Goal: Task Accomplishment & Management: Manage account settings

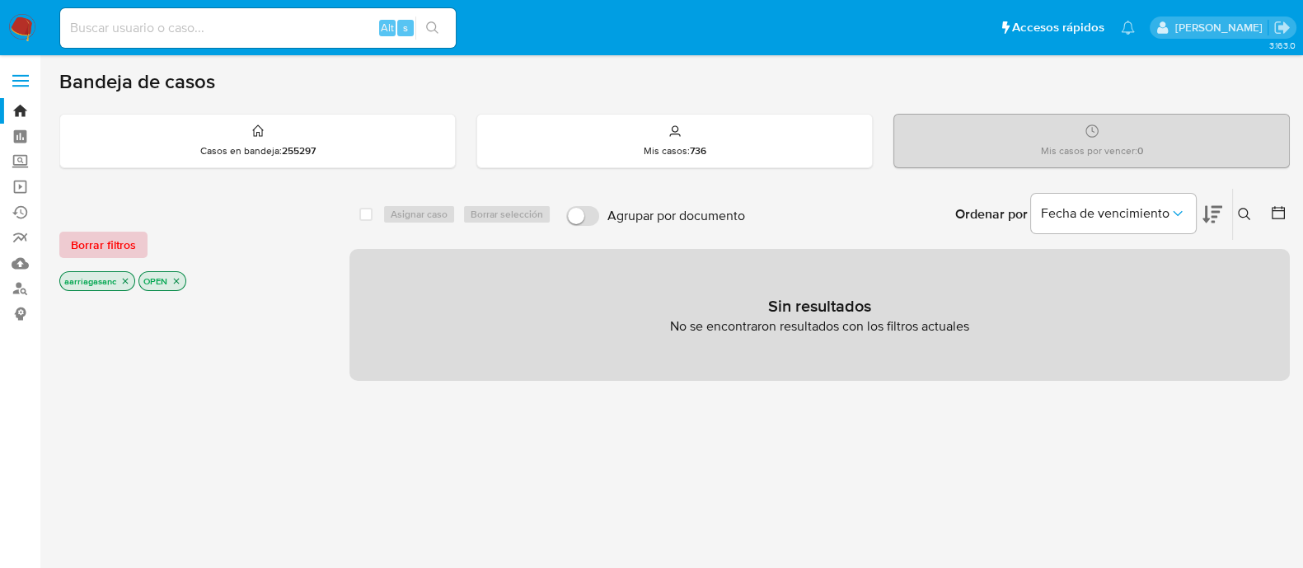
click at [87, 237] on span "Borrar filtros" at bounding box center [103, 244] width 65 height 23
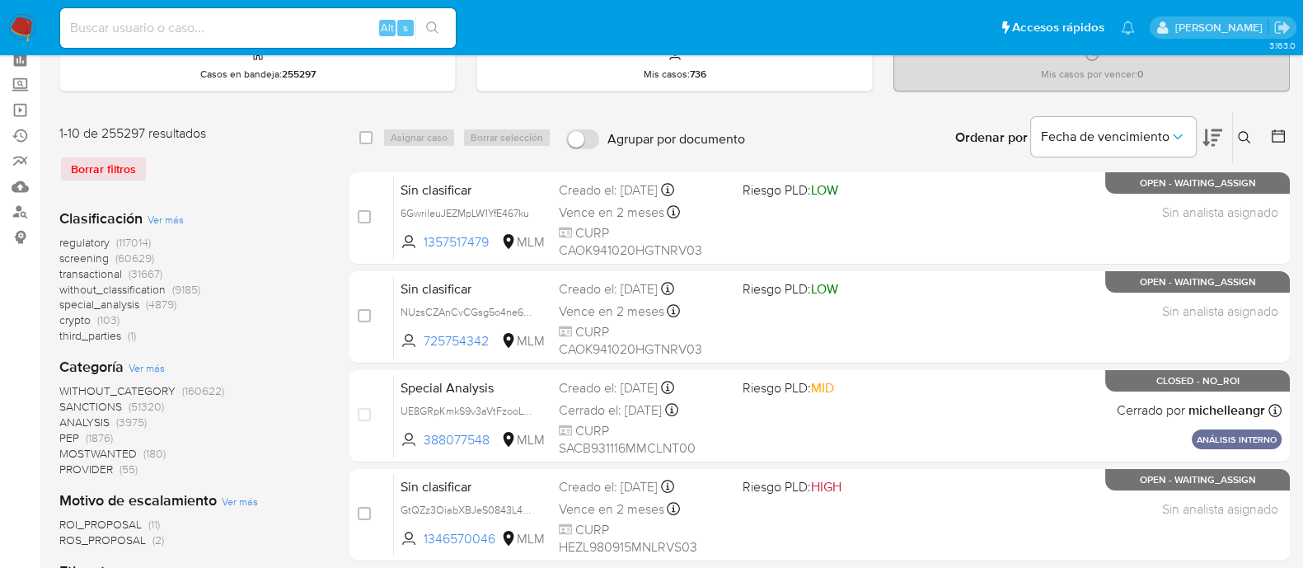
scroll to position [102, 0]
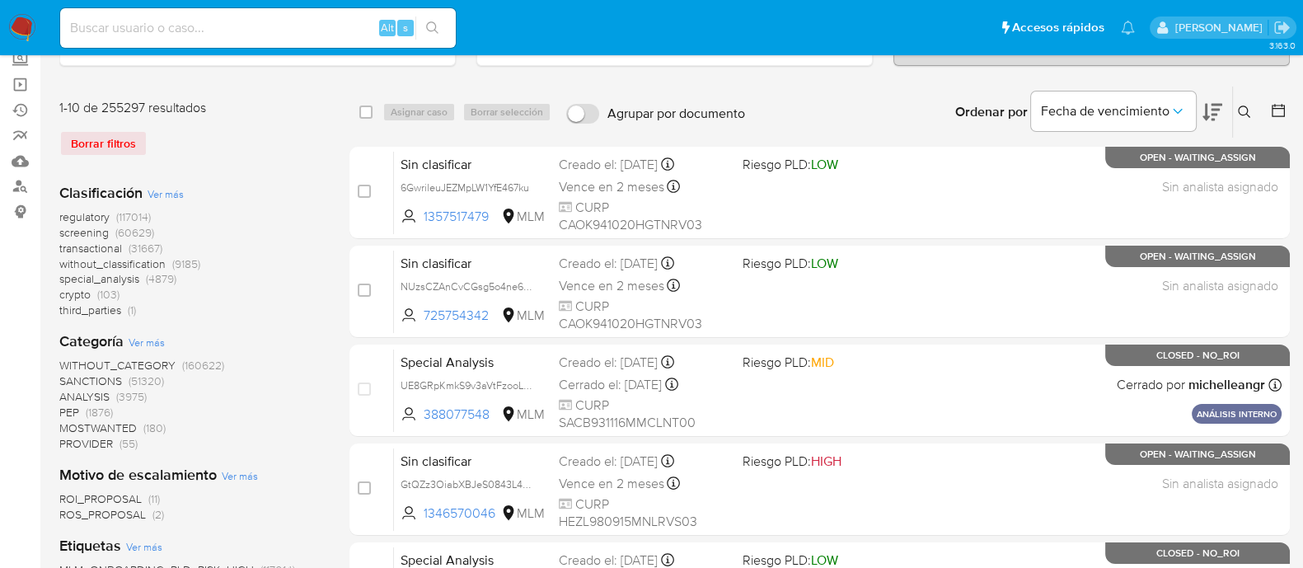
click at [89, 378] on span "SANCTIONS" at bounding box center [90, 381] width 63 height 16
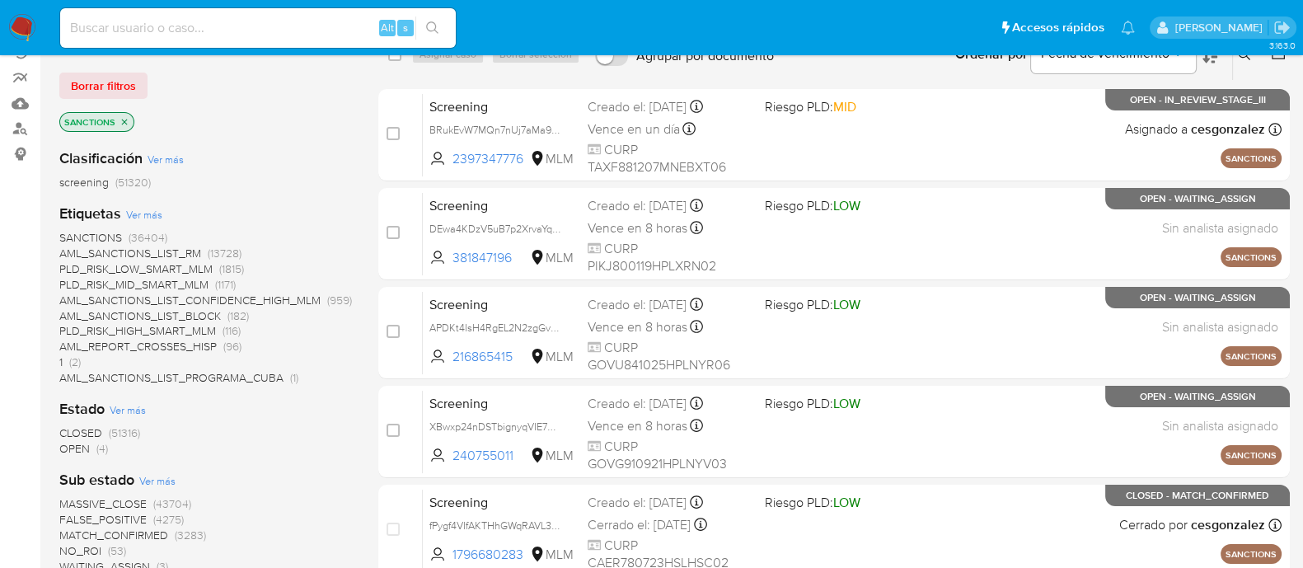
scroll to position [205, 0]
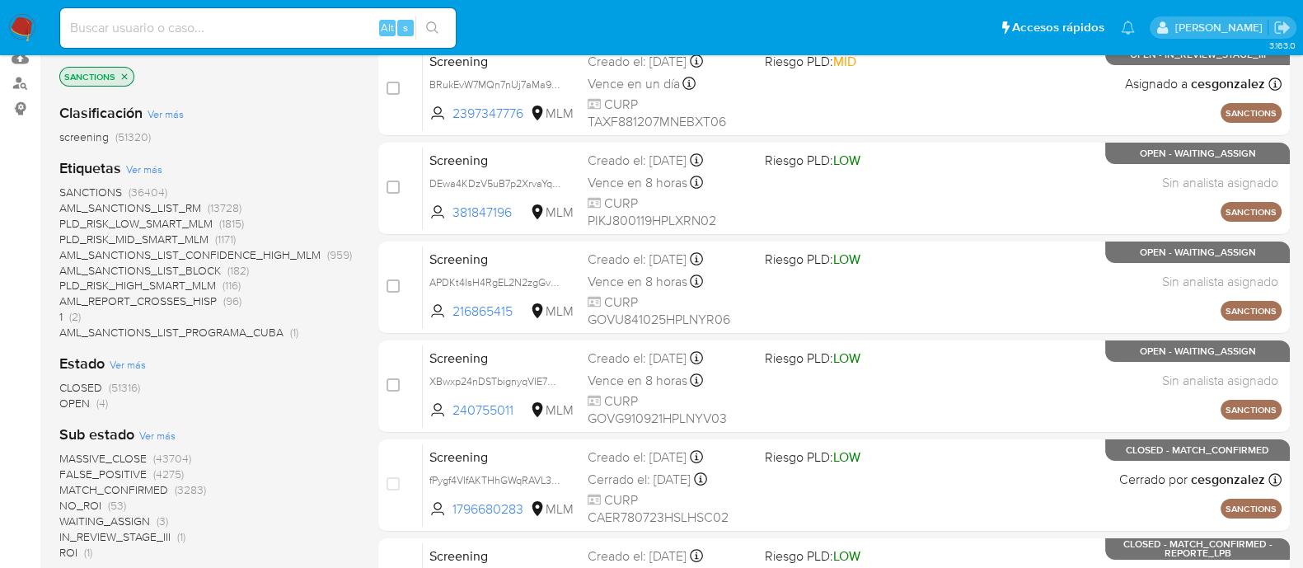
click at [72, 406] on span "OPEN" at bounding box center [74, 403] width 31 height 16
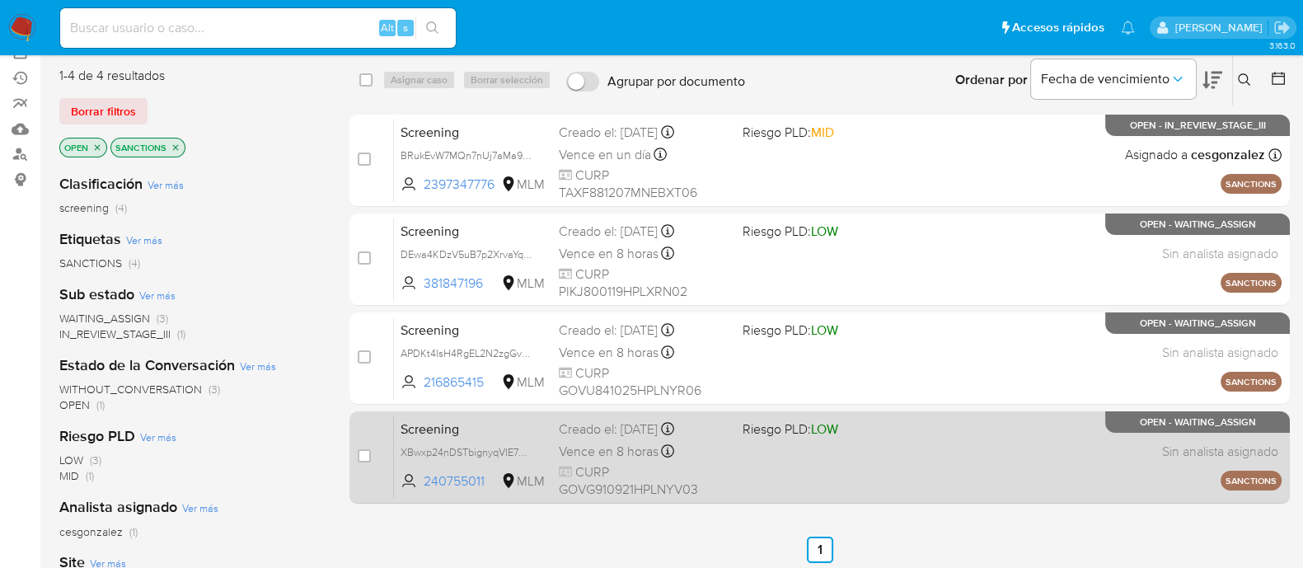
scroll to position [102, 0]
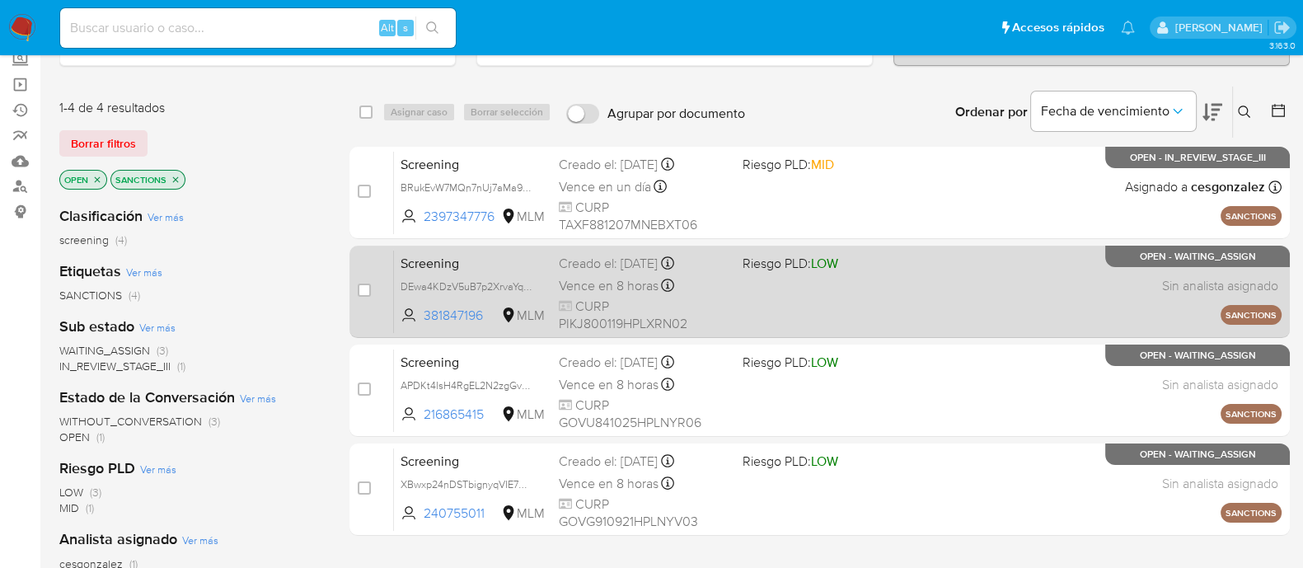
click at [840, 317] on div "Screening DEwa4KDzV5uB7p2XrvaYqqhg 381847196 MLM Riesgo PLD: LOW Creado el: 14/…" at bounding box center [838, 291] width 888 height 83
click at [361, 289] on input "checkbox" at bounding box center [364, 290] width 13 height 13
checkbox input "true"
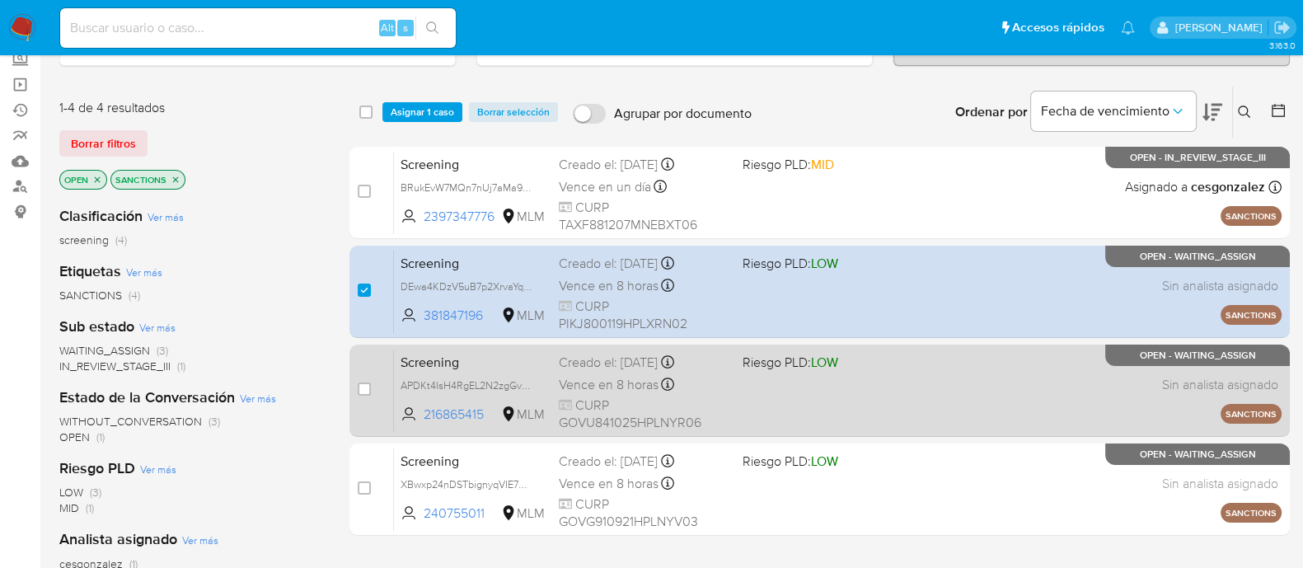
click at [875, 391] on div "Screening APDKt4IsH4RgEL2N2zgGvoKd 216865415 MLM Riesgo PLD: LOW Creado el: 14/…" at bounding box center [838, 390] width 888 height 83
click at [363, 387] on input "checkbox" at bounding box center [364, 389] width 13 height 13
checkbox input "true"
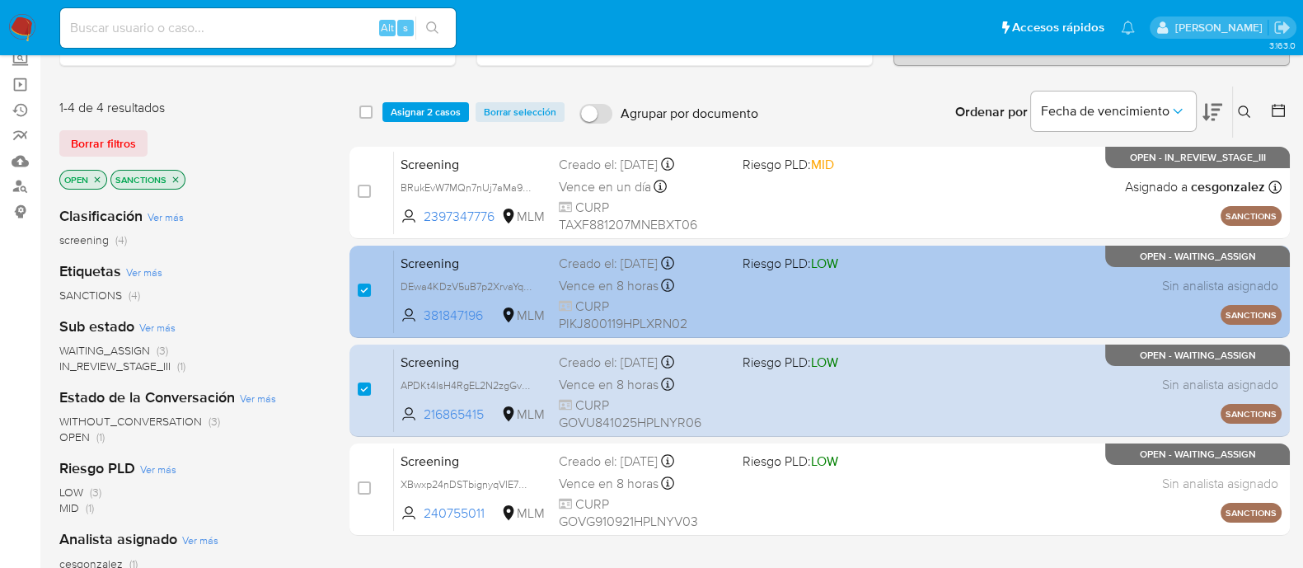
click at [771, 307] on div "Screening DEwa4KDzV5uB7p2XrvaYqqhg 381847196 MLM Riesgo PLD: LOW Creado el: 14/…" at bounding box center [838, 291] width 888 height 83
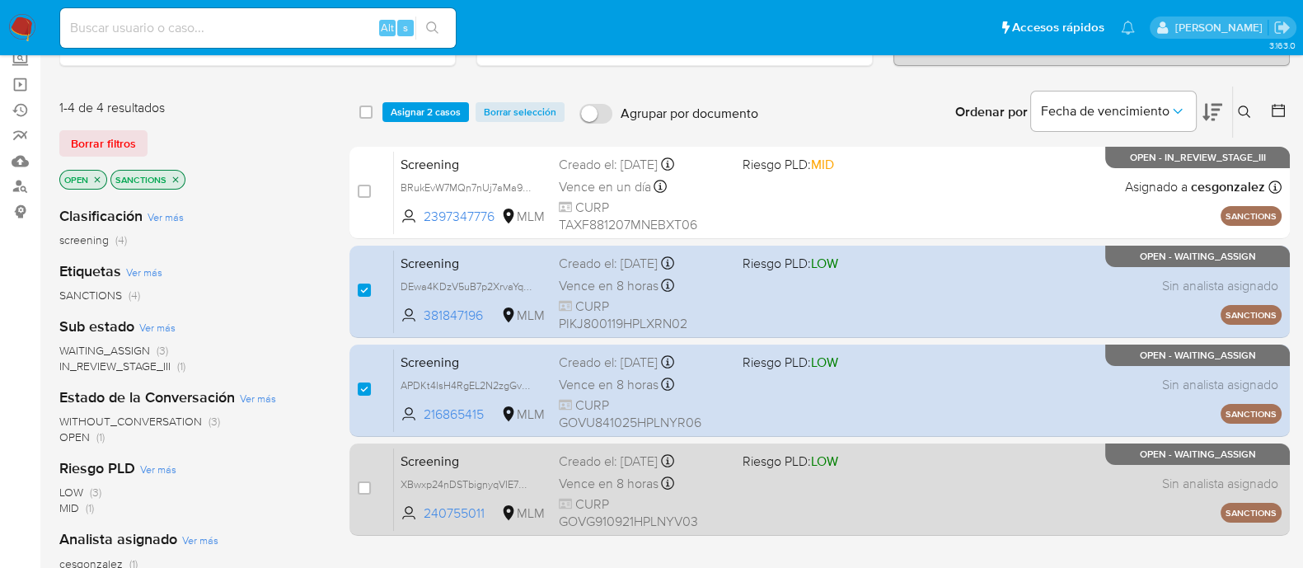
click at [785, 500] on div "Screening XBwxp24nDSTbignyqVIE7Xcr 240755011 MLM Riesgo PLD: LOW Creado el: 14/…" at bounding box center [838, 489] width 888 height 83
click at [753, 494] on div "Screening XBwxp24nDSTbignyqVIE7Xcr 240755011 MLM Riesgo PLD: LOW Creado el: 14/…" at bounding box center [838, 489] width 888 height 83
click at [364, 484] on input "checkbox" at bounding box center [364, 487] width 13 height 13
checkbox input "true"
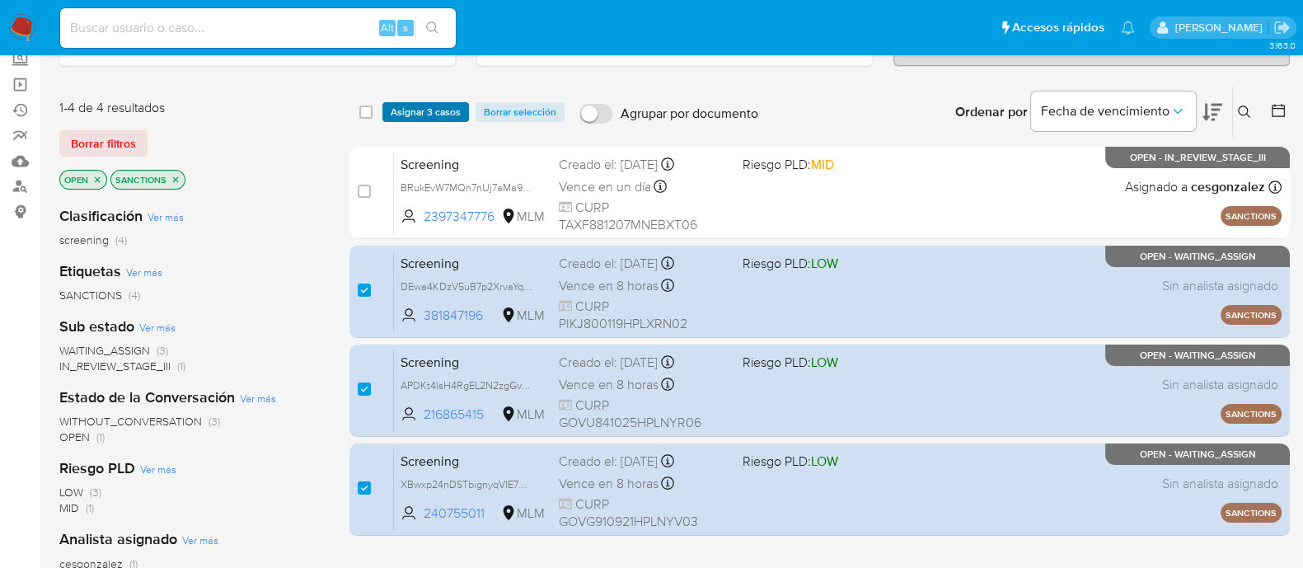
click at [440, 104] on span "Asignar 3 casos" at bounding box center [426, 112] width 70 height 16
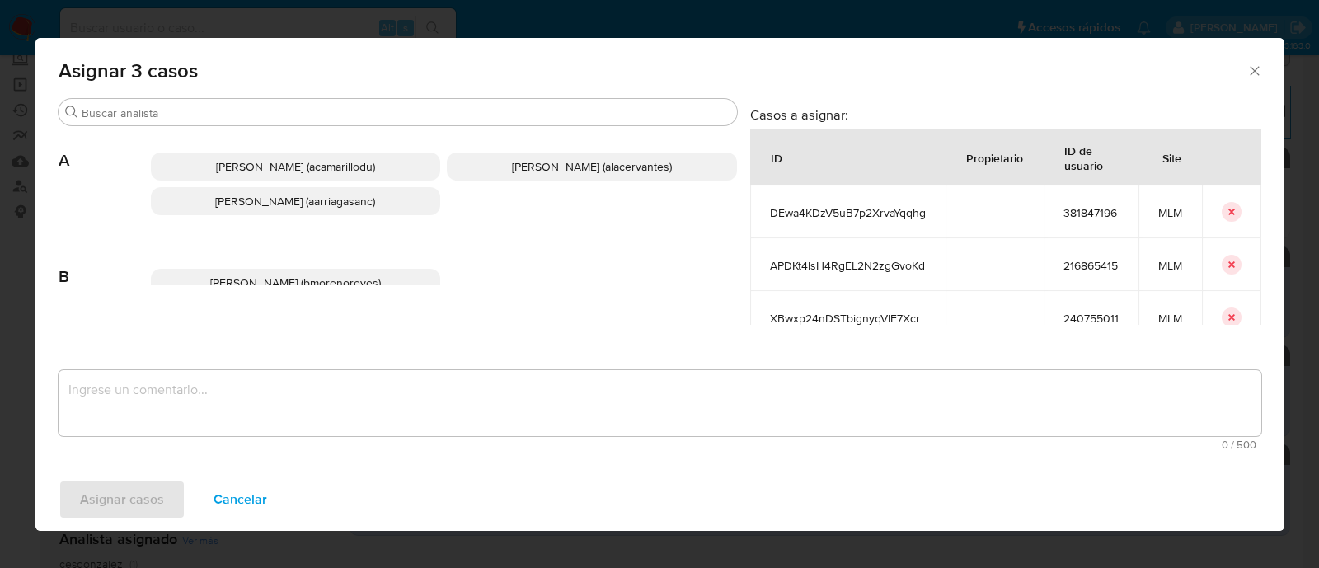
click at [297, 207] on span "Ana Maria Arriaga (aarriagasanc)" at bounding box center [295, 201] width 160 height 16
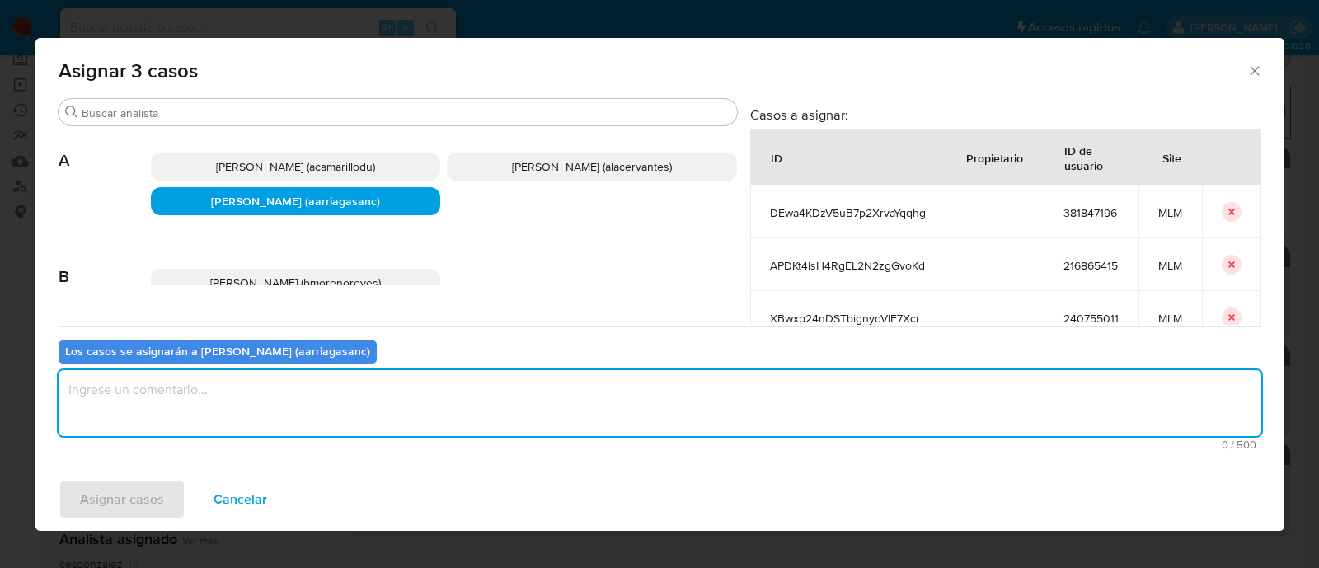
click at [308, 400] on textarea "assign-modal" at bounding box center [660, 403] width 1203 height 66
type textarea "M"
type textarea "m"
type textarea "amas"
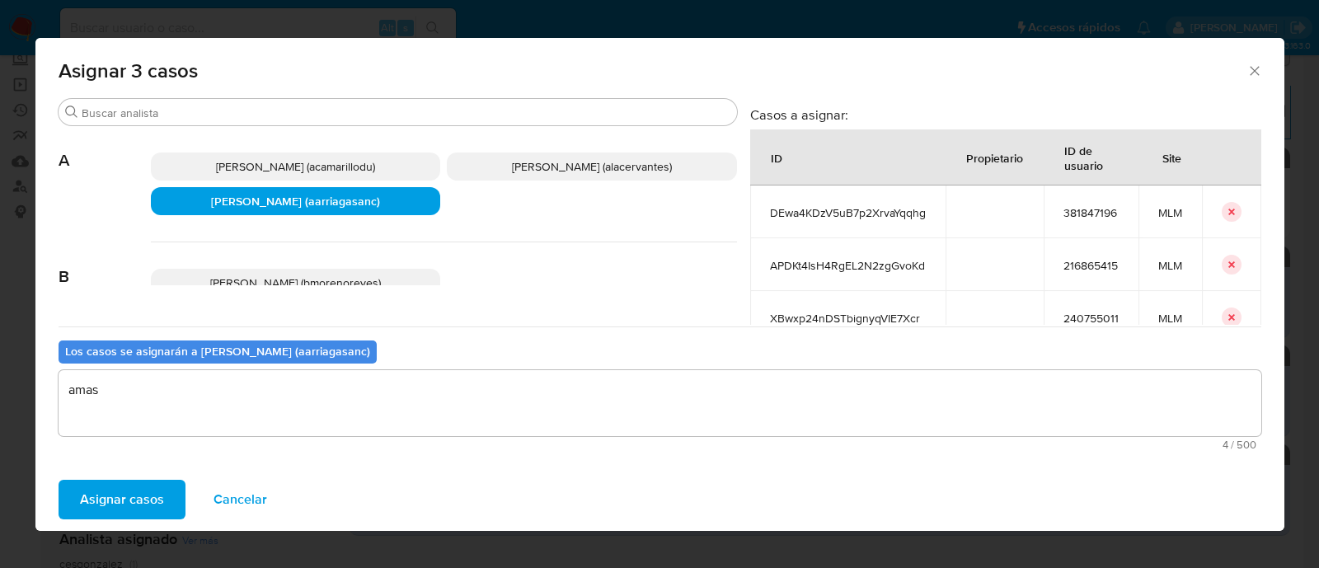
click at [144, 508] on span "Asignar casos" at bounding box center [122, 499] width 84 height 36
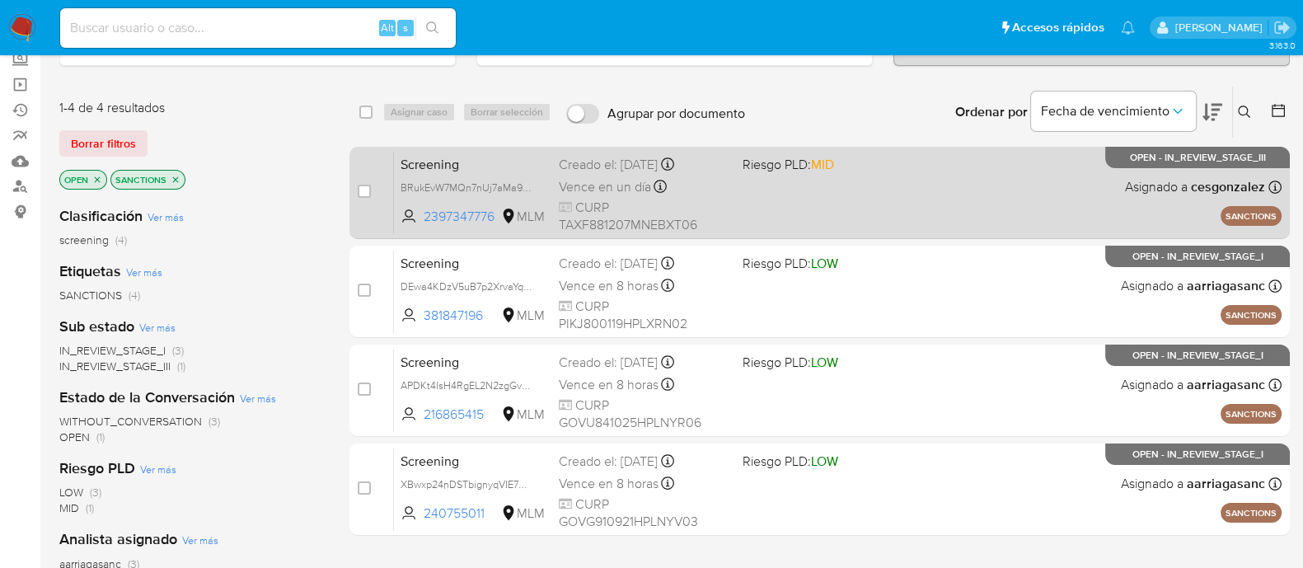
click at [801, 179] on div "Screening BRukEvW7MQn7nUj7aMa9lrA5 2397347776 MLM Riesgo PLD: MID Creado el: 03…" at bounding box center [838, 192] width 888 height 83
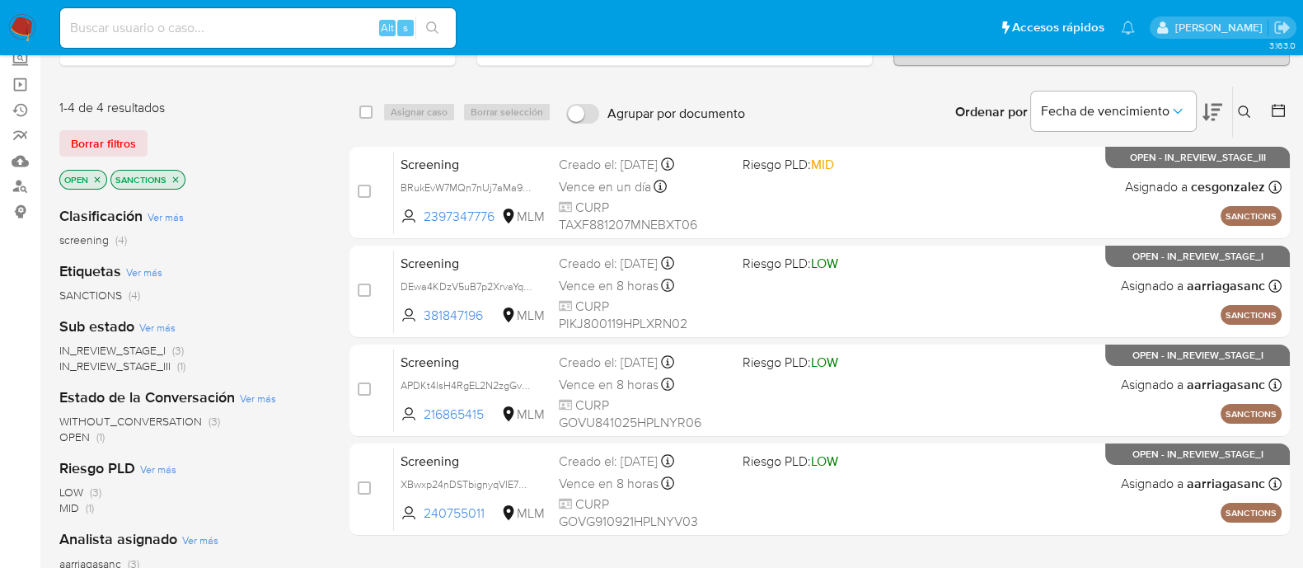
scroll to position [0, 0]
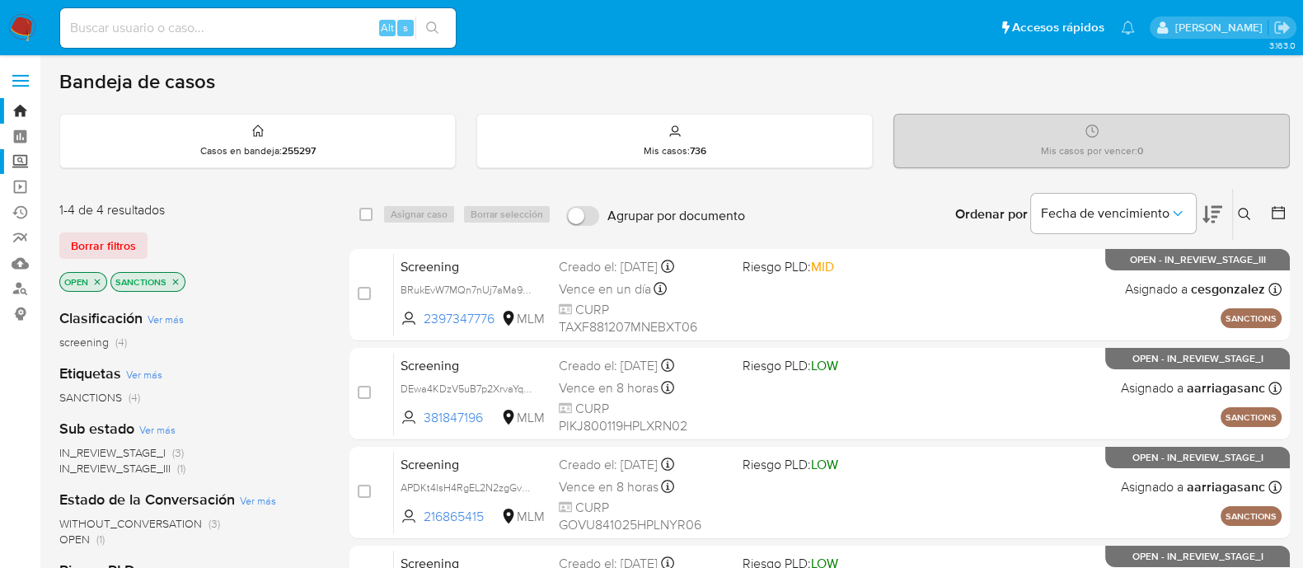
click at [17, 166] on label "Screening" at bounding box center [98, 162] width 196 height 26
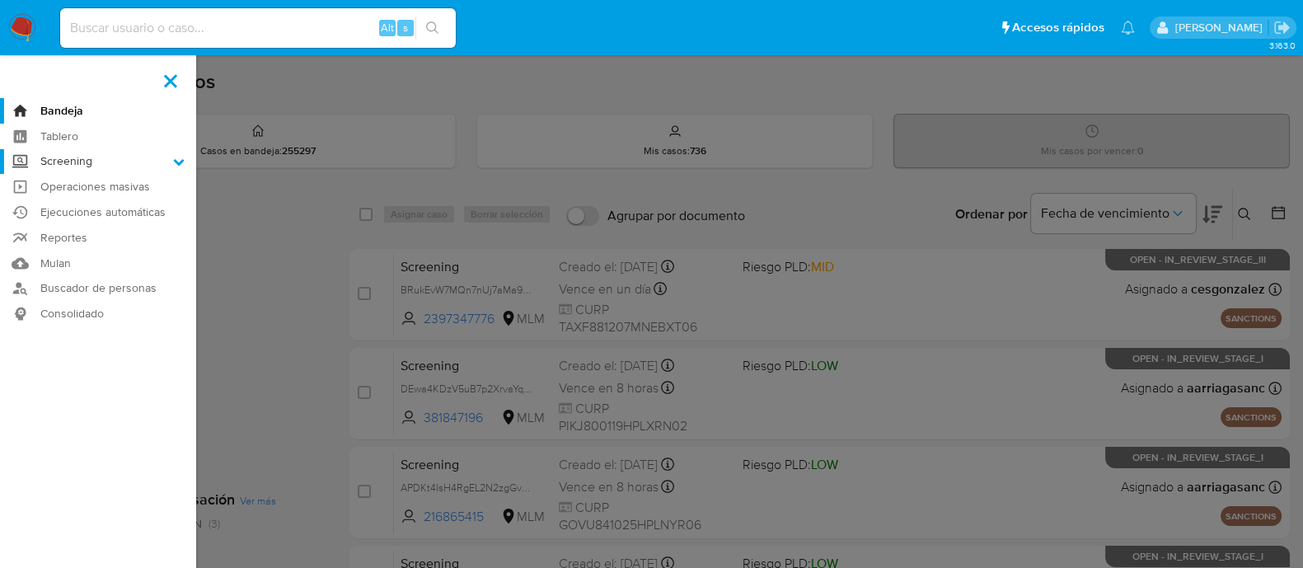
click at [0, 0] on input "Screening" at bounding box center [0, 0] width 0 height 0
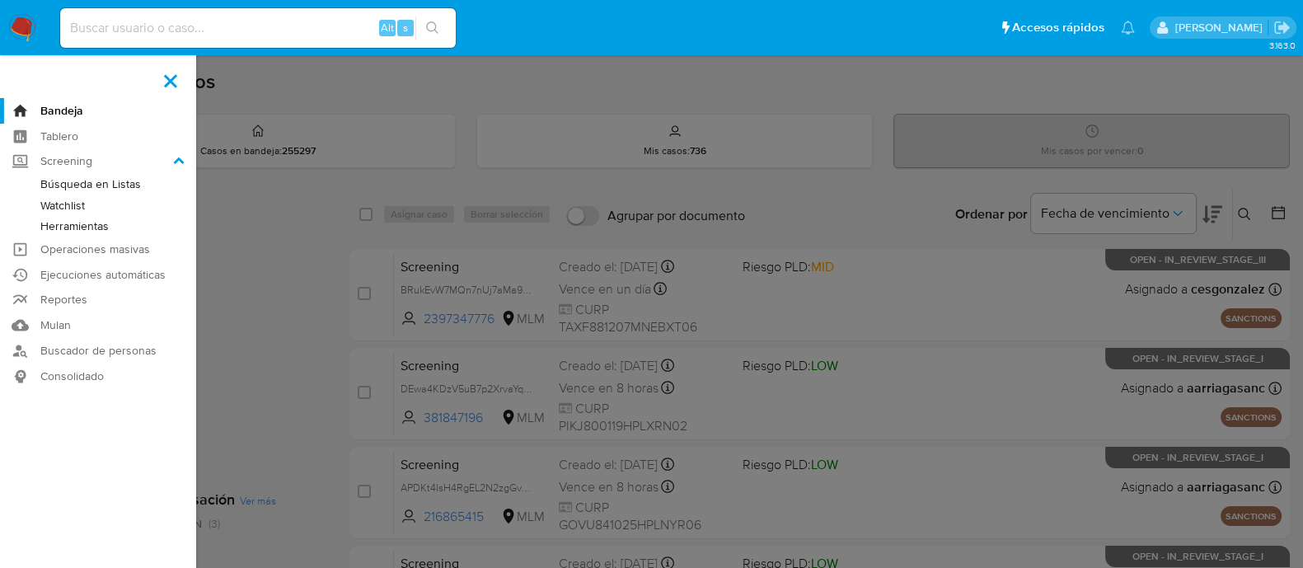
click at [59, 203] on link "Watchlist" at bounding box center [98, 205] width 196 height 21
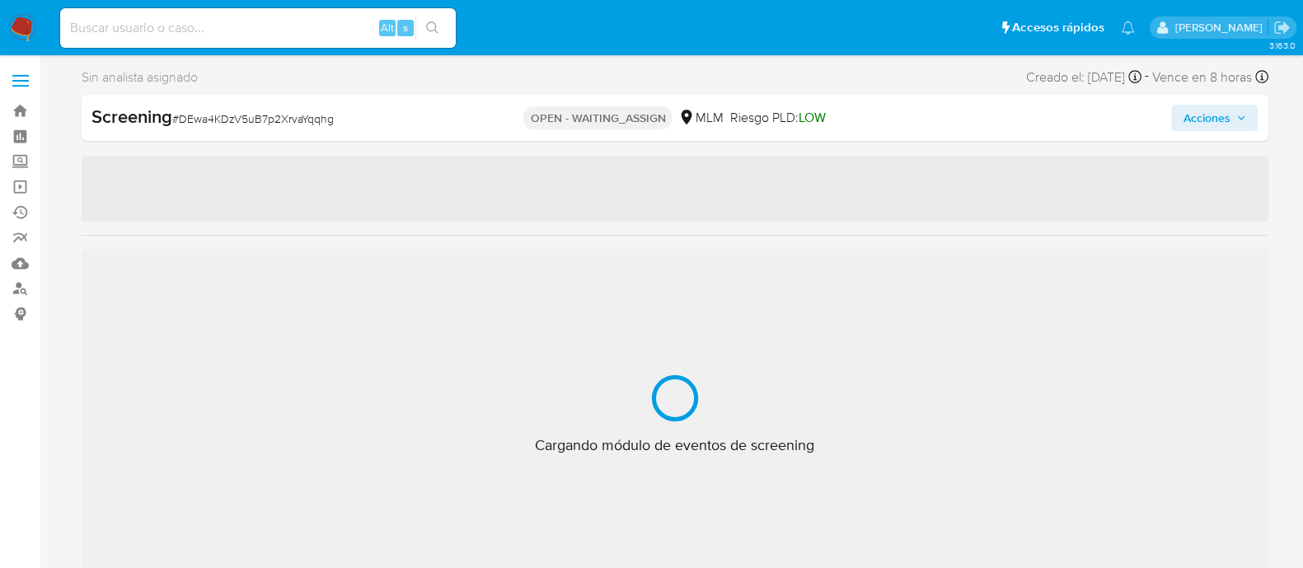
scroll to position [815, 0]
select select "10"
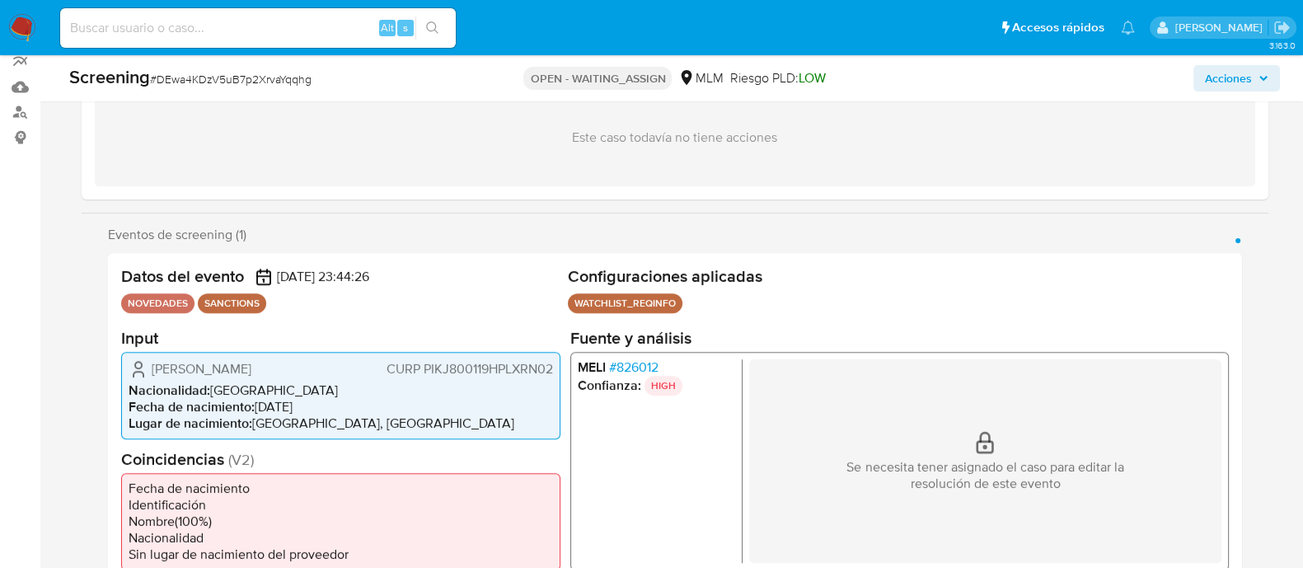
scroll to position [205, 0]
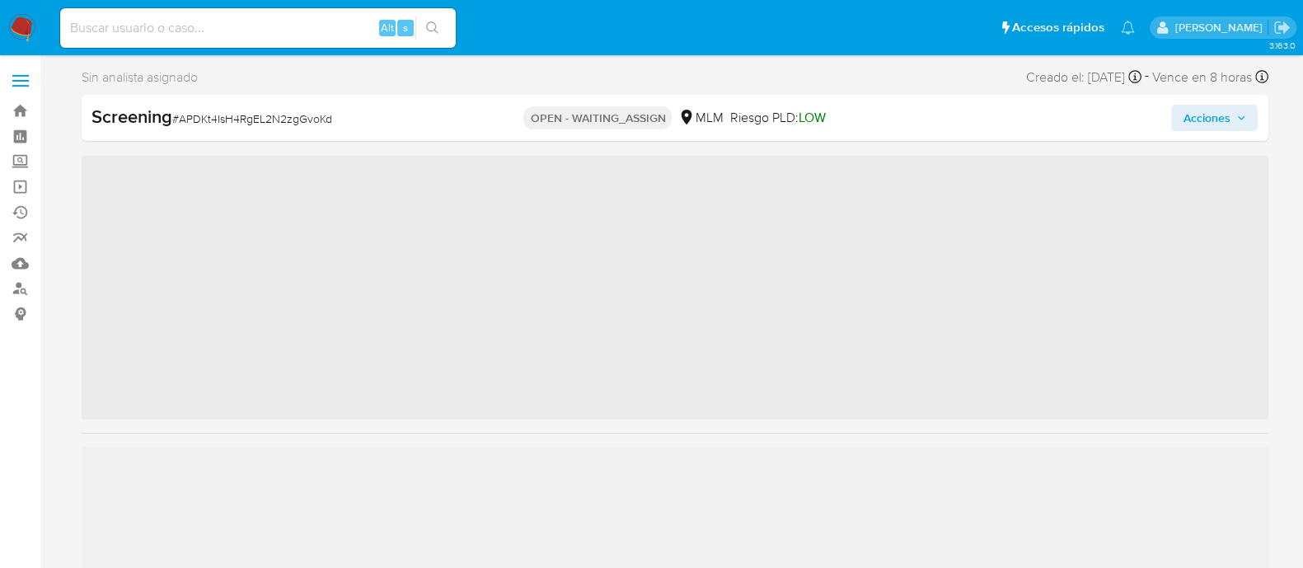
scroll to position [815, 0]
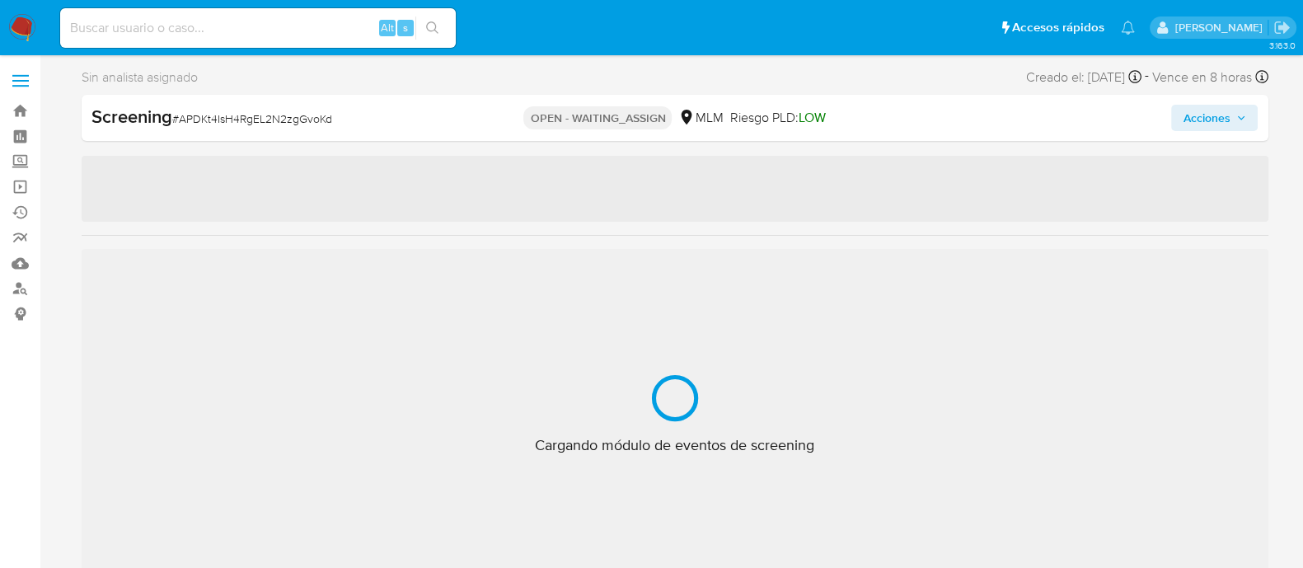
select select "10"
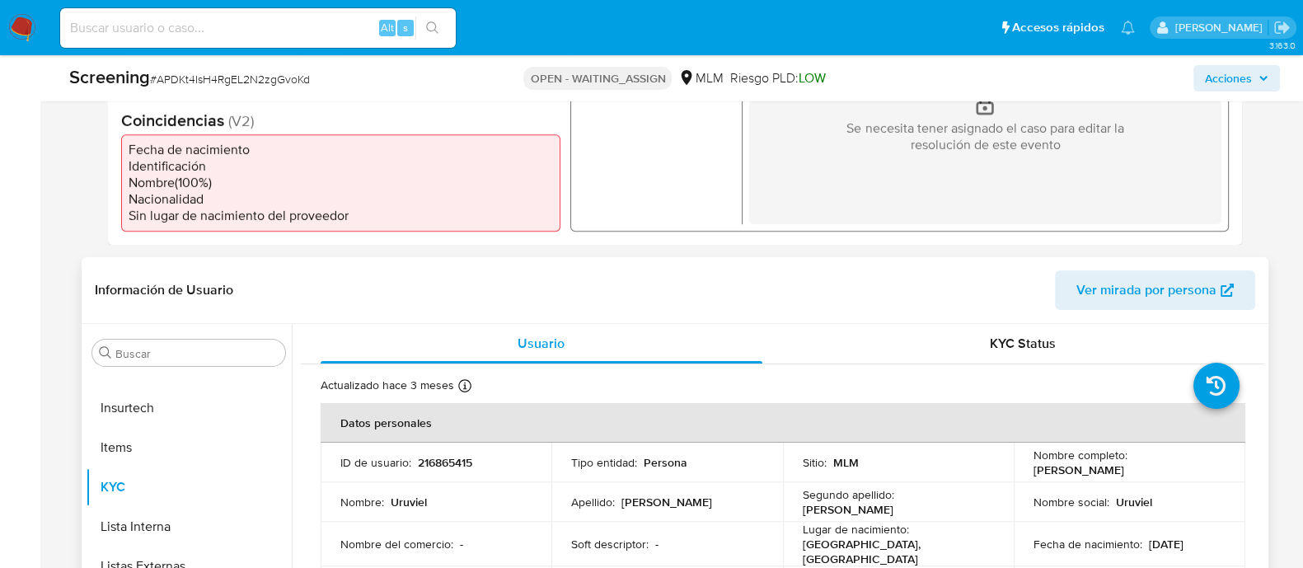
scroll to position [102, 0]
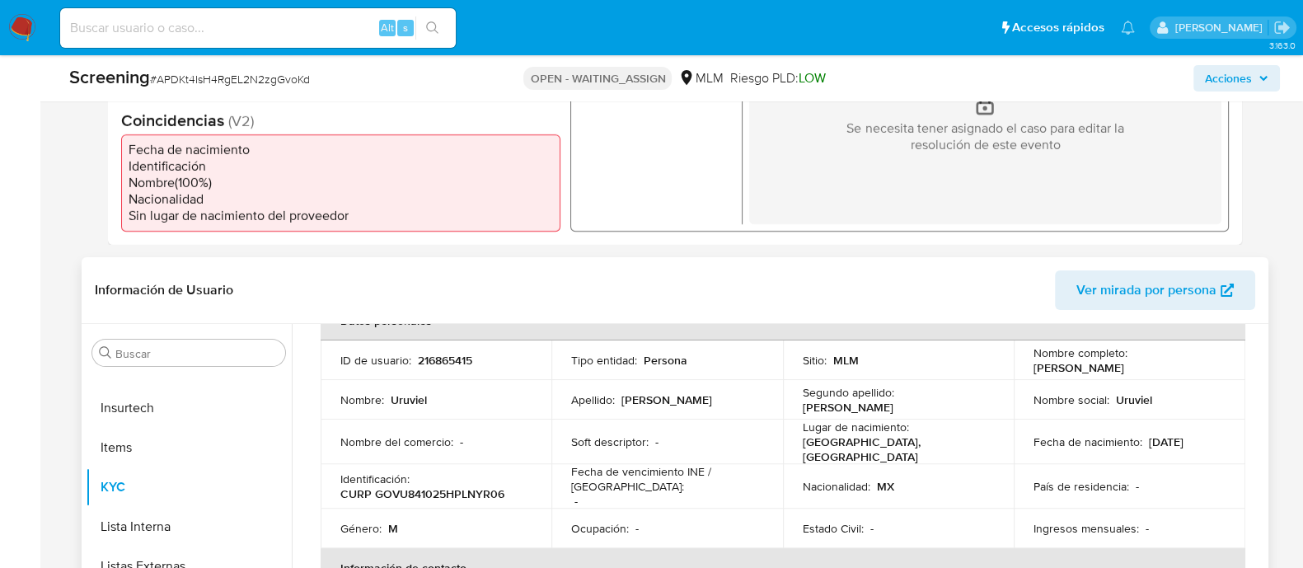
click at [618, 434] on p "Soft descriptor :" at bounding box center [609, 441] width 77 height 15
click at [458, 360] on p "216865415" at bounding box center [445, 360] width 54 height 15
copy p "216865415"
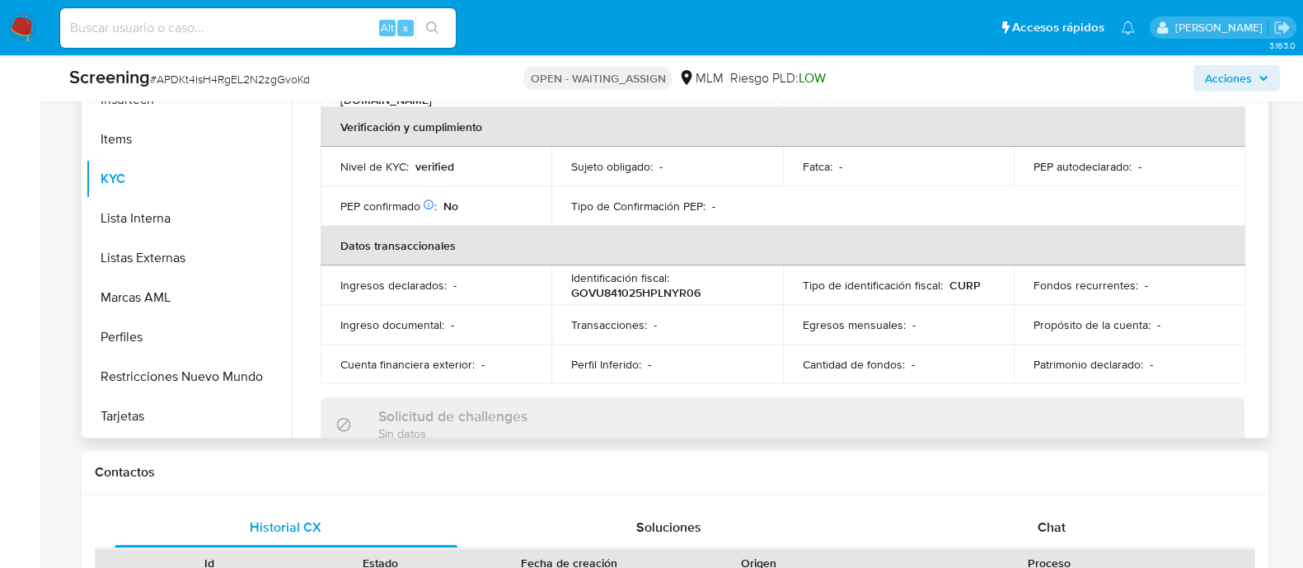
scroll to position [0, 0]
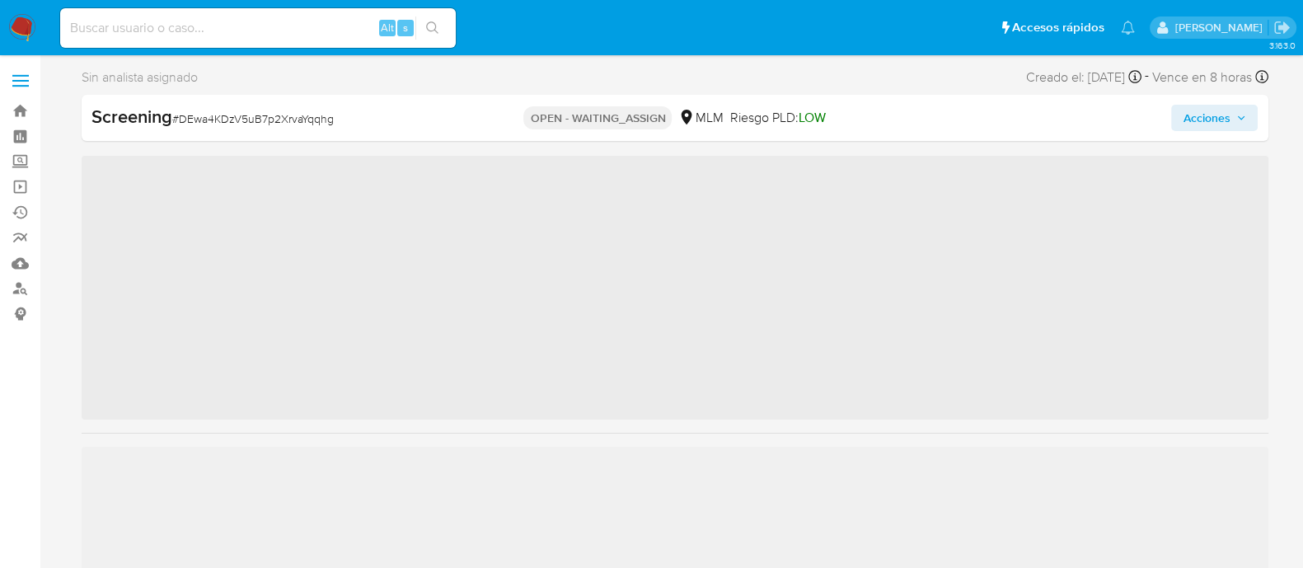
scroll to position [815, 0]
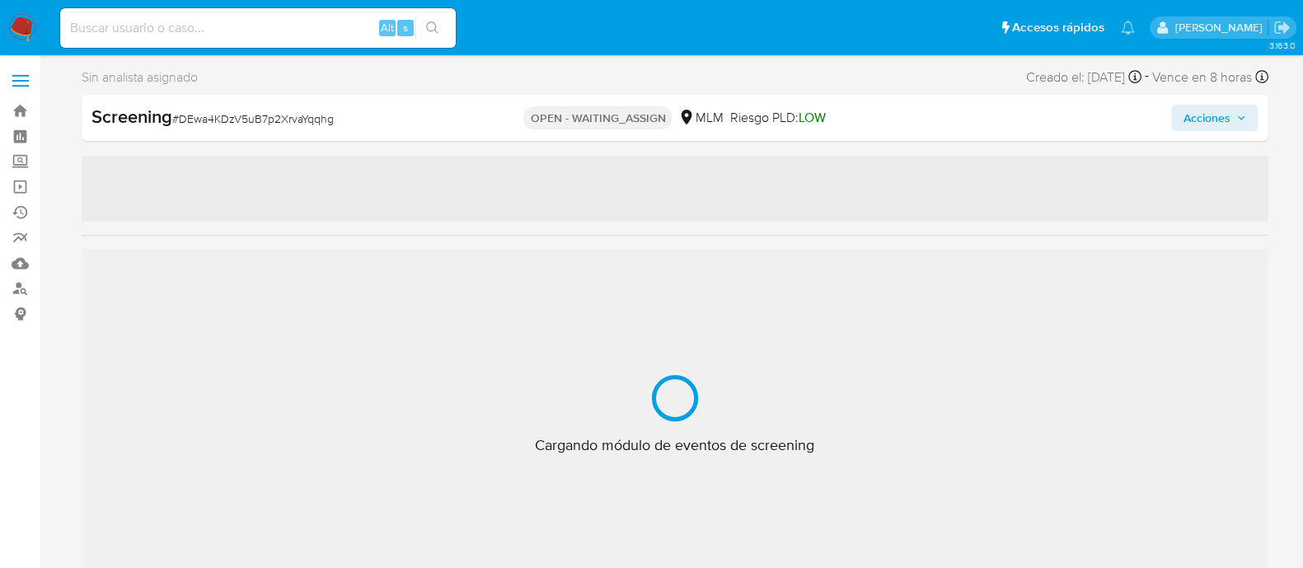
select select "10"
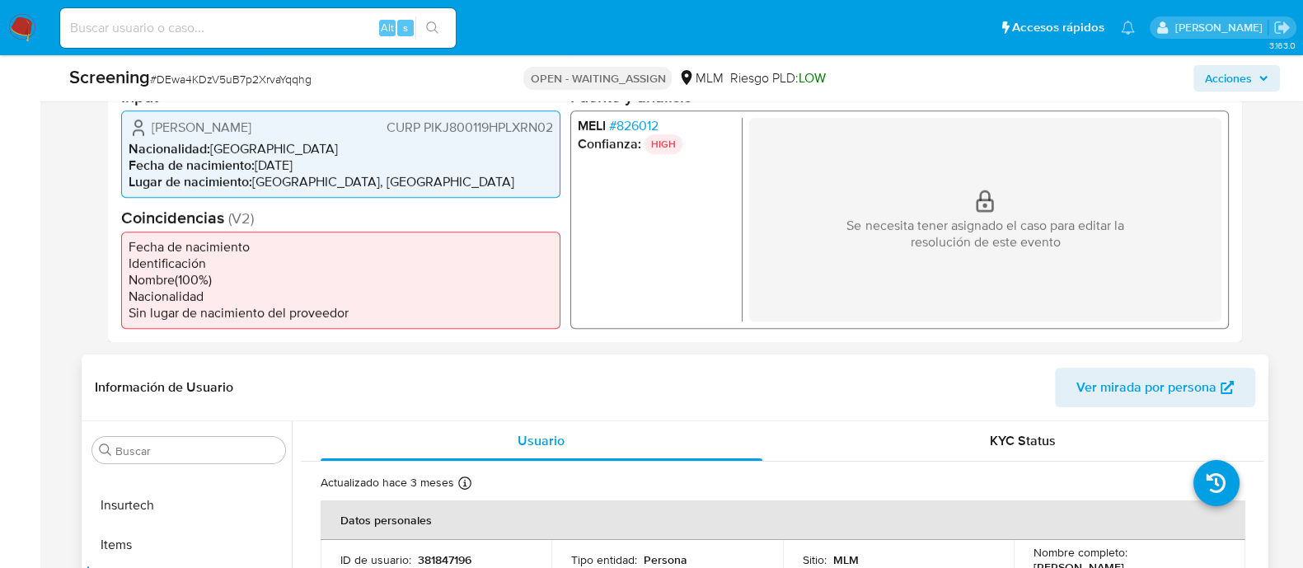
scroll to position [618, 0]
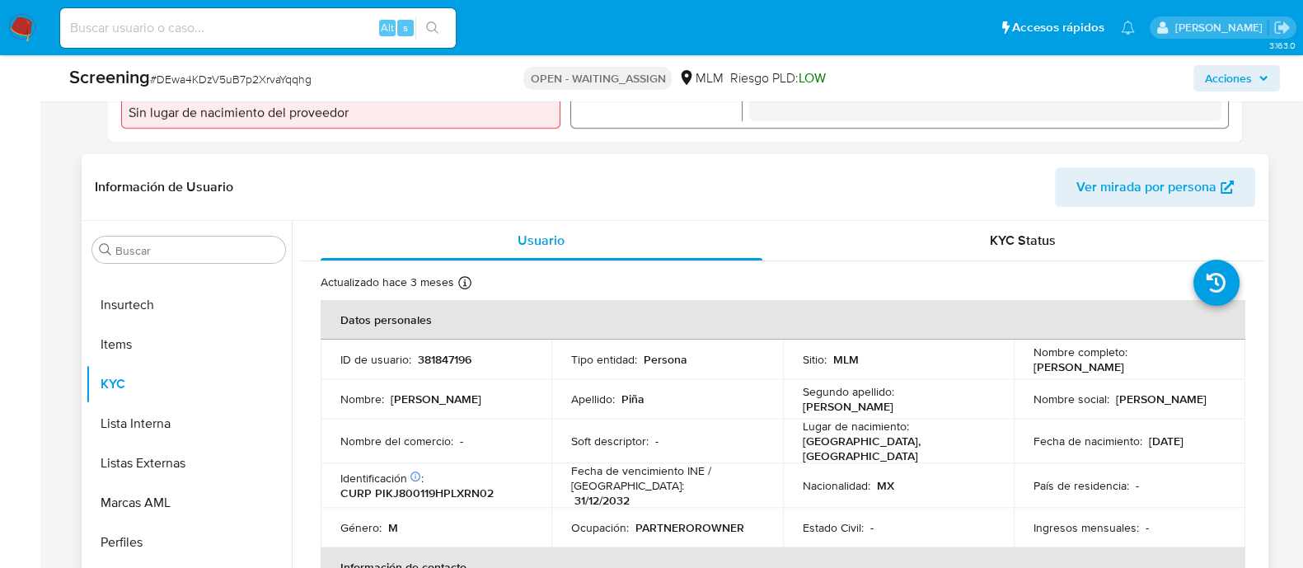
click at [433, 360] on p "381847196" at bounding box center [445, 359] width 54 height 15
copy p "381847196"
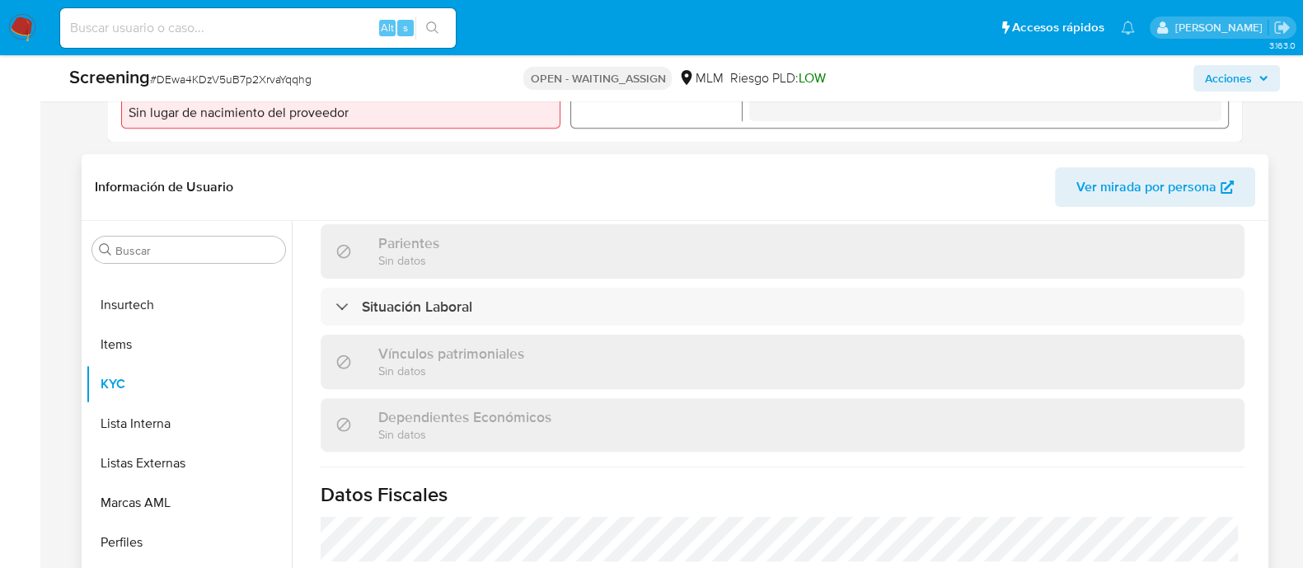
scroll to position [1040, 0]
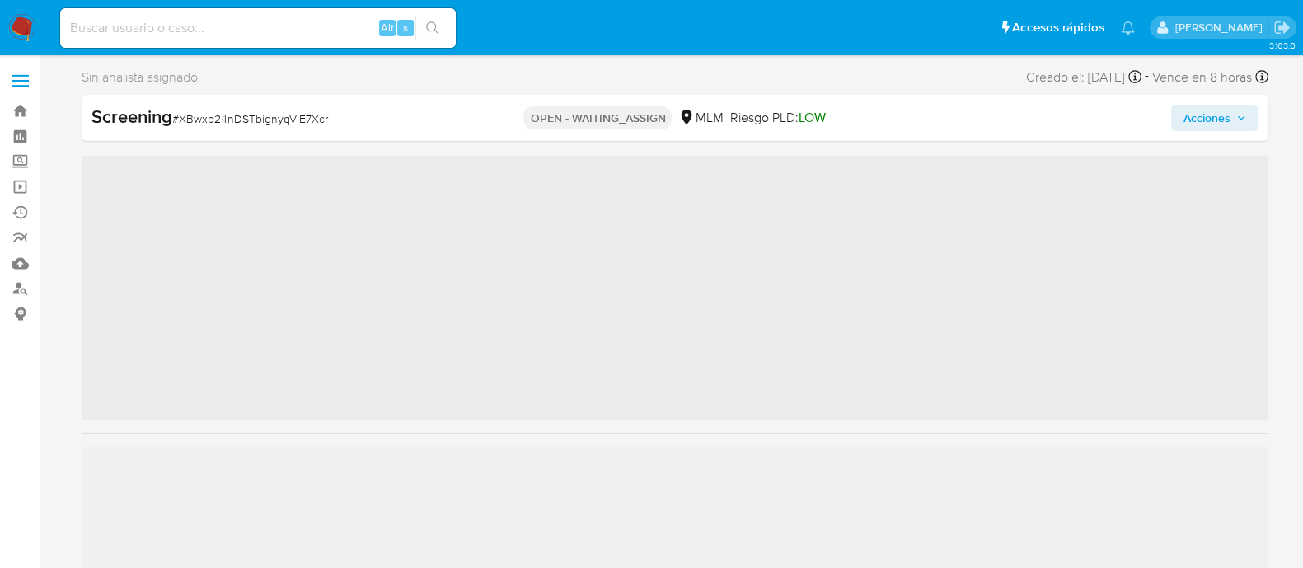
scroll to position [815, 0]
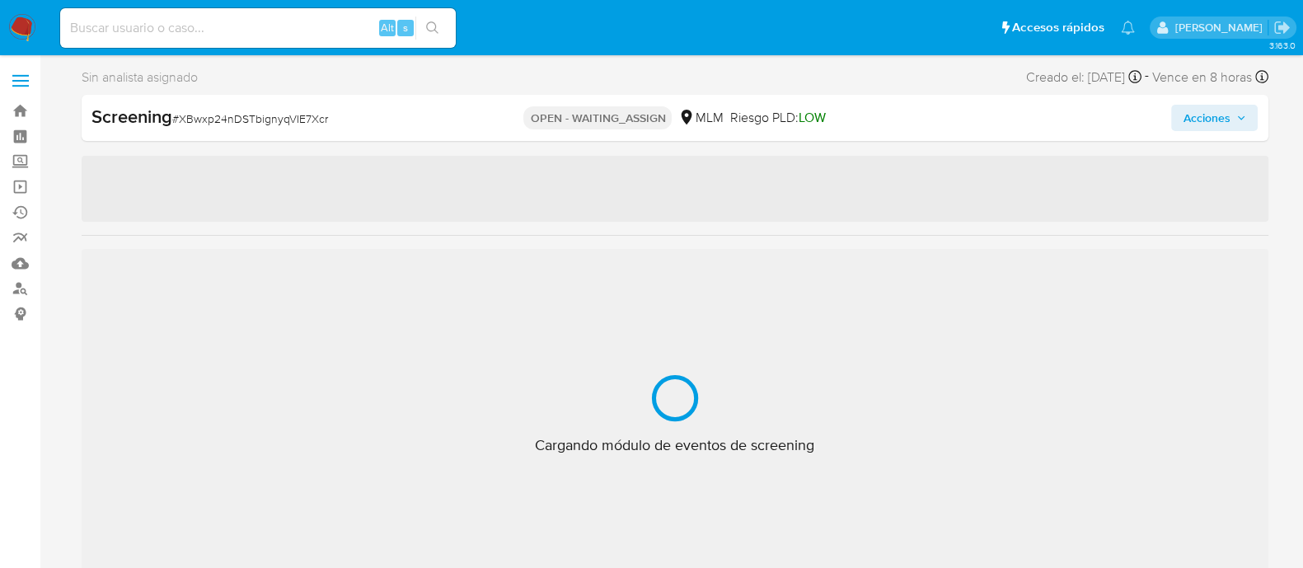
select select "10"
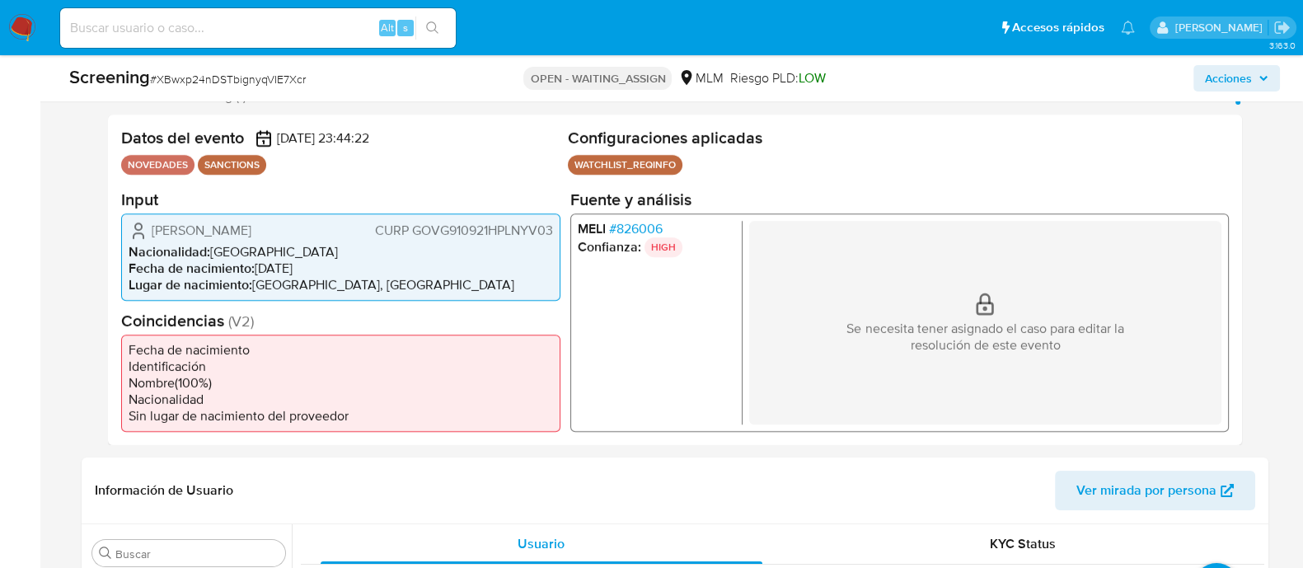
scroll to position [618, 0]
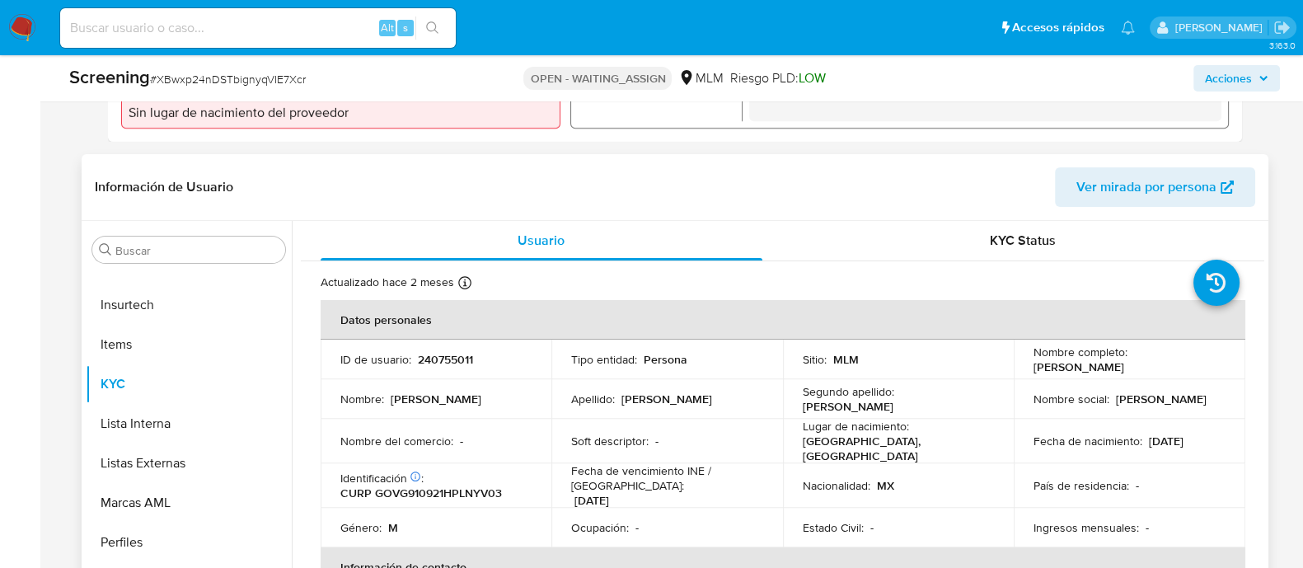
click at [450, 360] on p "240755011" at bounding box center [445, 359] width 55 height 15
click at [449, 361] on p "240755011" at bounding box center [445, 359] width 55 height 15
copy div "ID de usuario : 240755011"
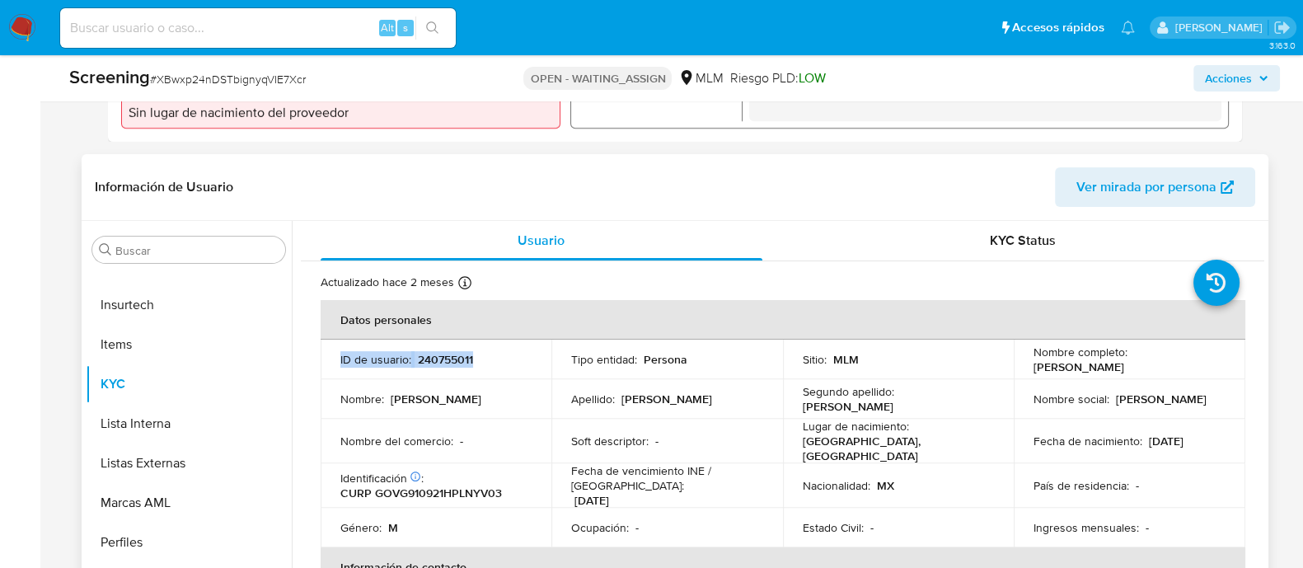
click at [449, 361] on p "240755011" at bounding box center [445, 359] width 55 height 15
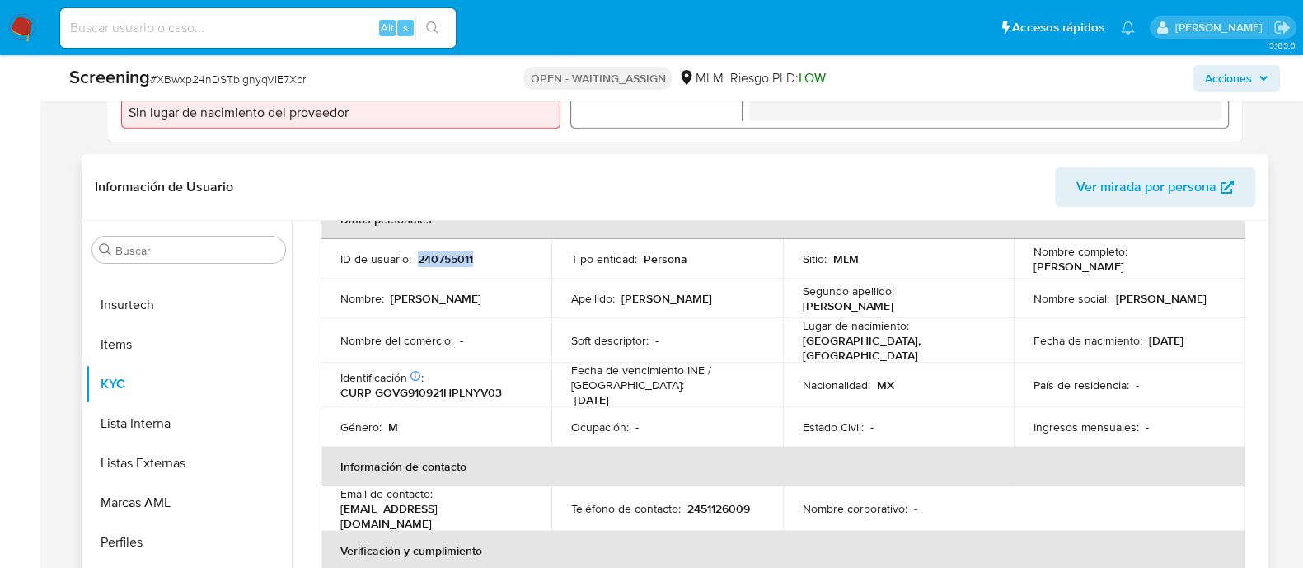
scroll to position [0, 0]
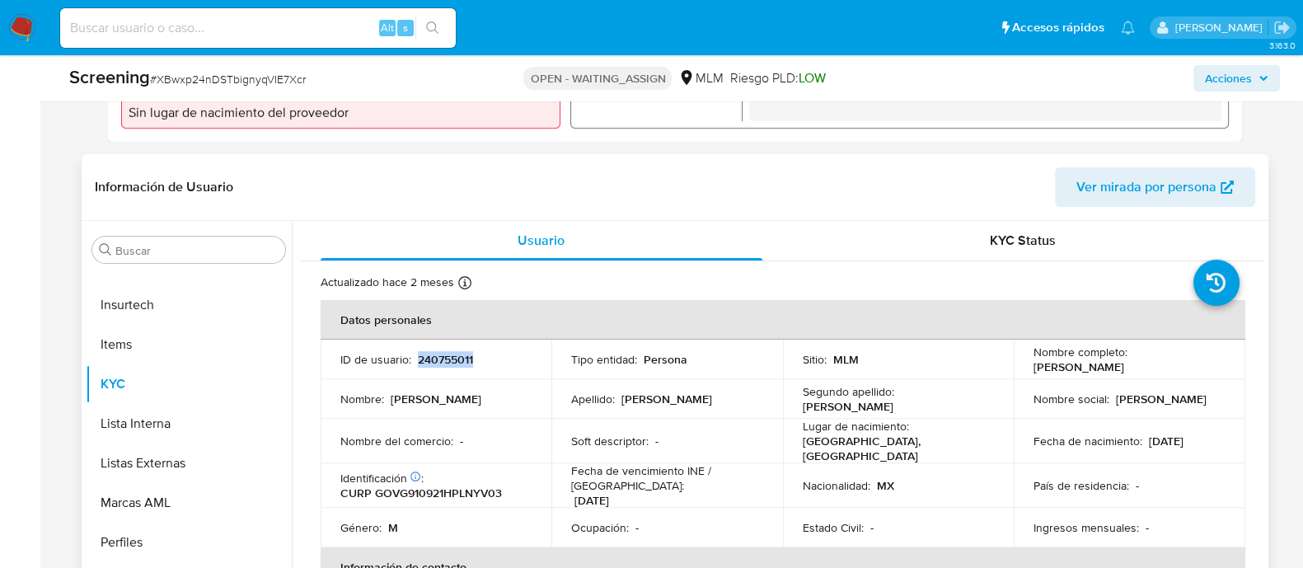
click at [440, 355] on p "240755011" at bounding box center [445, 359] width 55 height 15
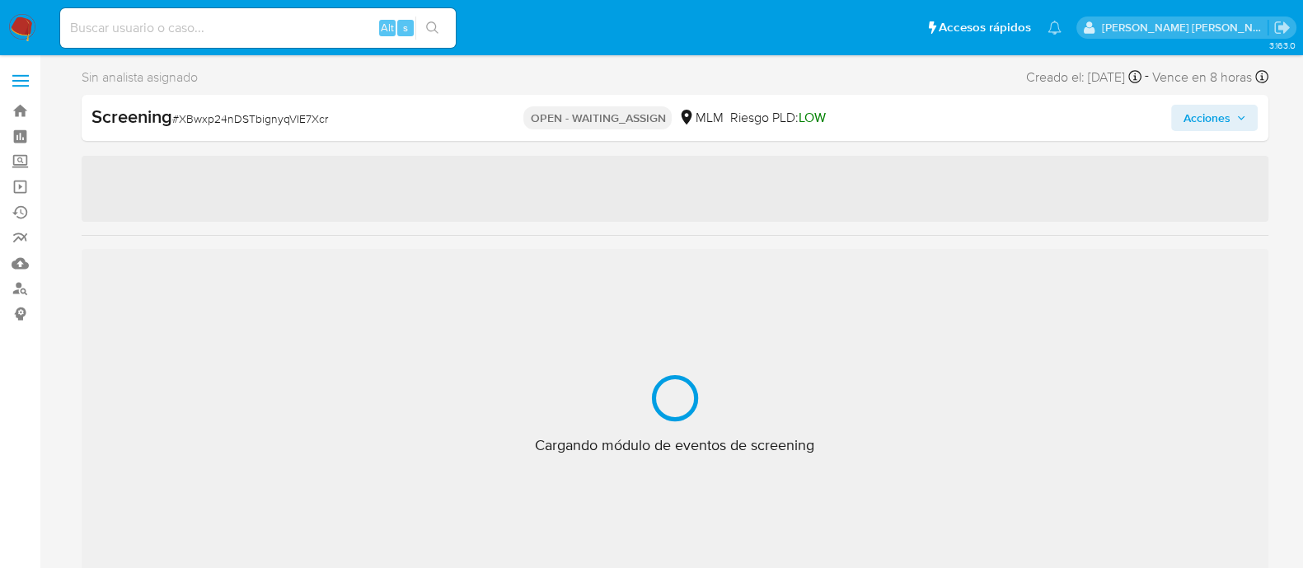
scroll to position [815, 0]
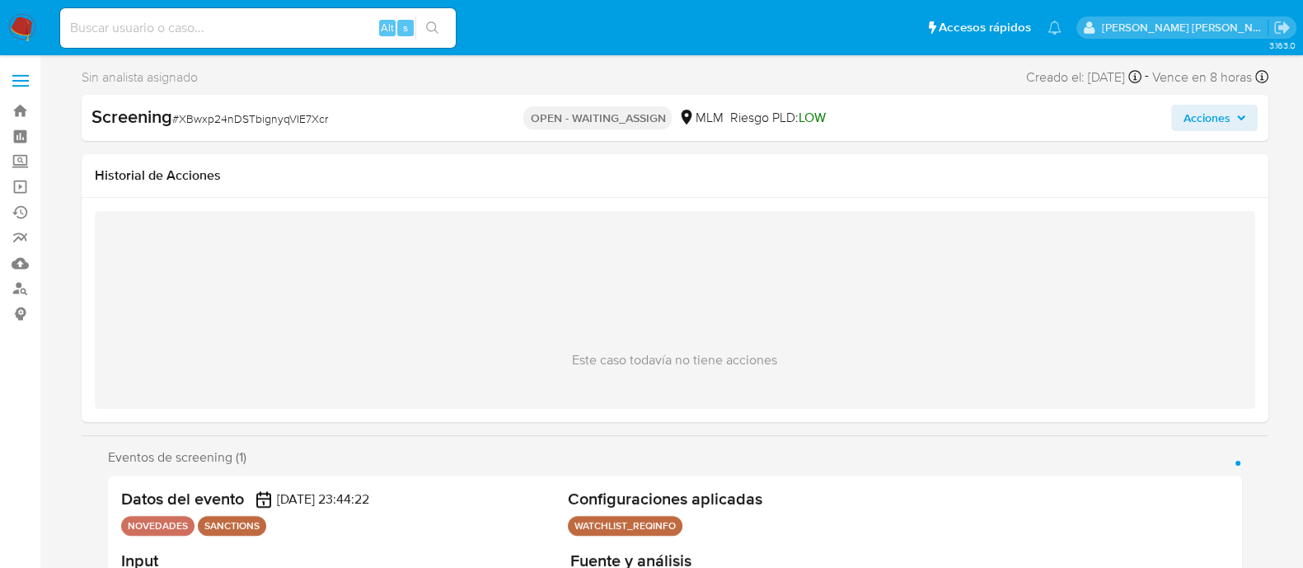
select select "10"
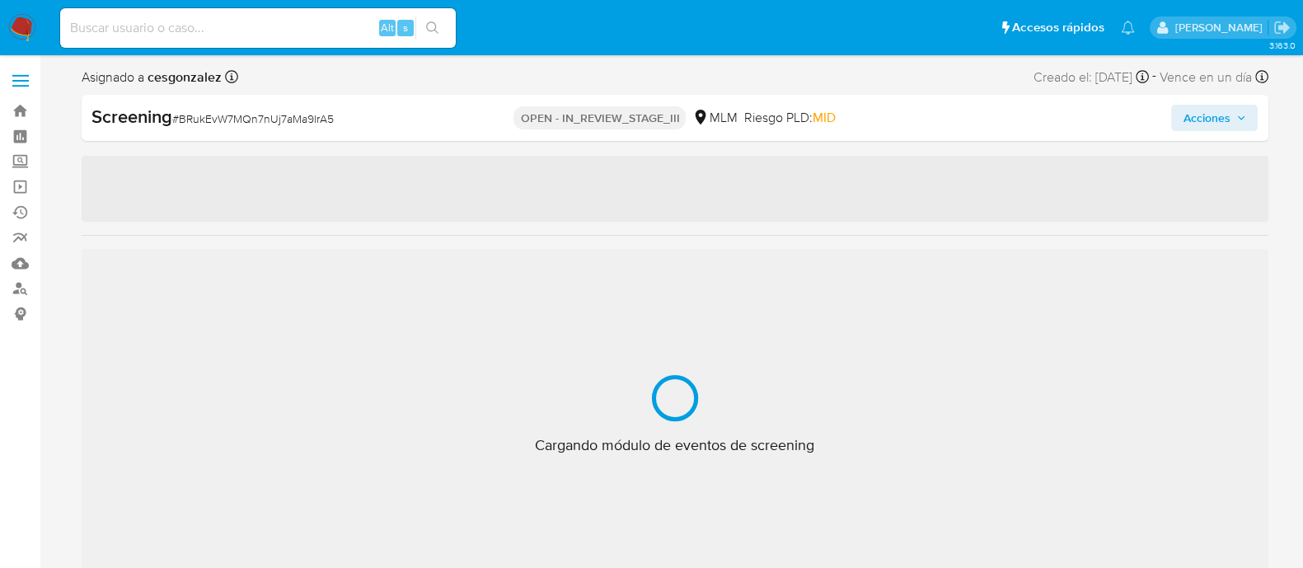
scroll to position [815, 0]
select select "10"
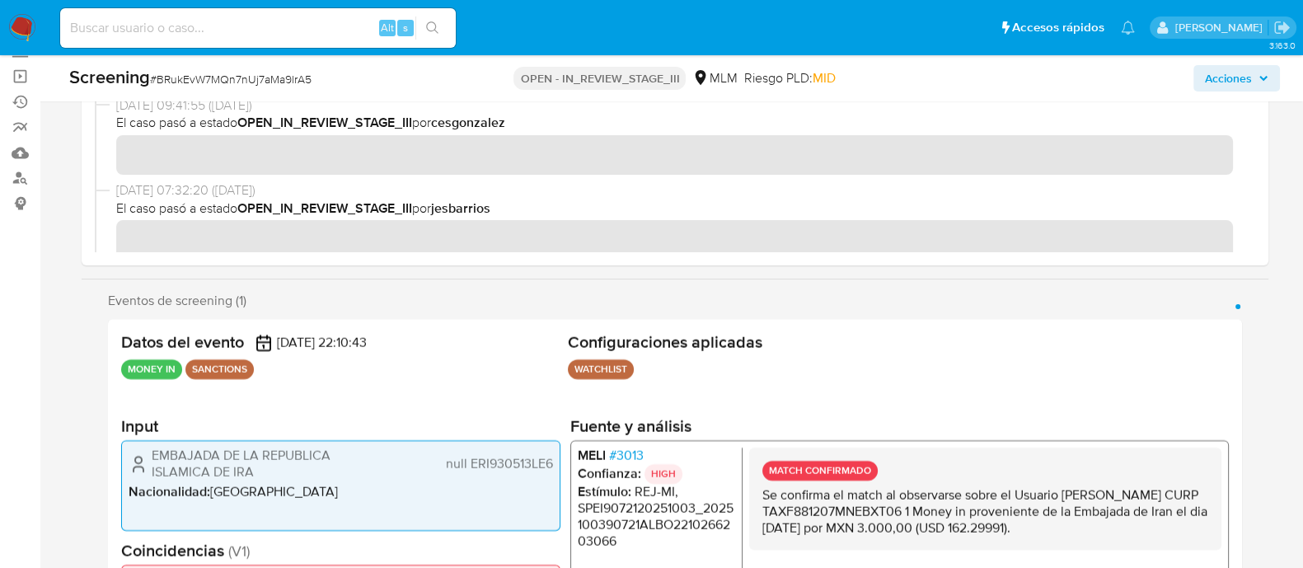
scroll to position [309, 0]
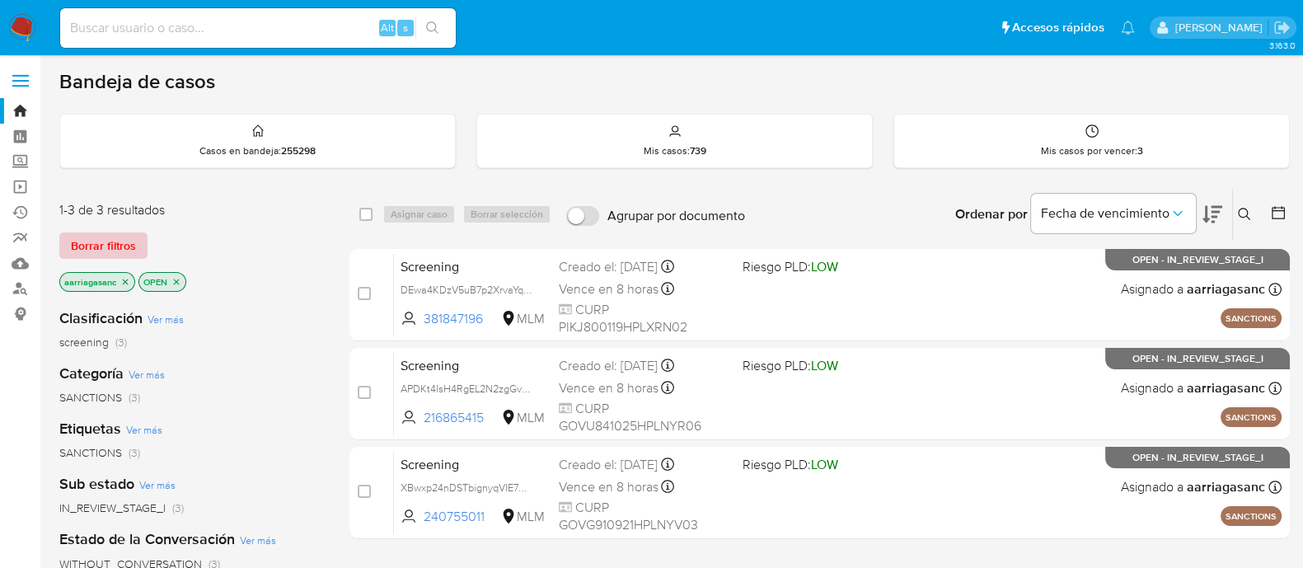
click at [132, 244] on span "Borrar filtros" at bounding box center [103, 245] width 65 height 23
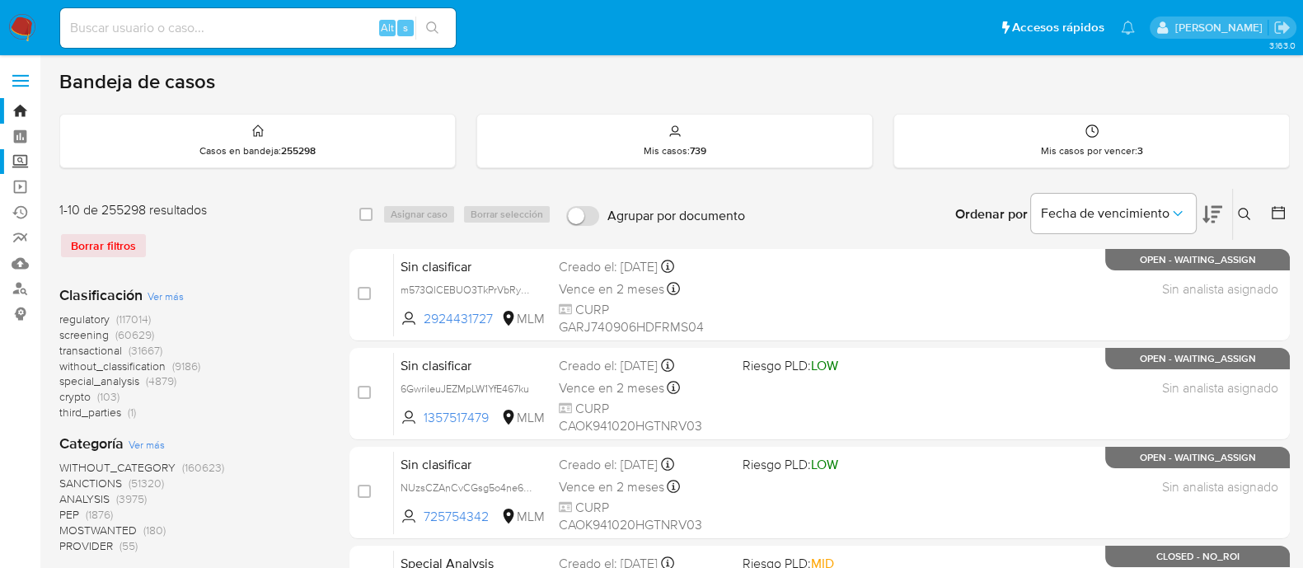
click at [18, 161] on label "Screening" at bounding box center [98, 162] width 196 height 26
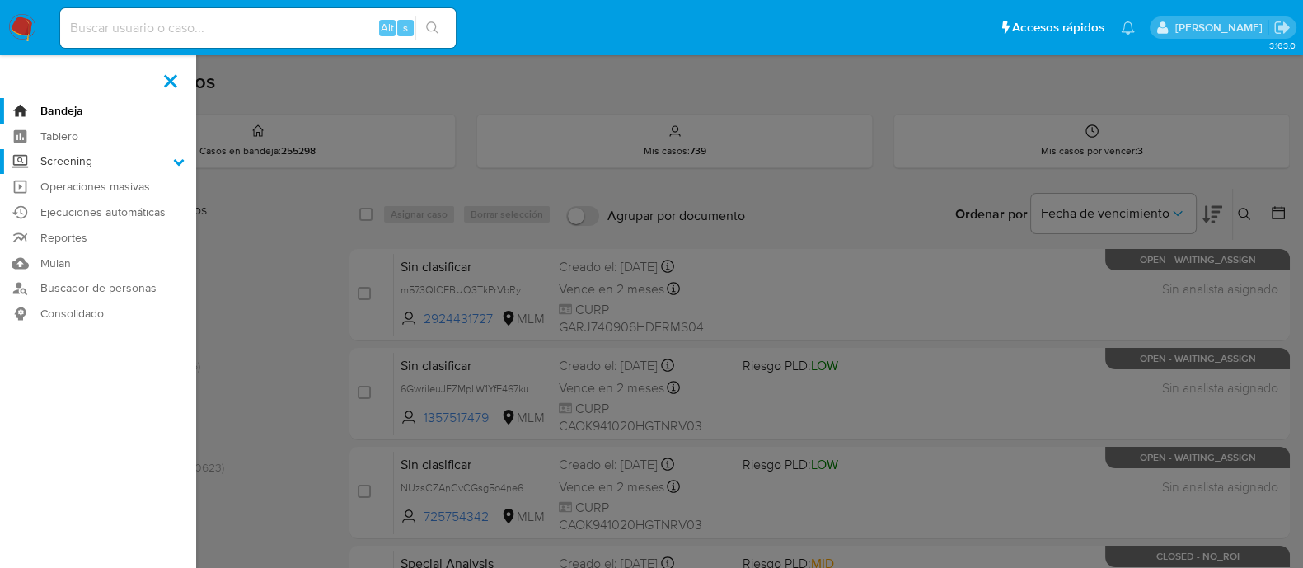
click at [0, 0] on input "Screening" at bounding box center [0, 0] width 0 height 0
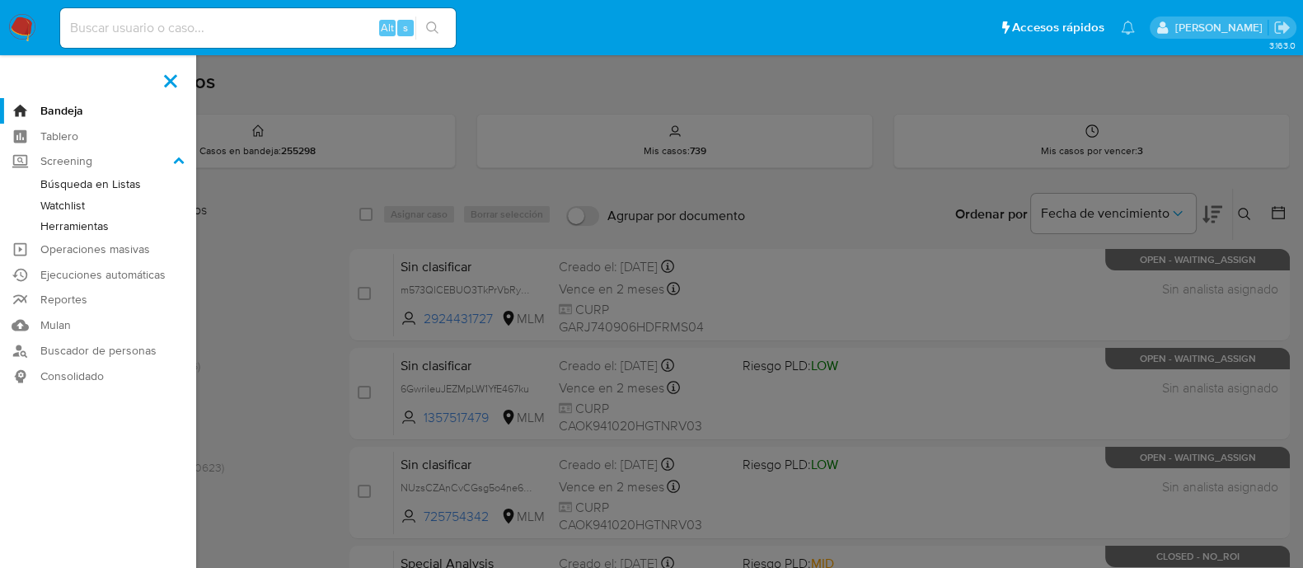
click at [68, 202] on link "Watchlist" at bounding box center [98, 205] width 196 height 21
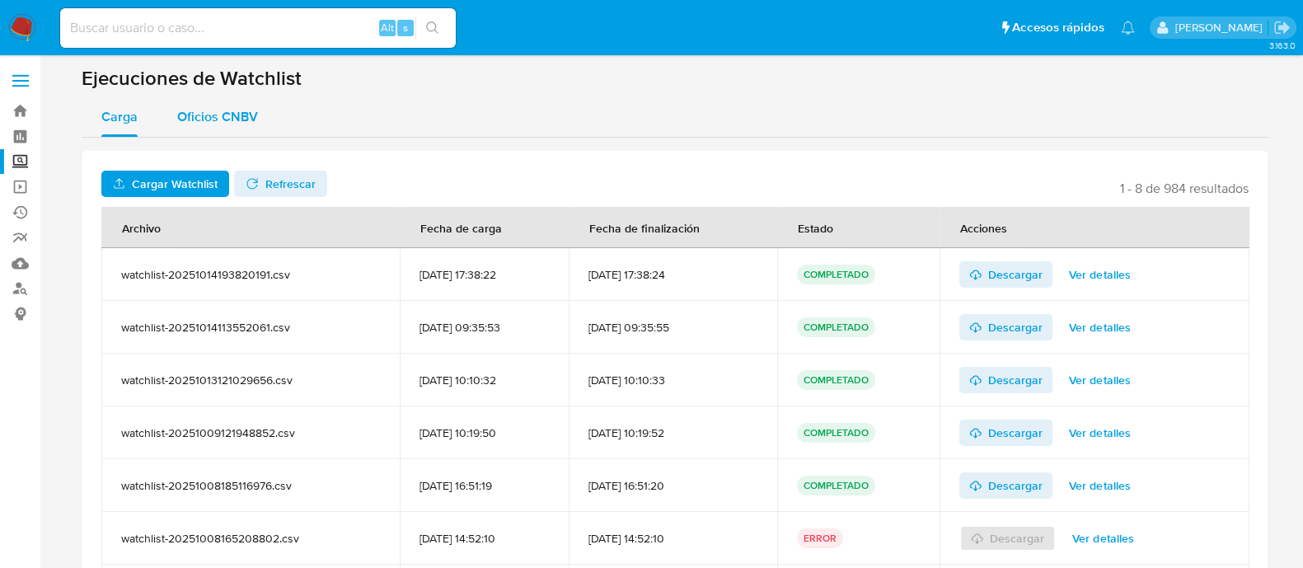
click at [218, 115] on span "Oficios CNBV" at bounding box center [217, 116] width 81 height 19
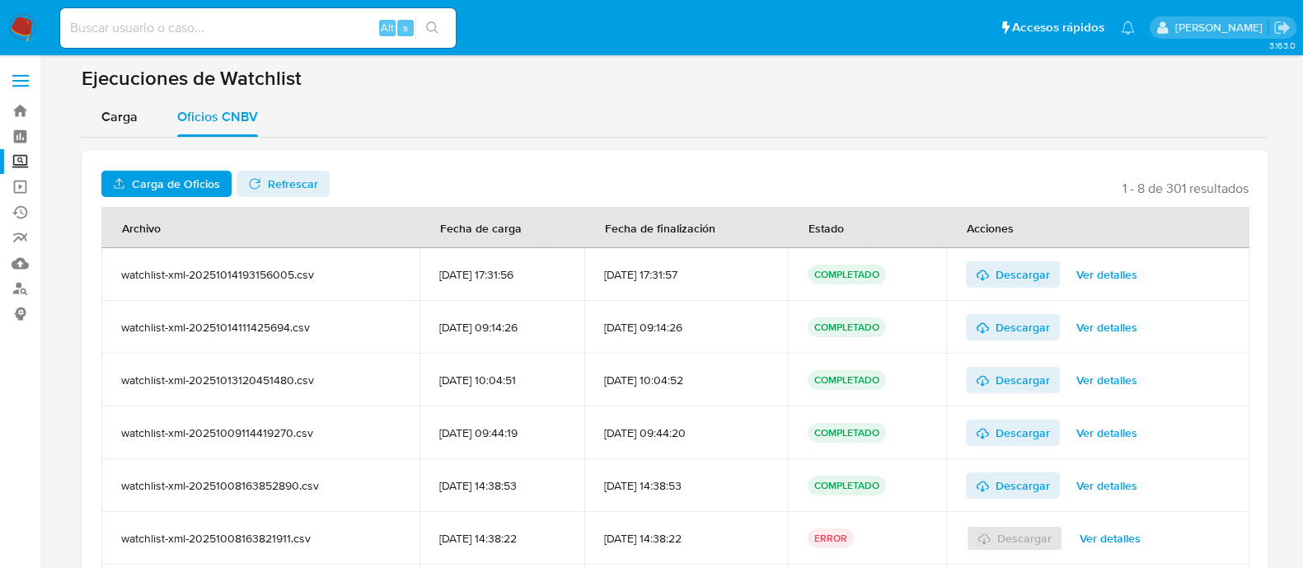
click at [167, 172] on span "Carga de Oficios" at bounding box center [176, 184] width 88 height 26
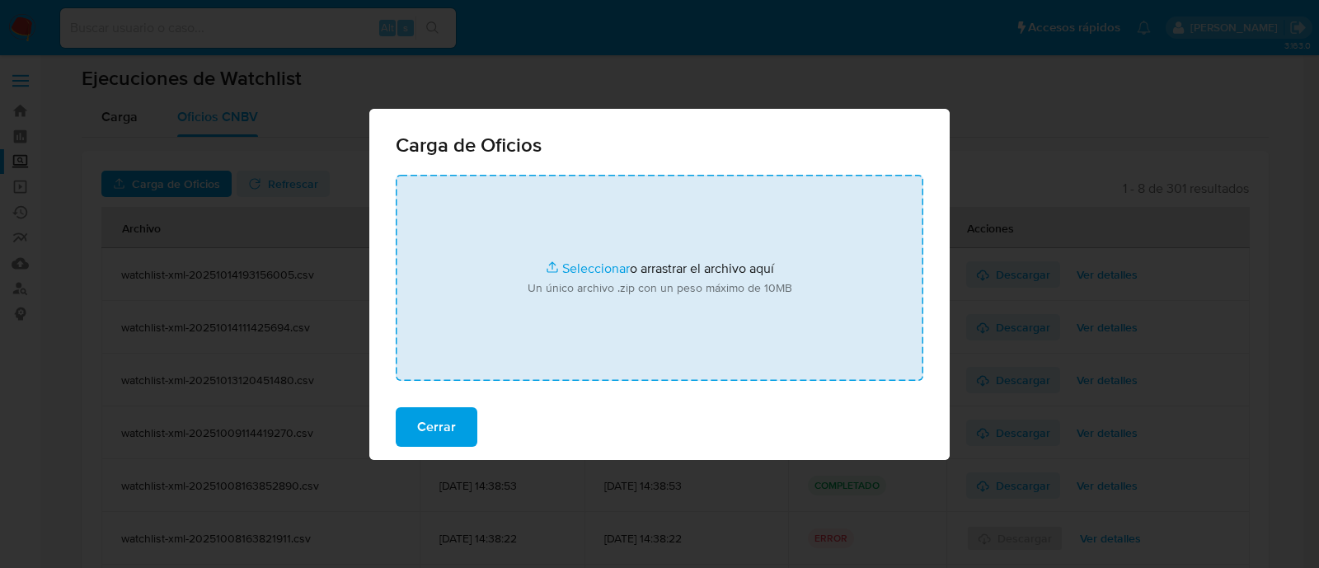
click at [571, 271] on input "file" at bounding box center [660, 278] width 528 height 206
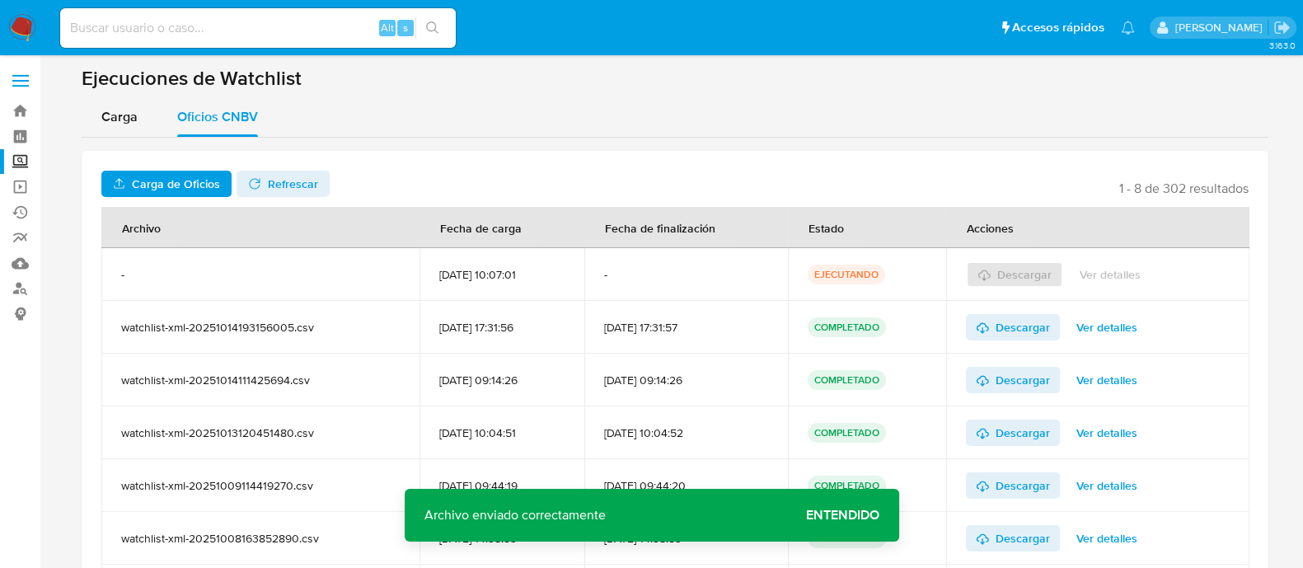
click at [837, 515] on span "Entendido" at bounding box center [842, 515] width 73 height 0
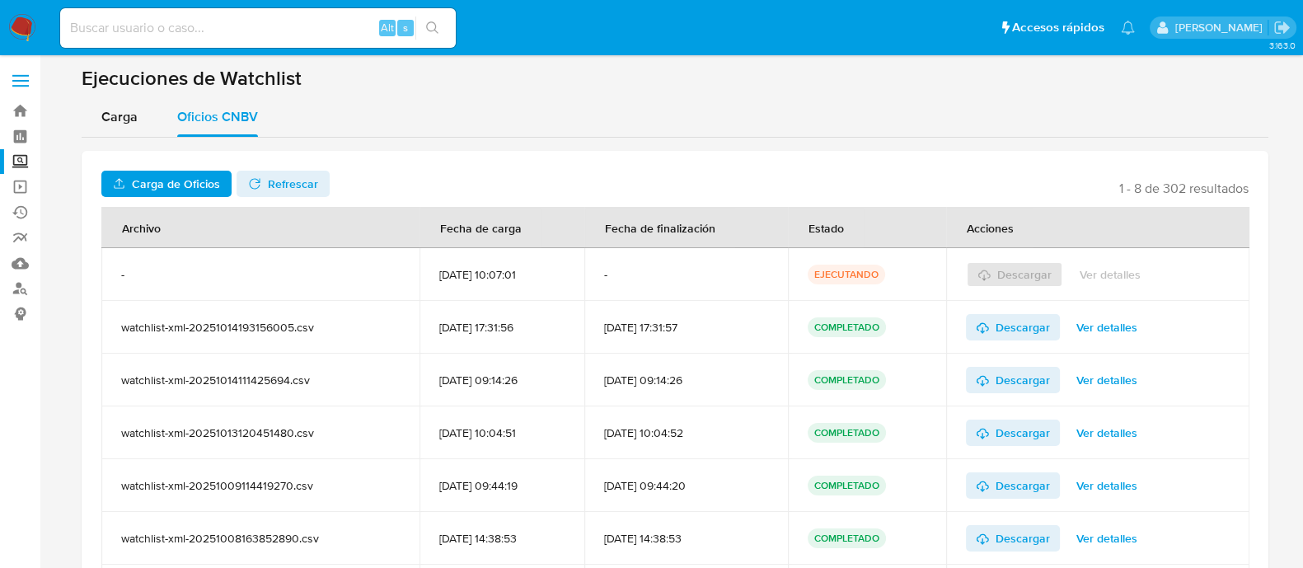
click at [860, 141] on div "Carga de Oficios No tiene permisos para realizar esta acción Refrescar 1 - 8 de…" at bounding box center [675, 434] width 1187 height 592
click at [268, 177] on span "Refrescar" at bounding box center [293, 184] width 50 height 26
click at [1129, 283] on span "Ver detalles" at bounding box center [1110, 274] width 61 height 23
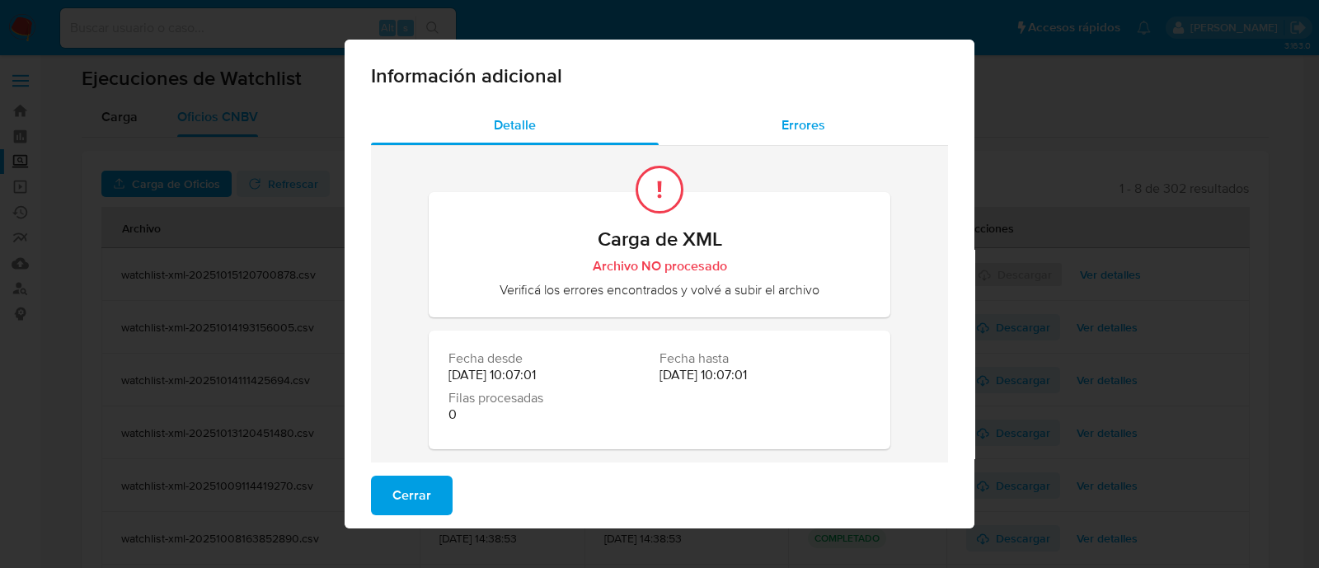
click at [819, 134] on div "Errores" at bounding box center [803, 126] width 289 height 40
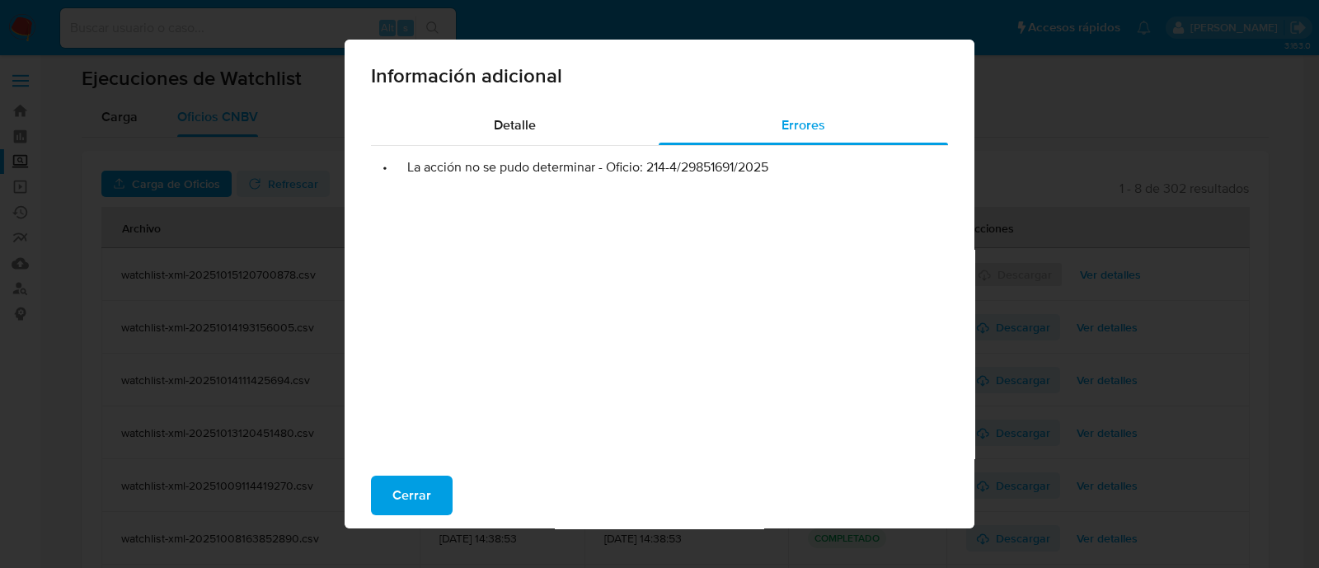
drag, startPoint x: 640, startPoint y: 171, endPoint x: 782, endPoint y: 173, distance: 142.7
click at [782, 173] on li "• La acción no se pudo determinar - Oficio: 214-4/29851691/2025" at bounding box center [659, 167] width 551 height 16
click at [65, 234] on div "Información adicional Detalle Errores • La acción no se pudo determinar - Ofici…" at bounding box center [659, 284] width 1319 height 568
click at [416, 491] on span "Cerrar" at bounding box center [411, 495] width 39 height 36
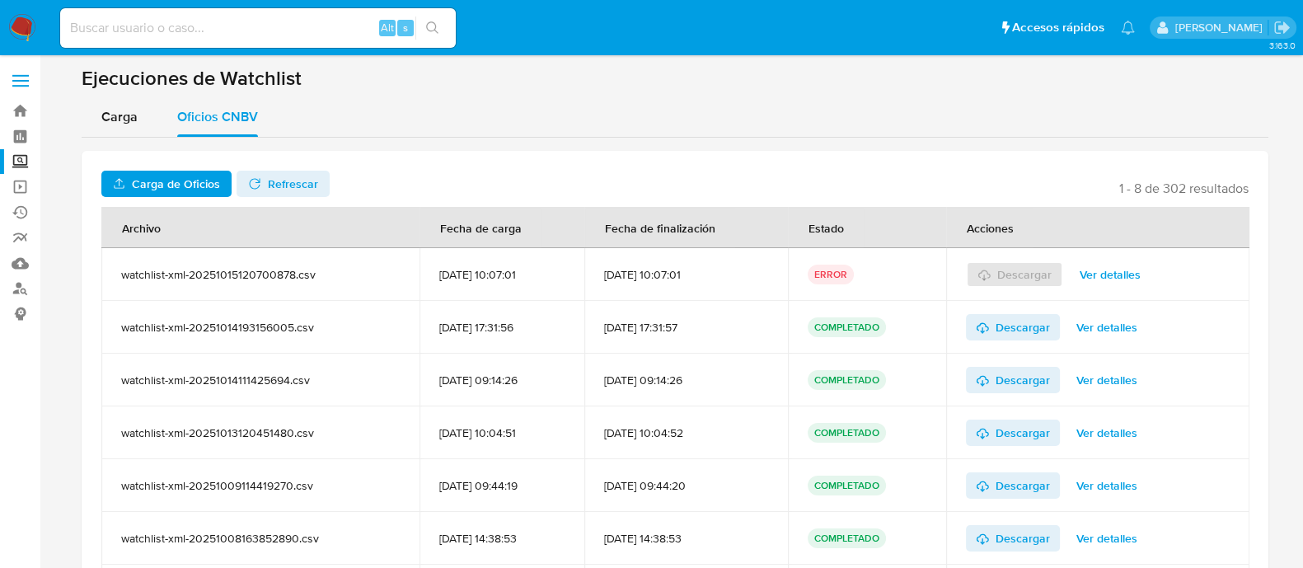
click at [209, 183] on span "Carga de Oficios" at bounding box center [176, 184] width 88 height 26
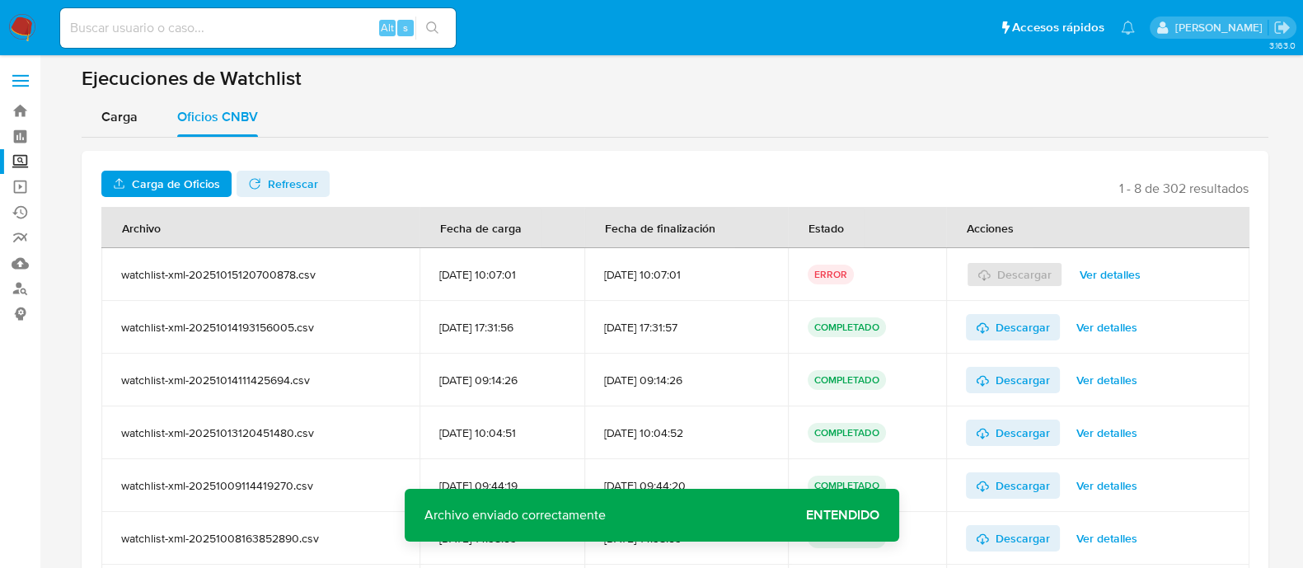
click at [830, 515] on span "Entendido" at bounding box center [842, 515] width 73 height 0
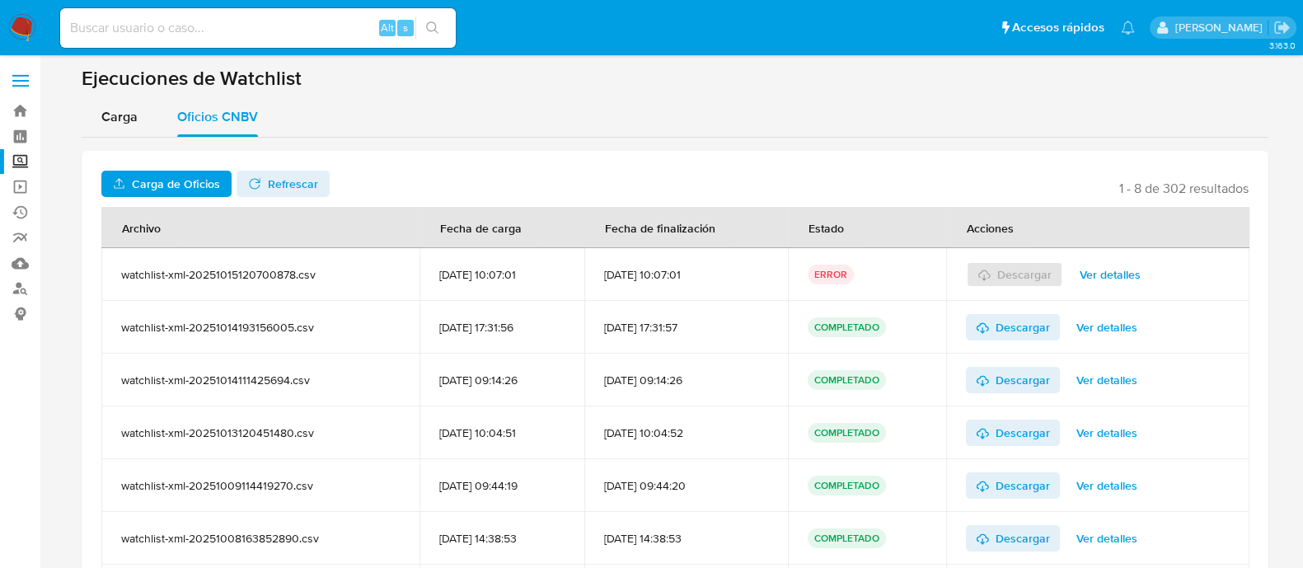
click at [198, 180] on span "Carga de Oficios" at bounding box center [176, 184] width 88 height 26
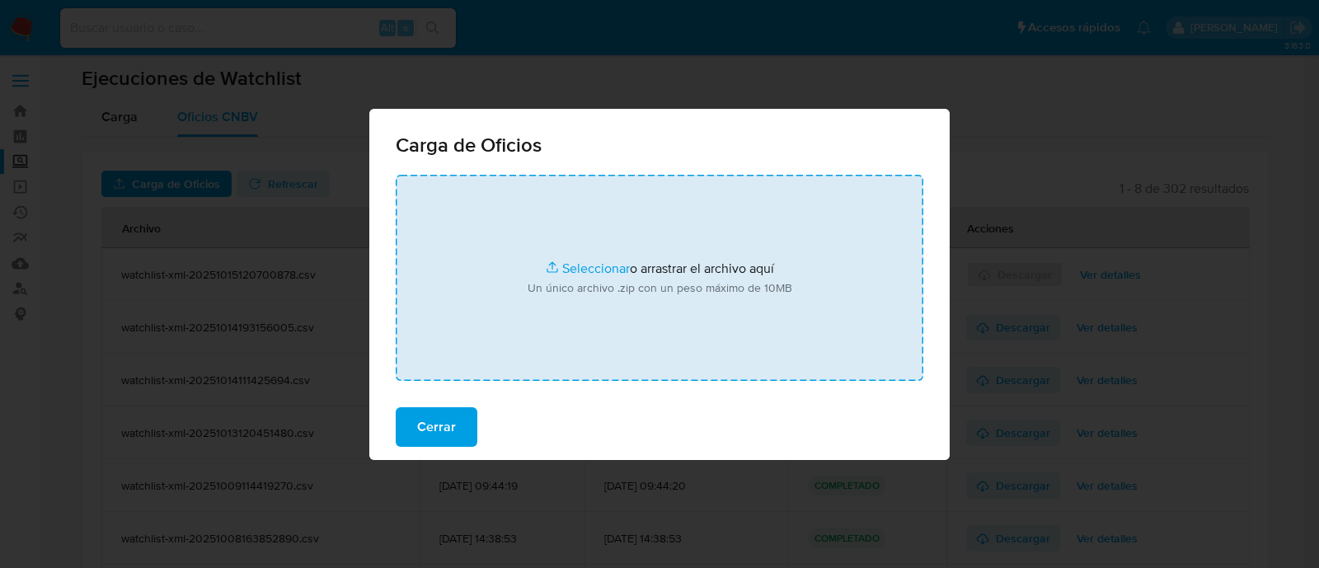
click at [586, 273] on input "file" at bounding box center [660, 278] width 528 height 206
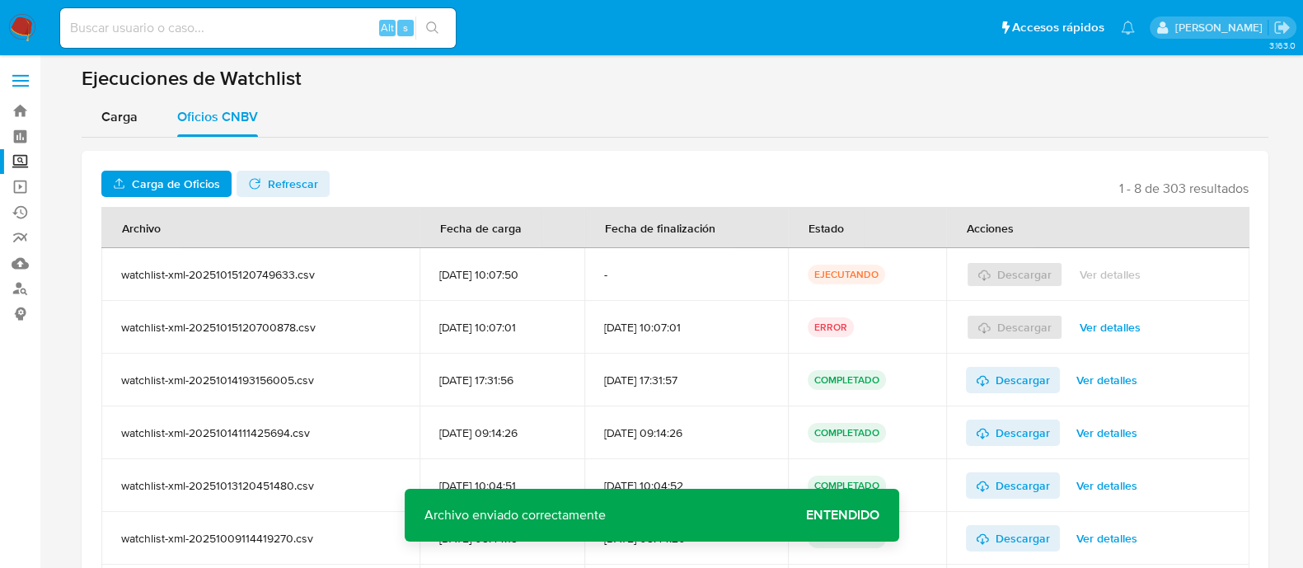
click at [814, 515] on span "Entendido" at bounding box center [842, 515] width 73 height 0
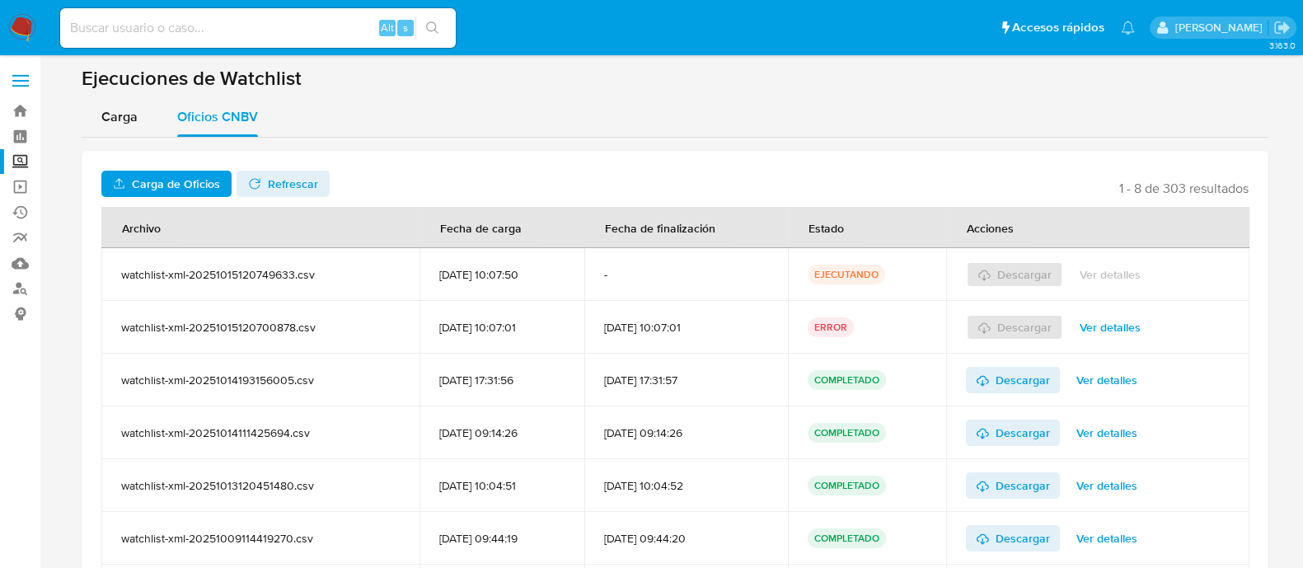
click at [280, 155] on div "Carga de Oficios No tiene permisos para realizar esta acción Refrescar 1 - 8 de…" at bounding box center [675, 420] width 1187 height 539
click at [284, 175] on span "Refrescar" at bounding box center [293, 184] width 50 height 26
click at [408, 146] on div "Carga de Oficios No tiene permisos para realizar esta acción Refrescar 1 - 8 de…" at bounding box center [675, 434] width 1187 height 592
click at [1041, 271] on span "Descargar" at bounding box center [1023, 274] width 54 height 26
click at [1134, 331] on span "Ver detalles" at bounding box center [1110, 327] width 61 height 23
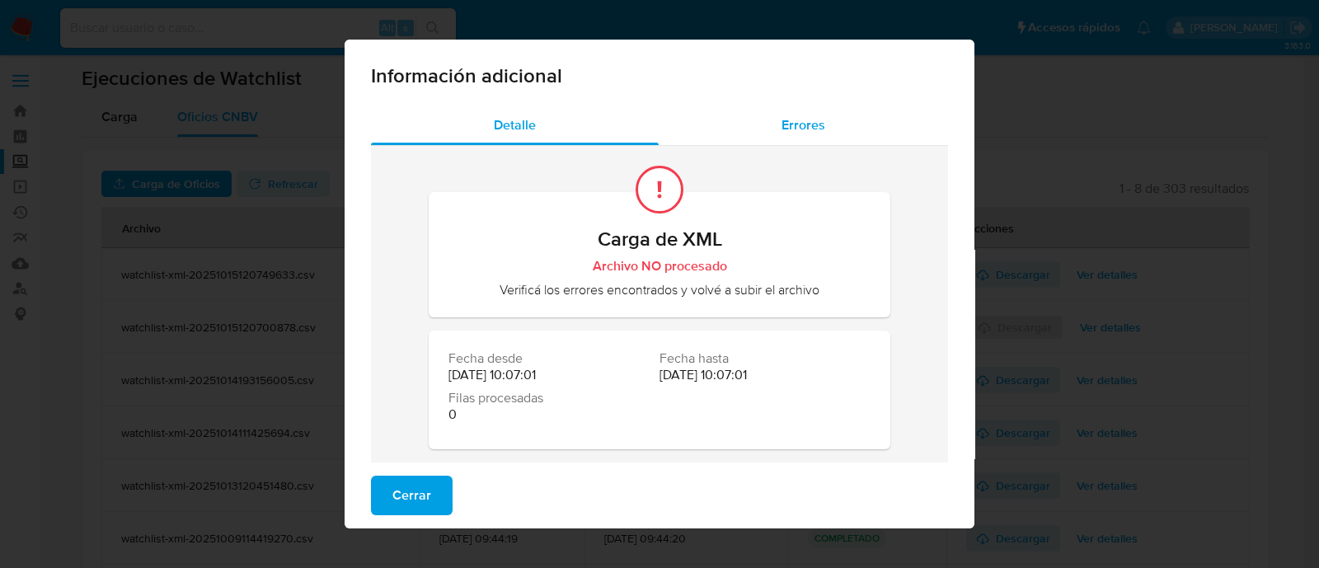
click at [788, 141] on div "Errores" at bounding box center [803, 126] width 289 height 40
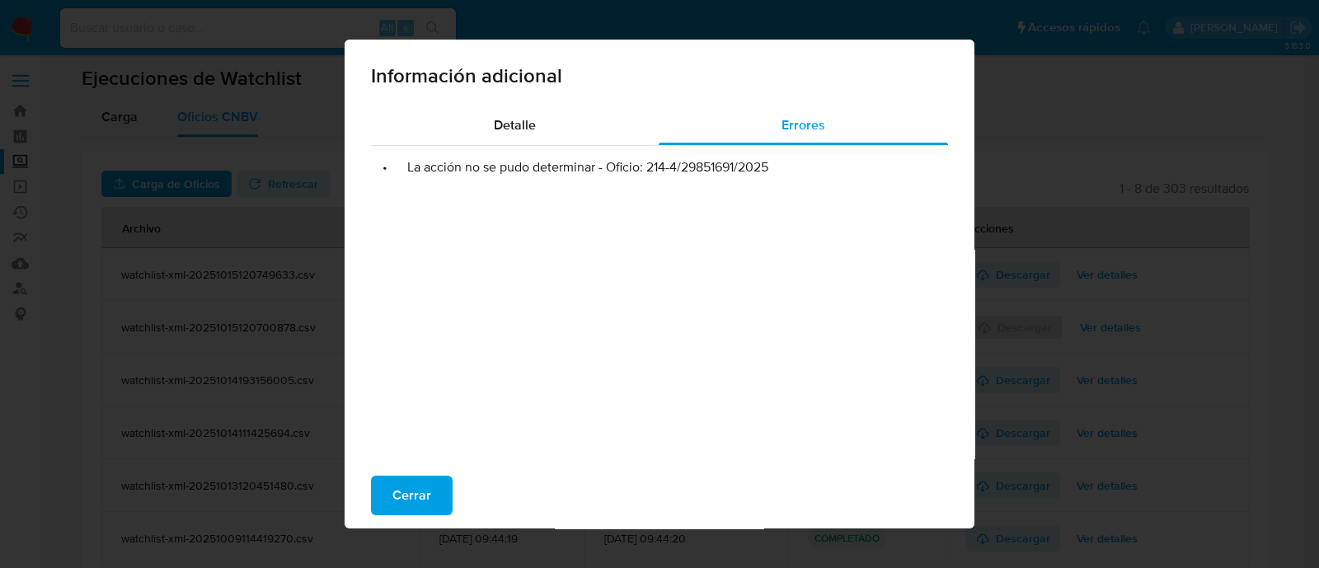
drag, startPoint x: 639, startPoint y: 171, endPoint x: 763, endPoint y: 173, distance: 123.7
click at [763, 173] on li "• La acción no se pudo determinar - Oficio: 214-4/29851691/2025" at bounding box center [659, 167] width 551 height 16
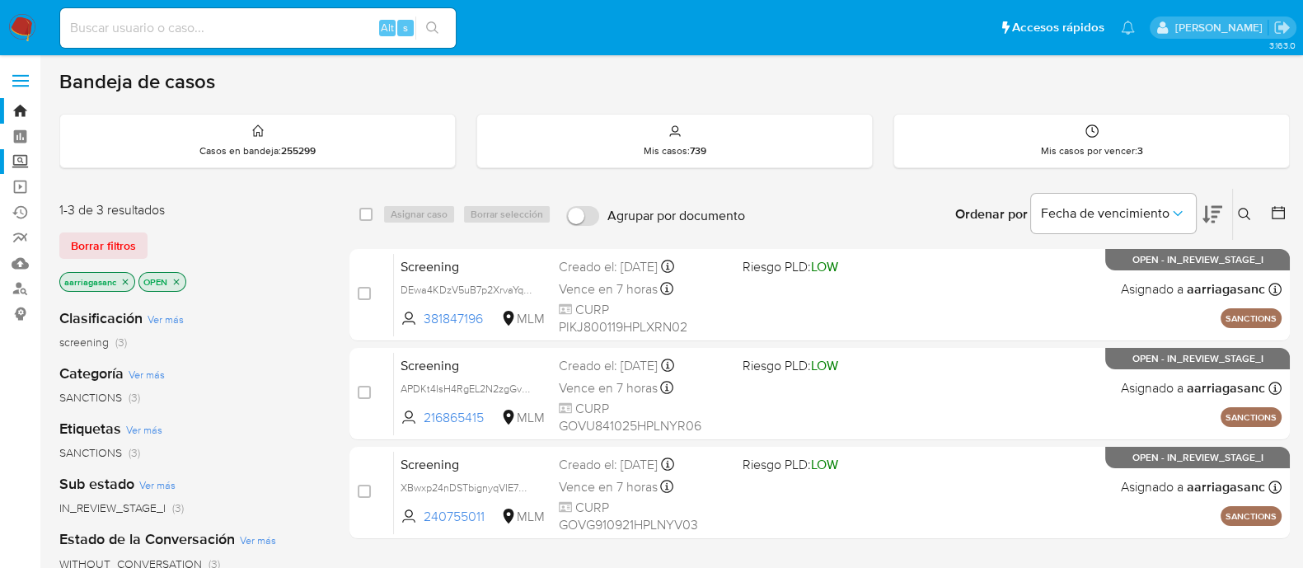
click at [26, 162] on label "Screening" at bounding box center [98, 162] width 196 height 26
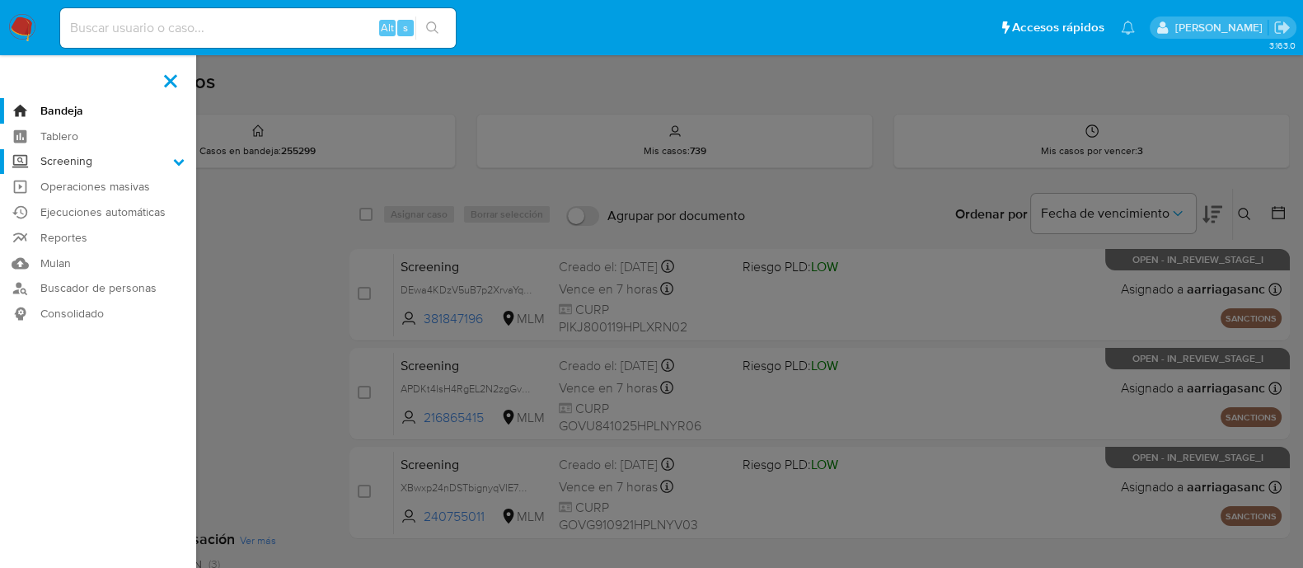
click at [0, 0] on input "Screening" at bounding box center [0, 0] width 0 height 0
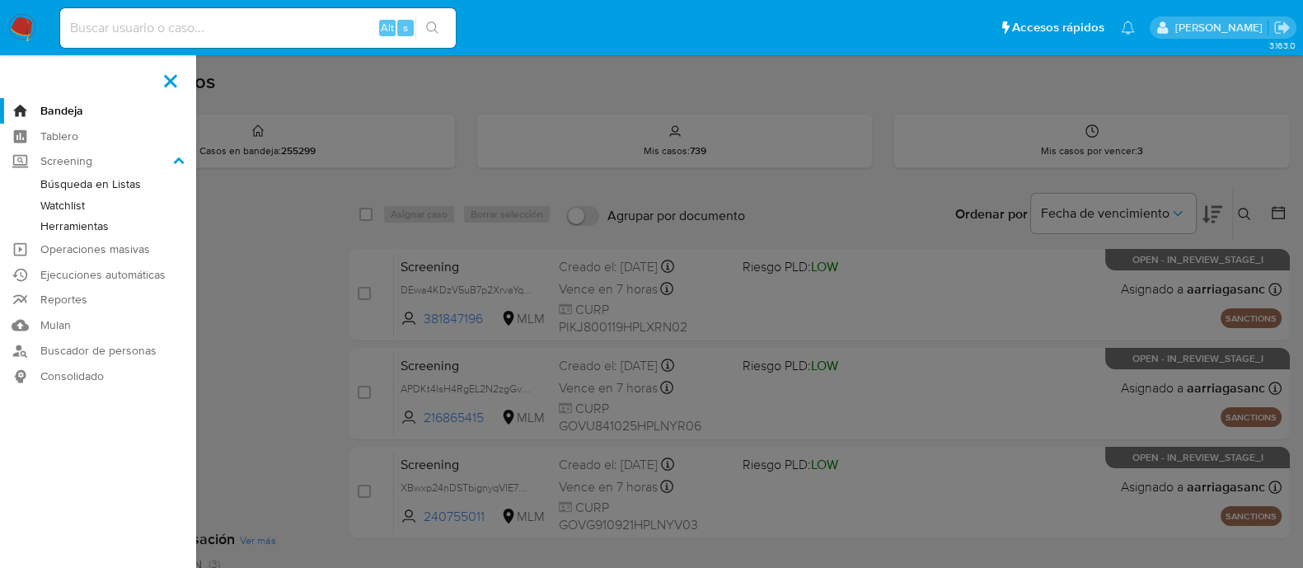
click at [106, 184] on link "Búsqueda en Listas" at bounding box center [98, 184] width 196 height 21
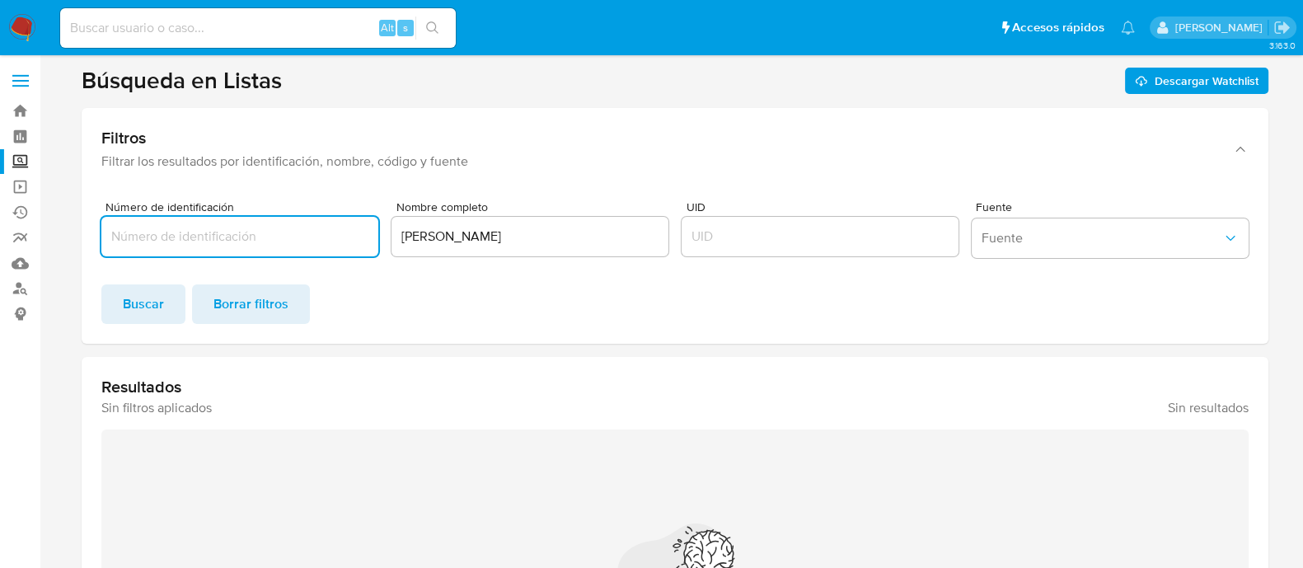
click at [624, 236] on input "[PERSON_NAME]" at bounding box center [530, 236] width 277 height 21
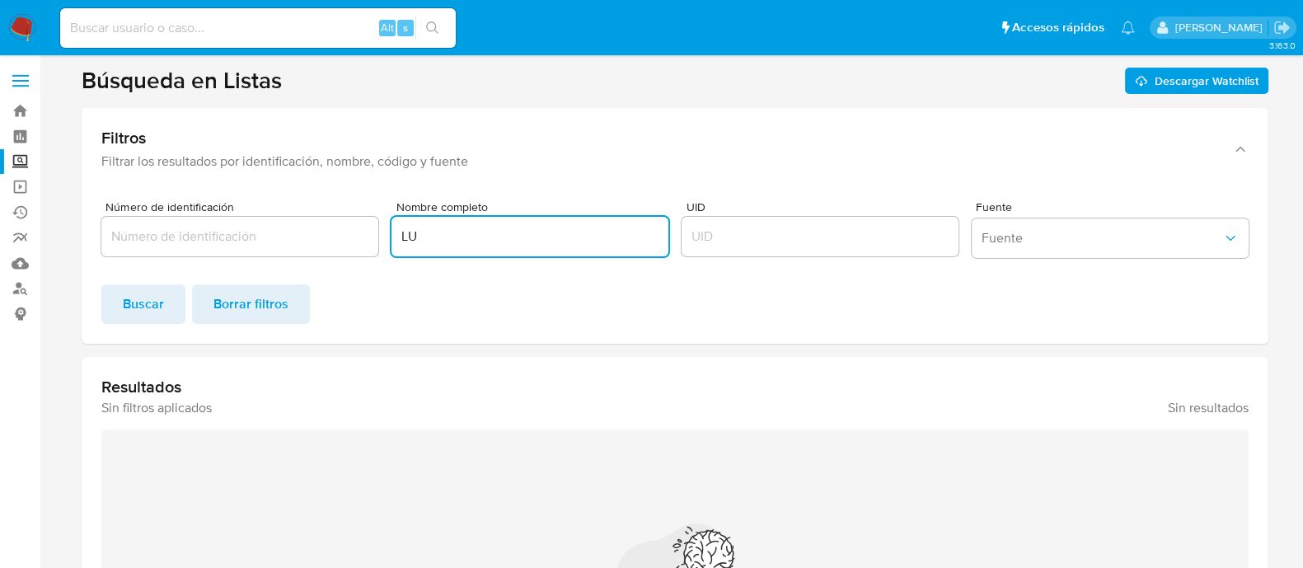
type input "L"
paste input "[PERSON_NAME]"
type input "[PERSON_NAME]"
click at [157, 313] on span "Buscar" at bounding box center [143, 304] width 41 height 36
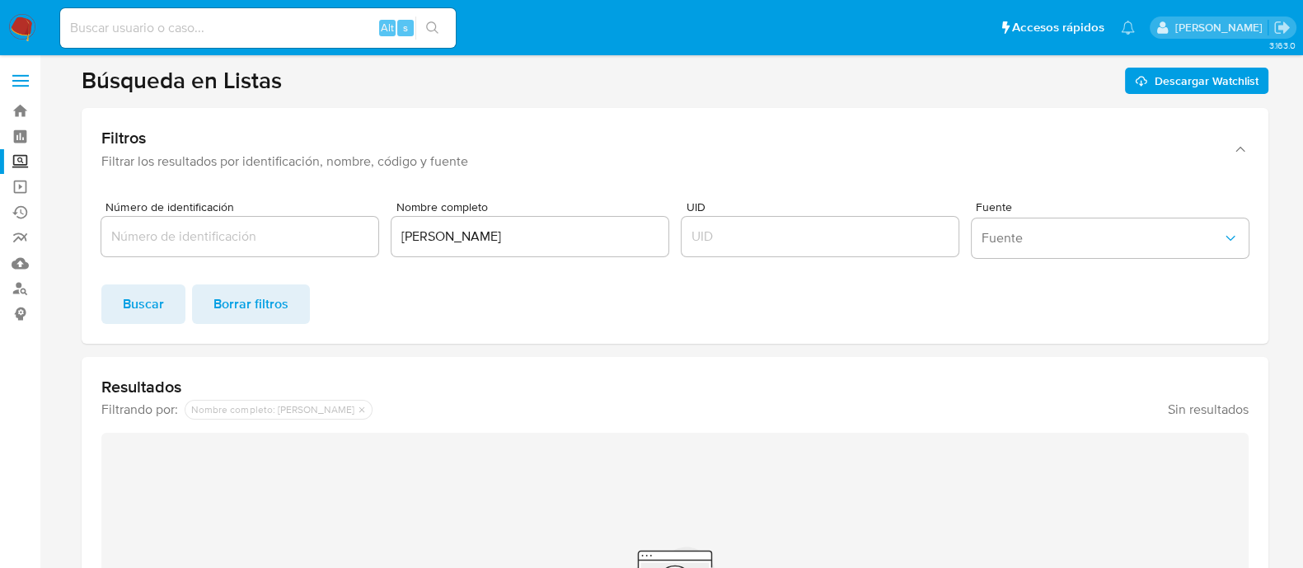
click at [456, 232] on input "[PERSON_NAME]" at bounding box center [530, 236] width 277 height 21
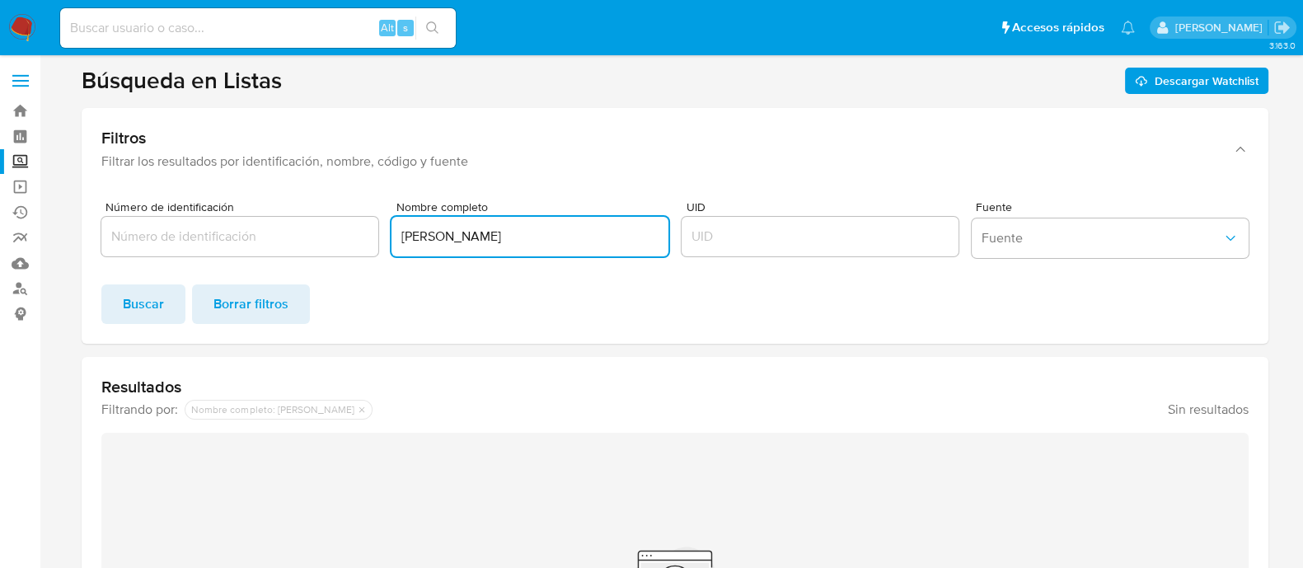
click at [456, 232] on input "[PERSON_NAME]" at bounding box center [530, 236] width 277 height 21
paste input "RUNATY, S.A. DE C.V."
click at [107, 314] on button "Buscar" at bounding box center [143, 304] width 84 height 40
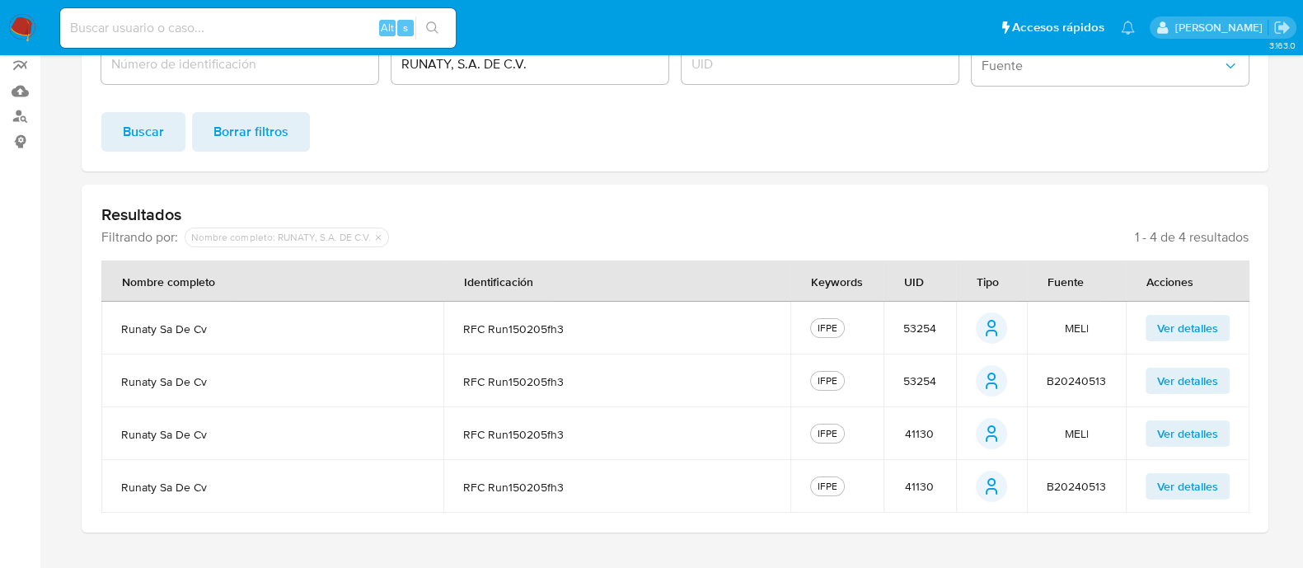
scroll to position [205, 0]
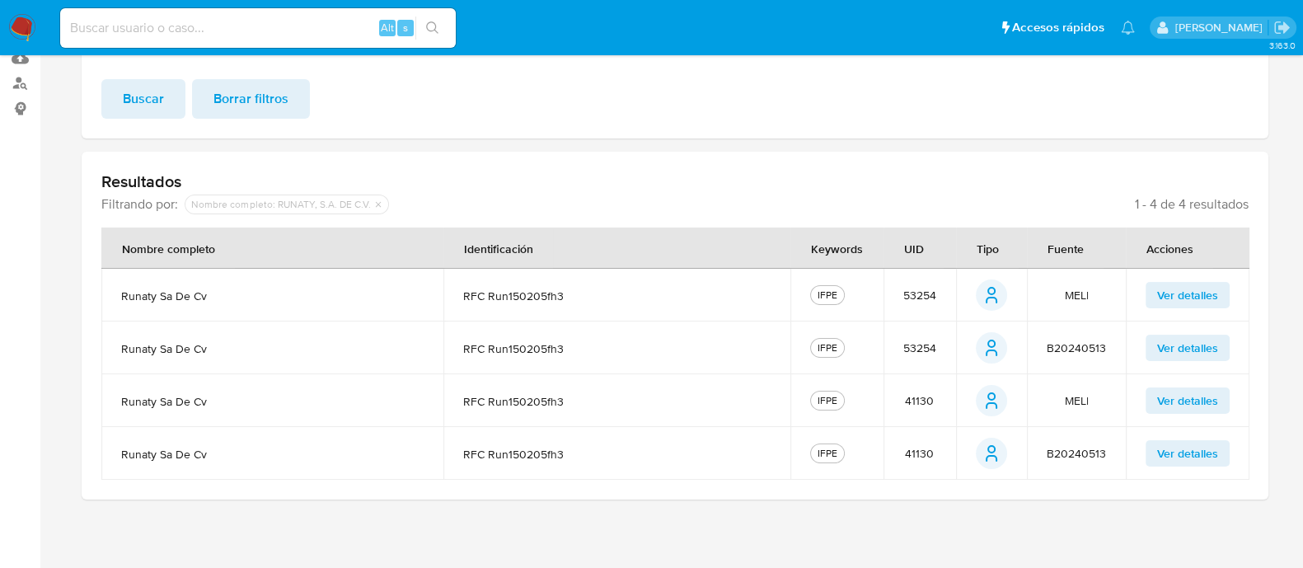
click at [914, 296] on span "53254" at bounding box center [920, 295] width 33 height 15
click at [922, 384] on td "41130" at bounding box center [920, 400] width 73 height 53
click at [921, 383] on td "41130" at bounding box center [920, 400] width 73 height 53
click at [928, 397] on span "41130" at bounding box center [919, 400] width 29 height 15
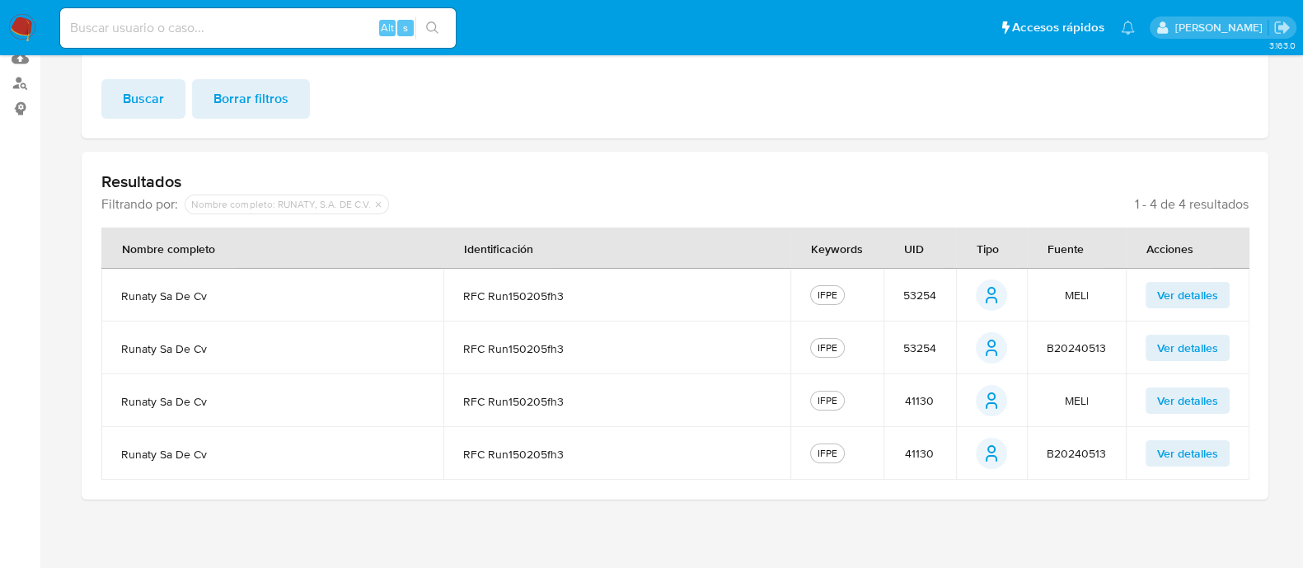
click at [928, 397] on span "41130" at bounding box center [919, 400] width 29 height 15
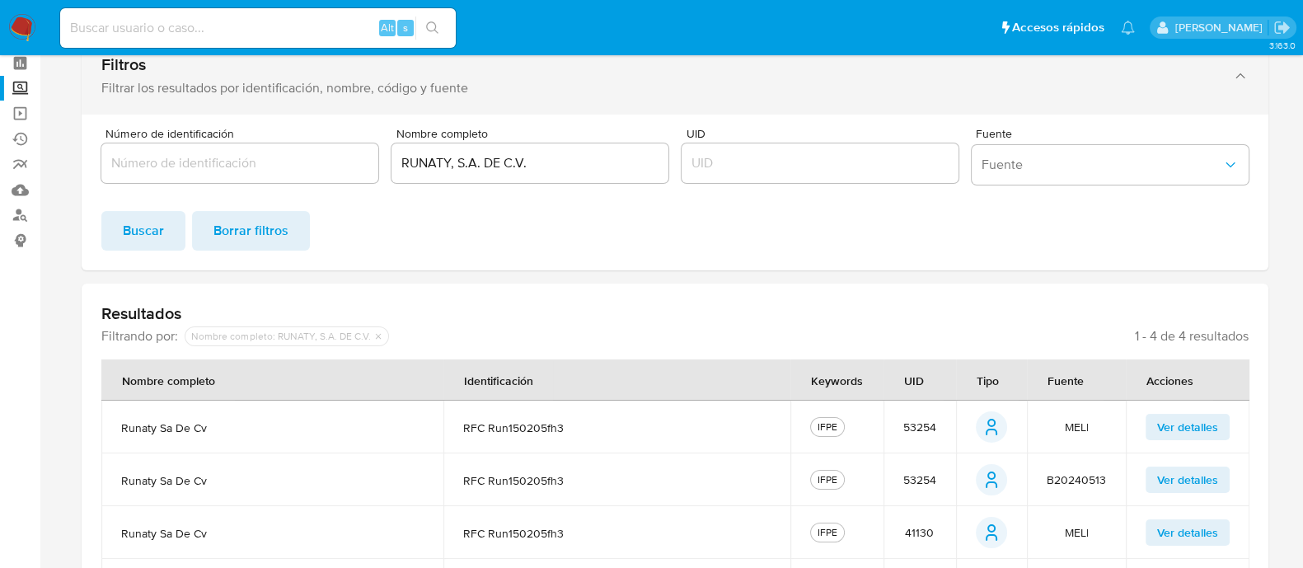
scroll to position [0, 0]
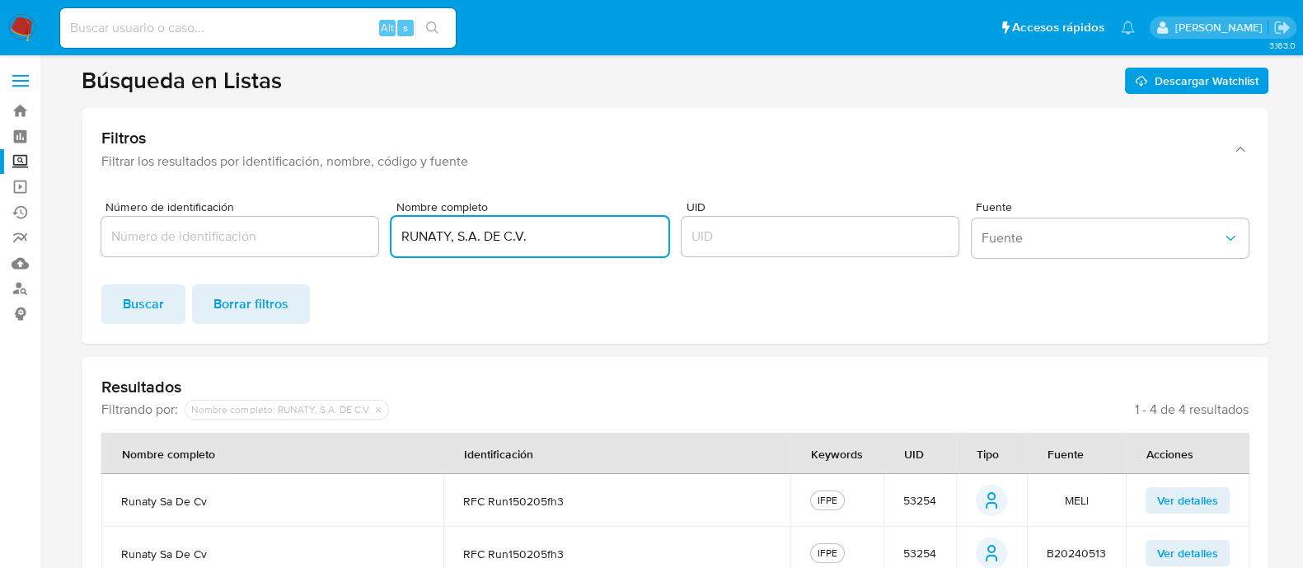
click at [444, 229] on input "RUNATY, S.A. DE C.V." at bounding box center [530, 236] width 277 height 21
paste input "PROGRESO EMPRESARIAL ESTRATEGICO"
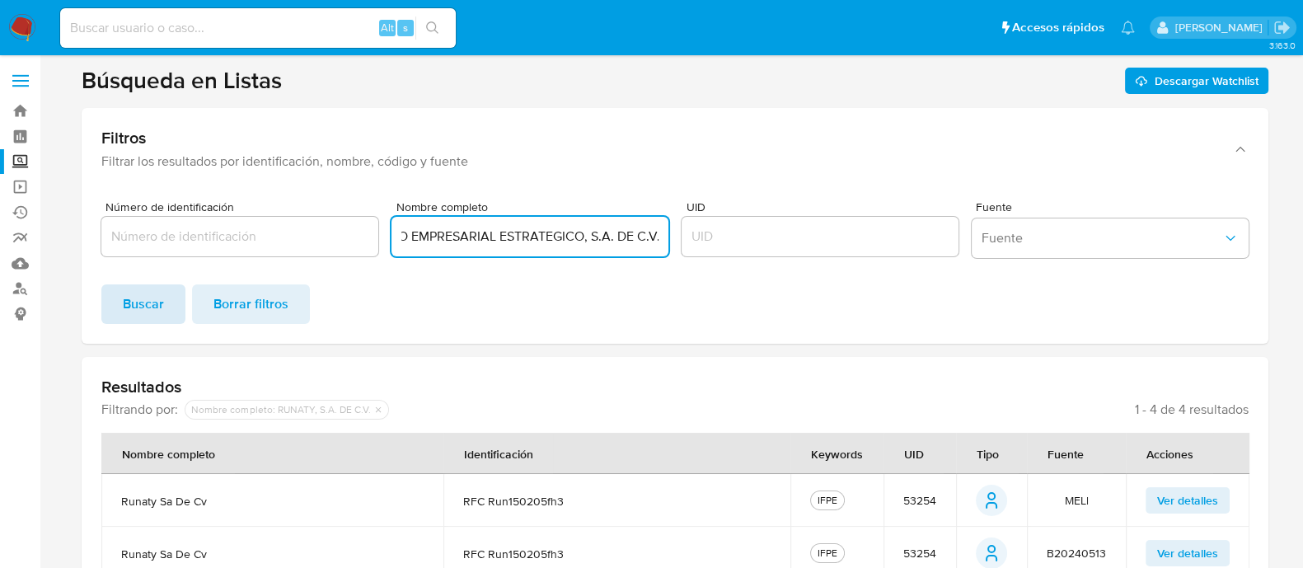
type input "PROGRESO EMPRESARIAL ESTRATEGICO, S.A. DE C.V."
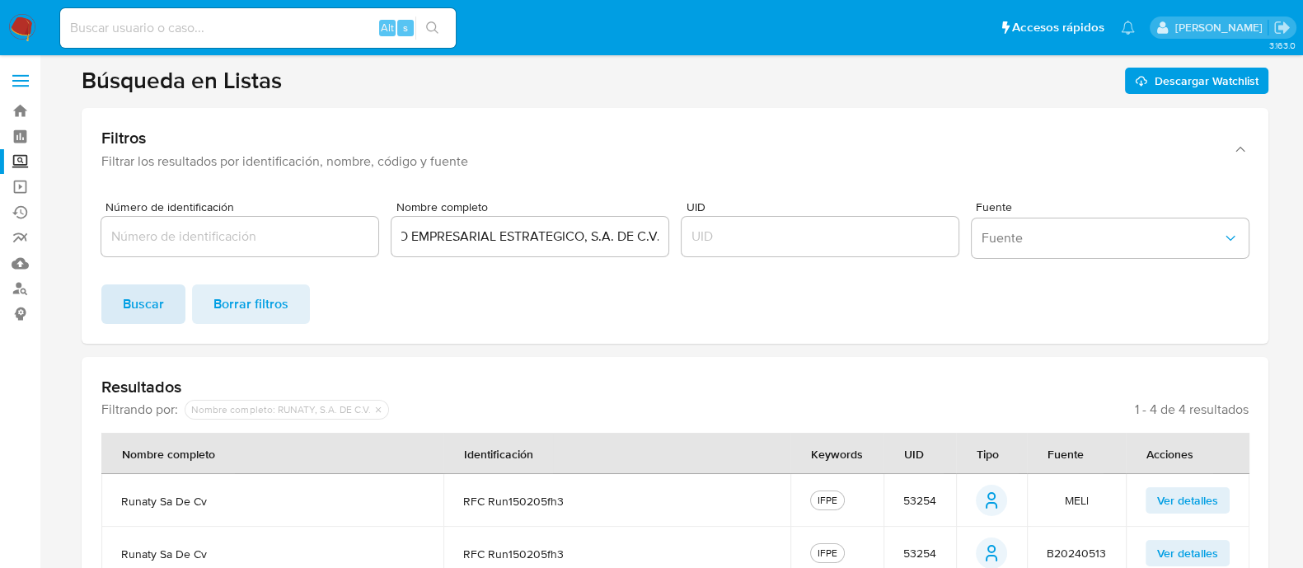
scroll to position [0, 0]
click at [128, 312] on span "Buscar" at bounding box center [143, 304] width 41 height 36
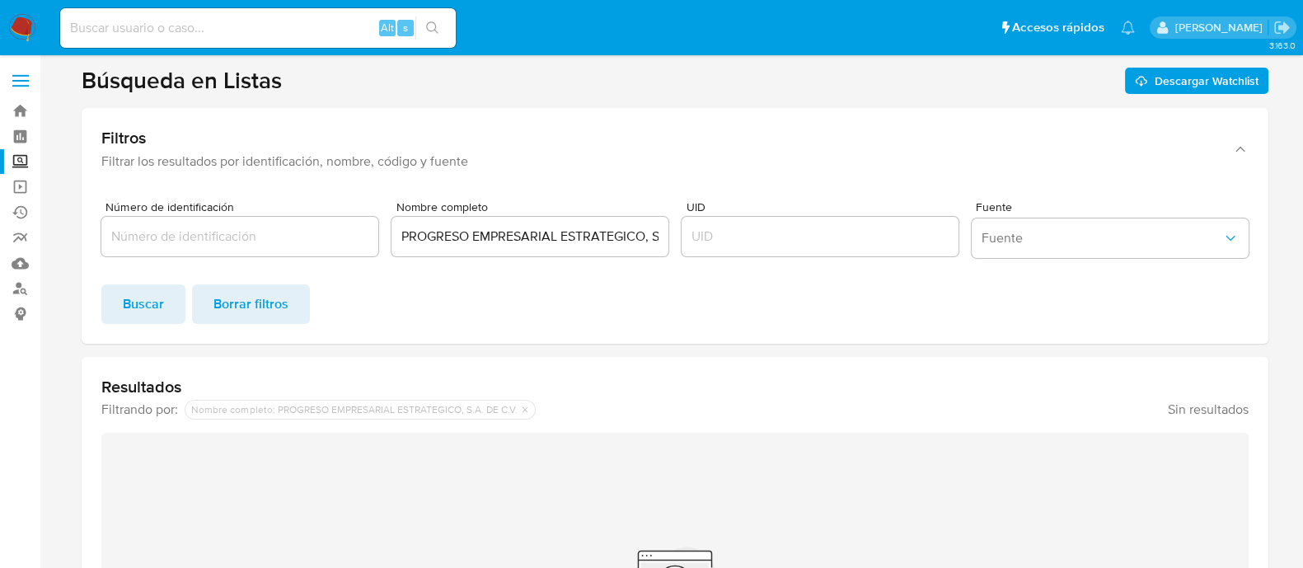
click at [425, 226] on input "PROGRESO EMPRESARIAL ESTRATEGICO, S.A. DE C.V." at bounding box center [530, 236] width 277 height 21
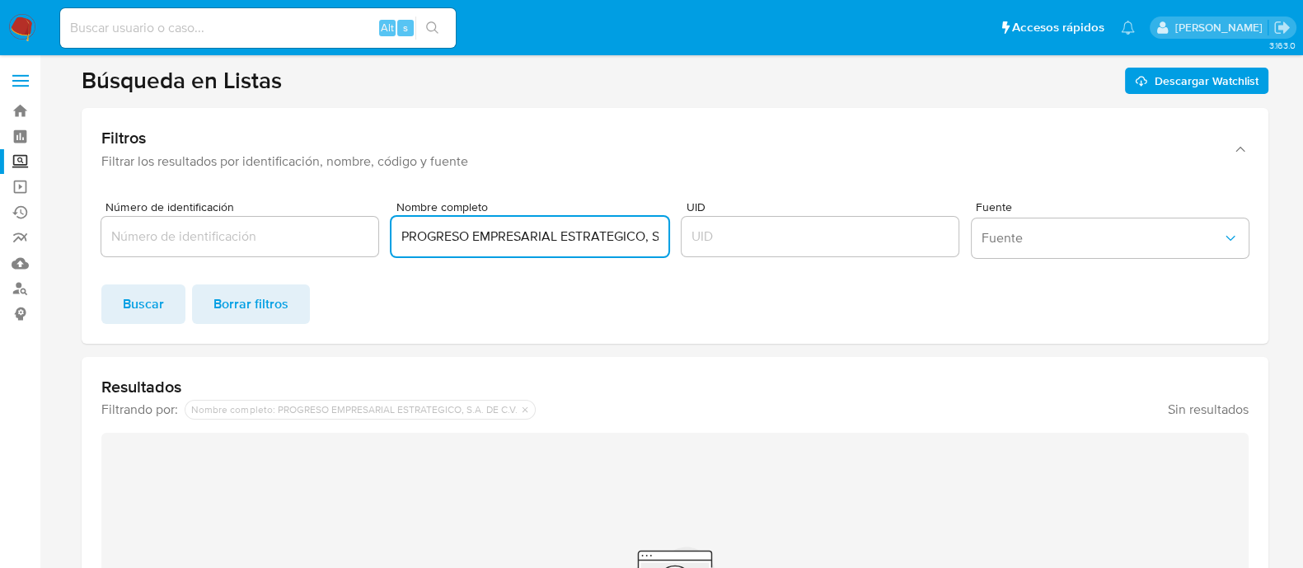
click at [425, 226] on input "PROGRESO EMPRESARIAL ESTRATEGICO, S.A. DE C.V." at bounding box center [530, 236] width 277 height 21
paste input "CARLOS ANTONIO"
paste input "PEREZ ARANDA"
type input "[PERSON_NAME]"
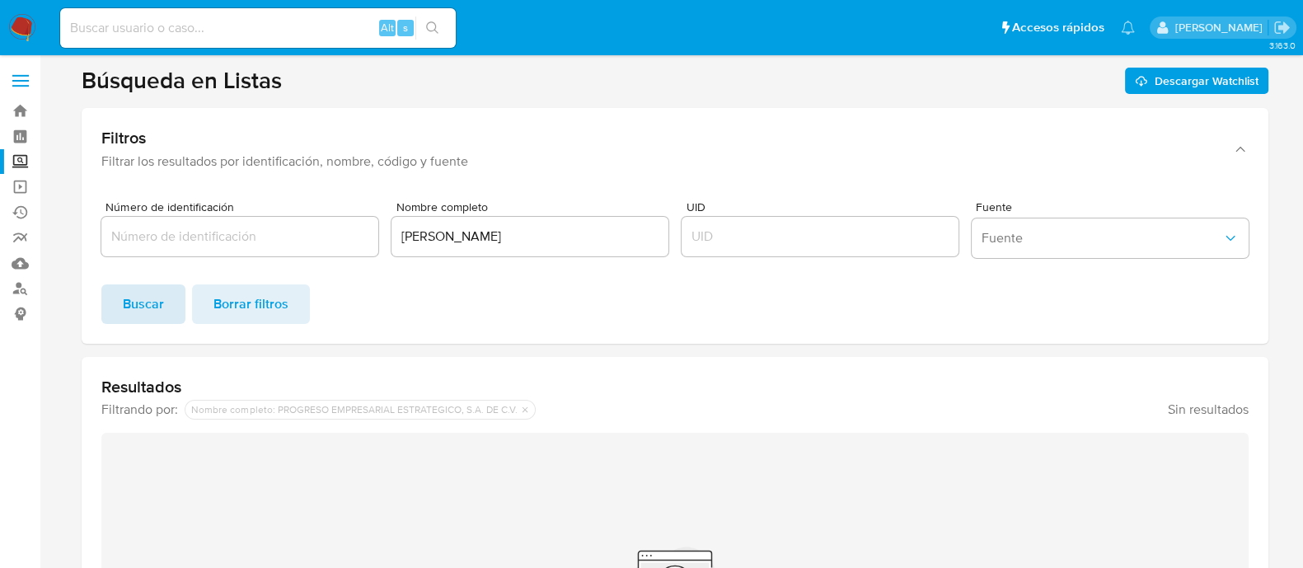
click at [109, 303] on button "Buscar" at bounding box center [143, 304] width 84 height 40
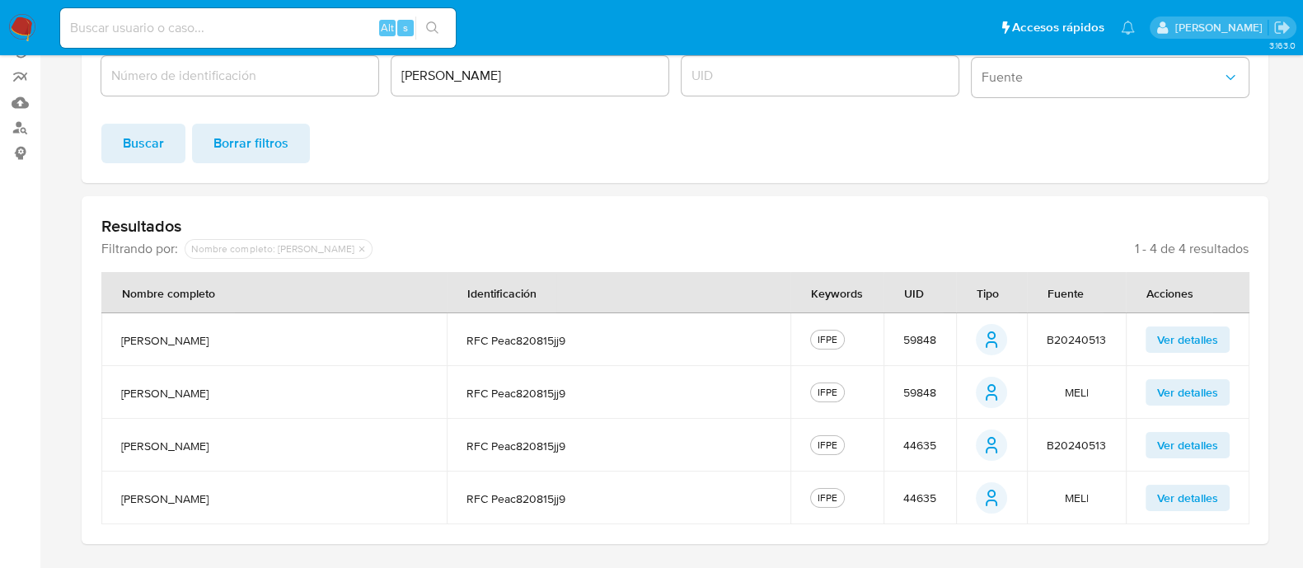
scroll to position [205, 0]
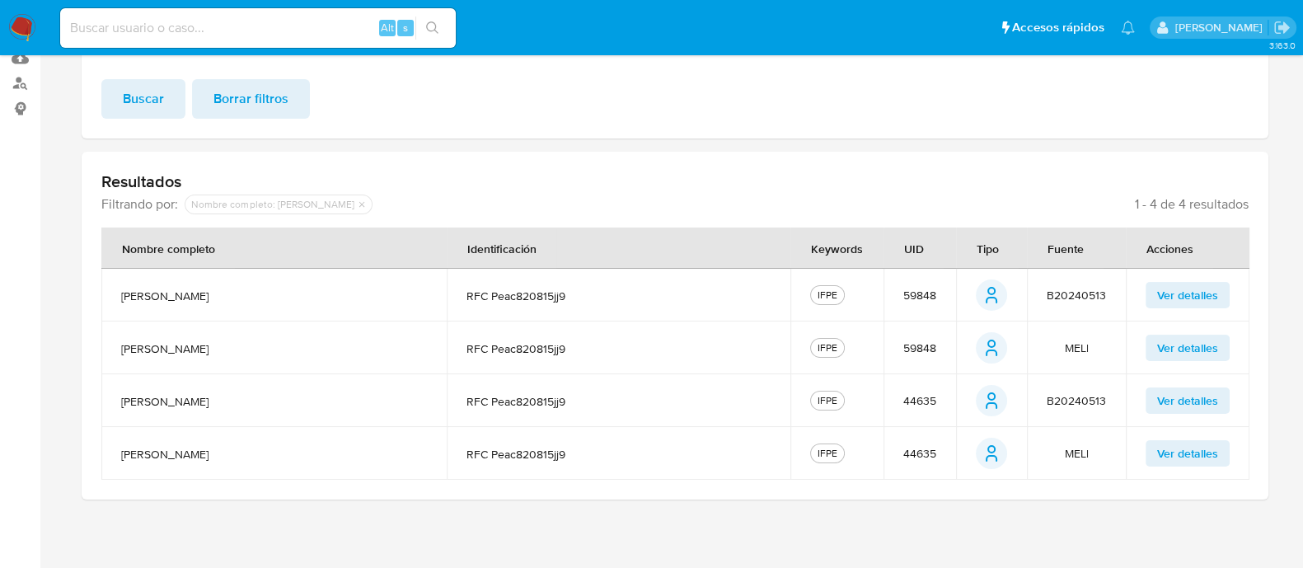
click at [919, 341] on span "59848" at bounding box center [920, 348] width 33 height 15
click at [918, 445] on span "44635" at bounding box center [920, 452] width 33 height 15
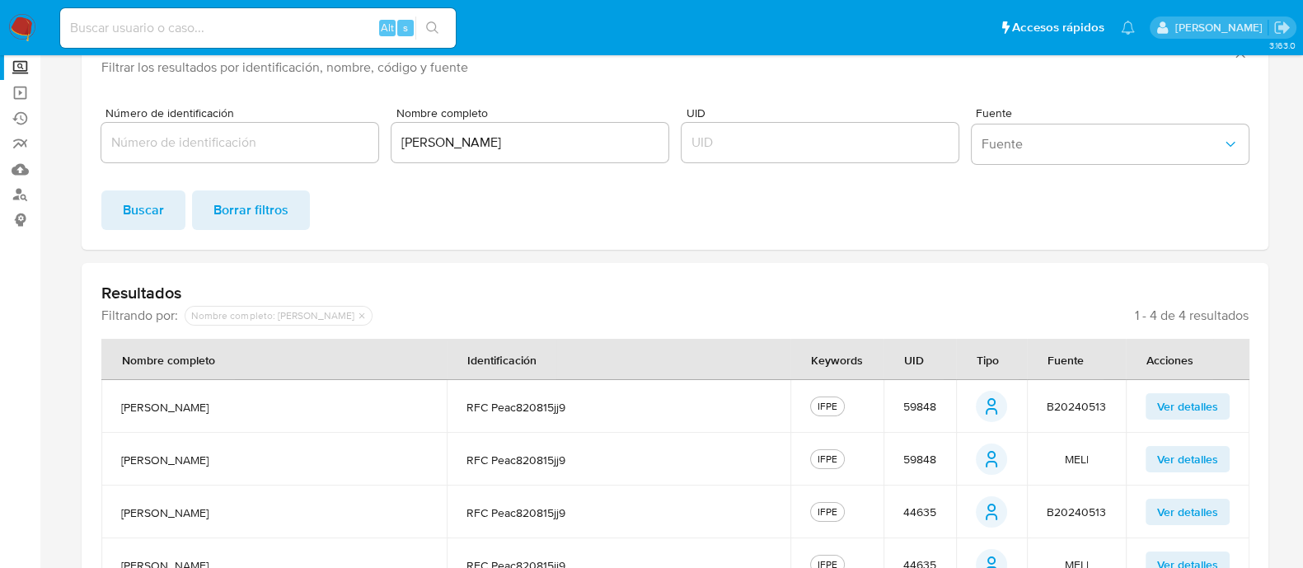
scroll to position [0, 0]
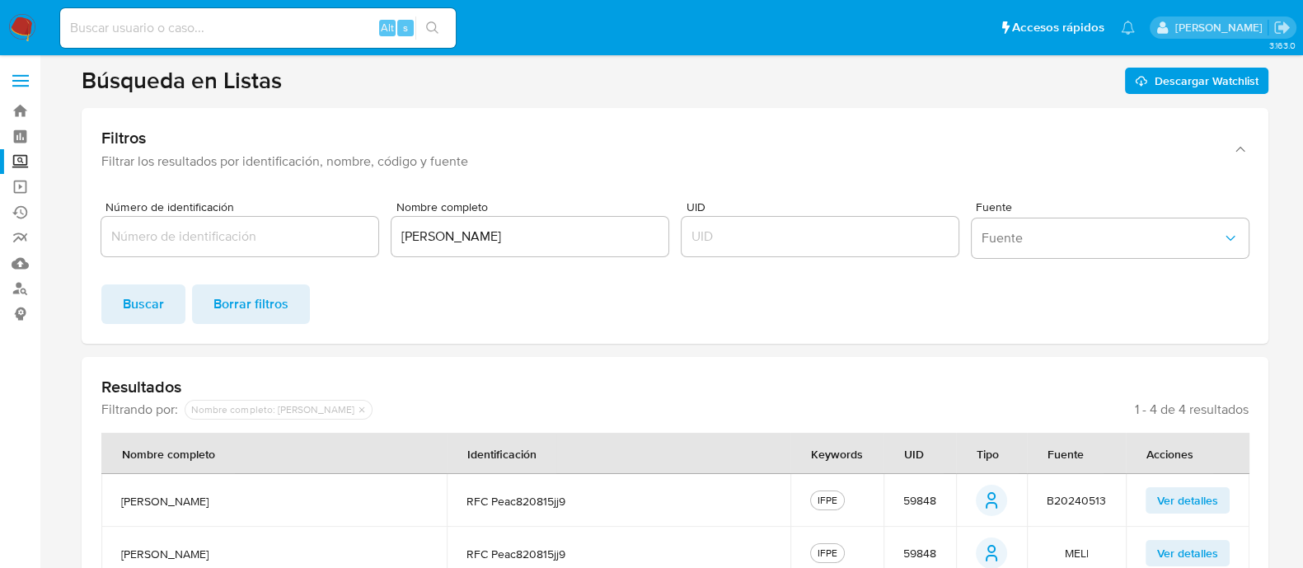
click at [453, 235] on input "[PERSON_NAME]" at bounding box center [530, 236] width 277 height 21
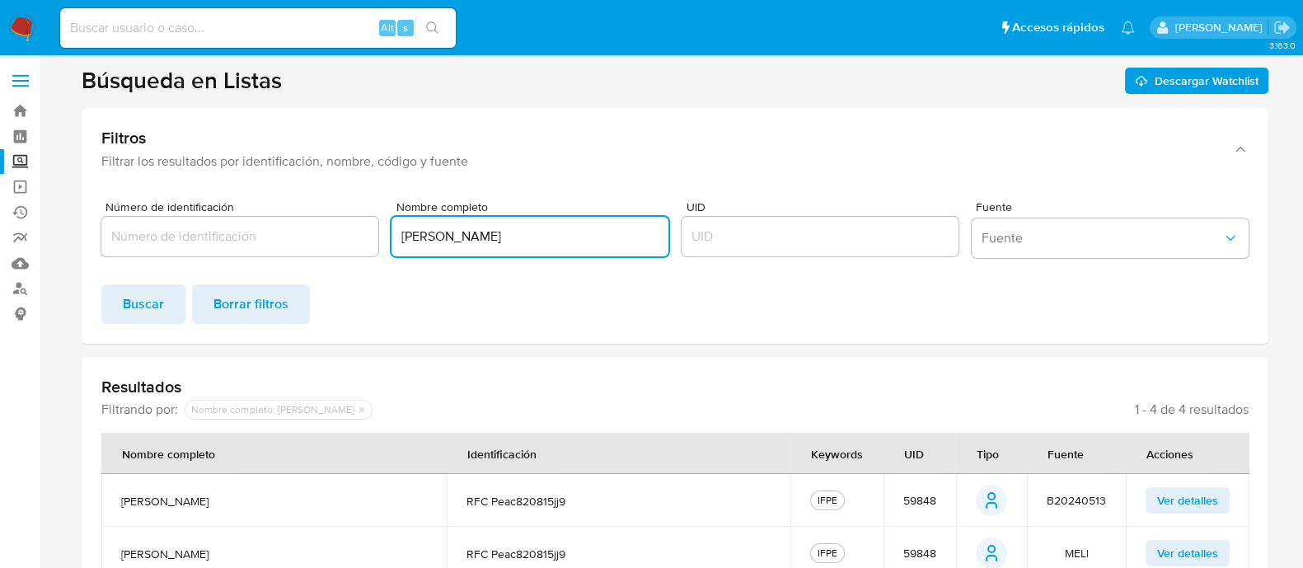
click at [453, 235] on input "[PERSON_NAME]" at bounding box center [530, 236] width 277 height 21
click at [24, 162] on label "Screening" at bounding box center [98, 162] width 196 height 26
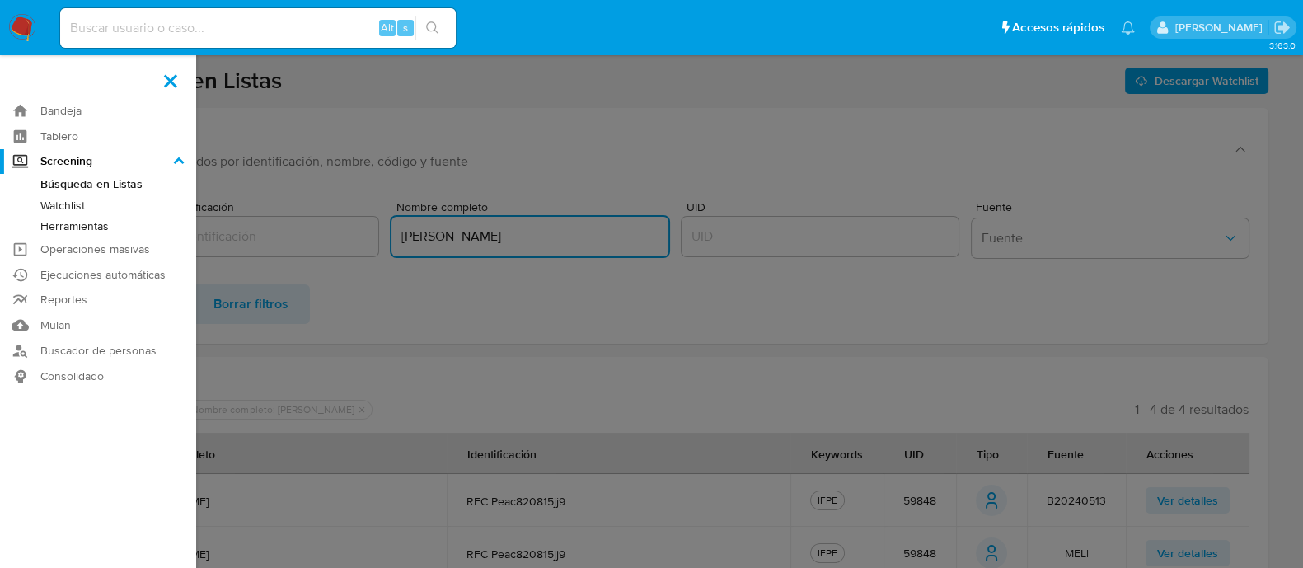
click at [0, 0] on input "Screening" at bounding box center [0, 0] width 0 height 0
click at [87, 223] on link "Herramientas" at bounding box center [98, 226] width 196 height 21
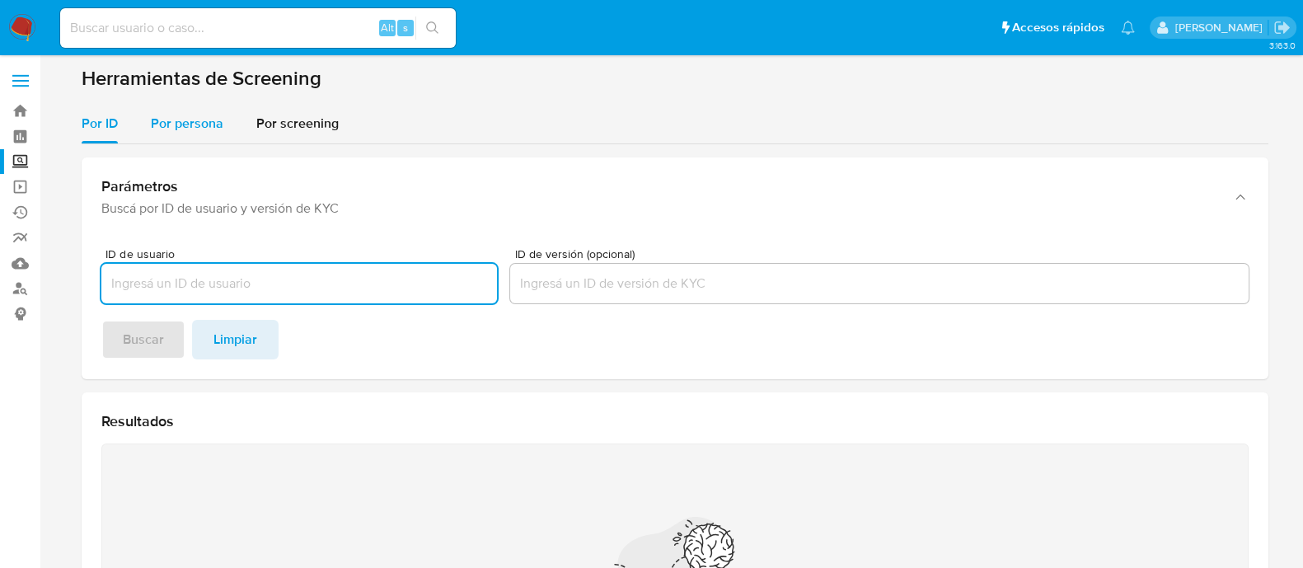
click at [200, 121] on span "Por persona" at bounding box center [187, 123] width 73 height 19
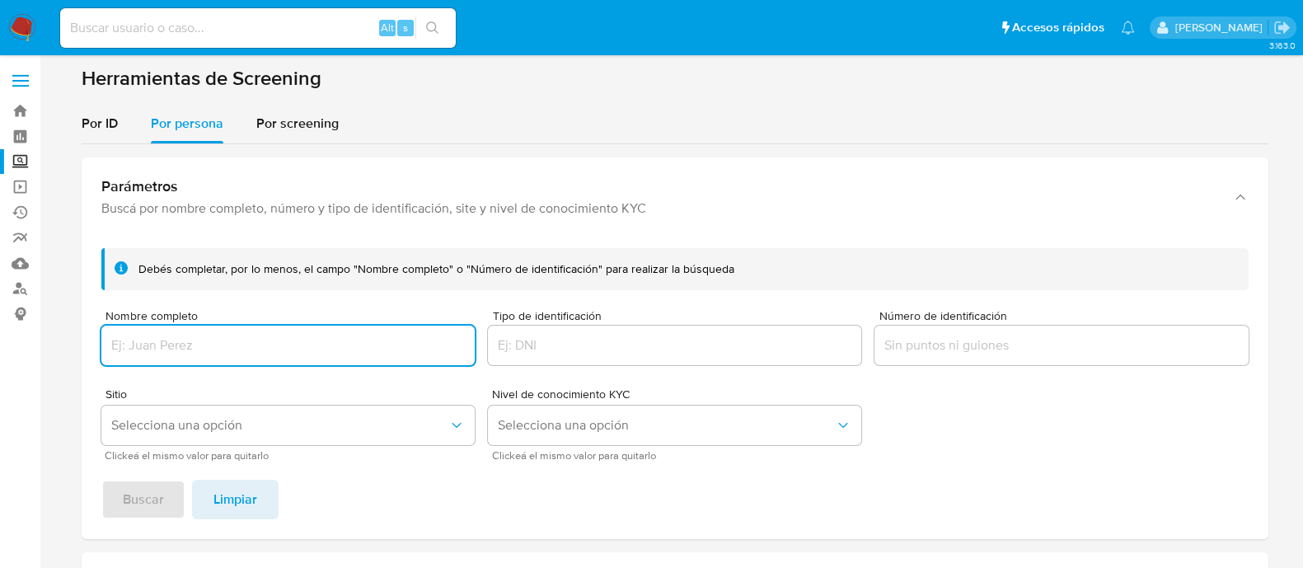
click at [205, 350] on input "Nombre completo" at bounding box center [287, 345] width 373 height 21
type input "CARLOS ANTONIO PEREZ ARANDA"
click at [232, 436] on button "Selecciona una opción" at bounding box center [287, 426] width 373 height 40
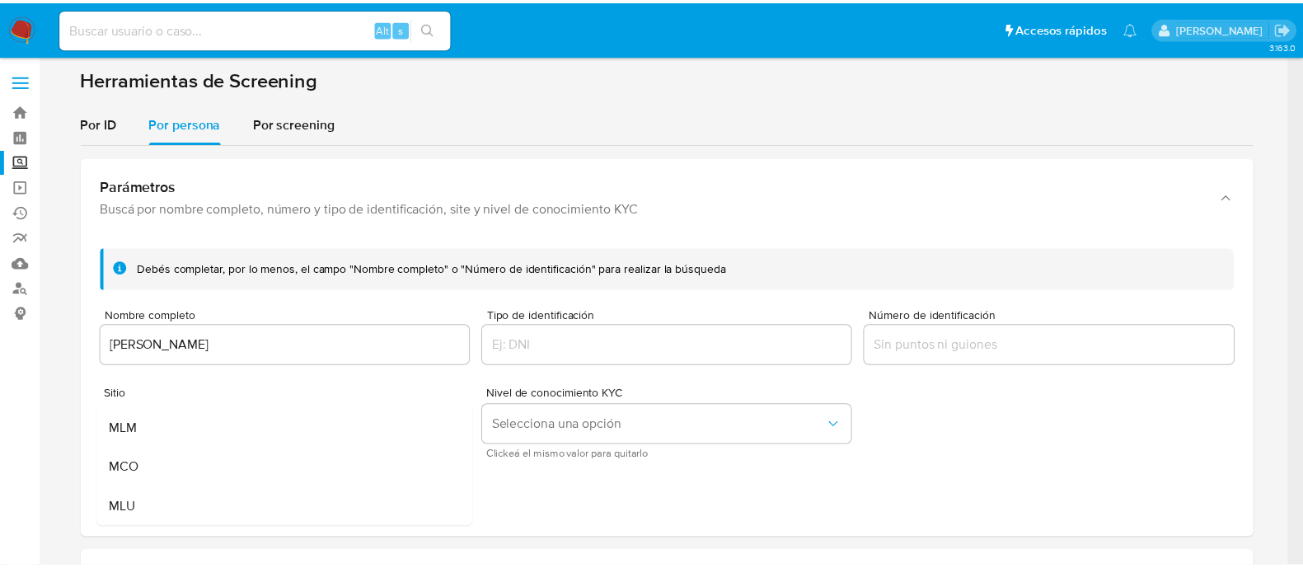
scroll to position [114, 0]
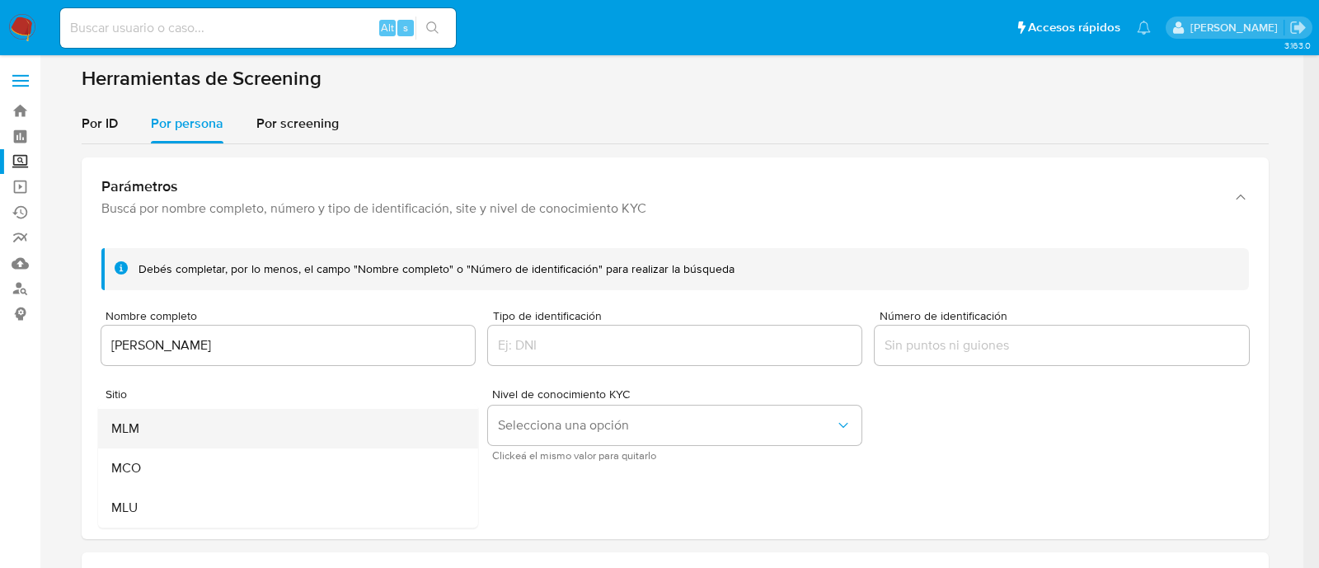
click at [223, 442] on div "MLM" at bounding box center [282, 429] width 344 height 40
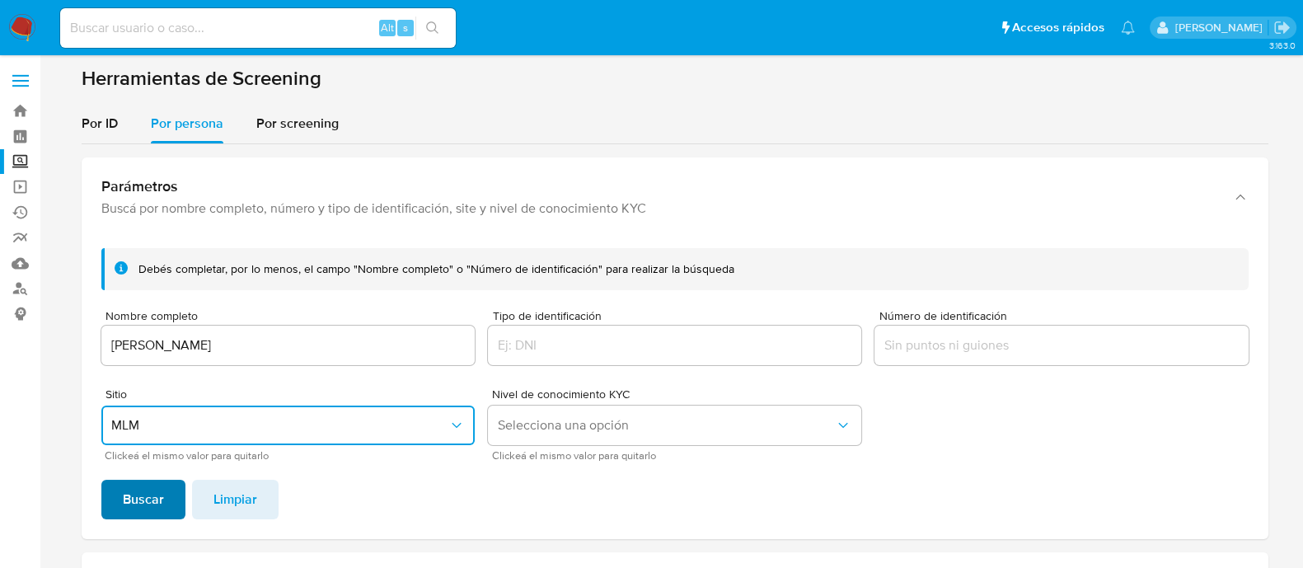
click at [147, 496] on span "Buscar" at bounding box center [143, 499] width 41 height 36
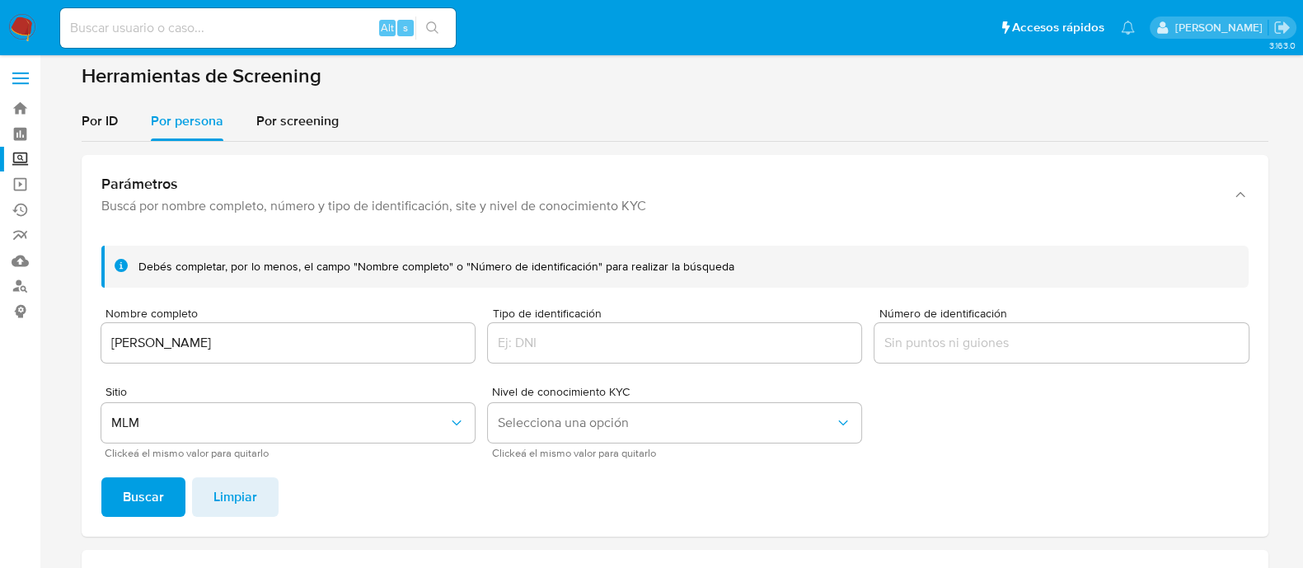
scroll to position [0, 0]
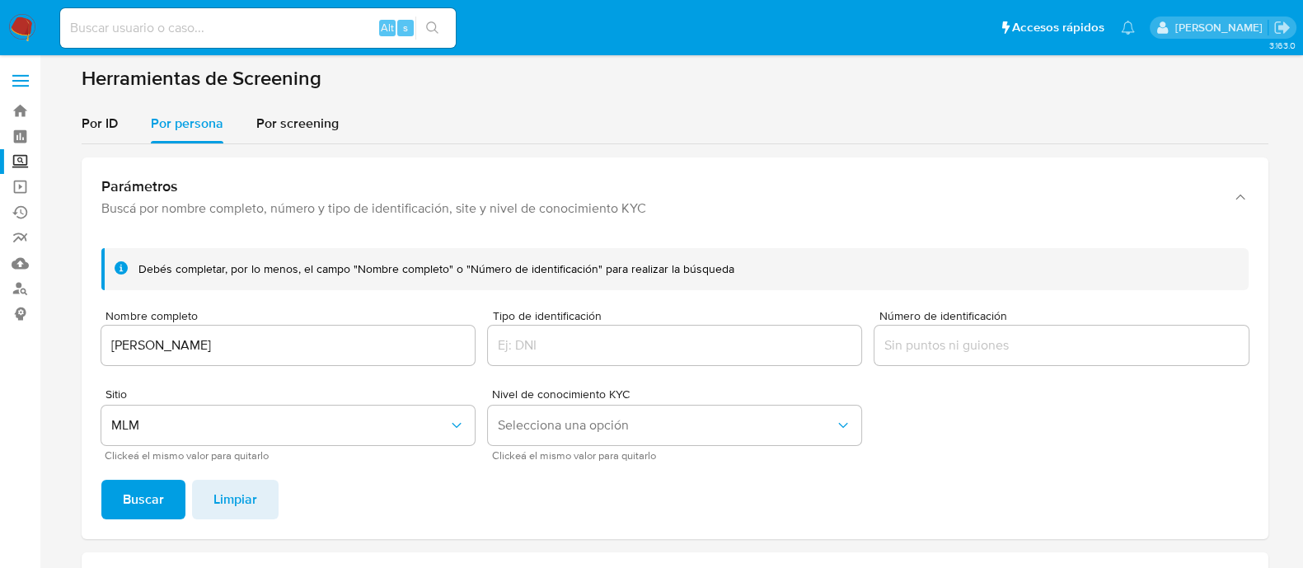
click at [143, 510] on span "Buscar" at bounding box center [143, 499] width 41 height 36
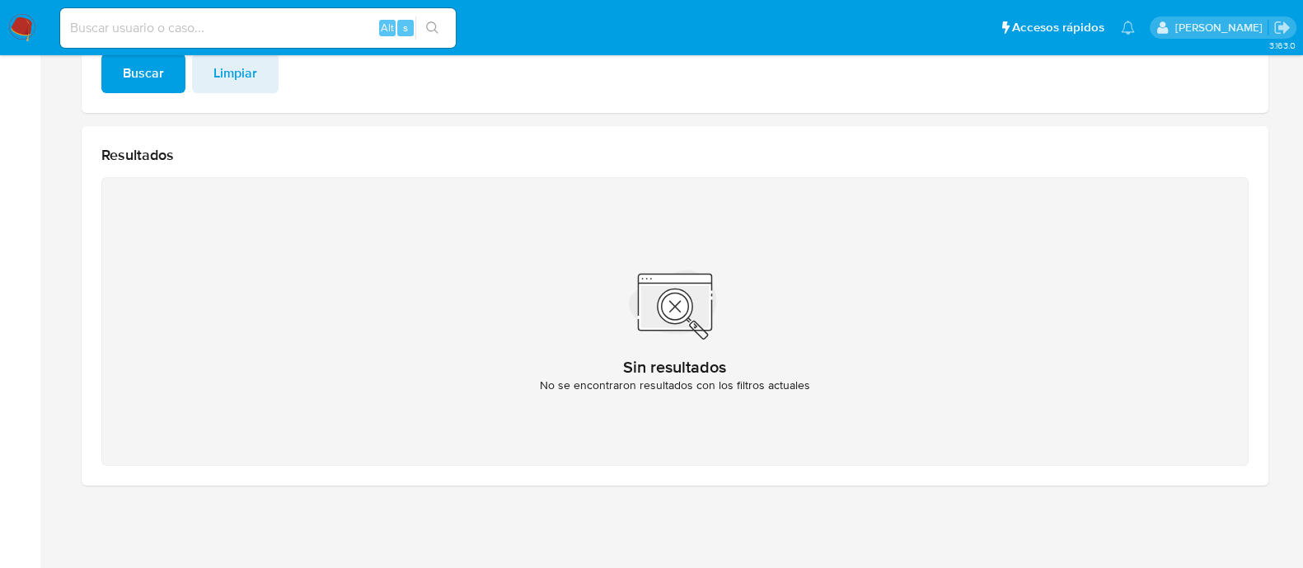
click at [279, 35] on input at bounding box center [258, 27] width 396 height 21
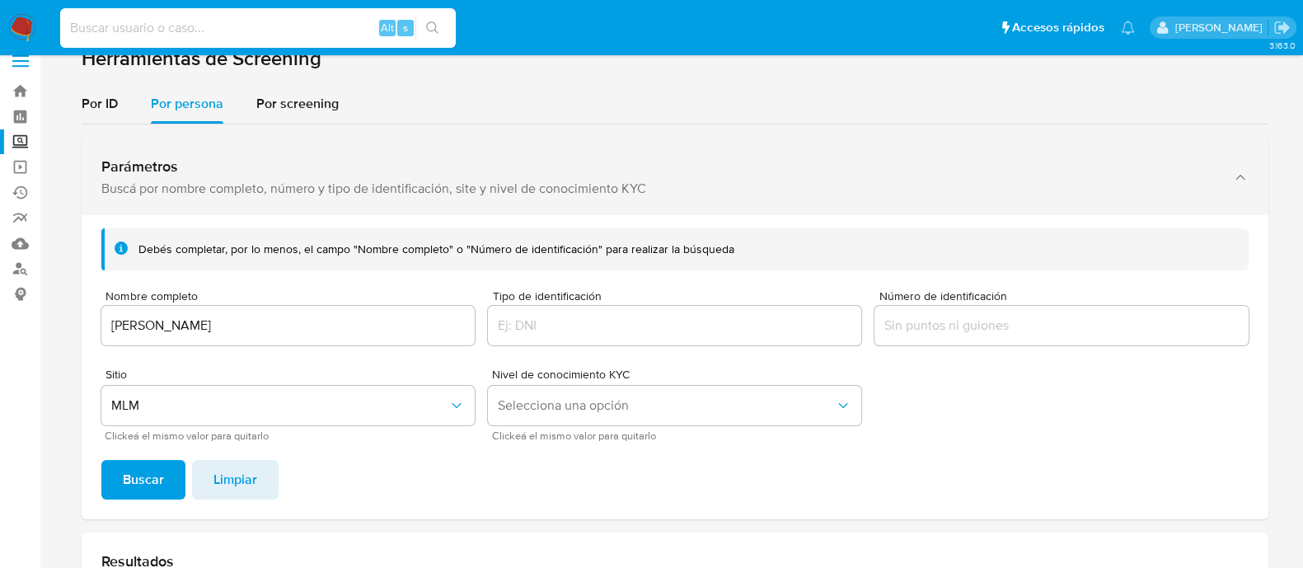
scroll to position [14, 0]
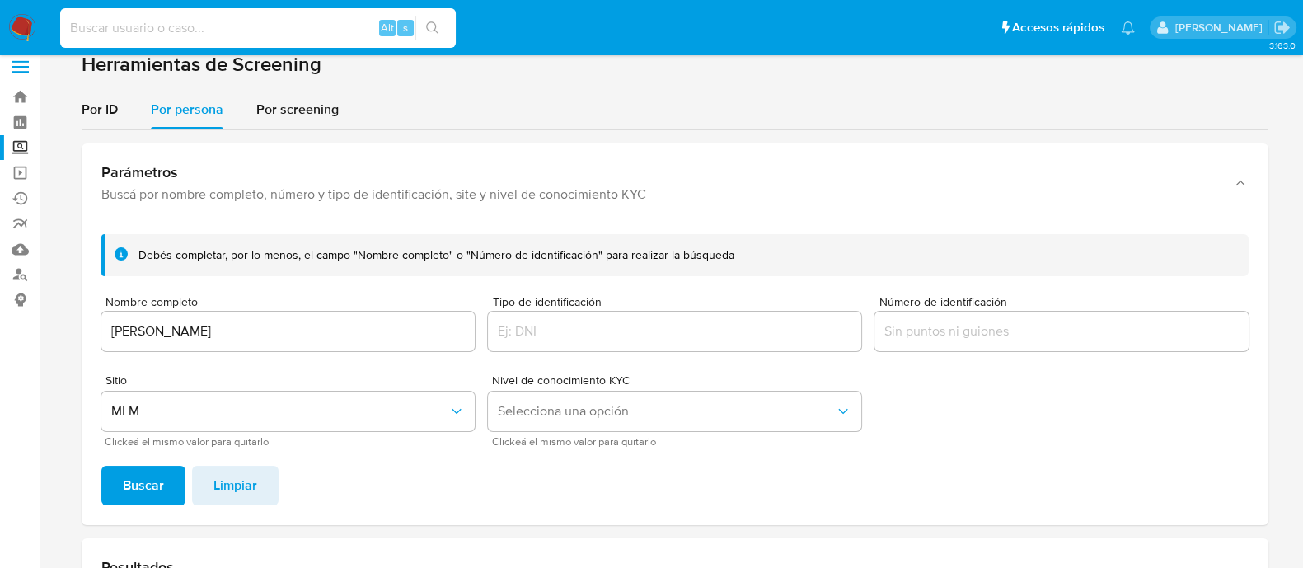
click at [306, 322] on input "CARLOS ANTONIO PEREZ ARANDA" at bounding box center [287, 331] width 373 height 21
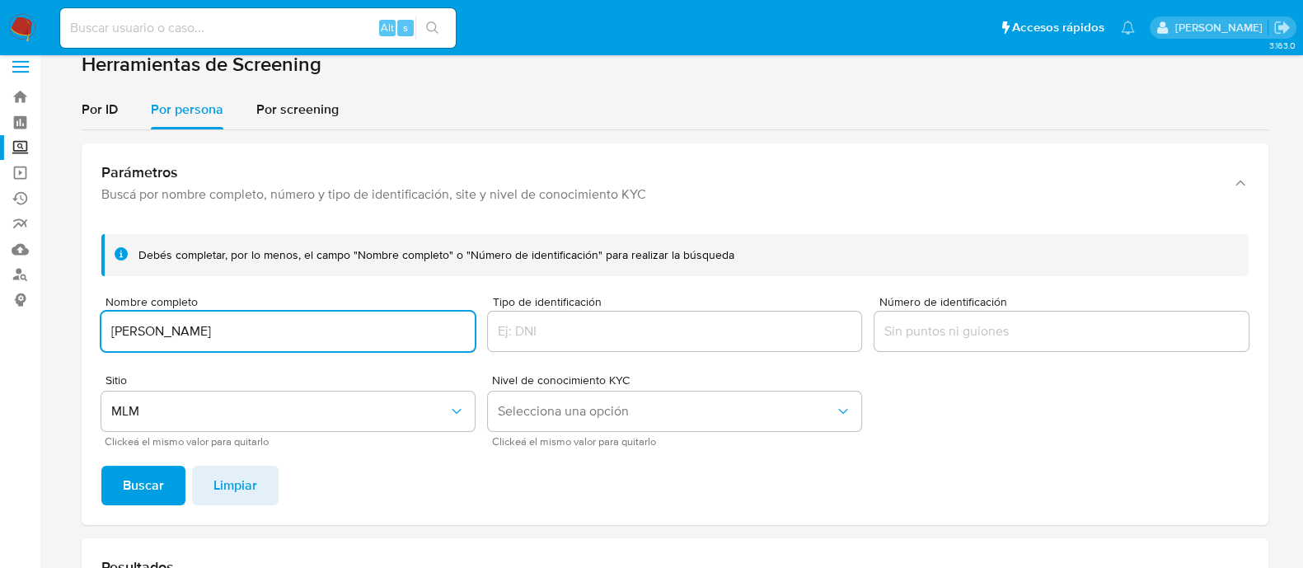
click at [306, 322] on input "CARLOS ANTONIO PEREZ ARANDA" at bounding box center [287, 331] width 373 height 21
paste input "RUNATY, S.A. DE C.V."
type input "RUNATY, S.A. DE C.V."
click at [138, 483] on span "Buscar" at bounding box center [143, 485] width 41 height 36
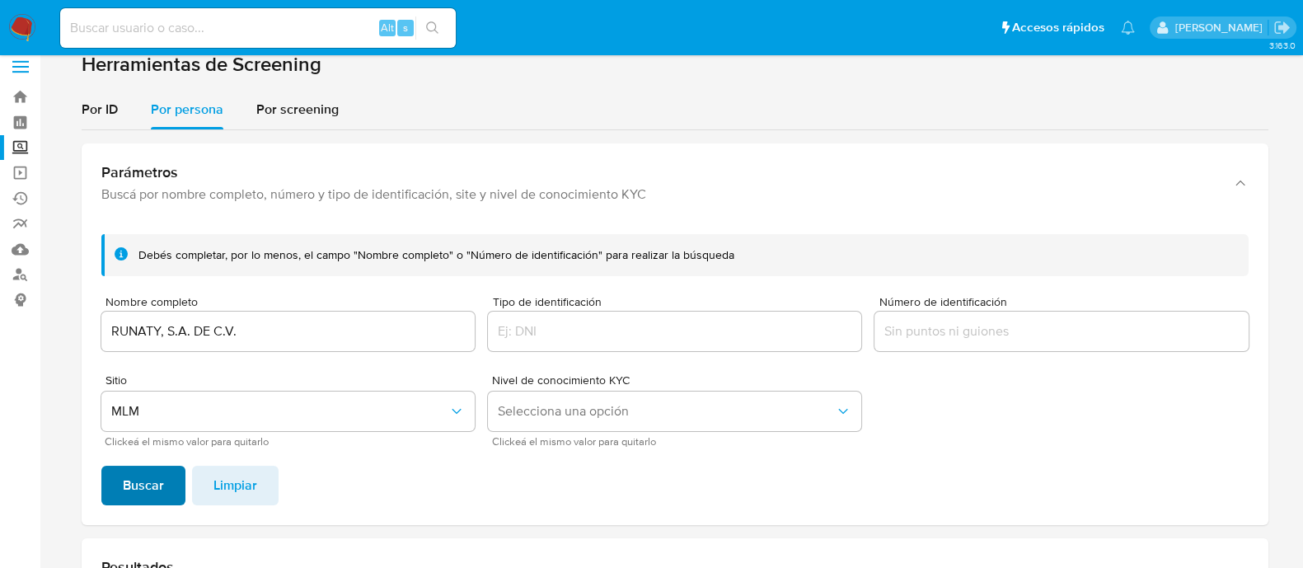
scroll to position [426, 0]
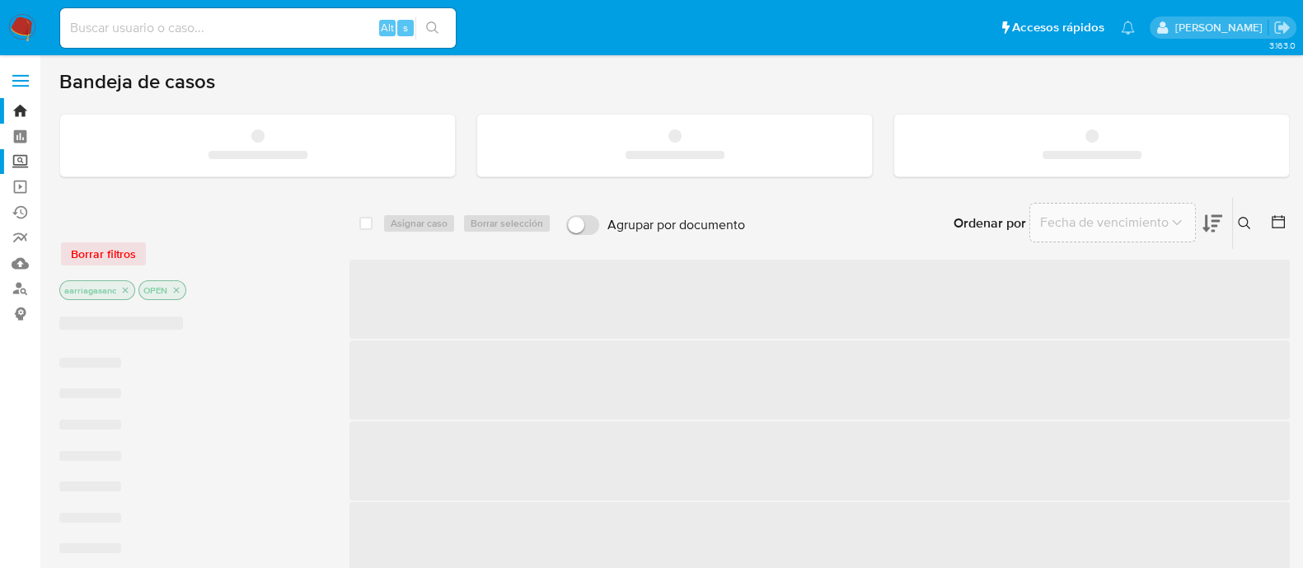
click at [10, 167] on label "Screening" at bounding box center [98, 162] width 196 height 26
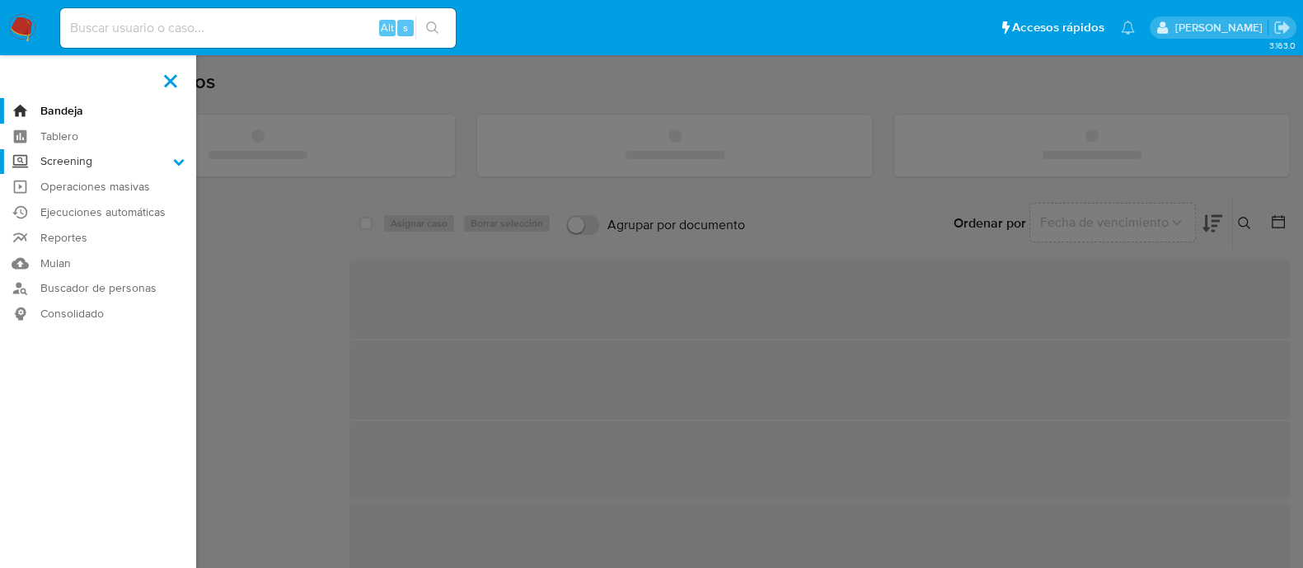
click at [0, 0] on input "Screening" at bounding box center [0, 0] width 0 height 0
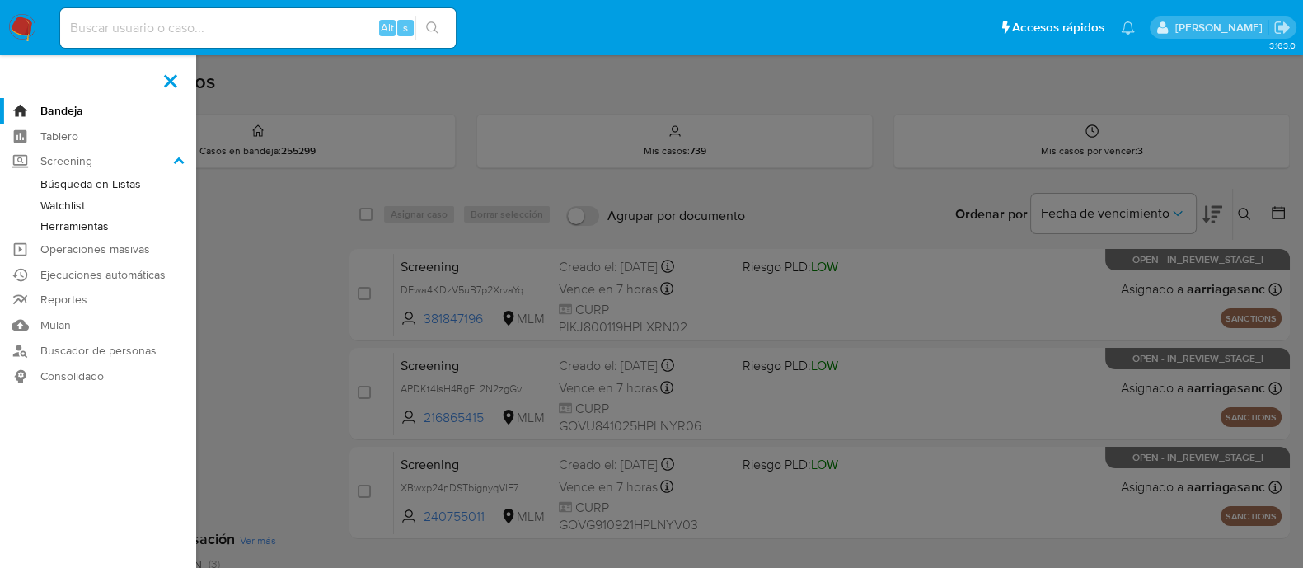
click at [94, 228] on link "Herramientas" at bounding box center [98, 226] width 196 height 21
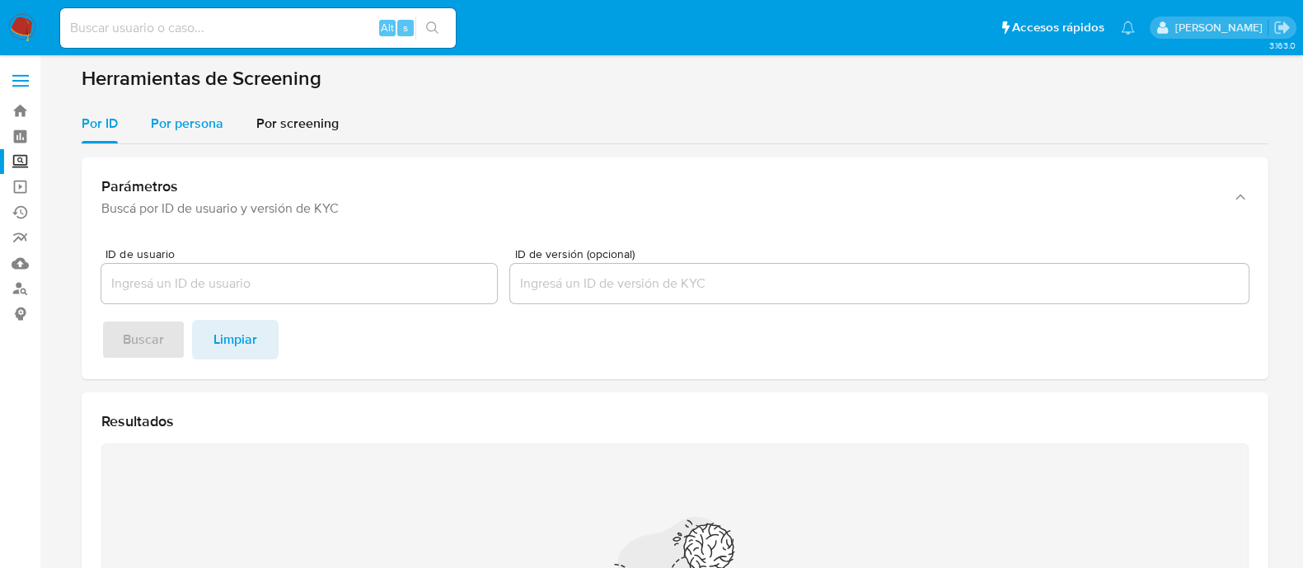
click at [173, 129] on span "Por persona" at bounding box center [187, 123] width 73 height 19
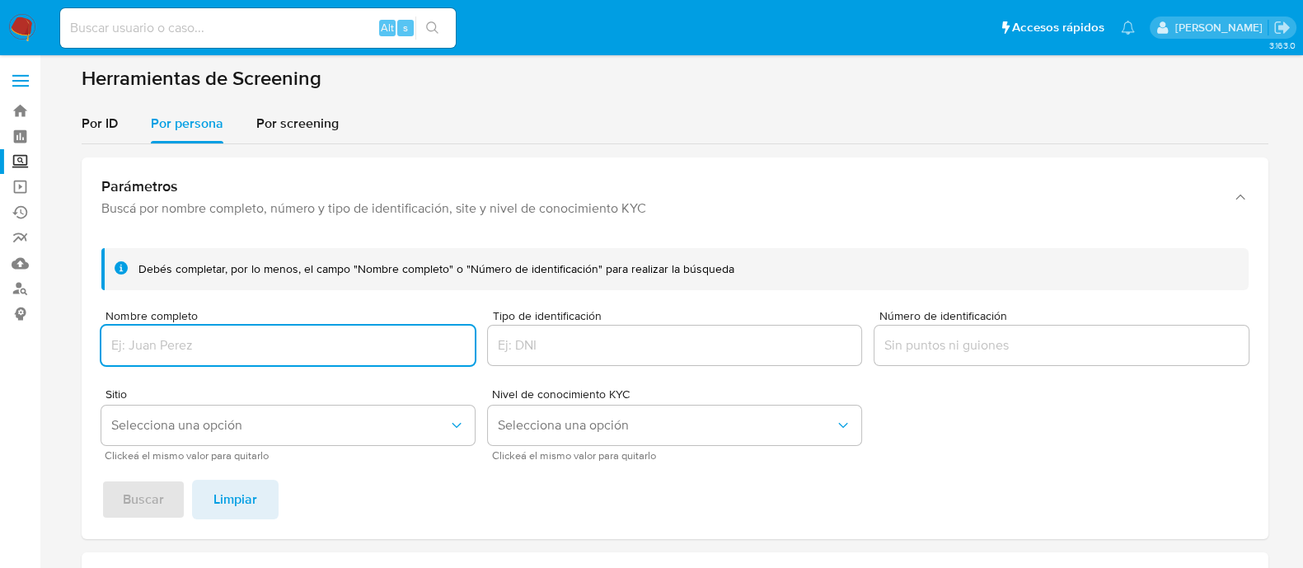
click at [224, 338] on input "Nombre completo" at bounding box center [287, 345] width 373 height 21
type input "PROGRESO EMPRESARIAL ESTRATEGICO, S.A. DE C.V."
click at [197, 425] on span "Selecciona una opción" at bounding box center [279, 425] width 337 height 16
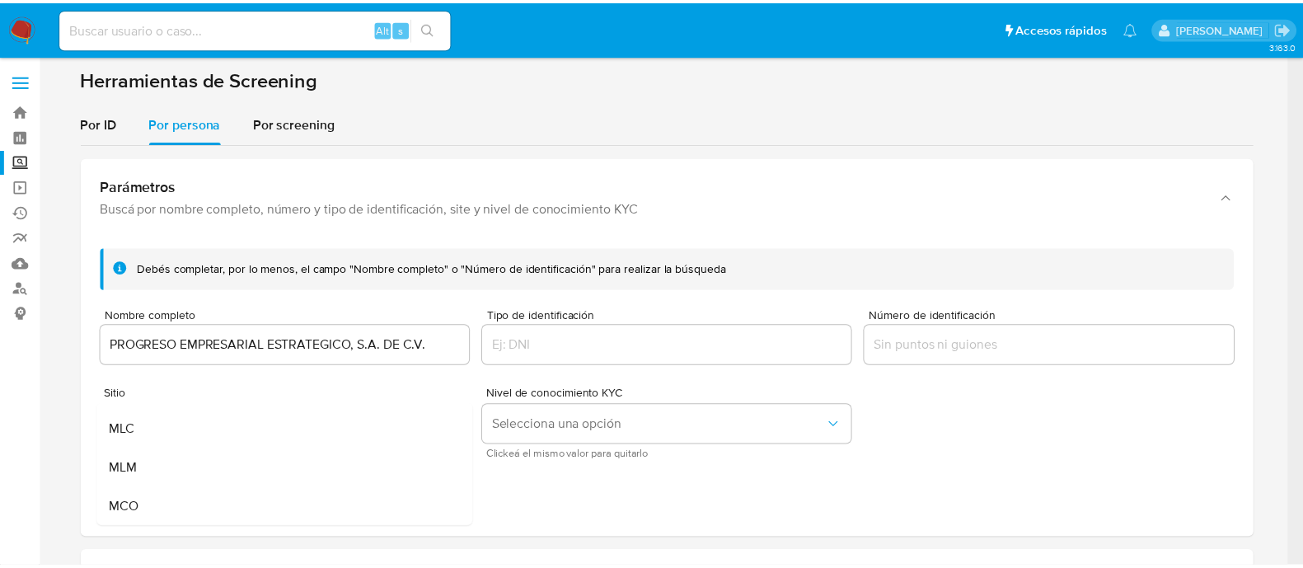
scroll to position [102, 0]
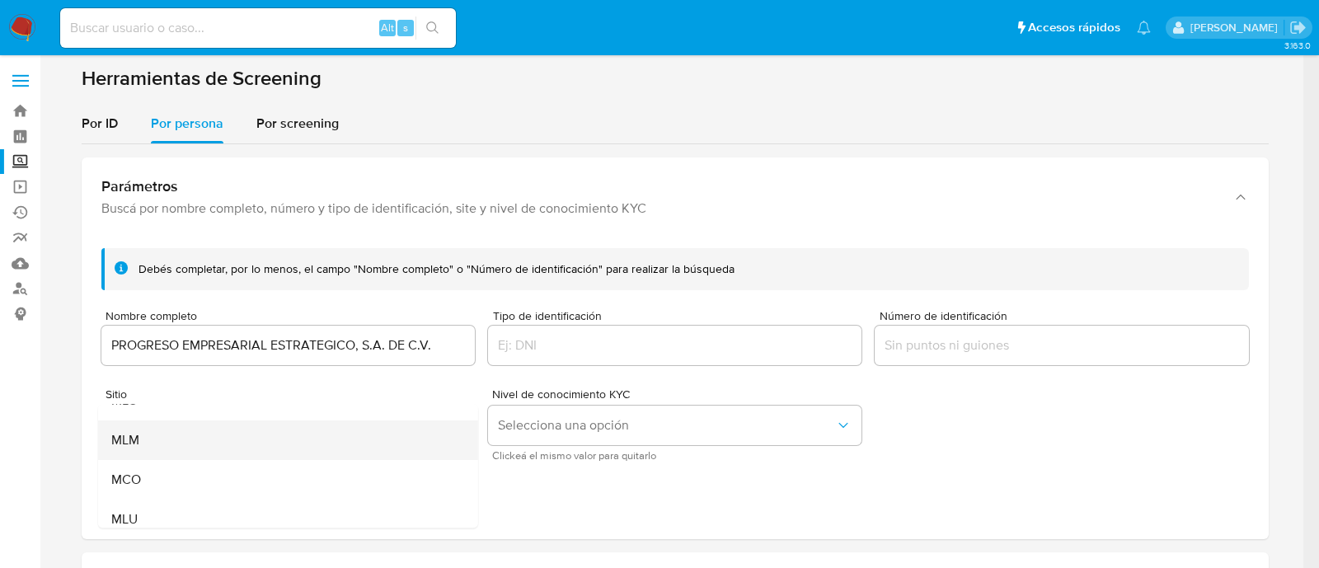
click at [177, 443] on div "MLM" at bounding box center [282, 440] width 344 height 40
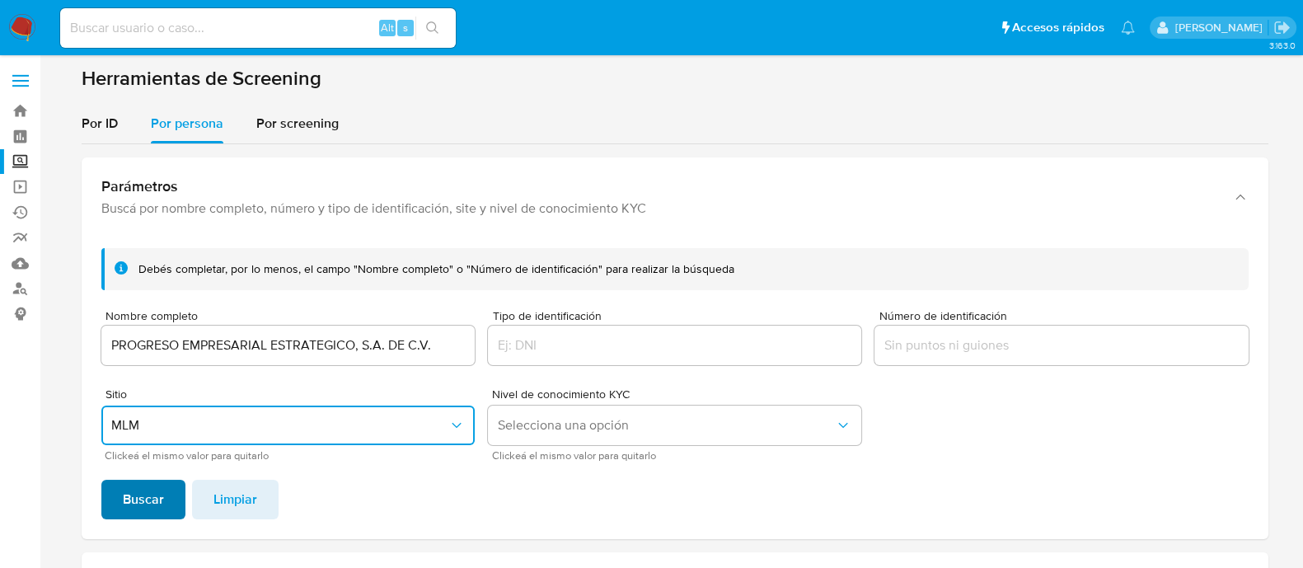
click at [162, 502] on button "Buscar" at bounding box center [143, 500] width 84 height 40
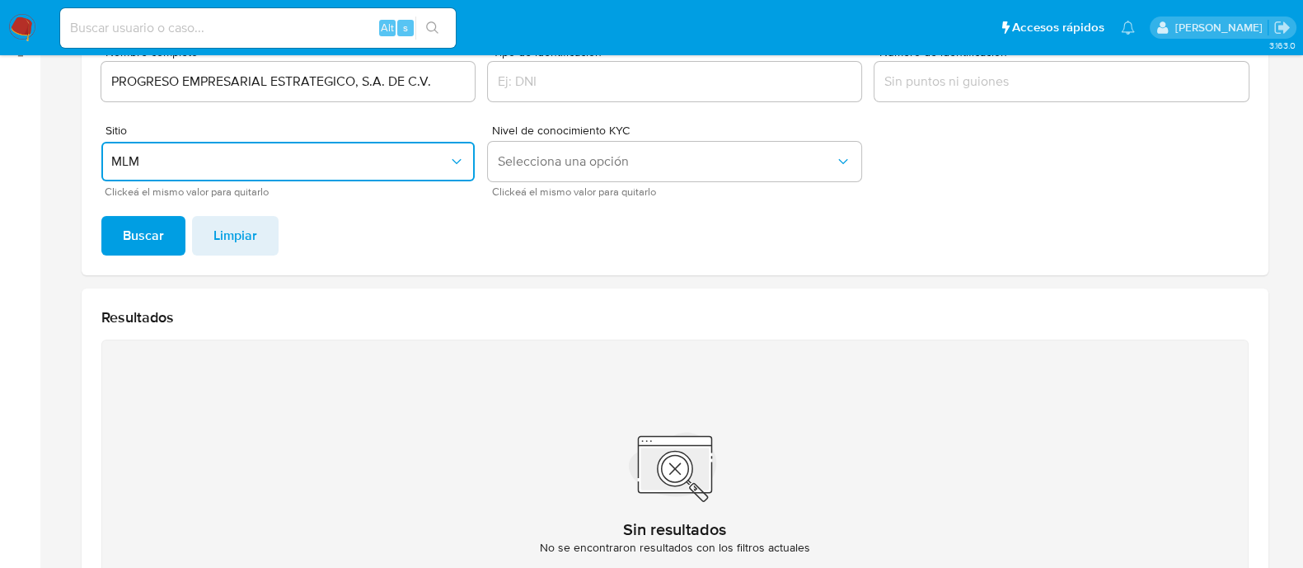
scroll to position [117, 0]
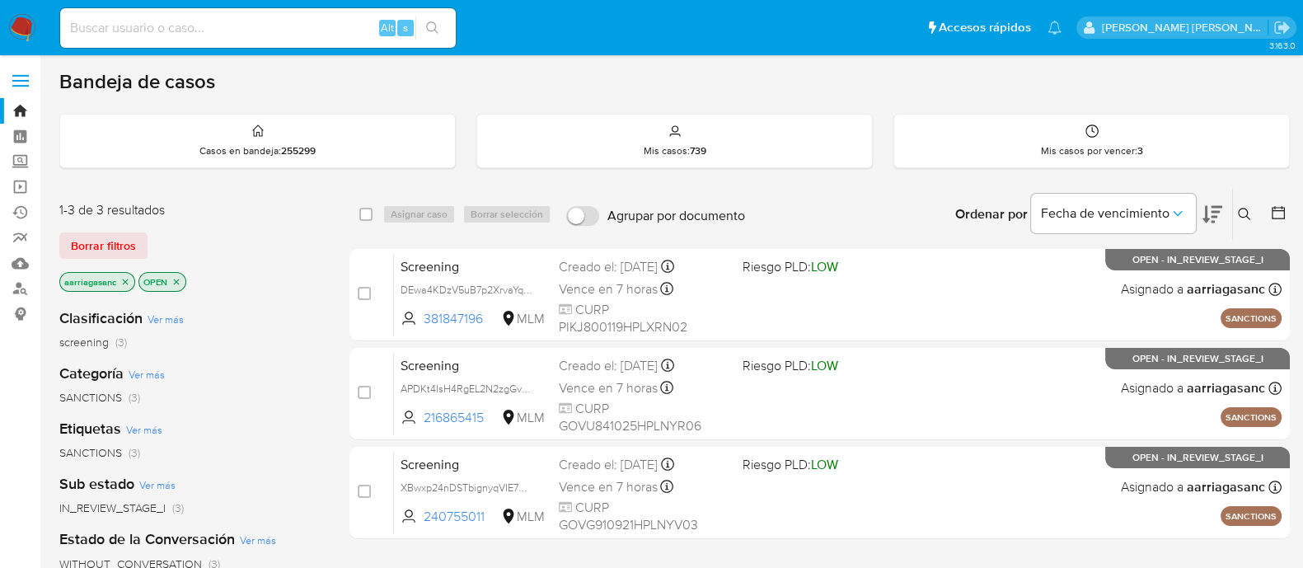
click at [125, 29] on input at bounding box center [258, 27] width 396 height 21
paste input "2517697154"
type input "2517697154"
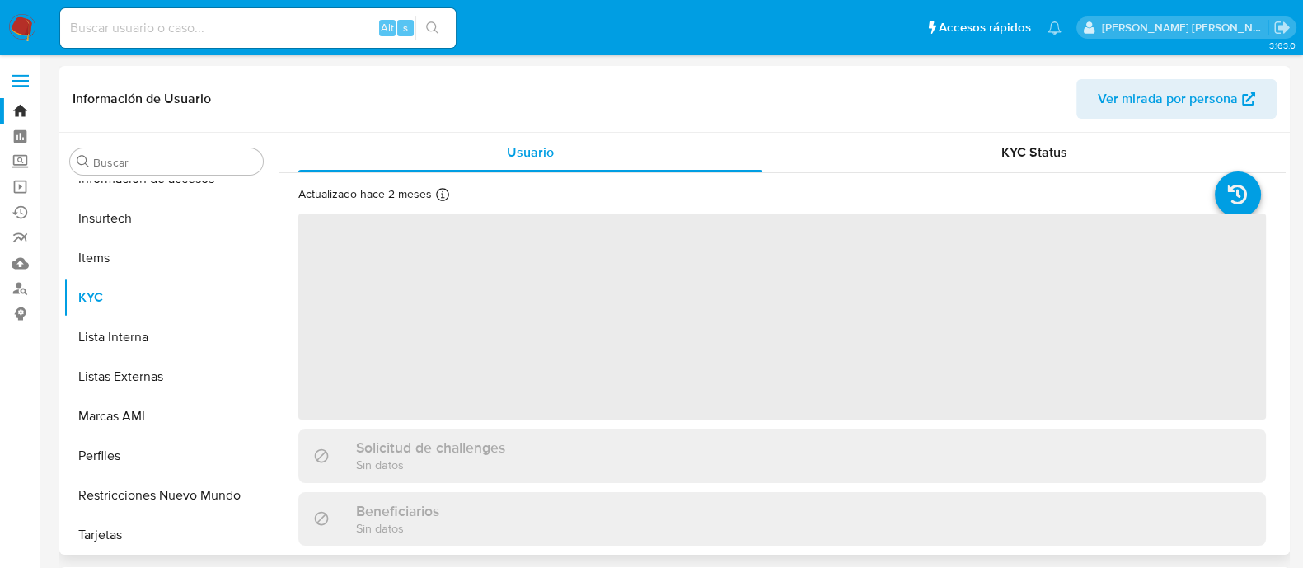
scroll to position [815, 0]
select select "10"
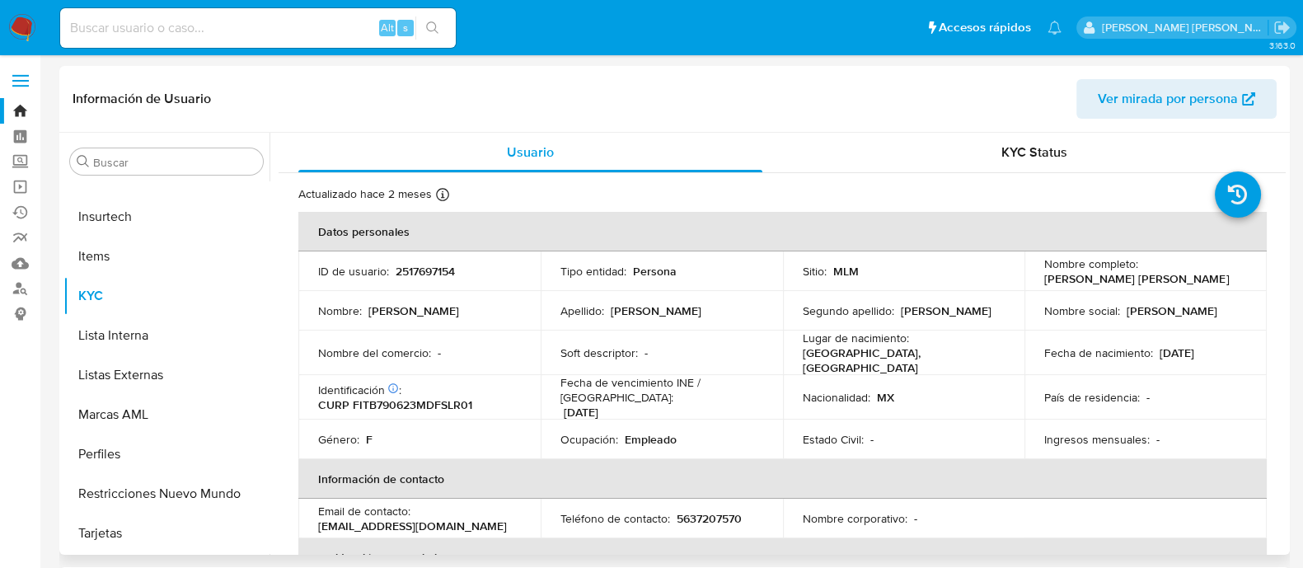
click at [858, 348] on p "[GEOGRAPHIC_DATA], [GEOGRAPHIC_DATA]" at bounding box center [901, 360] width 196 height 30
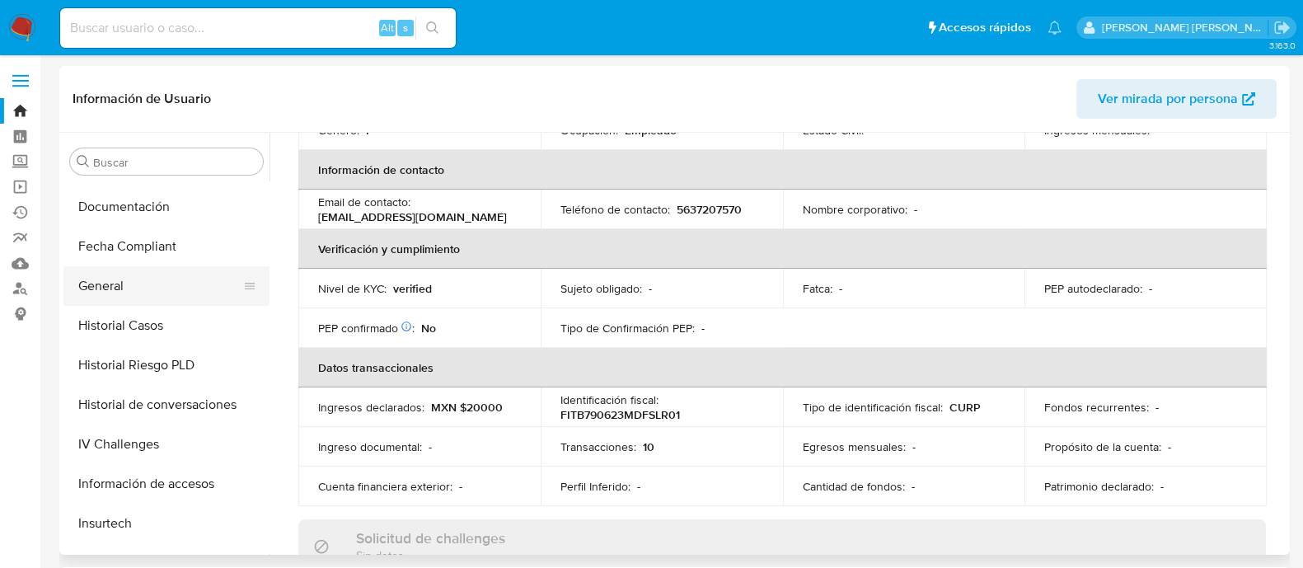
scroll to position [506, 0]
click at [144, 285] on button "General" at bounding box center [159, 289] width 193 height 40
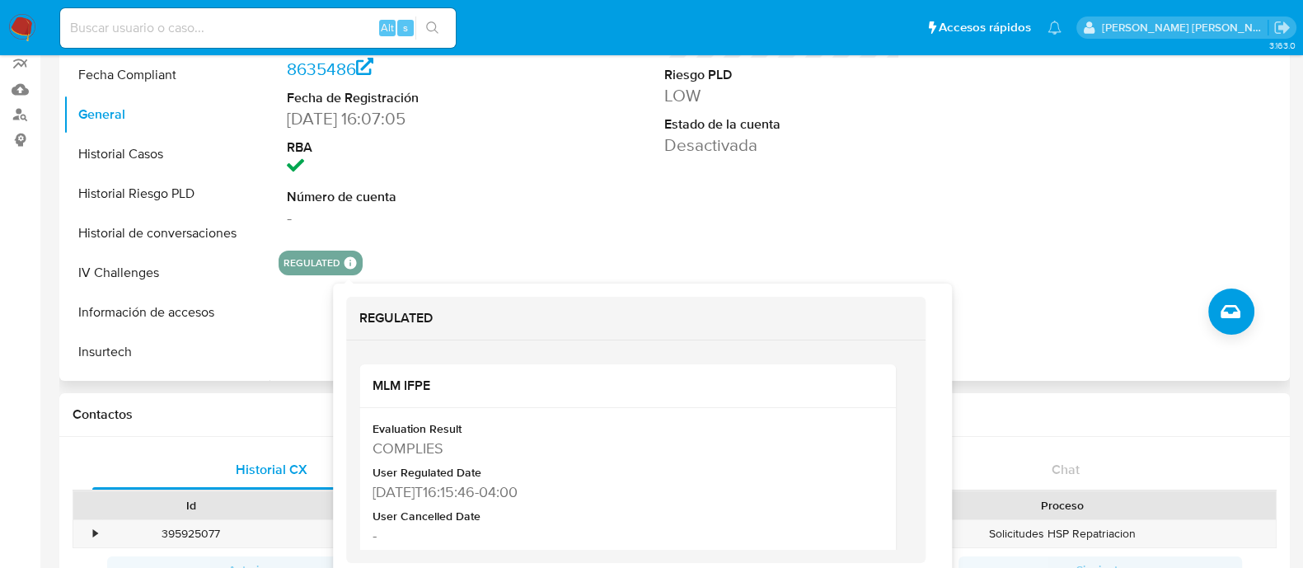
scroll to position [205, 0]
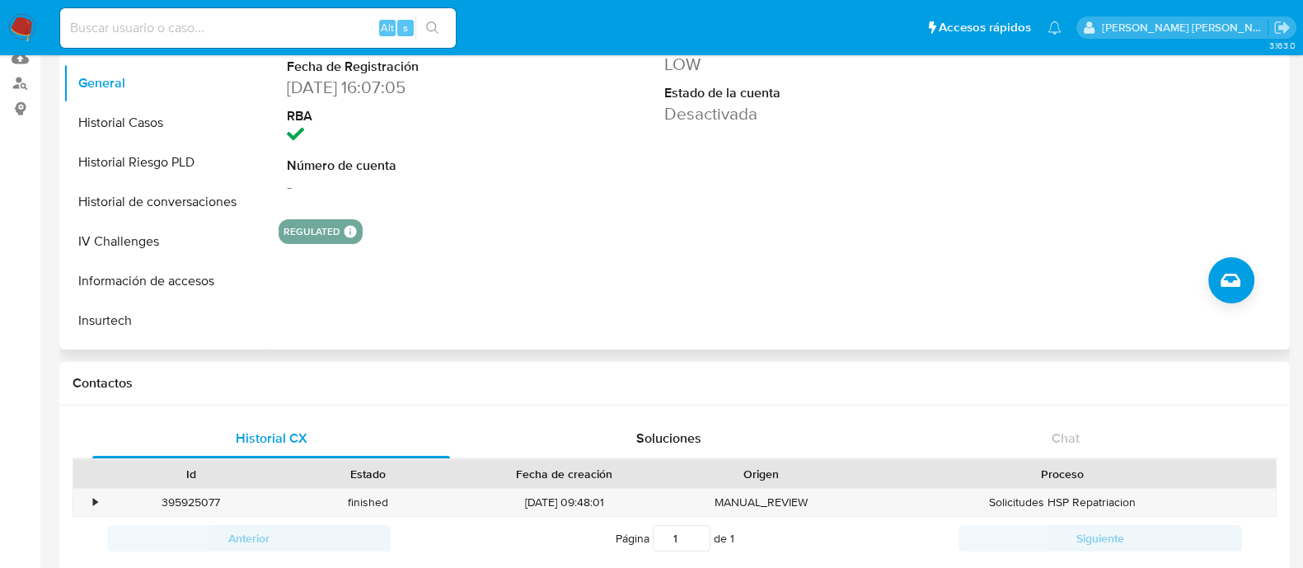
click at [499, 181] on dd "-" at bounding box center [405, 186] width 236 height 23
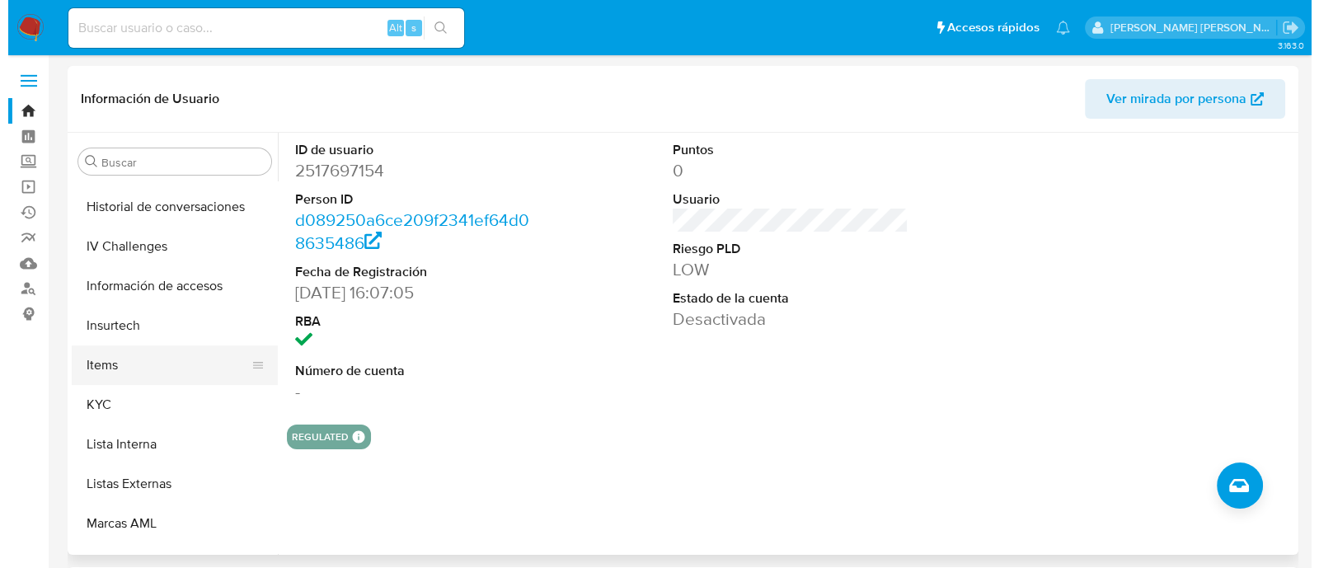
scroll to position [721, 0]
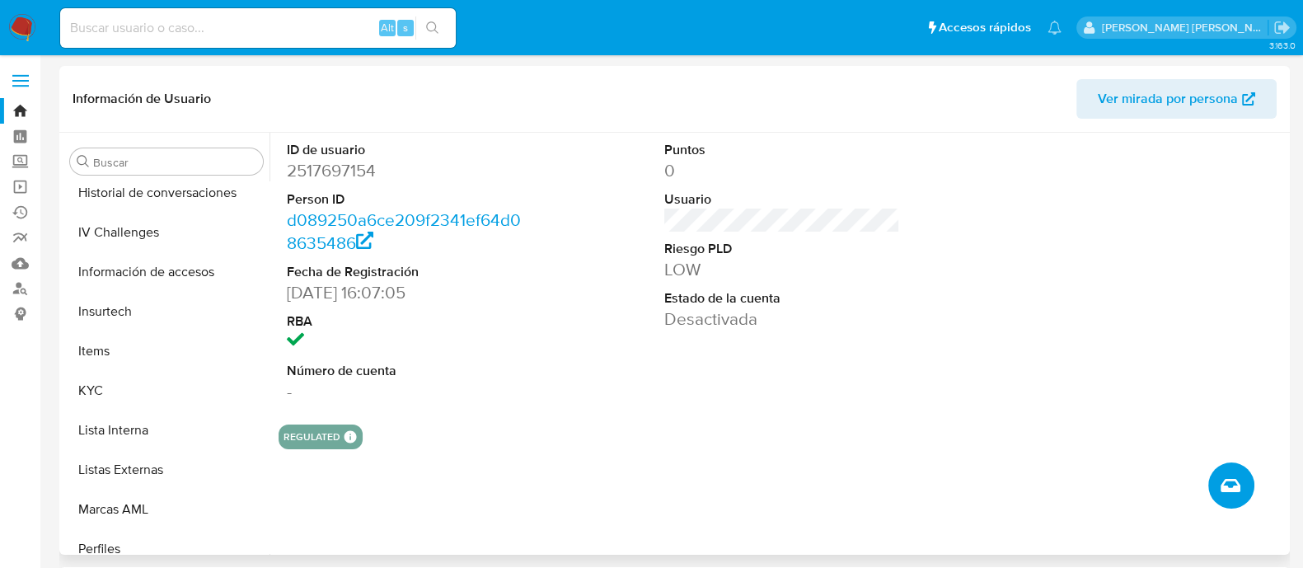
click at [1225, 480] on icon "Crear caso manual" at bounding box center [1231, 485] width 20 height 13
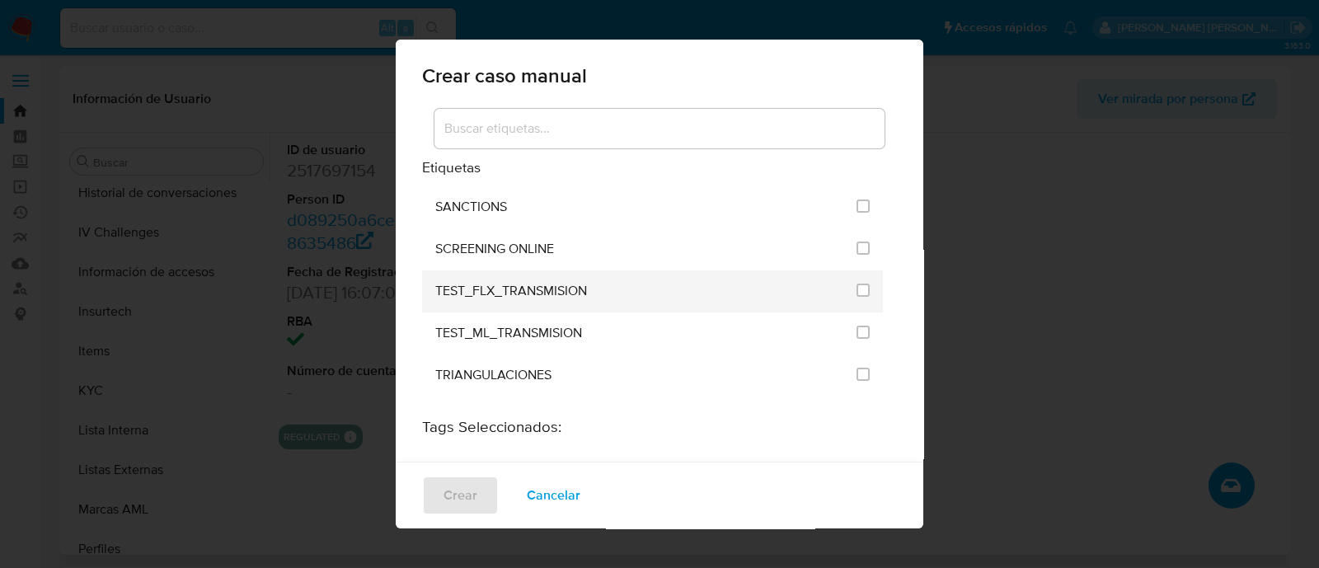
scroll to position [2164, 0]
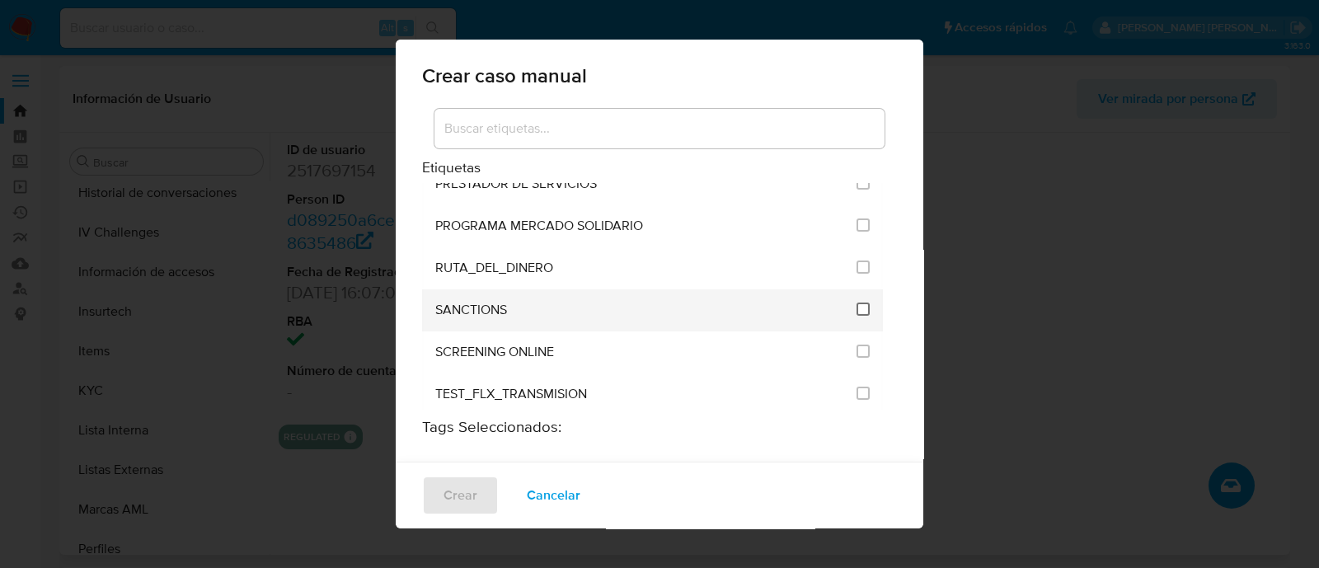
click at [857, 303] on input "2615" at bounding box center [863, 309] width 13 height 13
checkbox input "true"
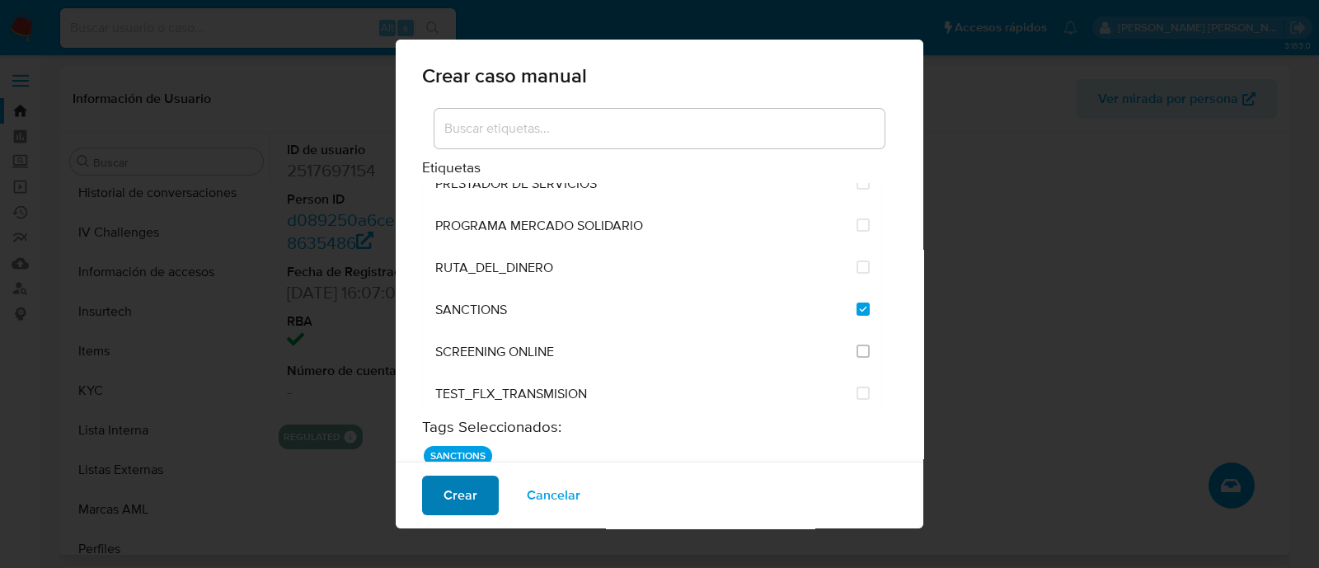
click at [458, 501] on span "Crear" at bounding box center [461, 495] width 34 height 36
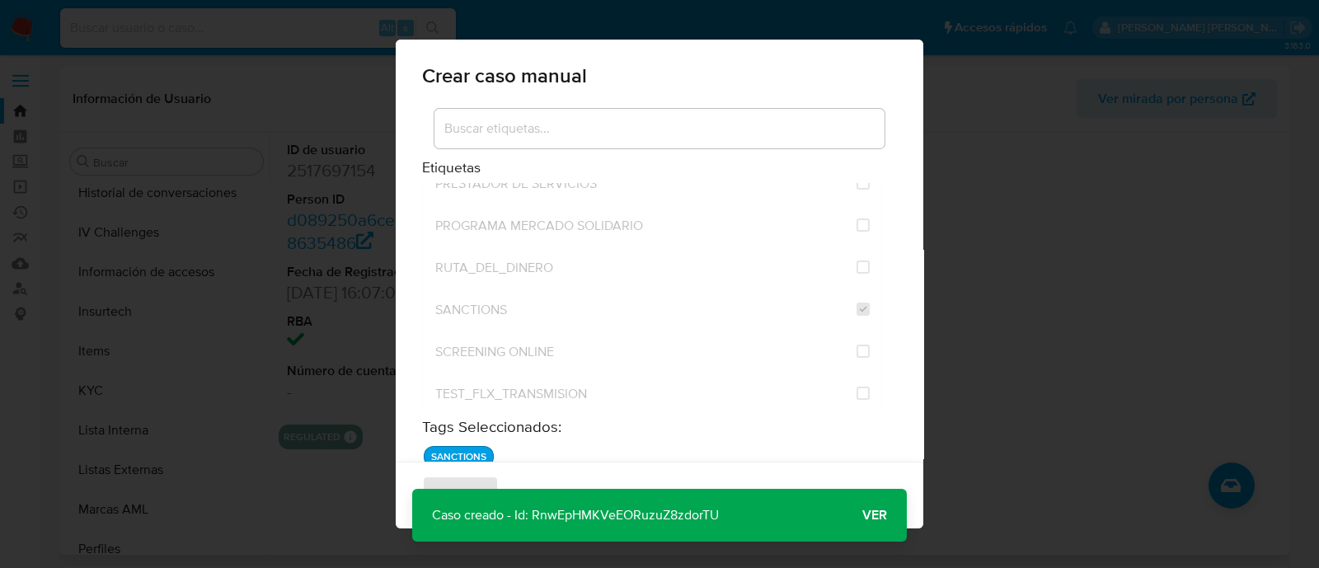
click at [868, 515] on span "Ver" at bounding box center [874, 515] width 25 height 0
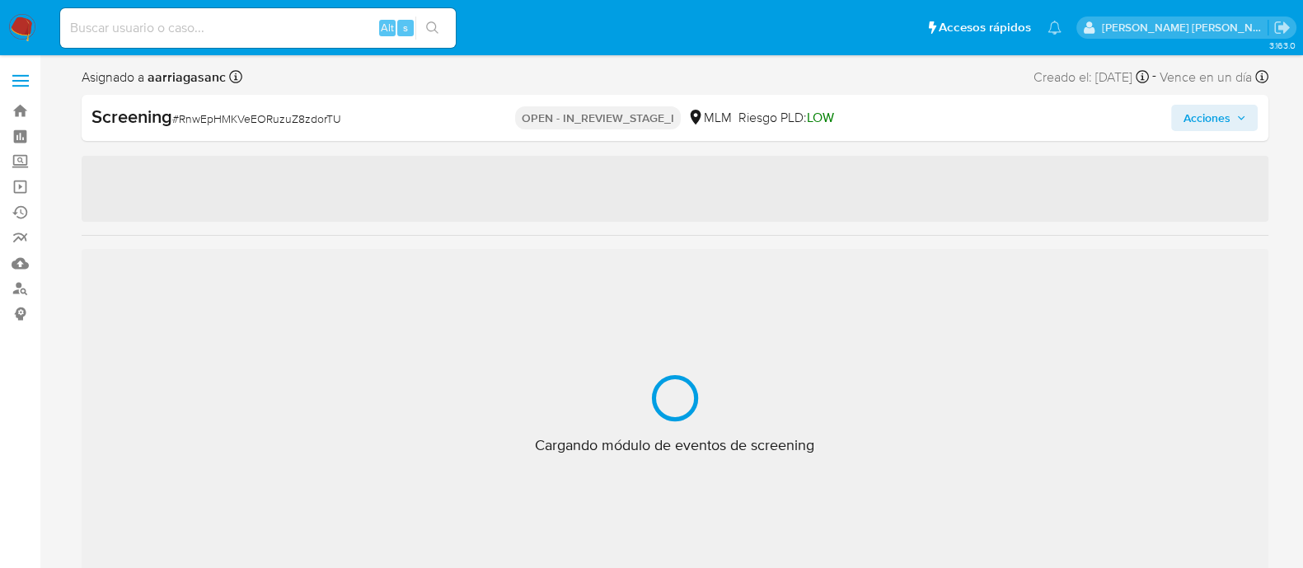
scroll to position [815, 0]
select select "10"
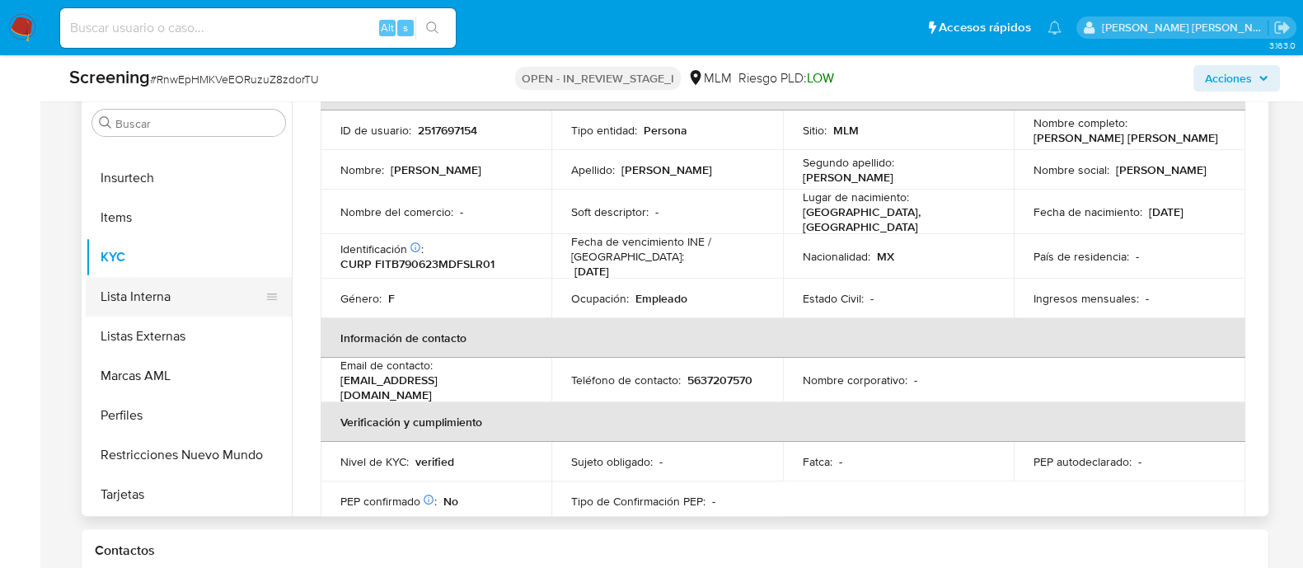
scroll to position [712, 0]
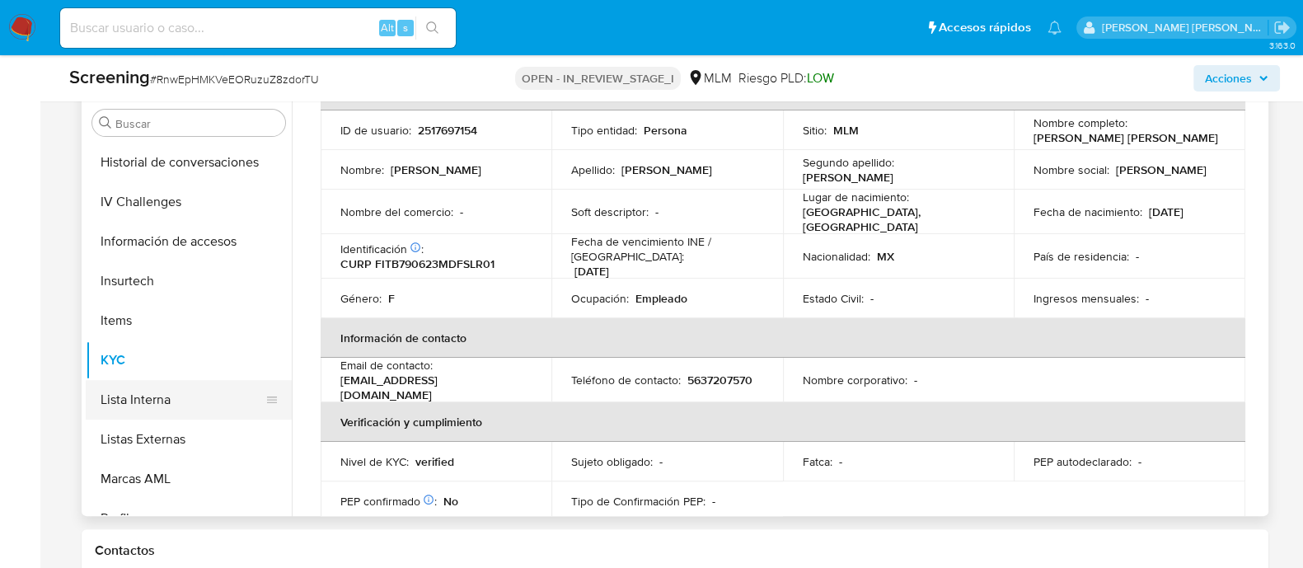
click at [153, 395] on button "Lista Interna" at bounding box center [182, 400] width 193 height 40
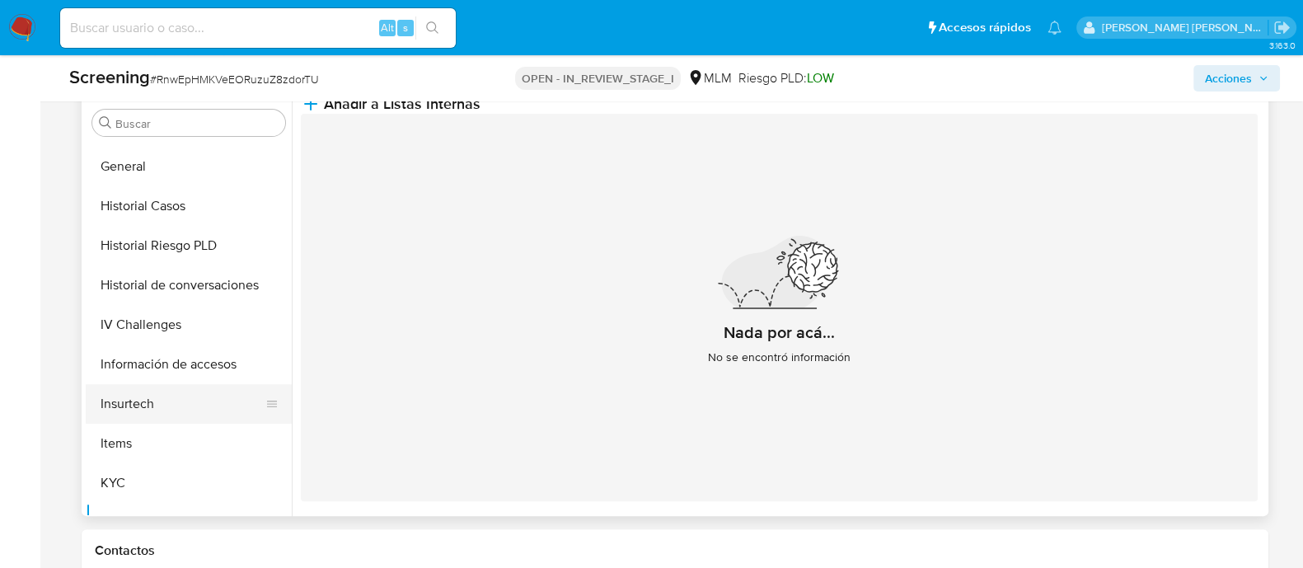
scroll to position [403, 0]
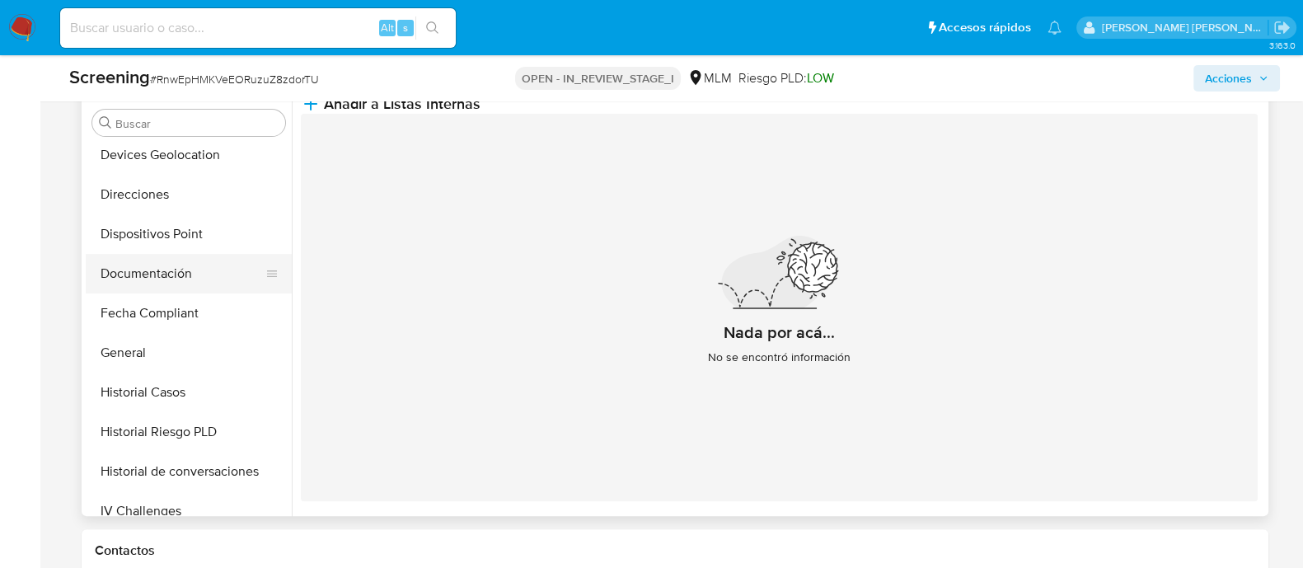
click at [172, 274] on button "Documentación" at bounding box center [182, 274] width 193 height 40
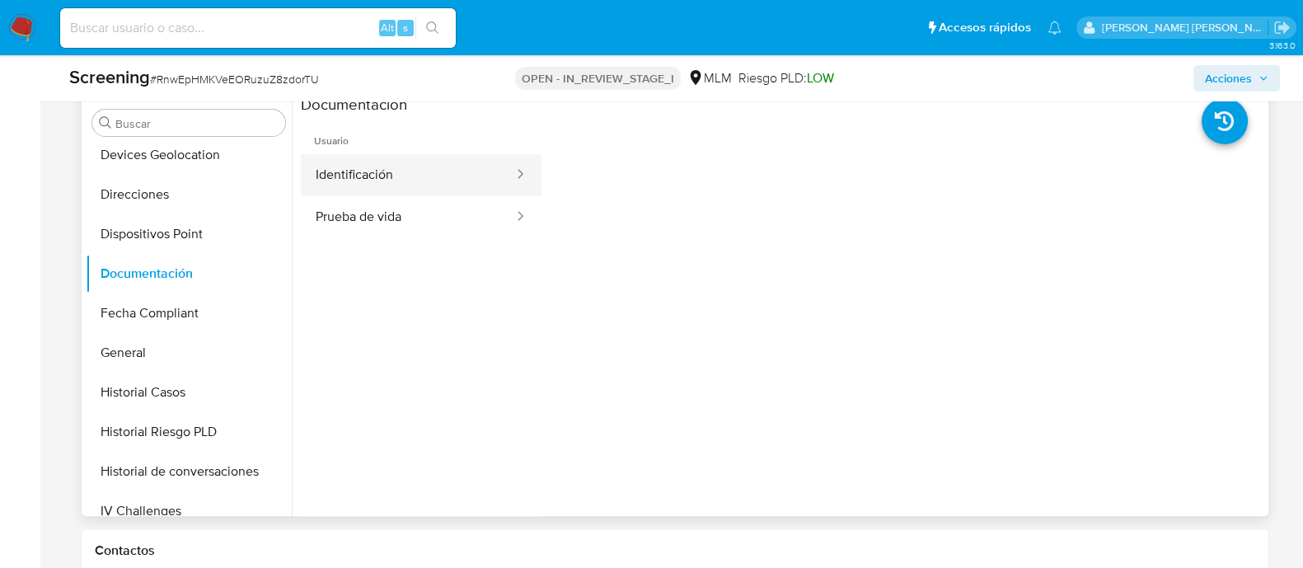
click at [462, 182] on button "Identificación" at bounding box center [408, 175] width 214 height 42
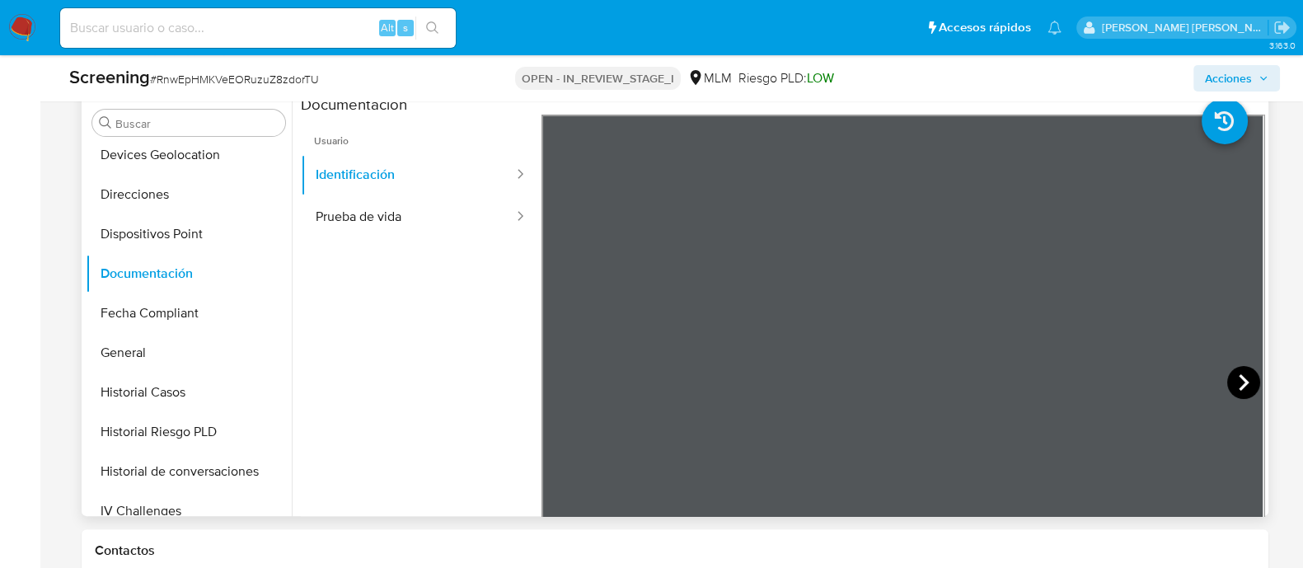
click at [1240, 378] on icon at bounding box center [1244, 382] width 33 height 33
click at [404, 218] on button "Prueba de vida" at bounding box center [408, 217] width 214 height 42
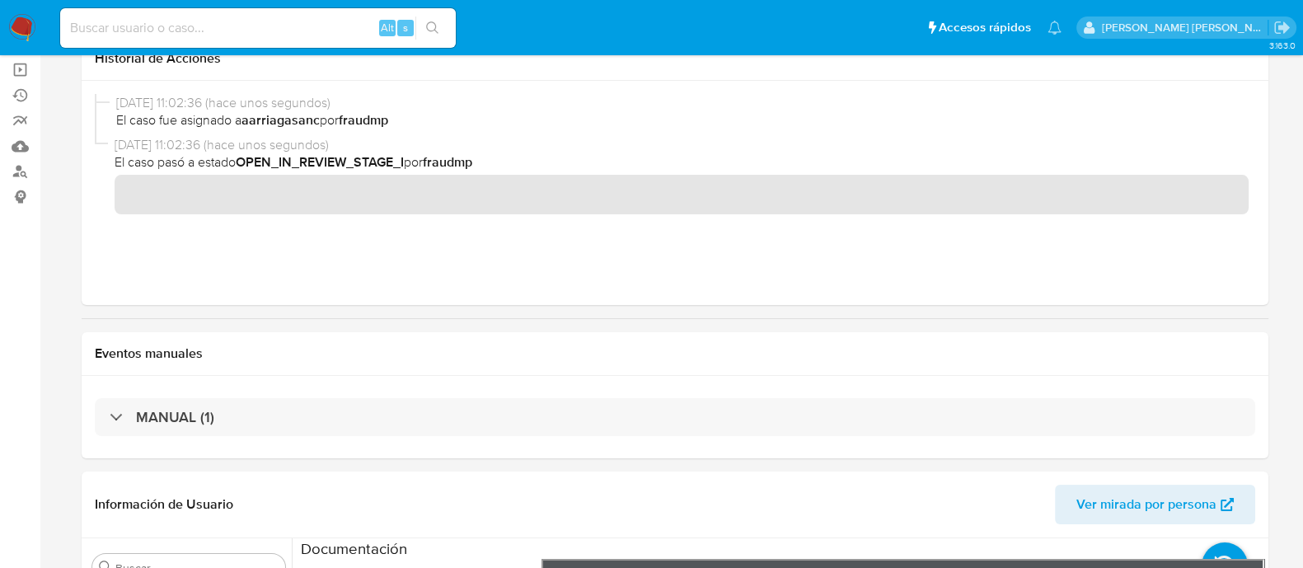
scroll to position [0, 0]
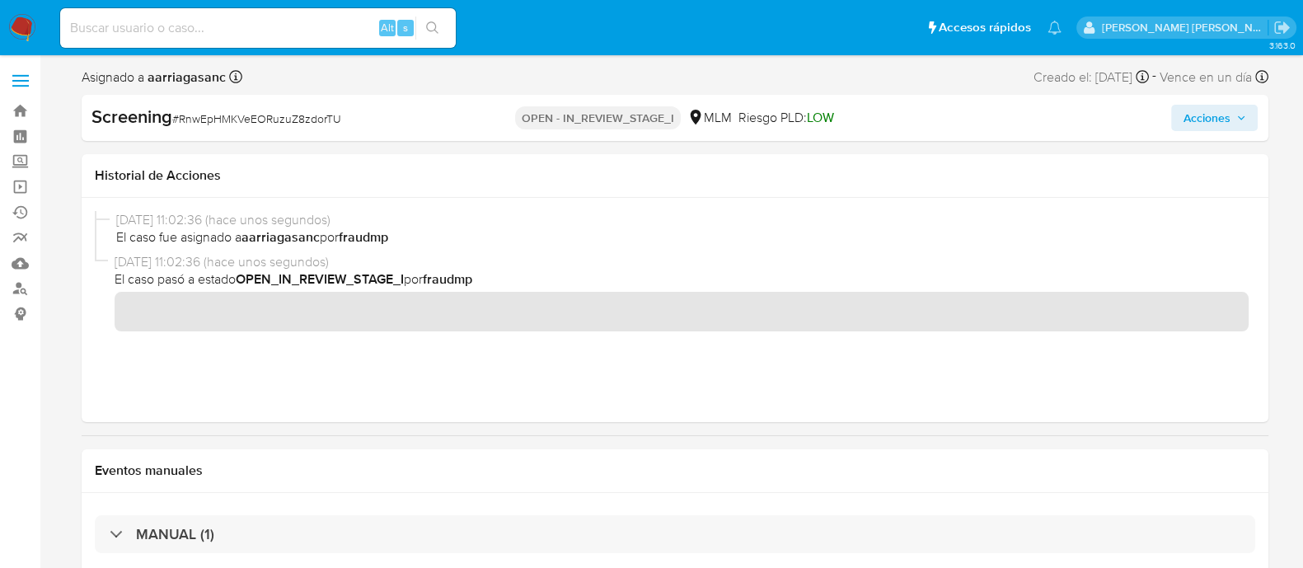
click at [29, 21] on img at bounding box center [22, 28] width 28 height 28
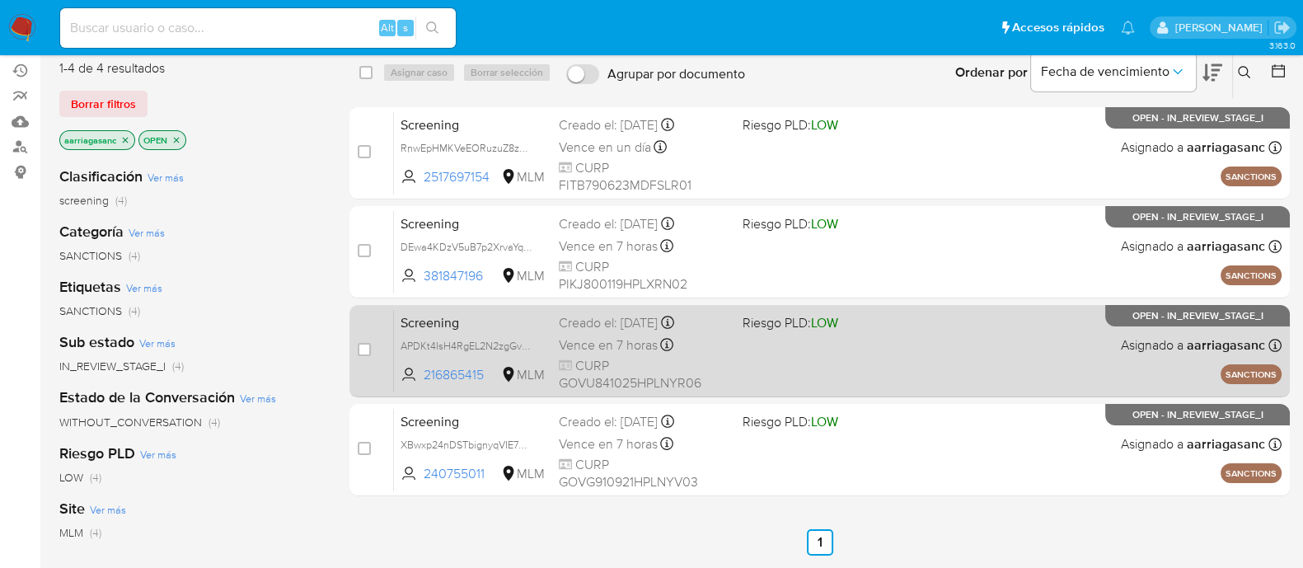
scroll to position [205, 0]
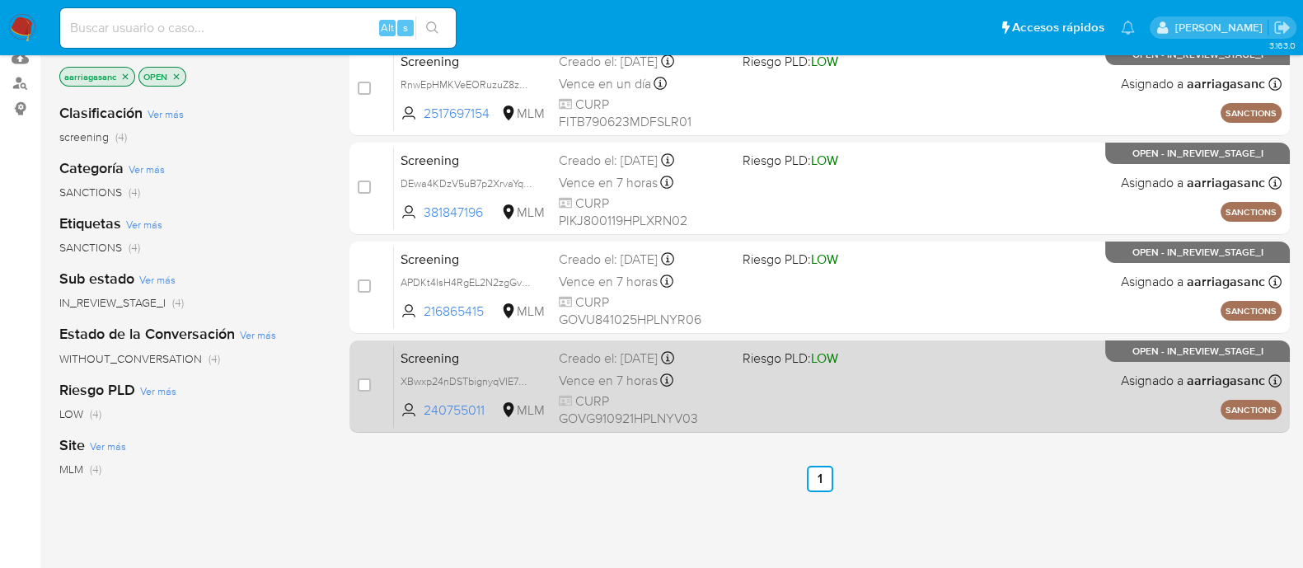
click at [759, 393] on div "Screening XBwxp24nDSTbignyqVIE7Xcr 240755011 MLM Riesgo PLD: LOW Creado el: [DA…" at bounding box center [838, 386] width 888 height 83
click at [362, 381] on input "checkbox" at bounding box center [364, 384] width 13 height 13
checkbox input "true"
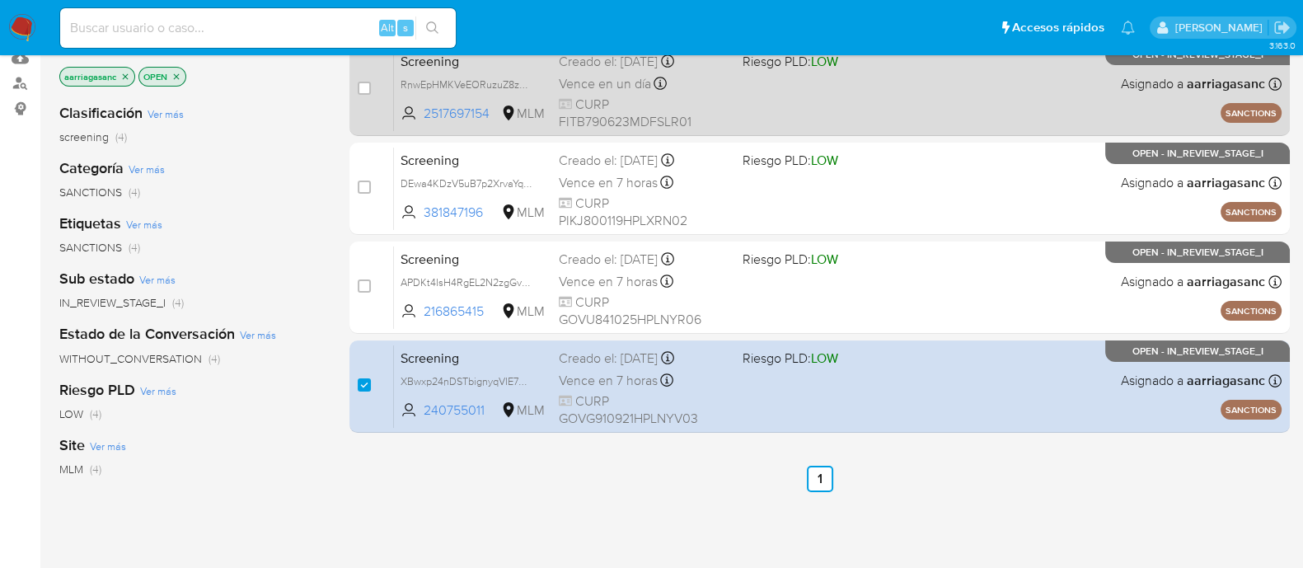
scroll to position [0, 0]
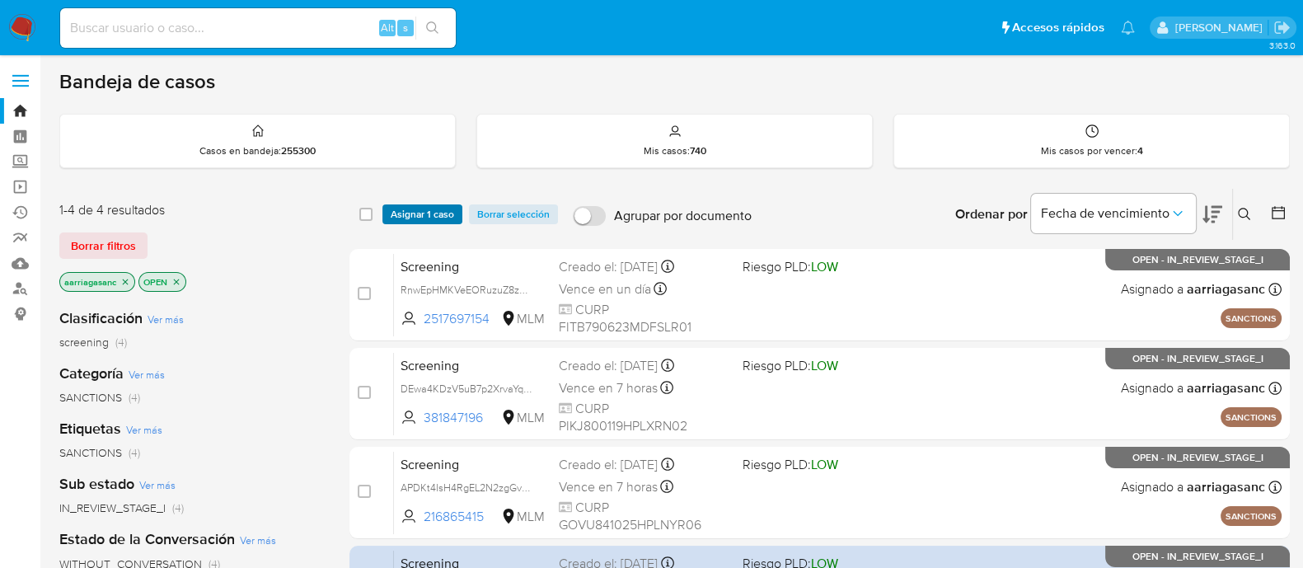
click at [408, 216] on span "Asignar 1 caso" at bounding box center [422, 214] width 63 height 16
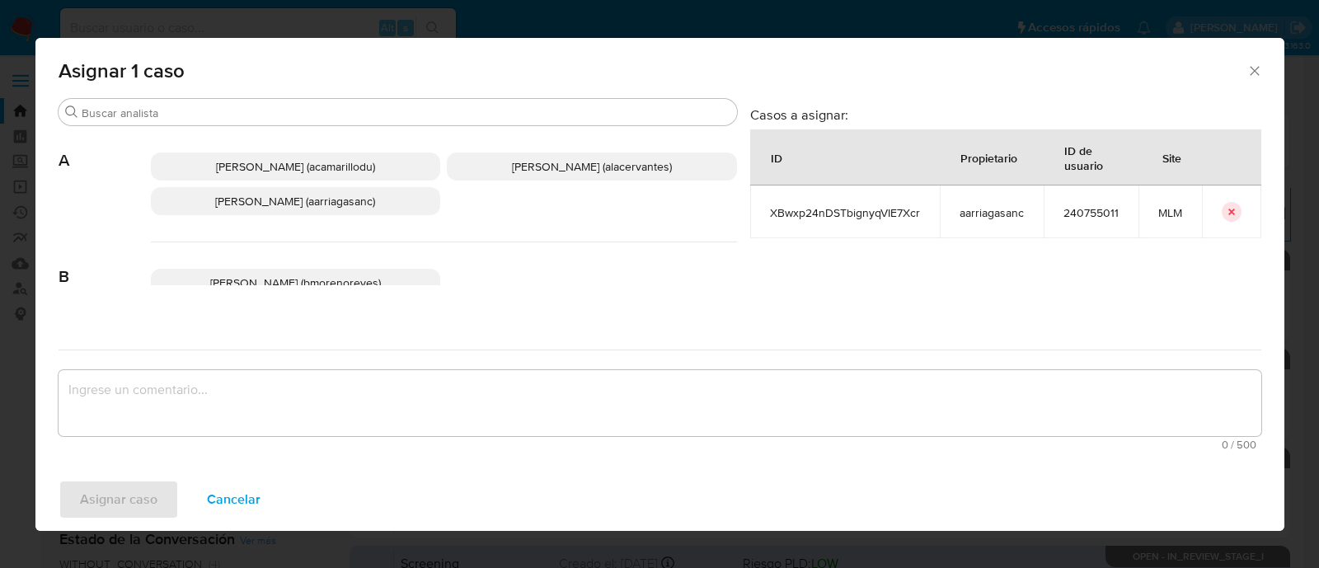
click at [295, 210] on p "Ana Maria Arriaga (aarriagasanc)" at bounding box center [296, 201] width 290 height 28
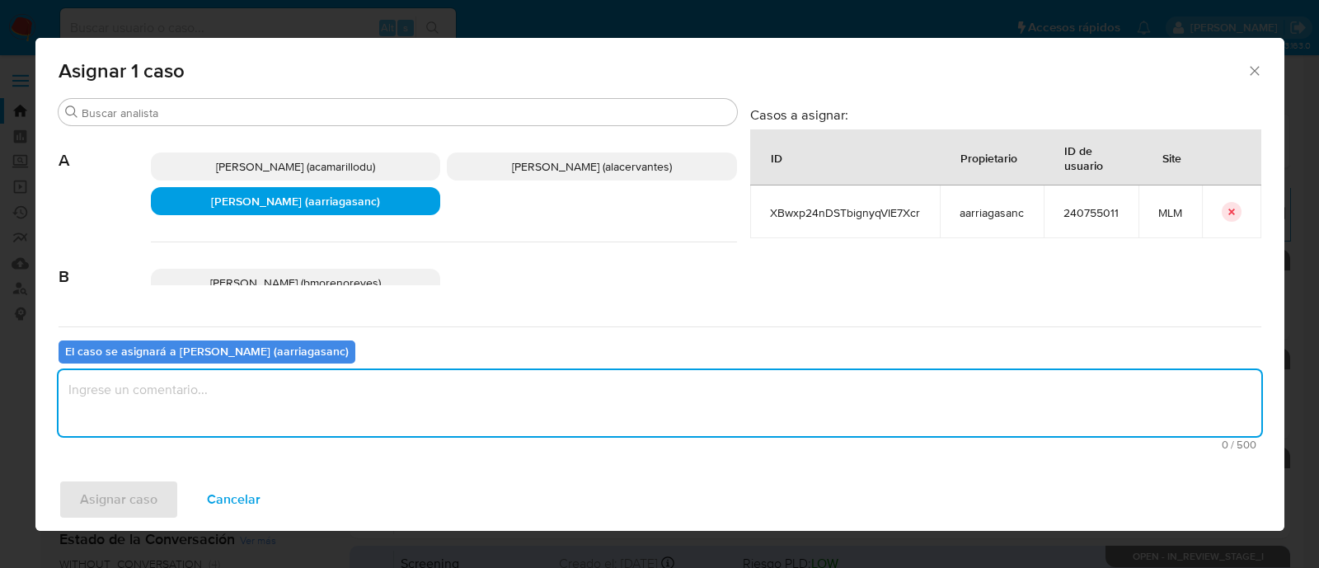
click at [281, 403] on textarea "assign-modal" at bounding box center [660, 403] width 1203 height 66
type textarea "AMAS"
click at [129, 496] on span "Asignar caso" at bounding box center [118, 499] width 77 height 36
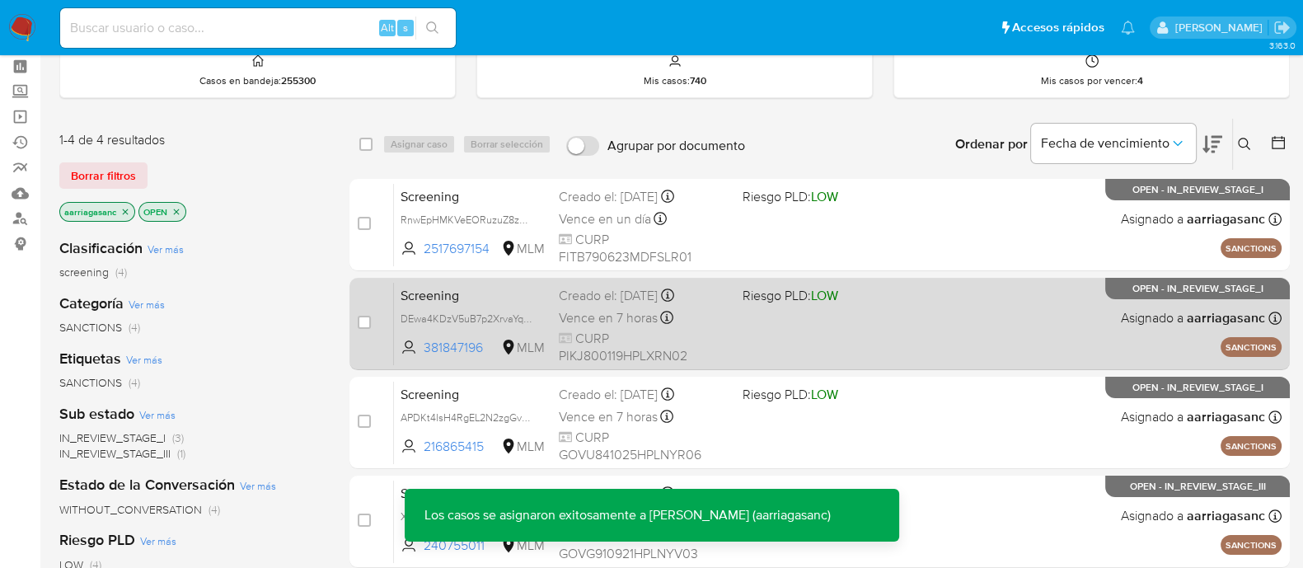
scroll to position [102, 0]
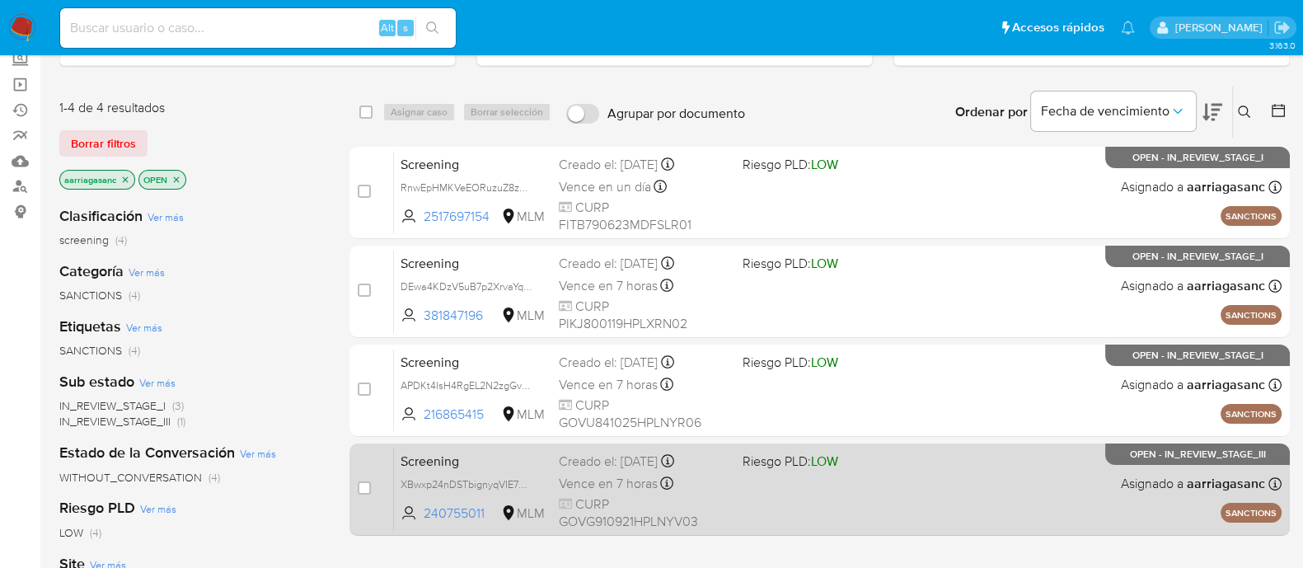
click at [795, 500] on div "Screening XBwxp24nDSTbignyqVIE7Xcr 240755011 MLM Riesgo PLD: LOW Creado el: 14/…" at bounding box center [838, 489] width 888 height 83
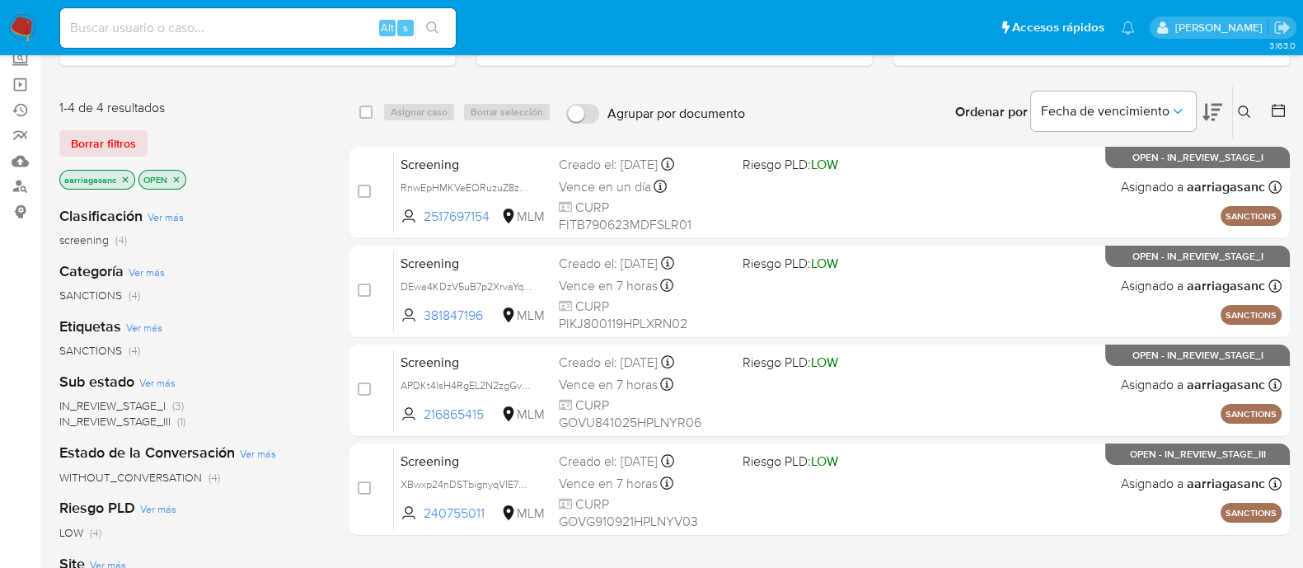
click at [11, 27] on img at bounding box center [22, 28] width 28 height 28
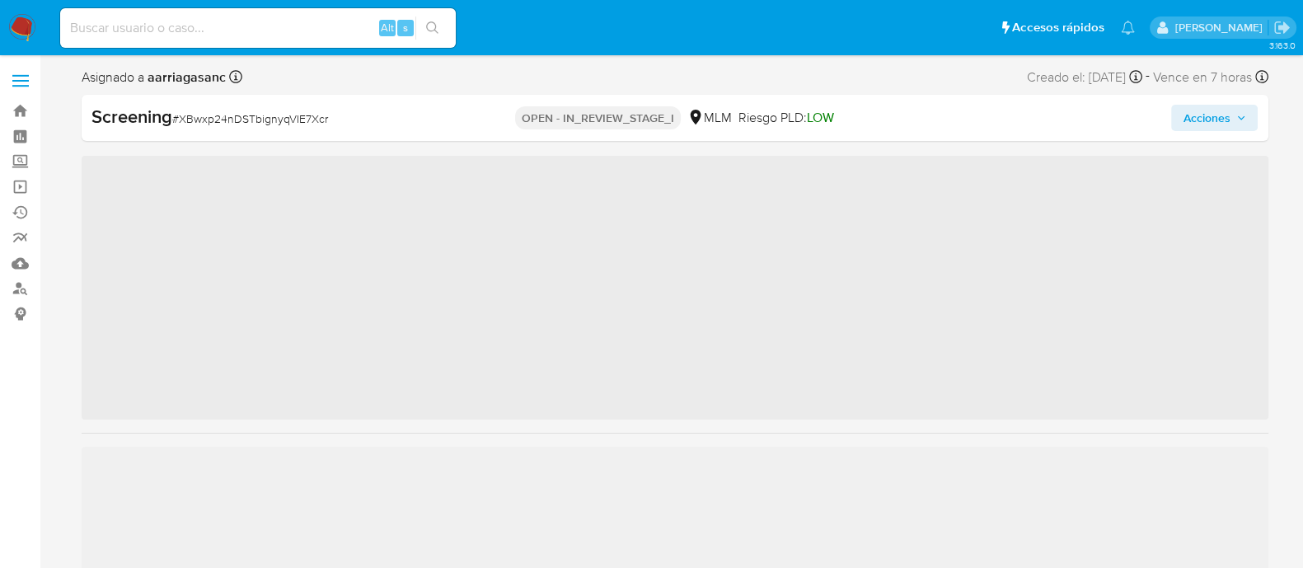
scroll to position [815, 0]
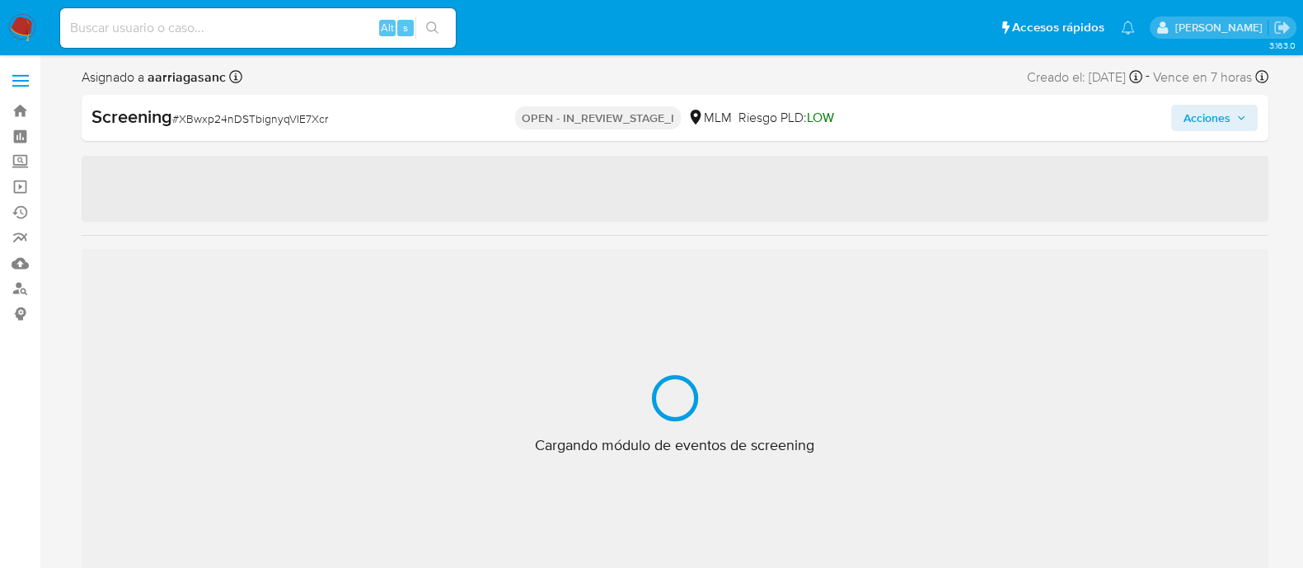
select select "10"
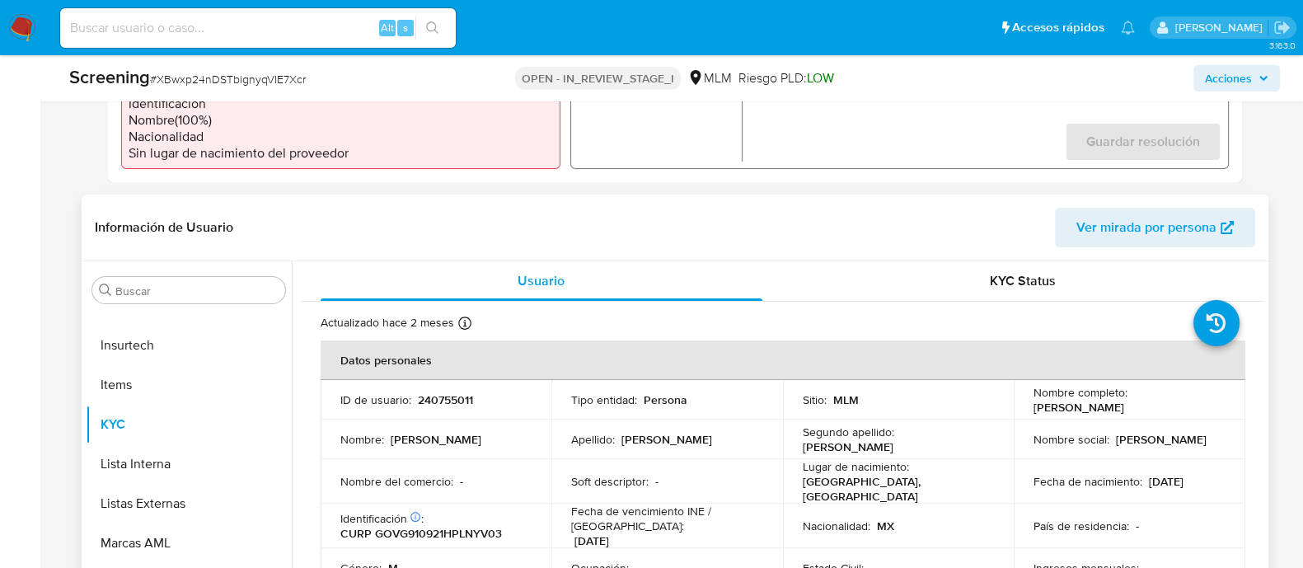
scroll to position [618, 0]
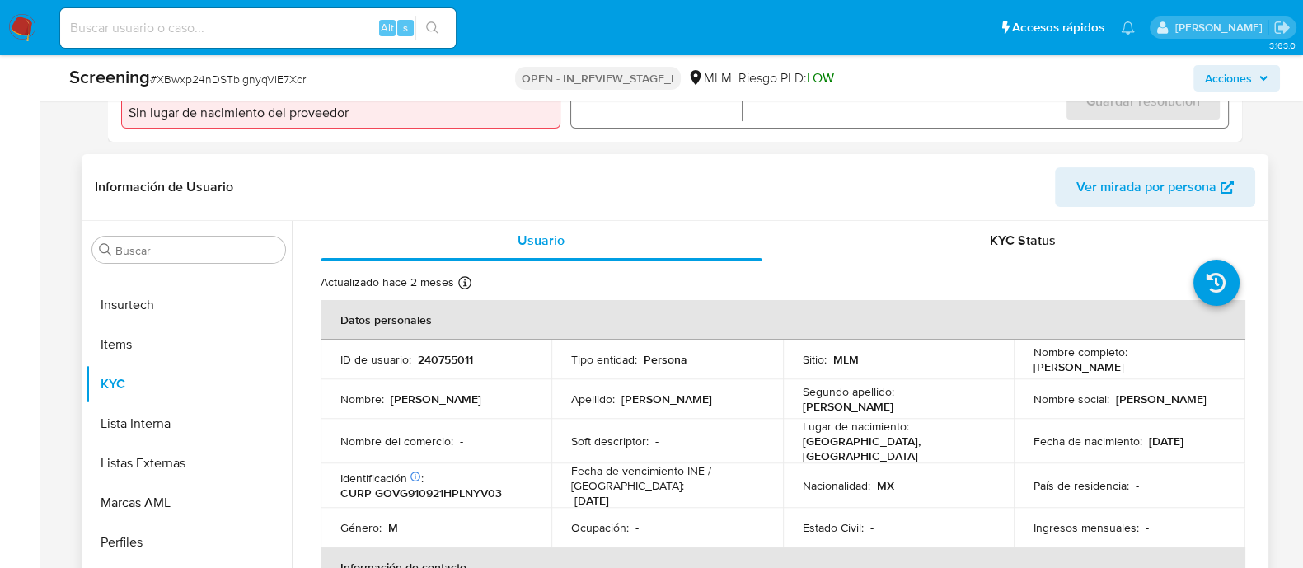
click at [712, 471] on p "Fecha de vencimiento INE / [GEOGRAPHIC_DATA] :" at bounding box center [667, 478] width 192 height 30
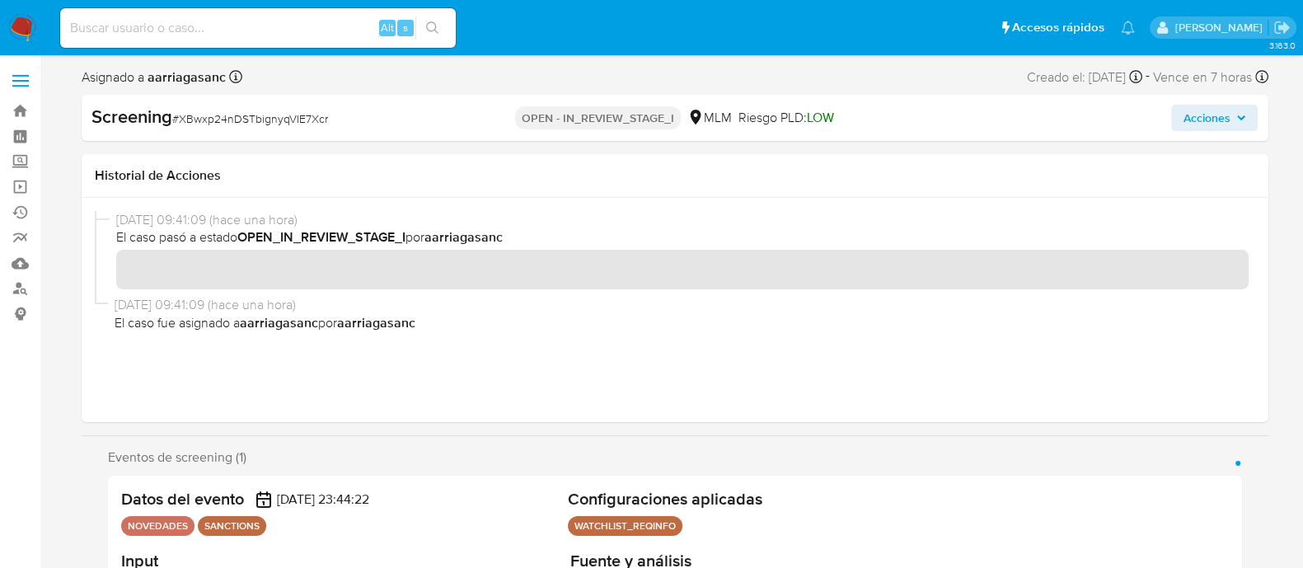
scroll to position [205, 0]
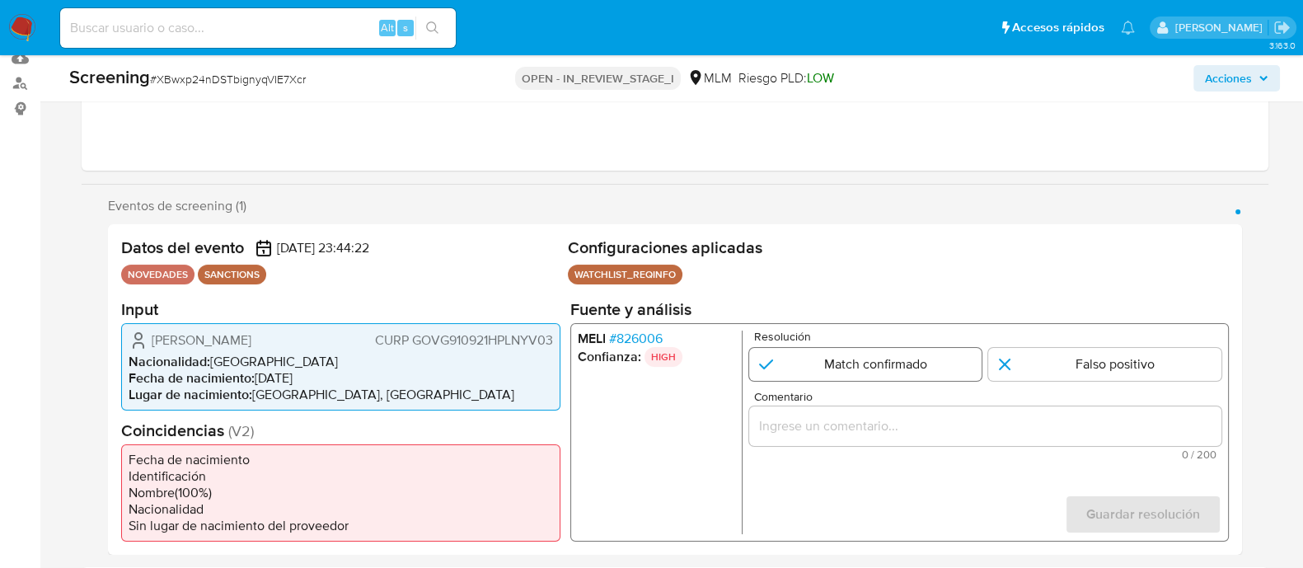
click at [842, 378] on input "1 de 1" at bounding box center [865, 363] width 233 height 33
radio input "true"
click at [810, 417] on input "Comentario" at bounding box center [985, 425] width 472 height 21
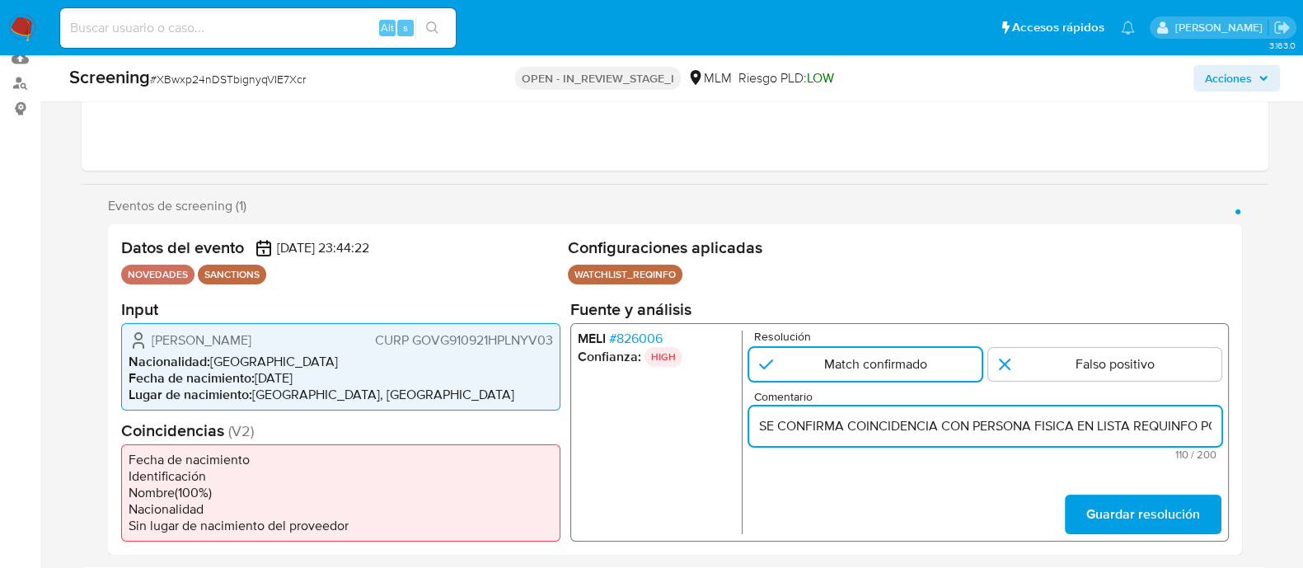
scroll to position [0, 345]
type input "SE CONFIRMA COINCIDENCIA CON PERSONA FISICA EN LISTA REQUINFO POR NOMBRE COMPLE…"
click at [1099, 511] on span "Guardar resolución" at bounding box center [1143, 514] width 114 height 36
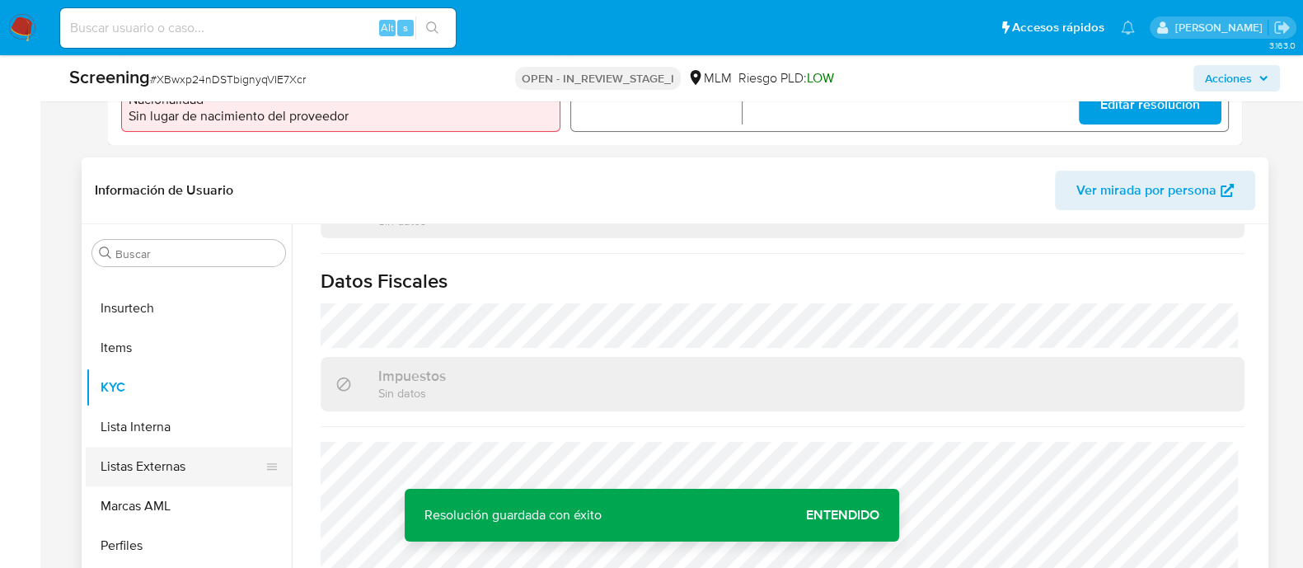
scroll to position [618, 0]
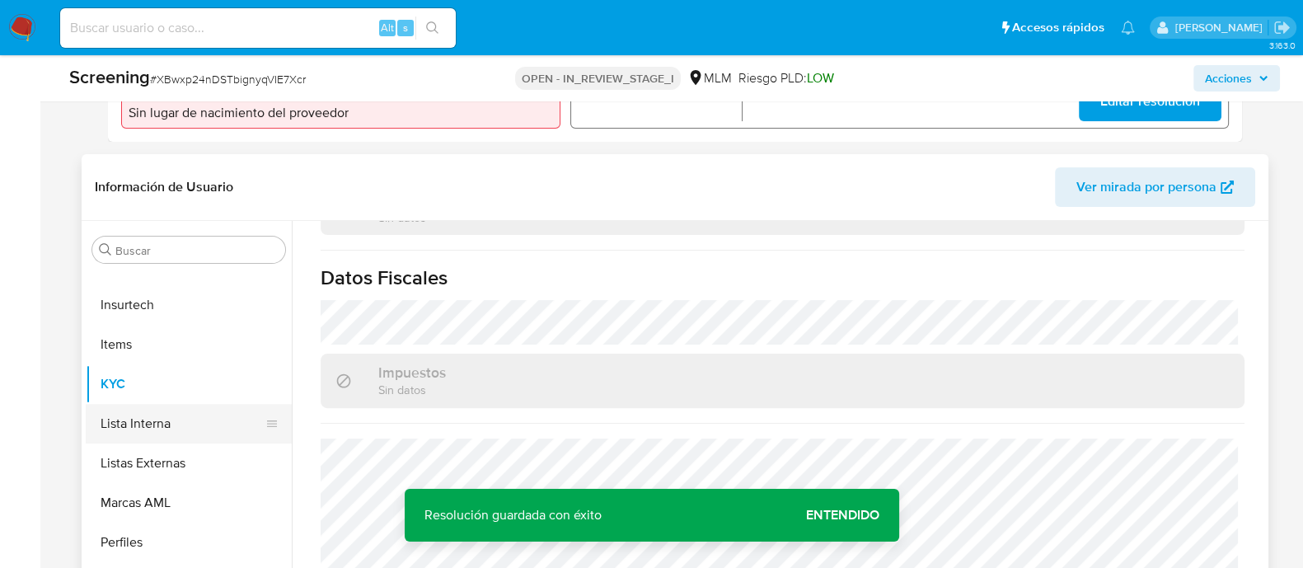
click at [159, 414] on button "Lista Interna" at bounding box center [182, 424] width 193 height 40
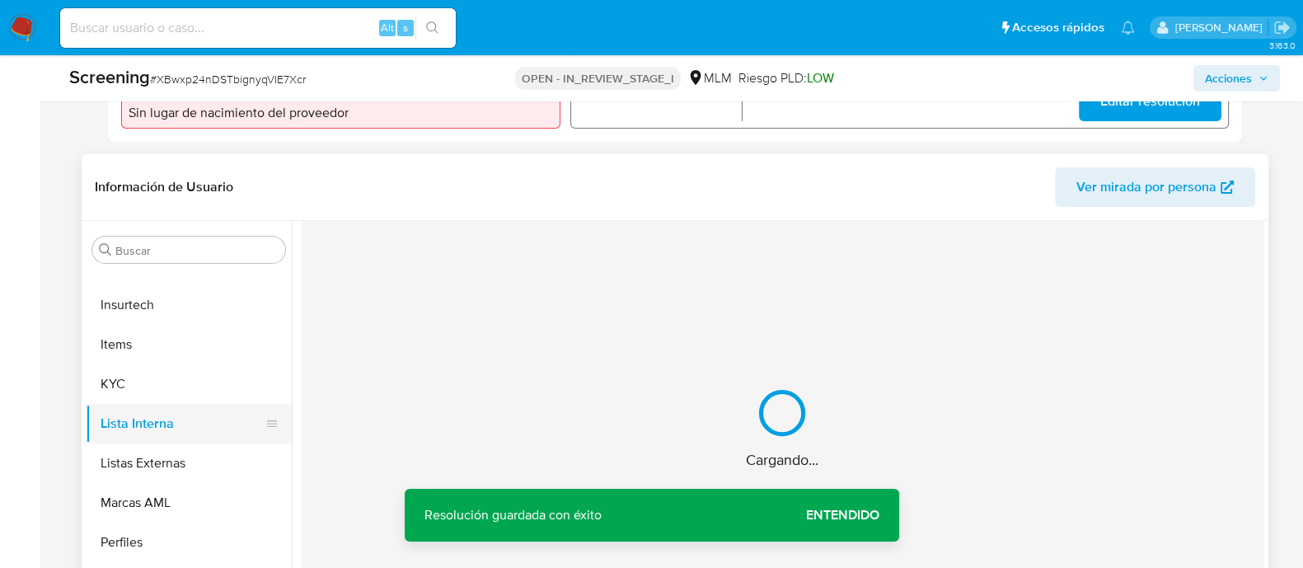
scroll to position [0, 0]
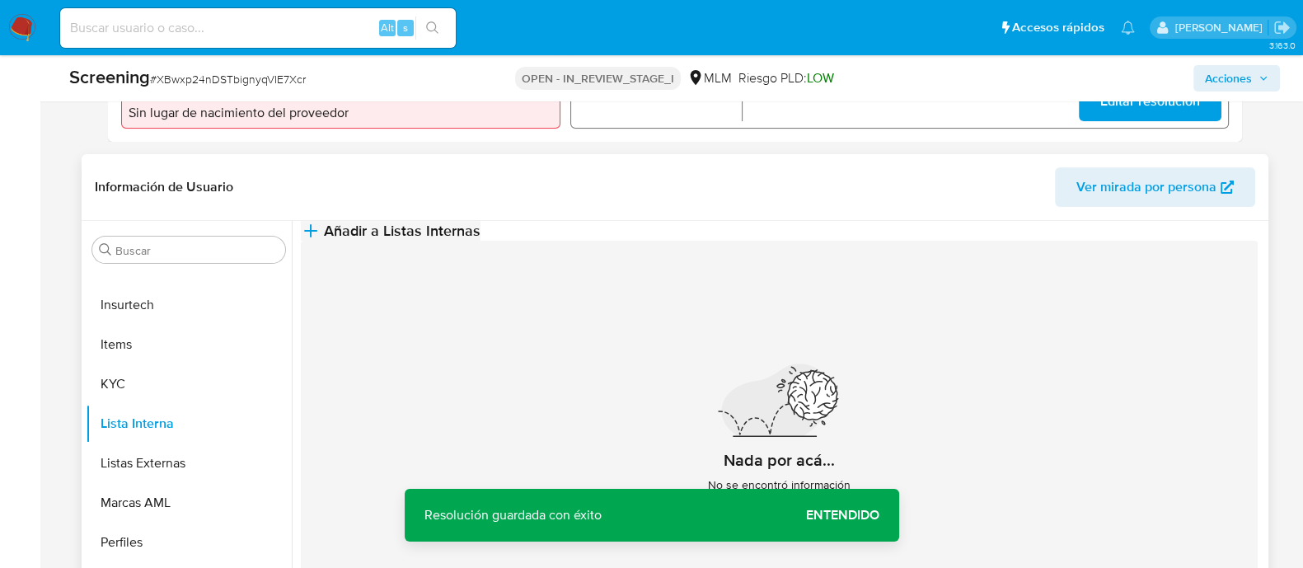
click at [481, 241] on button "Añadir a Listas Internas" at bounding box center [391, 231] width 180 height 20
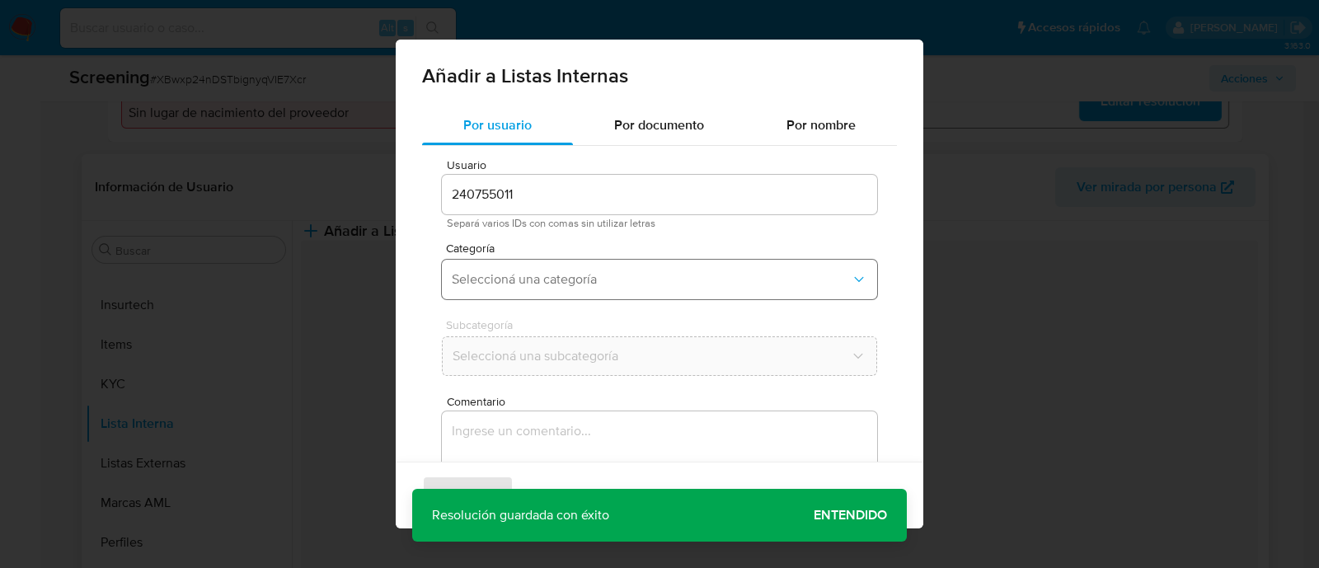
click at [533, 284] on span "Seleccioná una categoría" at bounding box center [651, 279] width 399 height 16
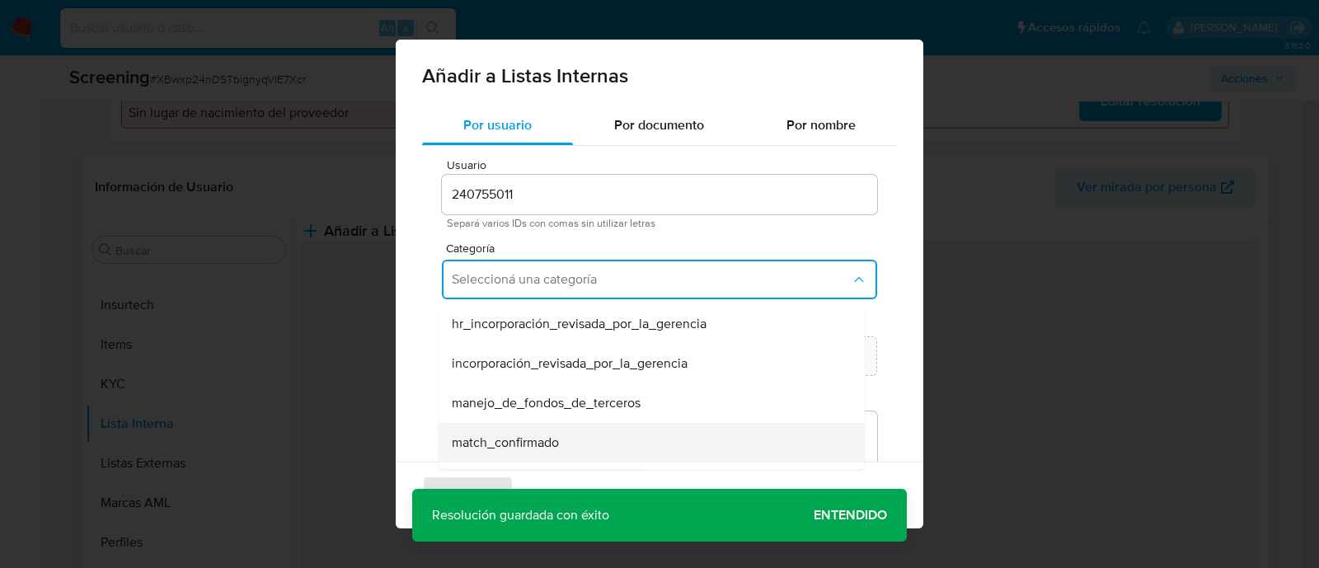
click at [504, 430] on div "match_confirmado" at bounding box center [647, 443] width 390 height 40
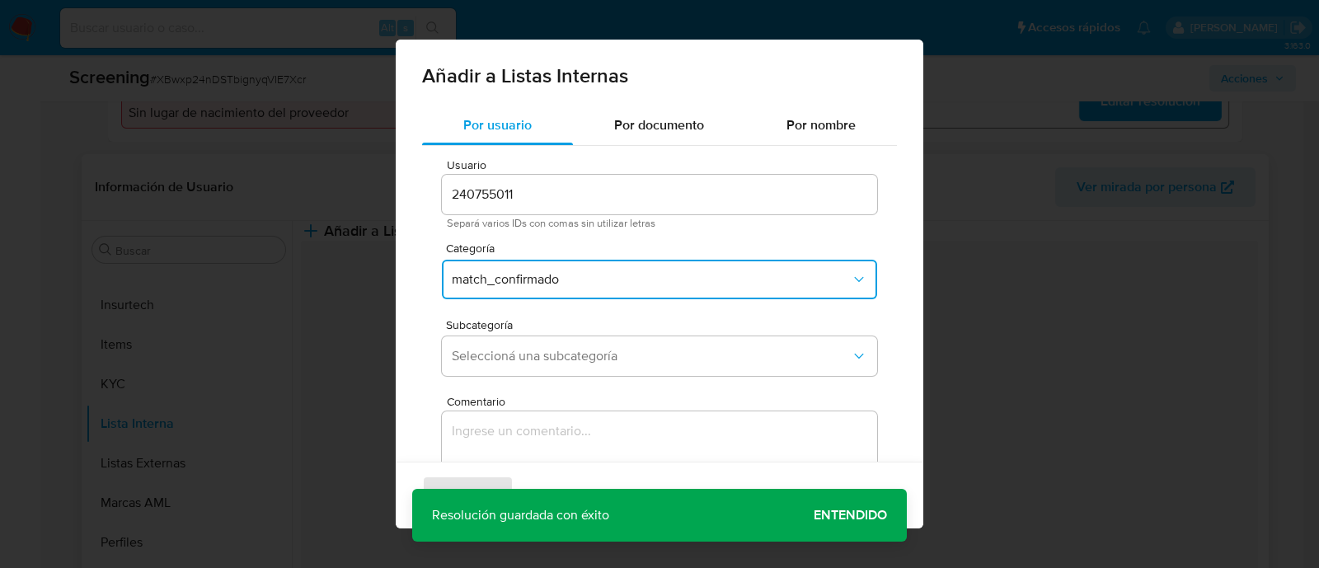
click at [519, 328] on span "Subcategoría" at bounding box center [663, 325] width 435 height 12
click at [519, 367] on button "Seleccioná una subcategoría" at bounding box center [659, 356] width 435 height 40
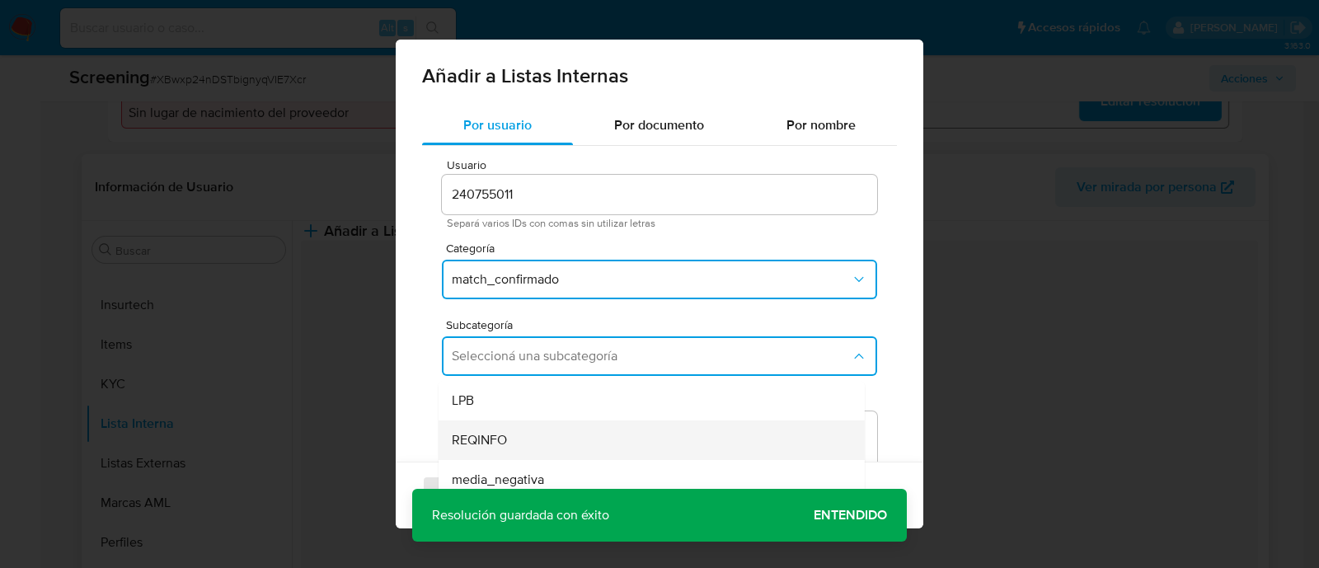
click at [482, 420] on ul "LPB REQINFO media_negativa most_wanted pep rca sanctions_list" at bounding box center [652, 519] width 426 height 277
click at [482, 424] on div "REQINFO" at bounding box center [647, 440] width 390 height 40
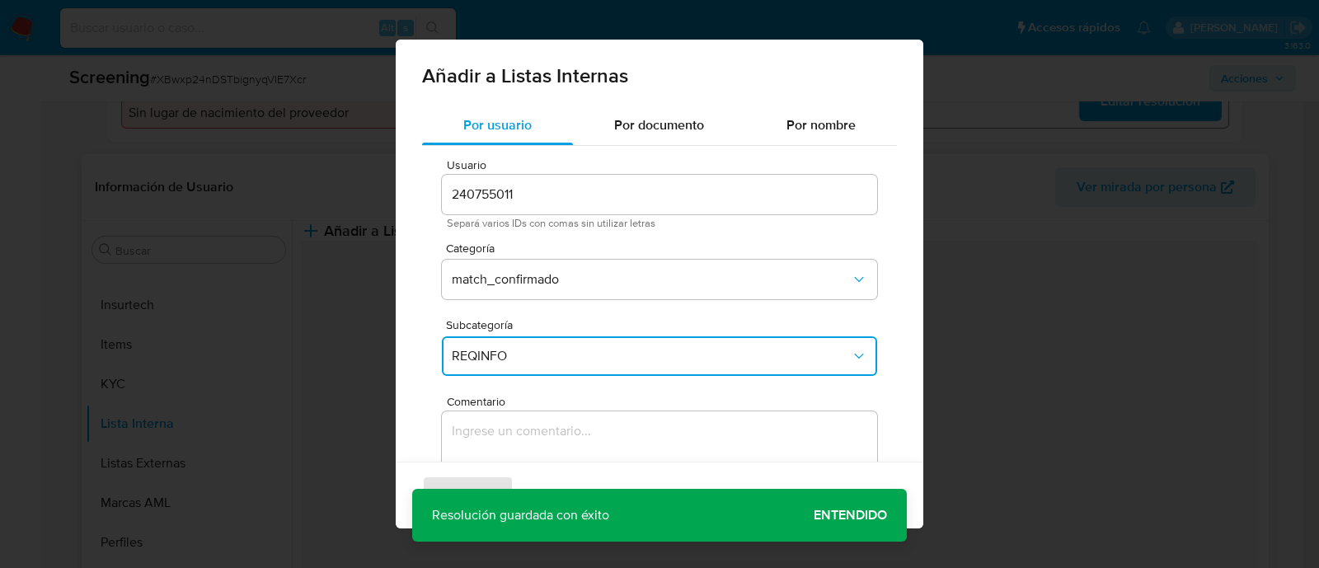
click at [482, 425] on textarea "Comentario" at bounding box center [659, 490] width 435 height 158
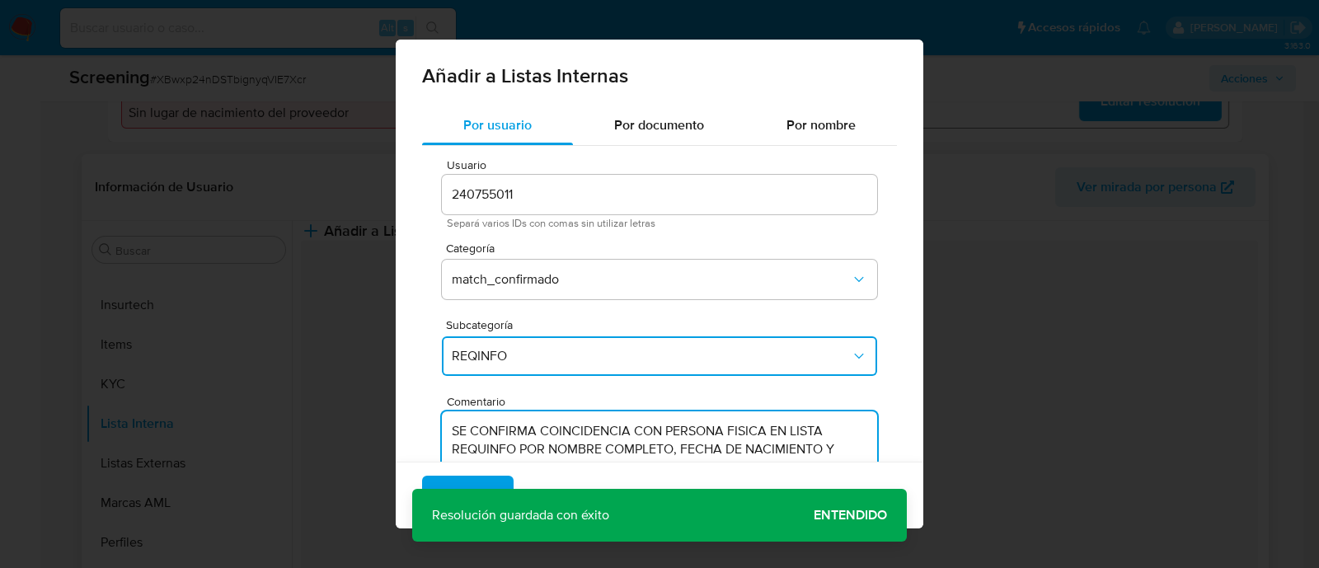
type textarea "SE CONFIRMA COINCIDENCIA CON PERSONA FISICA EN LISTA REQUINFO POR NOMBRE COMPLE…"
click at [849, 513] on div "Agregar Cancelar" at bounding box center [660, 495] width 528 height 67
click at [477, 483] on span "Agregar" at bounding box center [468, 495] width 49 height 36
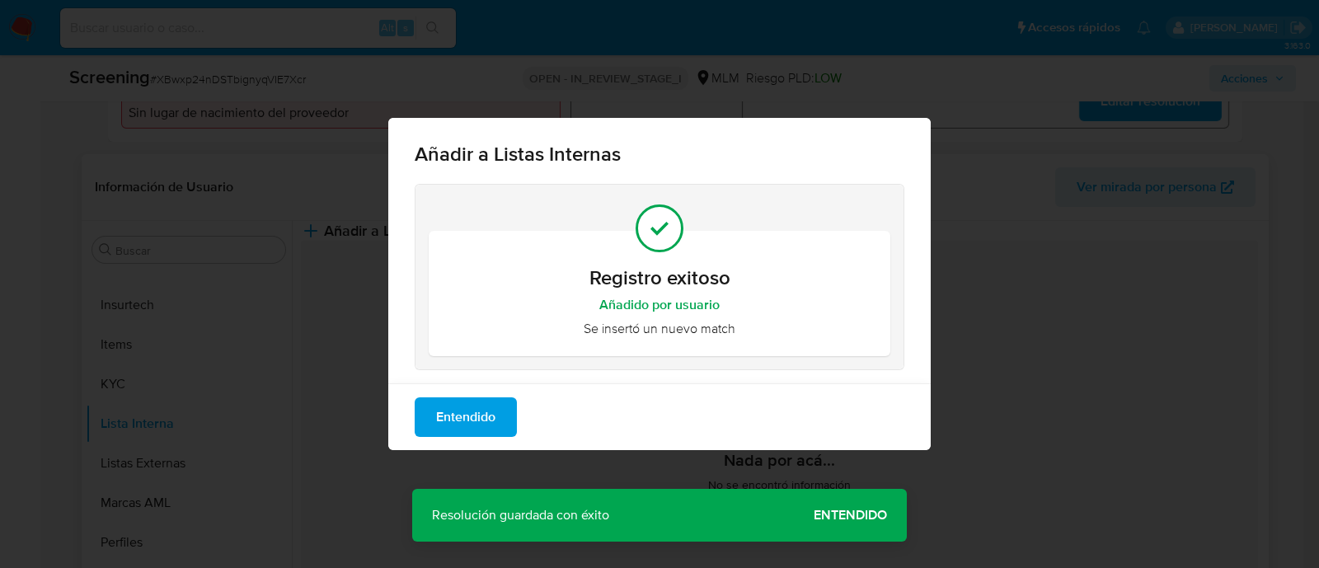
click at [469, 434] on span "Entendido" at bounding box center [465, 417] width 59 height 36
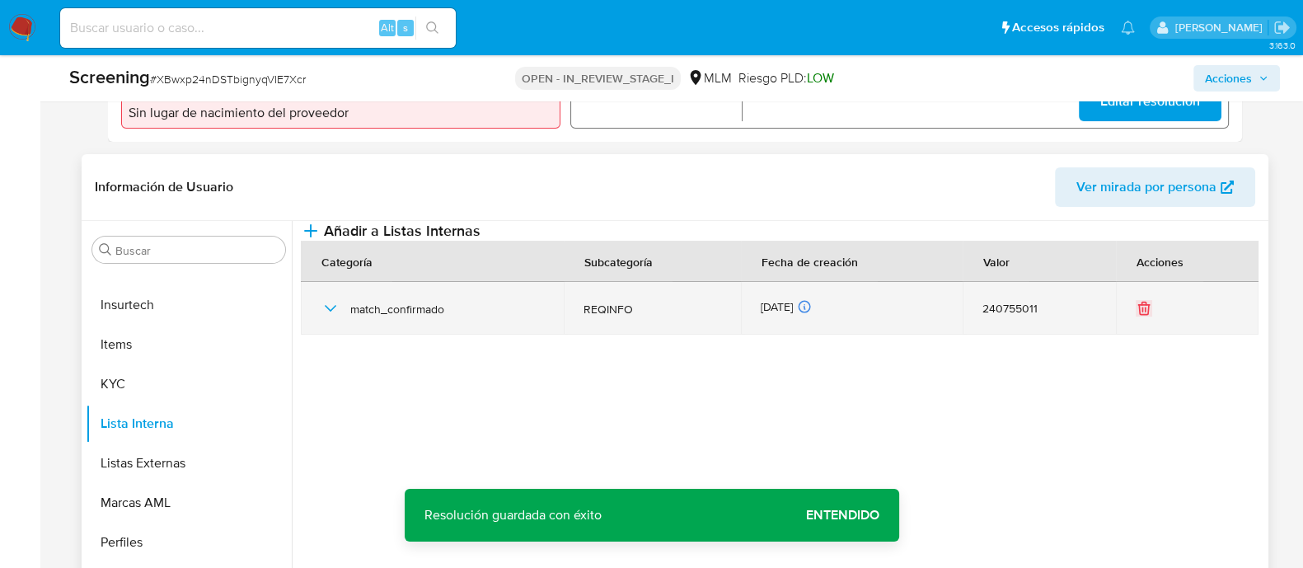
click at [336, 318] on icon "button" at bounding box center [331, 308] width 20 height 20
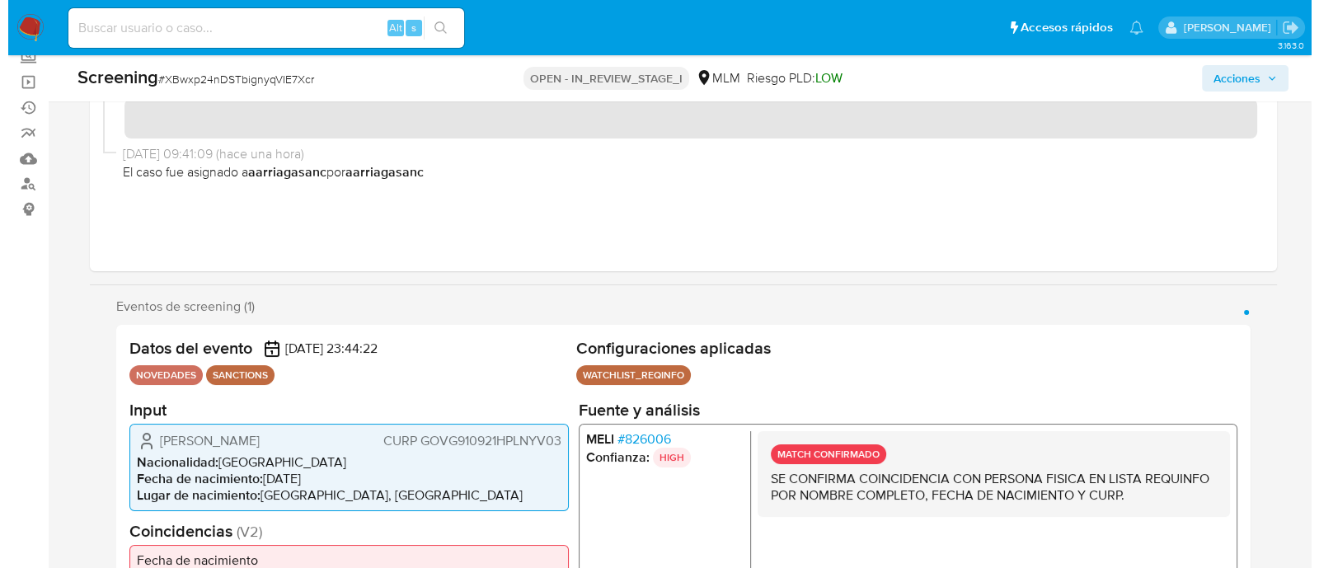
scroll to position [102, 0]
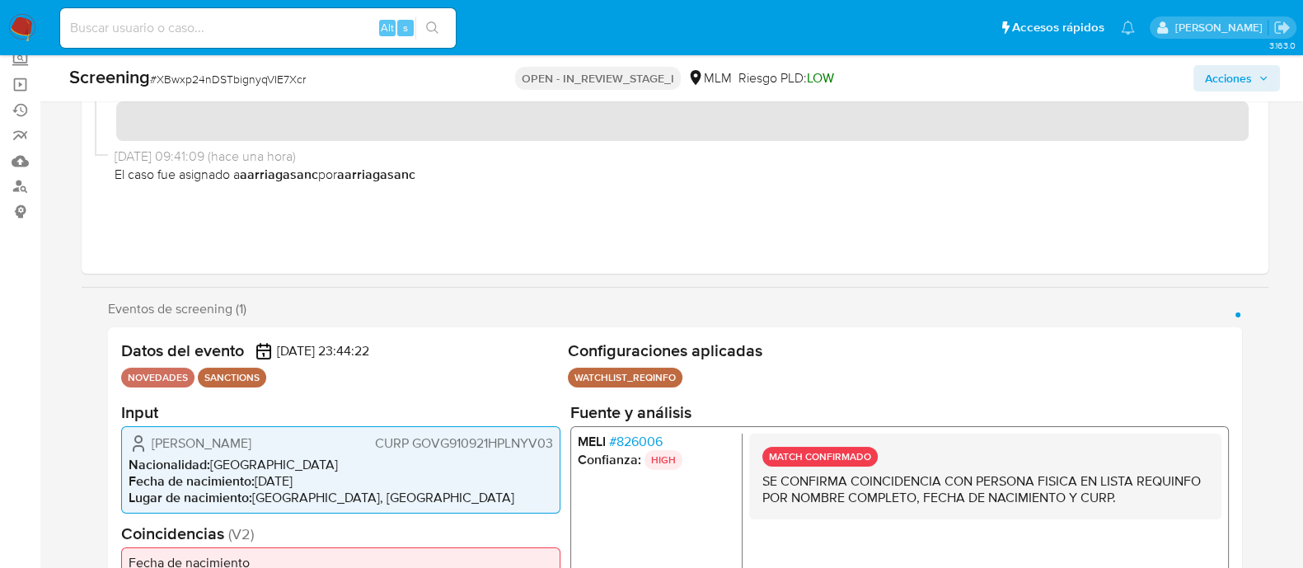
click at [1256, 65] on button "Acciones" at bounding box center [1237, 78] width 87 height 26
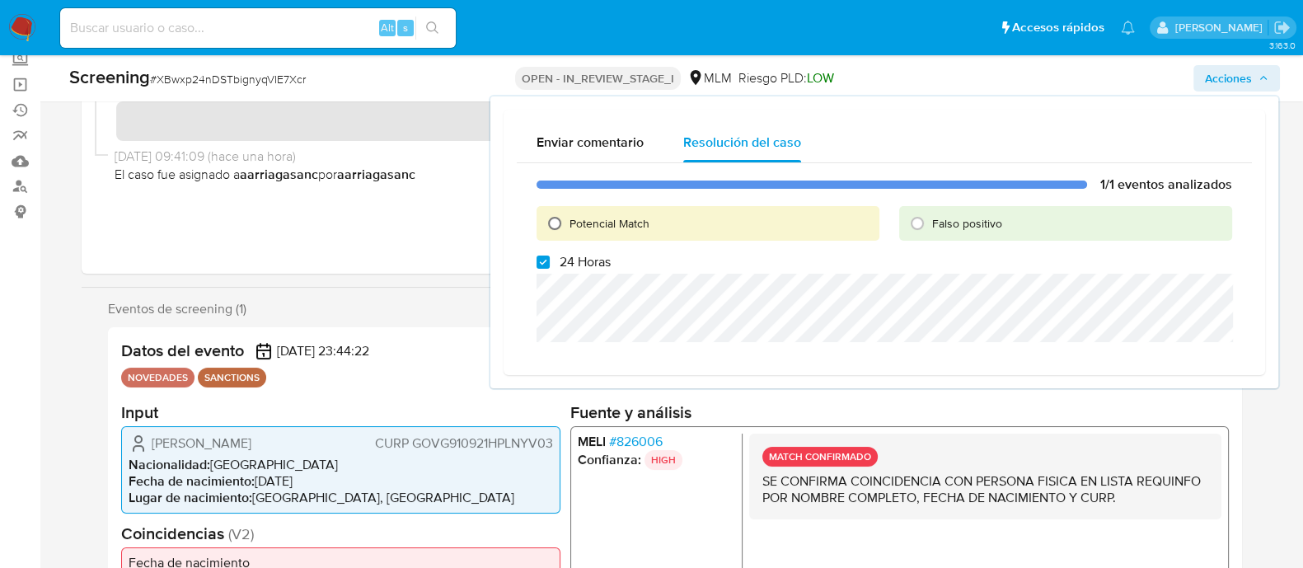
click at [562, 210] on input "Potencial Match" at bounding box center [555, 223] width 26 height 26
radio input "true"
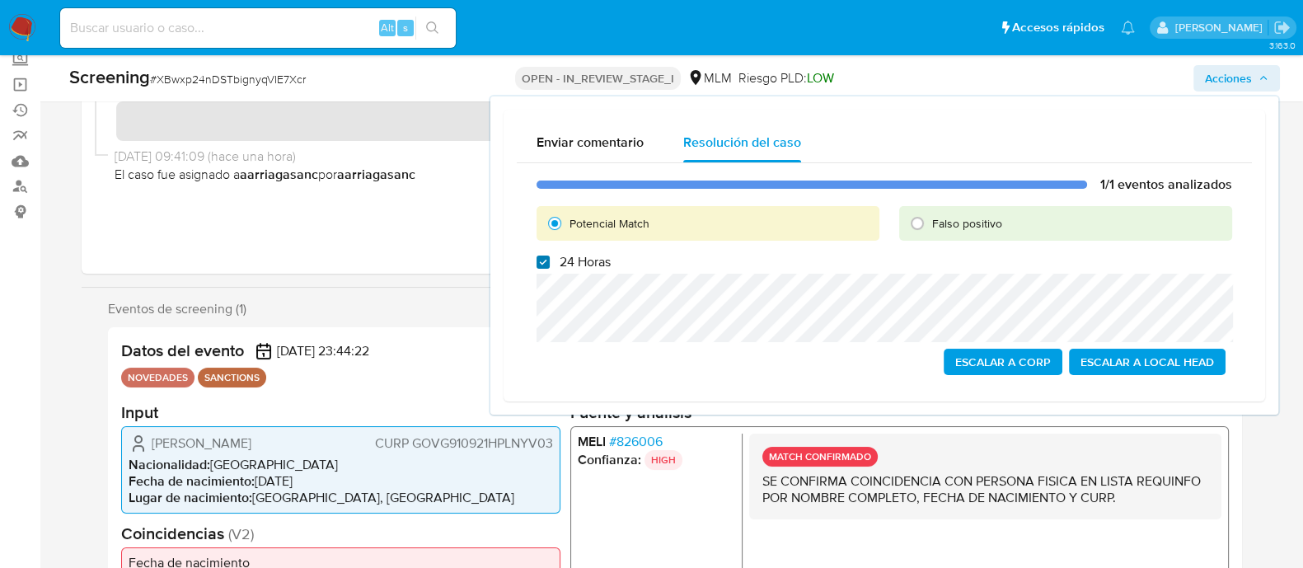
click at [539, 261] on input "24 Horas" at bounding box center [543, 262] width 13 height 13
checkbox input "false"
drag, startPoint x: 150, startPoint y: 439, endPoint x: 298, endPoint y: 449, distance: 148.8
click at [251, 449] on span "Giovanni Gonzalez Vieyra" at bounding box center [202, 442] width 100 height 16
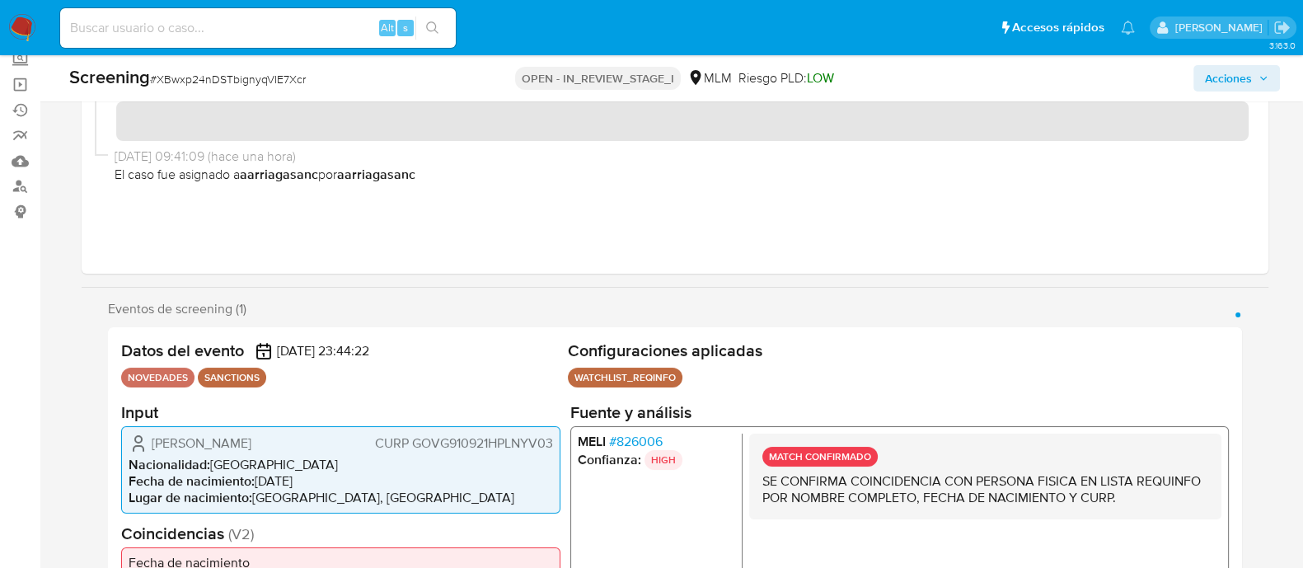
click at [447, 435] on span "CURP GOVG910921HPLNYV03" at bounding box center [463, 442] width 178 height 16
drag, startPoint x: 265, startPoint y: 479, endPoint x: 330, endPoint y: 475, distance: 64.4
click at [330, 475] on li "Fecha de nacimiento : 21/09/1991" at bounding box center [341, 480] width 425 height 16
click at [1234, 82] on span "Acciones" at bounding box center [1228, 78] width 47 height 26
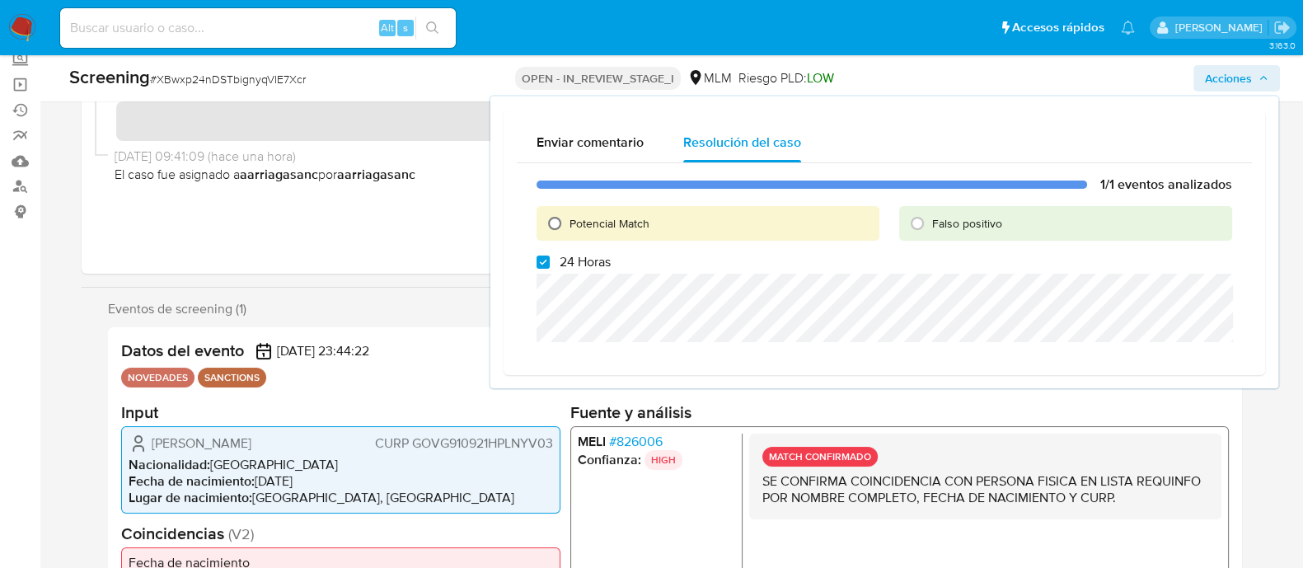
click at [552, 224] on input "Potencial Match" at bounding box center [555, 223] width 26 height 26
radio input "true"
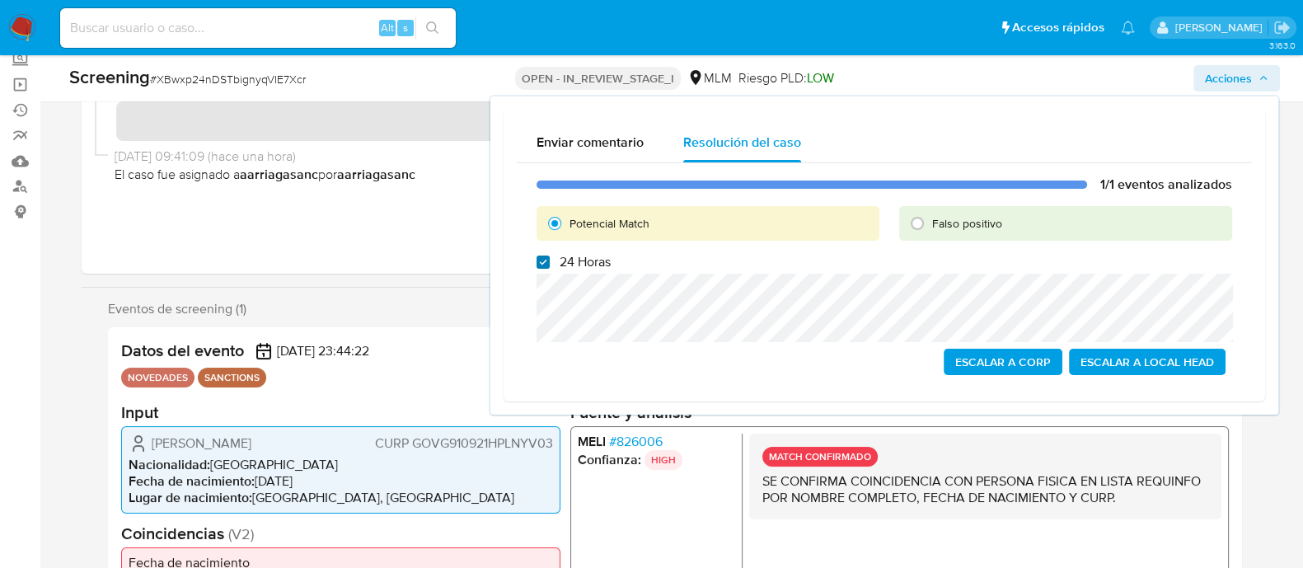
click at [544, 264] on input "24 Horas" at bounding box center [543, 262] width 13 height 13
checkbox input "false"
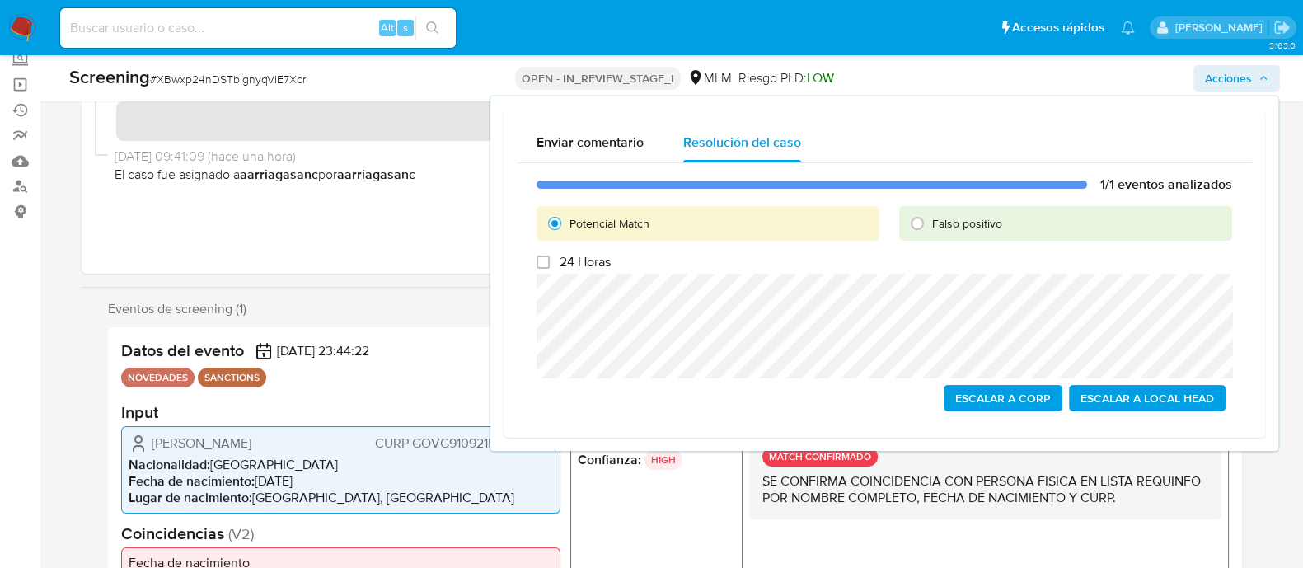
click at [1121, 387] on span "Escalar a Local Head" at bounding box center [1148, 398] width 134 height 23
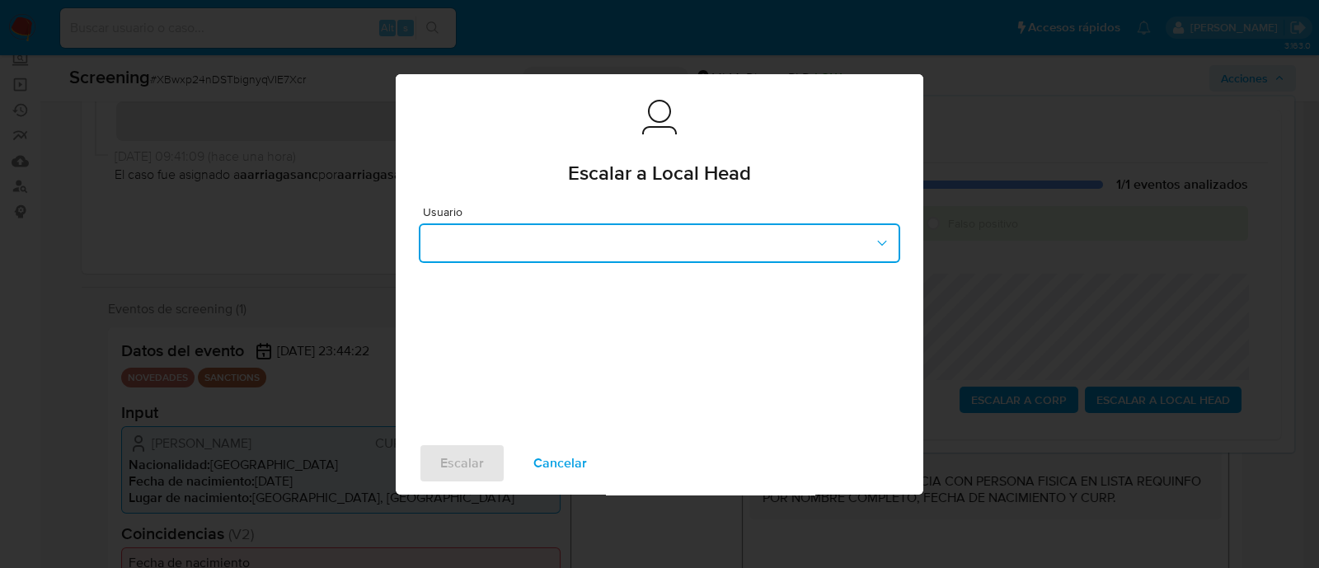
click at [697, 229] on button "button" at bounding box center [659, 243] width 481 height 40
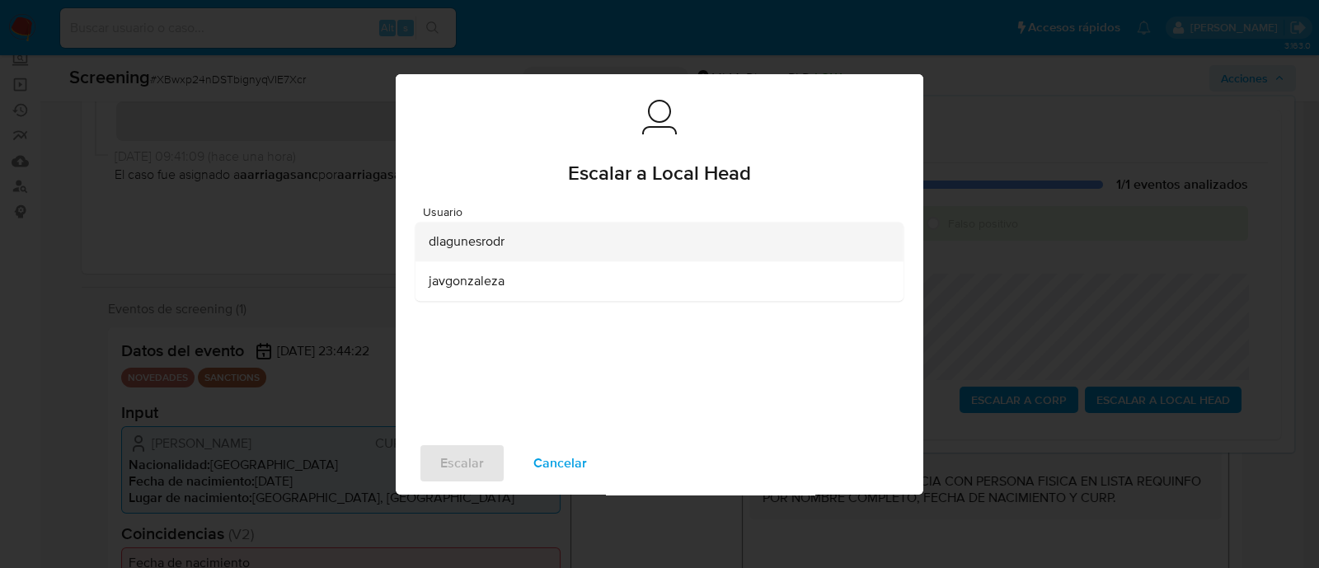
click at [482, 237] on span "dlagunesrodr" at bounding box center [467, 241] width 76 height 16
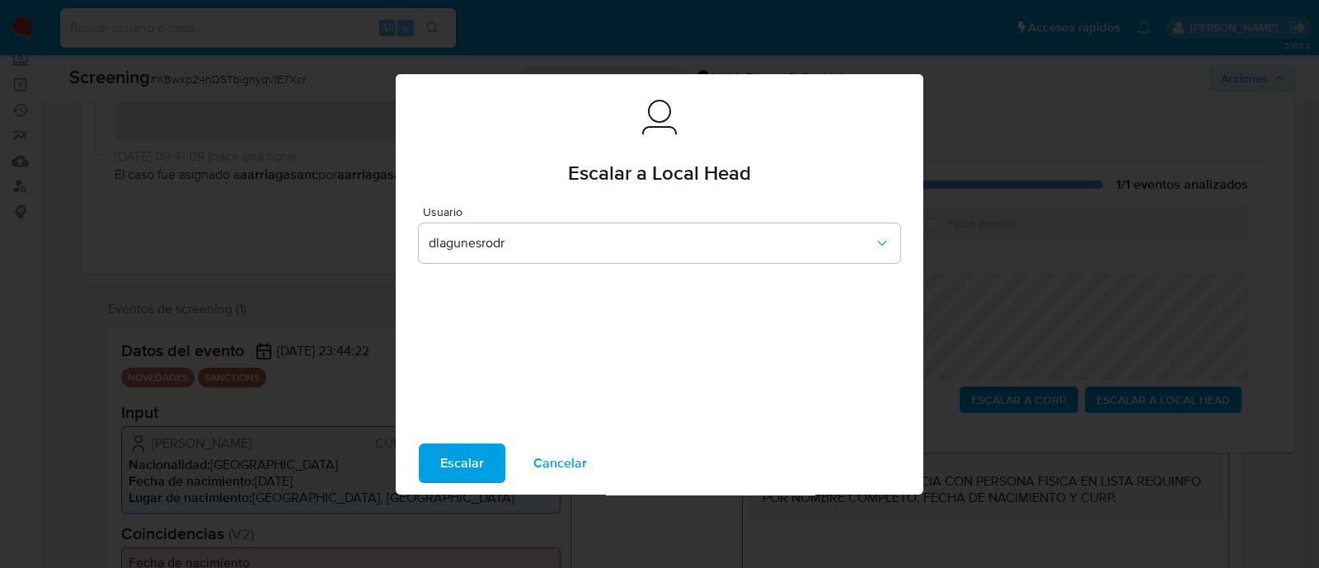
click at [474, 456] on span "Escalar" at bounding box center [462, 463] width 44 height 36
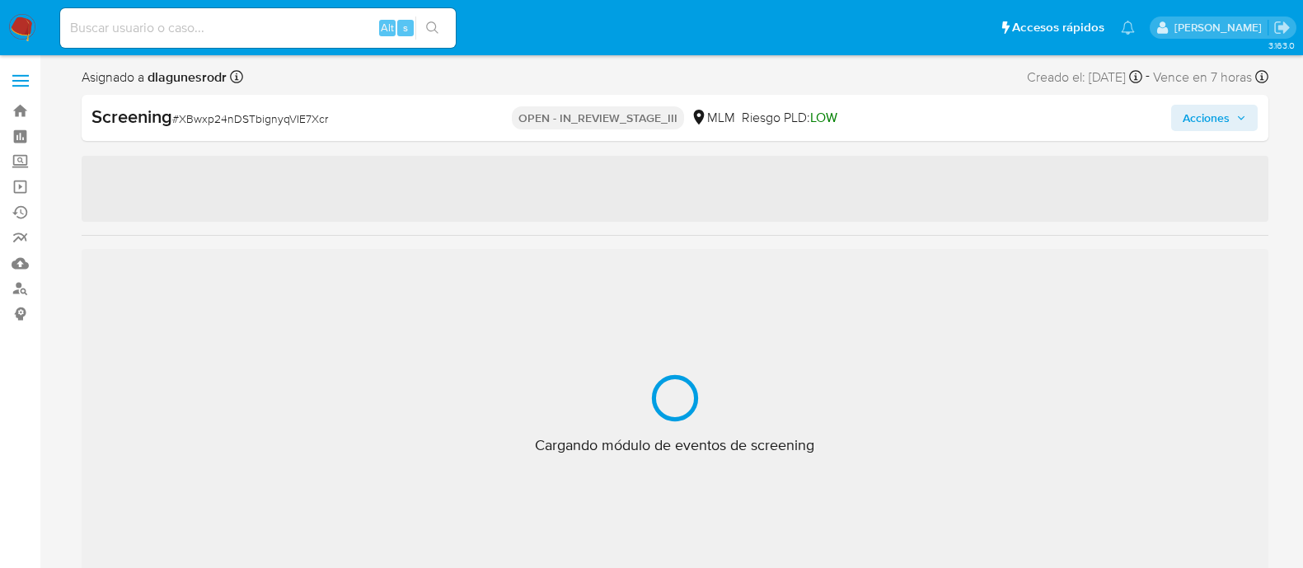
select select "10"
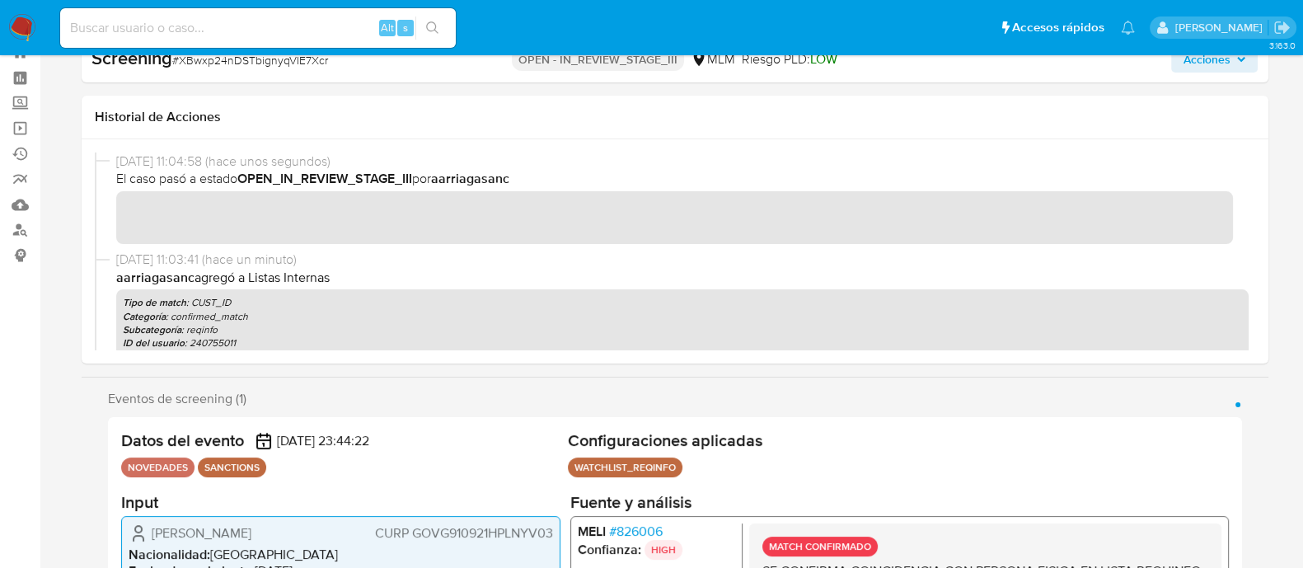
scroll to position [815, 0]
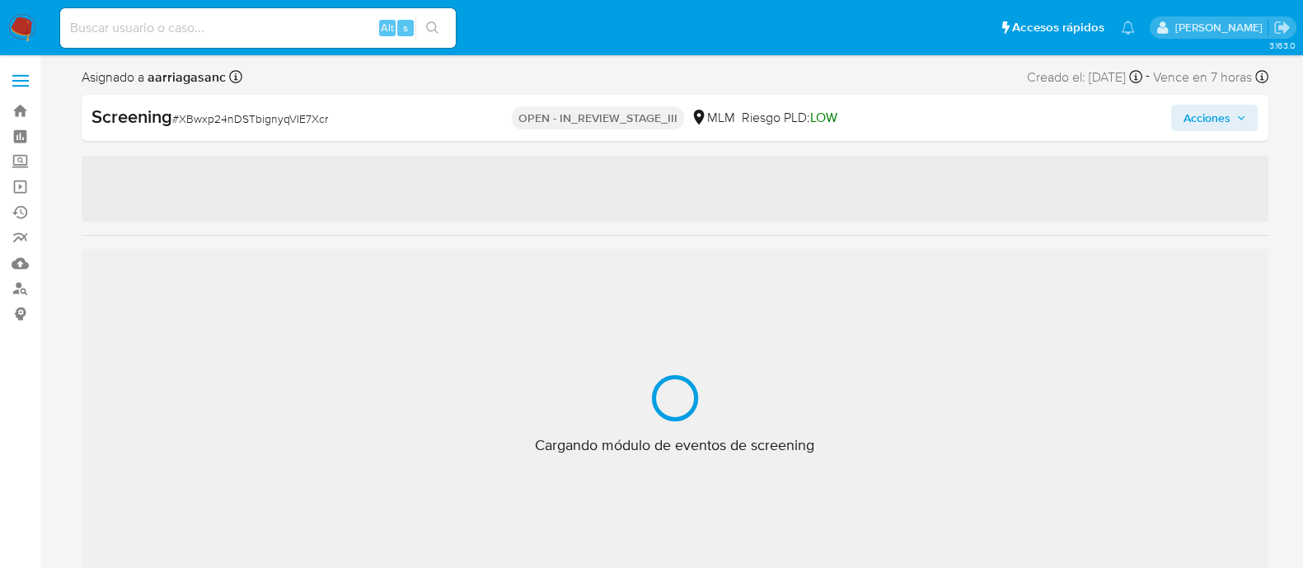
scroll to position [815, 0]
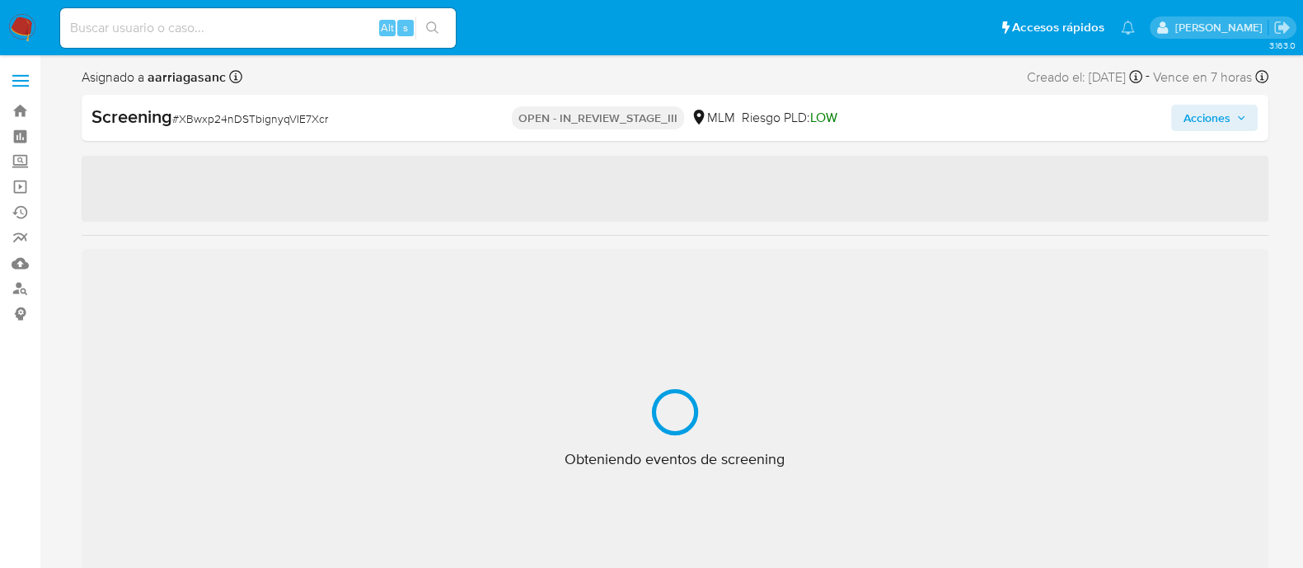
select select "10"
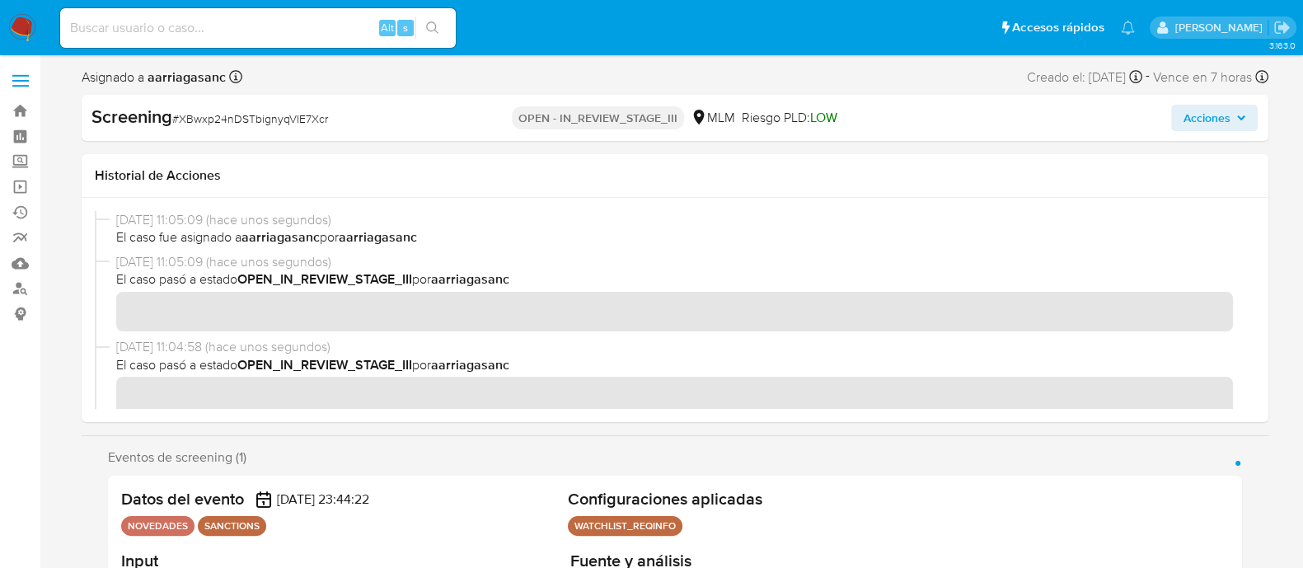
scroll to position [102, 0]
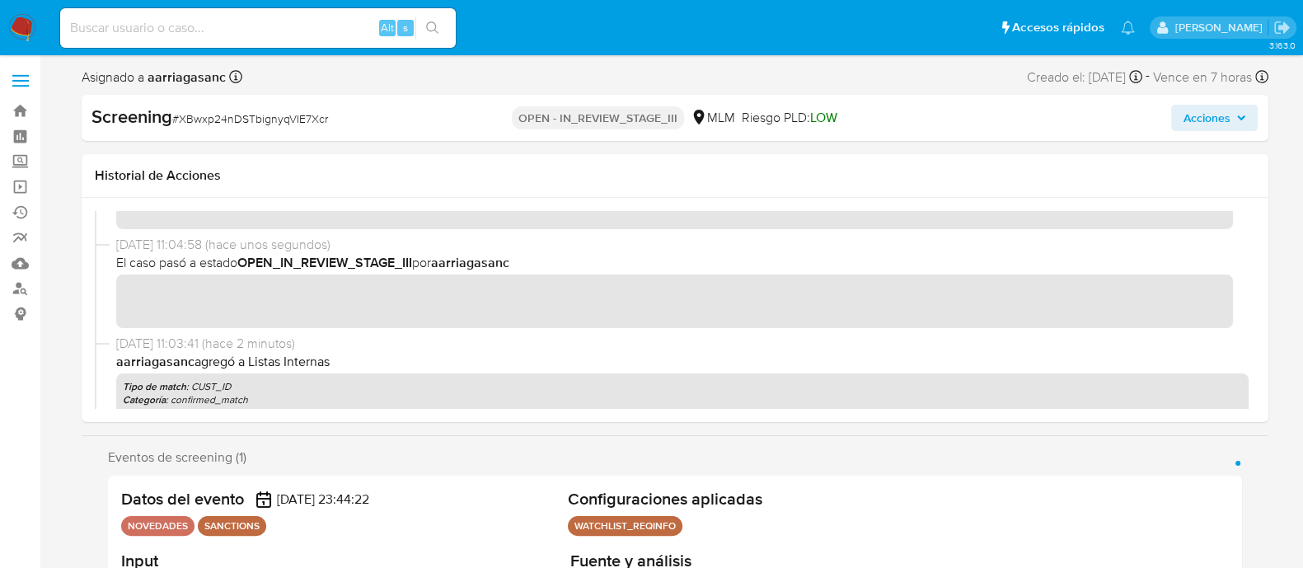
click at [1198, 118] on span "Acciones" at bounding box center [1206, 118] width 47 height 26
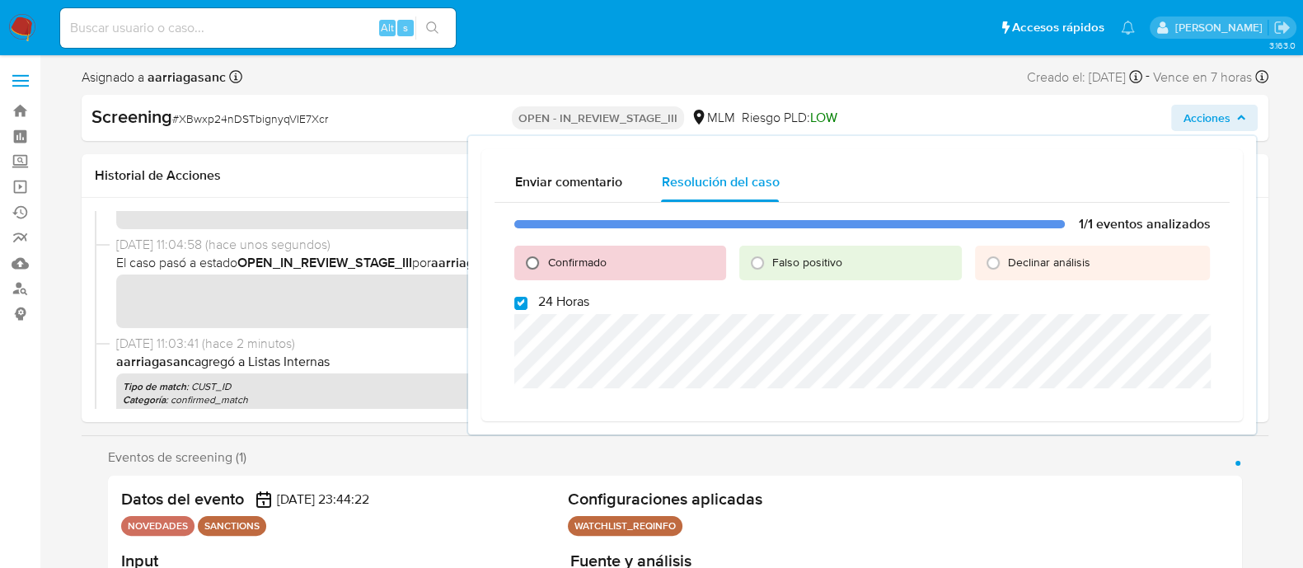
click at [535, 265] on input "Confirmado" at bounding box center [532, 263] width 26 height 26
radio input "true"
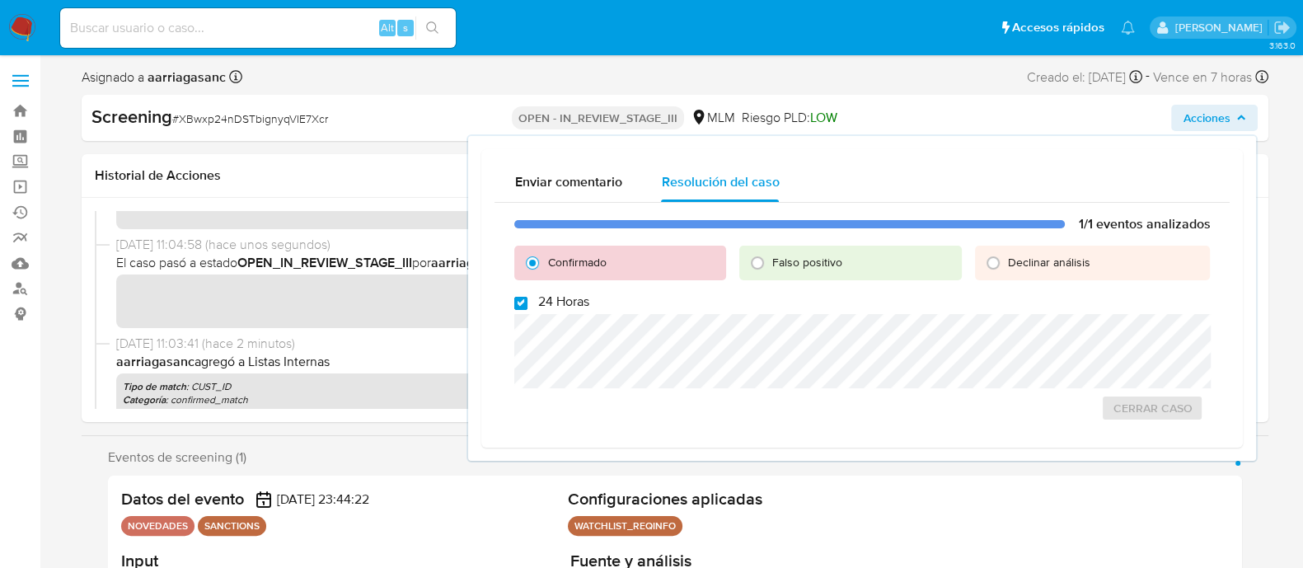
click at [516, 303] on input "24 Horas" at bounding box center [520, 303] width 13 height 13
checkbox input "false"
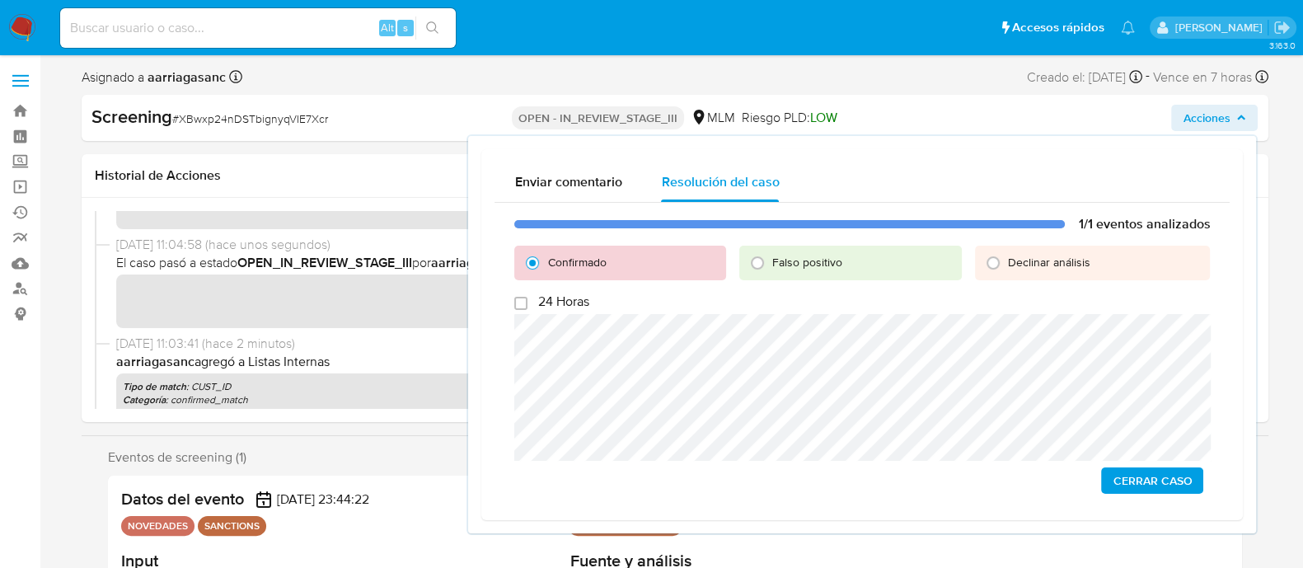
click at [1179, 472] on span "Cerrar Caso" at bounding box center [1152, 480] width 79 height 23
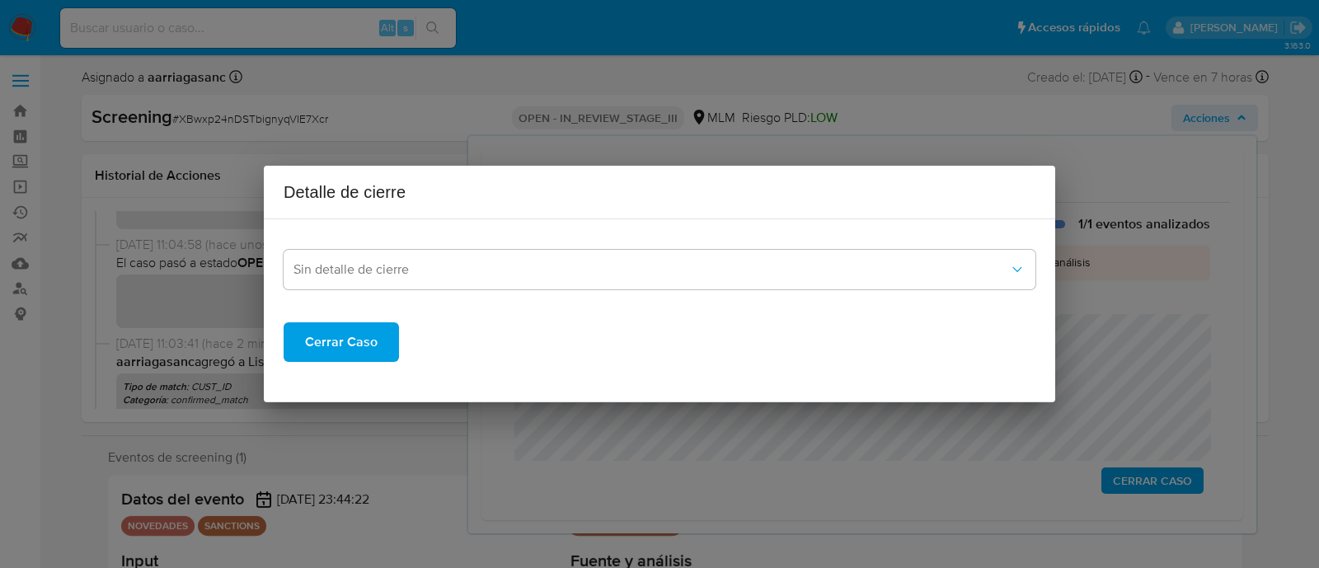
click at [359, 331] on span "Cerrar Caso" at bounding box center [341, 342] width 73 height 36
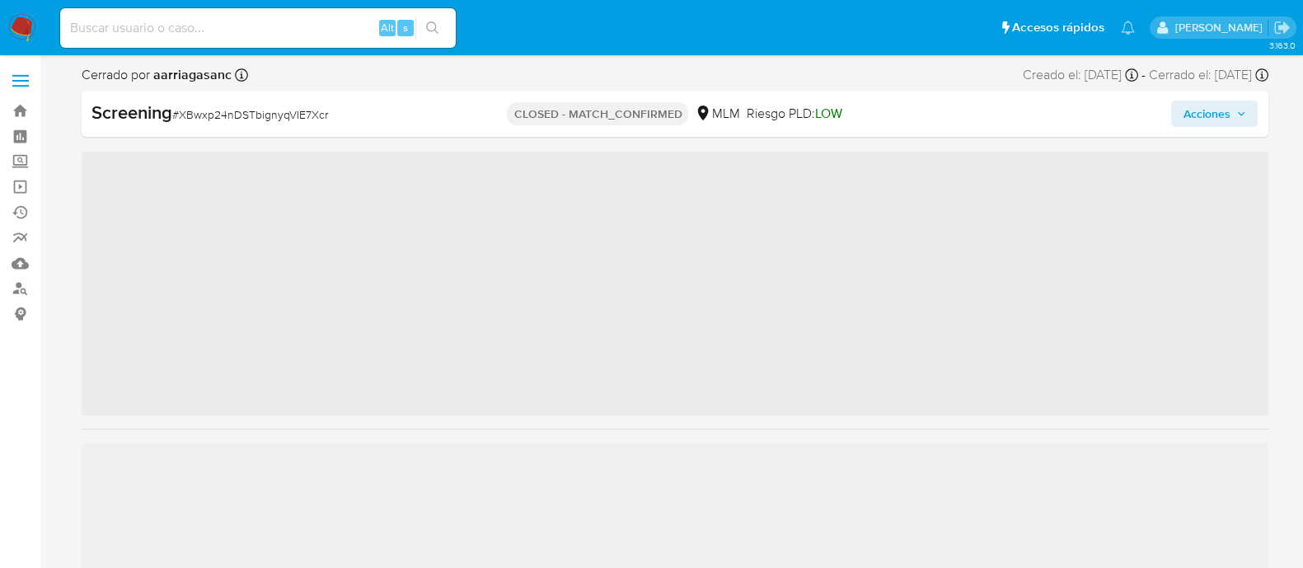
scroll to position [815, 0]
select select "10"
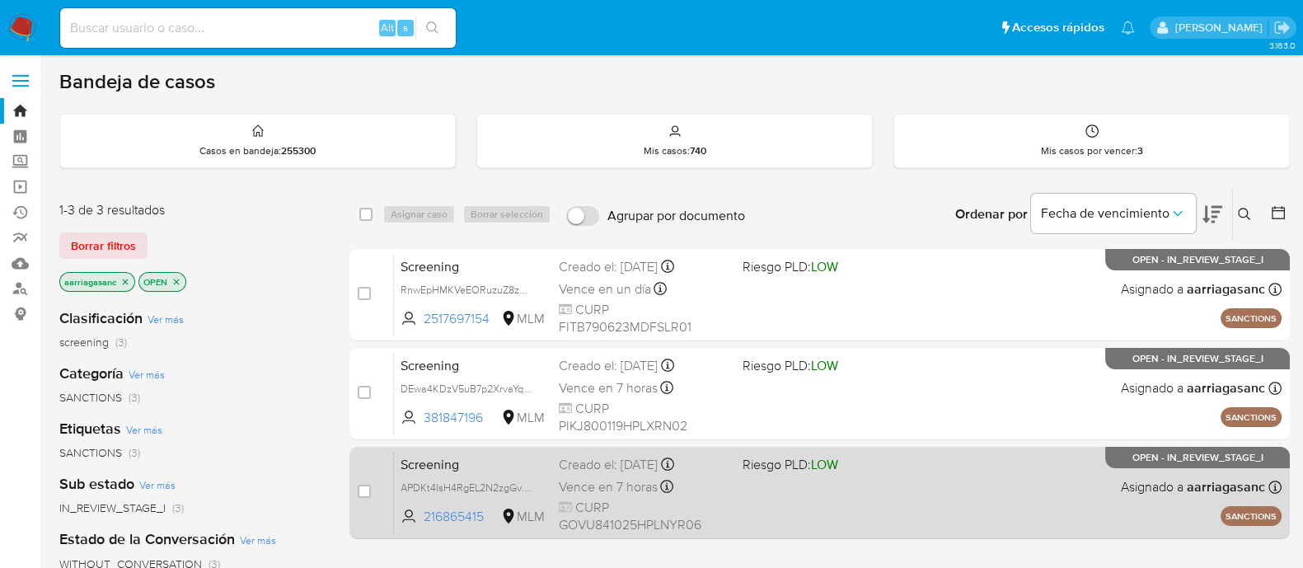
click at [915, 500] on div "Screening APDKt4IsH4RgEL2N2zgGvoKd 216865415 MLM Riesgo PLD: LOW Creado el: [DA…" at bounding box center [838, 492] width 888 height 83
click at [365, 491] on input "checkbox" at bounding box center [364, 491] width 13 height 13
checkbox input "true"
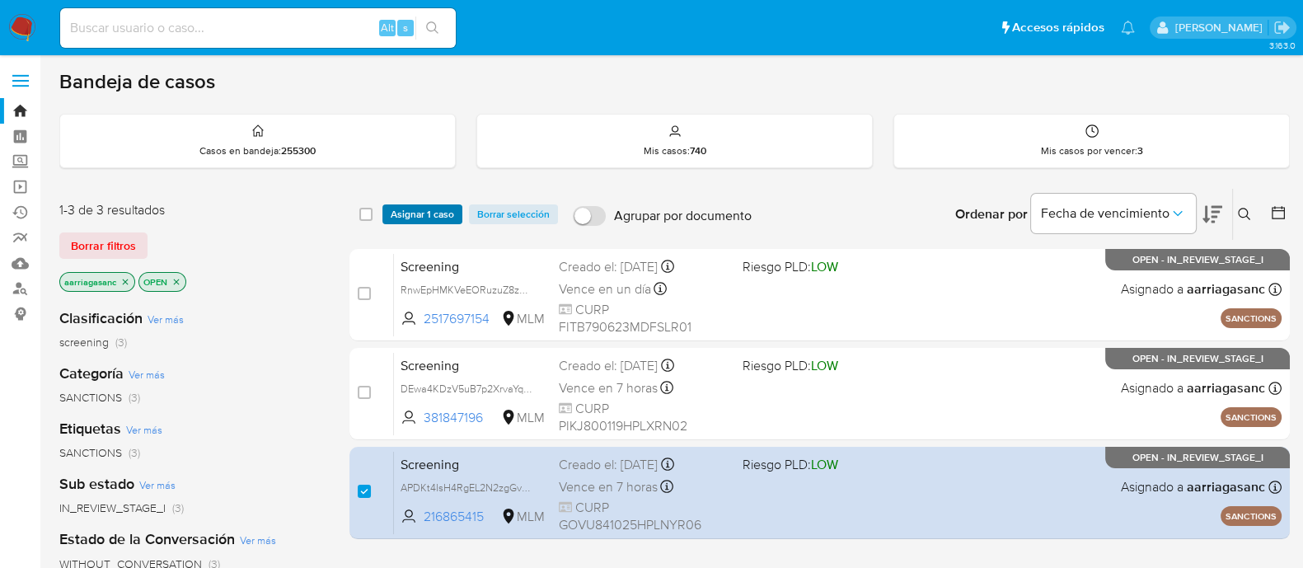
click at [433, 206] on span "Asignar 1 caso" at bounding box center [422, 214] width 63 height 16
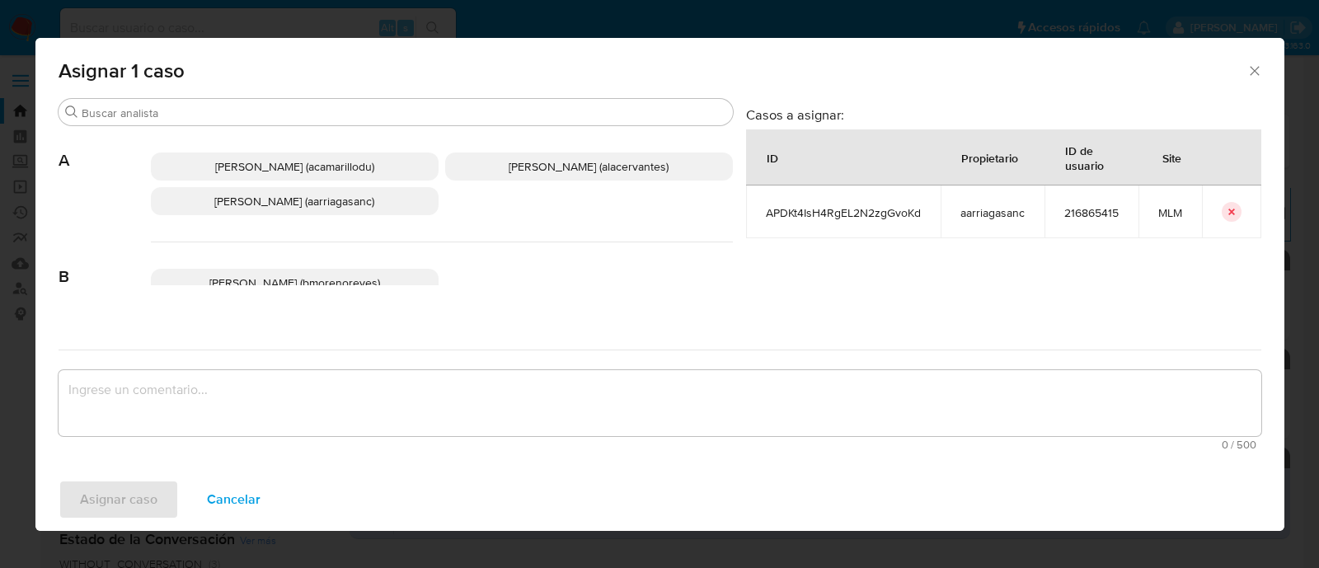
click at [247, 201] on span "[PERSON_NAME] (aarriagasanc)" at bounding box center [294, 201] width 160 height 16
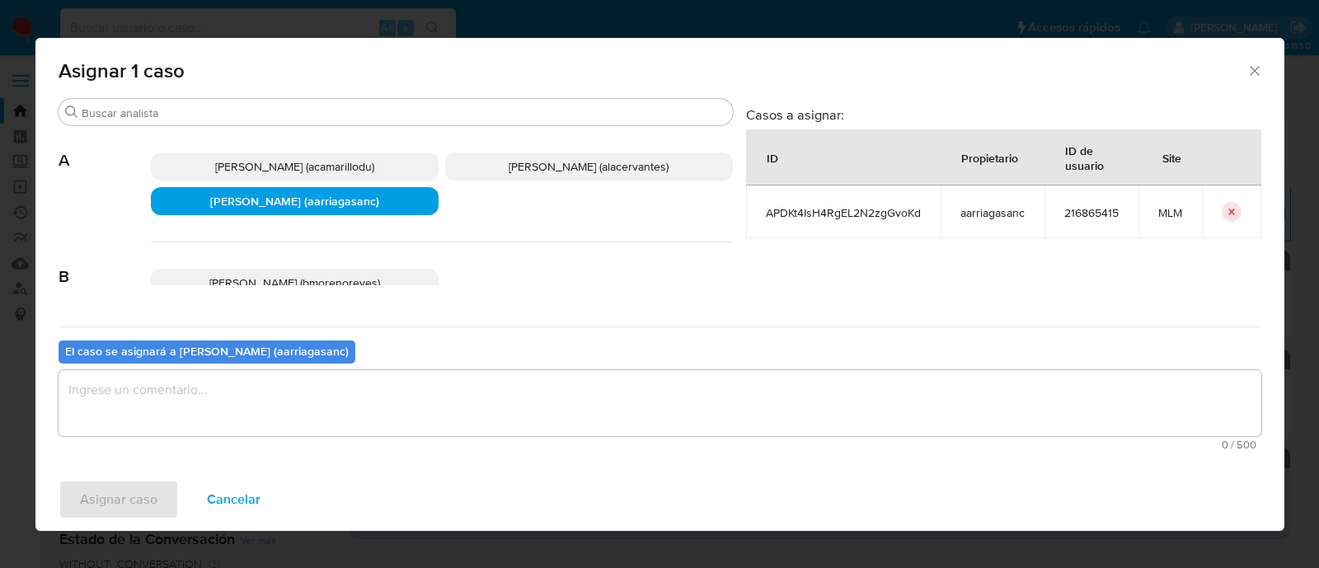
click at [260, 415] on textarea "assign-modal" at bounding box center [660, 403] width 1203 height 66
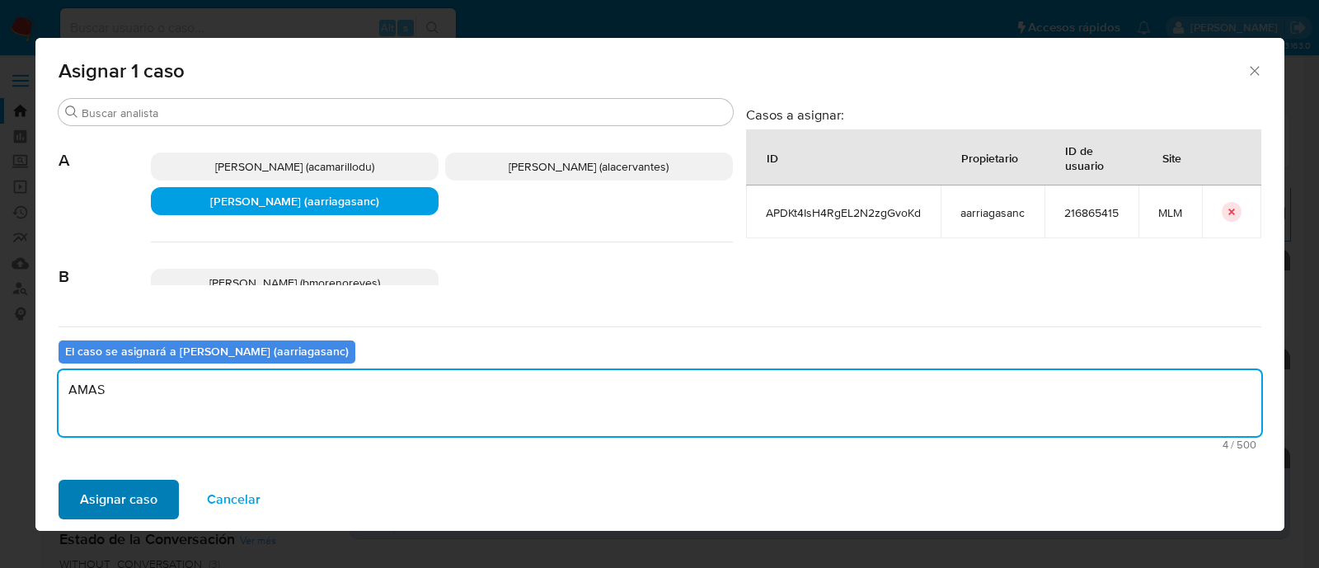
type textarea "AMAS"
click at [113, 512] on span "Asignar caso" at bounding box center [118, 499] width 77 height 36
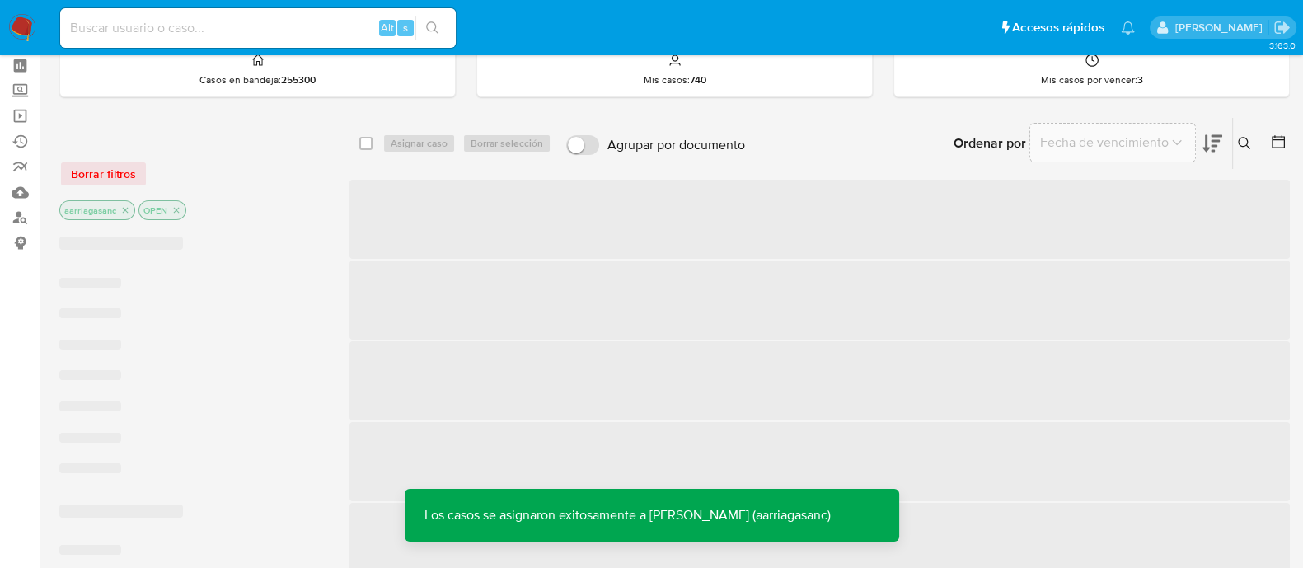
scroll to position [102, 0]
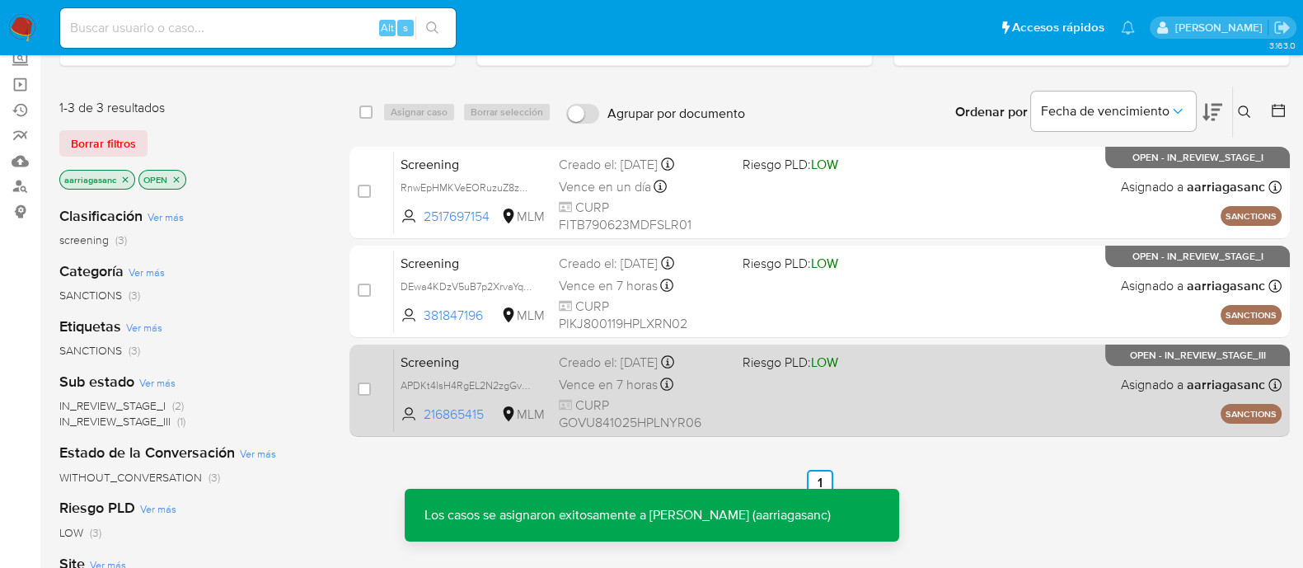
click at [797, 392] on div "Screening APDKt4IsH4RgEL2N2zgGvoKd 216865415 MLM Riesgo PLD: LOW Creado el: [DA…" at bounding box center [838, 390] width 888 height 83
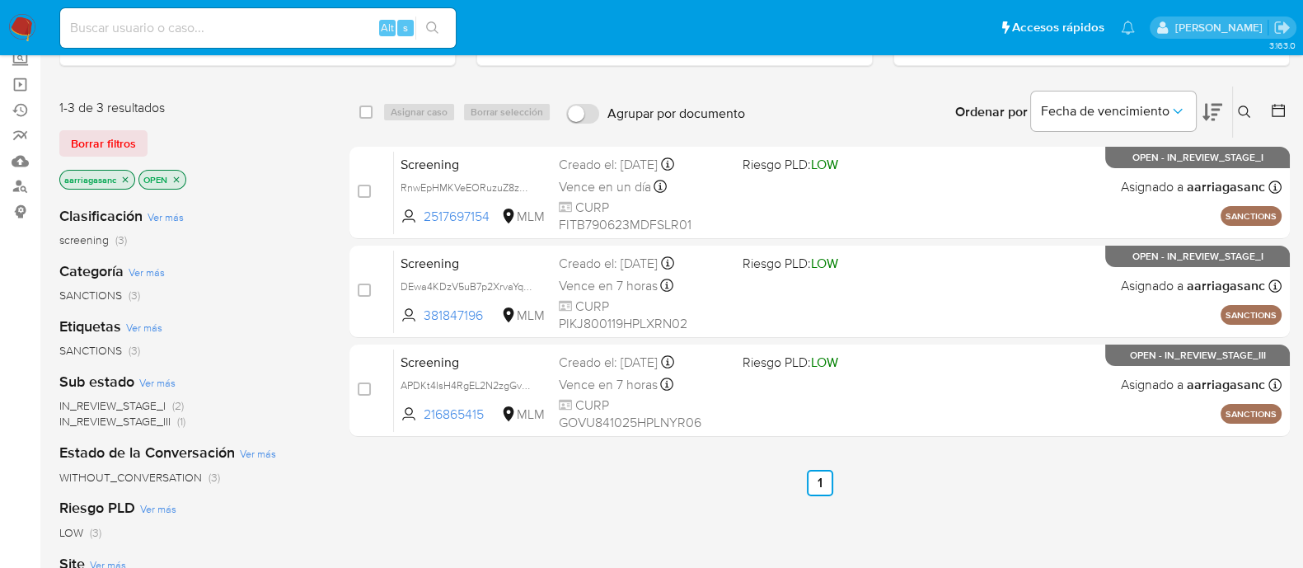
click at [26, 25] on img at bounding box center [22, 28] width 28 height 28
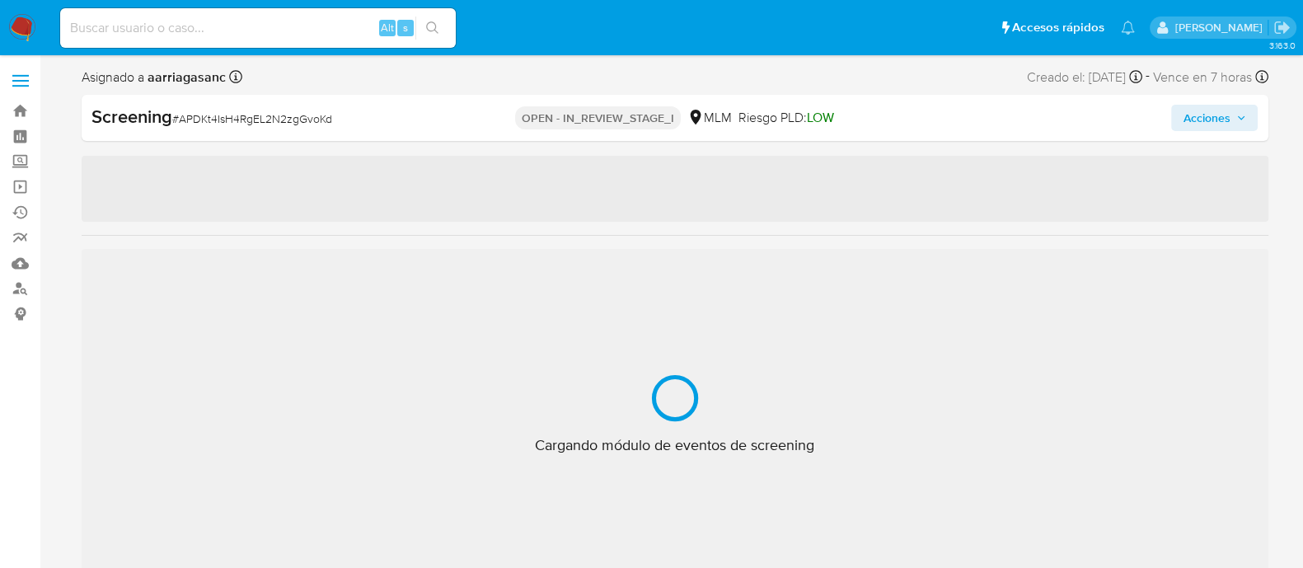
scroll to position [815, 0]
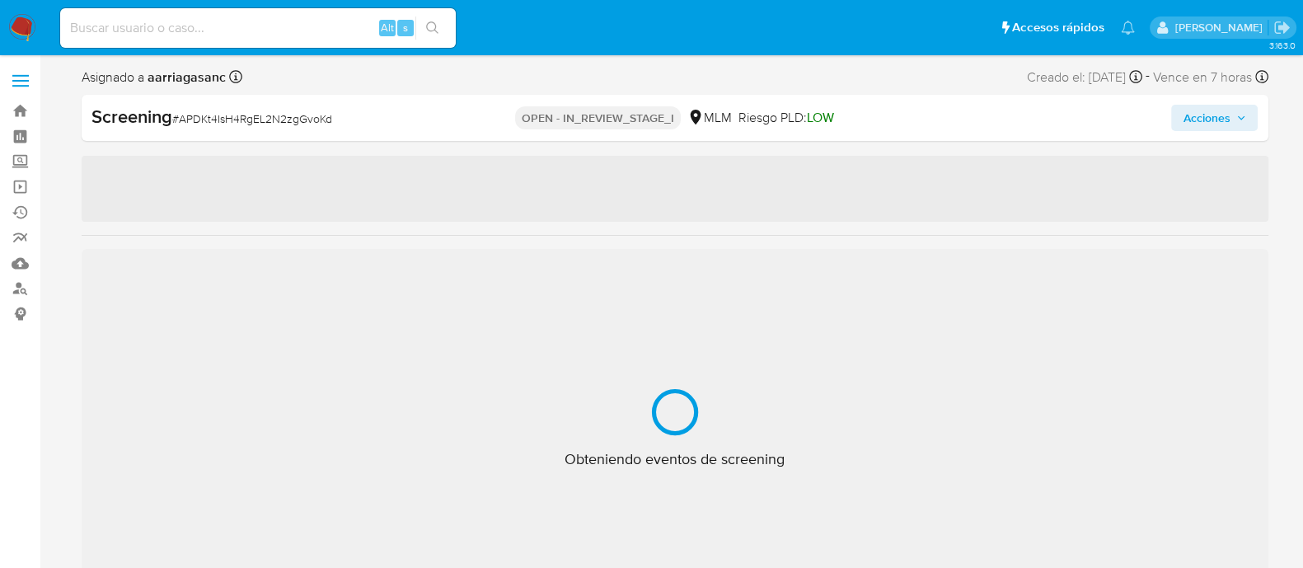
select select "10"
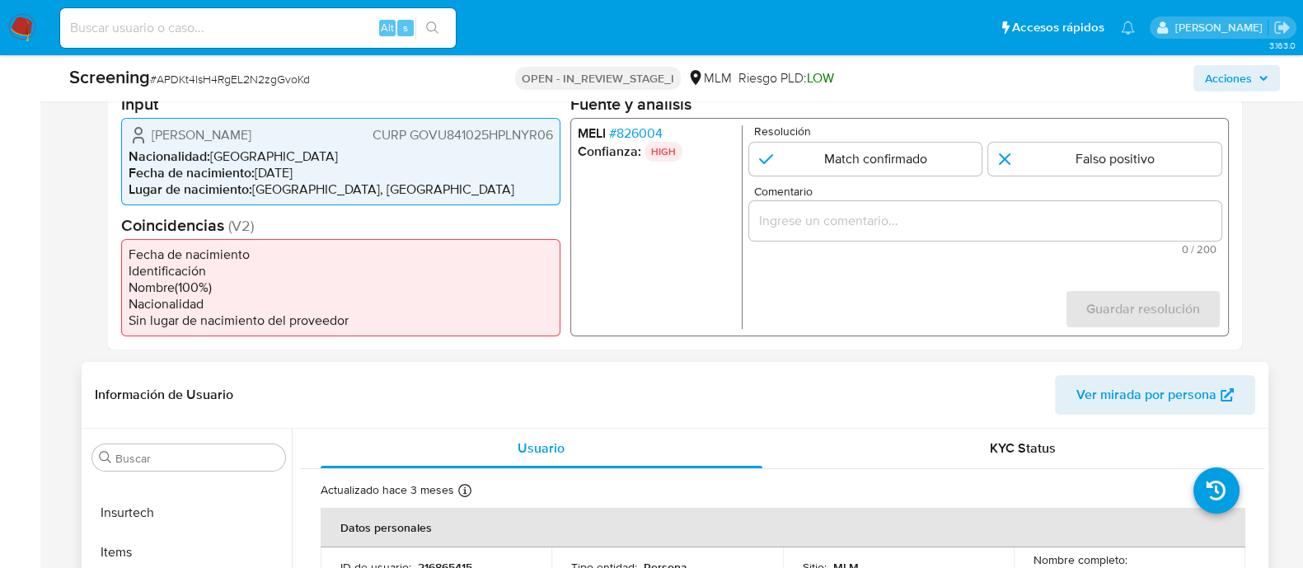
scroll to position [411, 0]
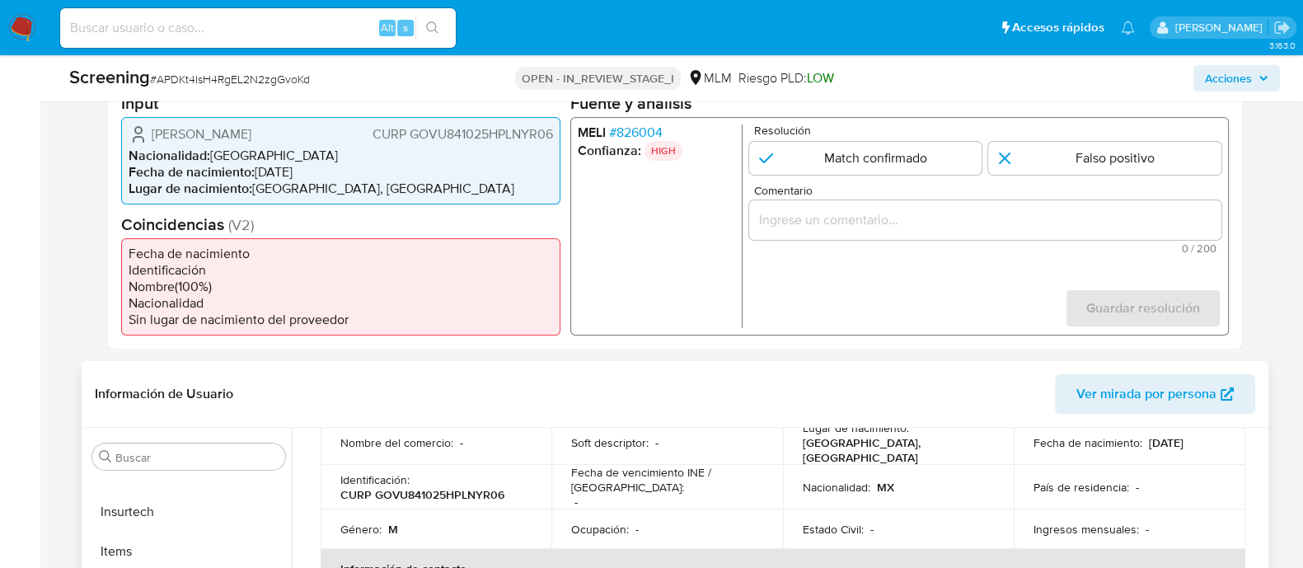
click at [697, 498] on div "Fecha de vencimiento INE / [GEOGRAPHIC_DATA] : -" at bounding box center [667, 487] width 192 height 45
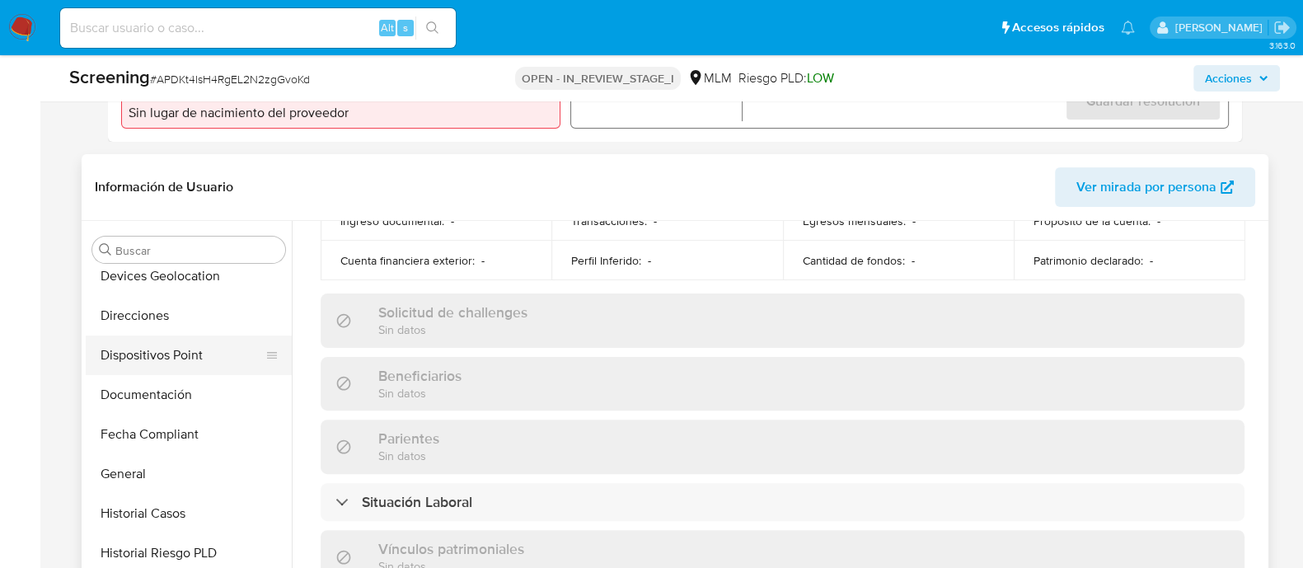
scroll to position [403, 0]
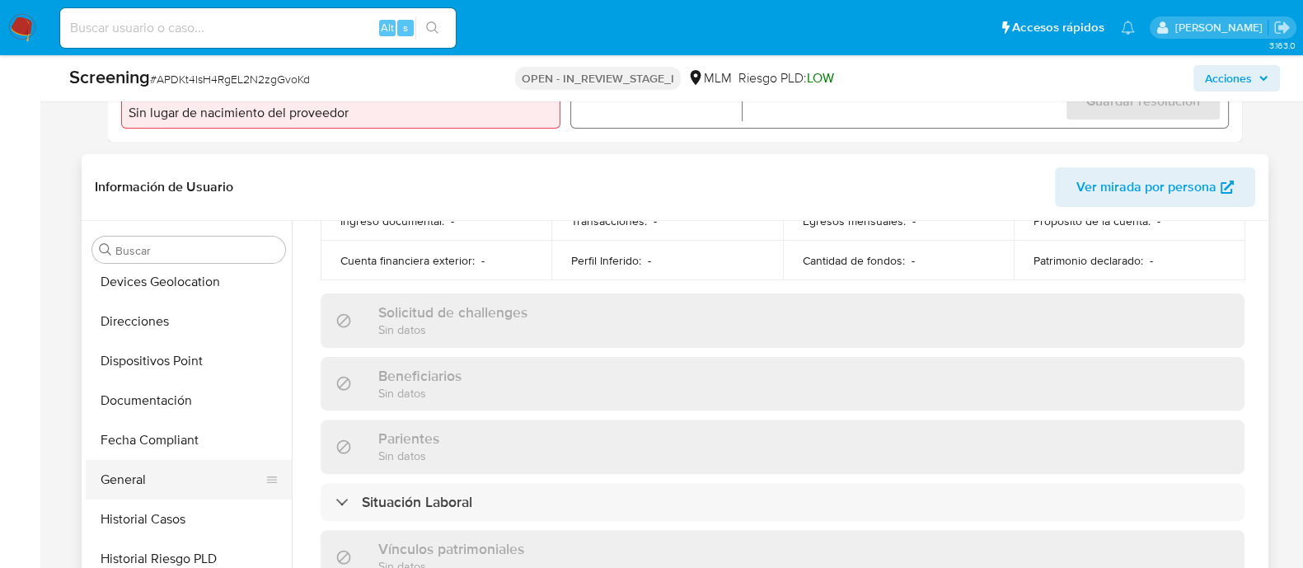
click at [155, 482] on button "General" at bounding box center [182, 480] width 193 height 40
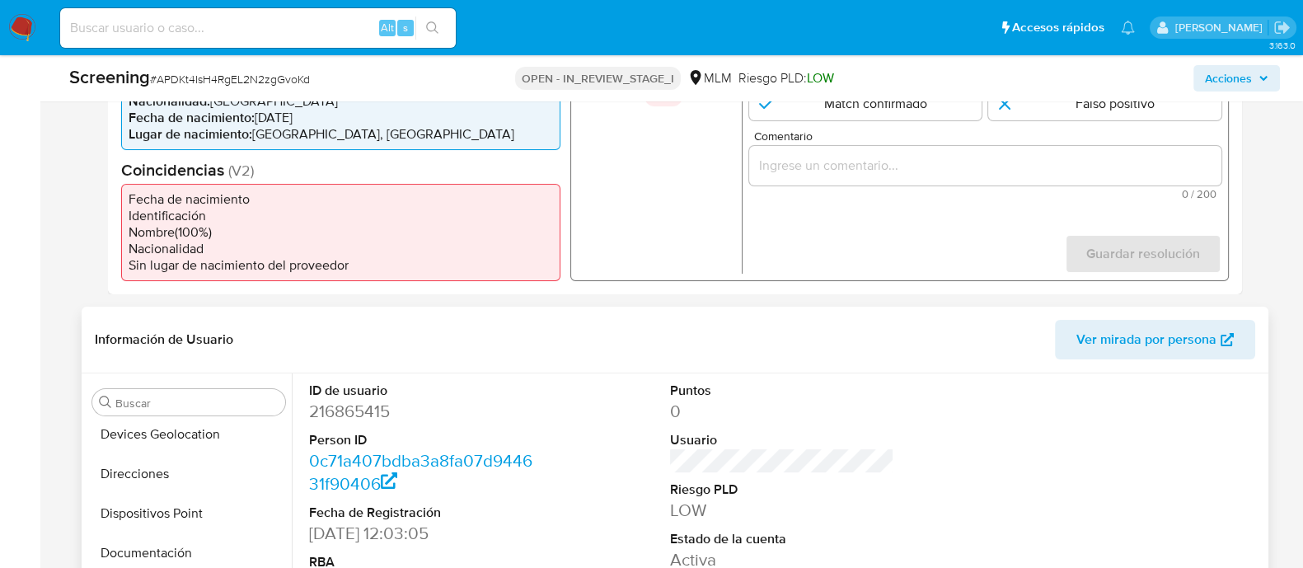
scroll to position [309, 0]
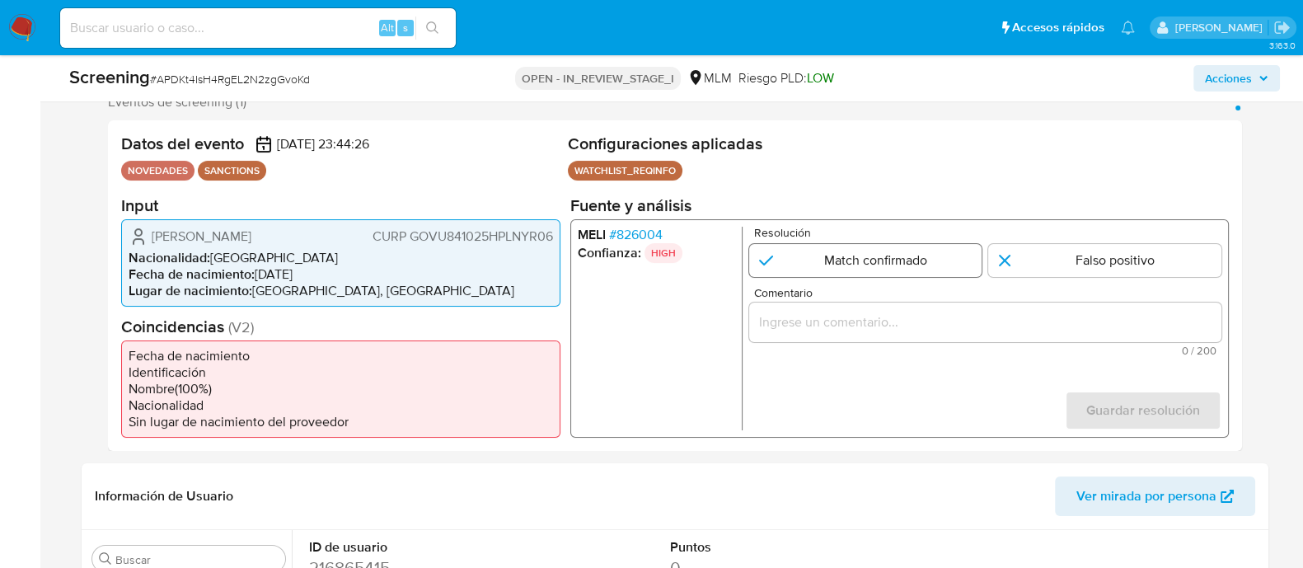
click at [793, 266] on input "1 de 1" at bounding box center [865, 259] width 233 height 33
radio input "true"
click at [862, 316] on input "Comentario" at bounding box center [985, 321] width 472 height 21
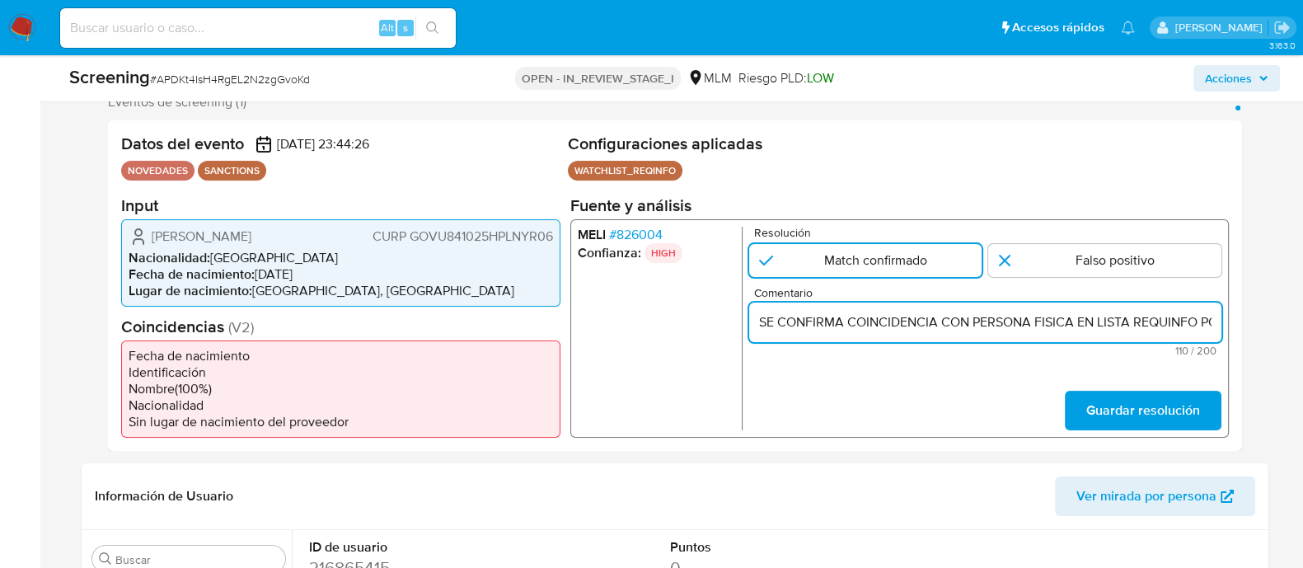
scroll to position [0, 345]
type input "SE CONFIRMA COINCIDENCIA CON PERSONA FISICA EN LISTA REQUINFO POR NOMBRE COMPLE…"
click at [1099, 402] on span "Guardar resolución" at bounding box center [1143, 410] width 114 height 36
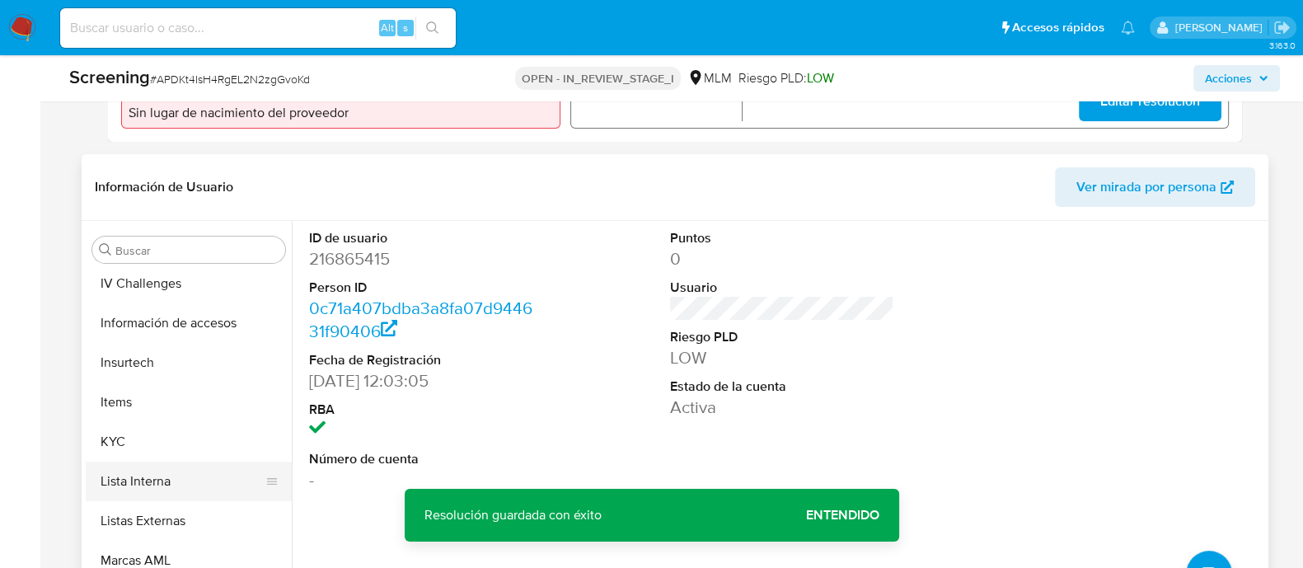
scroll to position [815, 0]
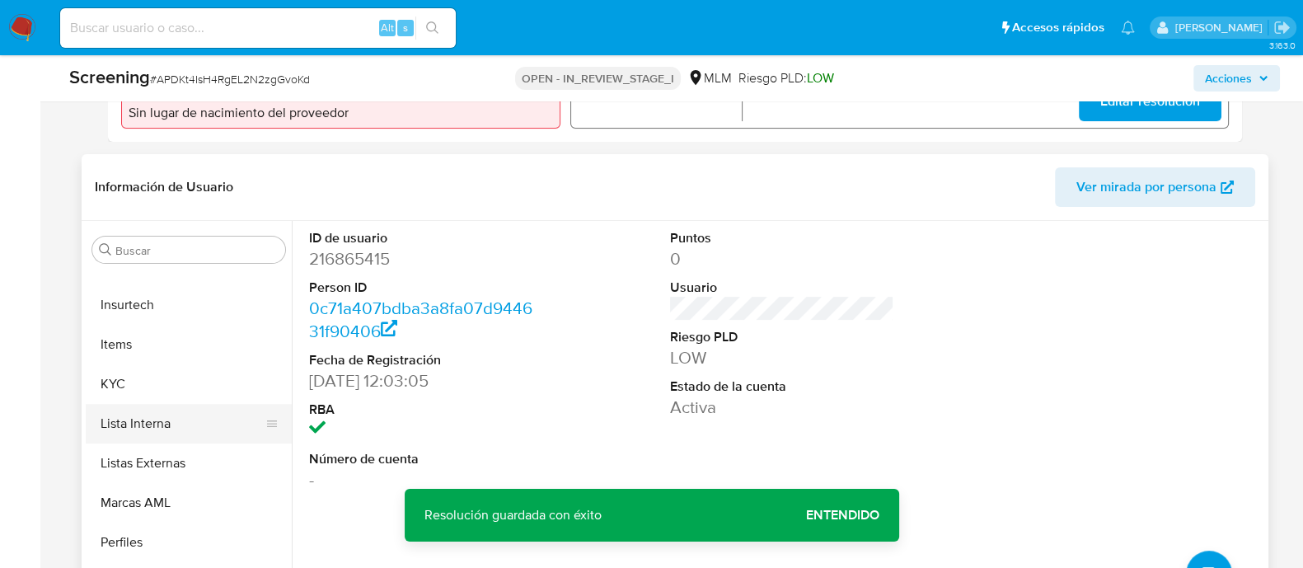
click at [193, 422] on button "Lista Interna" at bounding box center [182, 424] width 193 height 40
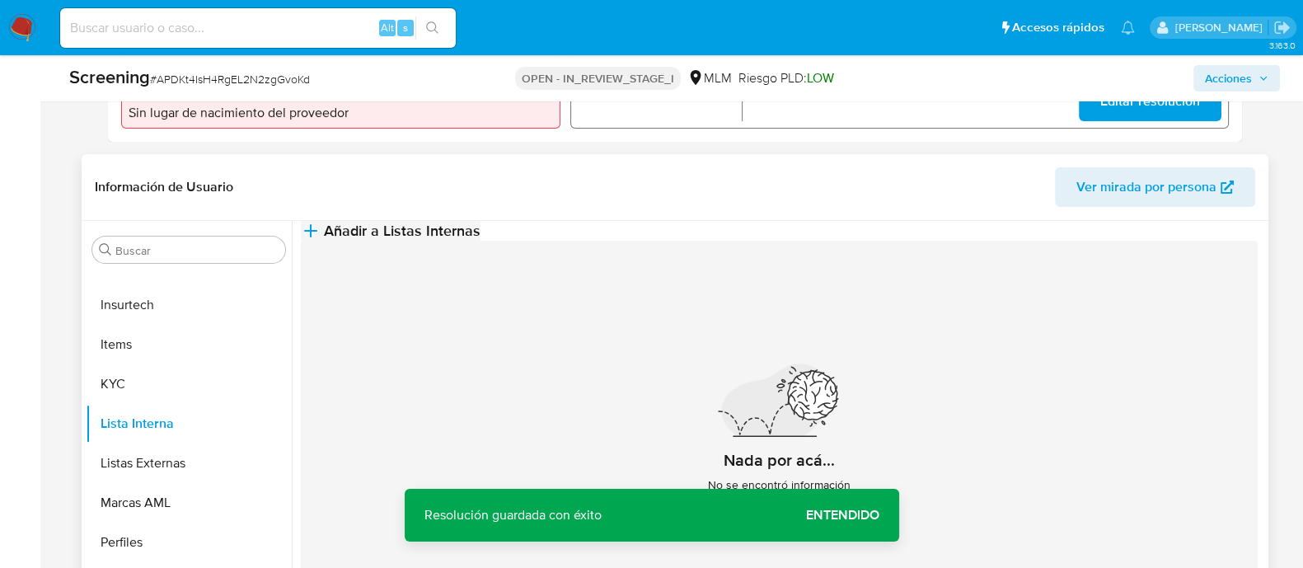
click at [481, 241] on button "Añadir a Listas Internas" at bounding box center [391, 231] width 180 height 20
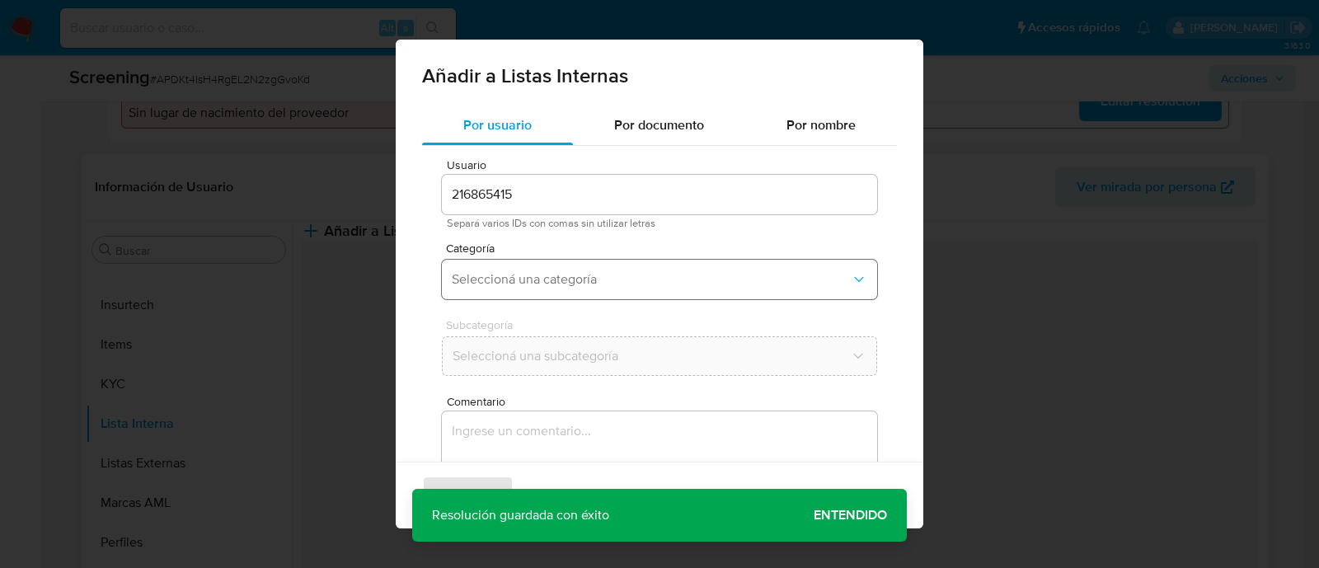
click at [476, 281] on span "Seleccioná una categoría" at bounding box center [651, 279] width 399 height 16
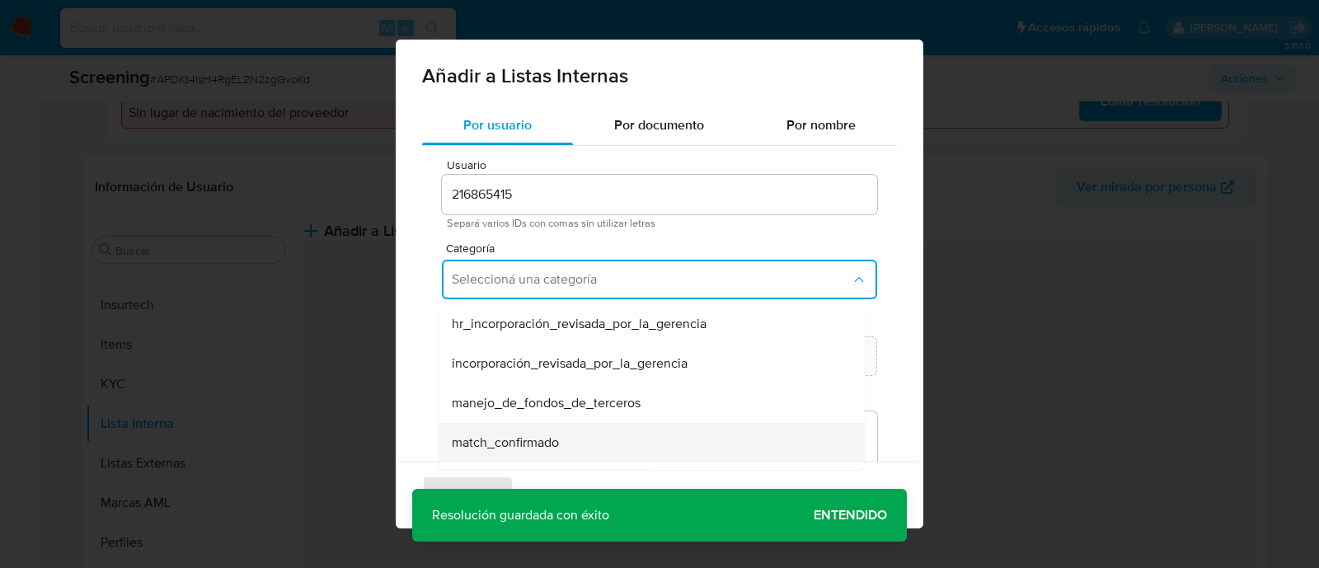
click at [500, 434] on span "match_confirmado" at bounding box center [505, 442] width 107 height 16
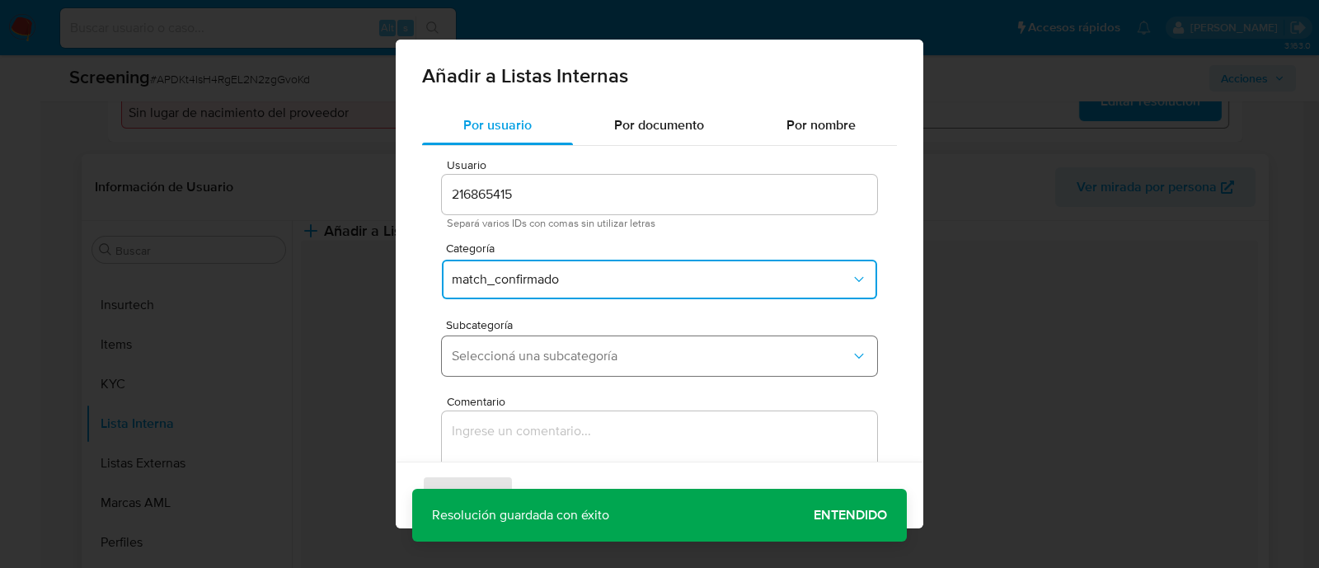
click at [497, 336] on button "Seleccioná una subcategoría" at bounding box center [659, 356] width 435 height 40
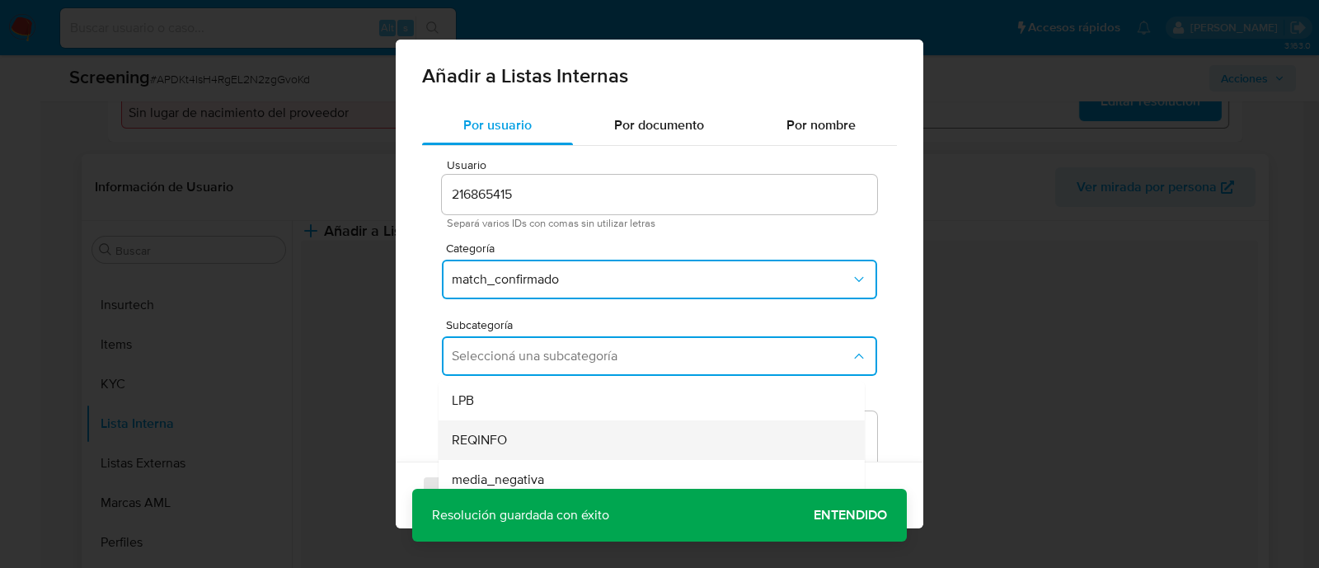
click at [474, 432] on span "REQINFO" at bounding box center [479, 440] width 55 height 16
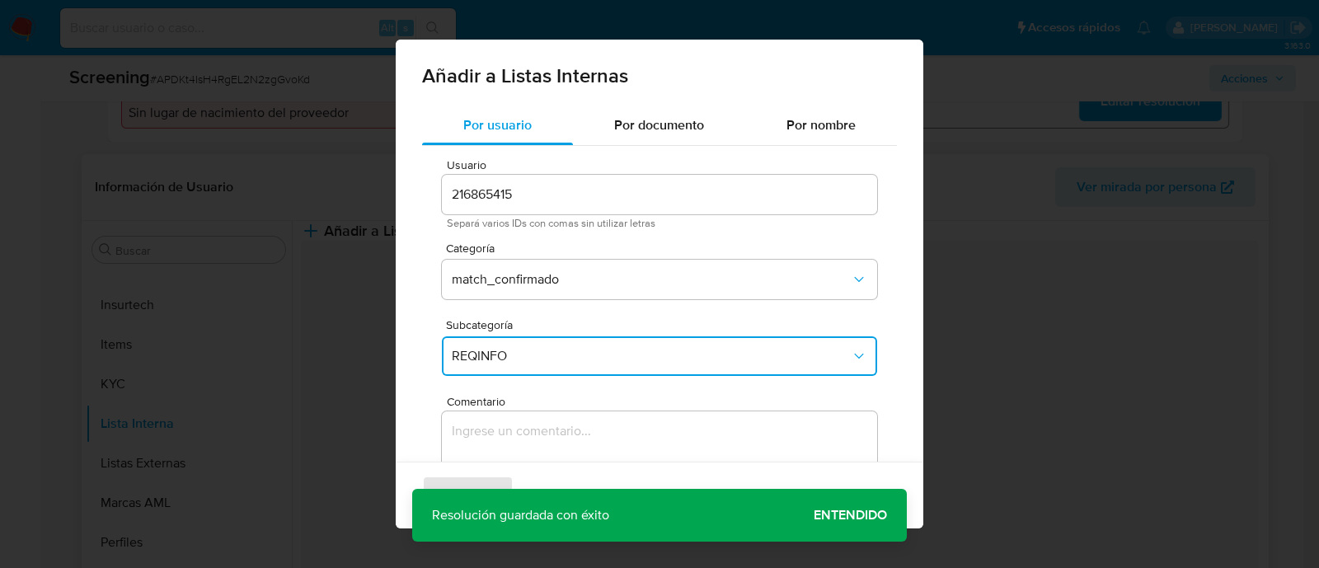
click at [474, 431] on textarea "Comentario" at bounding box center [659, 490] width 435 height 158
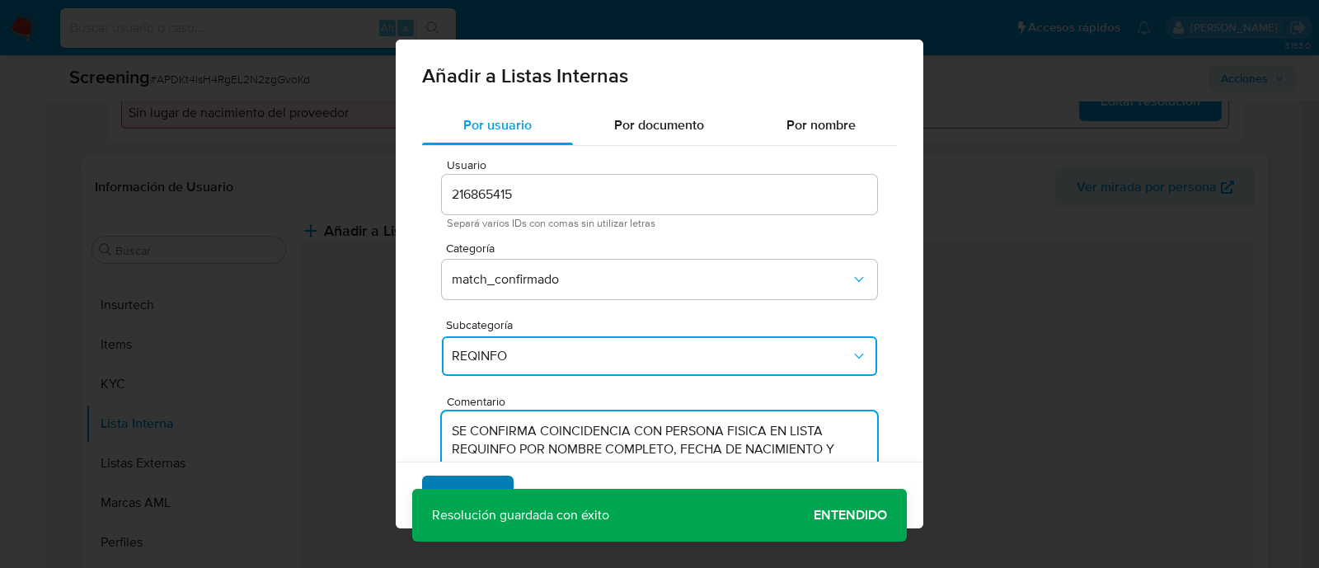
type textarea "SE CONFIRMA COINCIDENCIA CON PERSONA FISICA EN LISTA REQUINFO POR NOMBRE COMPLE…"
click at [459, 482] on span "Agregar" at bounding box center [468, 495] width 49 height 36
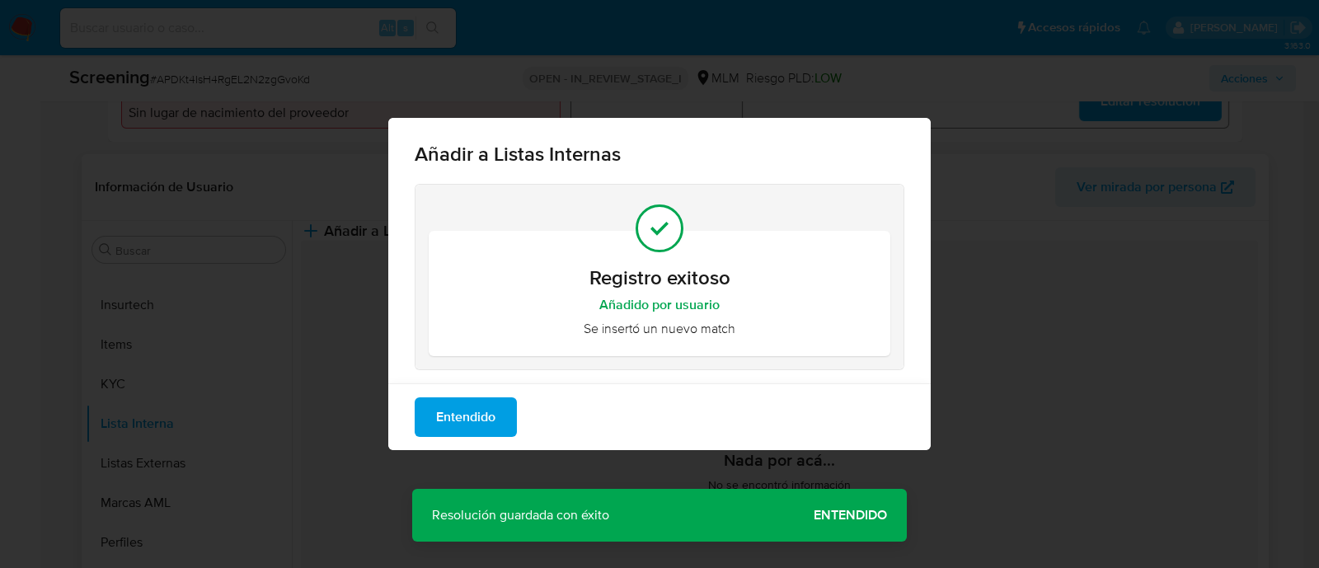
click at [862, 505] on div "Añadir a Listas Internas Registro exitoso Añadido por usuario Se insertó un nue…" at bounding box center [659, 284] width 1319 height 568
click at [472, 429] on span "Entendido" at bounding box center [465, 417] width 59 height 36
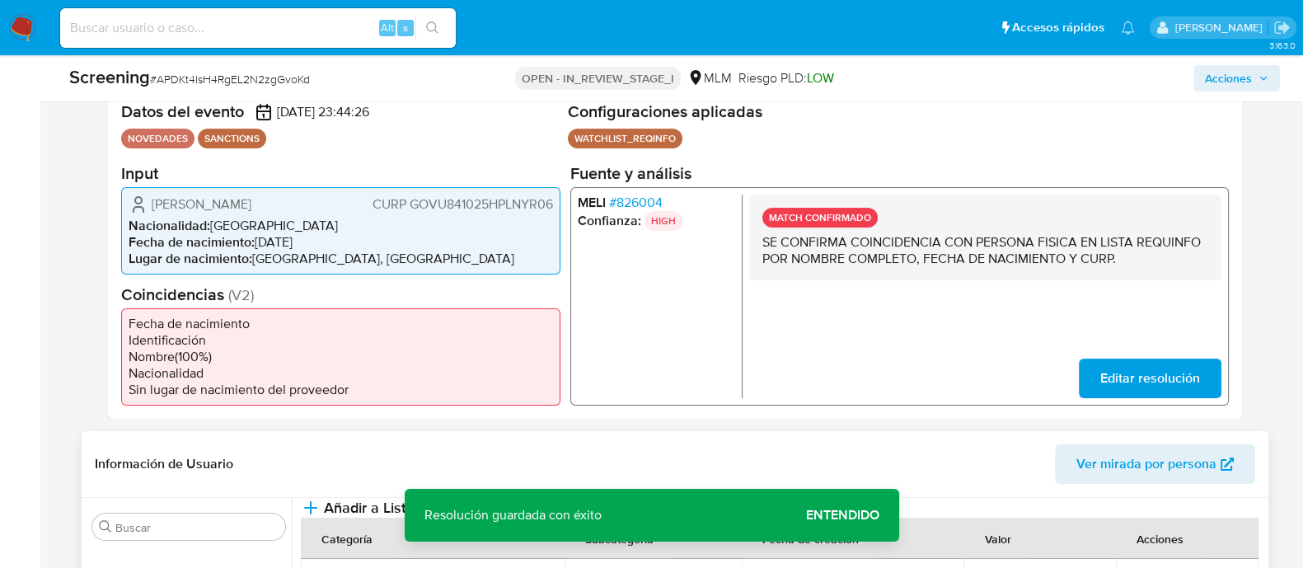
scroll to position [309, 0]
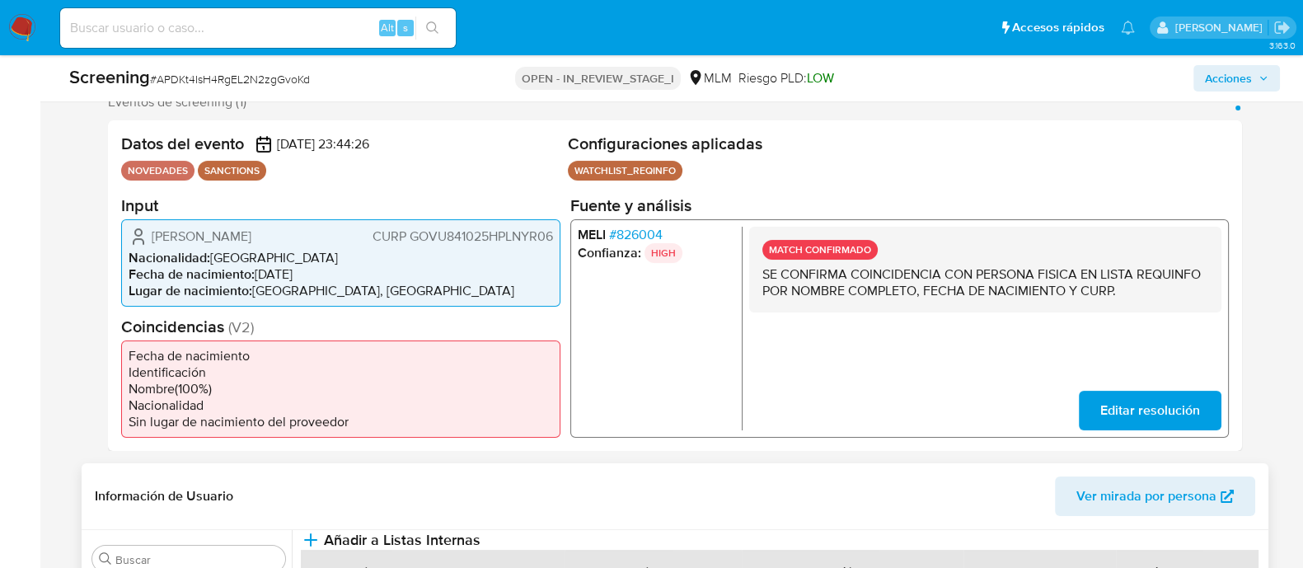
drag, startPoint x: 153, startPoint y: 232, endPoint x: 294, endPoint y: 231, distance: 141.0
click at [294, 231] on div "Uruviel Gonzalez Vieyra CURP GOVU841025HPLNYR06" at bounding box center [341, 236] width 425 height 20
drag, startPoint x: 261, startPoint y: 277, endPoint x: 289, endPoint y: 274, distance: 27.4
click at [289, 274] on li "Fecha de nacimiento : 25/10/1984" at bounding box center [341, 273] width 425 height 16
click at [294, 279] on li "Fecha de nacimiento : 25/10/1984" at bounding box center [341, 273] width 425 height 16
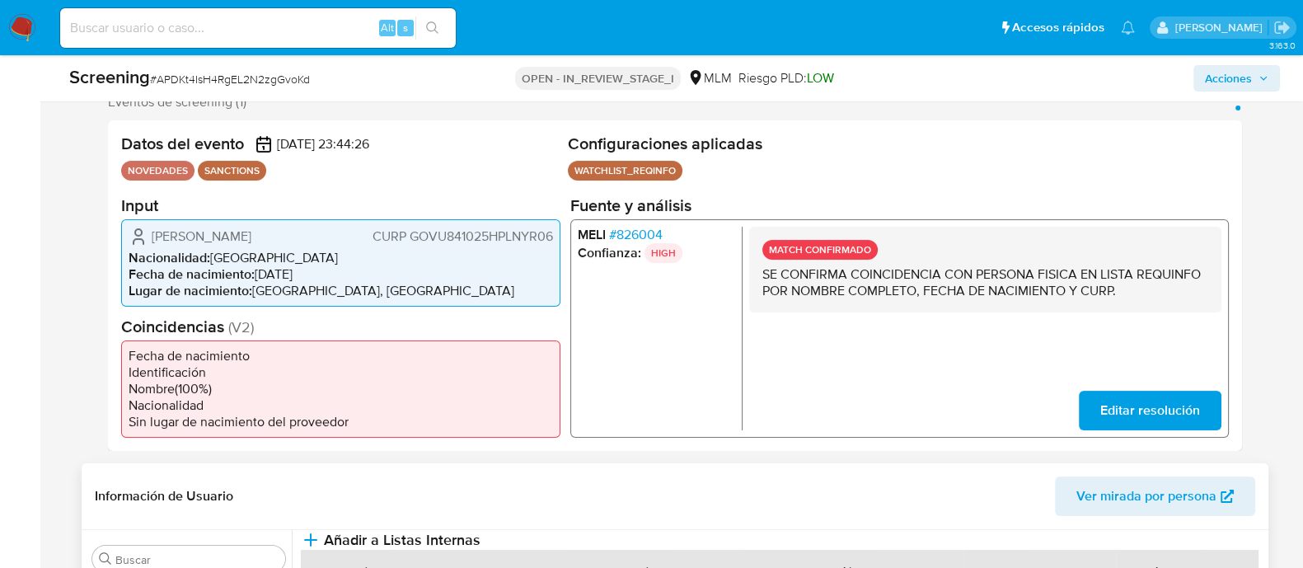
drag, startPoint x: 269, startPoint y: 274, endPoint x: 316, endPoint y: 272, distance: 47.0
click at [316, 272] on li "Fecha de nacimiento : 25/10/1984" at bounding box center [341, 273] width 425 height 16
drag, startPoint x: 258, startPoint y: 277, endPoint x: 320, endPoint y: 271, distance: 62.1
click at [320, 271] on li "Fecha de nacimiento : 25/10/1984" at bounding box center [341, 273] width 425 height 16
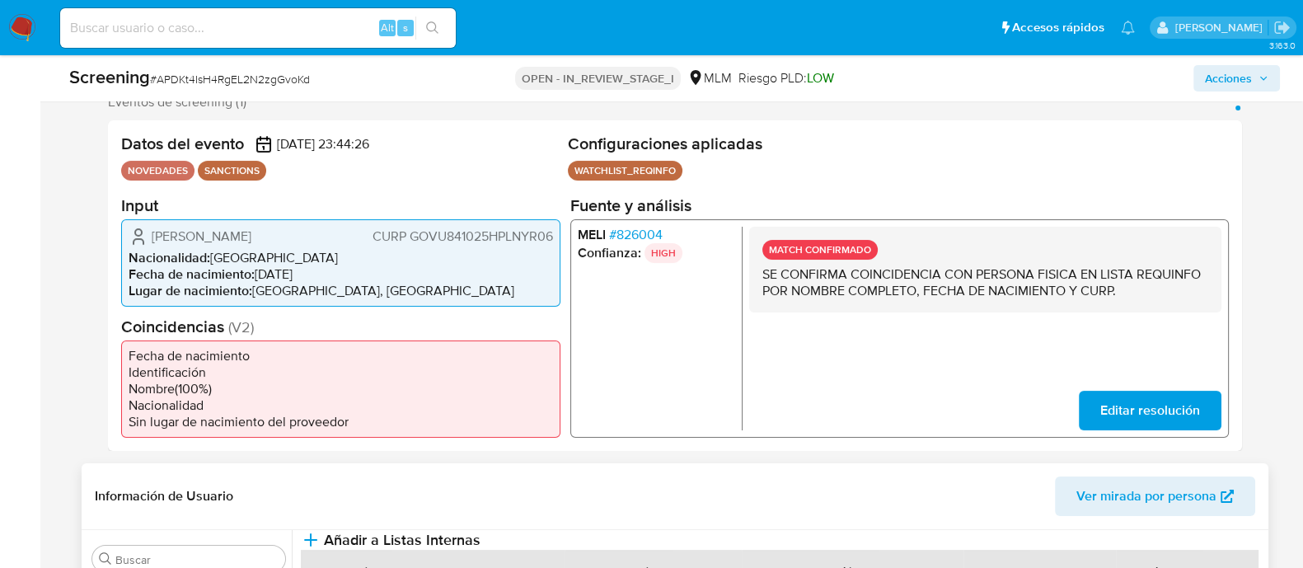
click at [420, 236] on span "CURP GOVU841025HPLNYR06" at bounding box center [462, 236] width 181 height 16
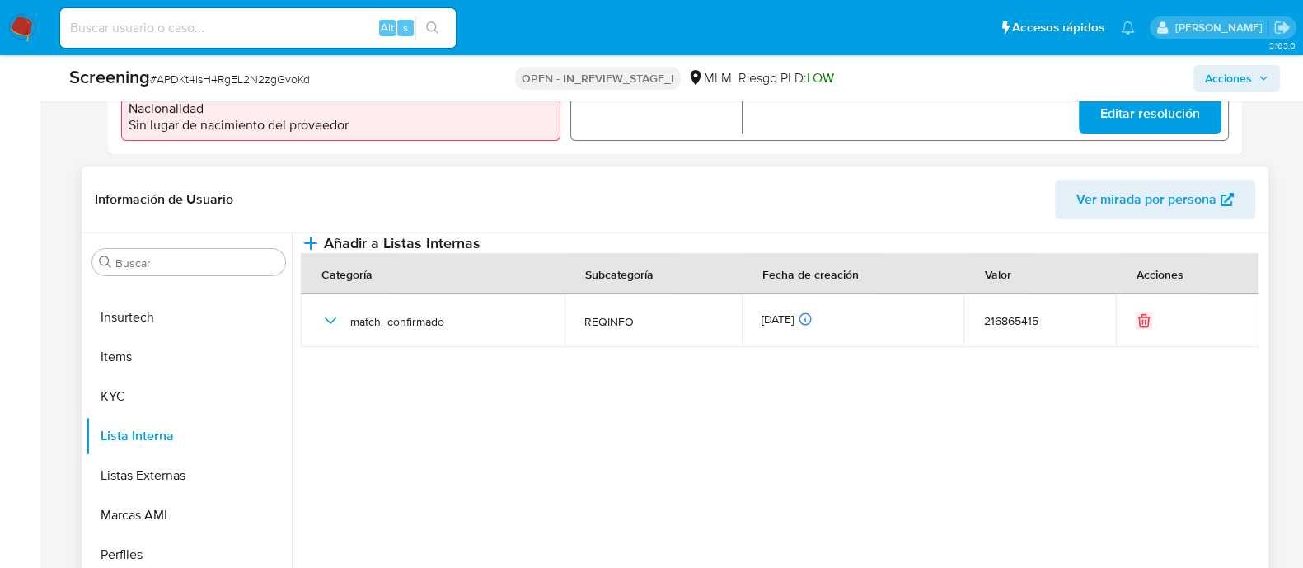
scroll to position [618, 0]
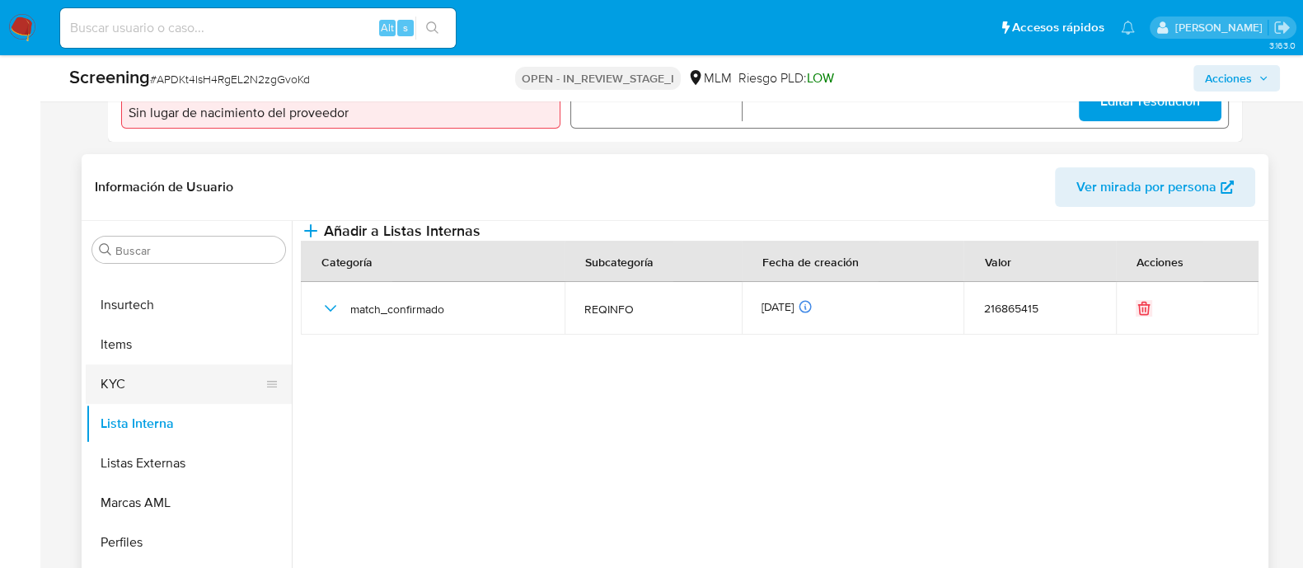
click at [195, 377] on button "KYC" at bounding box center [182, 384] width 193 height 40
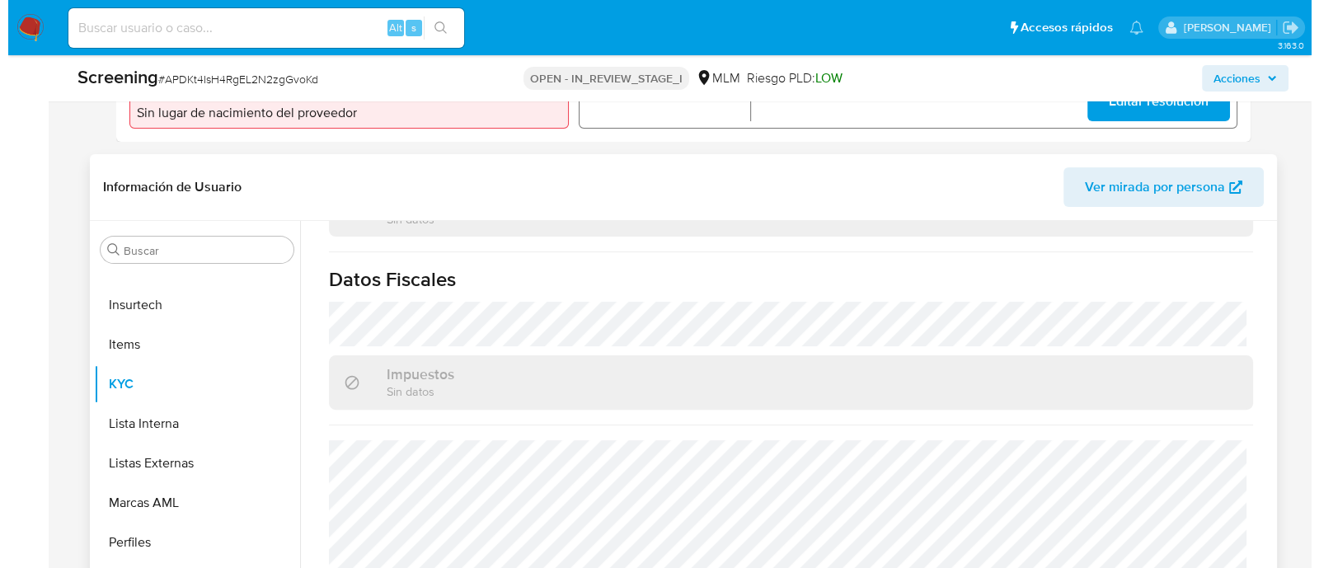
scroll to position [1040, 0]
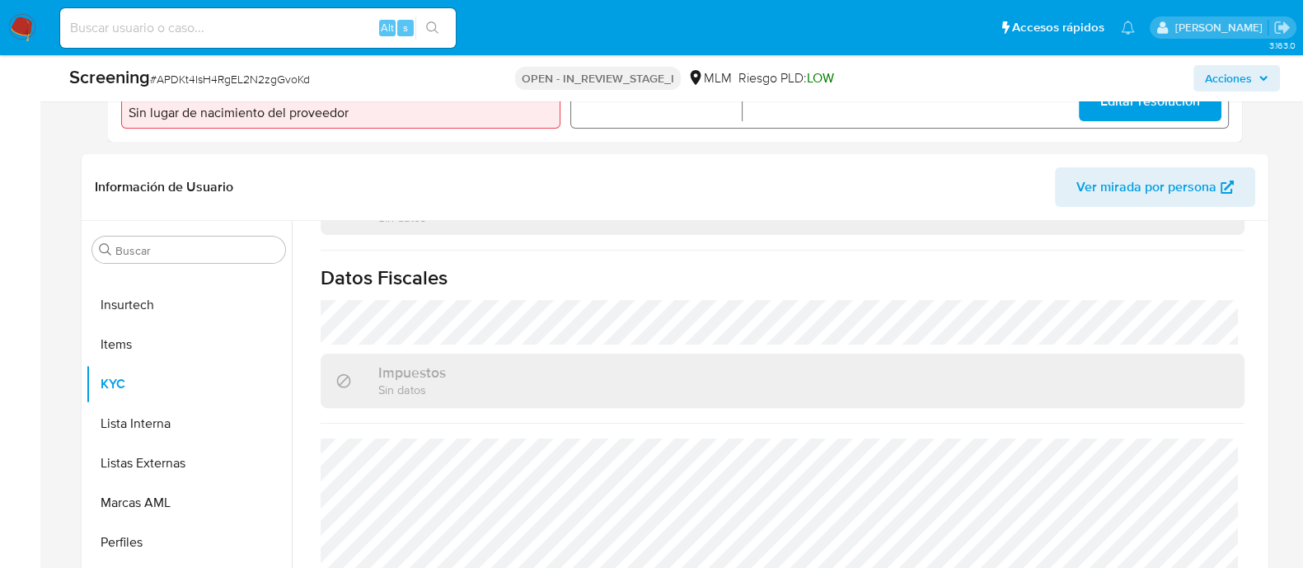
click at [1220, 75] on span "Acciones" at bounding box center [1228, 78] width 47 height 26
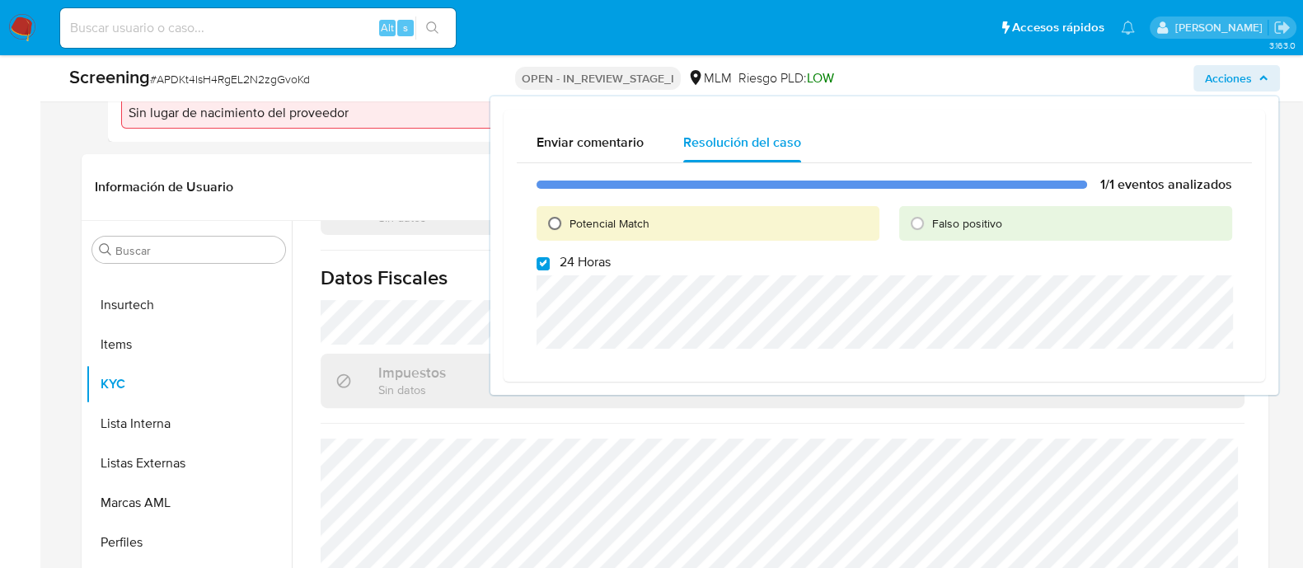
click at [549, 220] on input "Potencial Match" at bounding box center [555, 223] width 26 height 26
radio input "true"
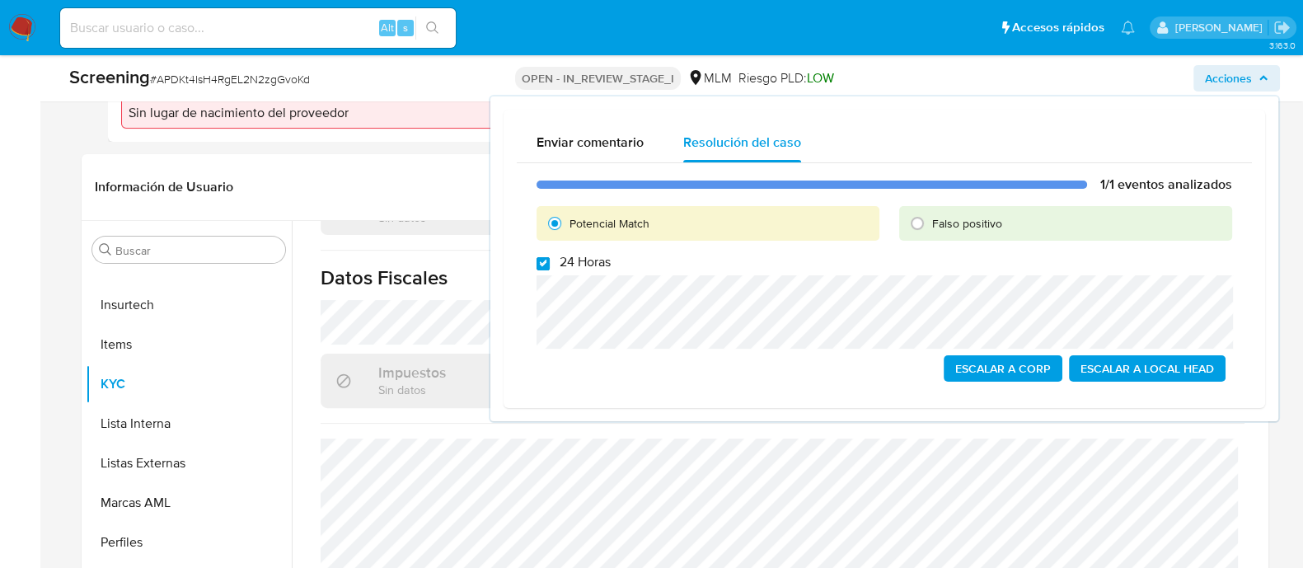
click at [546, 257] on input "24 Horas" at bounding box center [543, 263] width 13 height 13
checkbox input "false"
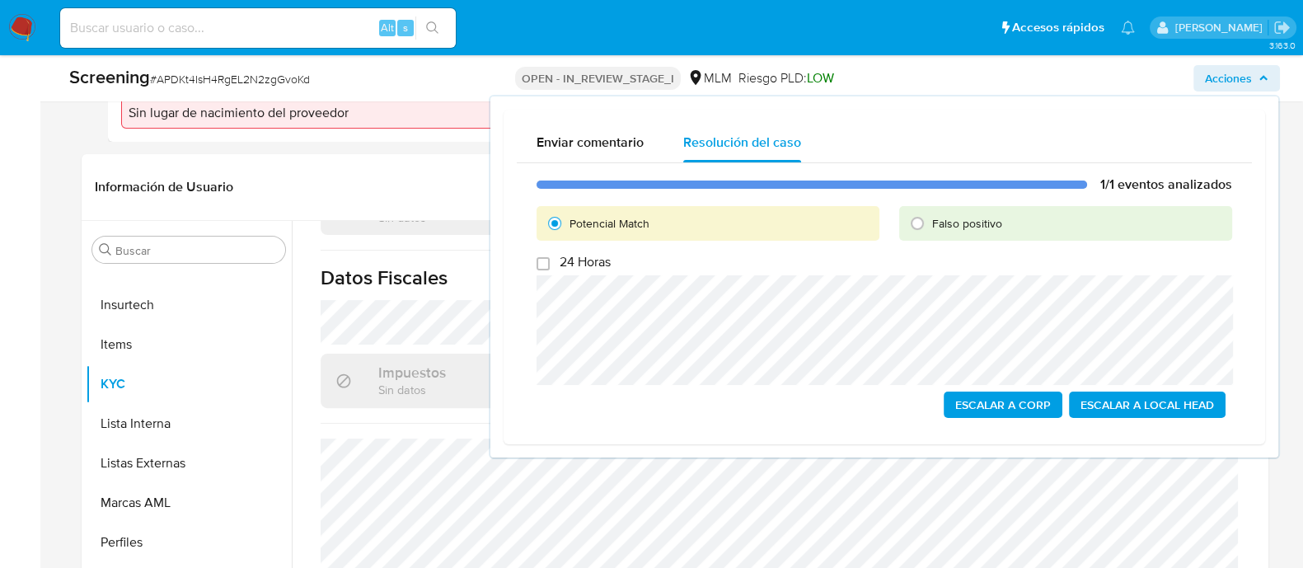
click at [1123, 398] on span "Escalar a Local Head" at bounding box center [1148, 404] width 134 height 23
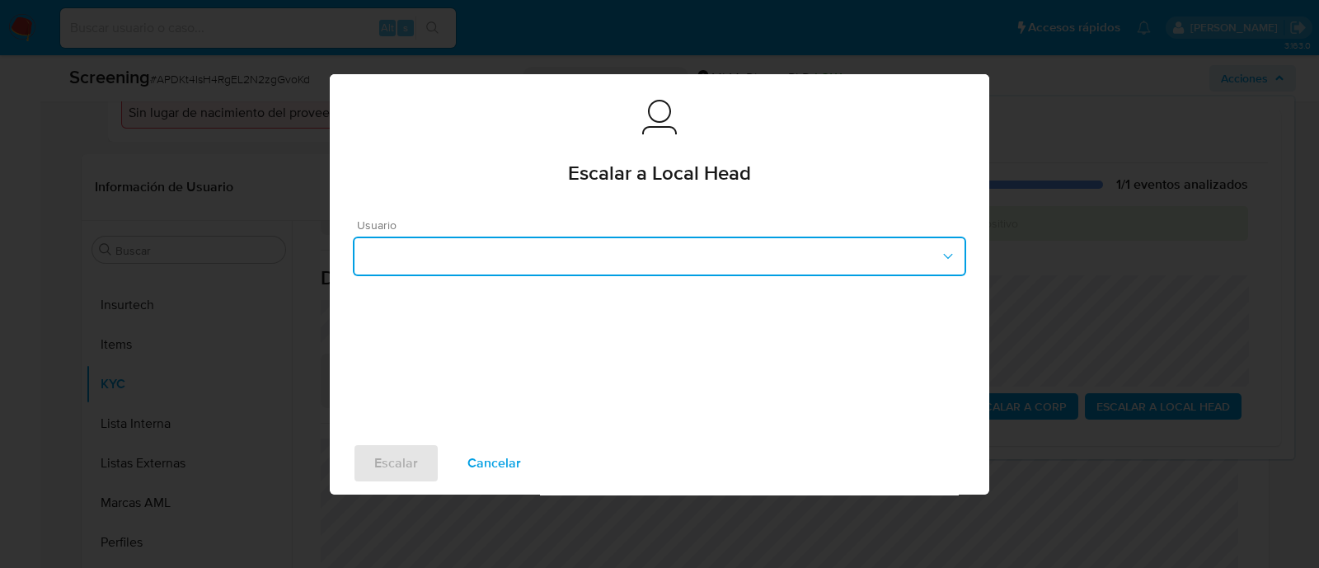
click at [688, 256] on button "button" at bounding box center [659, 257] width 613 height 40
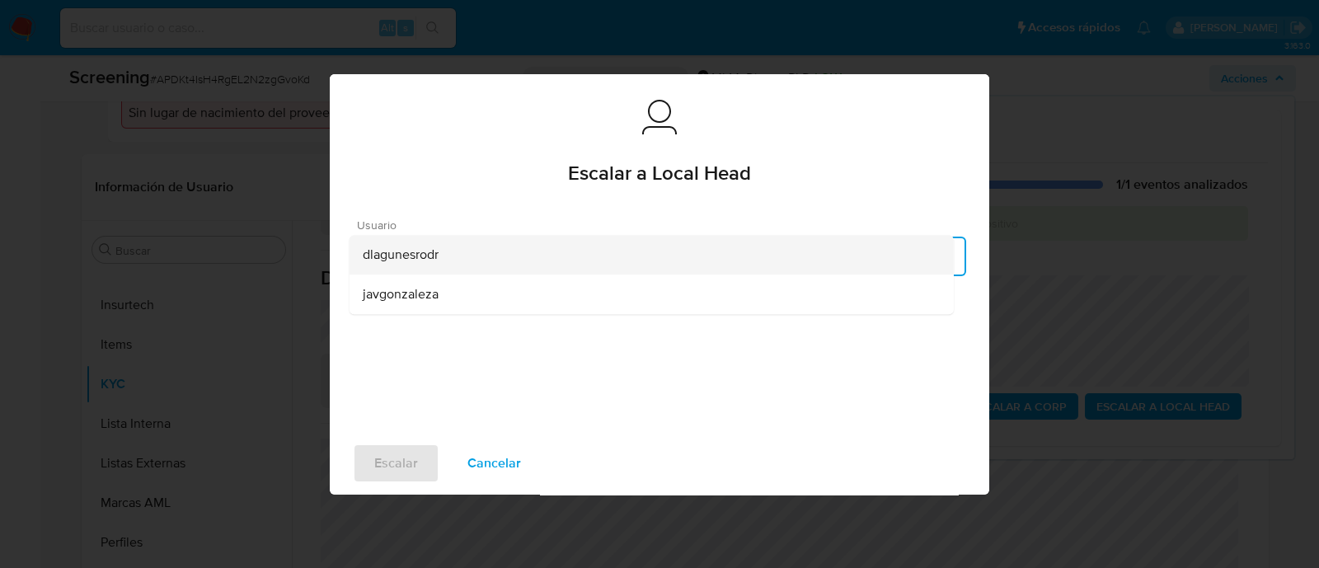
click at [406, 260] on span "dlagunesrodr" at bounding box center [401, 255] width 76 height 16
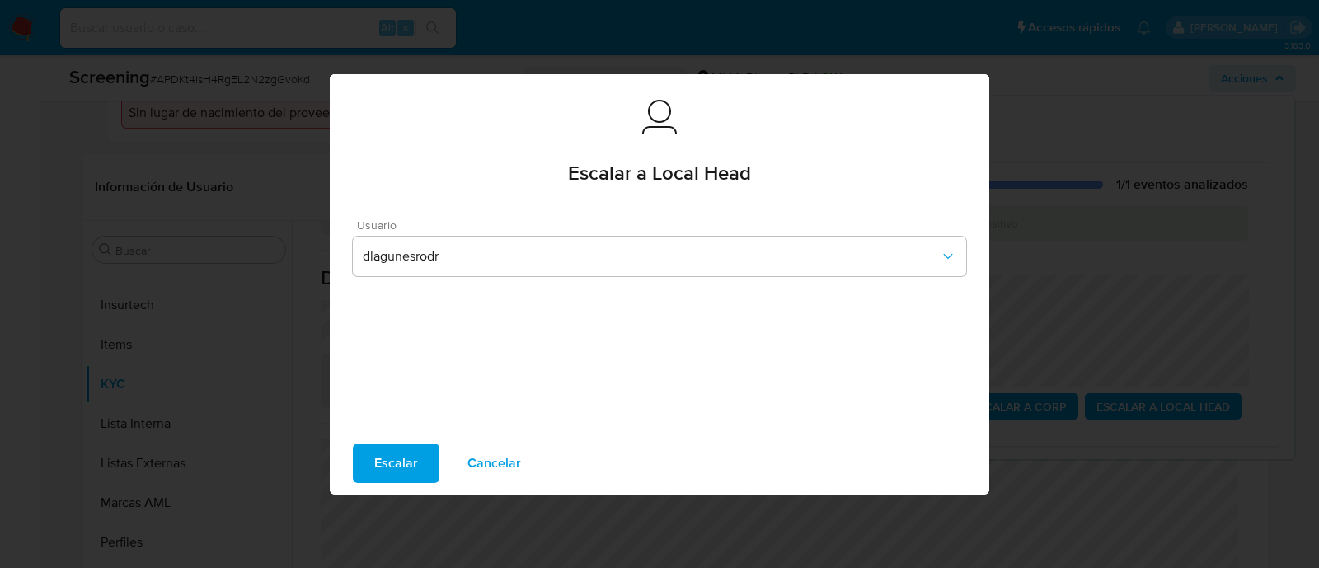
click at [380, 462] on span "Escalar" at bounding box center [396, 463] width 44 height 36
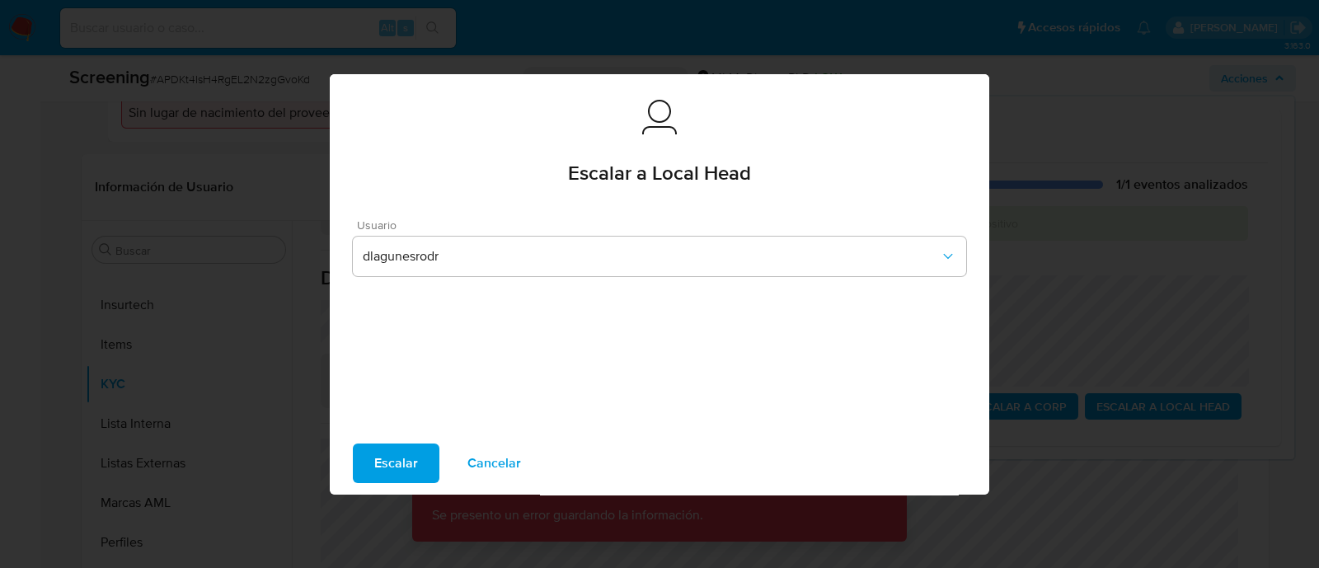
click at [380, 462] on span "Escalar" at bounding box center [396, 463] width 44 height 36
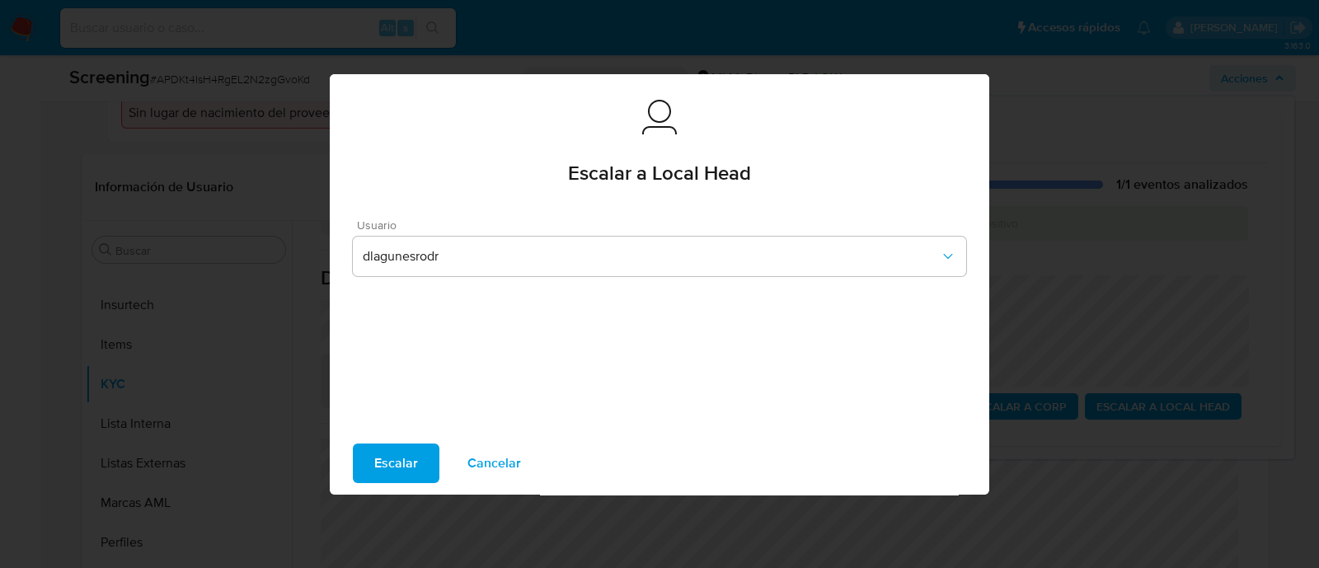
click at [380, 462] on span "Escalar" at bounding box center [396, 463] width 44 height 36
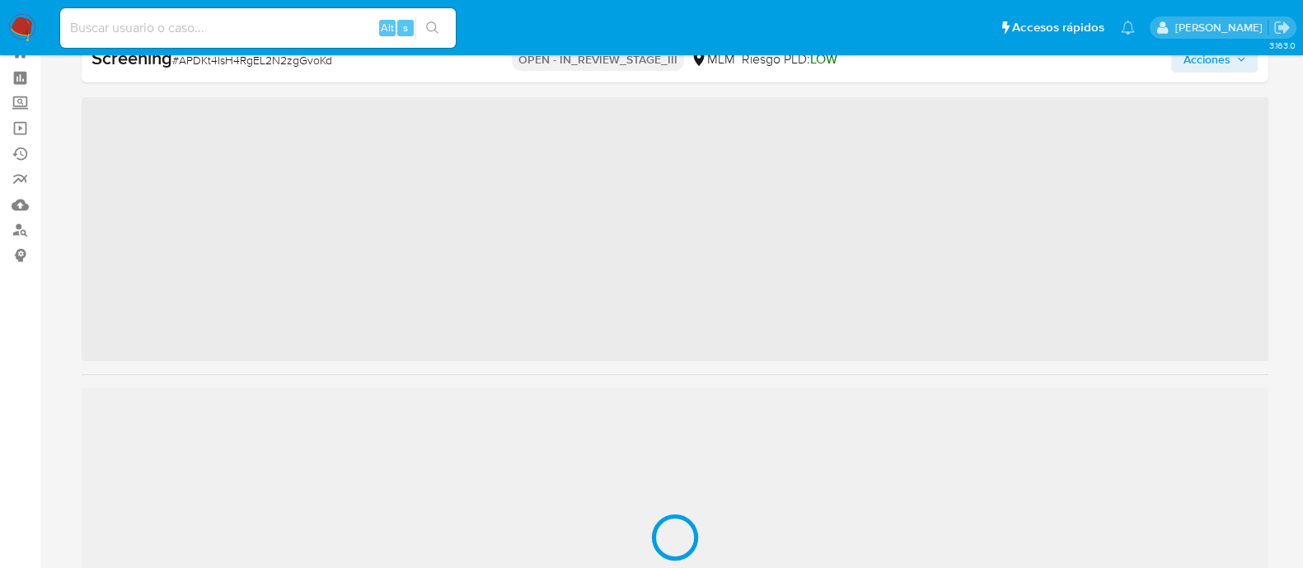
scroll to position [815, 0]
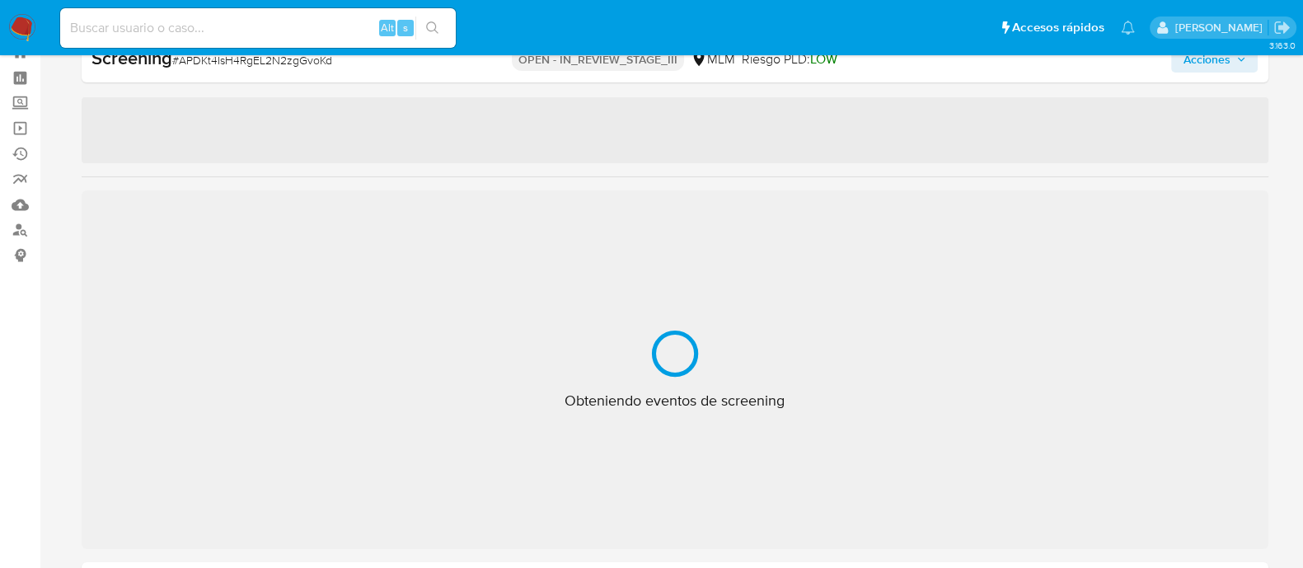
select select "10"
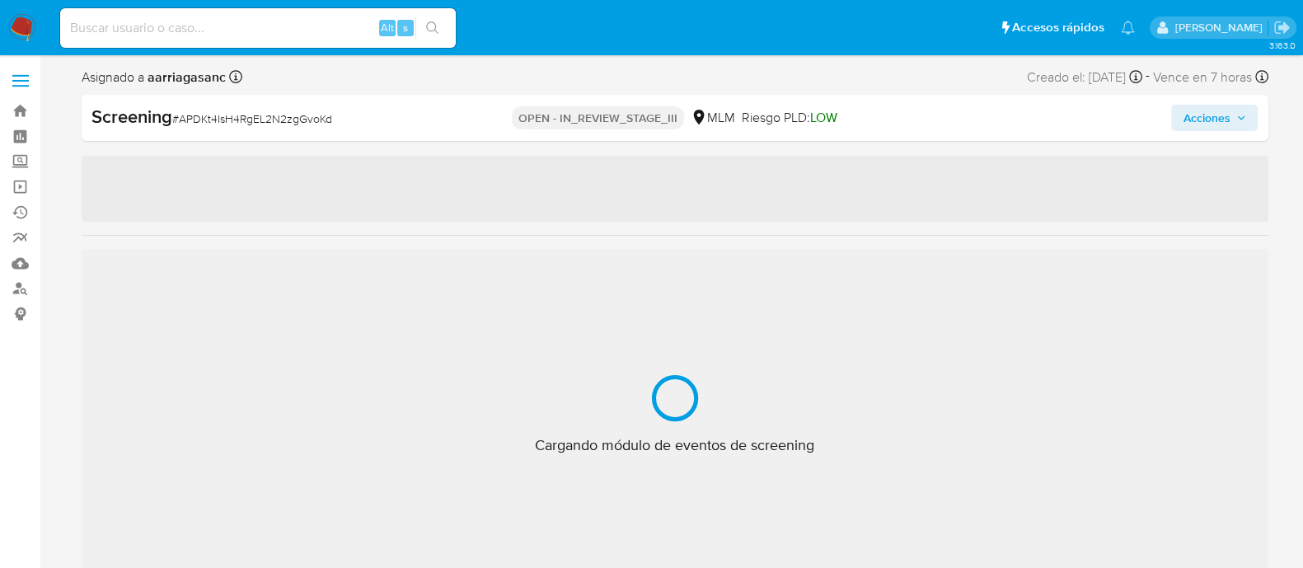
scroll to position [815, 0]
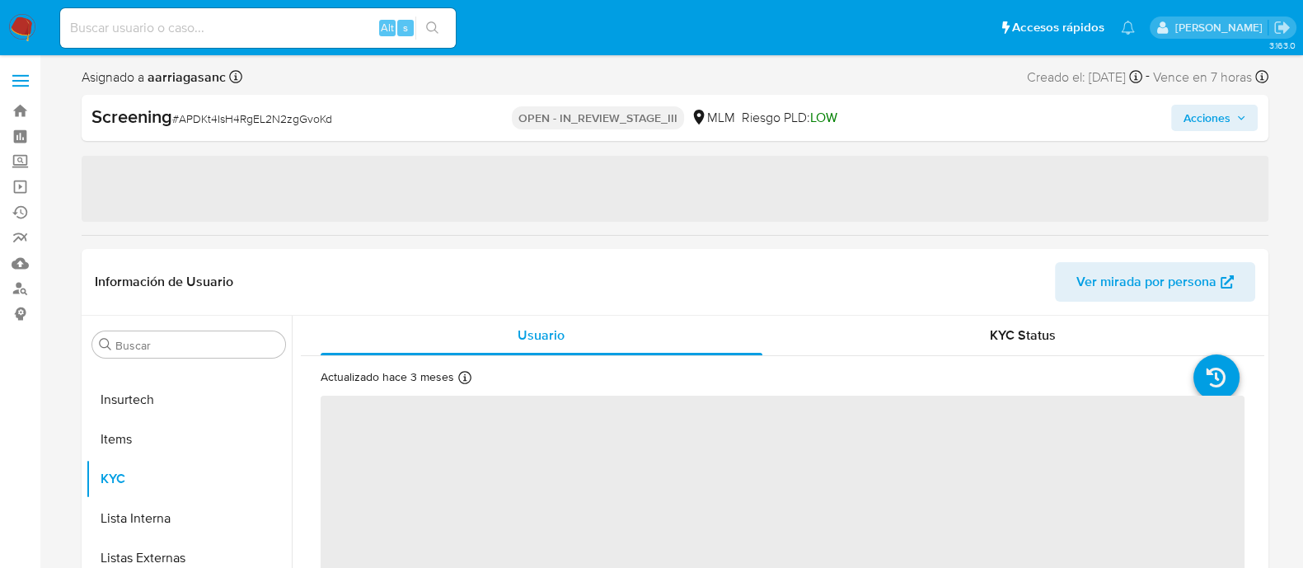
select select "10"
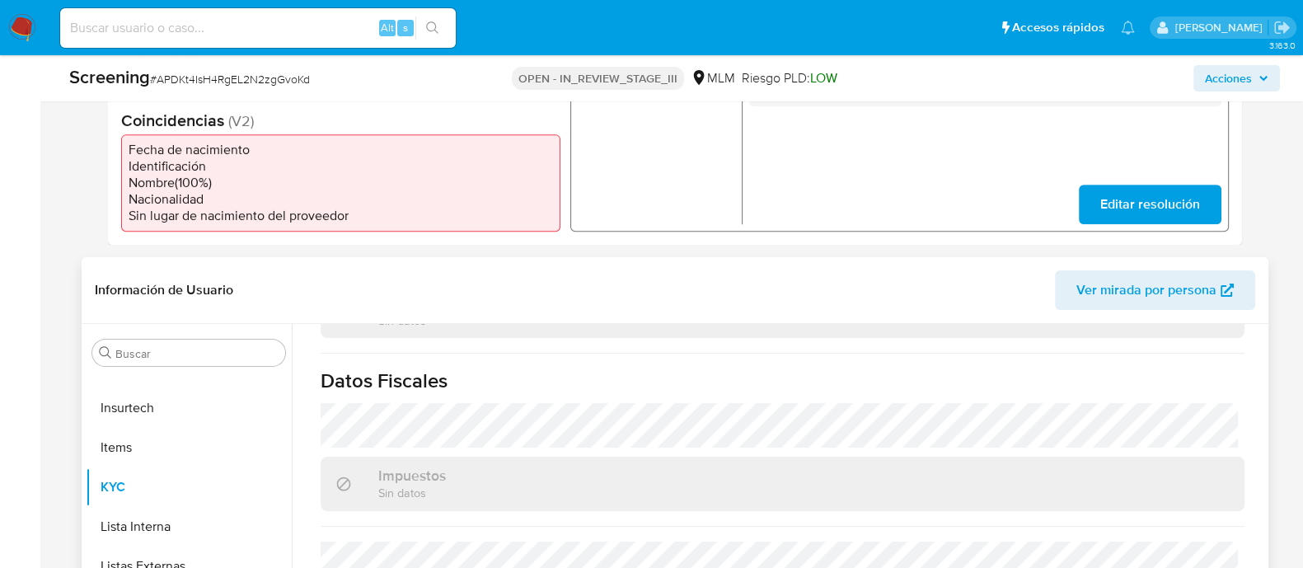
scroll to position [618, 0]
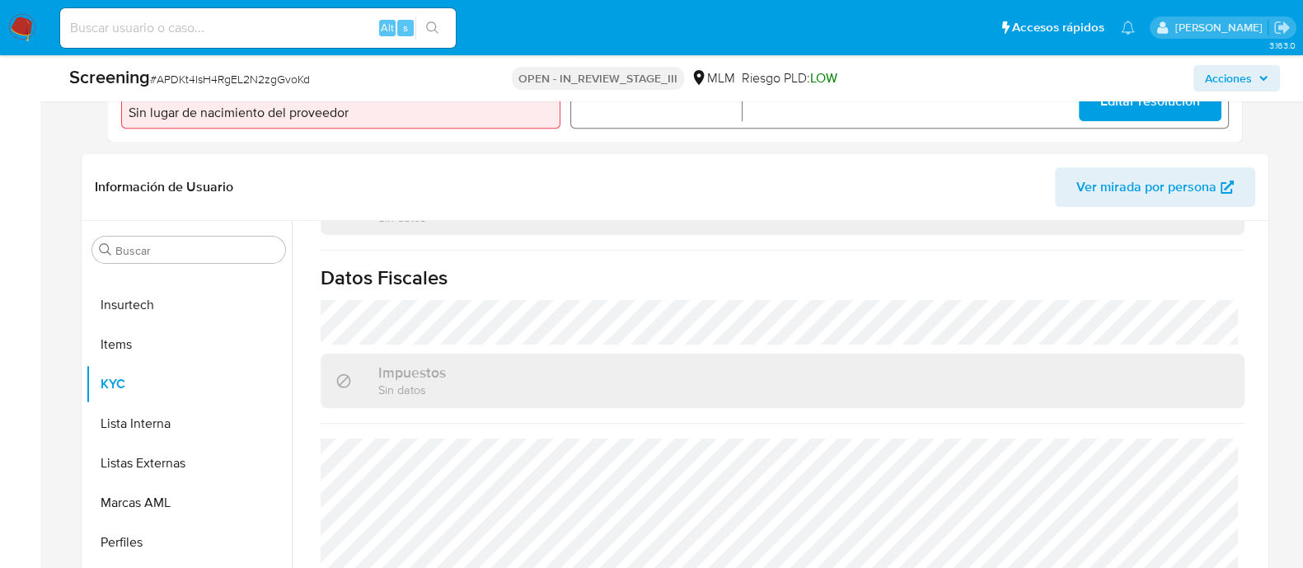
click at [1233, 77] on span "Acciones" at bounding box center [1228, 78] width 47 height 26
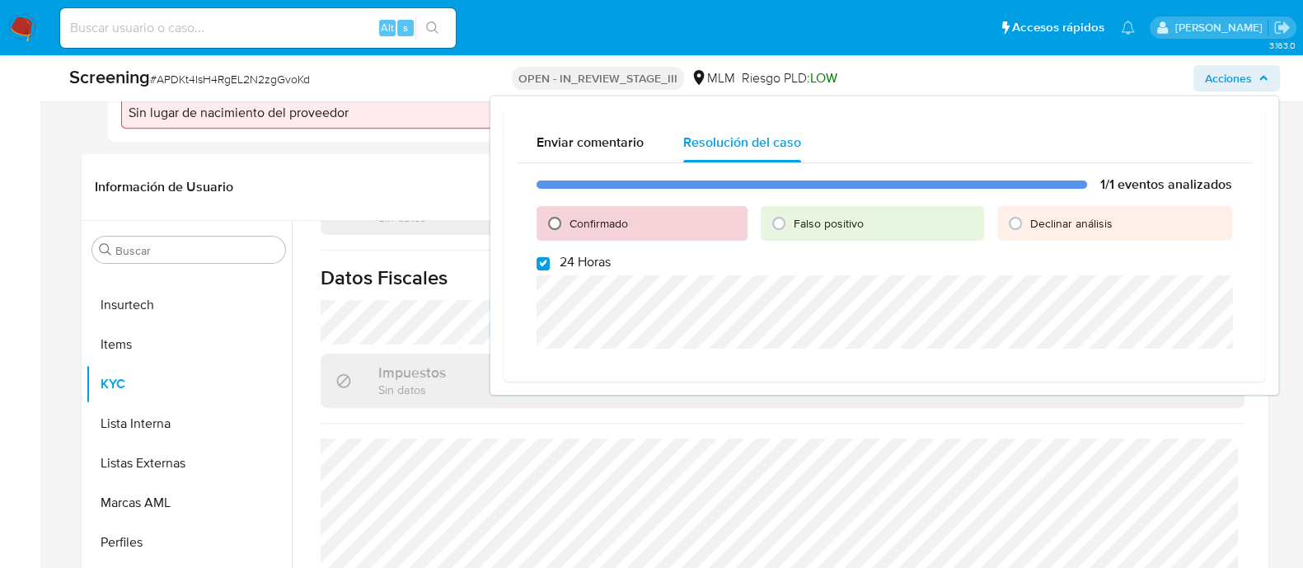
click at [556, 223] on input "Confirmado" at bounding box center [555, 223] width 26 height 26
radio input "true"
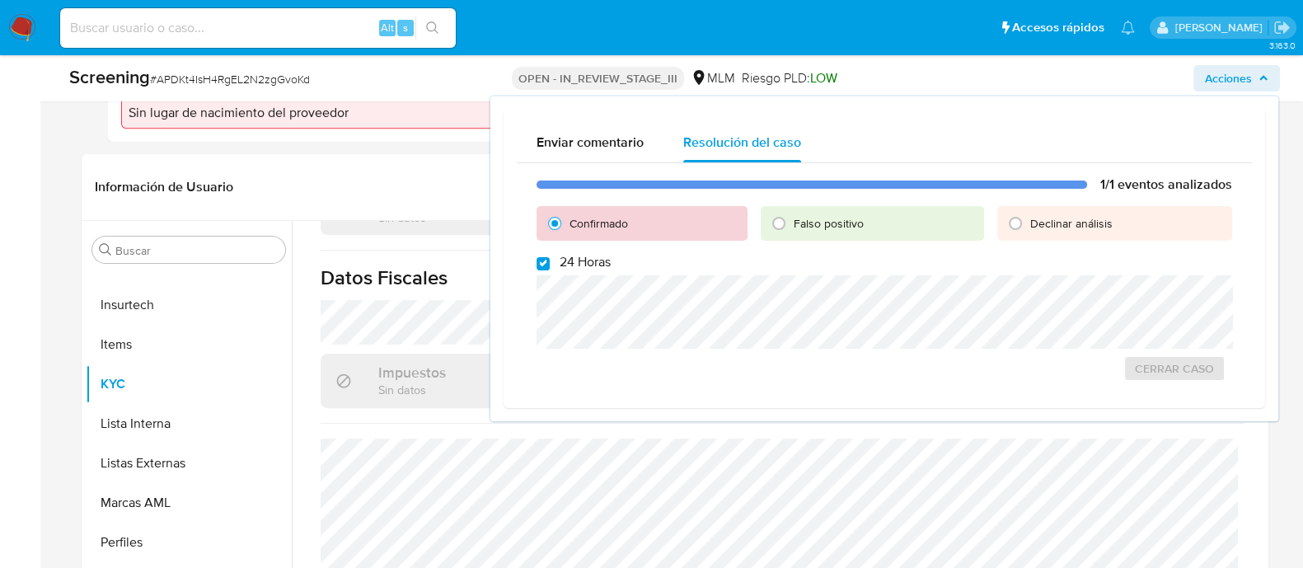
click at [545, 270] on div "1/1 eventos analizados Confirmado Falso positivo Declinar análisis 24 Horas Cer…" at bounding box center [884, 279] width 735 height 232
click at [538, 265] on input "24 Horas" at bounding box center [543, 263] width 13 height 13
checkbox input "false"
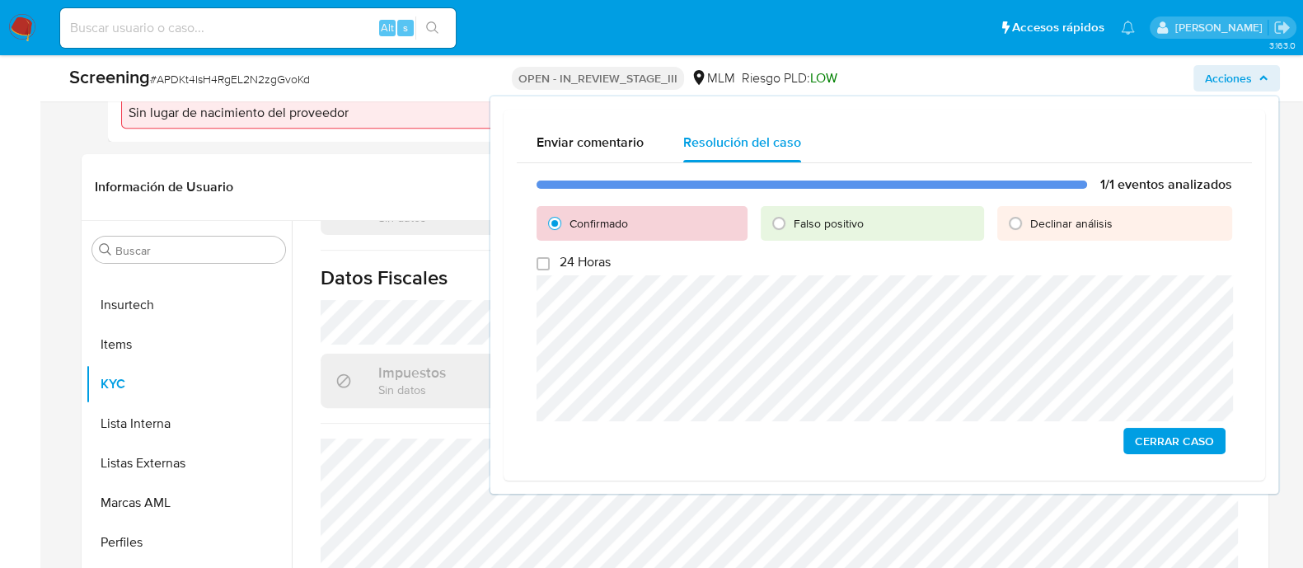
click at [1202, 446] on span "Cerrar Caso" at bounding box center [1174, 441] width 79 height 23
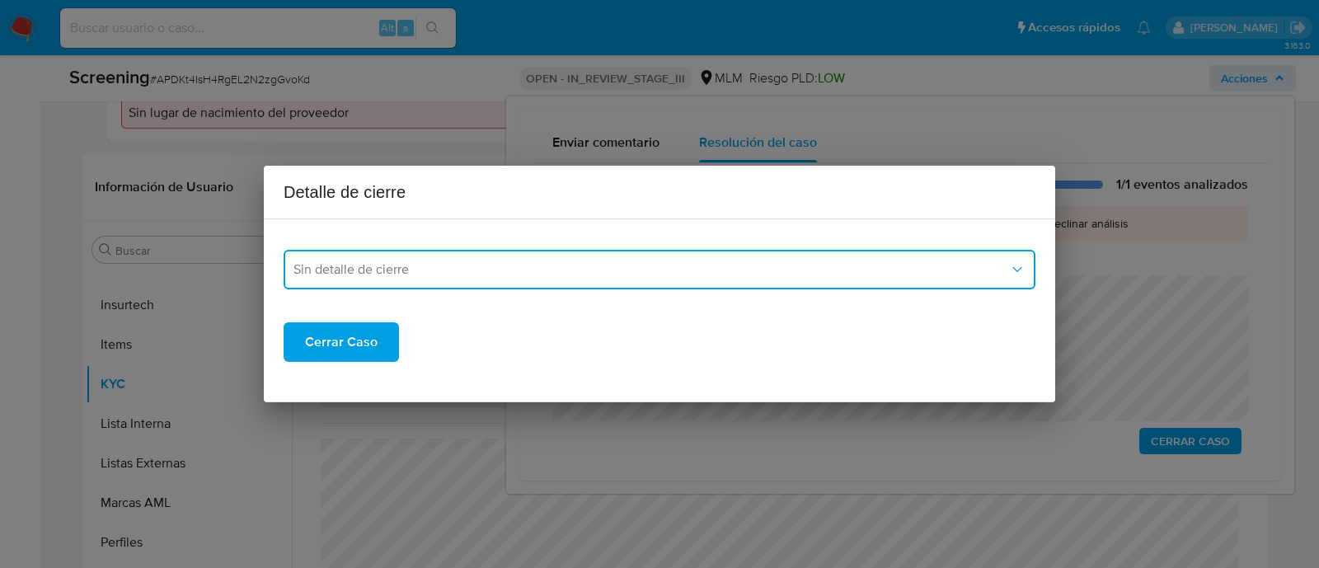
click at [531, 271] on span "Sin detalle de cierre" at bounding box center [652, 269] width 716 height 16
click at [377, 272] on span "Sin detalle de cierre" at bounding box center [652, 269] width 716 height 16
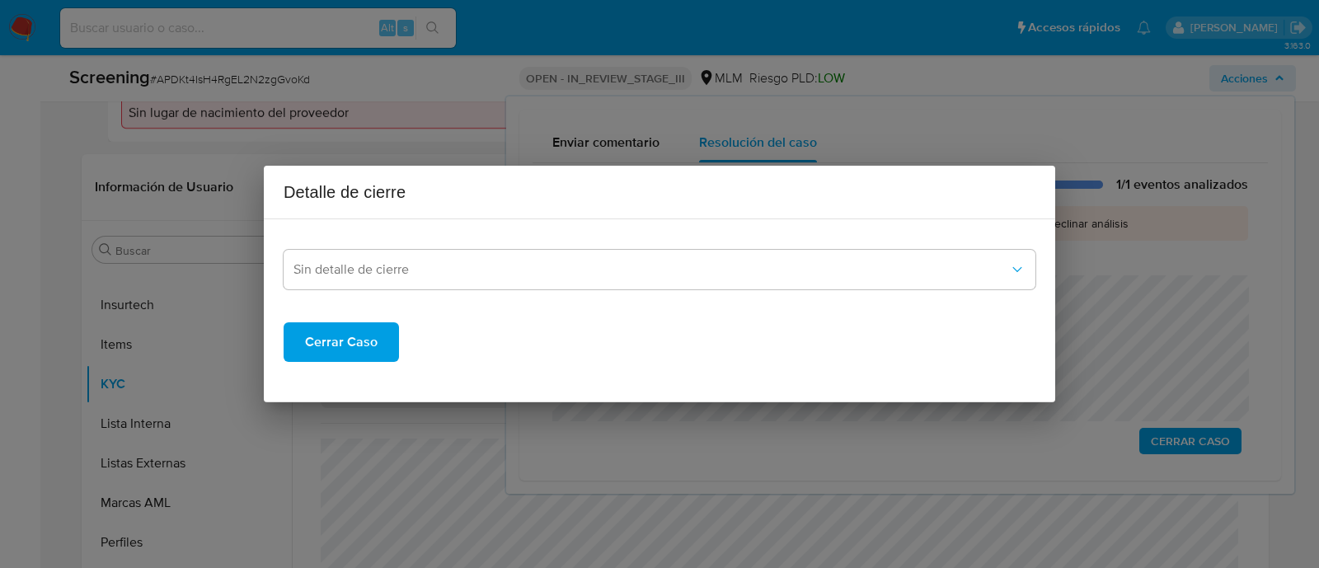
click at [360, 356] on span "Cerrar Caso" at bounding box center [341, 342] width 73 height 36
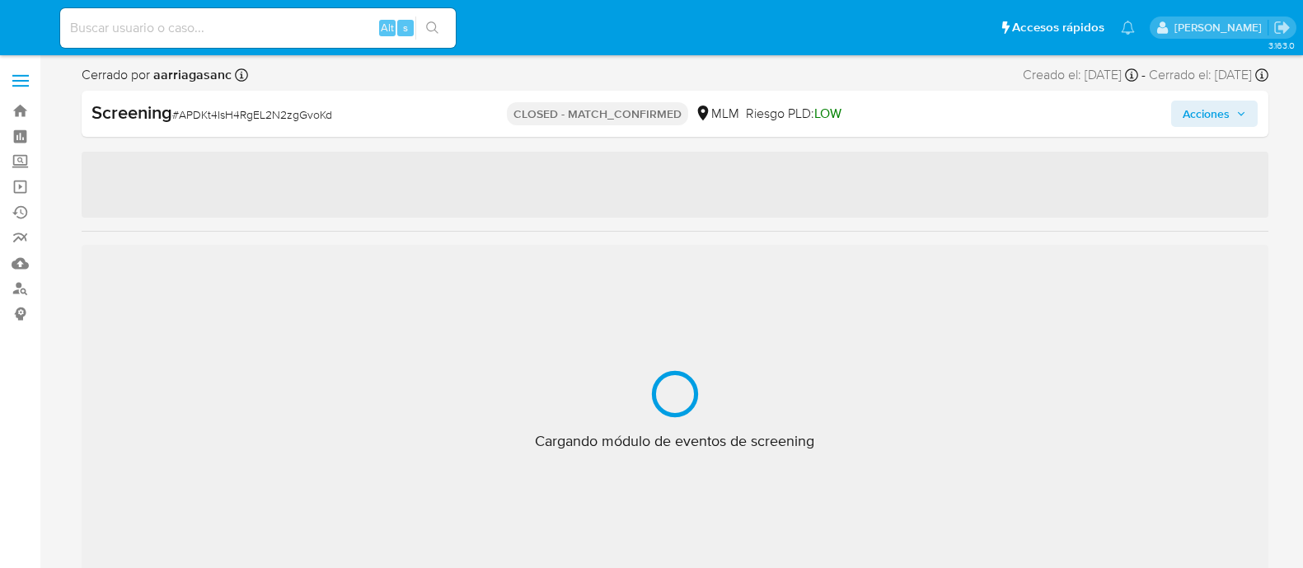
select select "10"
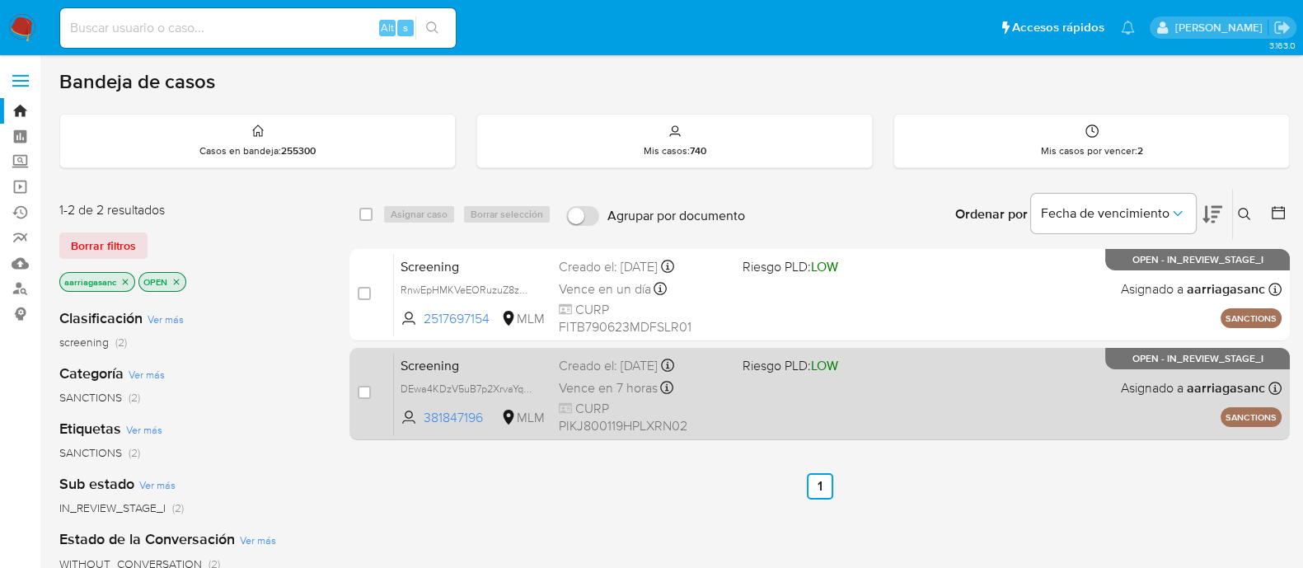
click at [801, 399] on div "Screening DEwa4KDzV5uB7p2XrvaYqqhg 381847196 MLM Riesgo PLD: LOW Creado el: 14/…" at bounding box center [838, 393] width 888 height 83
click at [362, 391] on input "checkbox" at bounding box center [364, 392] width 13 height 13
checkbox input "true"
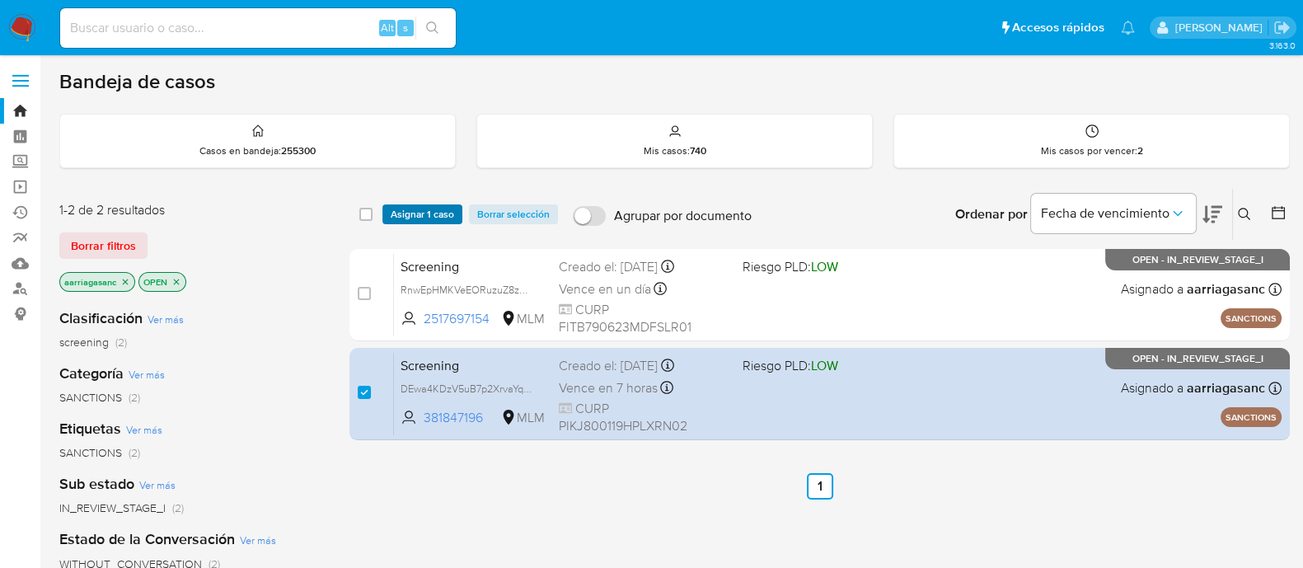
click at [433, 208] on span "Asignar 1 caso" at bounding box center [422, 214] width 63 height 16
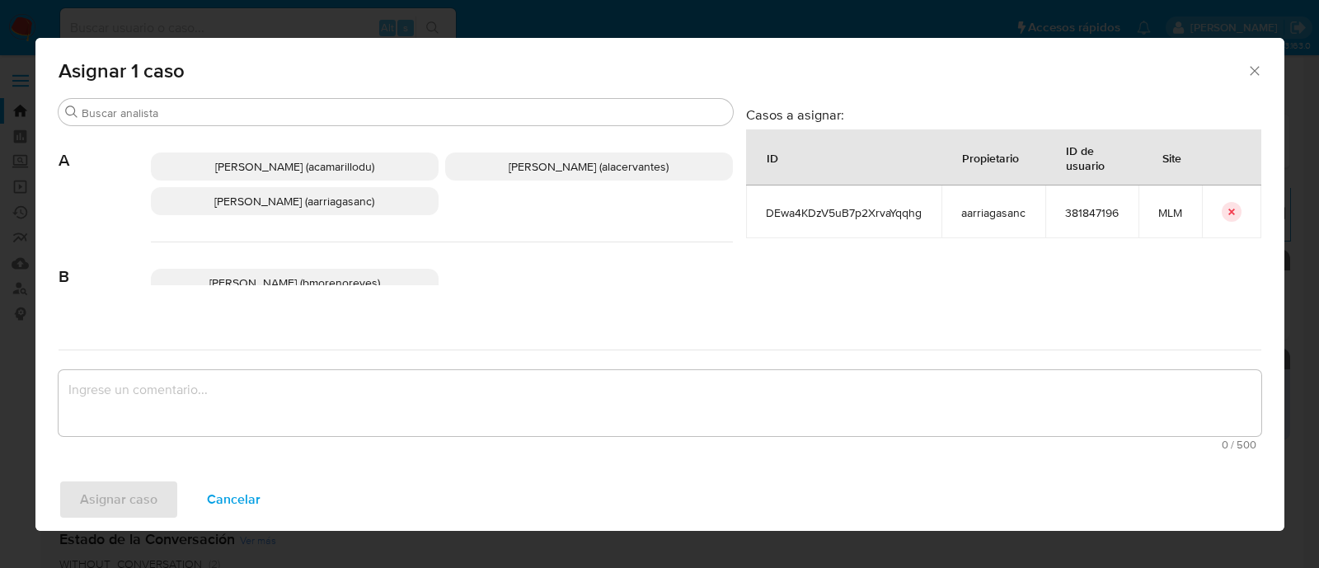
click at [332, 205] on span "Ana Maria Arriaga (aarriagasanc)" at bounding box center [294, 201] width 160 height 16
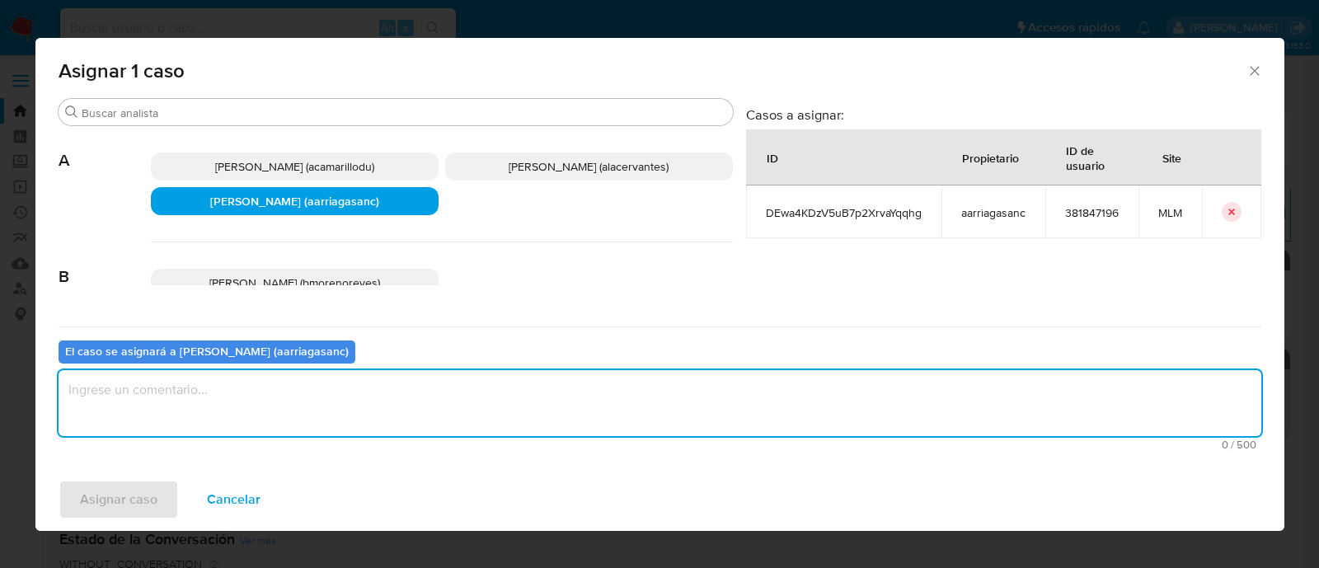
click at [319, 377] on textarea "assign-modal" at bounding box center [660, 403] width 1203 height 66
type textarea "AMAS"
click at [110, 487] on span "Asignar caso" at bounding box center [118, 499] width 77 height 36
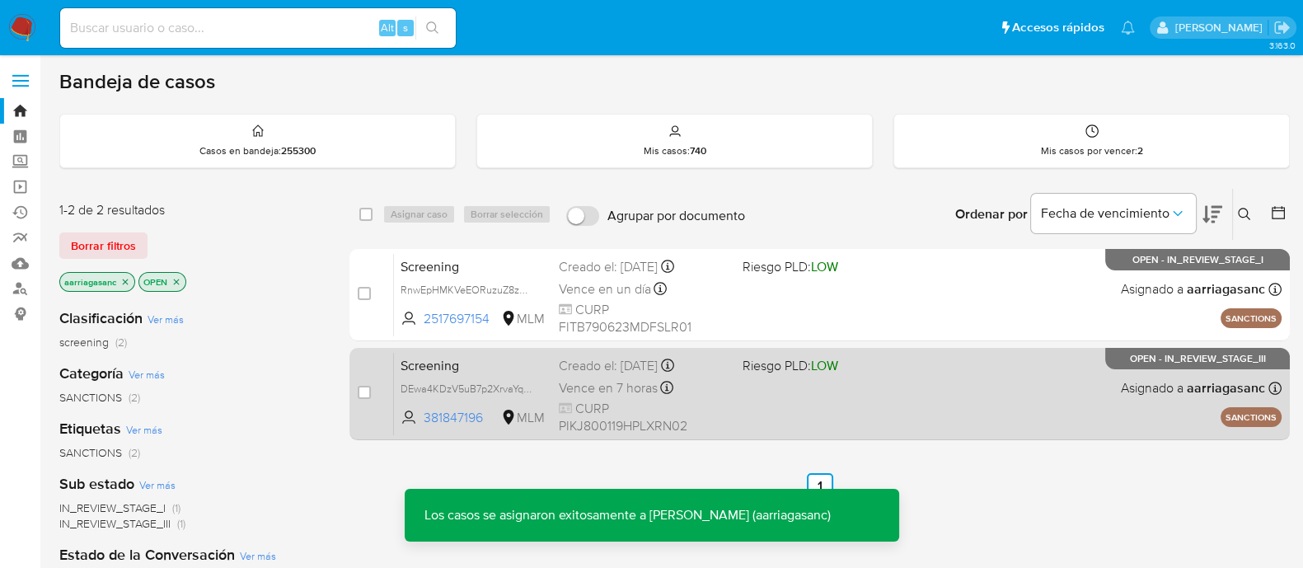
click at [950, 404] on div "Screening DEwa4KDzV5uB7p2XrvaYqqhg 381847196 MLM Riesgo PLD: LOW Creado el: 14/…" at bounding box center [838, 393] width 888 height 83
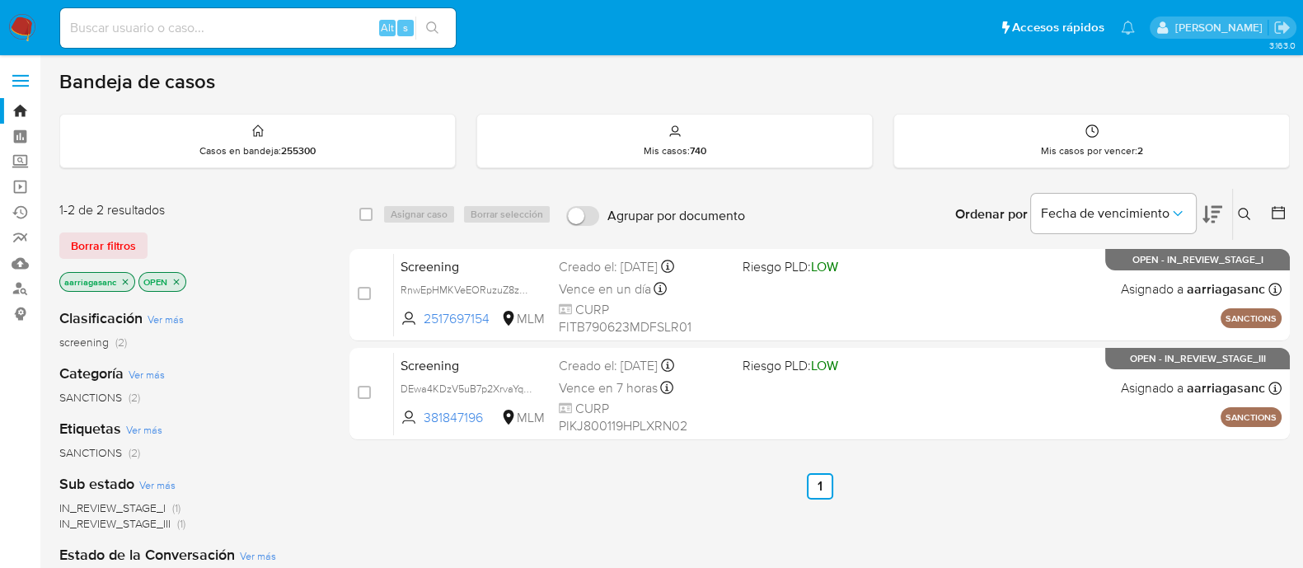
click at [0, 29] on nav "Pausado Ver notificaciones Alt s Accesos rápidos Presiona las siguientes teclas…" at bounding box center [651, 27] width 1303 height 55
click at [14, 29] on img at bounding box center [22, 28] width 28 height 28
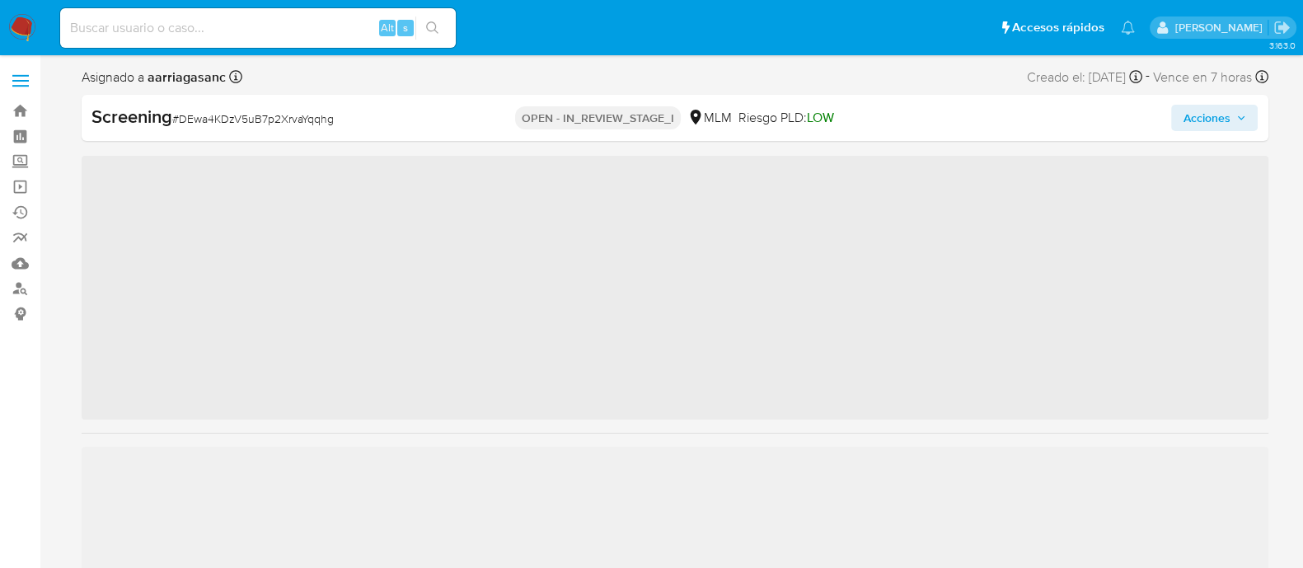
scroll to position [815, 0]
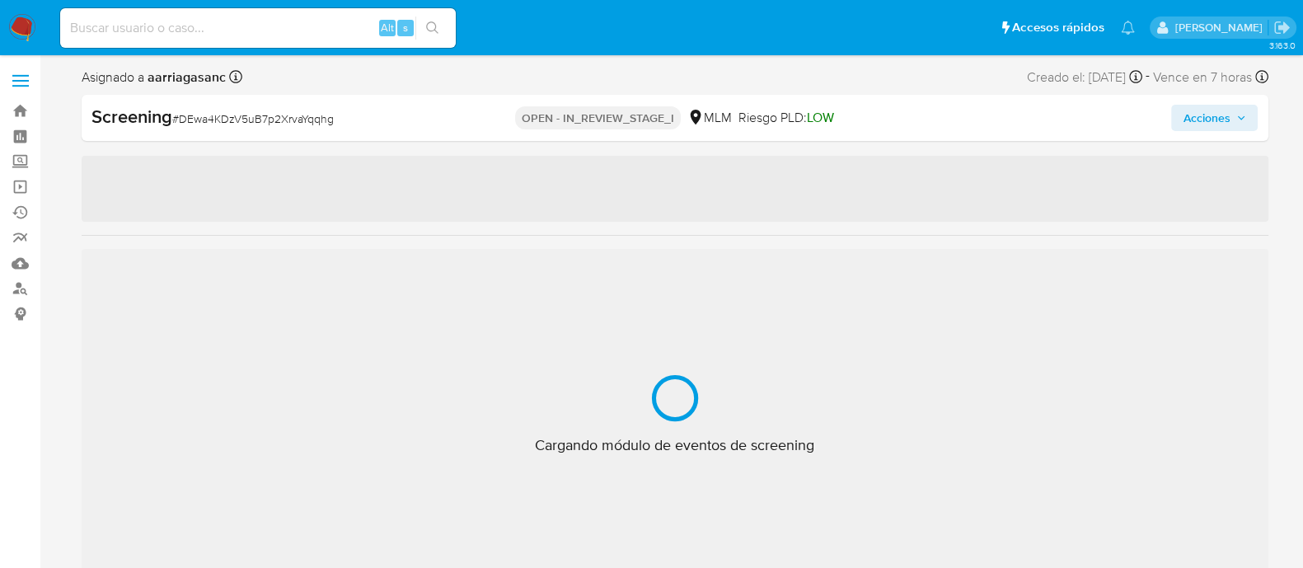
select select "10"
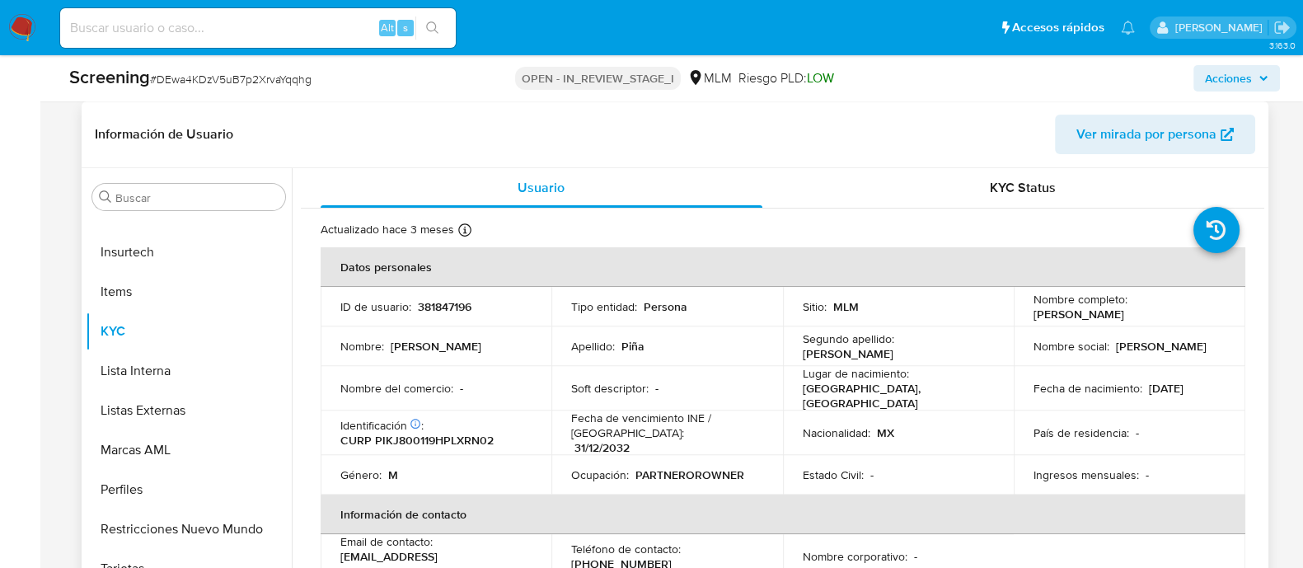
scroll to position [721, 0]
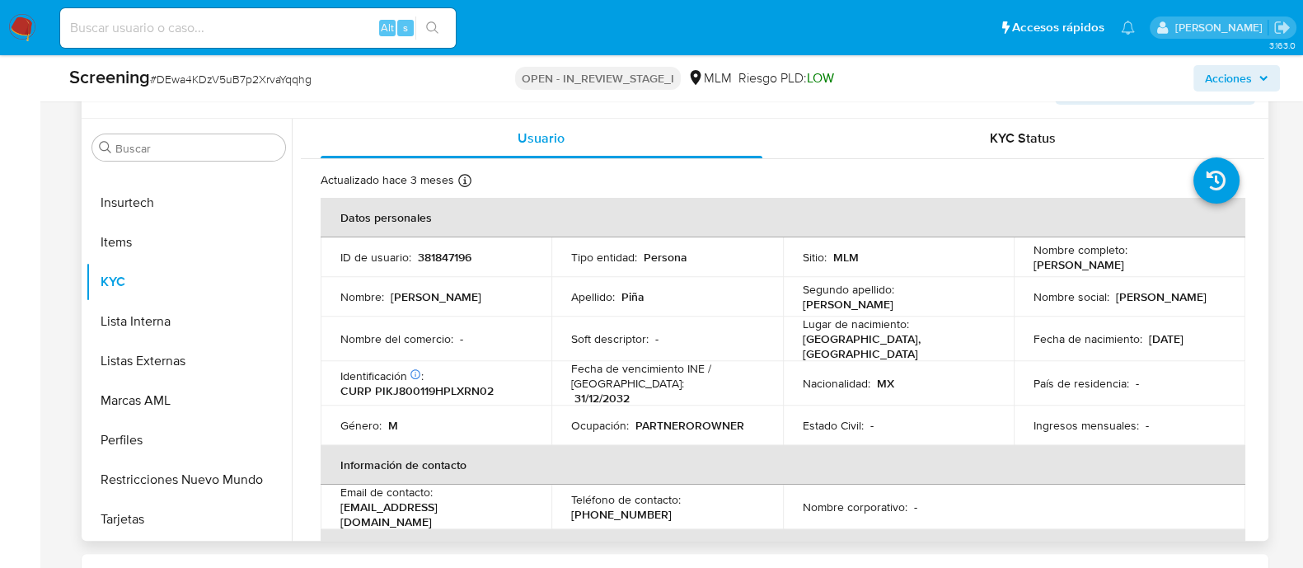
click at [794, 361] on td "Nacionalidad : MX" at bounding box center [899, 383] width 232 height 45
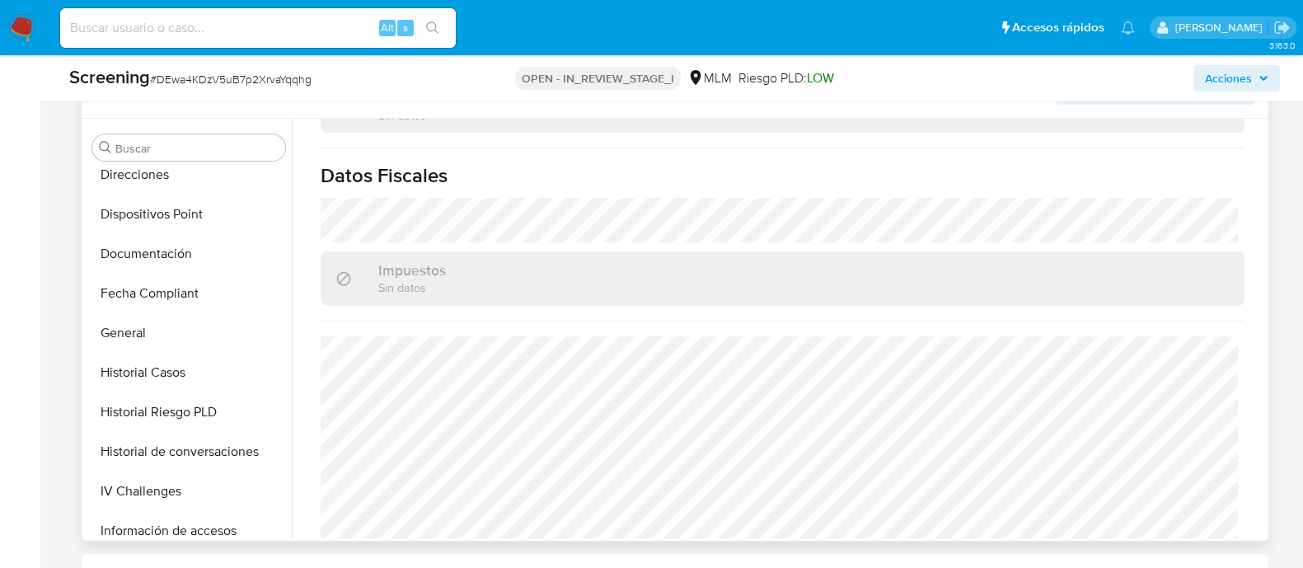
scroll to position [403, 0]
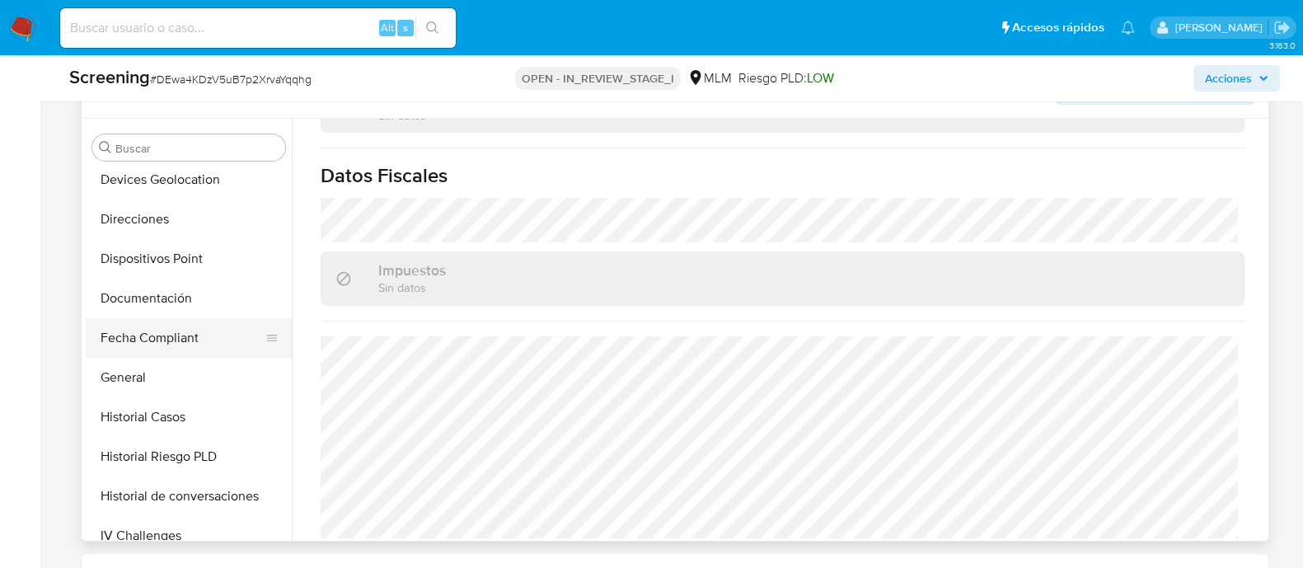
click at [172, 355] on button "Fecha Compliant" at bounding box center [182, 338] width 193 height 40
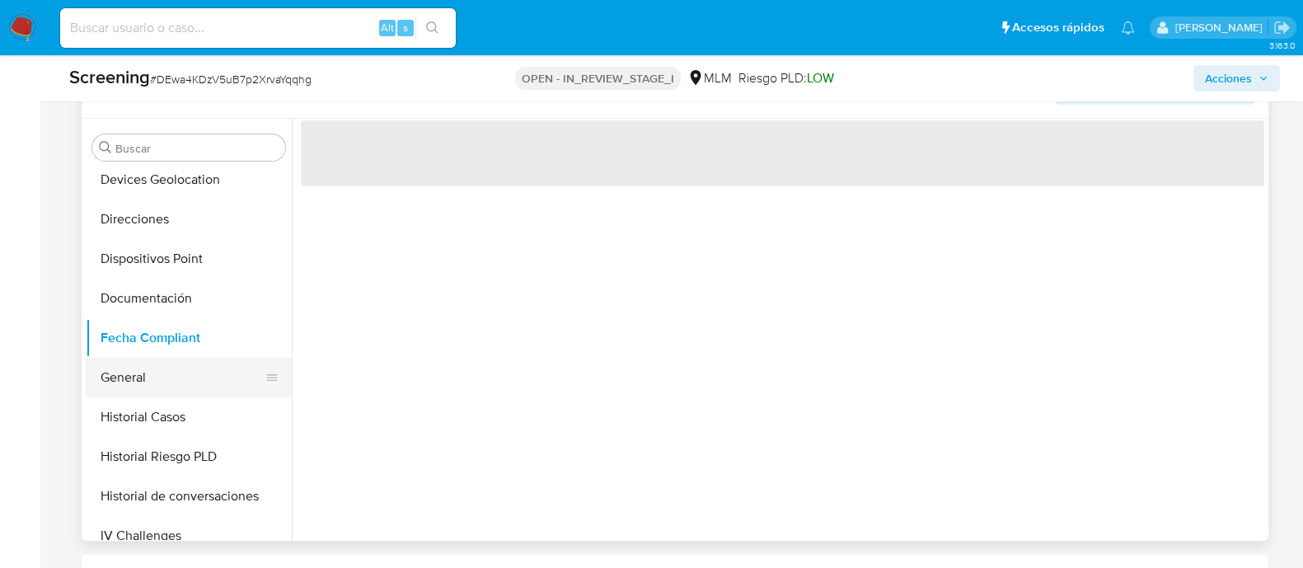
scroll to position [0, 0]
click at [169, 363] on button "General" at bounding box center [182, 378] width 193 height 40
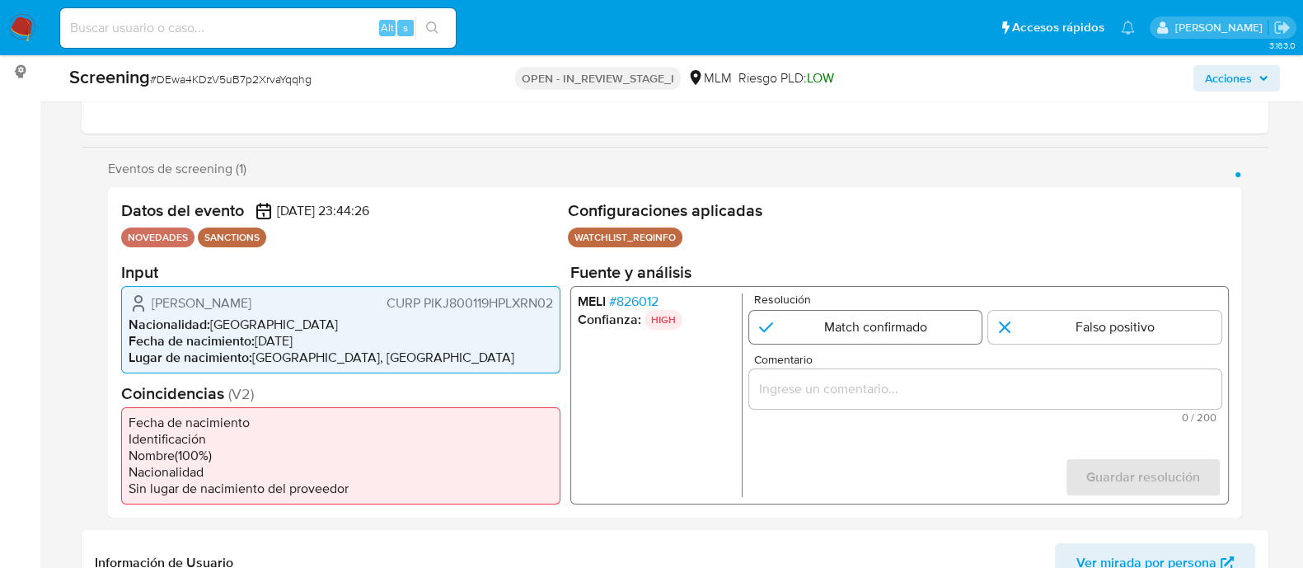
scroll to position [205, 0]
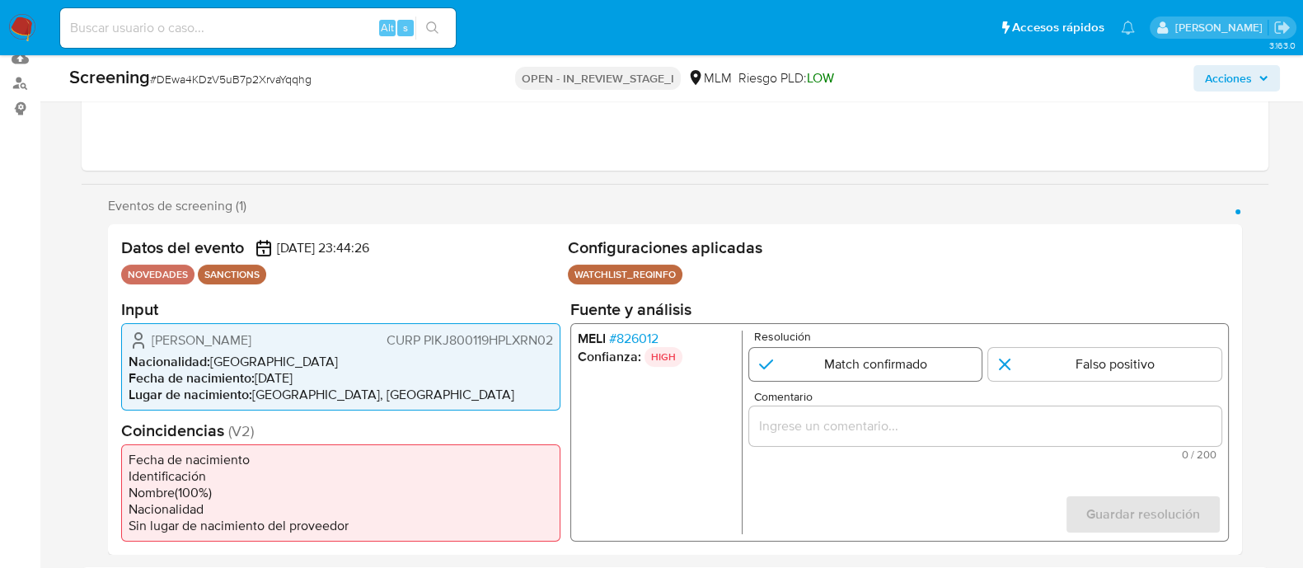
click at [812, 353] on input "1 de 1" at bounding box center [865, 363] width 233 height 33
radio input "true"
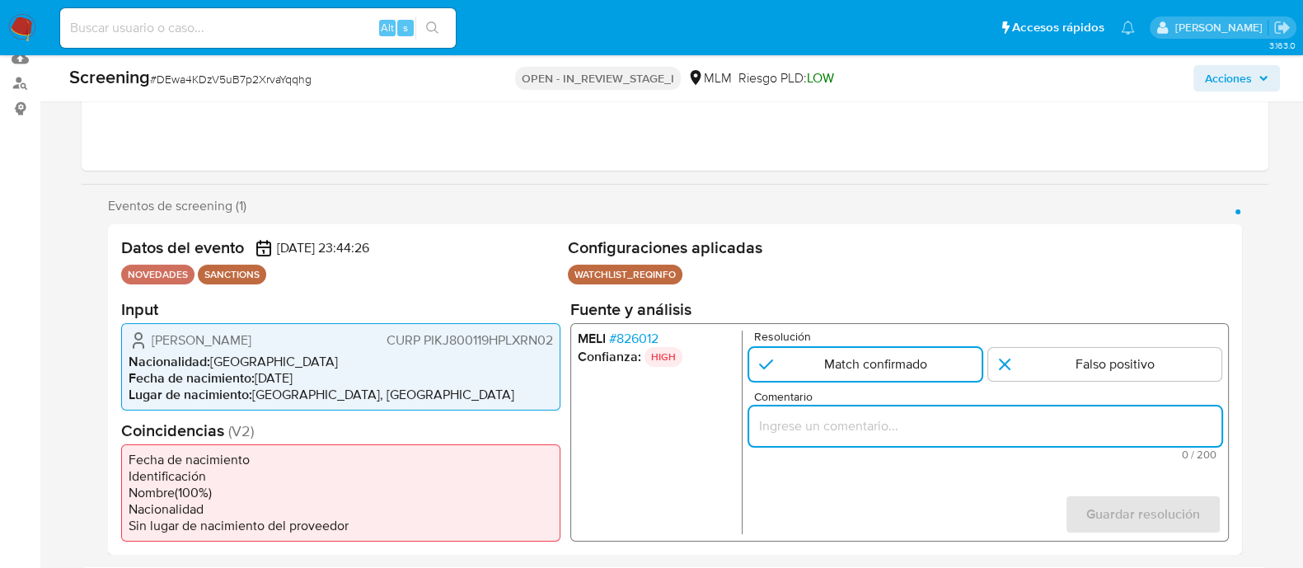
click at [904, 430] on input "Comentario" at bounding box center [985, 425] width 472 height 21
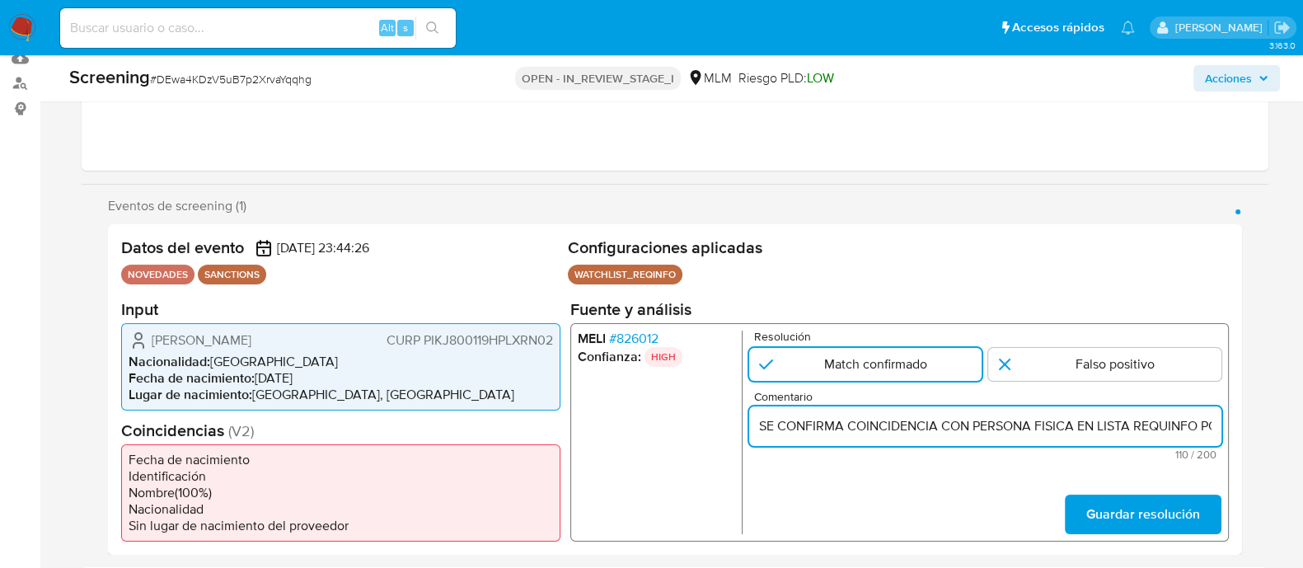
scroll to position [0, 345]
type input "SE CONFIRMA COINCIDENCIA CON PERSONA FISICA EN LISTA REQUINFO POR NOMBRE COMPLE…"
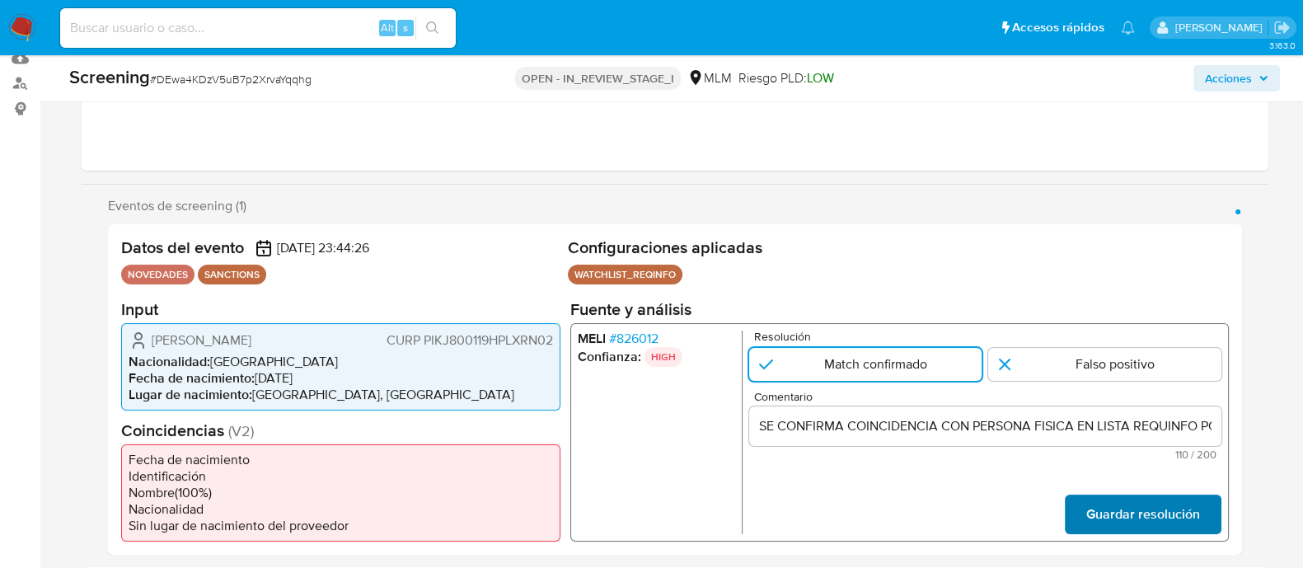
click at [1120, 507] on span "Guardar resolución" at bounding box center [1143, 514] width 114 height 36
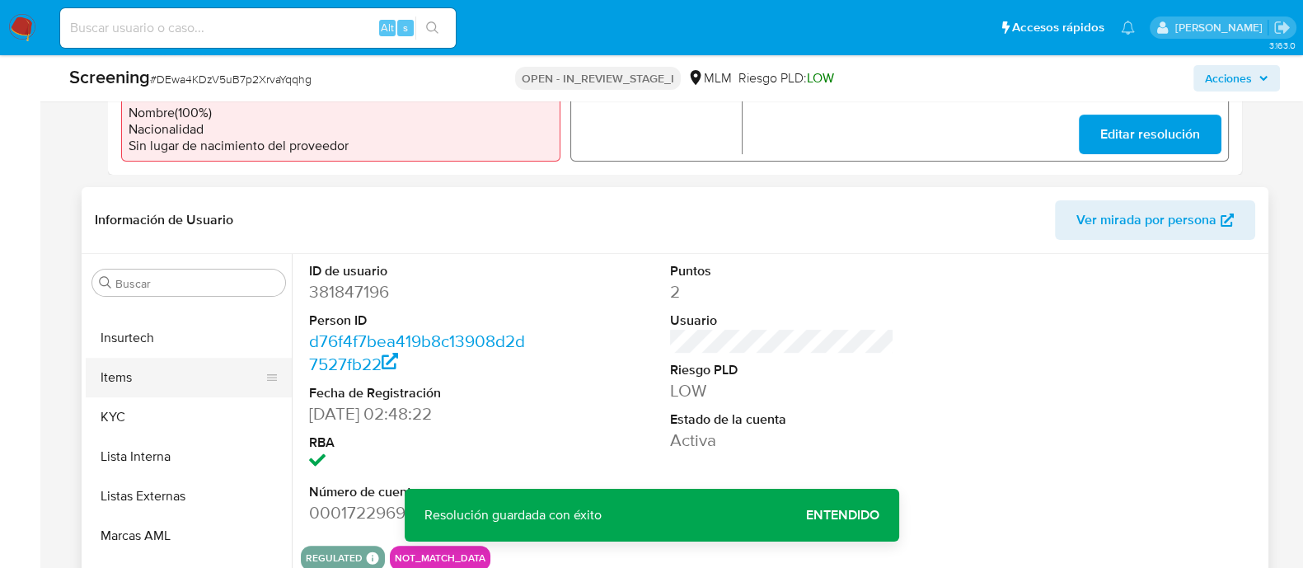
scroll to position [618, 0]
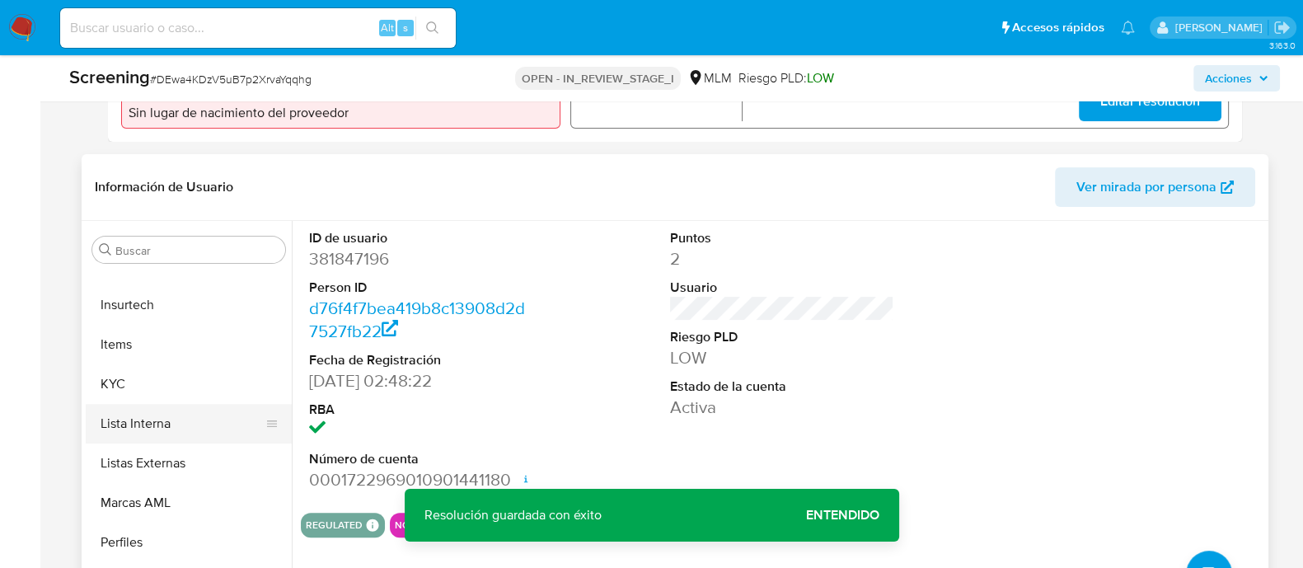
click at [167, 430] on button "Lista Interna" at bounding box center [182, 424] width 193 height 40
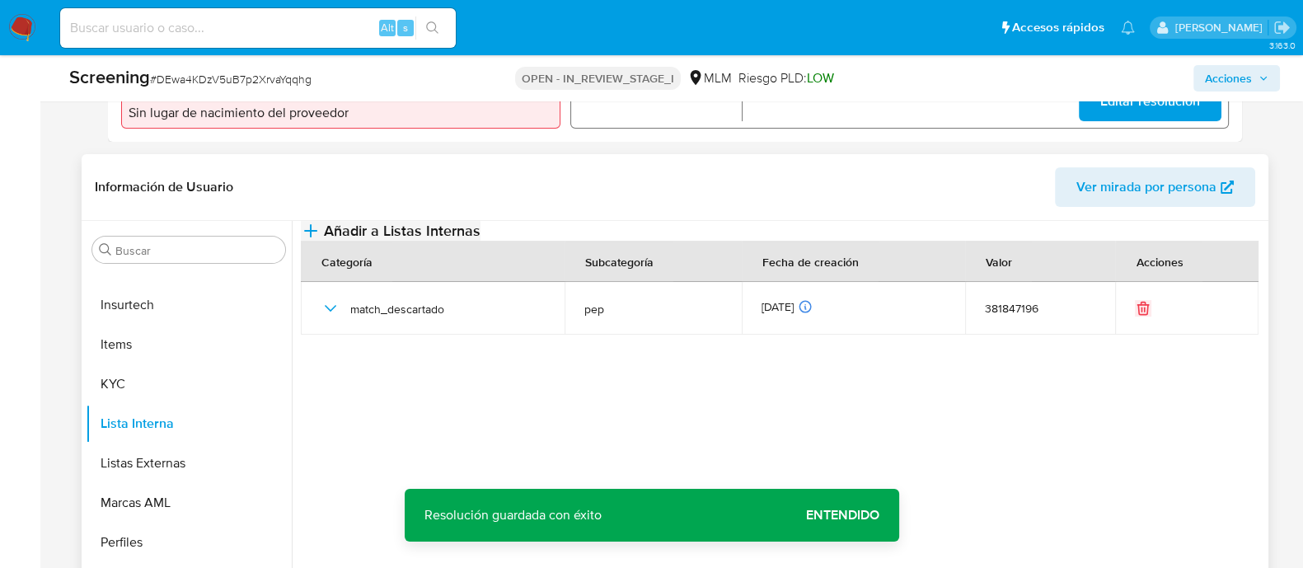
click at [481, 240] on span "Añadir a Listas Internas" at bounding box center [402, 231] width 157 height 18
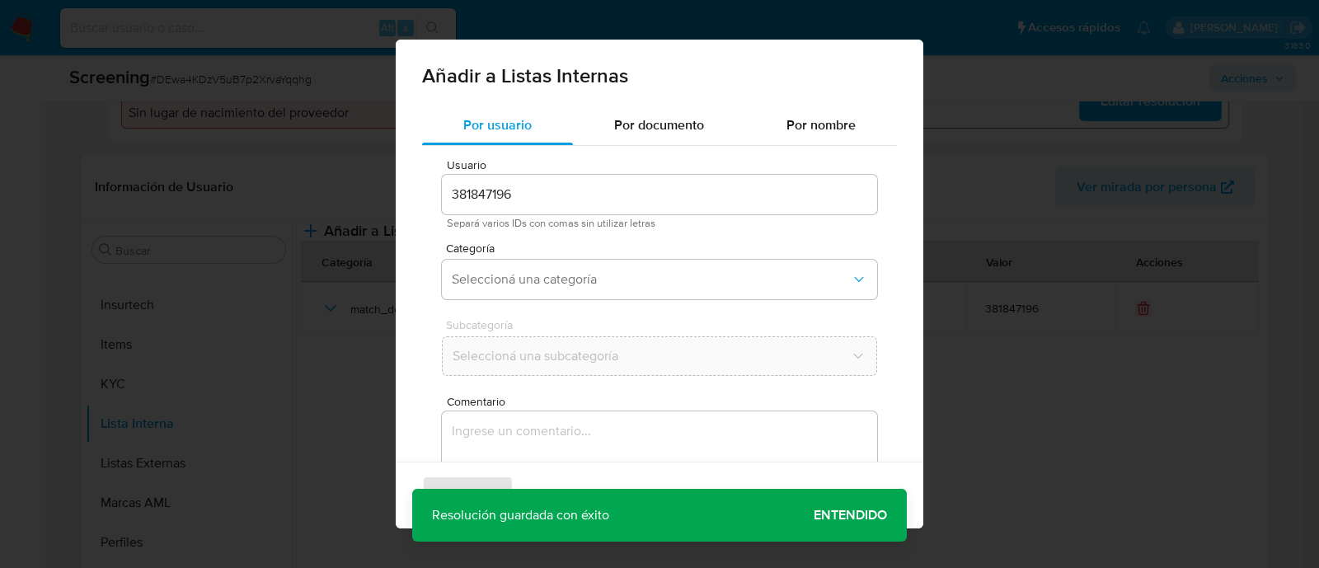
drag, startPoint x: 340, startPoint y: 378, endPoint x: 364, endPoint y: 391, distance: 27.3
click at [340, 378] on div "Añadir a Listas Internas Por usuario Por documento Por nombre Usuario 381847196…" at bounding box center [659, 284] width 1319 height 568
click at [841, 504] on div "Agregar Cancelar" at bounding box center [660, 495] width 528 height 67
click at [837, 506] on div "Agregar Cancelar" at bounding box center [660, 495] width 528 height 67
drag, startPoint x: 940, startPoint y: 472, endPoint x: 923, endPoint y: 422, distance: 52.1
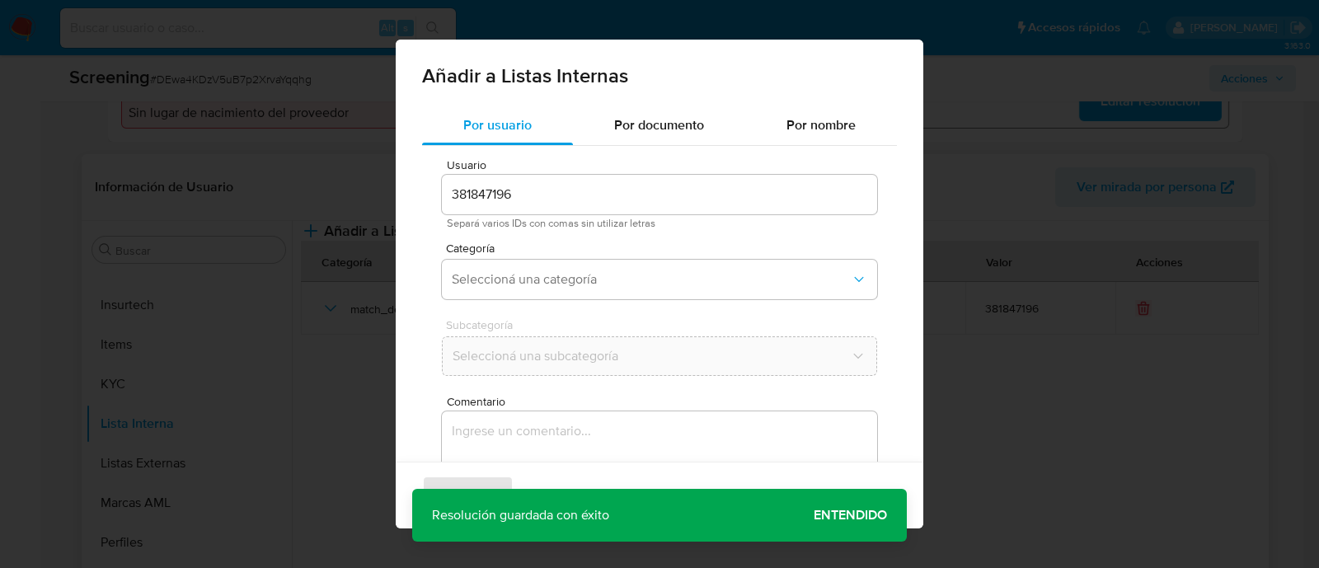
click at [940, 469] on div "Añadir a Listas Internas Por usuario Por documento Por nombre Usuario 381847196…" at bounding box center [659, 284] width 1319 height 568
click at [835, 488] on div "Agregar Cancelar" at bounding box center [660, 495] width 528 height 67
click at [829, 488] on div "Agregar Cancelar" at bounding box center [660, 495] width 528 height 67
click at [834, 509] on div "Agregar Cancelar" at bounding box center [660, 495] width 528 height 67
click at [837, 509] on div "Agregar Cancelar" at bounding box center [660, 495] width 528 height 67
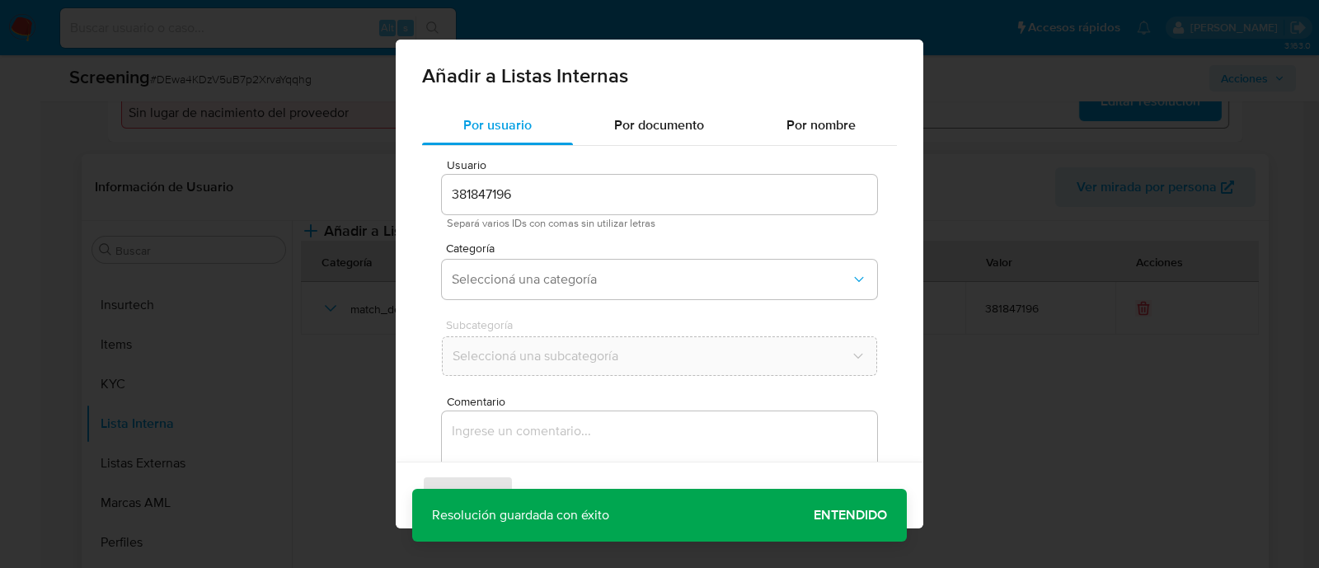
click at [842, 509] on div "Agregar Cancelar" at bounding box center [660, 495] width 528 height 67
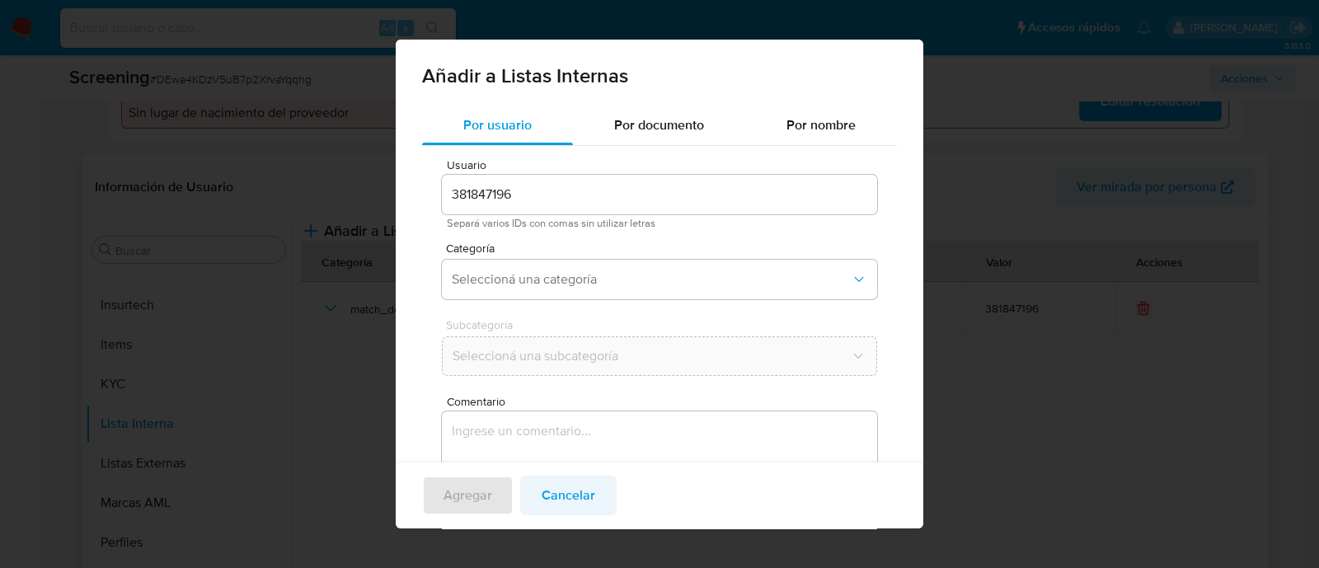
click at [557, 488] on span "Cancelar" at bounding box center [569, 495] width 54 height 36
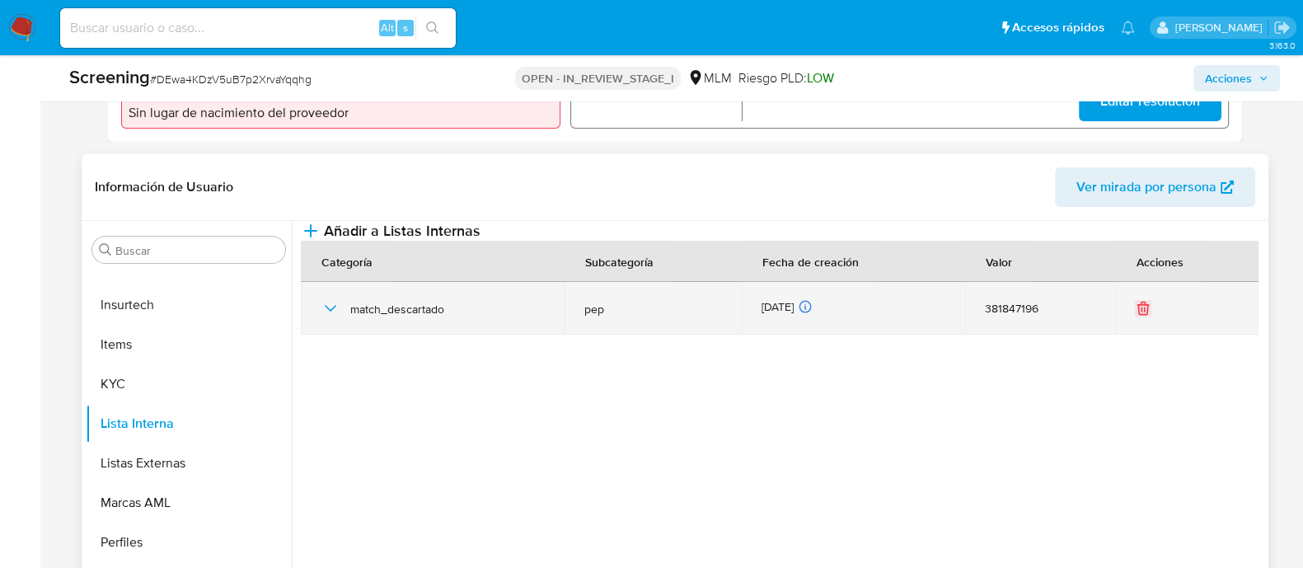
click at [324, 331] on div "match_descartado" at bounding box center [433, 308] width 224 height 53
click at [324, 318] on icon "button" at bounding box center [331, 308] width 20 height 20
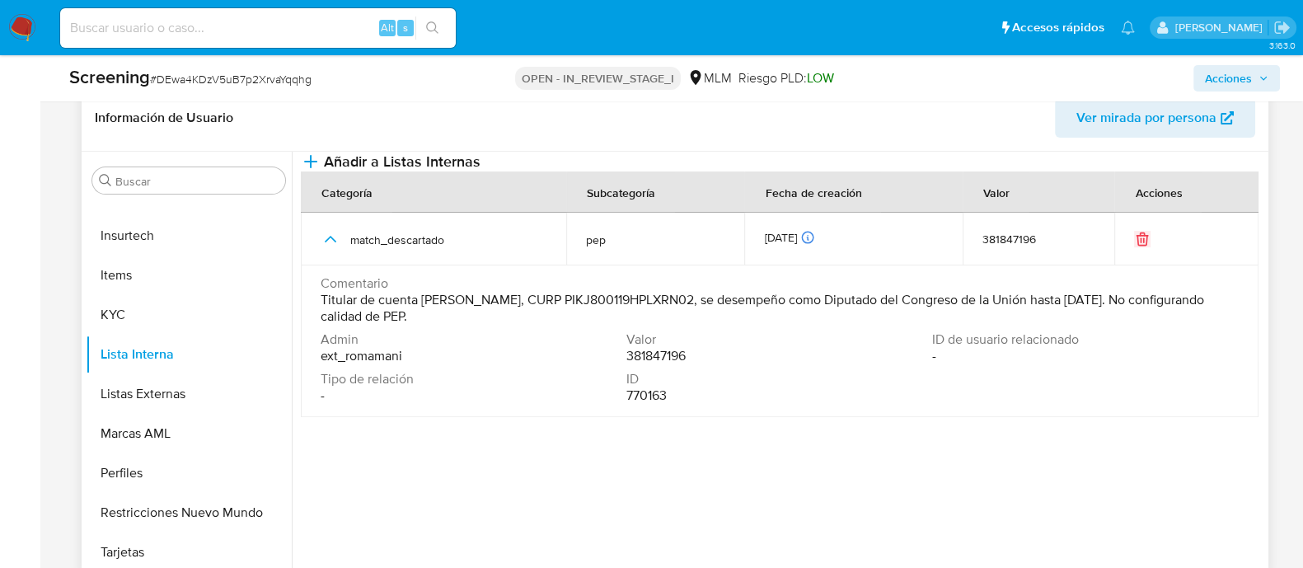
scroll to position [721, 0]
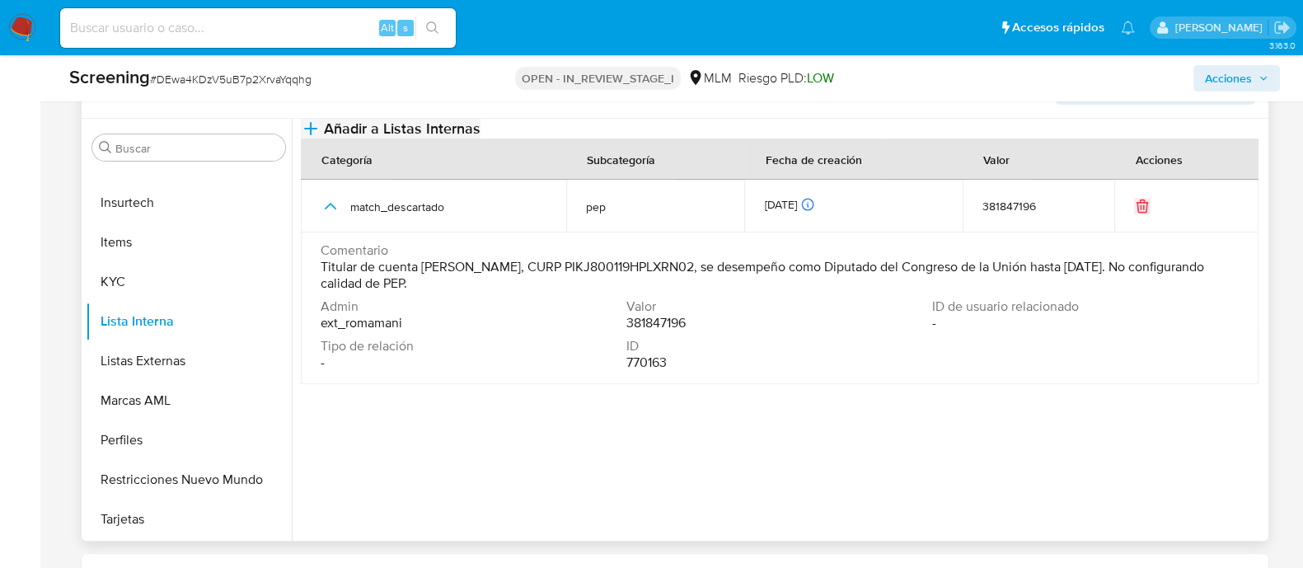
click at [481, 138] on span "Añadir a Listas Internas" at bounding box center [402, 129] width 157 height 18
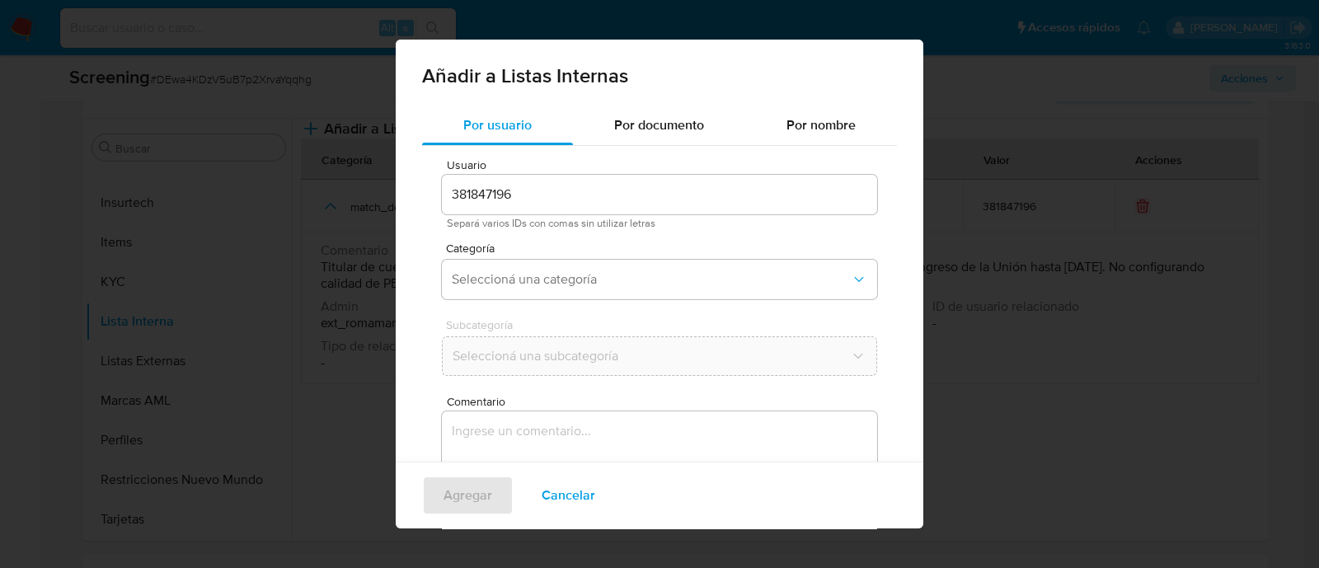
click at [588, 204] on input "381847196" at bounding box center [659, 194] width 435 height 21
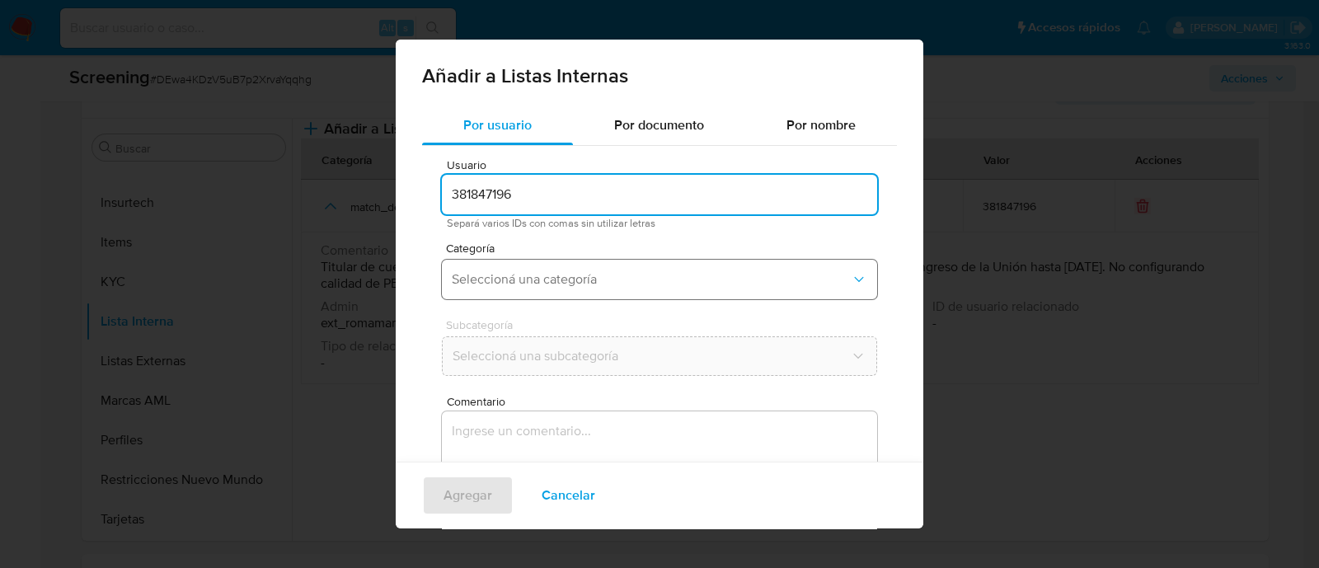
click at [585, 278] on span "Seleccioná una categoría" at bounding box center [651, 279] width 399 height 16
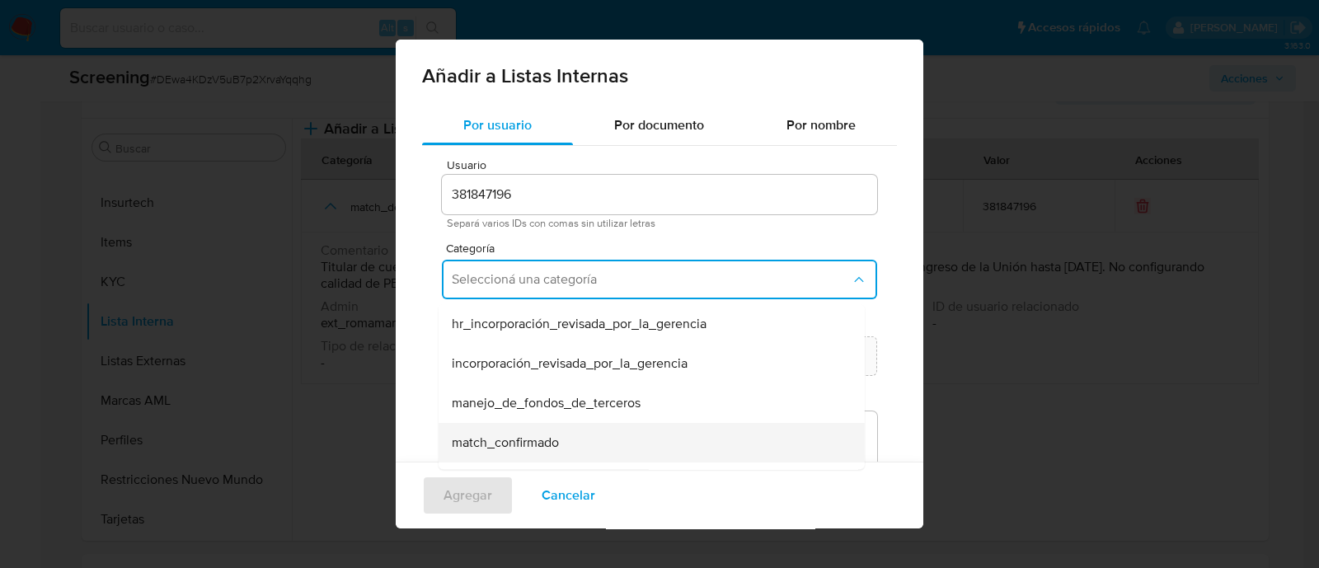
click at [565, 439] on div "match_confirmado" at bounding box center [647, 443] width 390 height 40
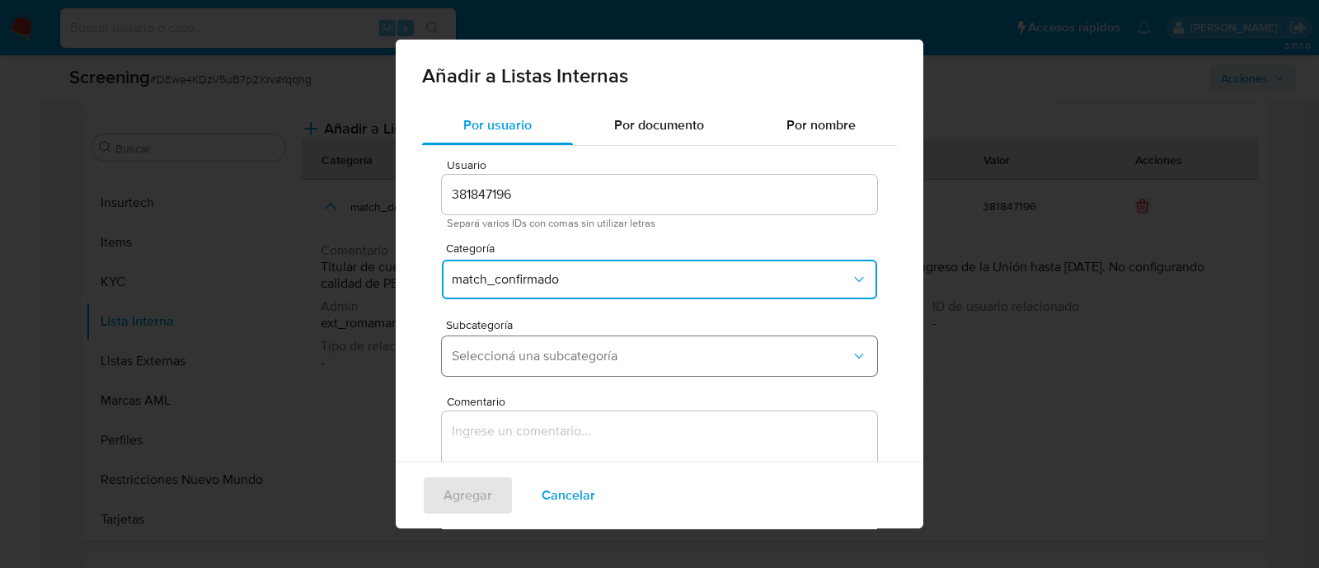
click at [552, 350] on span "Seleccioná una subcategoría" at bounding box center [651, 356] width 399 height 16
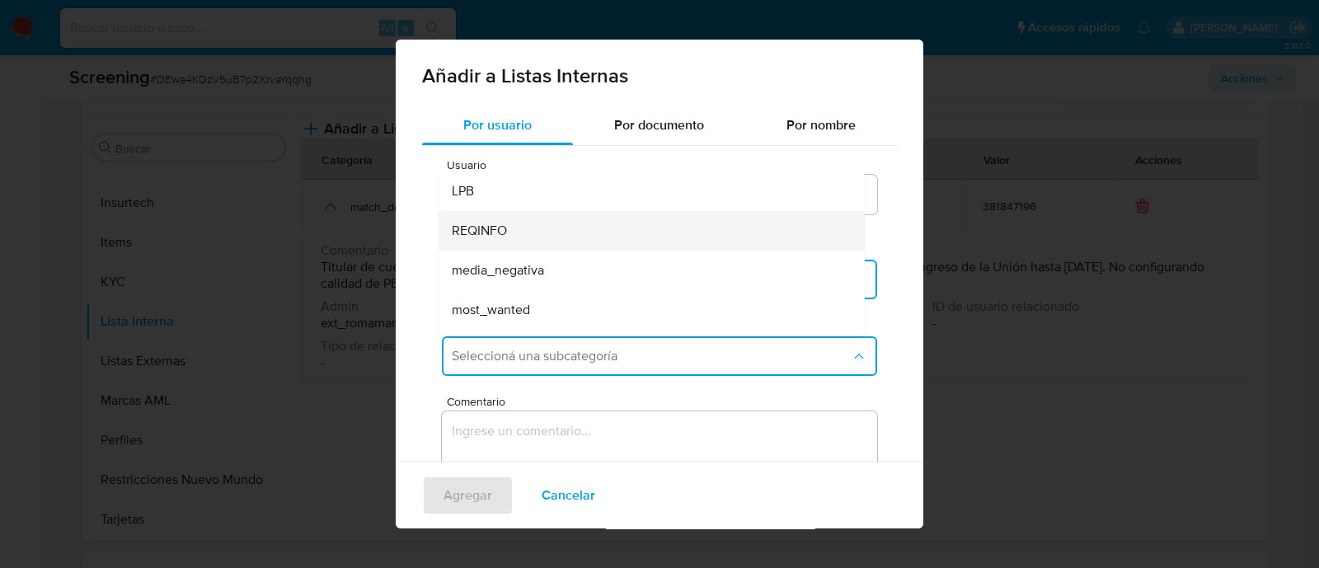
click at [485, 217] on div "REQINFO" at bounding box center [647, 231] width 390 height 40
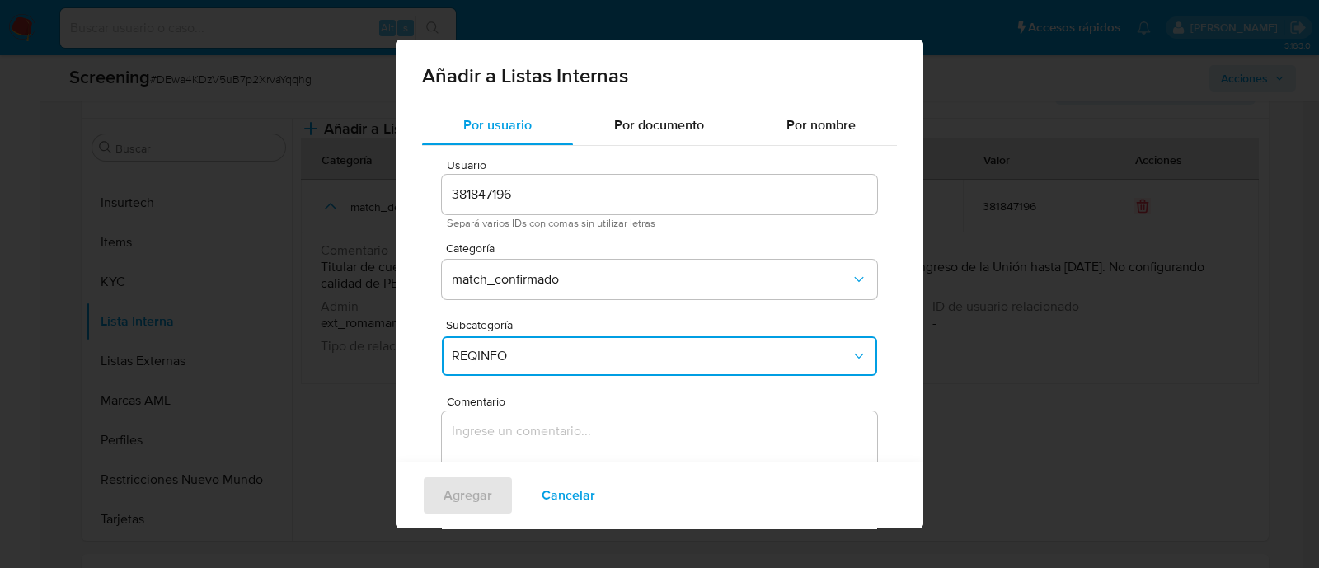
click at [510, 416] on textarea "Comentario" at bounding box center [659, 490] width 435 height 158
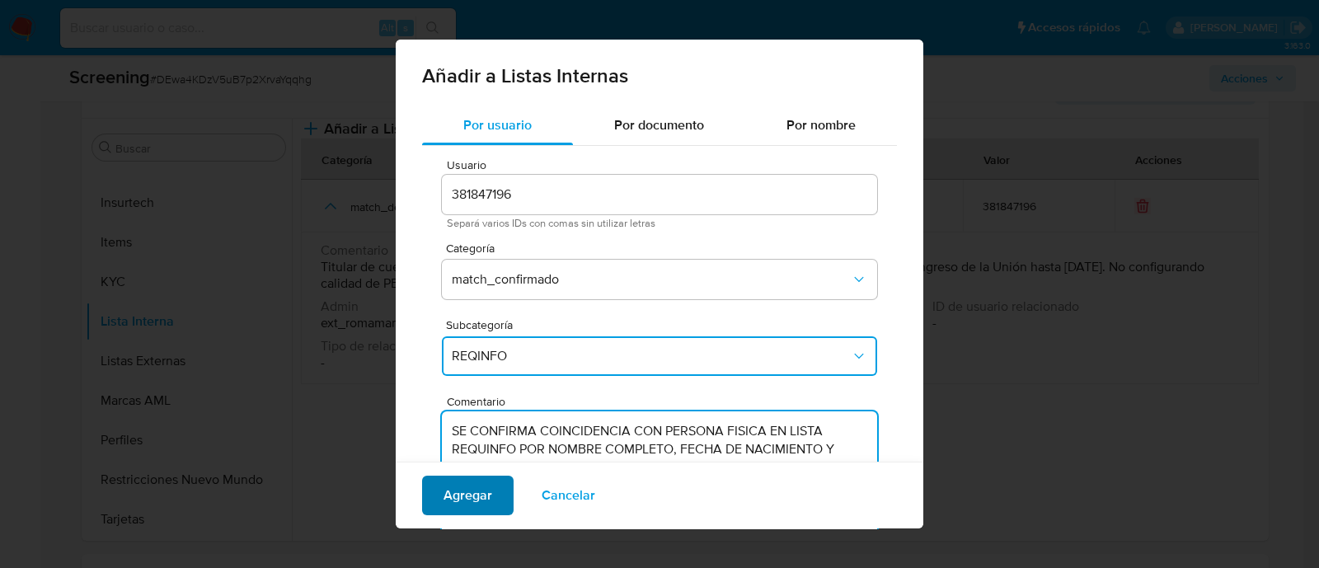
type textarea "SE CONFIRMA COINCIDENCIA CON PERSONA FISICA EN LISTA REQUINFO POR NOMBRE COMPLE…"
click at [485, 489] on span "Agregar" at bounding box center [468, 495] width 49 height 36
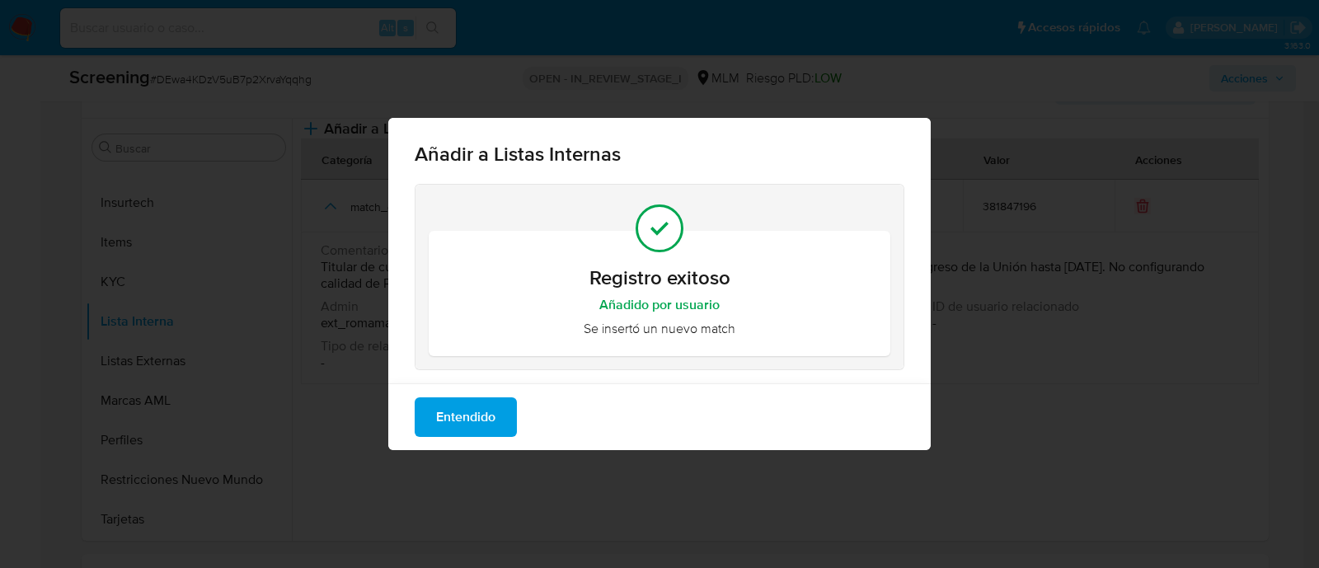
click at [454, 432] on span "Entendido" at bounding box center [465, 417] width 59 height 36
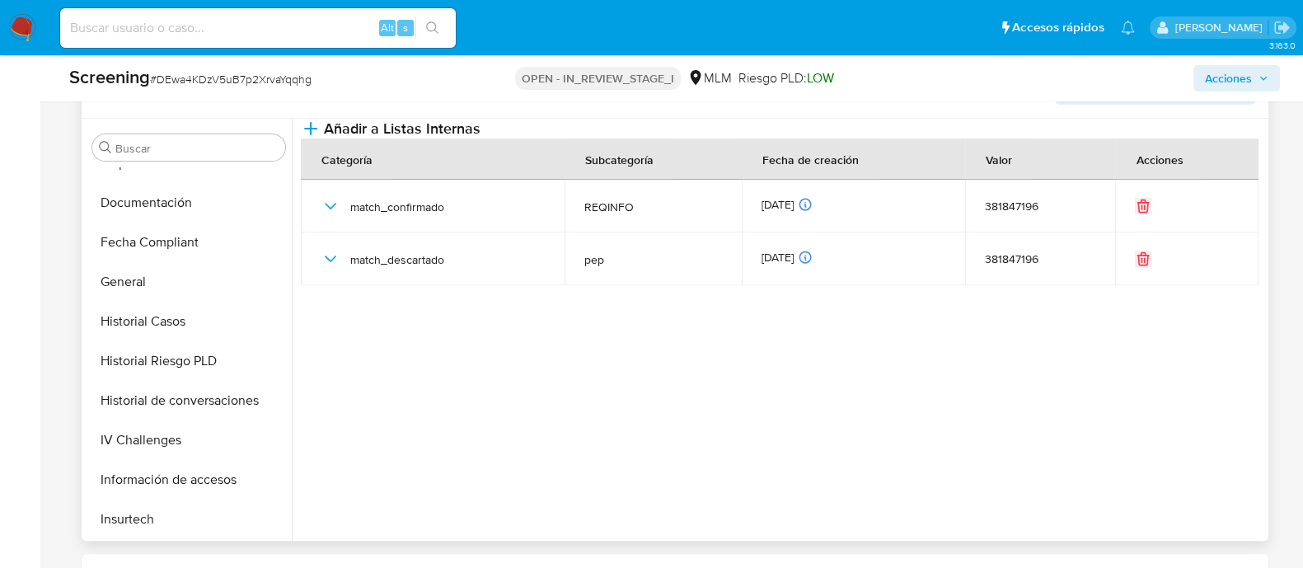
scroll to position [515, 0]
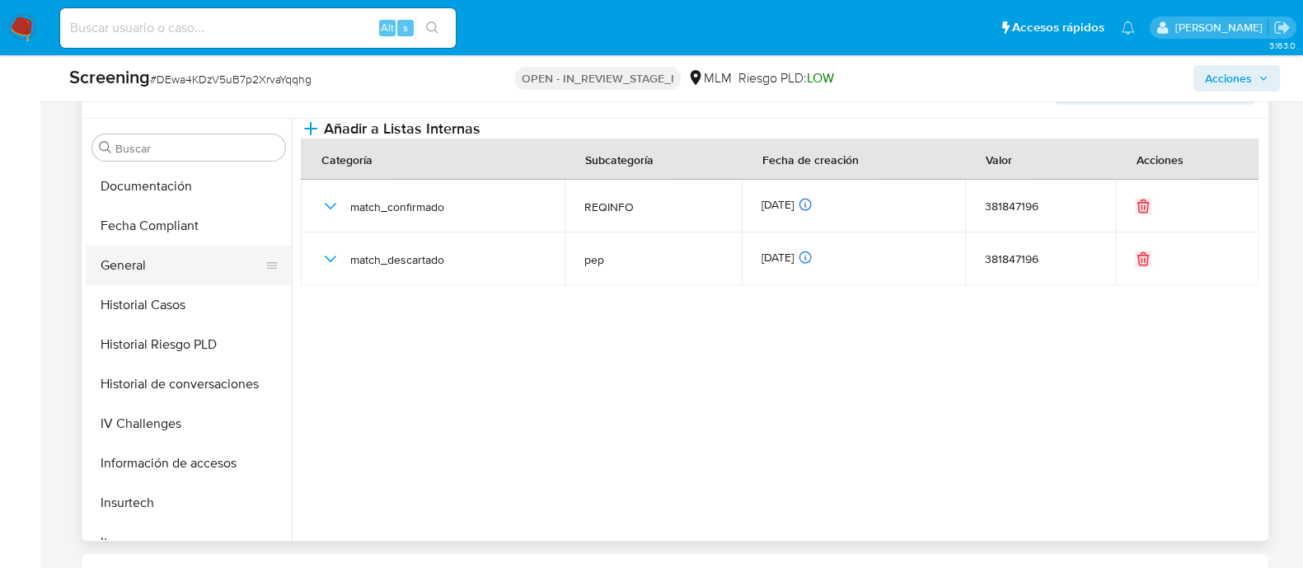
click at [165, 265] on button "General" at bounding box center [182, 266] width 193 height 40
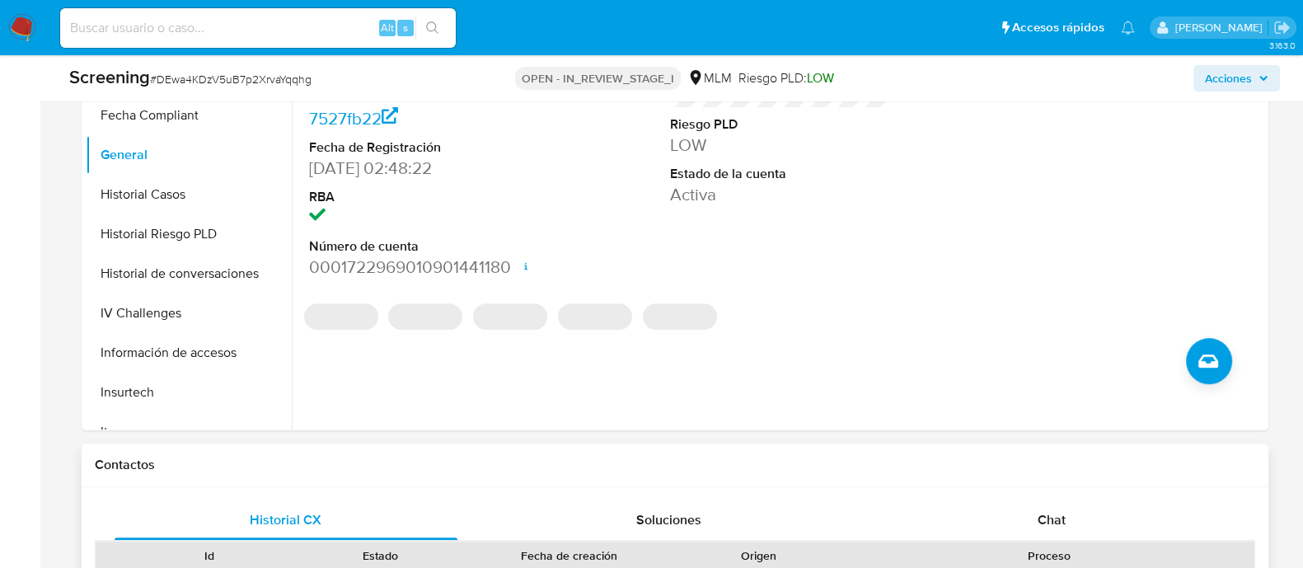
scroll to position [928, 0]
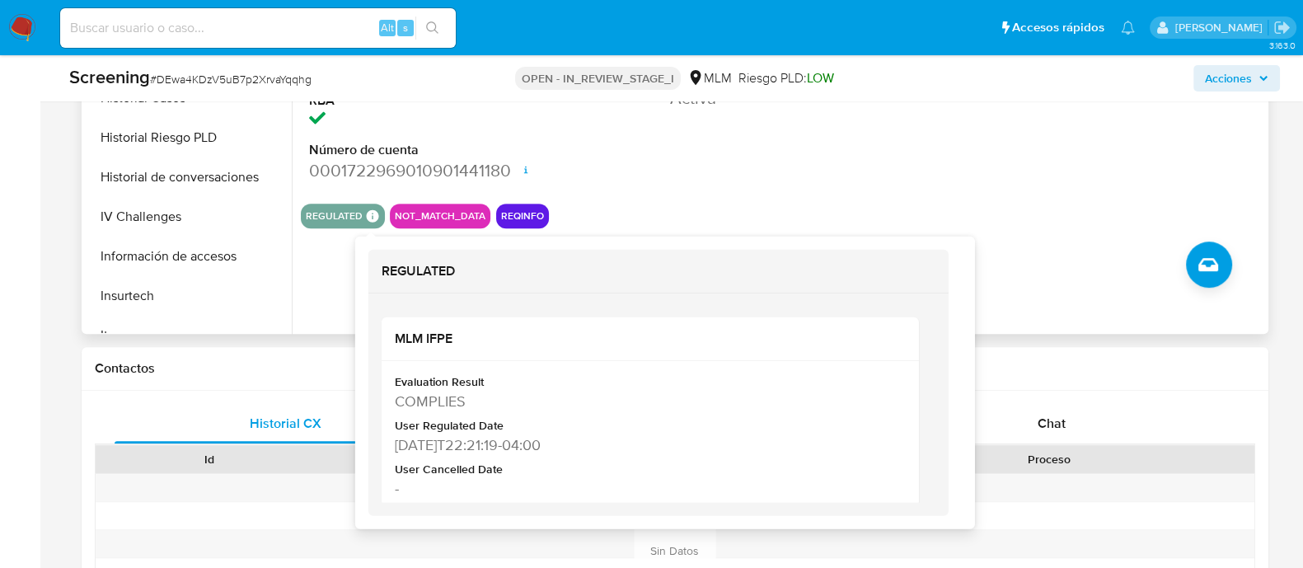
click at [369, 216] on icon at bounding box center [372, 216] width 12 height 12
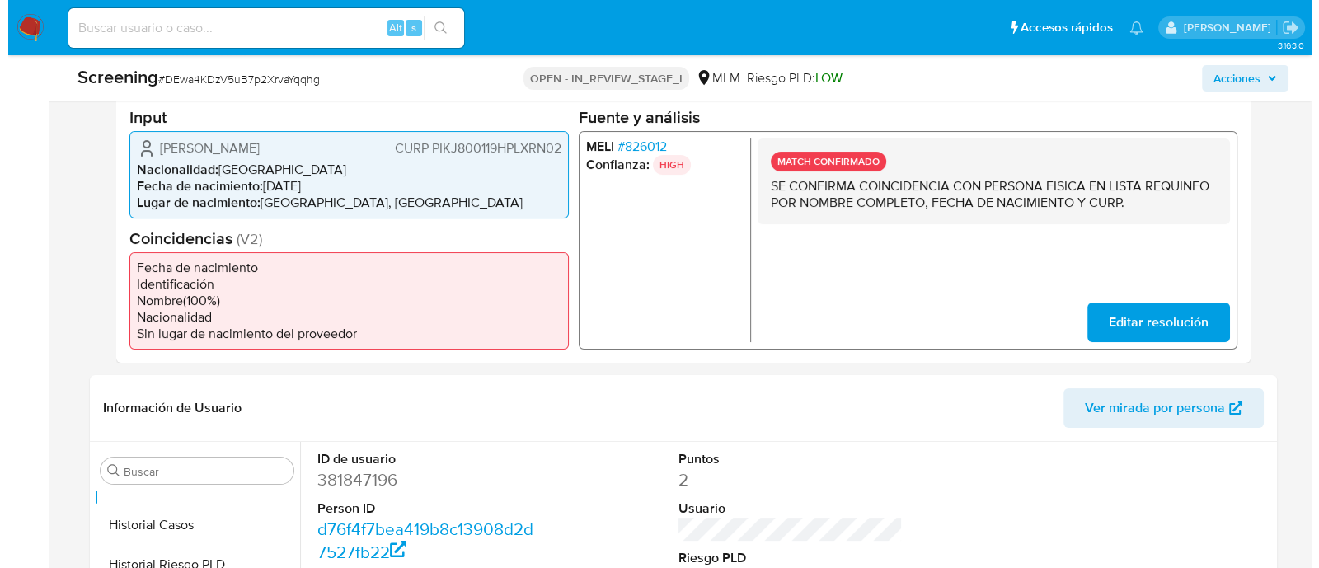
scroll to position [309, 0]
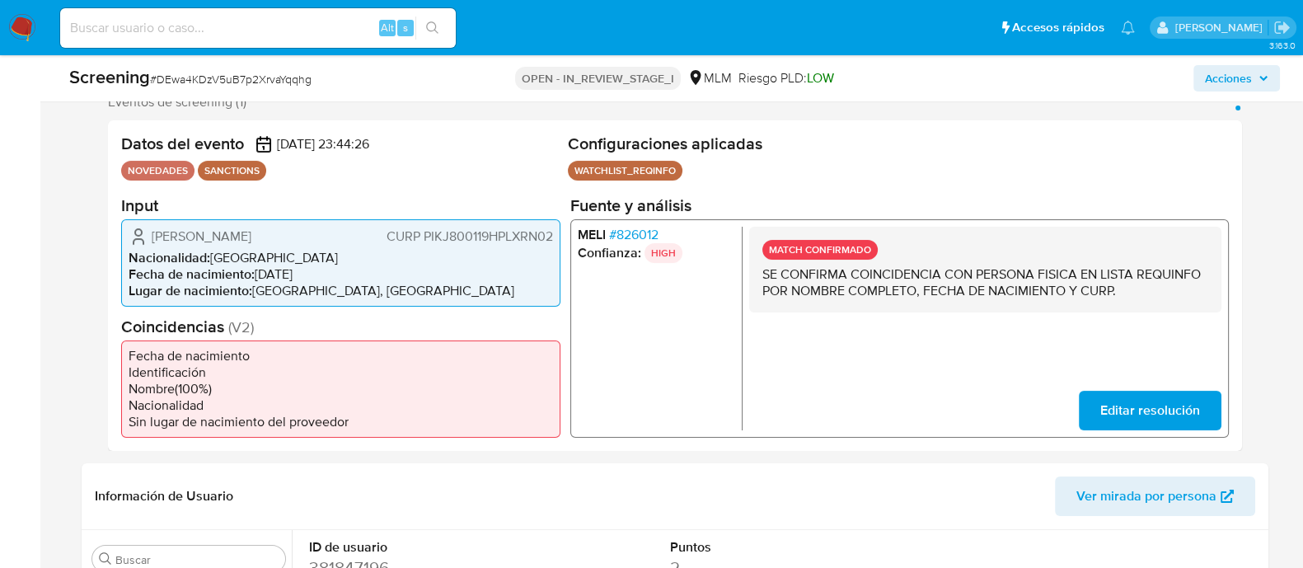
click at [1254, 77] on span "Acciones" at bounding box center [1236, 78] width 63 height 23
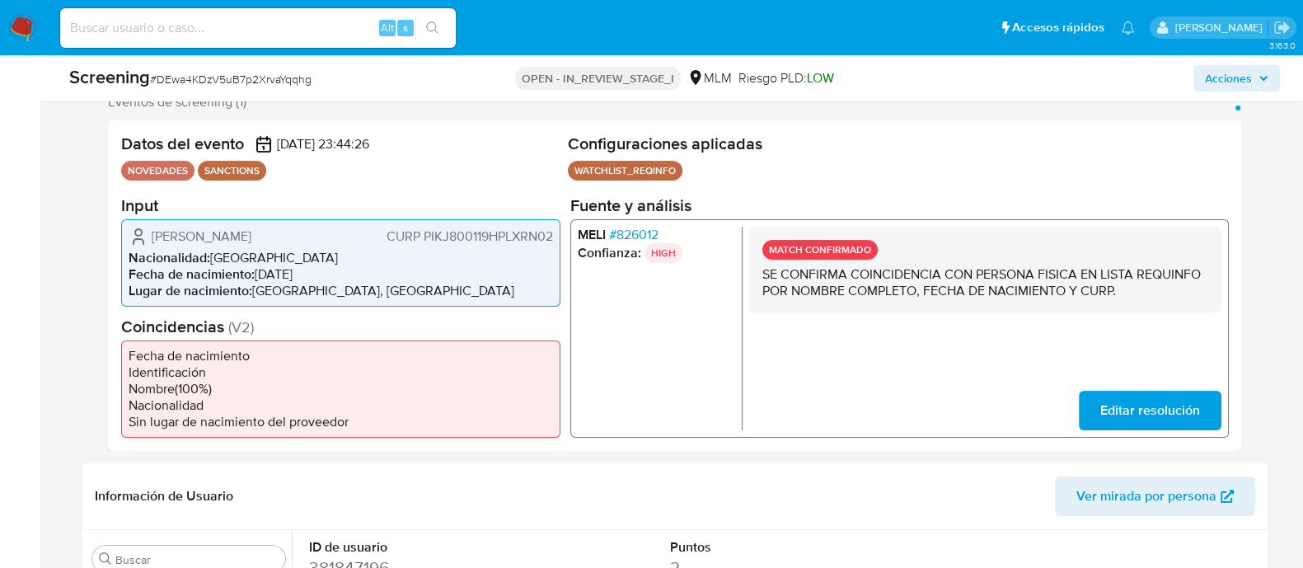
drag, startPoint x: 151, startPoint y: 237, endPoint x: 305, endPoint y: 243, distance: 154.3
click at [251, 242] on span "Juan Pablo Piña Kurczyn" at bounding box center [202, 236] width 100 height 16
drag, startPoint x: 256, startPoint y: 277, endPoint x: 318, endPoint y: 274, distance: 61.9
click at [318, 274] on li "Fecha de nacimiento : 19/01/1980" at bounding box center [341, 273] width 425 height 16
click at [439, 232] on span "CURP PIKJ800119HPLXRN02" at bounding box center [469, 236] width 167 height 16
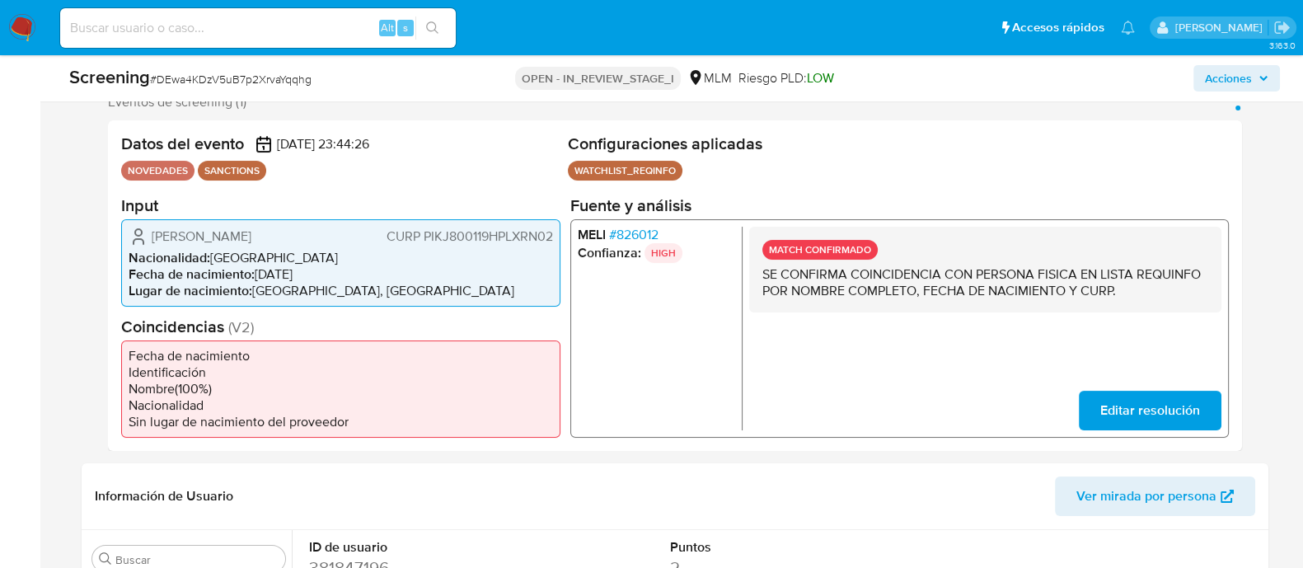
click at [439, 232] on span "CURP PIKJ800119HPLXRN02" at bounding box center [469, 236] width 167 height 16
click at [1228, 79] on span "Acciones" at bounding box center [1228, 78] width 47 height 26
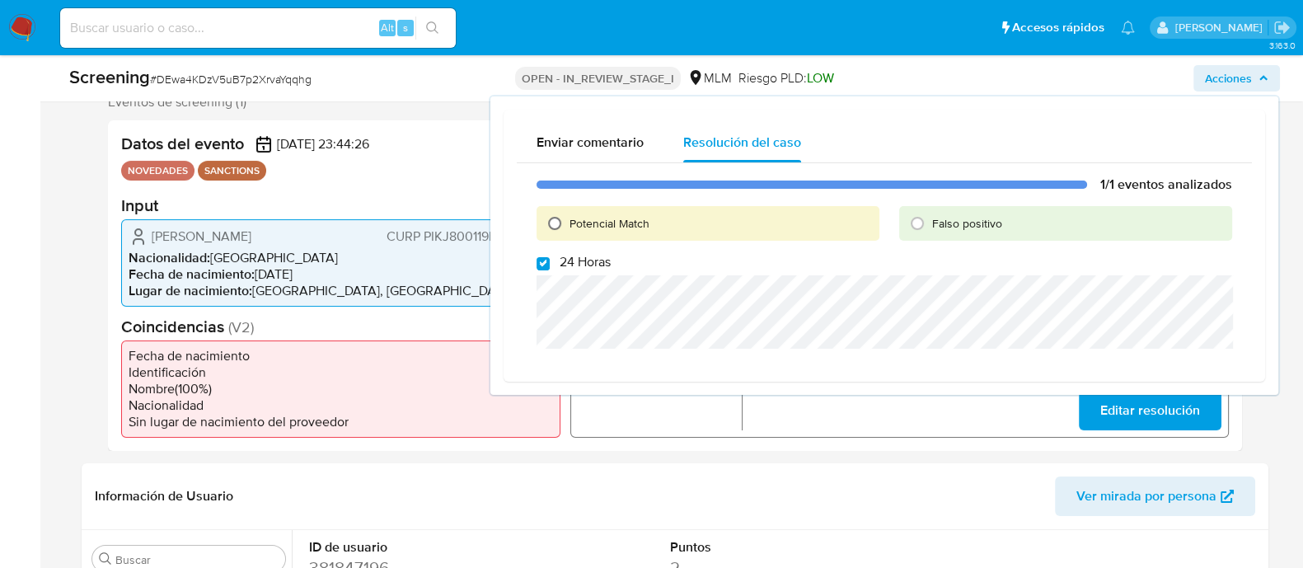
click at [555, 226] on input "Potencial Match" at bounding box center [555, 223] width 26 height 26
radio input "true"
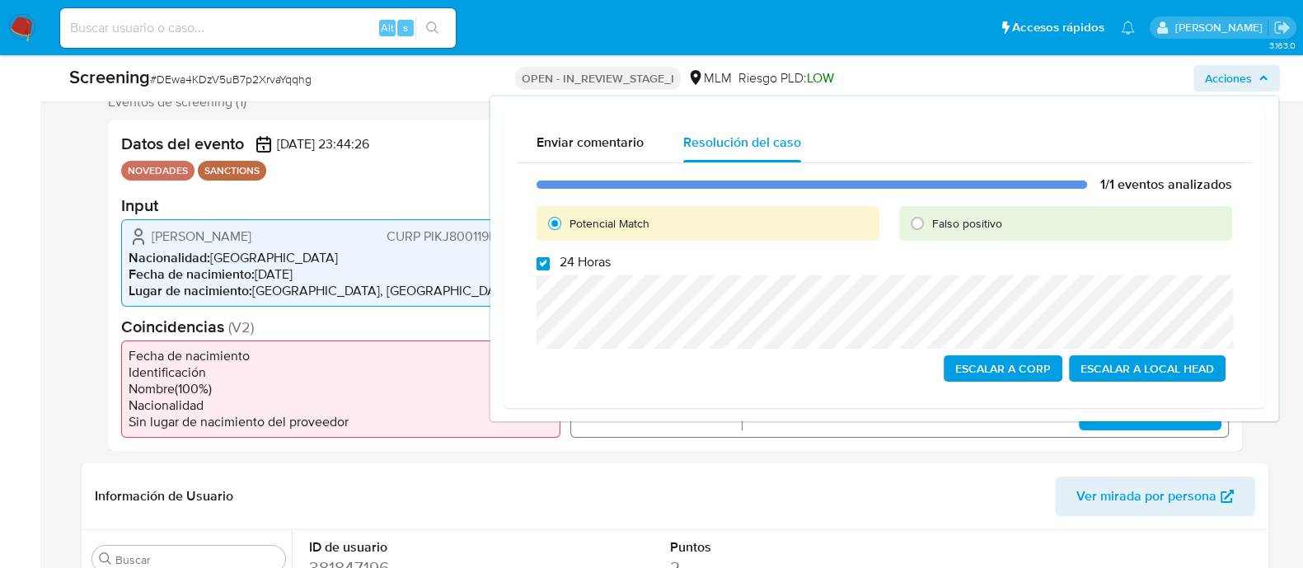
click at [544, 260] on input "24 Horas" at bounding box center [543, 263] width 13 height 13
checkbox input "false"
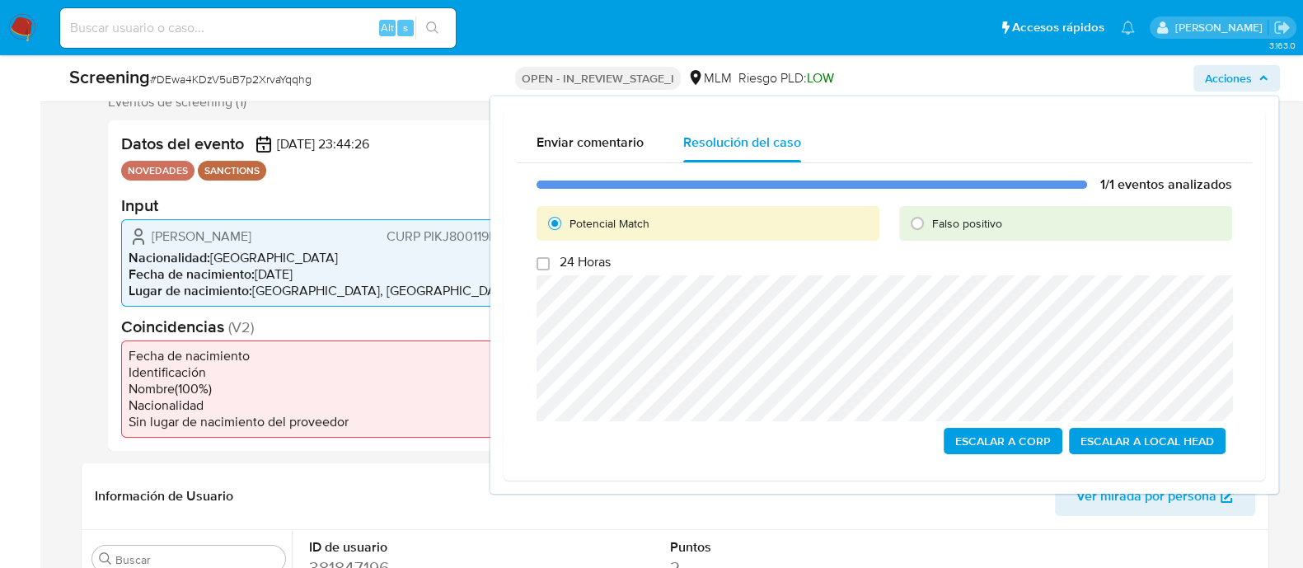
click at [1136, 439] on span "Escalar a Local Head" at bounding box center [1148, 441] width 134 height 23
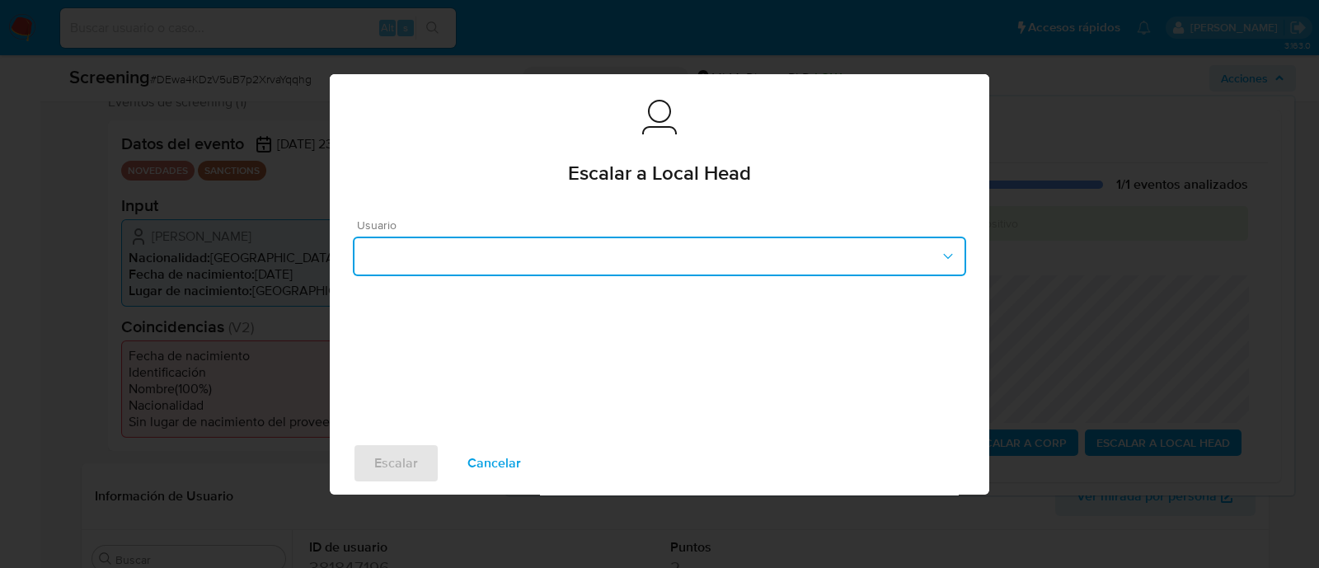
click at [556, 258] on button "button" at bounding box center [659, 257] width 613 height 40
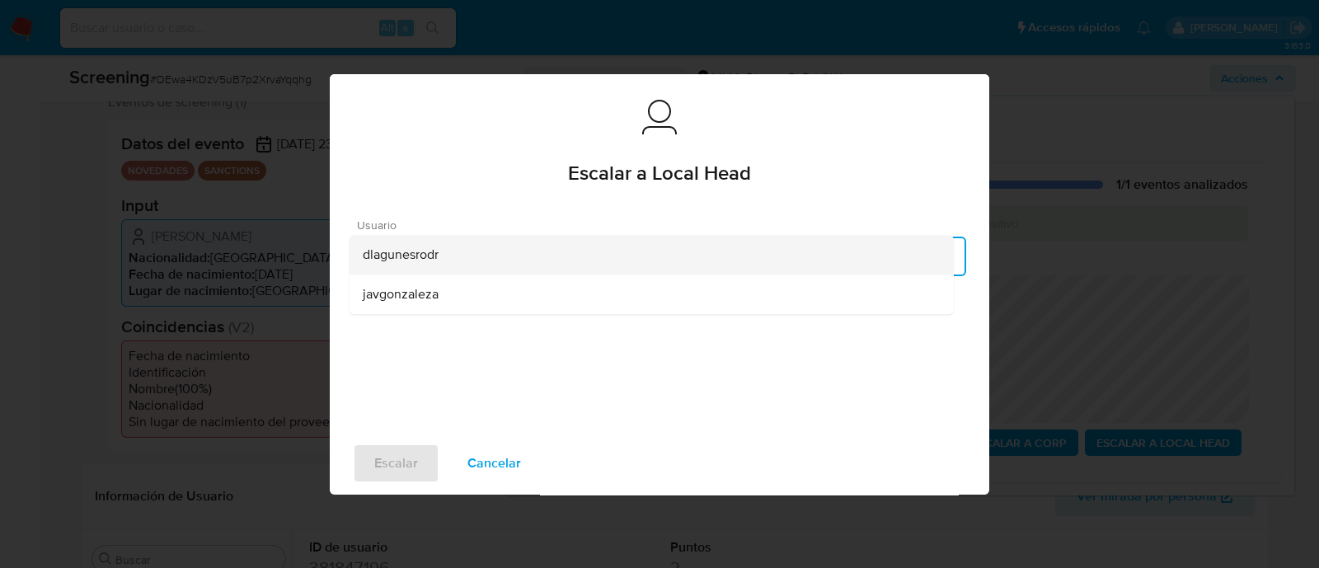
click at [430, 262] on span "dlagunesrodr" at bounding box center [401, 255] width 76 height 16
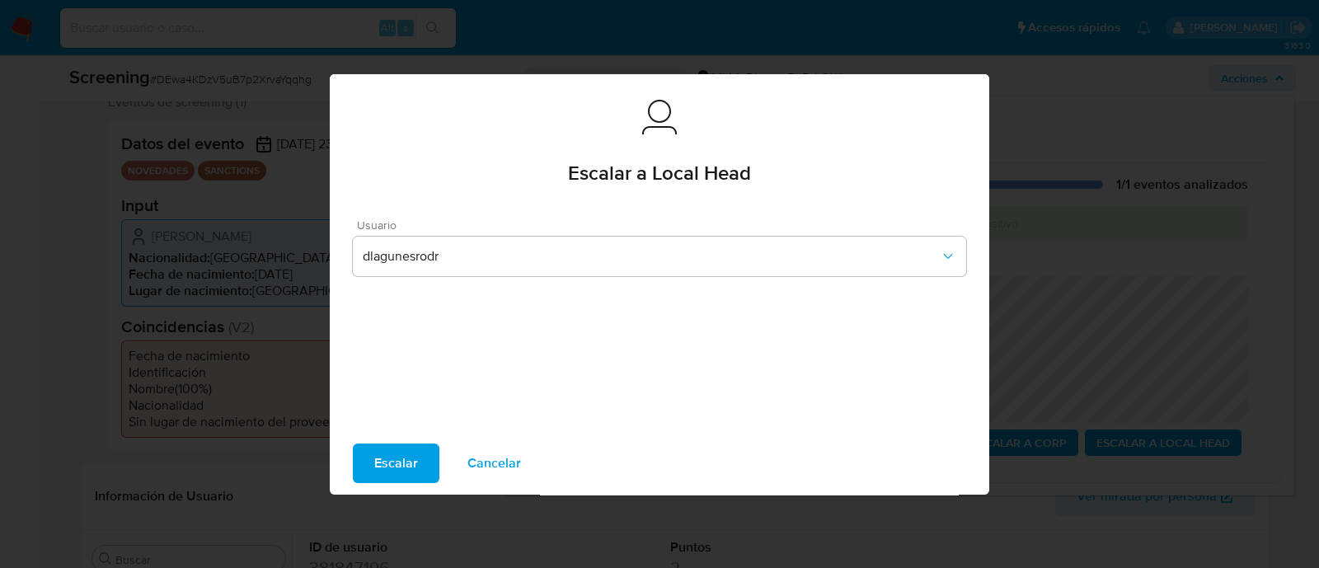
click at [396, 467] on span "Escalar" at bounding box center [396, 463] width 44 height 36
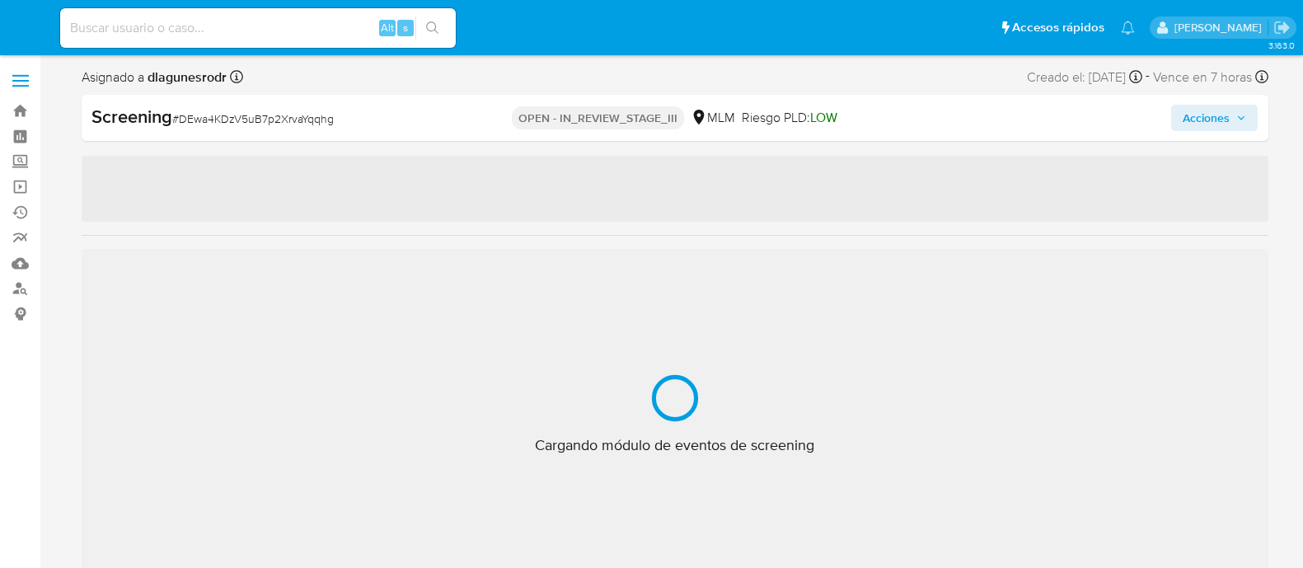
select select "10"
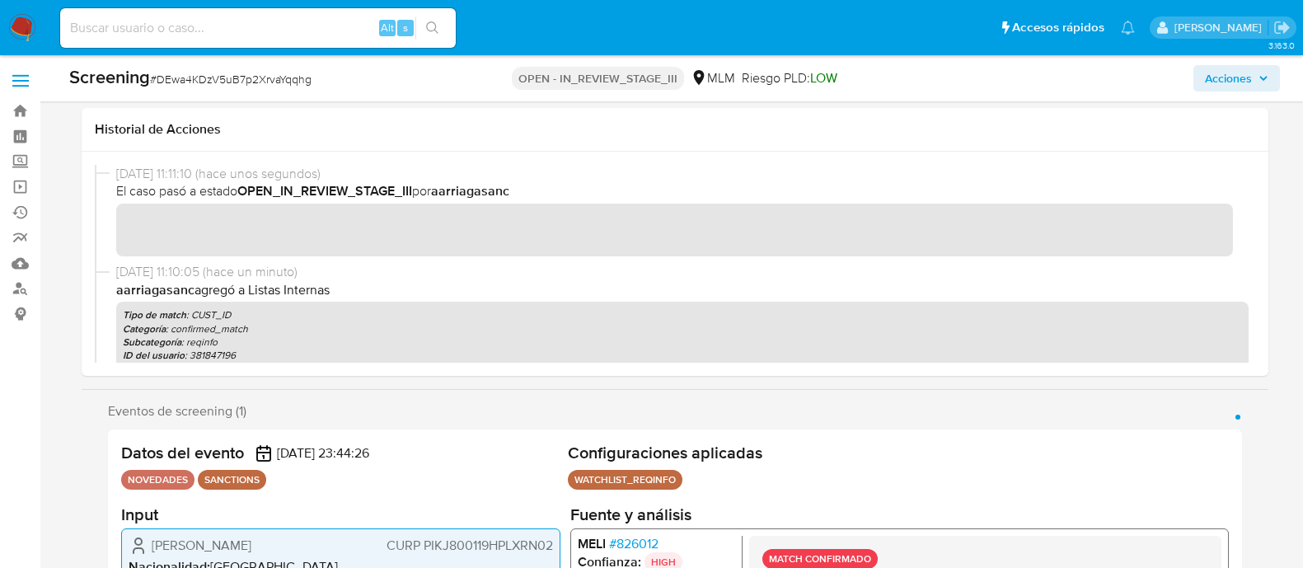
scroll to position [59, 0]
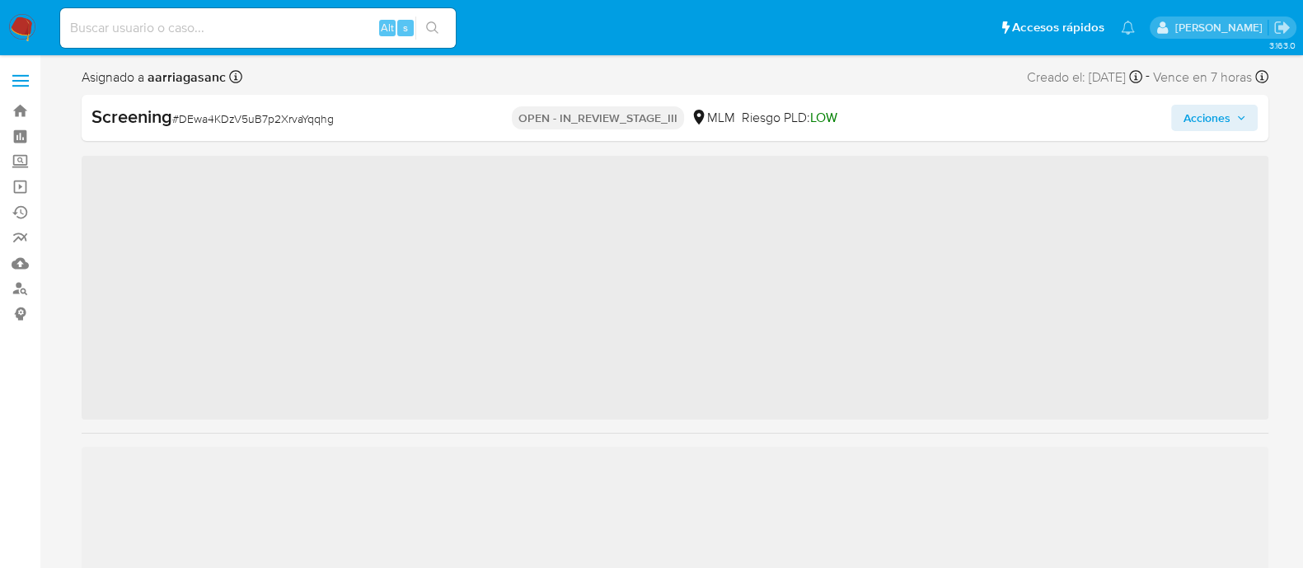
scroll to position [815, 0]
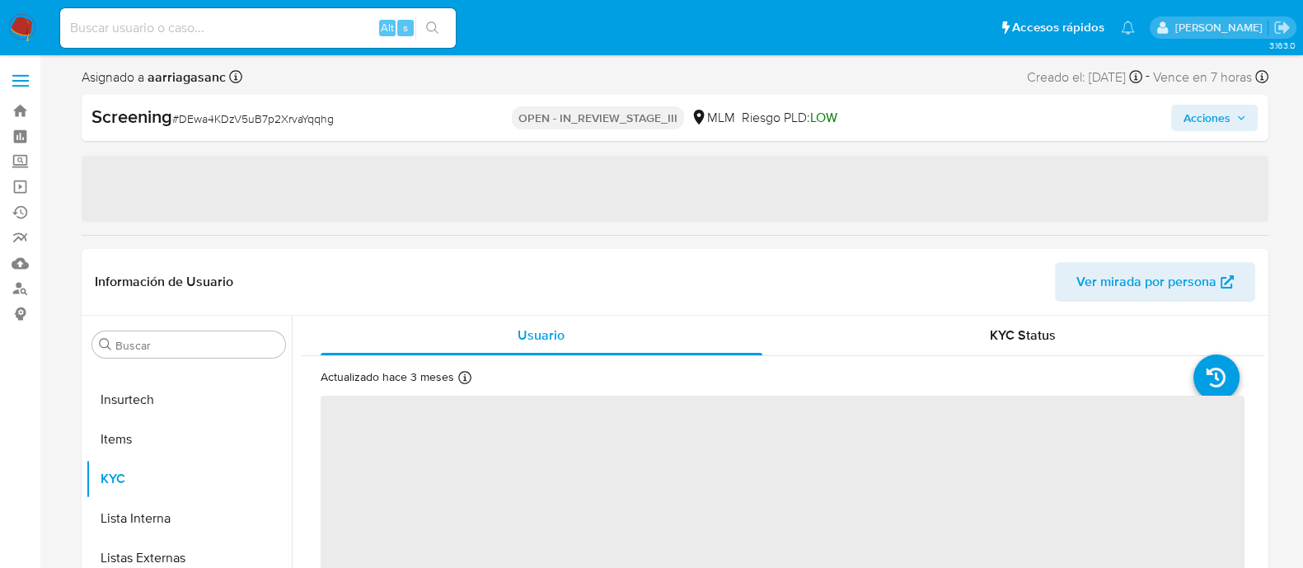
select select "10"
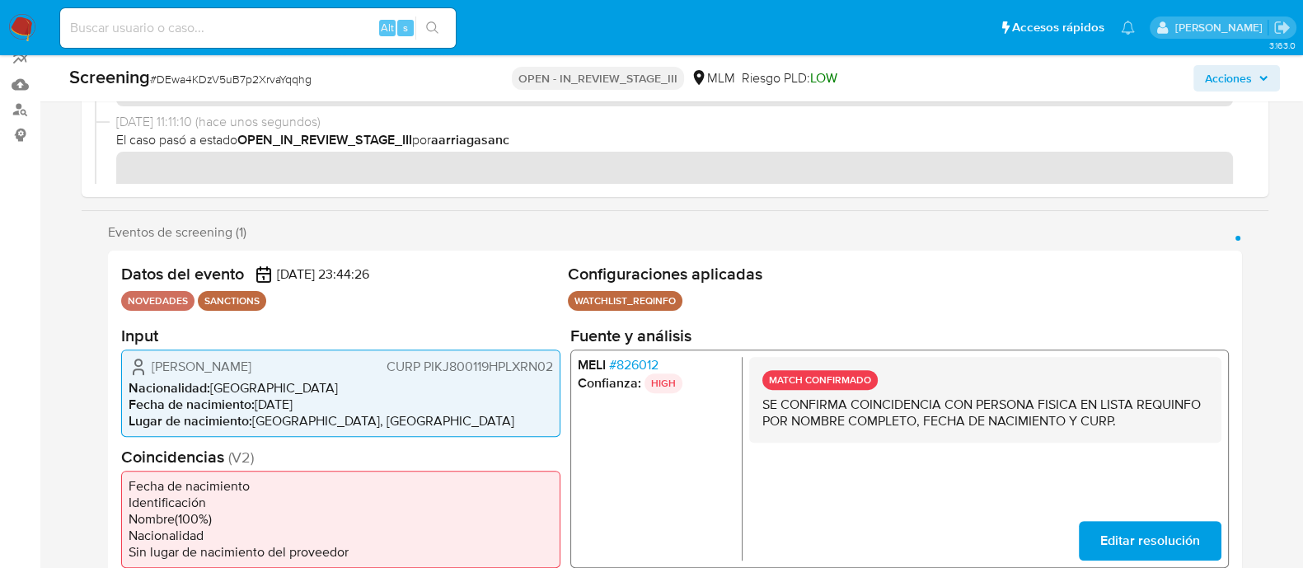
scroll to position [0, 0]
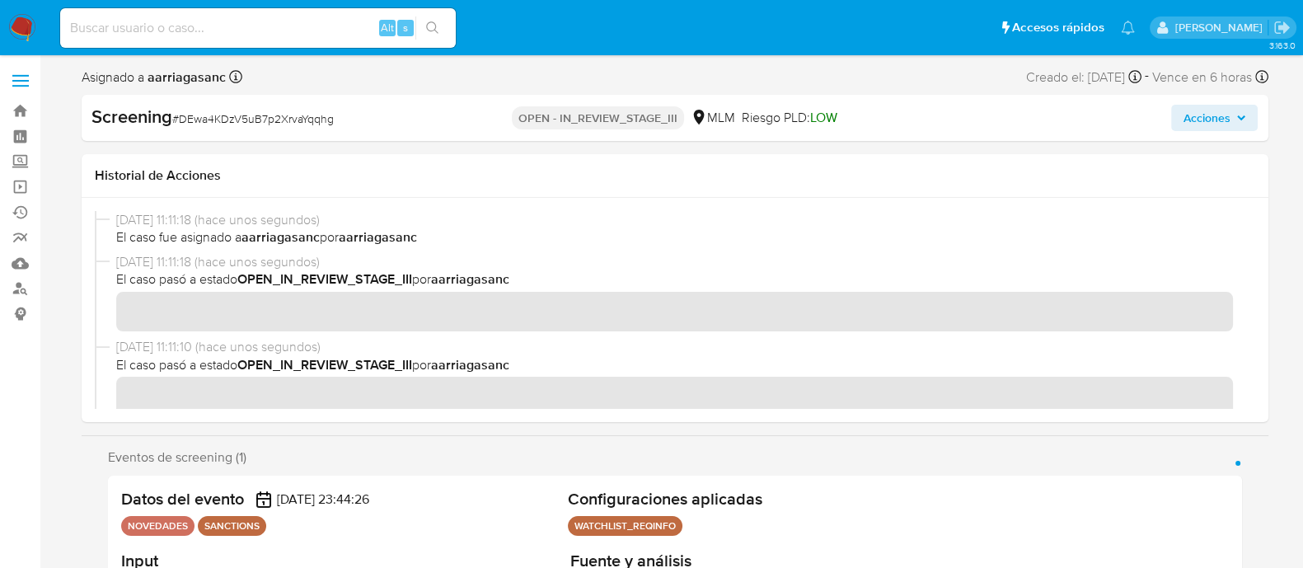
click at [510, 270] on b "aarriagasanc" at bounding box center [470, 279] width 78 height 19
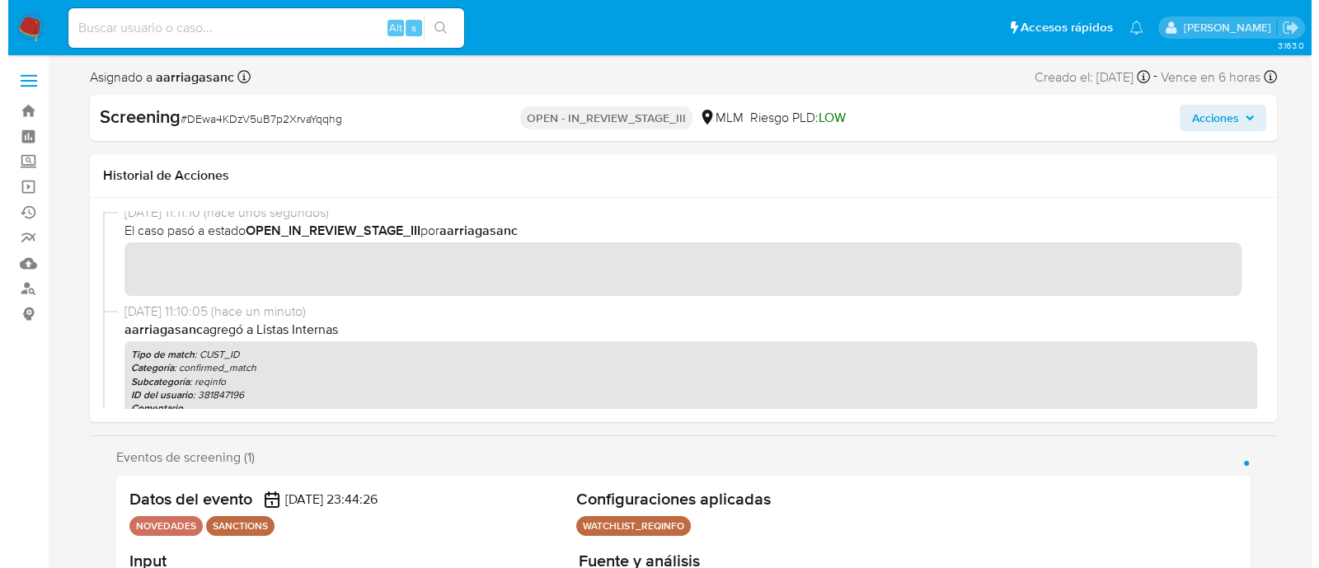
scroll to position [102, 0]
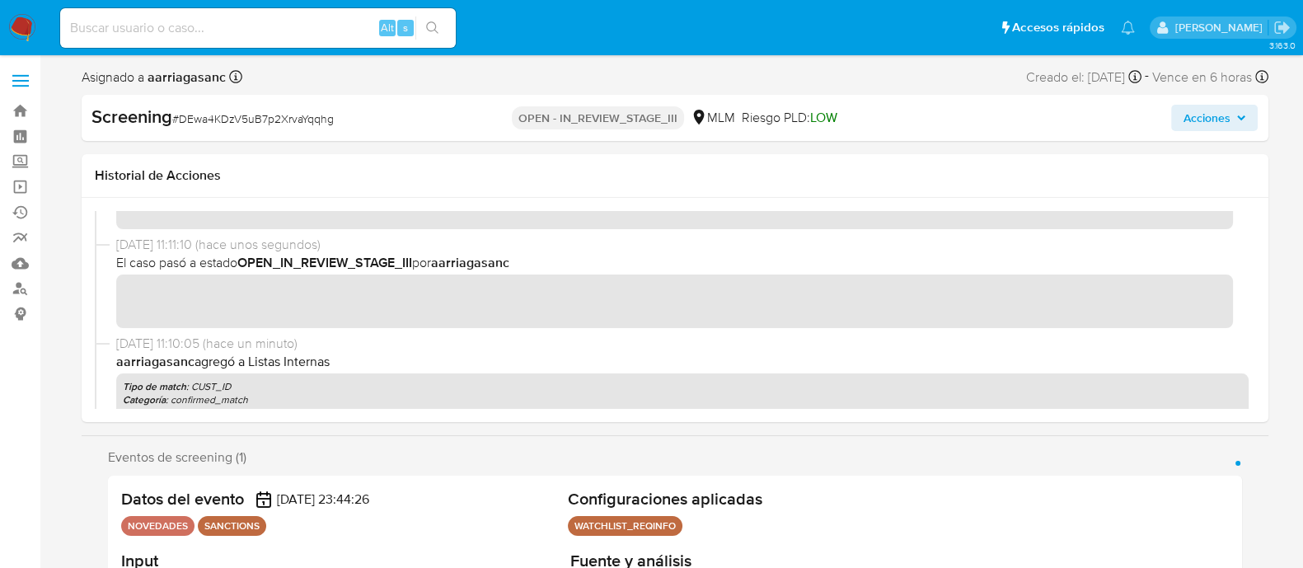
drag, startPoint x: 1233, startPoint y: 121, endPoint x: 1216, endPoint y: 125, distance: 17.0
click at [1233, 120] on span "Acciones" at bounding box center [1214, 117] width 63 height 23
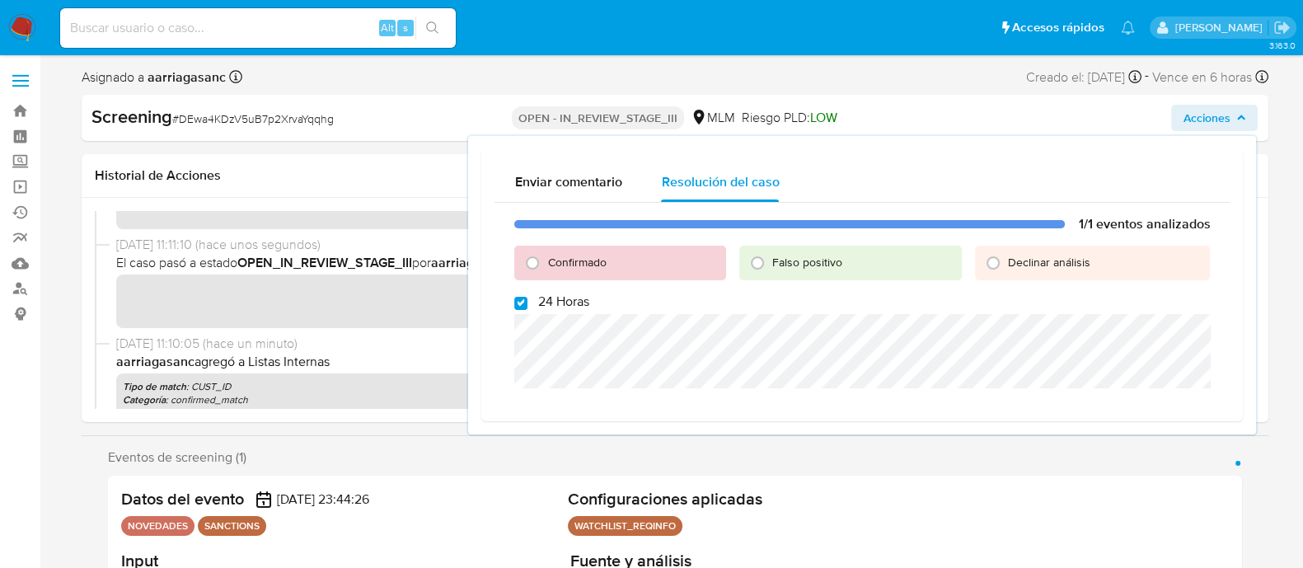
drag, startPoint x: 532, startPoint y: 261, endPoint x: 500, endPoint y: 307, distance: 55.6
click at [531, 261] on input "Confirmado" at bounding box center [532, 263] width 26 height 26
radio input "true"
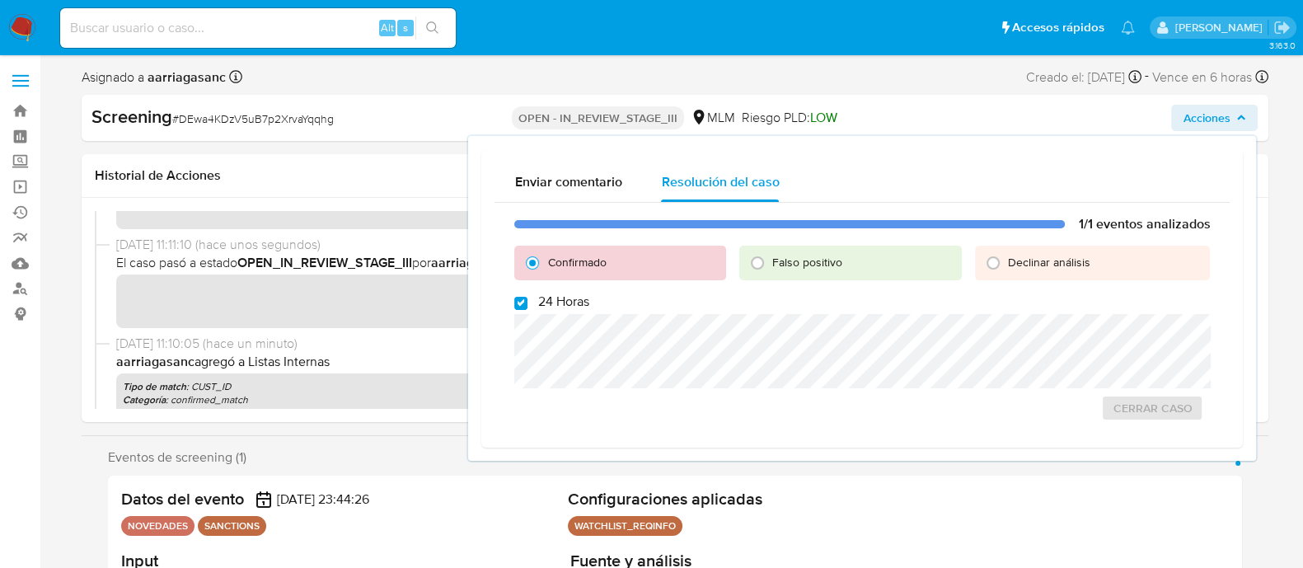
click at [523, 295] on span at bounding box center [520, 301] width 13 height 13
click at [523, 297] on input "24 Horas" at bounding box center [520, 303] width 13 height 13
checkbox input "false"
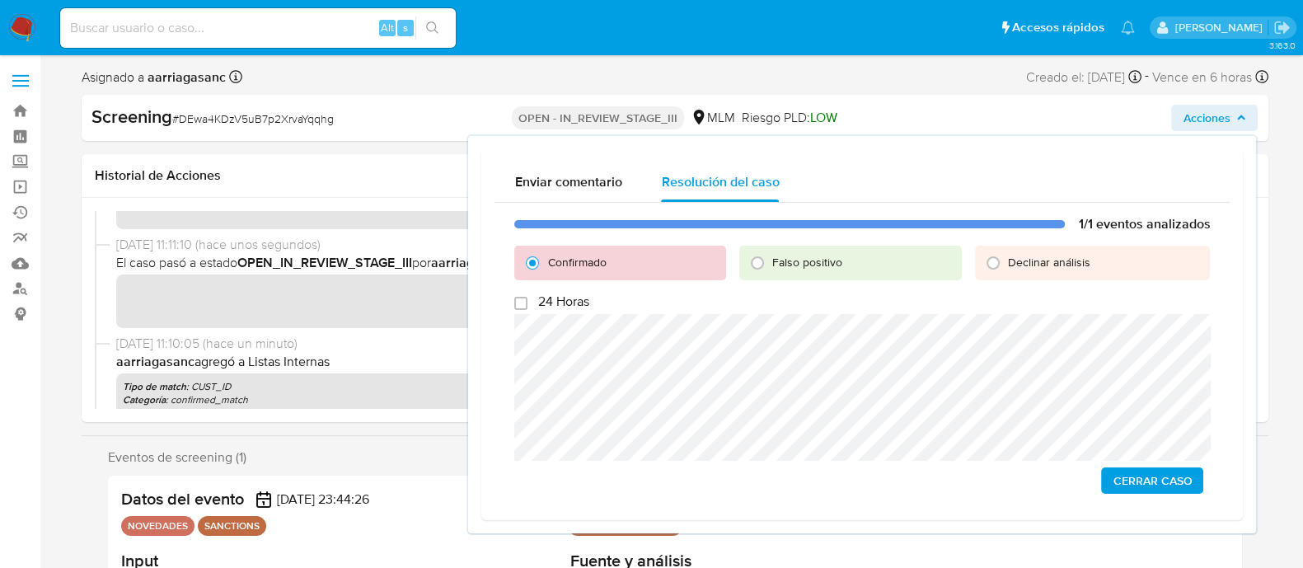
drag, startPoint x: 1187, startPoint y: 474, endPoint x: 1167, endPoint y: 467, distance: 21.1
click at [1187, 475] on span "Cerrar Caso" at bounding box center [1152, 480] width 79 height 23
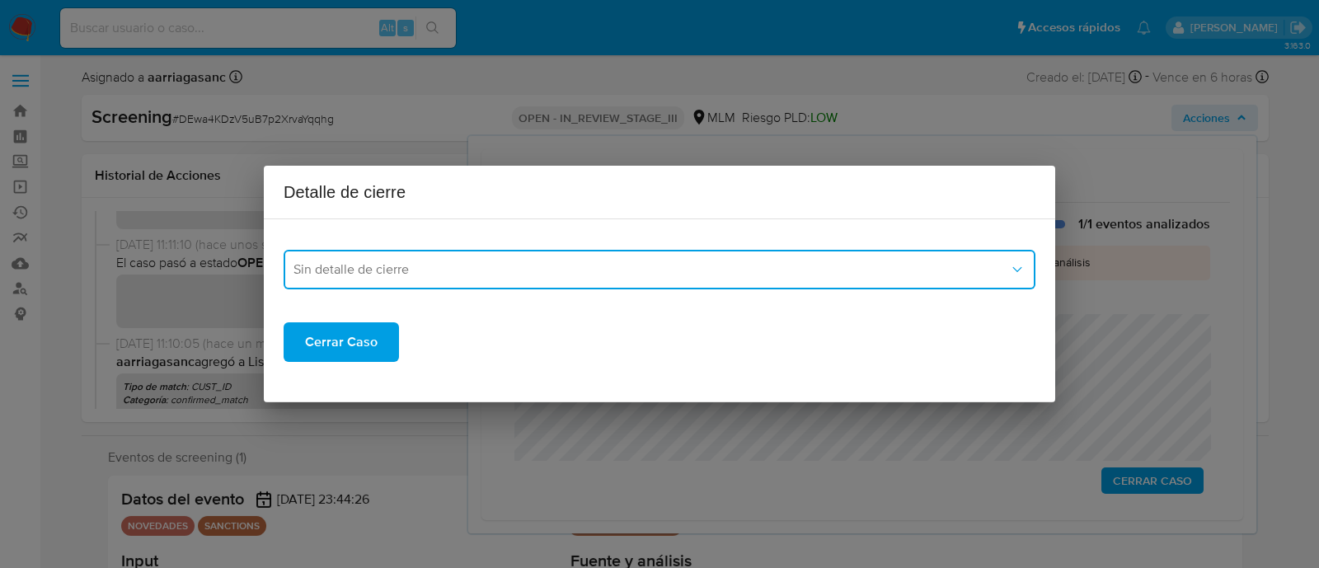
click at [641, 265] on span "Sin detalle de cierre" at bounding box center [652, 269] width 716 height 16
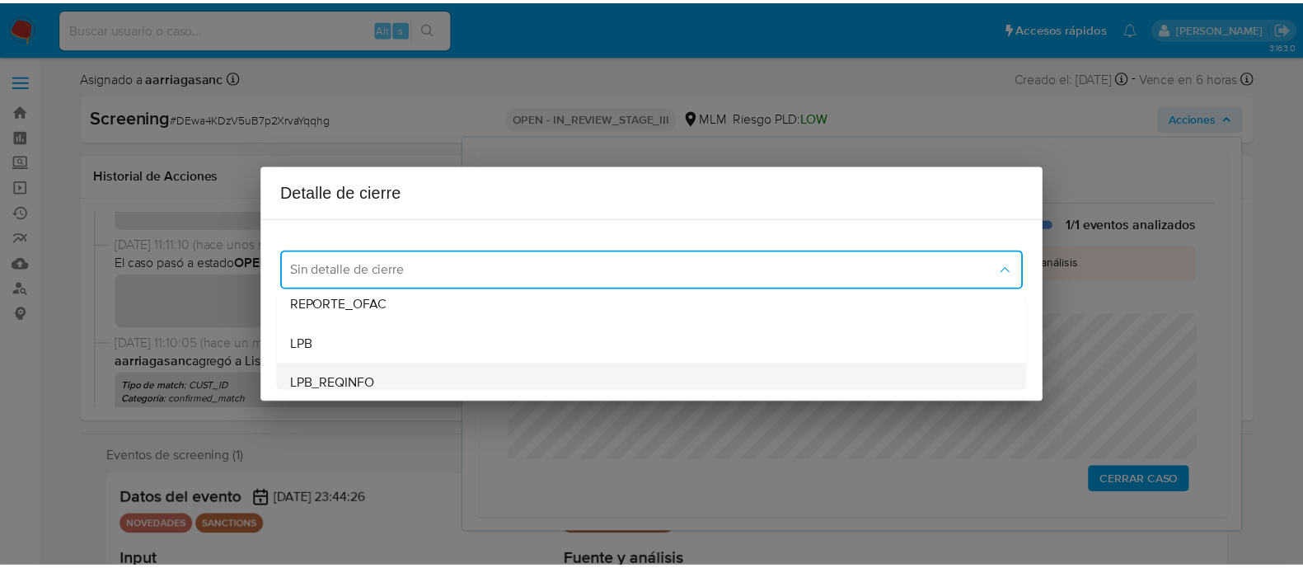
scroll to position [94, 0]
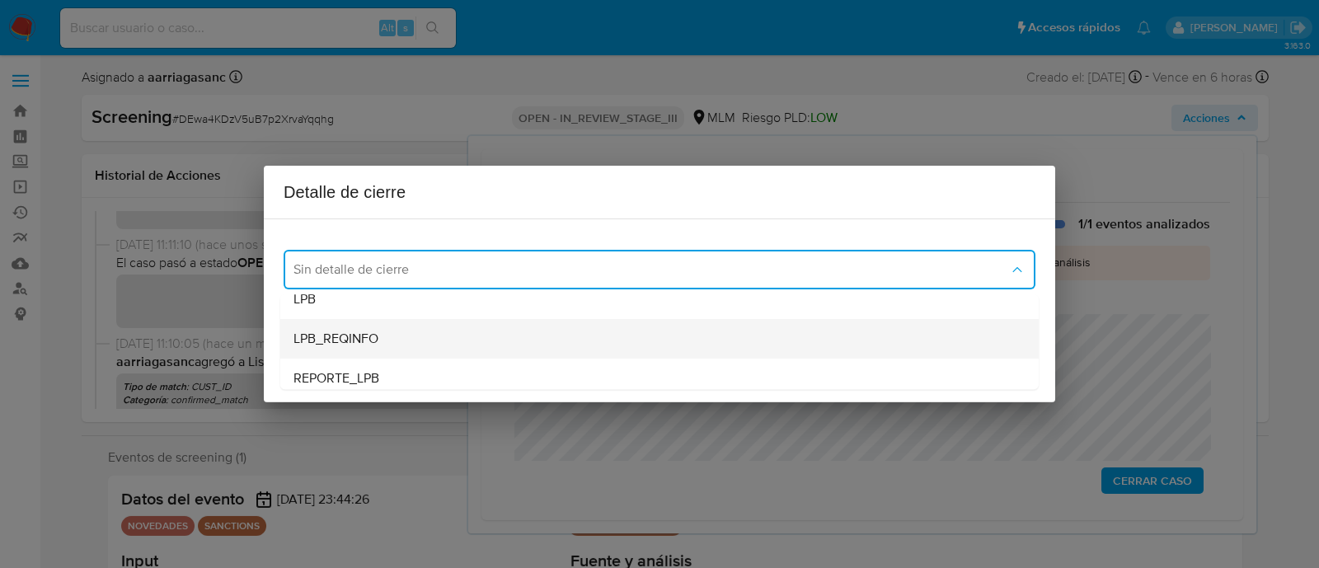
click at [376, 333] on span "LPB_REQINFO" at bounding box center [336, 339] width 85 height 16
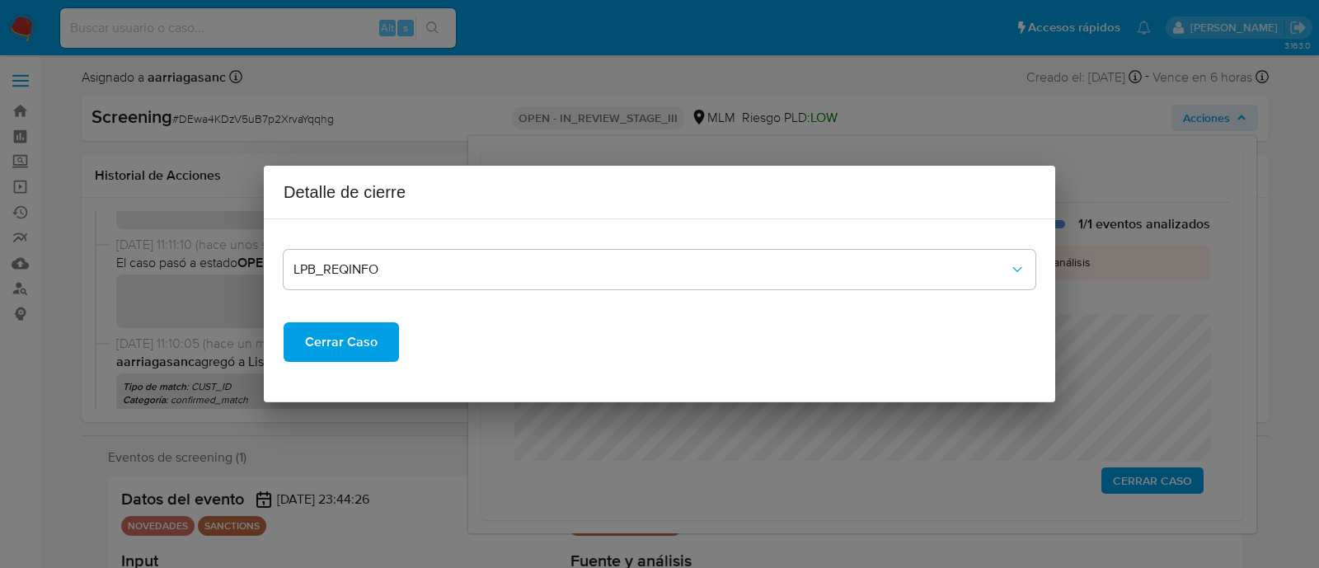
click at [354, 344] on span "Cerrar Caso" at bounding box center [341, 342] width 73 height 36
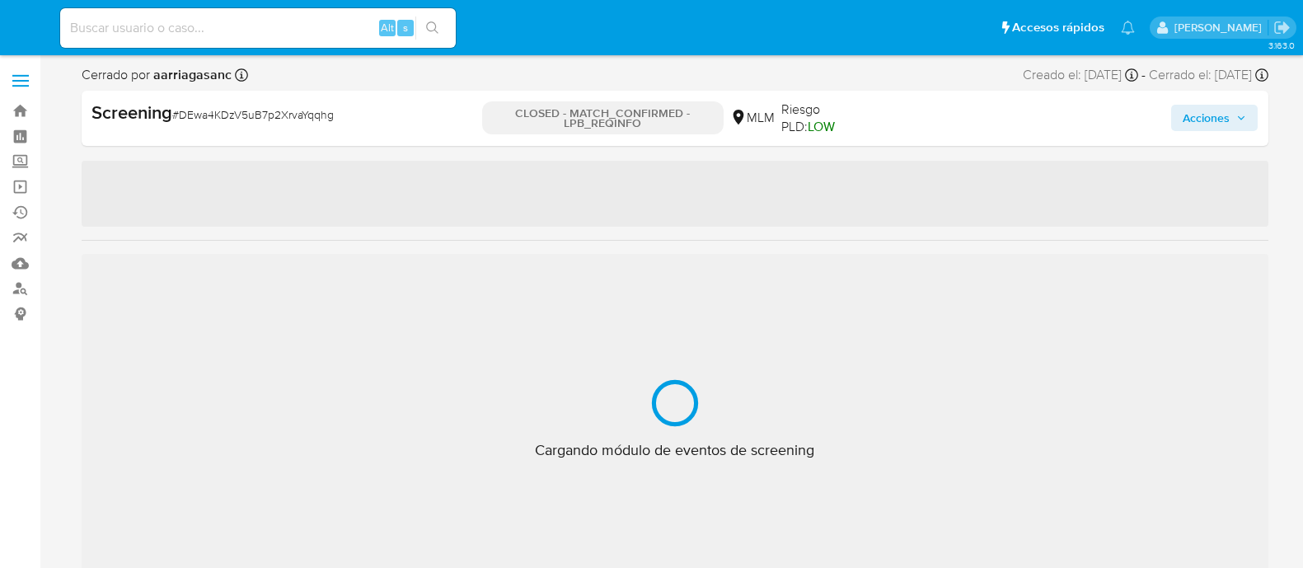
select select "10"
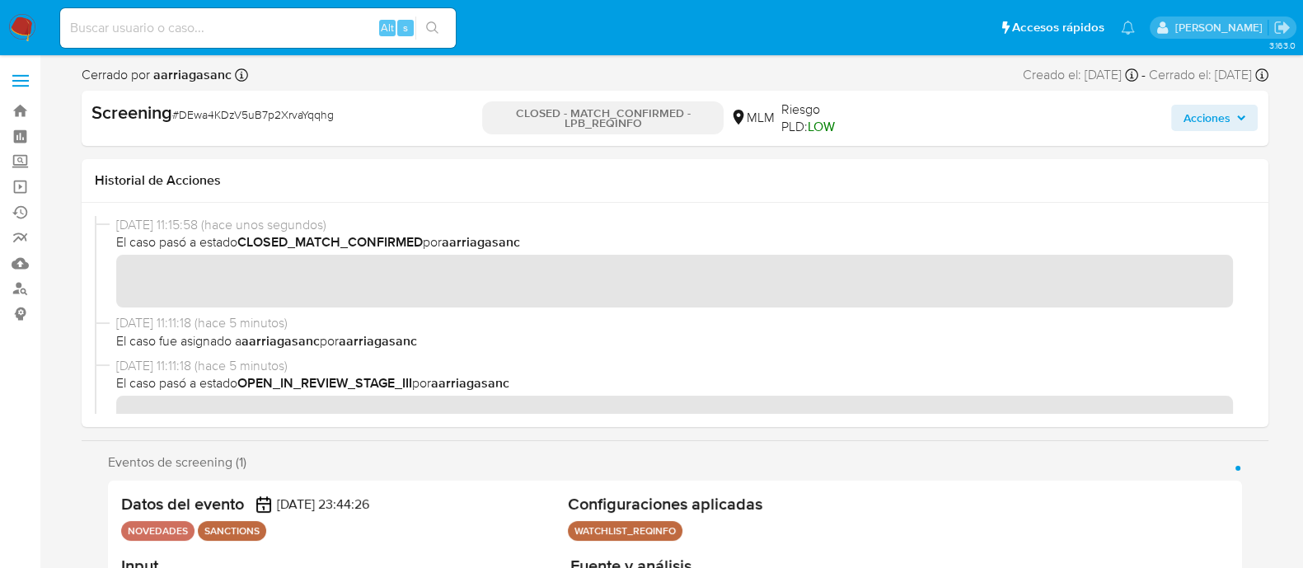
scroll to position [815, 0]
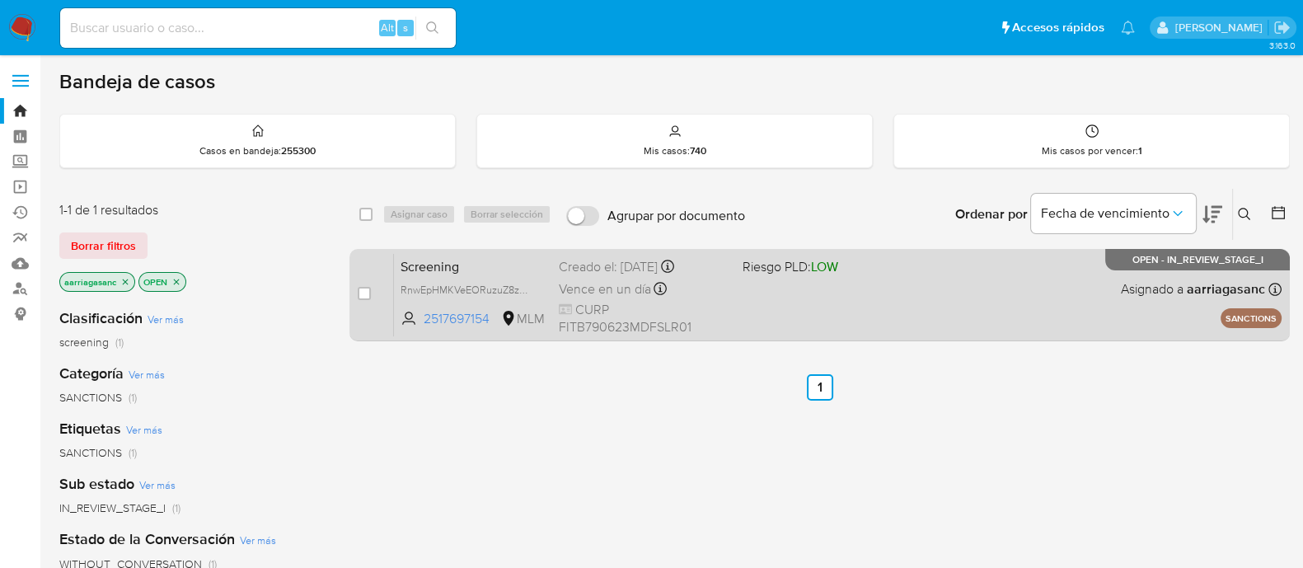
click at [737, 292] on div "Screening RnwEpHMKVeEORuzuZ8zdorTU 2517697154 MLM Riesgo PLD: LOW Creado el: 15…" at bounding box center [838, 294] width 888 height 83
click at [364, 296] on input "checkbox" at bounding box center [364, 293] width 13 height 13
checkbox input "true"
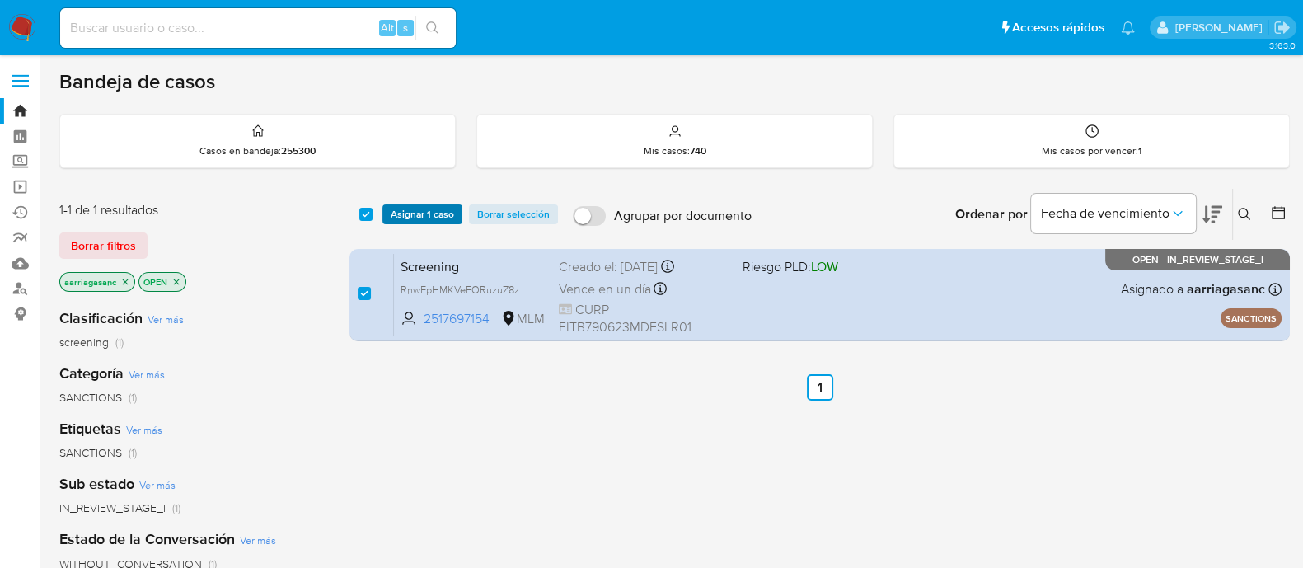
click at [414, 209] on span "Asignar 1 caso" at bounding box center [422, 214] width 63 height 16
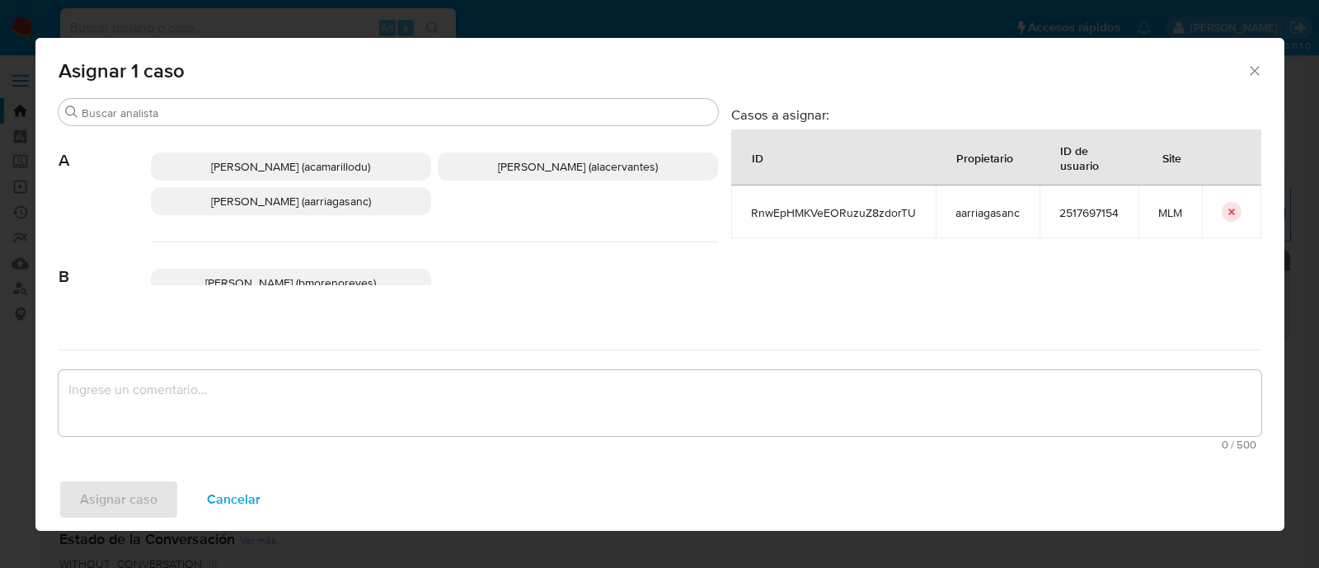
click at [342, 217] on div "Adriana Camarillo (acamarillodu) Alan Andres Cervantes (alacervantes) Ana Maria…" at bounding box center [434, 184] width 567 height 116
click at [332, 200] on span "Ana Maria Arriaga (aarriagasanc)" at bounding box center [291, 201] width 160 height 16
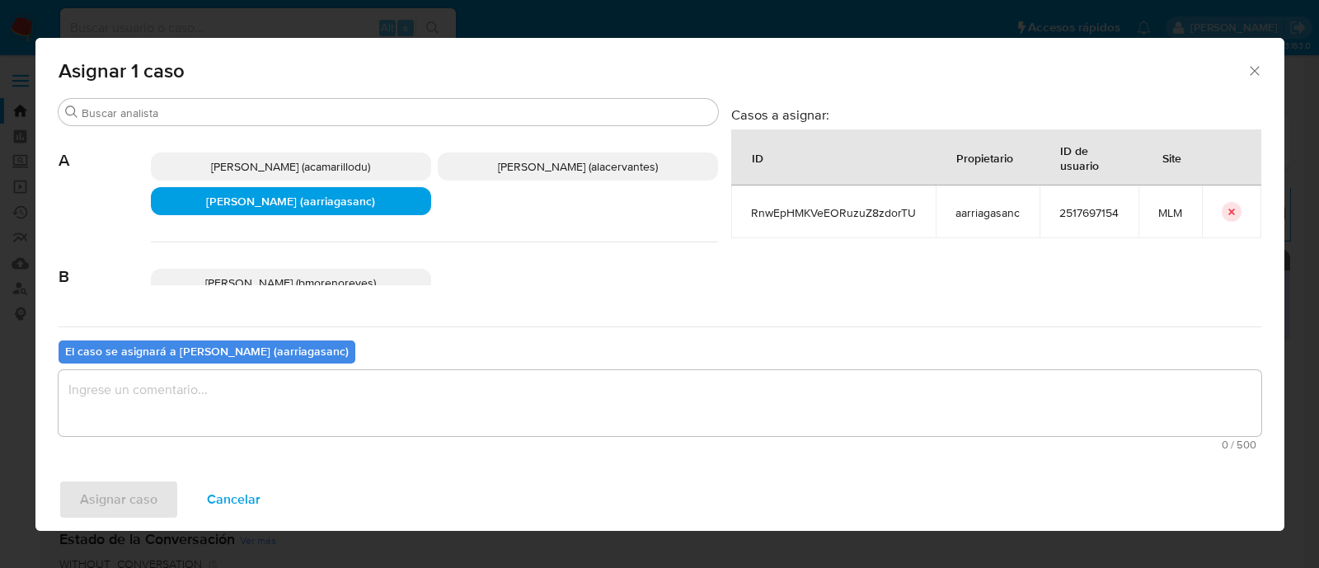
click at [270, 415] on textarea "assign-modal" at bounding box center [660, 403] width 1203 height 66
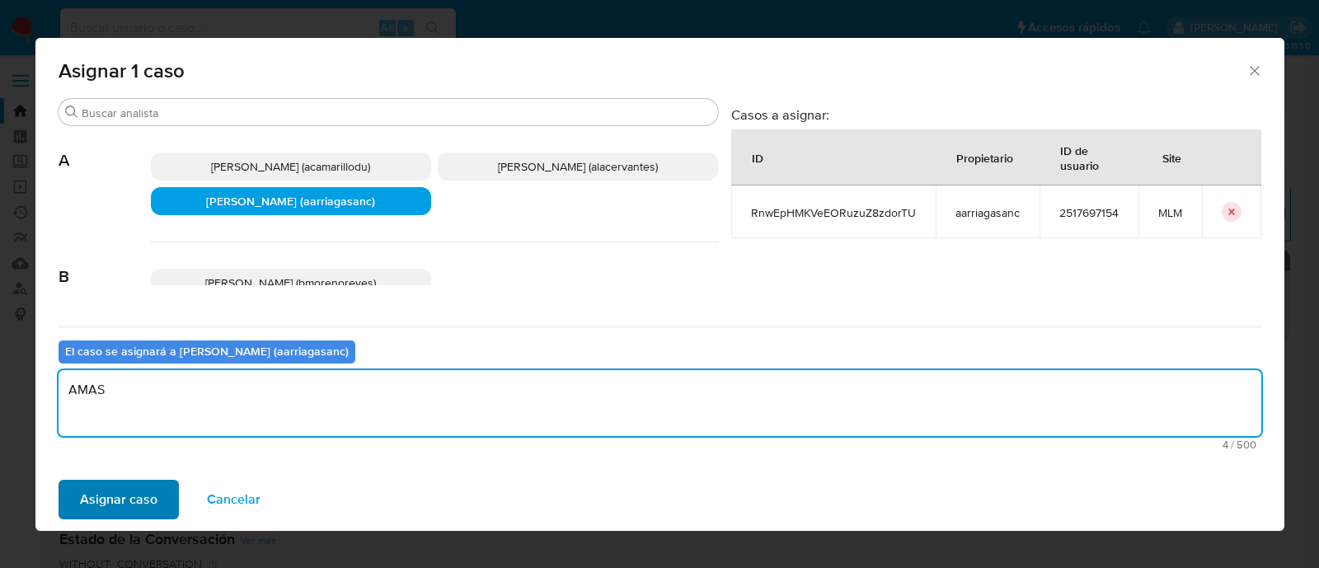
type textarea "AMAS"
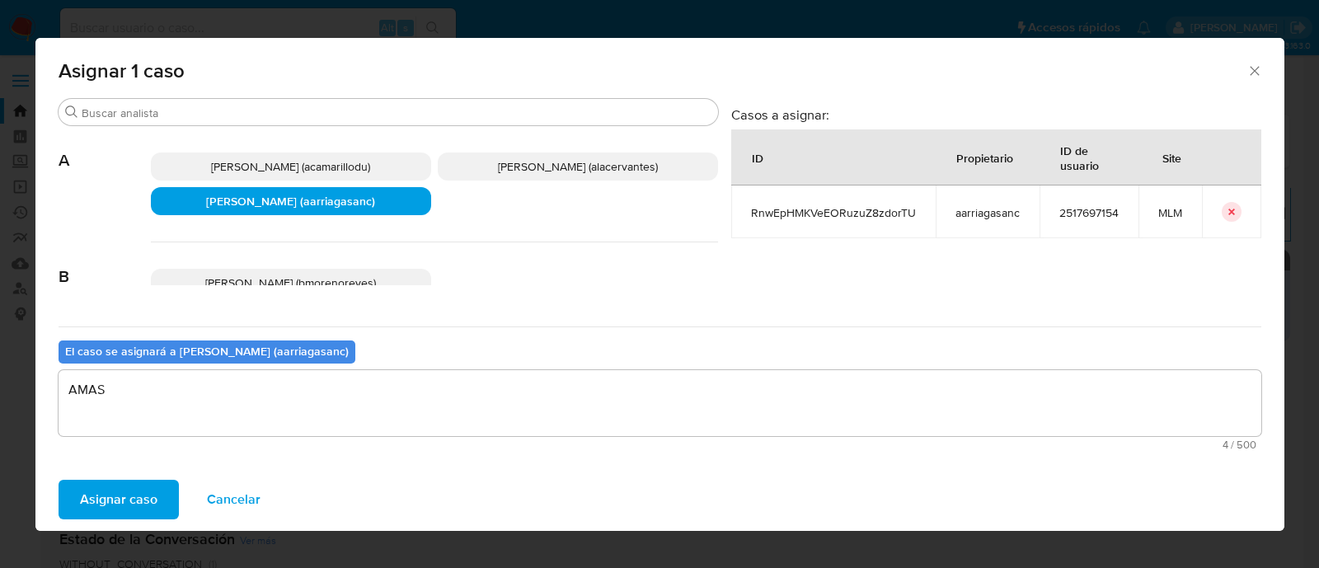
click at [142, 492] on span "Asignar caso" at bounding box center [118, 499] width 77 height 36
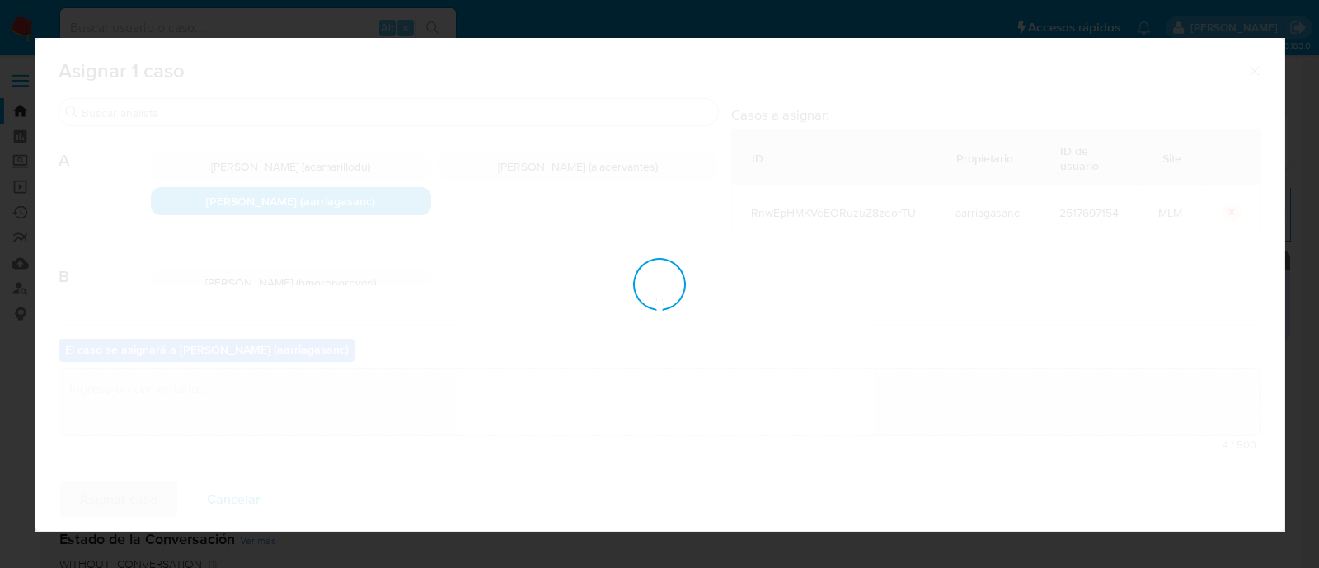
checkbox input "false"
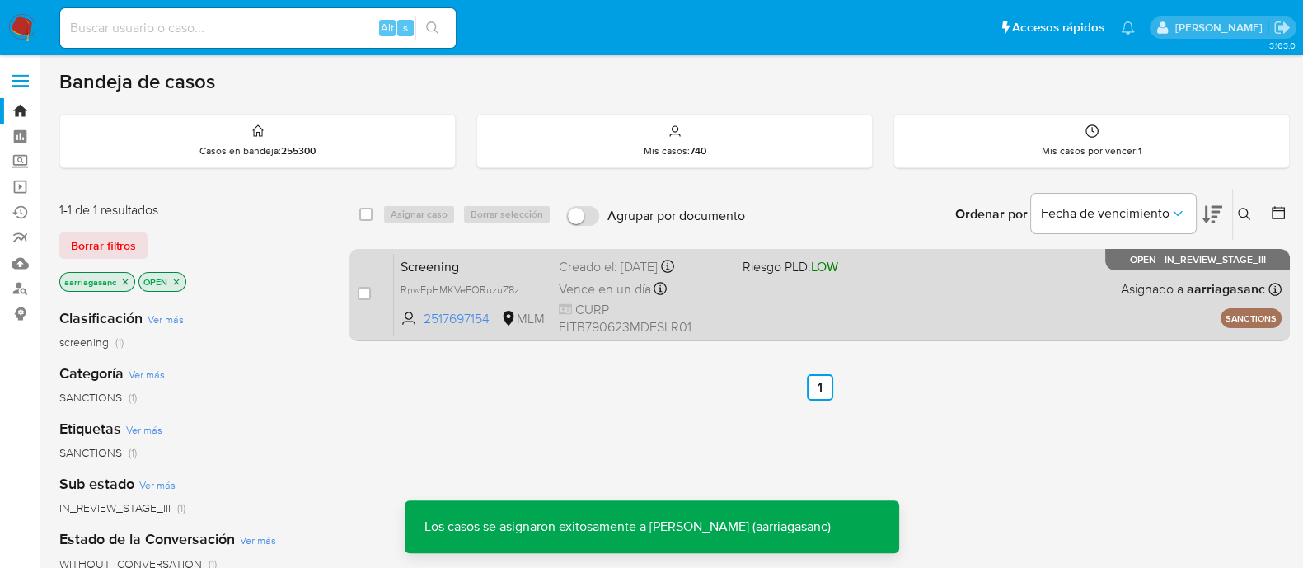
click at [838, 303] on div "Screening RnwEpHMKVeEORuzuZ8zdorTU 2517697154 MLM Riesgo PLD: LOW Creado el: 15…" at bounding box center [838, 294] width 888 height 83
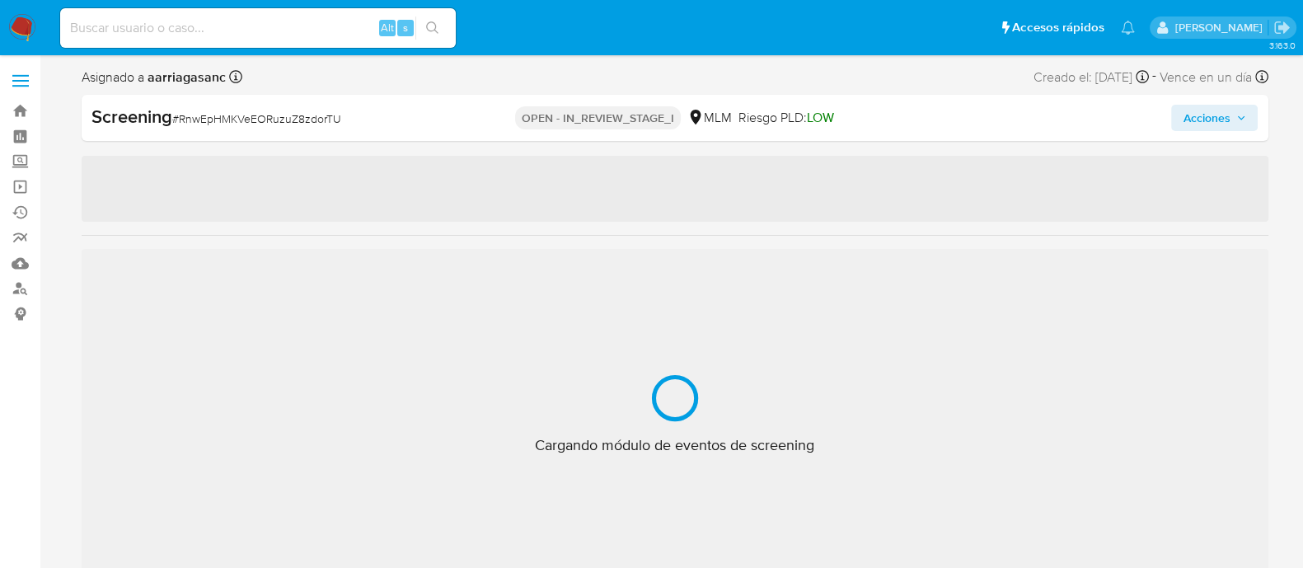
scroll to position [815, 0]
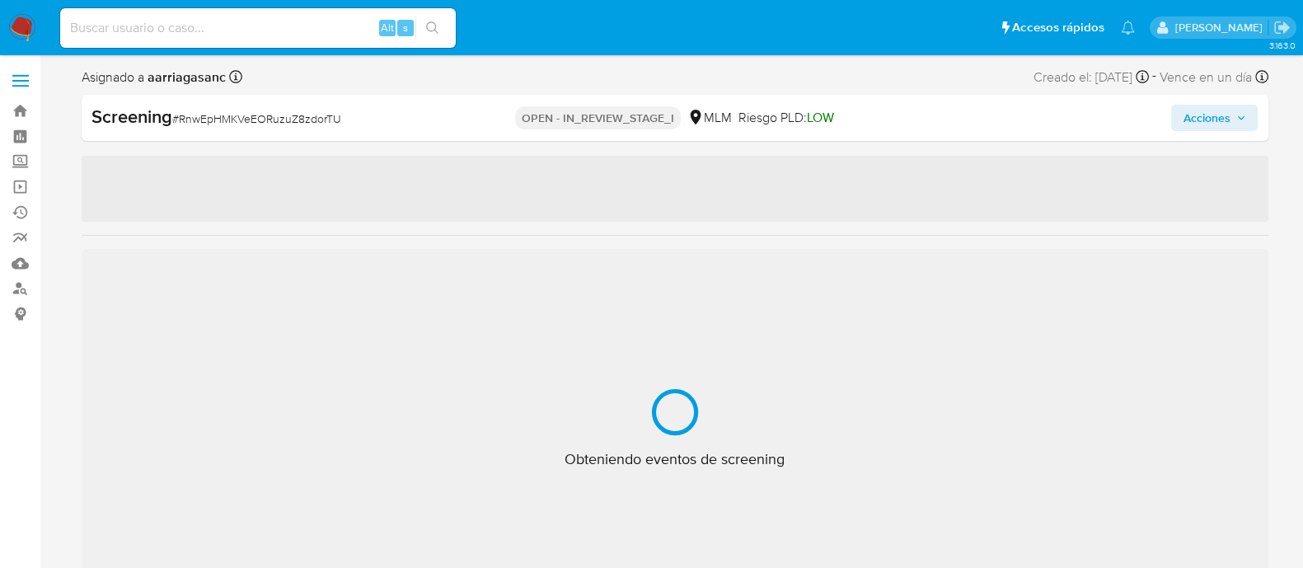
select select "10"
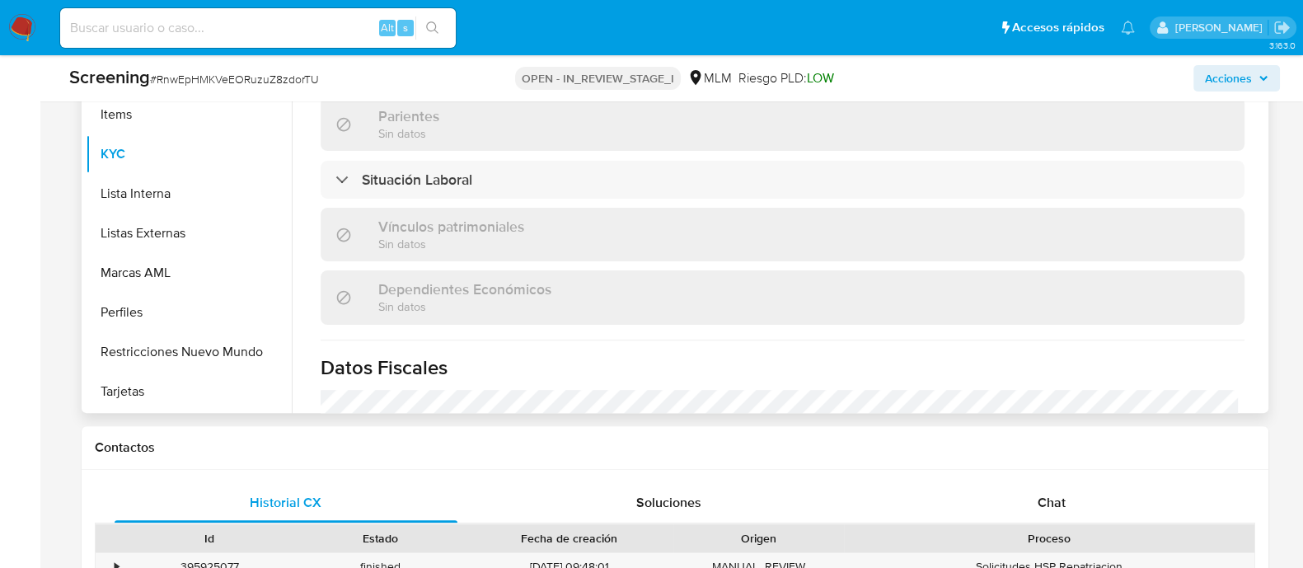
scroll to position [309, 0]
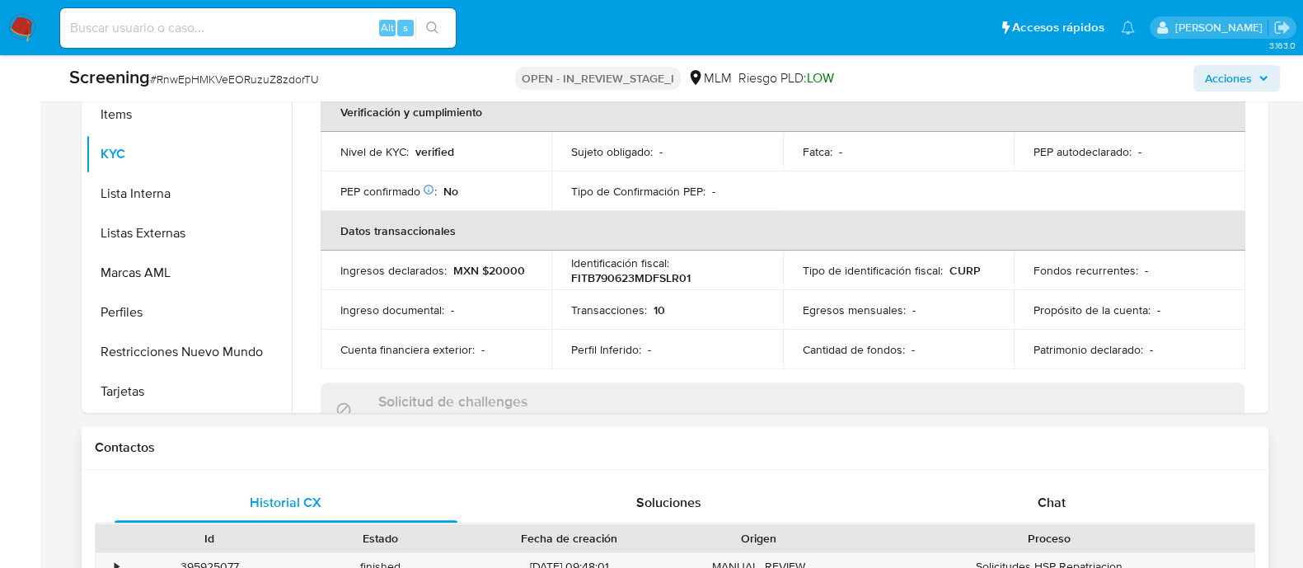
click at [440, 476] on div "Historial CX Soluciones Chat Id Estado Fecha de creación Origen Proceso • 39592…" at bounding box center [675, 573] width 1187 height 207
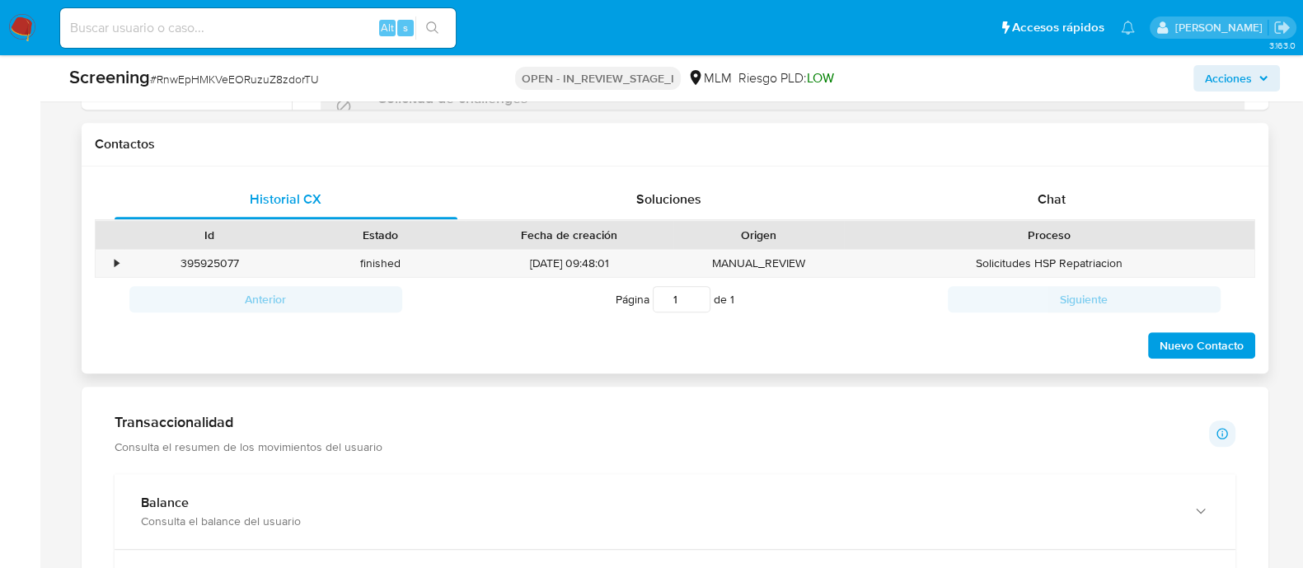
scroll to position [928, 0]
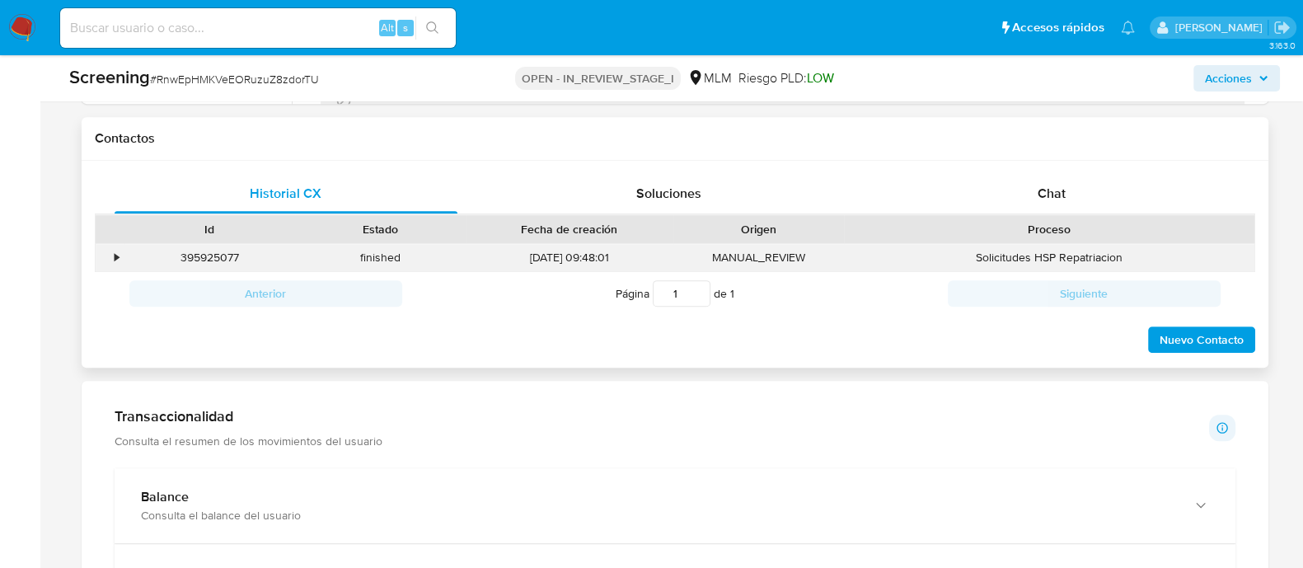
click at [113, 259] on div "•" at bounding box center [110, 257] width 29 height 27
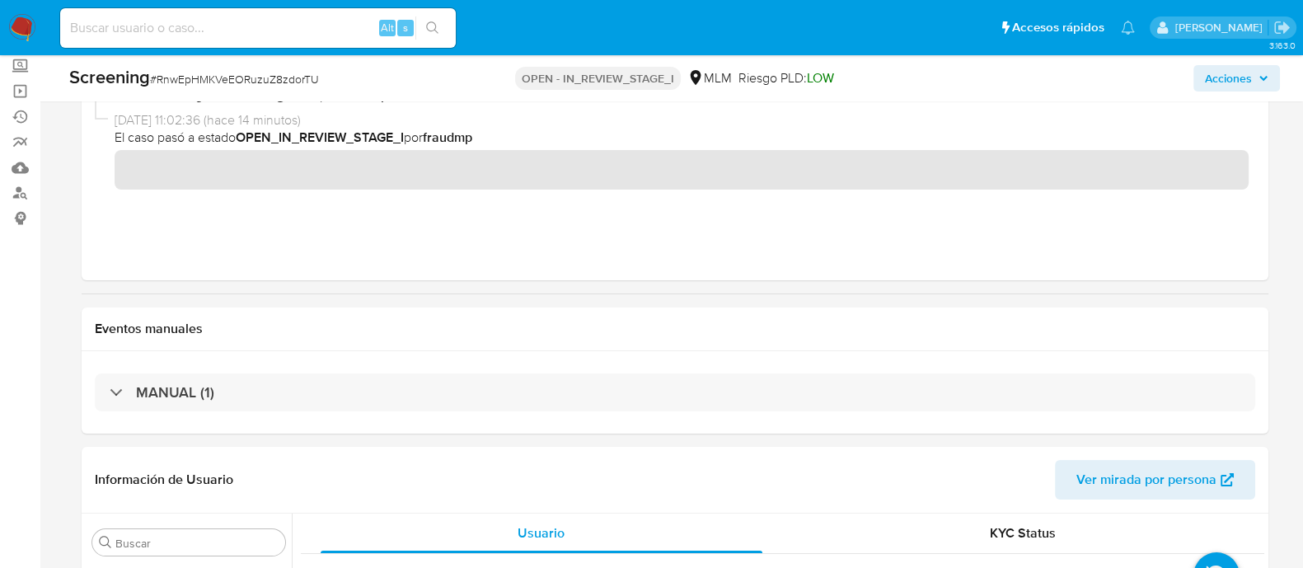
scroll to position [0, 0]
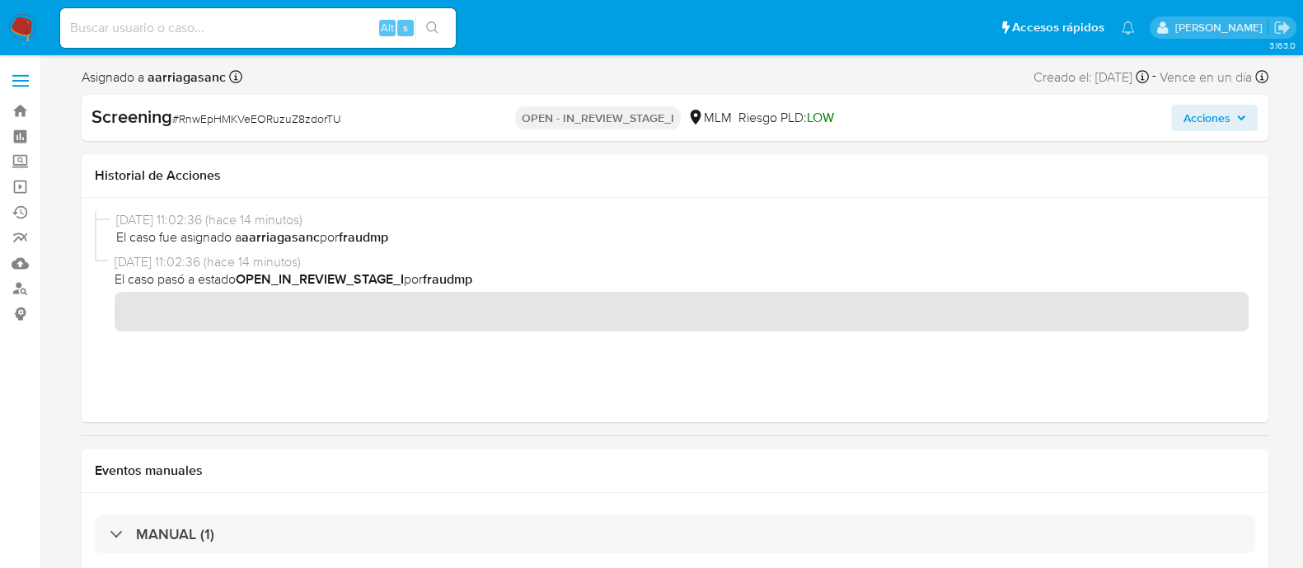
click at [1204, 117] on span "Acciones" at bounding box center [1206, 118] width 47 height 26
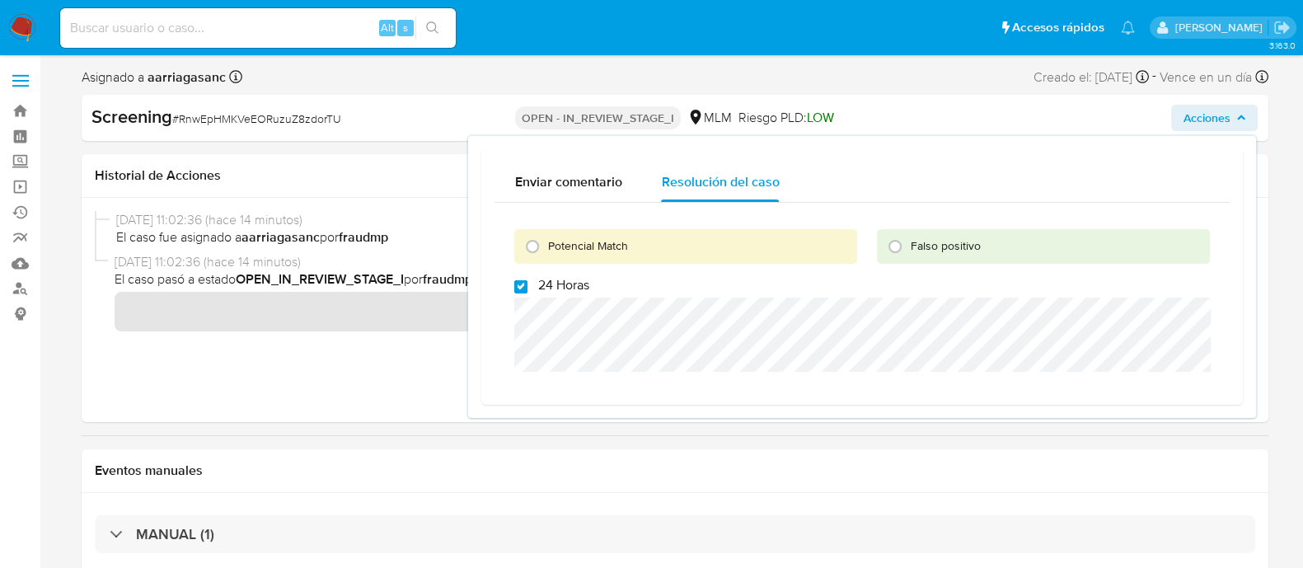
click at [526, 290] on input "24 Horas" at bounding box center [520, 286] width 13 height 13
checkbox input "false"
click at [305, 413] on div "[DATE] 11:02:36 (hace 14 minutos) El caso fue asignado a aarriagasanc por fraud…" at bounding box center [675, 310] width 1187 height 224
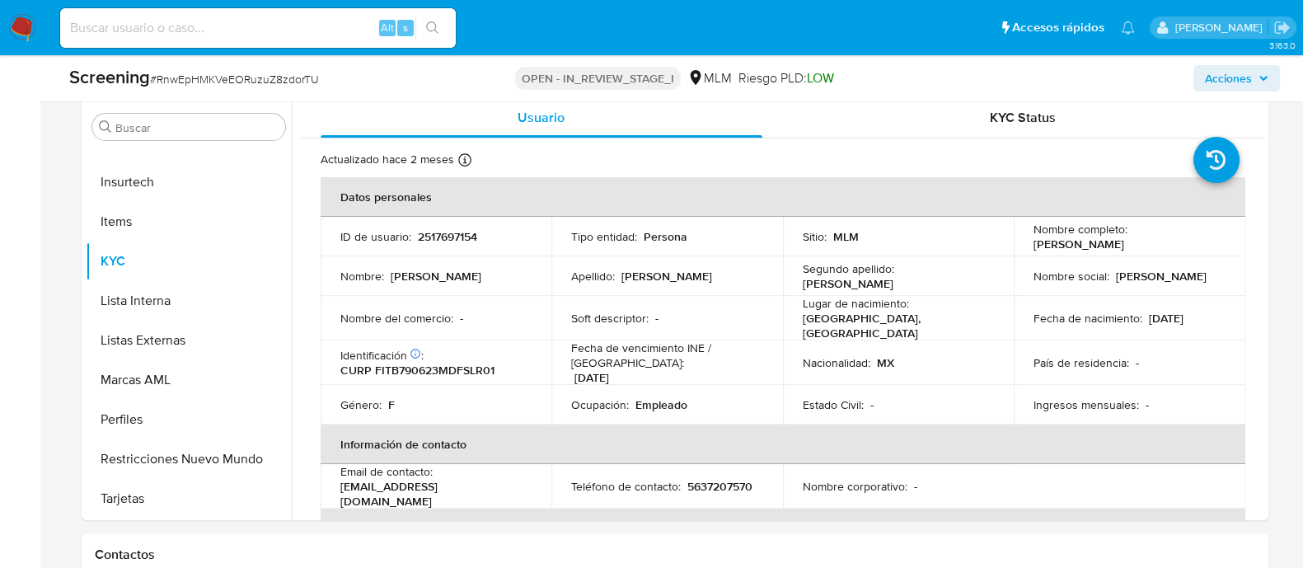
scroll to position [515, 0]
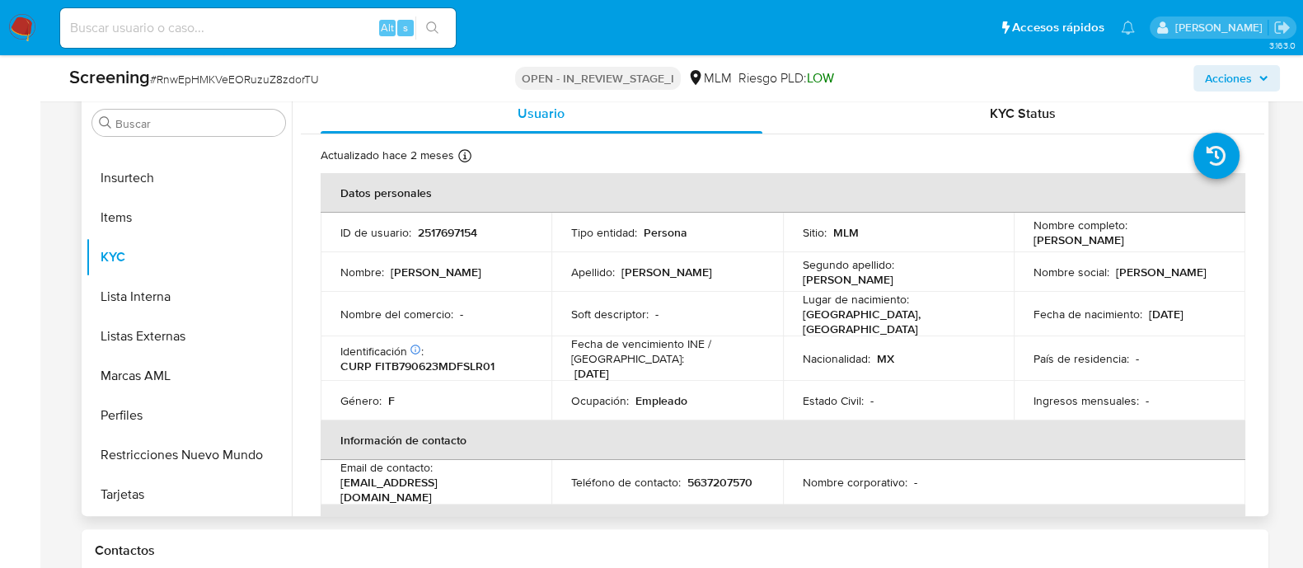
drag, startPoint x: 1027, startPoint y: 242, endPoint x: 1160, endPoint y: 245, distance: 132.8
click at [1160, 245] on td "Nombre completo : Barbara Fischer Talavera" at bounding box center [1130, 233] width 232 height 40
copy p "[PERSON_NAME] [PERSON_NAME]"
click at [1224, 93] on div "Screening # RnwEpHMKVeEORuzuZ8zdorTU OPEN - IN_REVIEW_STAGE_I MLM Riesgo PLD: L…" at bounding box center [674, 78] width 1231 height 46
drag, startPoint x: 1220, startPoint y: 82, endPoint x: 1206, endPoint y: 92, distance: 17.6
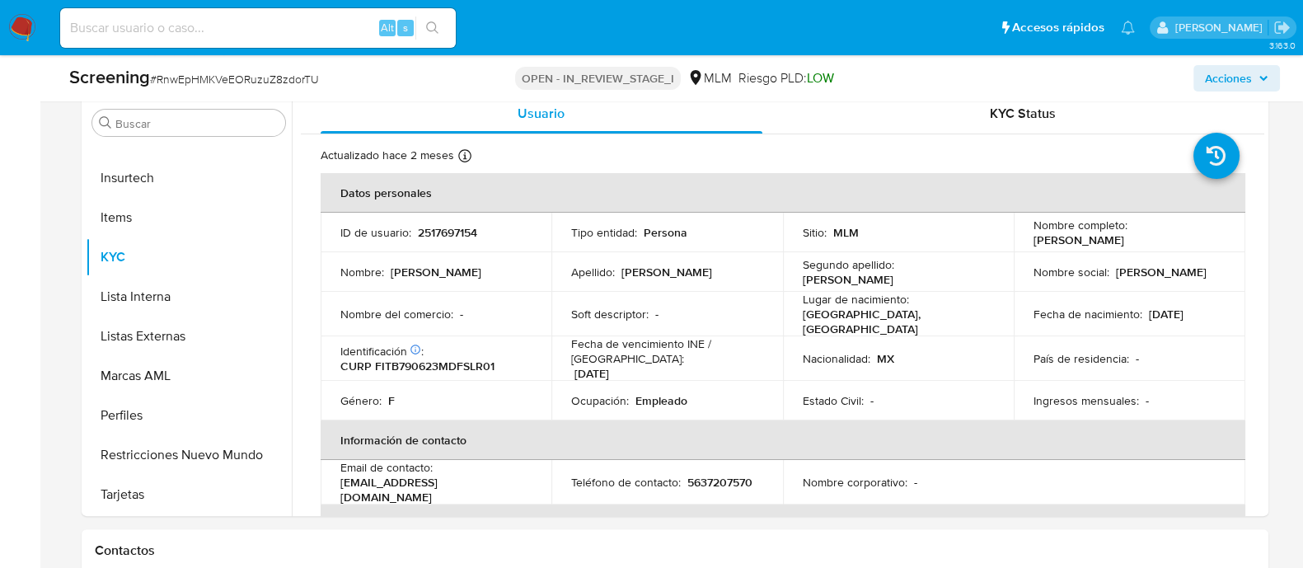
click at [1220, 80] on span "Acciones" at bounding box center [1228, 78] width 47 height 26
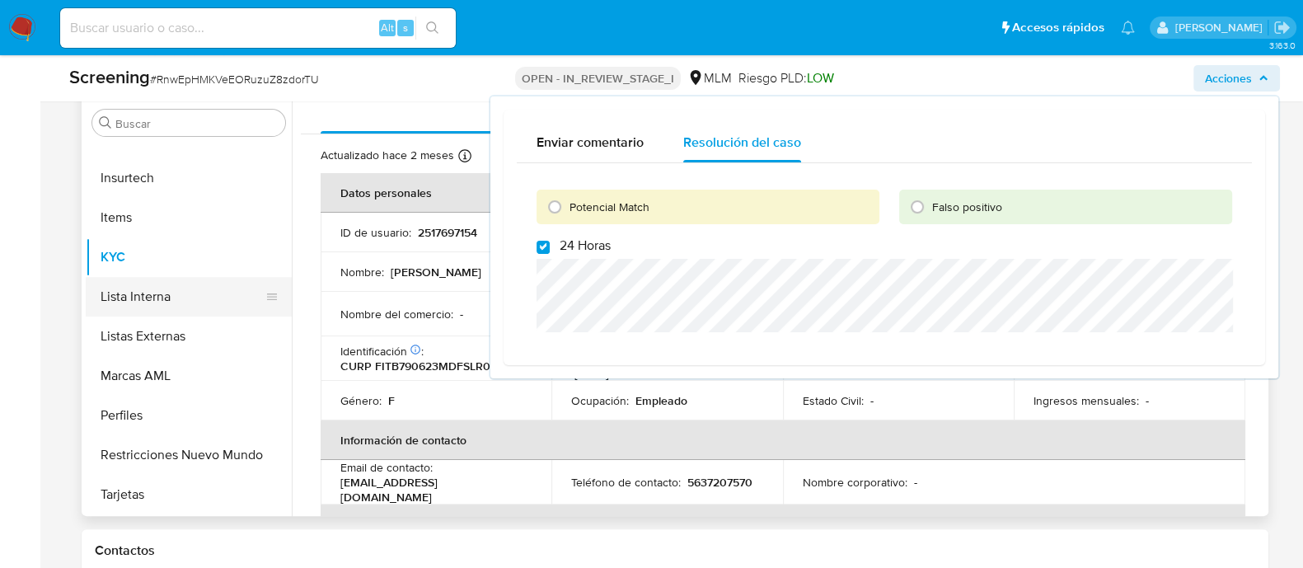
click at [138, 294] on button "Lista Interna" at bounding box center [182, 297] width 193 height 40
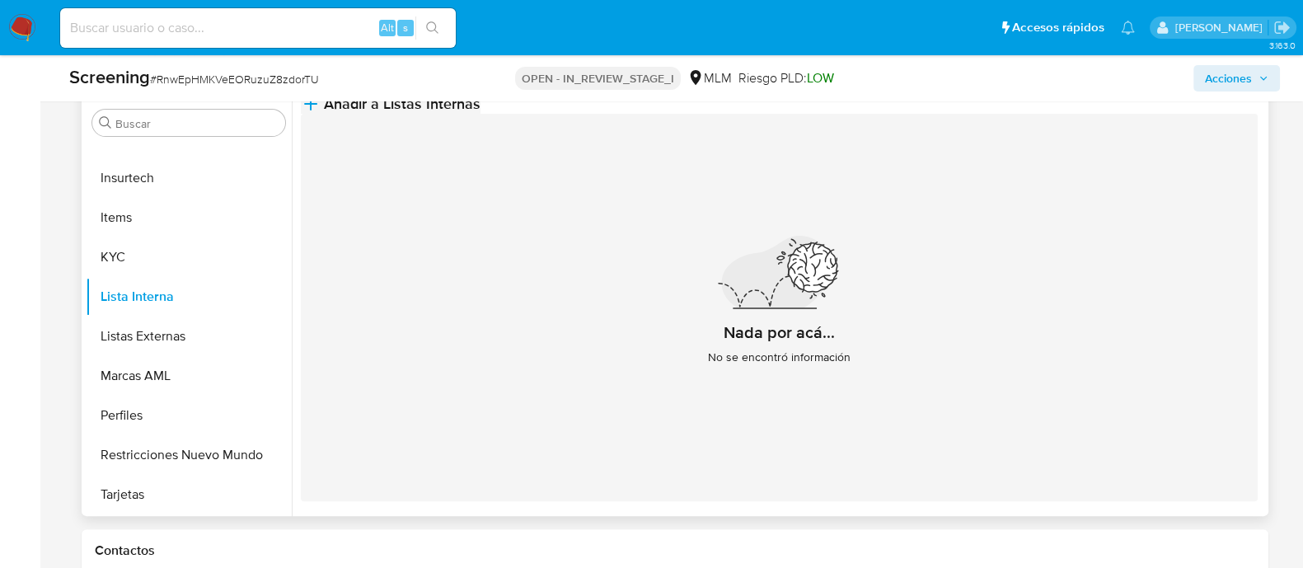
click at [481, 114] on button "Añadir a Listas Internas" at bounding box center [391, 104] width 180 height 20
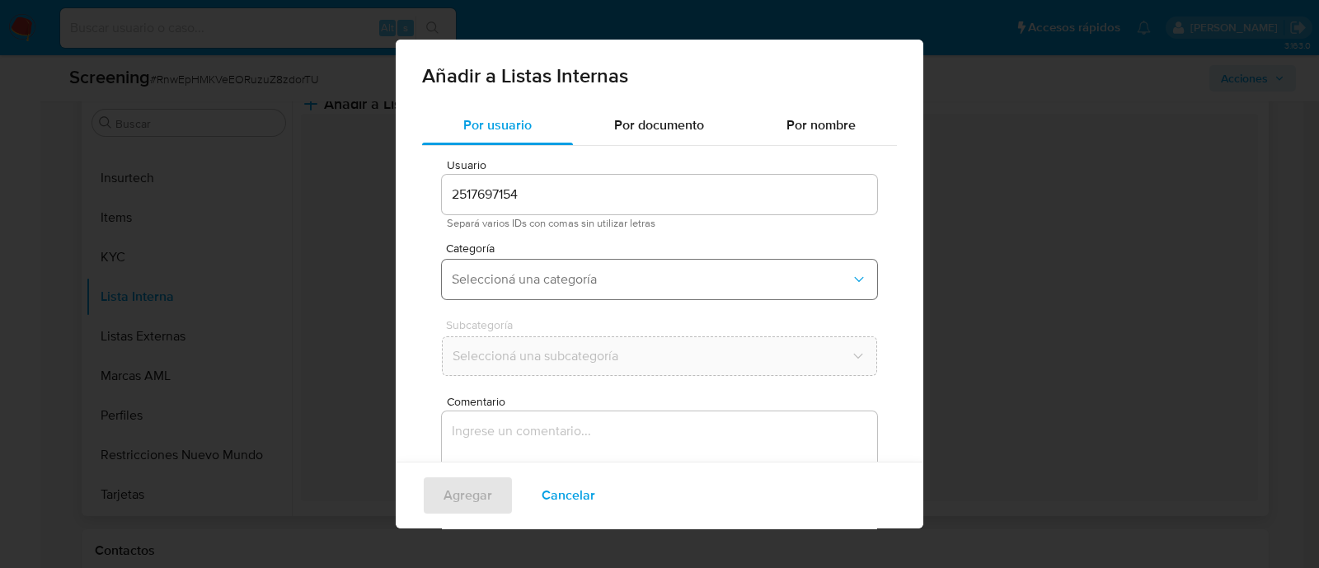
click at [510, 282] on span "Seleccioná una categoría" at bounding box center [651, 279] width 399 height 16
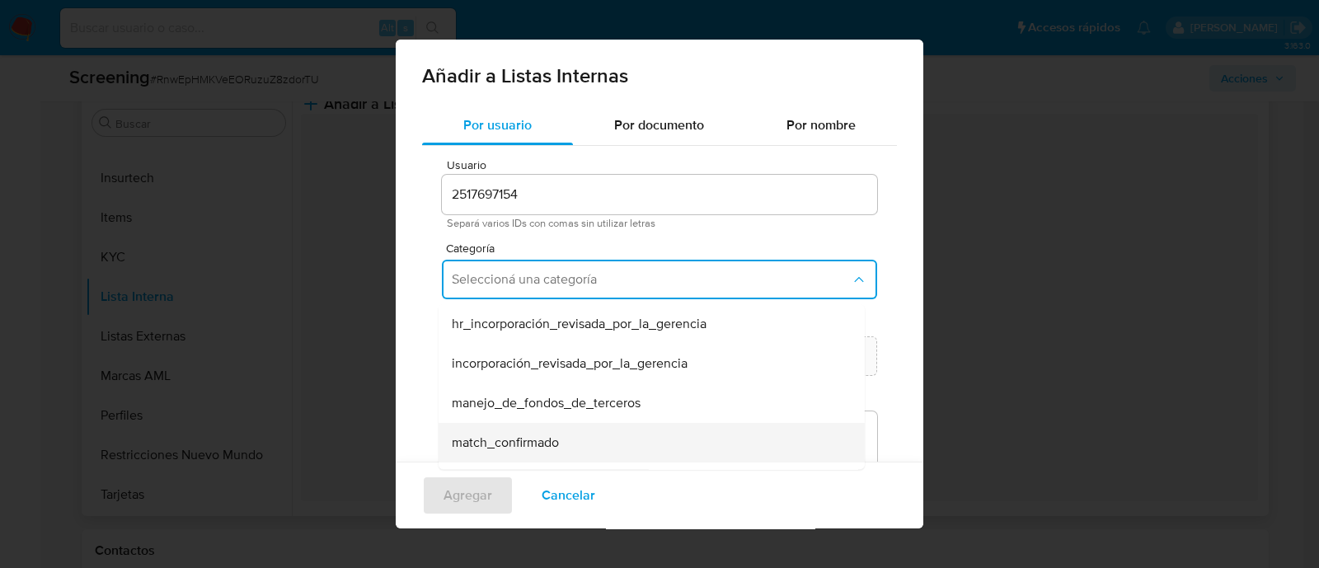
click at [527, 435] on span "match_confirmado" at bounding box center [505, 442] width 107 height 16
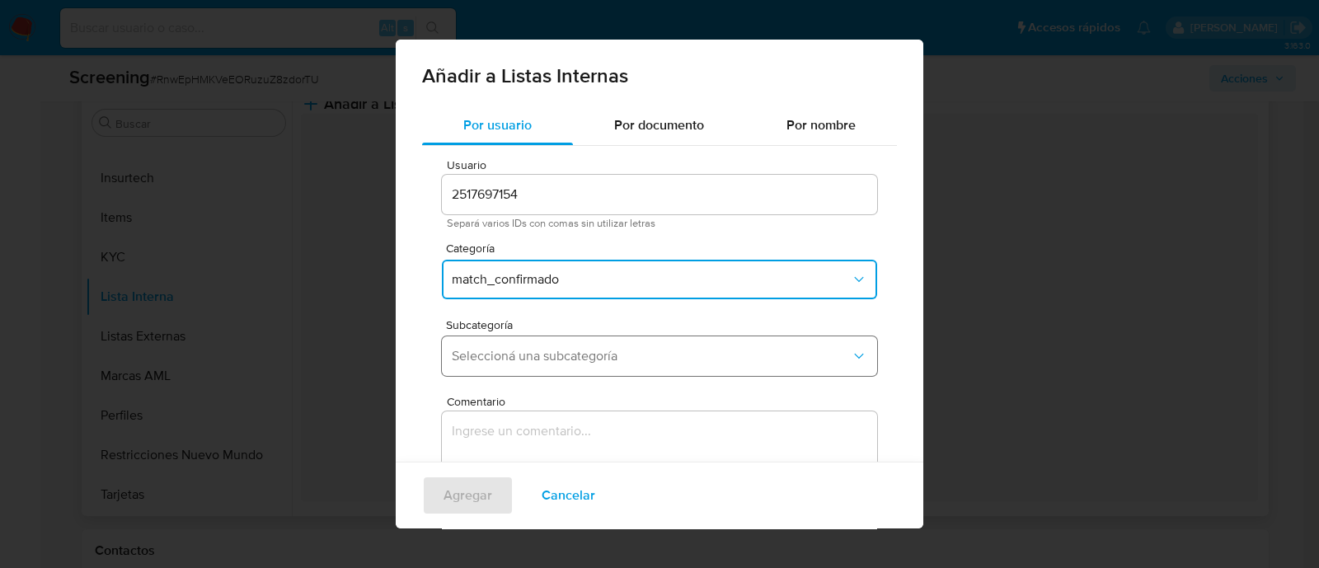
click at [535, 352] on span "Seleccioná una subcategoría" at bounding box center [651, 356] width 399 height 16
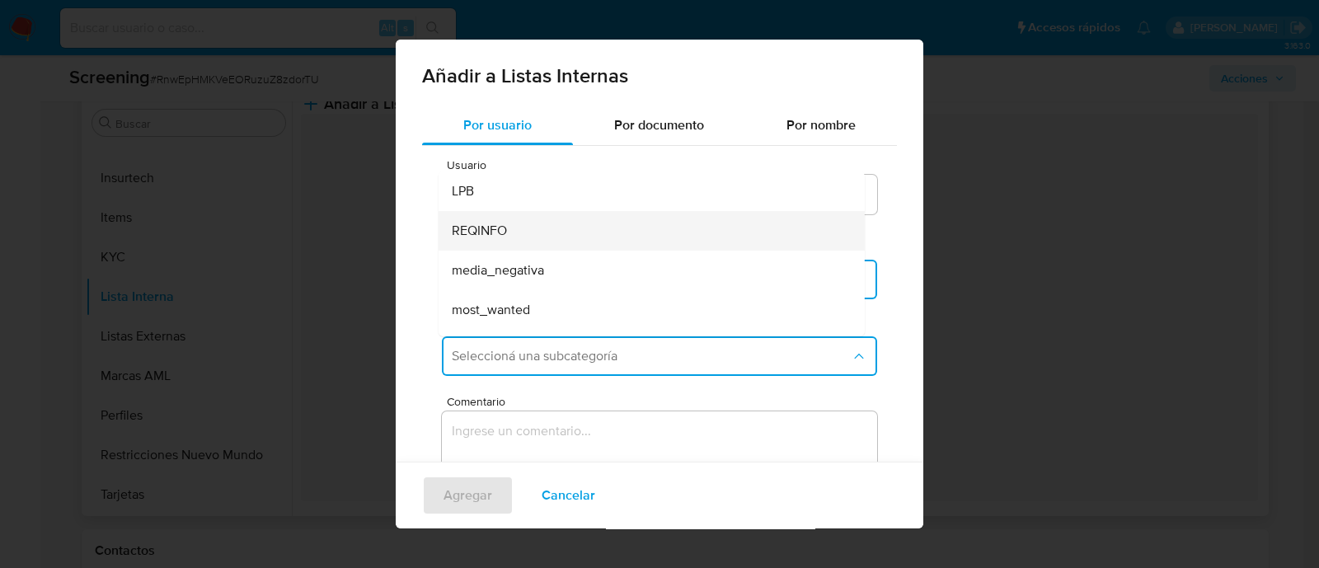
click at [489, 232] on span "REQINFO" at bounding box center [479, 231] width 55 height 16
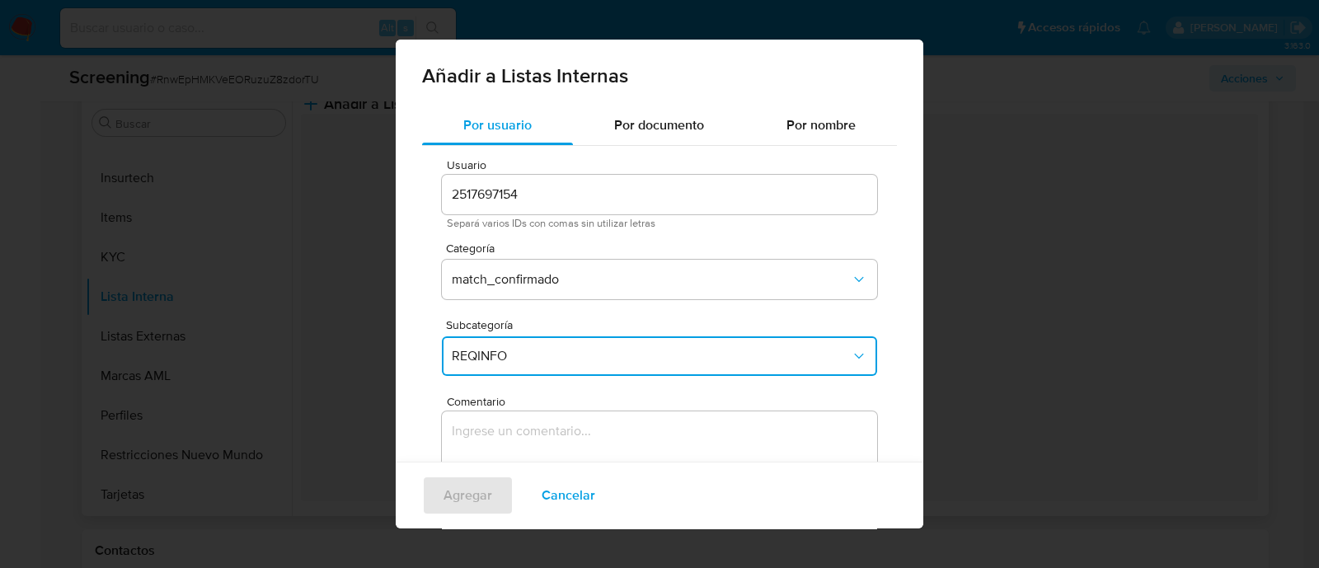
click at [482, 420] on textarea "Comentario" at bounding box center [659, 490] width 435 height 158
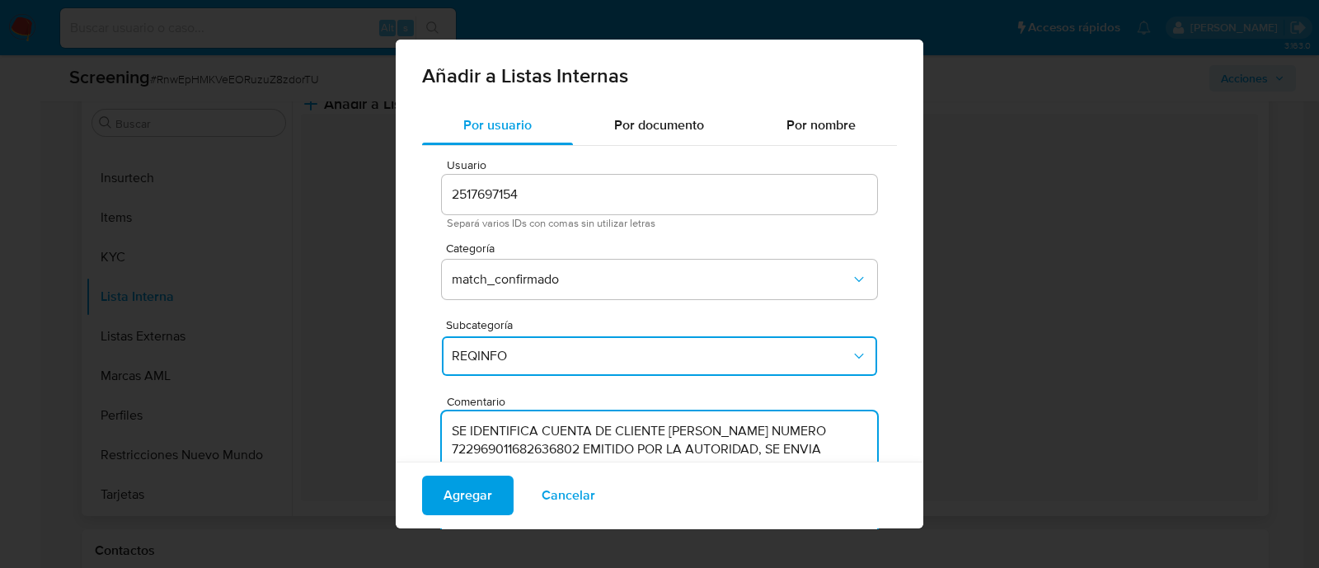
type textarea "SE IDENTIFICA CUENTA DE CLIENTE Barbara Fischer Talavera NUMERO 722969011682636…"
click at [481, 474] on div "Agregar Cancelar" at bounding box center [660, 495] width 528 height 67
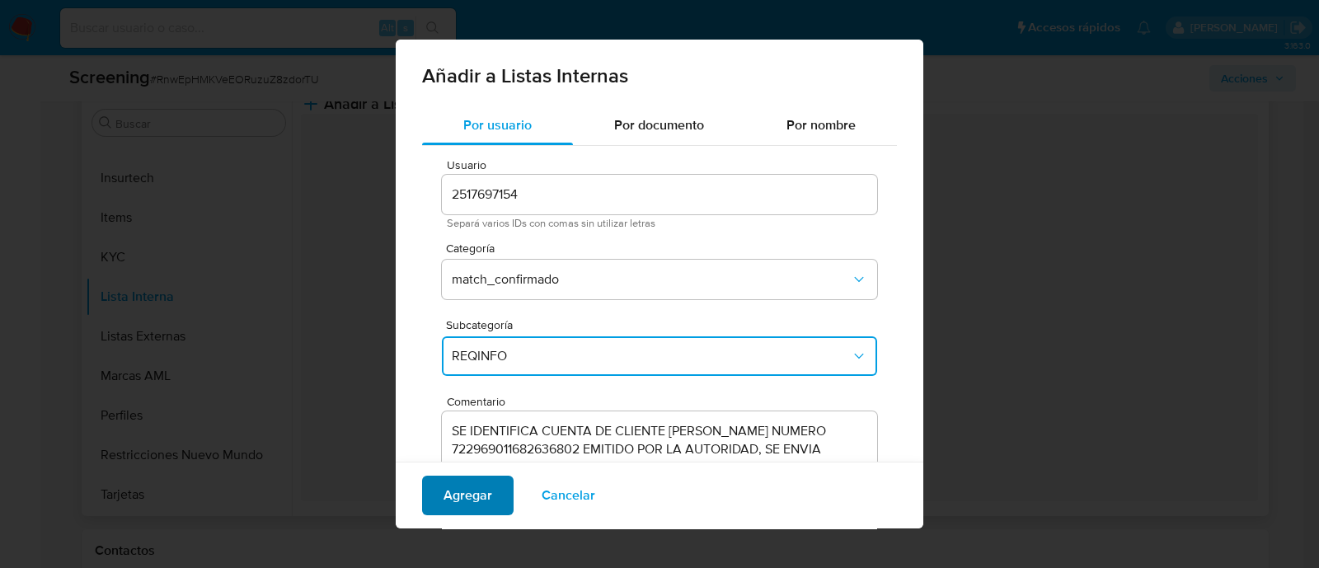
click at [484, 488] on span "Agregar" at bounding box center [468, 495] width 49 height 36
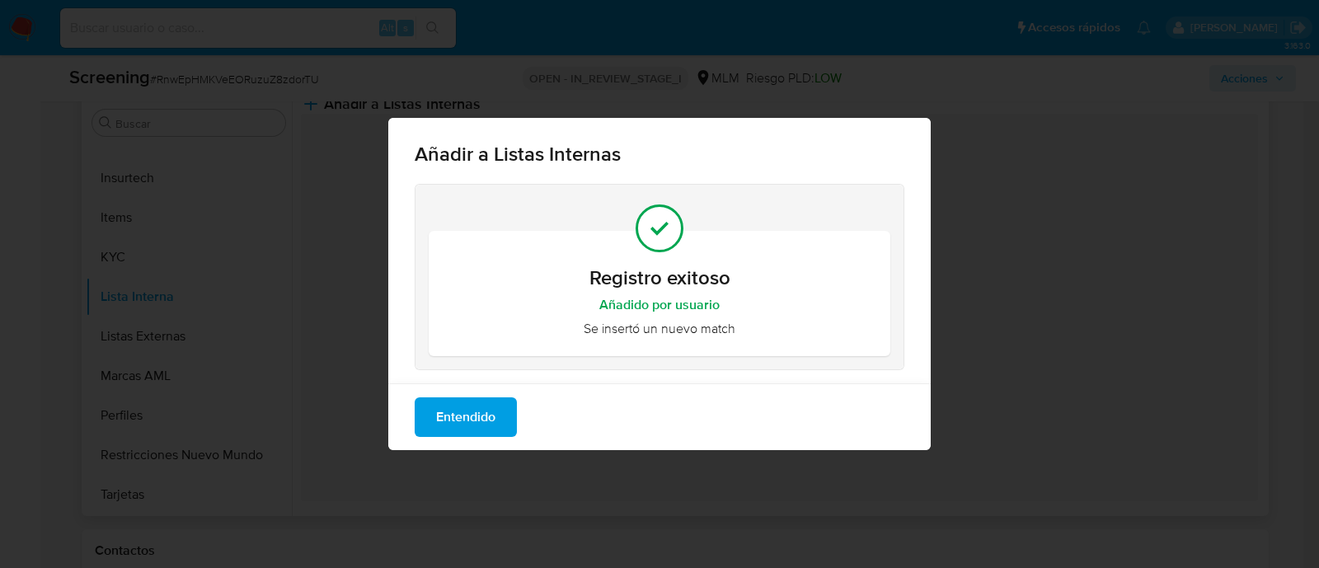
click at [462, 422] on span "Entendido" at bounding box center [465, 417] width 59 height 36
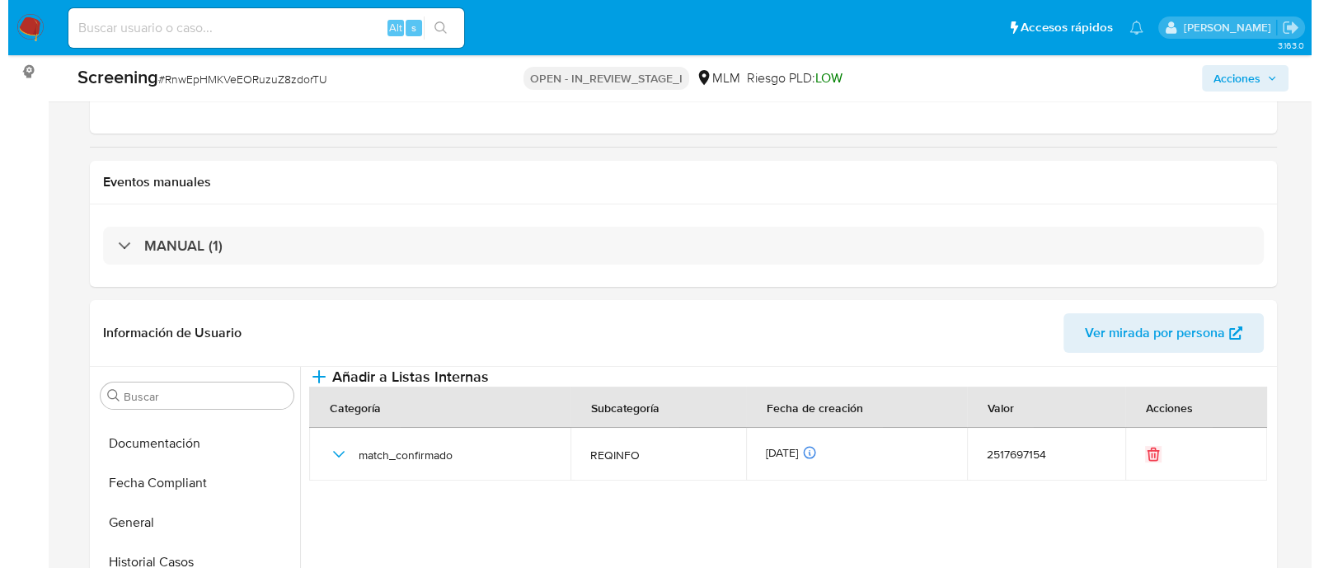
scroll to position [205, 0]
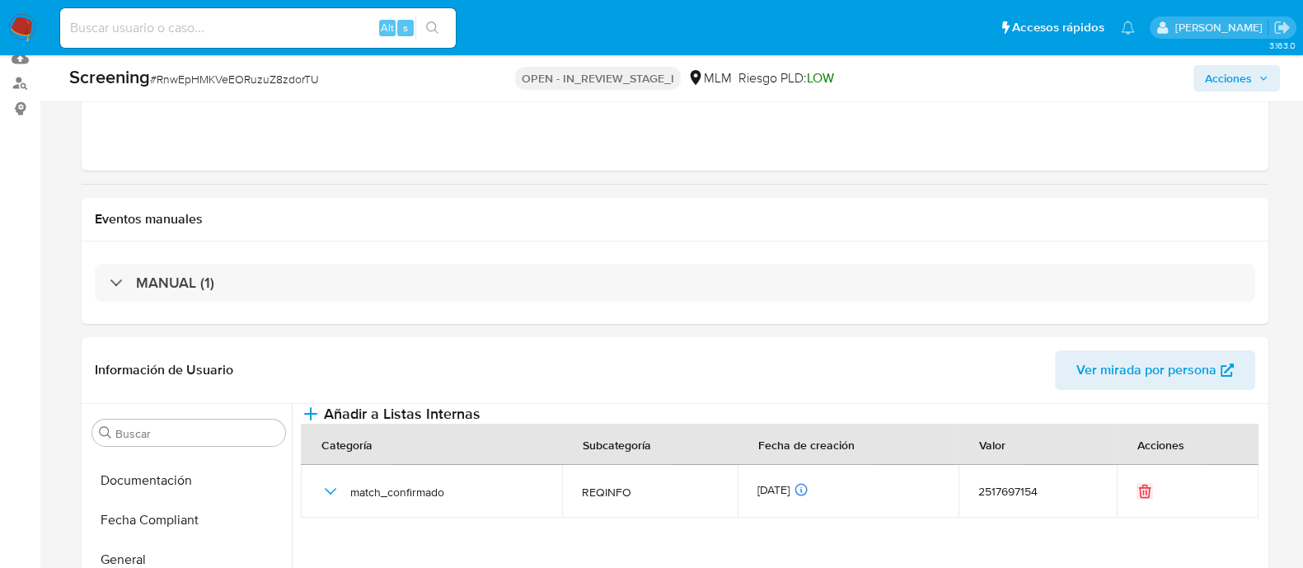
click at [1223, 81] on span "Acciones" at bounding box center [1228, 78] width 47 height 26
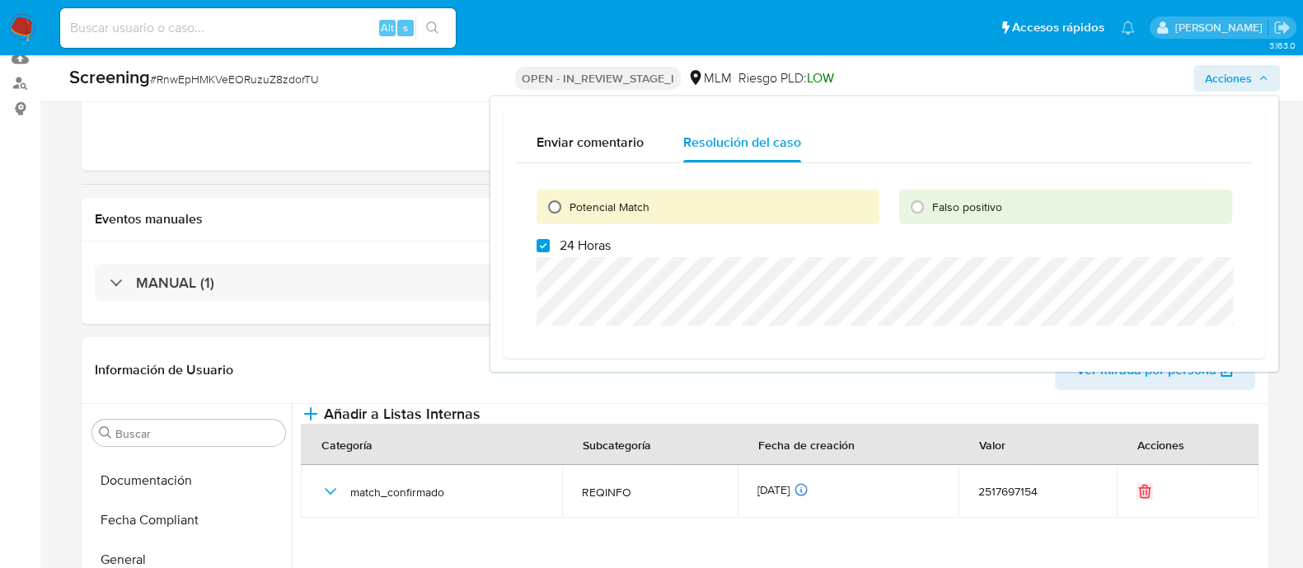
click at [555, 208] on input "Potencial Match" at bounding box center [555, 207] width 26 height 26
radio input "true"
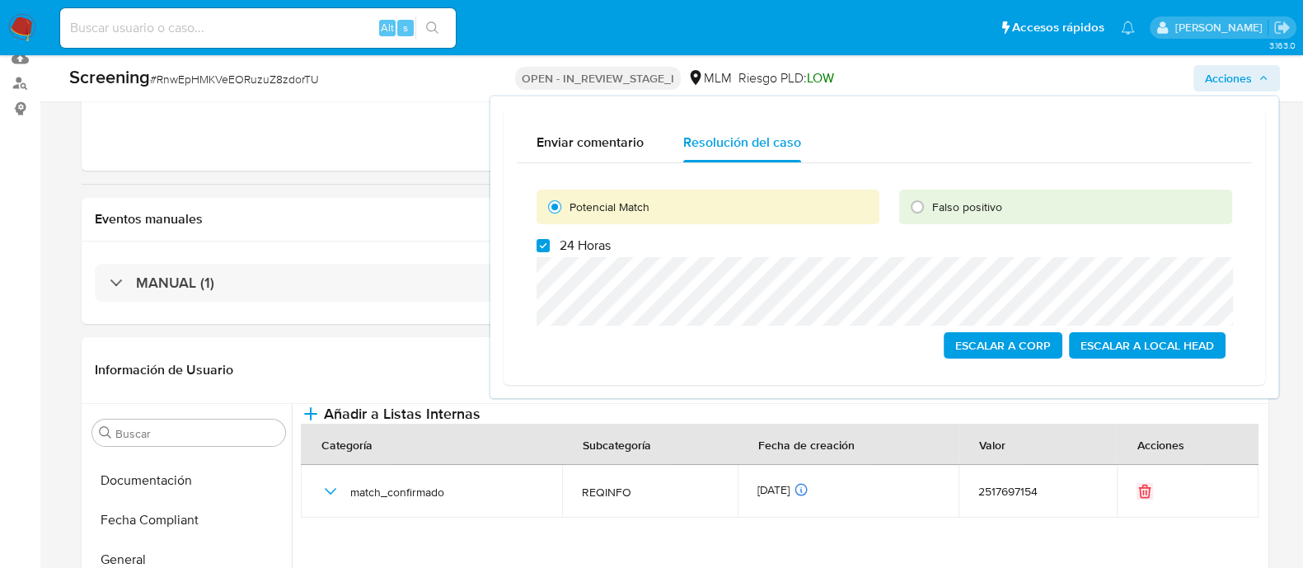
click at [539, 252] on label "24 Horas" at bounding box center [574, 245] width 74 height 16
click at [539, 252] on input "24 Horas" at bounding box center [543, 245] width 13 height 13
checkbox input "false"
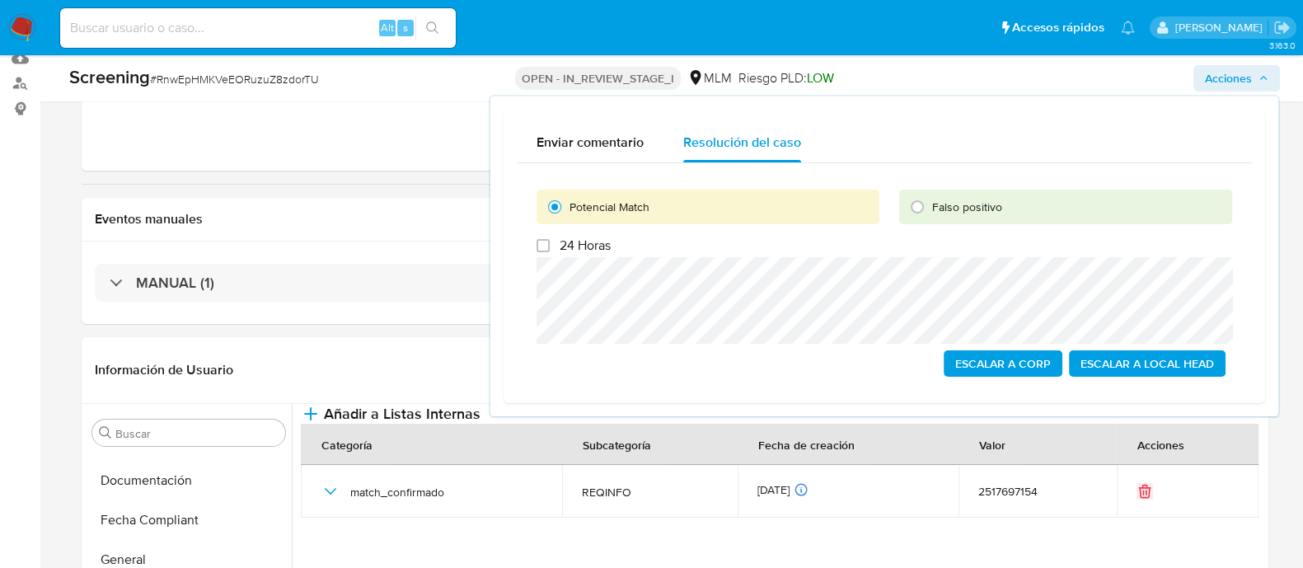
click at [1106, 360] on span "Escalar a Local Head" at bounding box center [1148, 363] width 134 height 23
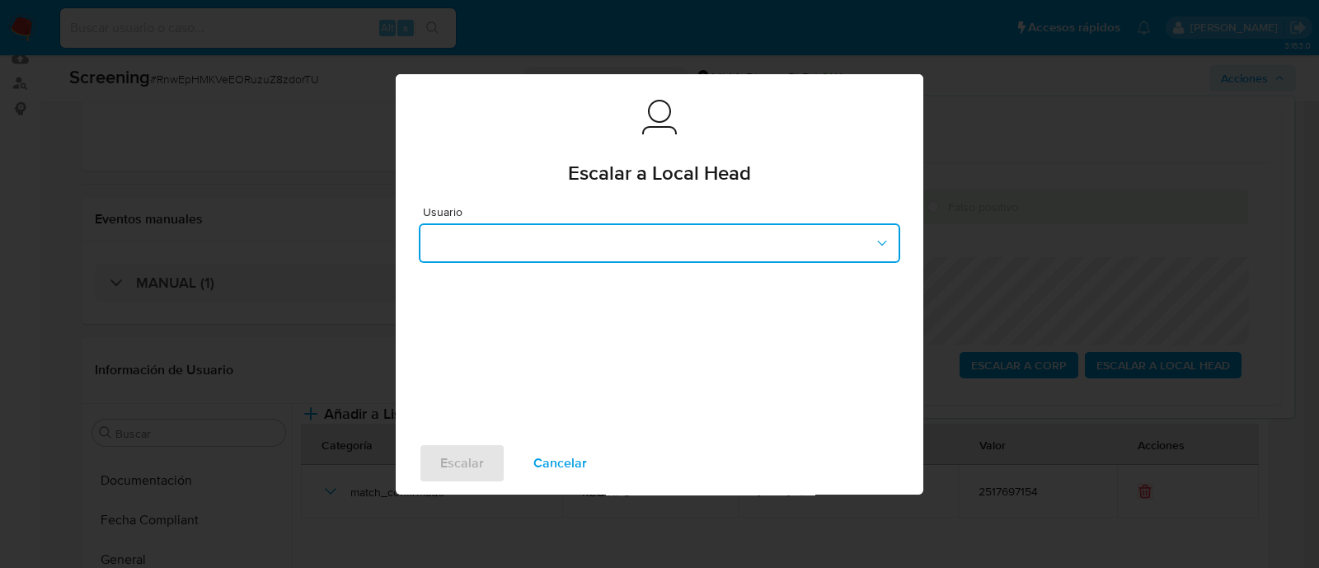
click at [638, 242] on button "button" at bounding box center [659, 243] width 481 height 40
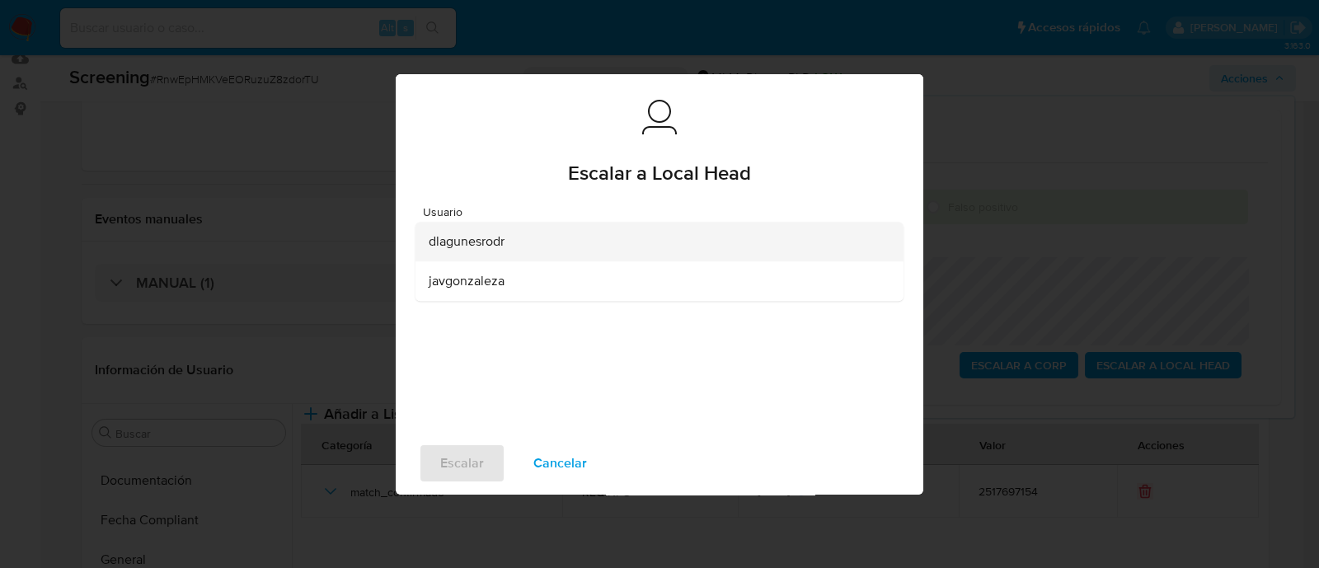
click at [470, 237] on span "dlagunesrodr" at bounding box center [467, 241] width 76 height 16
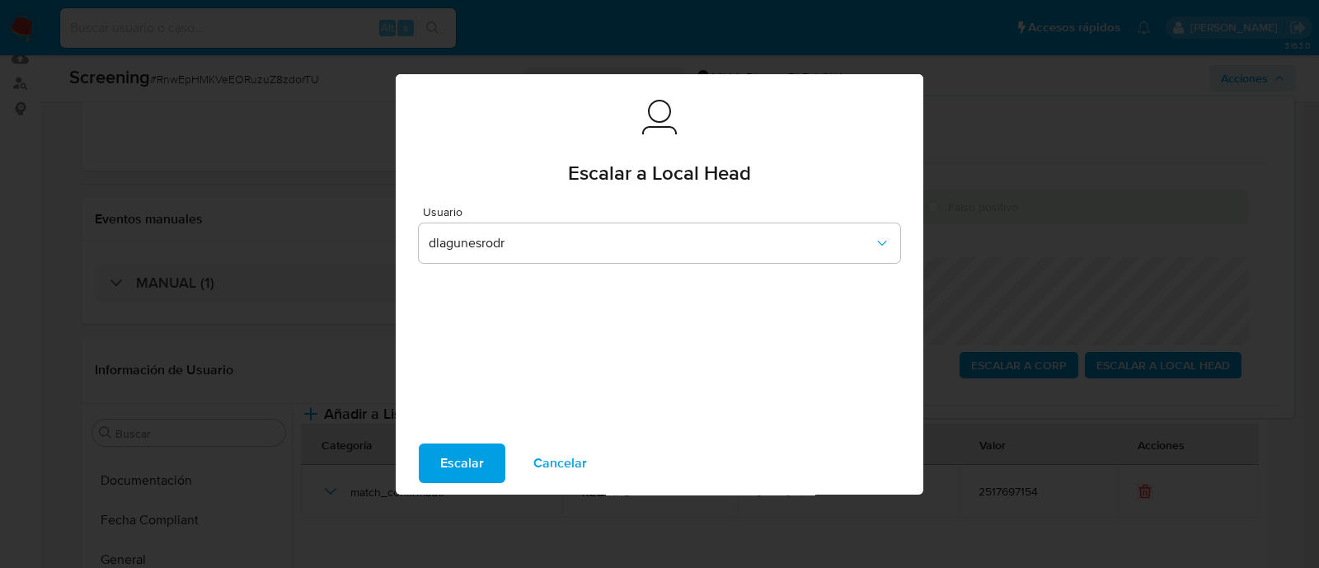
click at [461, 458] on span "Escalar" at bounding box center [462, 463] width 44 height 36
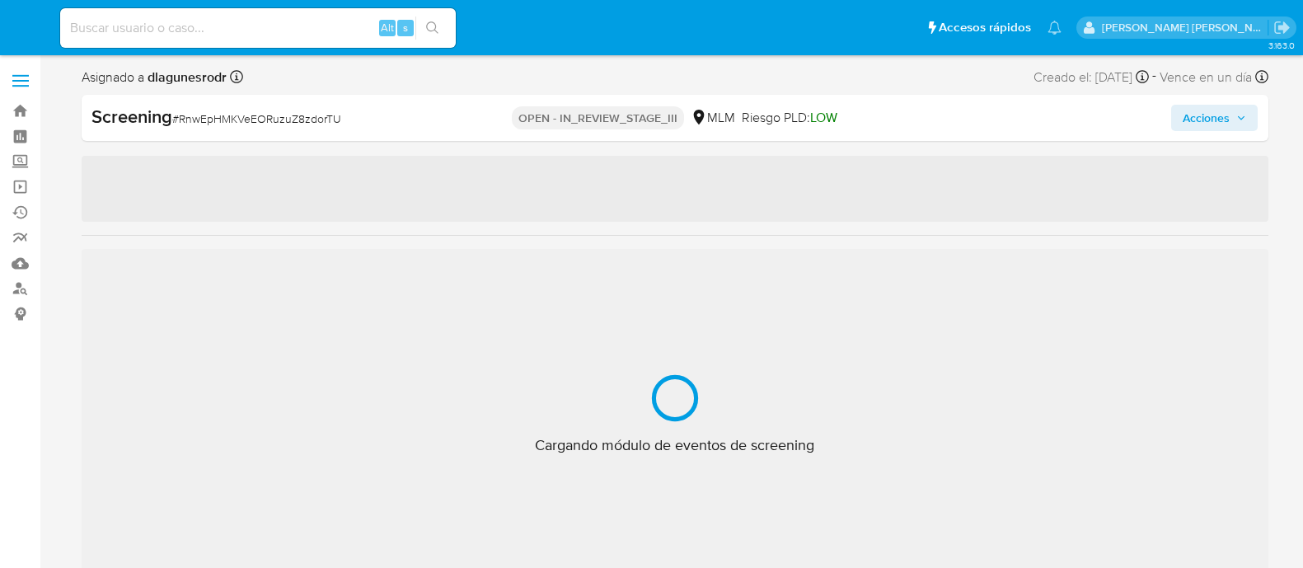
select select "10"
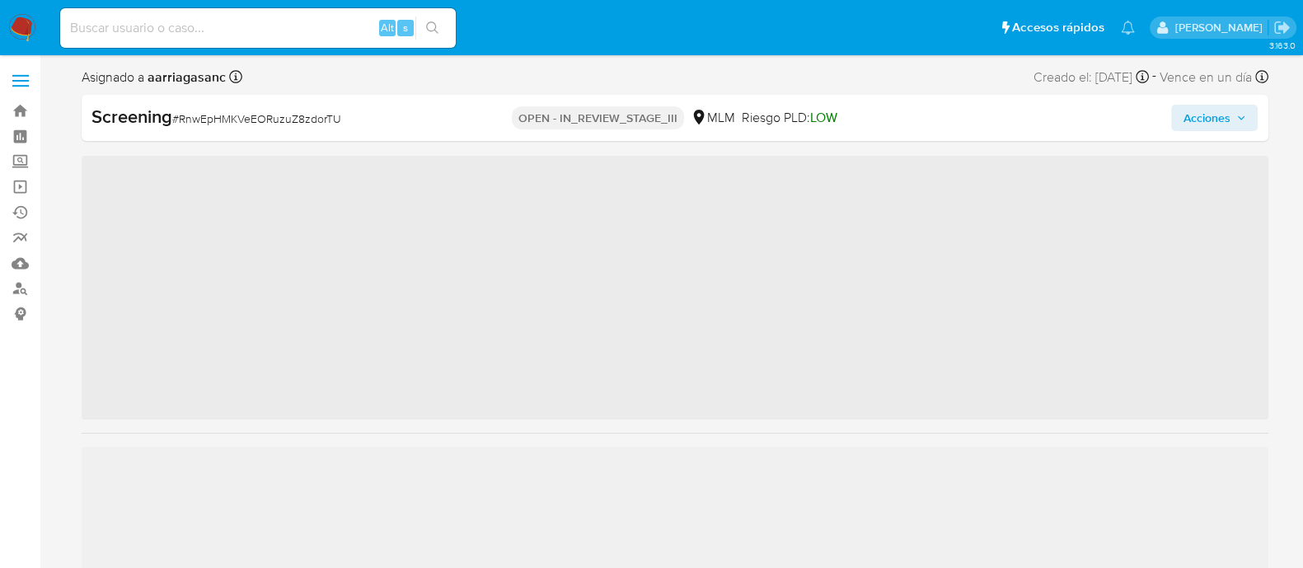
scroll to position [815, 0]
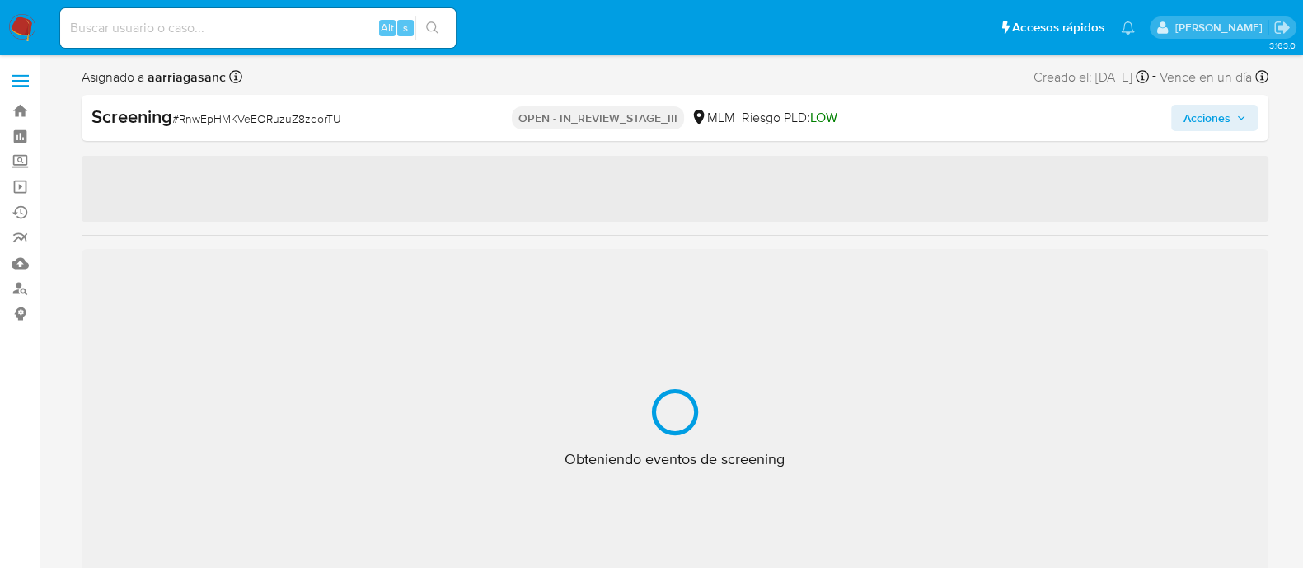
select select "10"
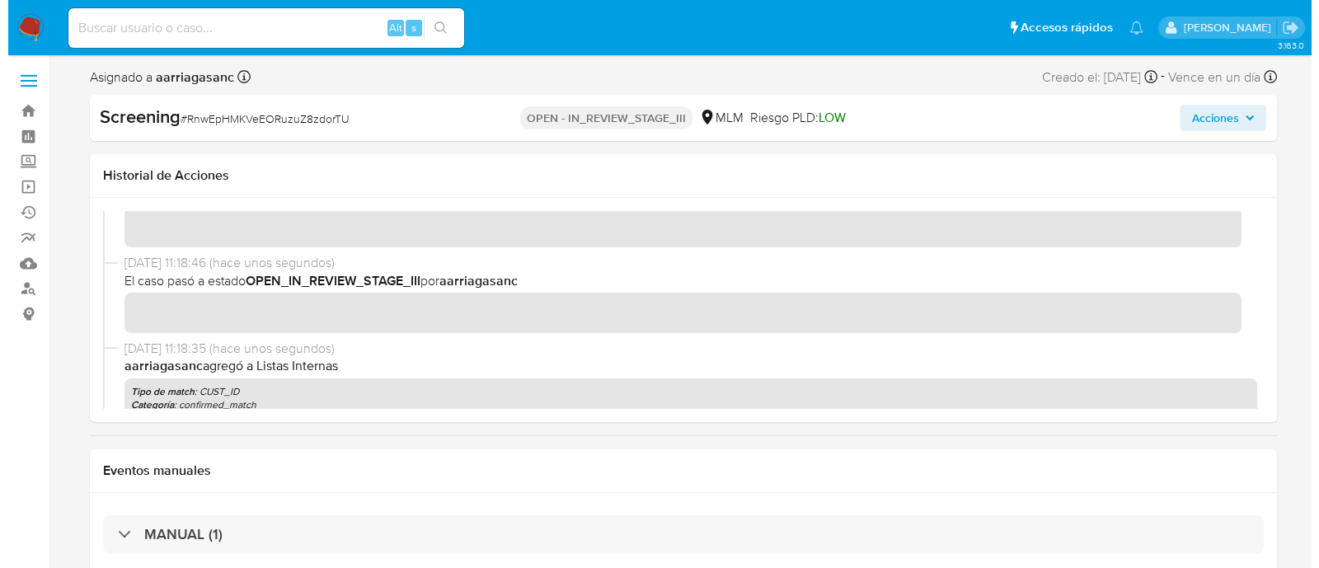
scroll to position [102, 0]
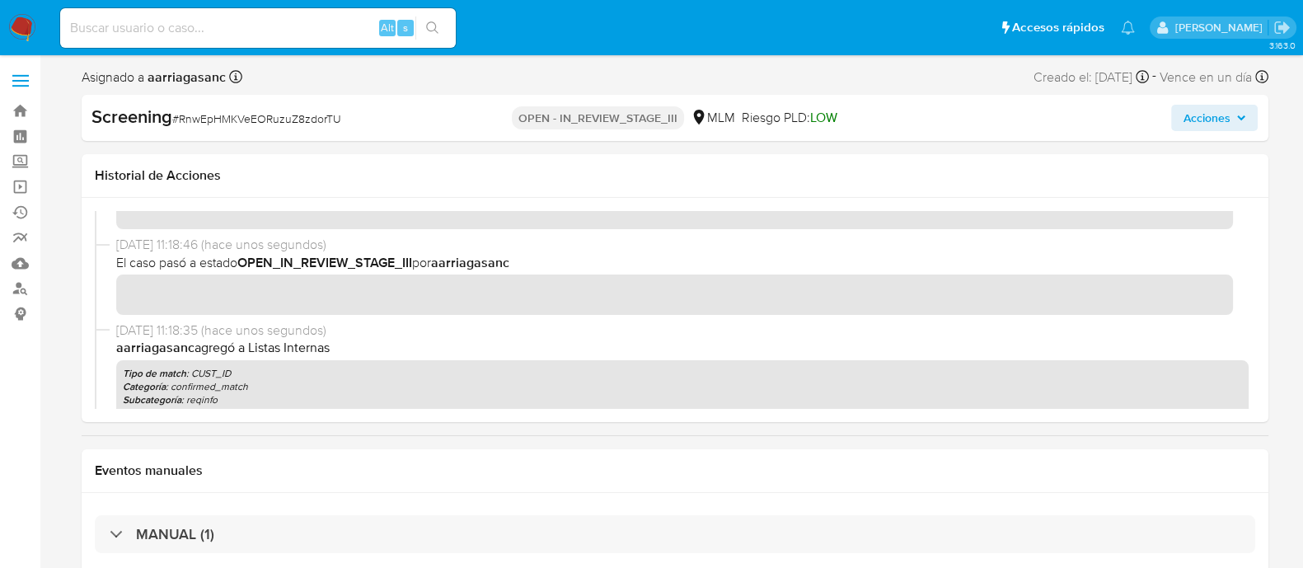
click at [1208, 119] on span "Acciones" at bounding box center [1206, 118] width 47 height 26
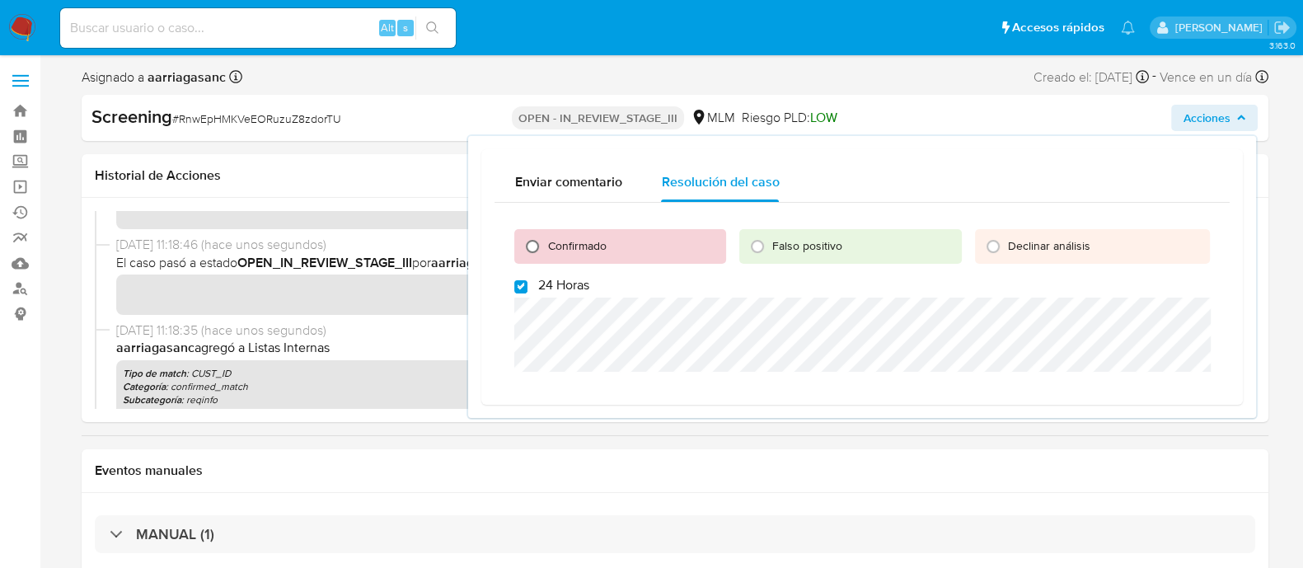
click at [527, 245] on input "Confirmado" at bounding box center [532, 246] width 26 height 26
radio input "true"
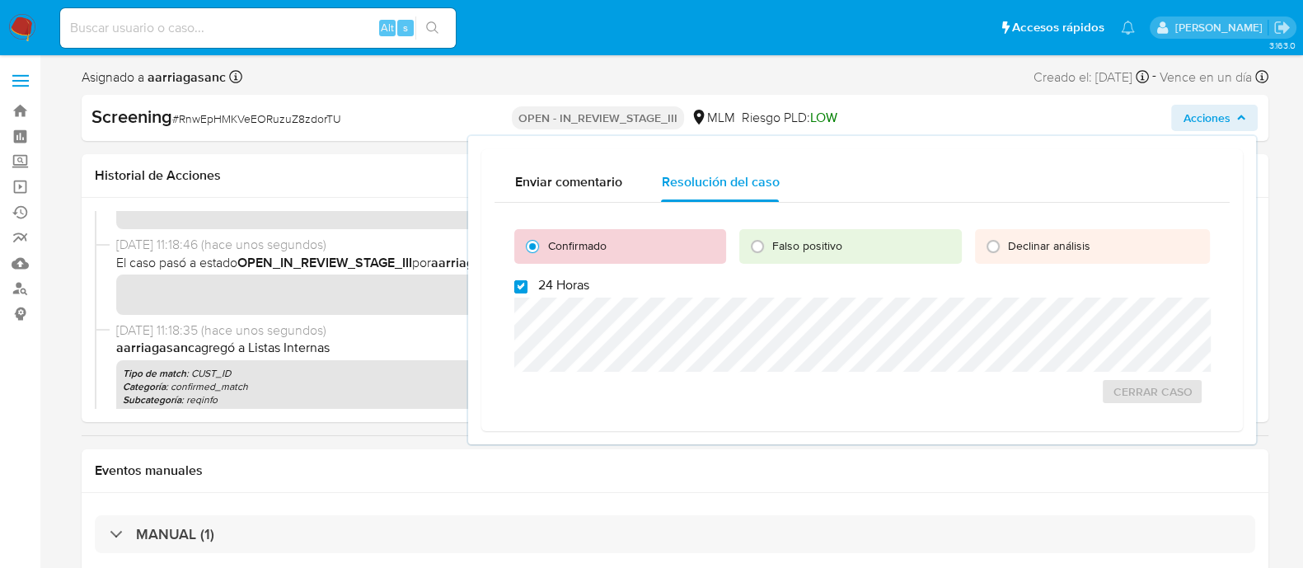
click at [519, 280] on input "24 Horas" at bounding box center [520, 286] width 13 height 13
checkbox input "false"
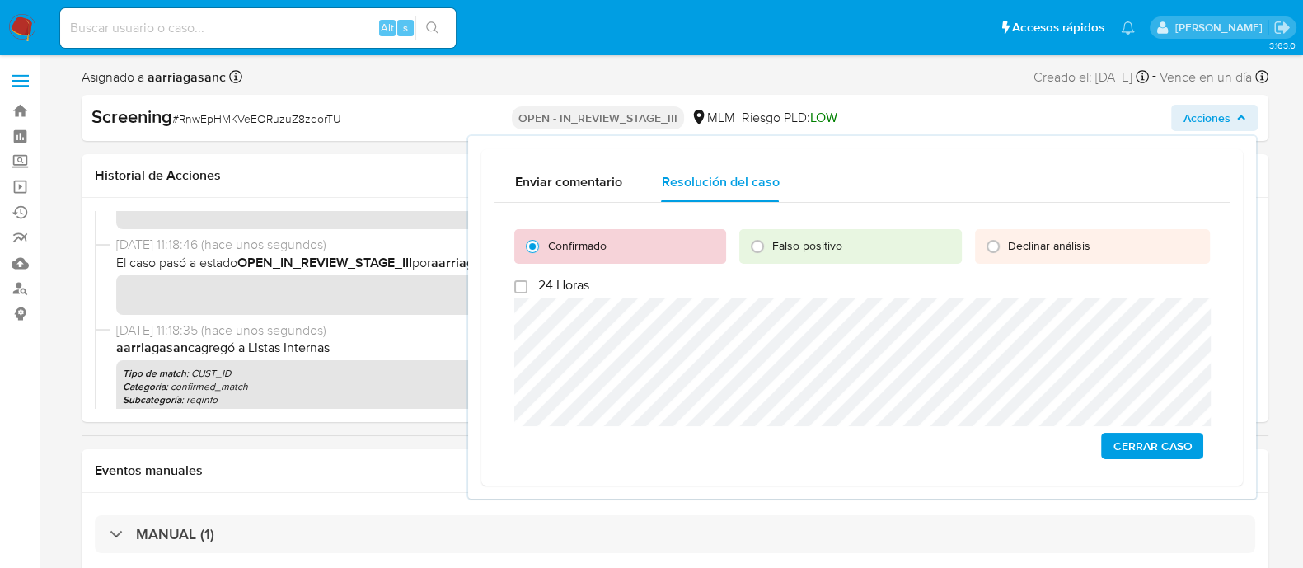
click at [1140, 440] on span "Cerrar Caso" at bounding box center [1152, 445] width 79 height 23
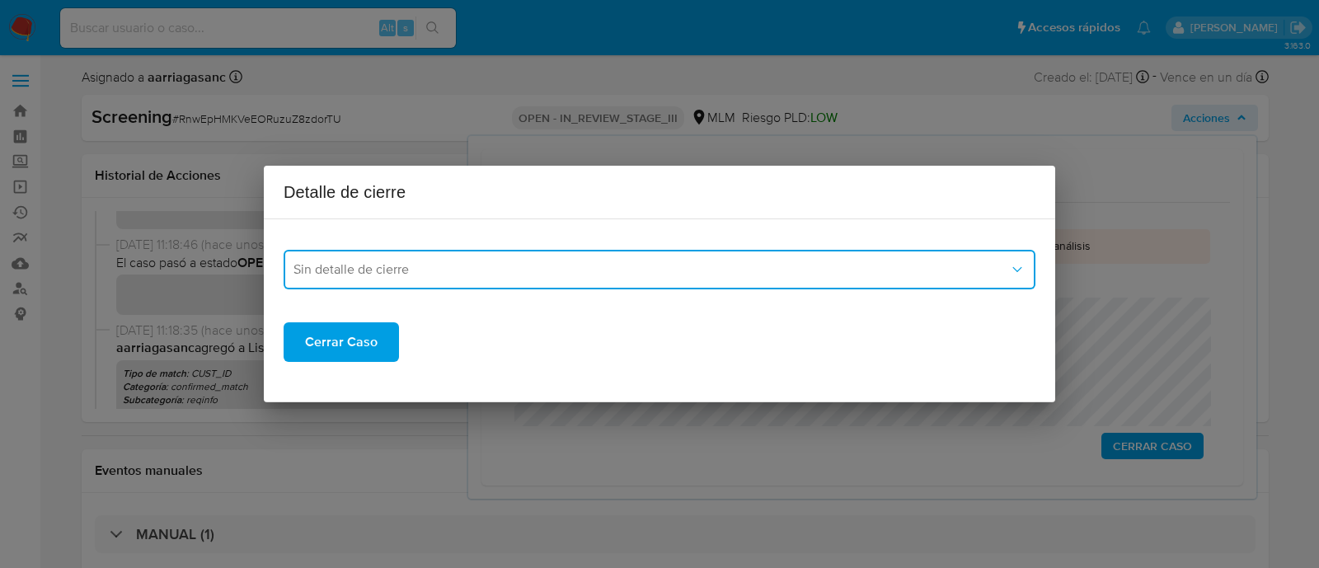
drag, startPoint x: 615, startPoint y: 265, endPoint x: 604, endPoint y: 285, distance: 22.5
click at [614, 265] on span "Sin detalle de cierre" at bounding box center [652, 269] width 716 height 16
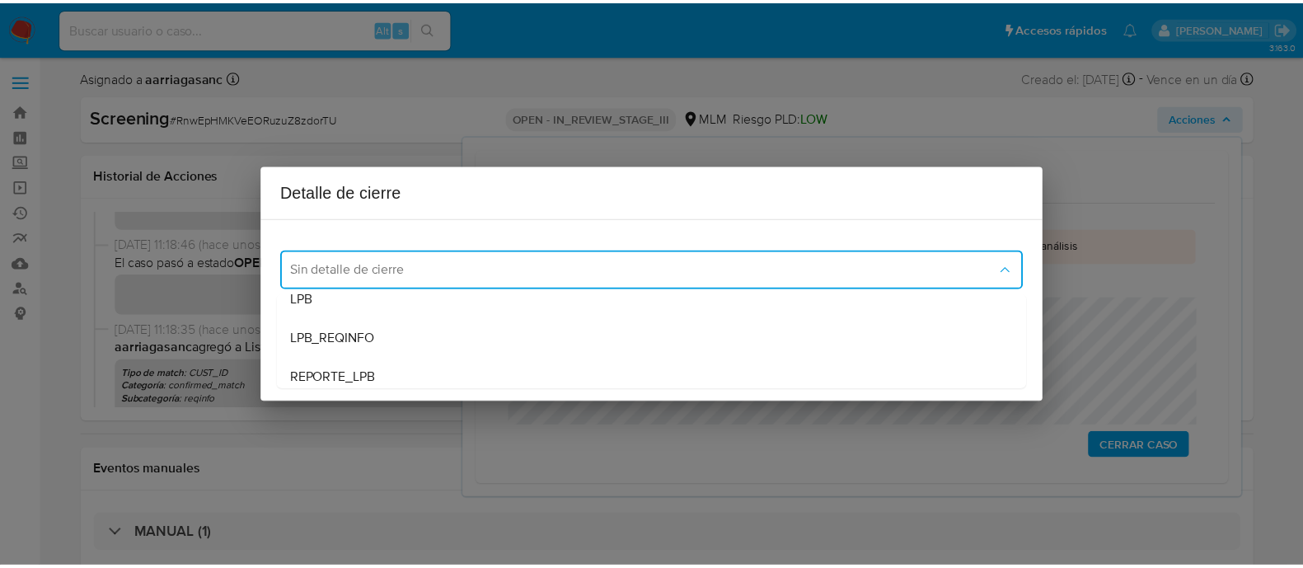
scroll to position [94, 0]
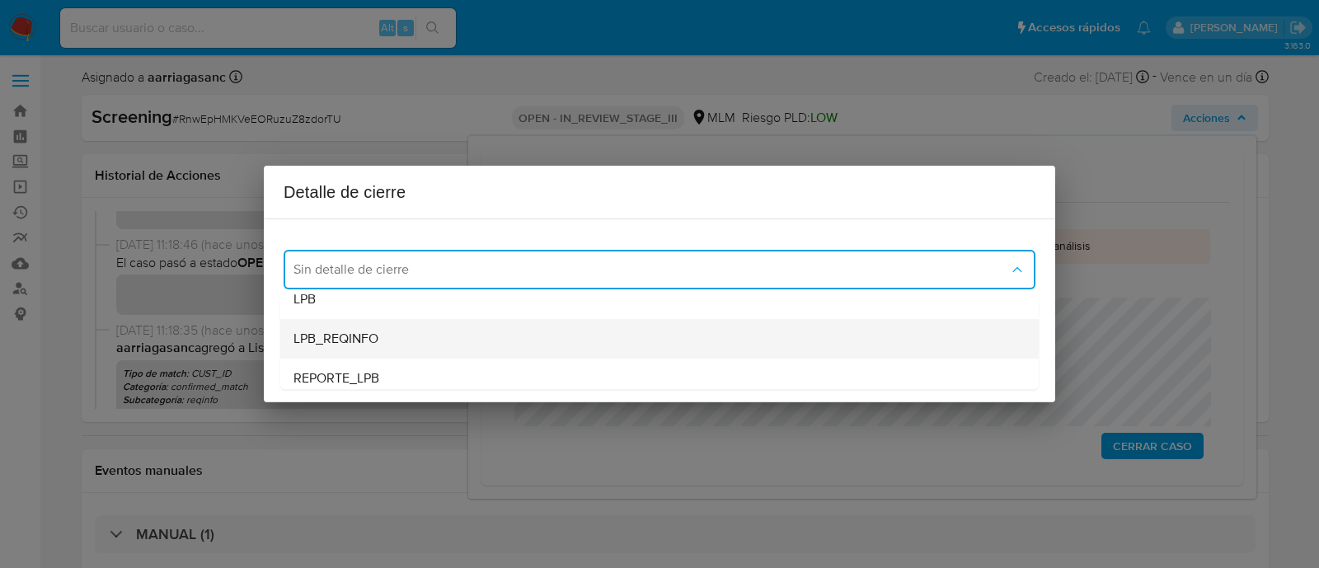
click at [384, 350] on div "LPB_REQINFO" at bounding box center [660, 339] width 732 height 40
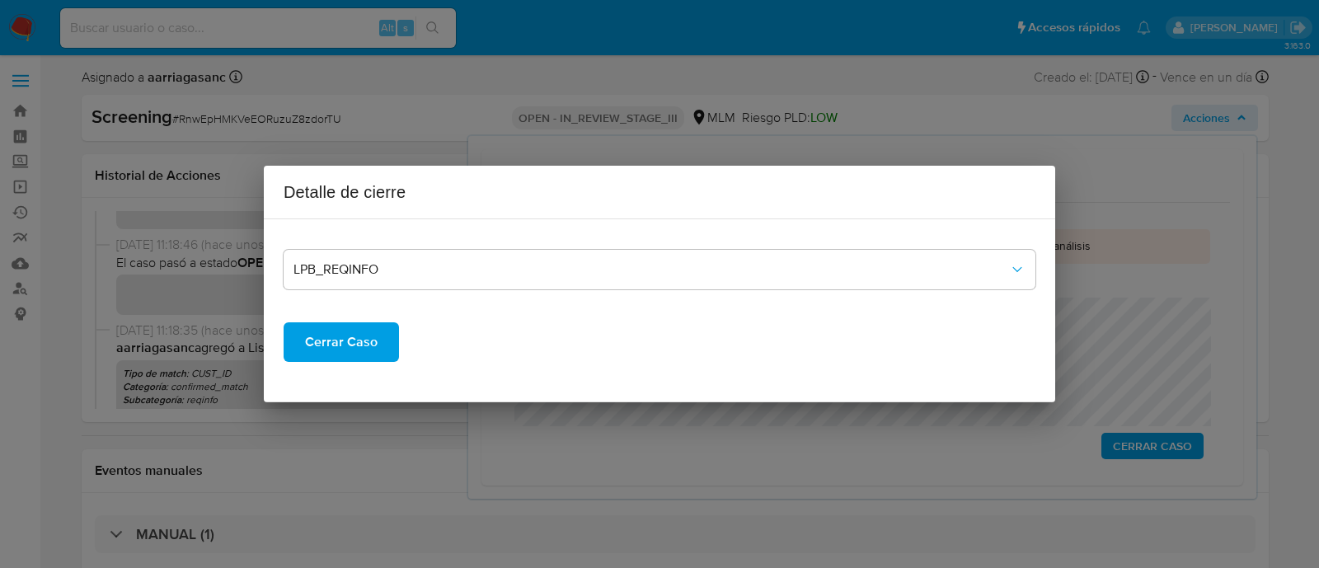
click at [383, 351] on button "Cerrar Caso" at bounding box center [341, 342] width 115 height 40
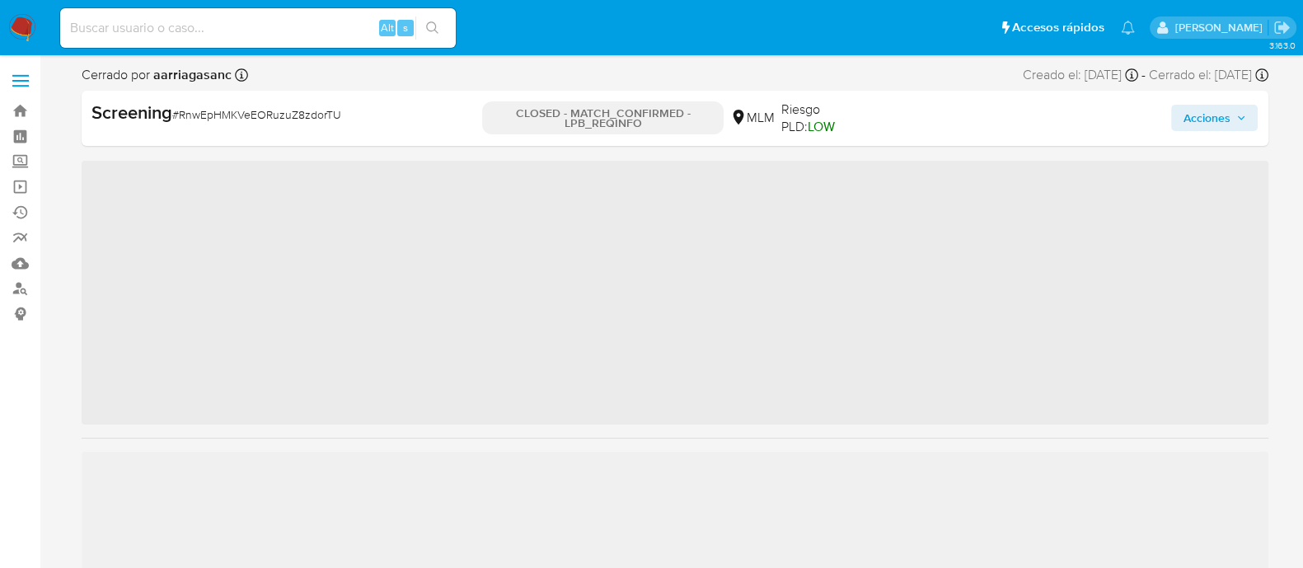
scroll to position [815, 0]
select select "10"
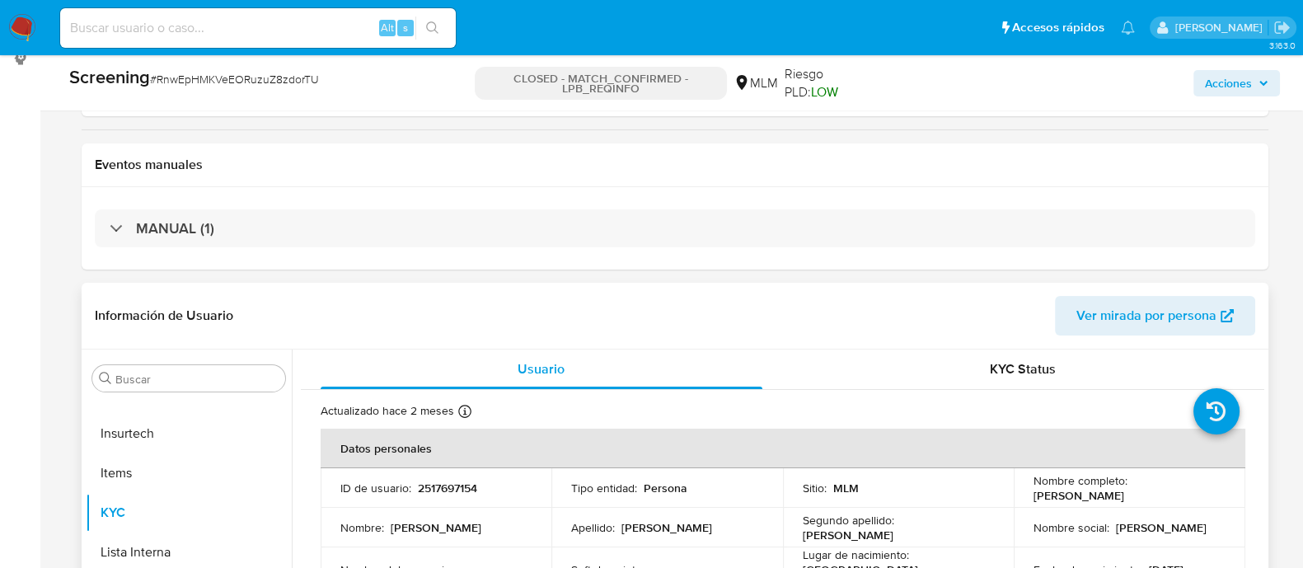
scroll to position [309, 0]
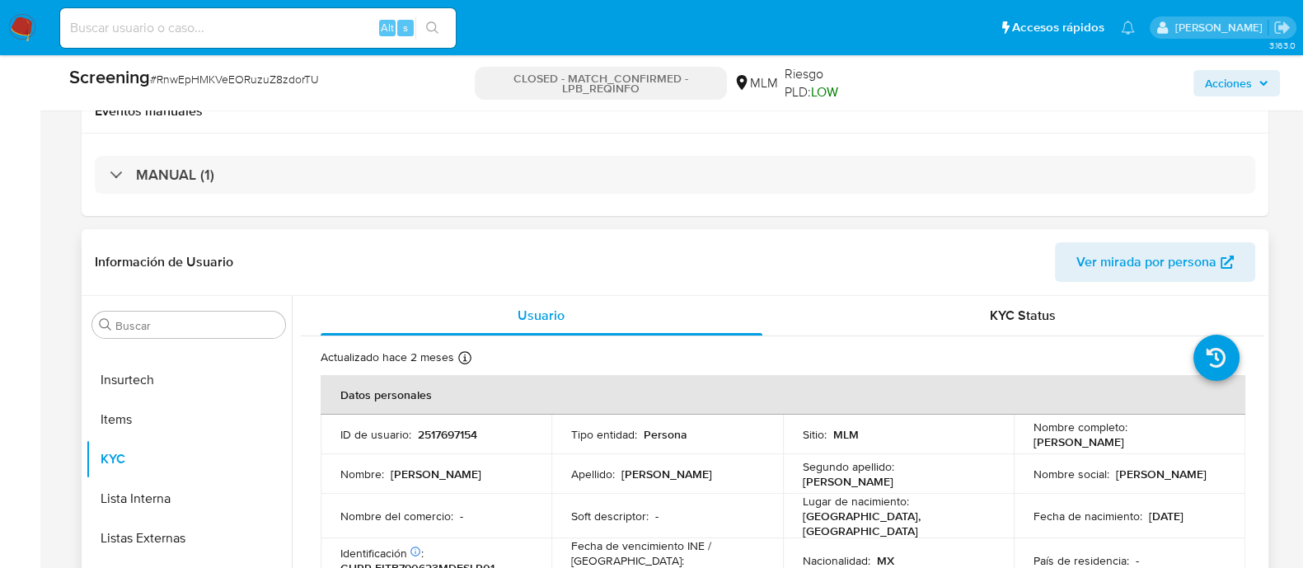
click at [458, 437] on p "2517697154" at bounding box center [447, 434] width 59 height 15
click at [458, 438] on p "2517697154" at bounding box center [447, 434] width 59 height 15
copy p "2517697154"
click at [447, 427] on p "2517697154" at bounding box center [447, 434] width 59 height 15
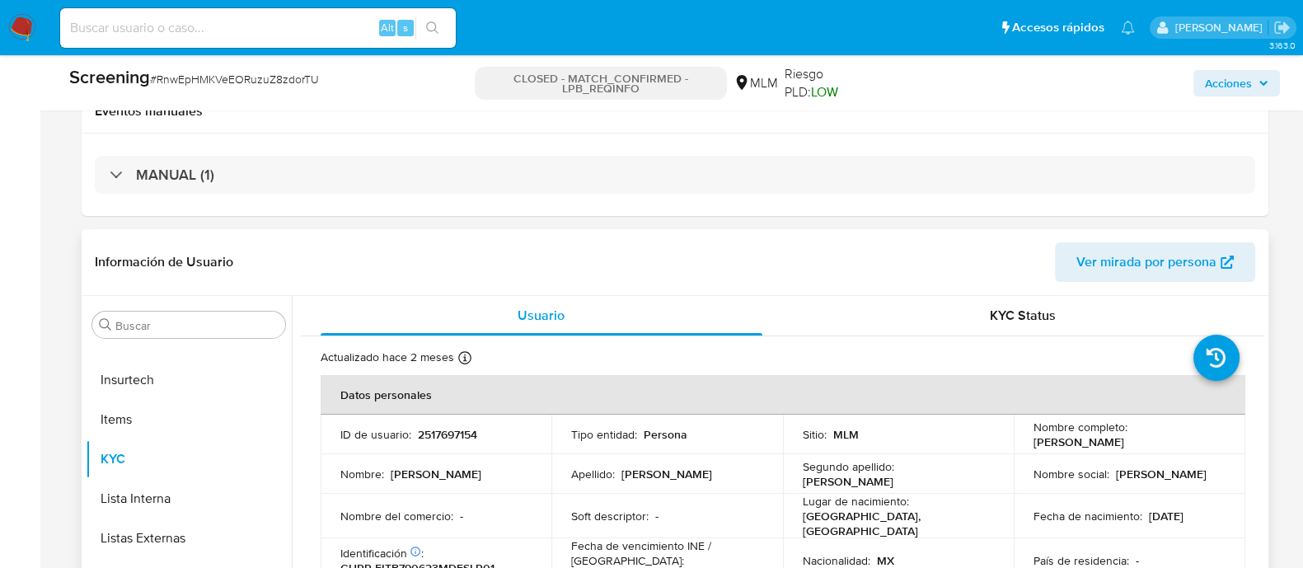
click at [447, 434] on p "2517697154" at bounding box center [447, 434] width 59 height 15
copy p "2517697154"
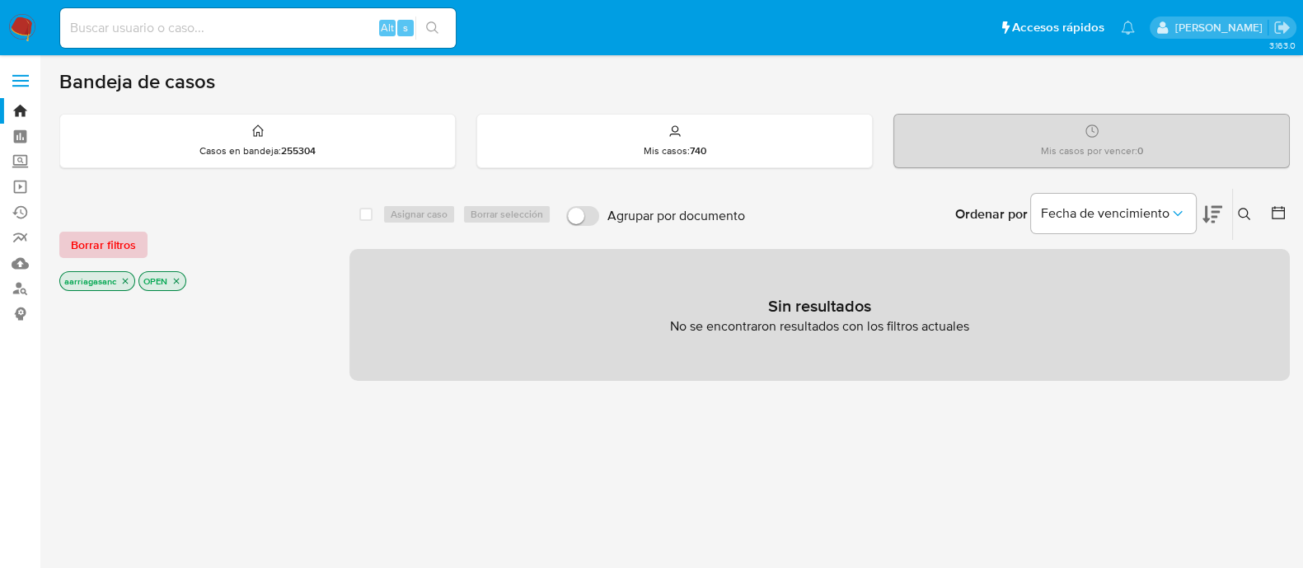
click at [81, 249] on span "Borrar filtros" at bounding box center [103, 244] width 65 height 23
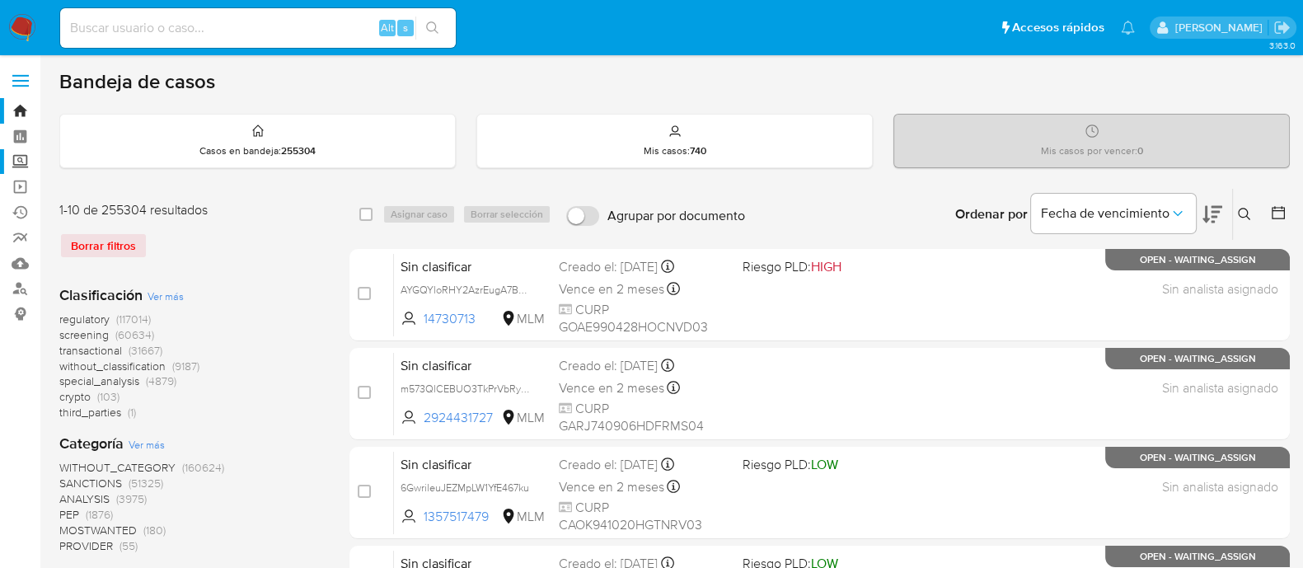
click at [21, 167] on label "Screening" at bounding box center [98, 162] width 196 height 26
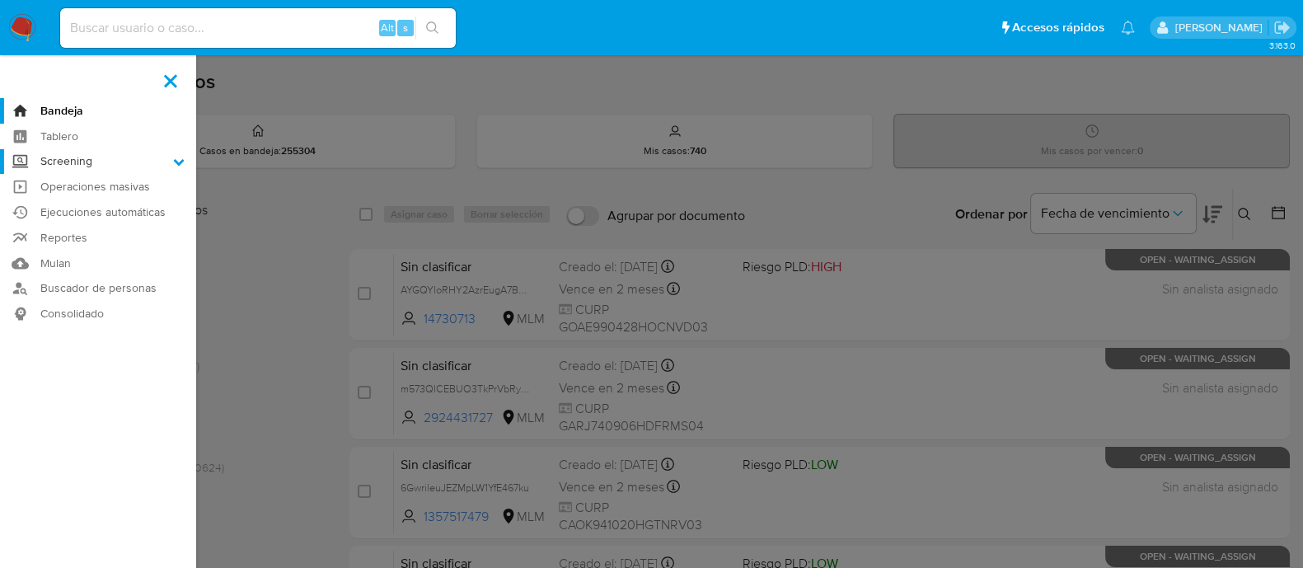
click at [0, 0] on input "Screening" at bounding box center [0, 0] width 0 height 0
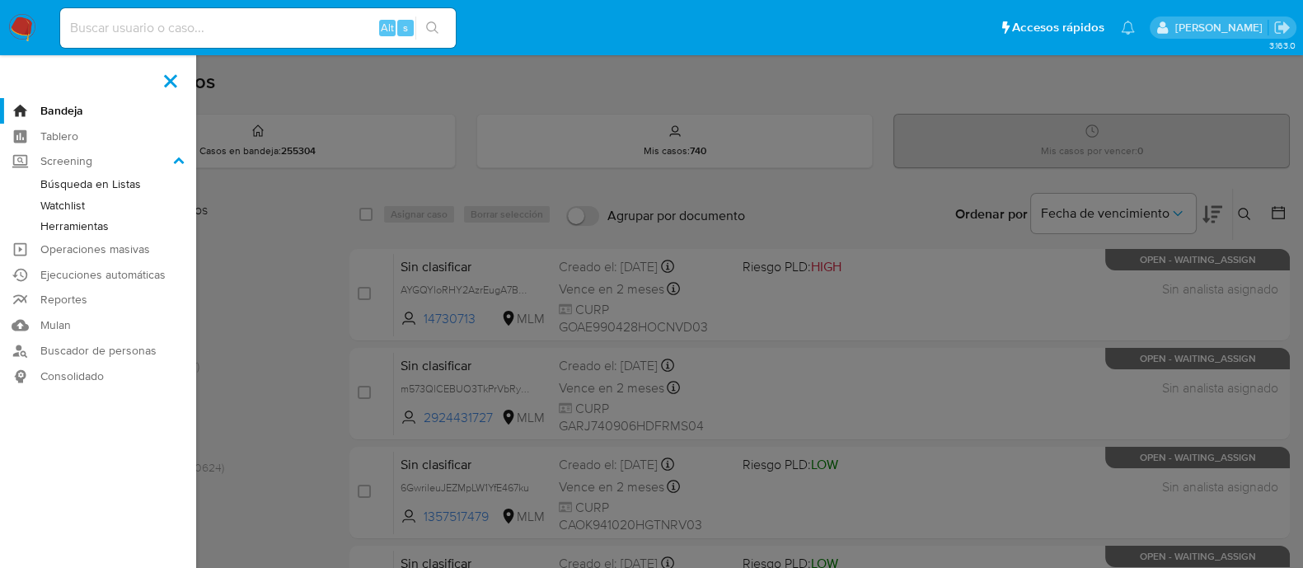
click at [89, 229] on link "Herramientas" at bounding box center [98, 226] width 196 height 21
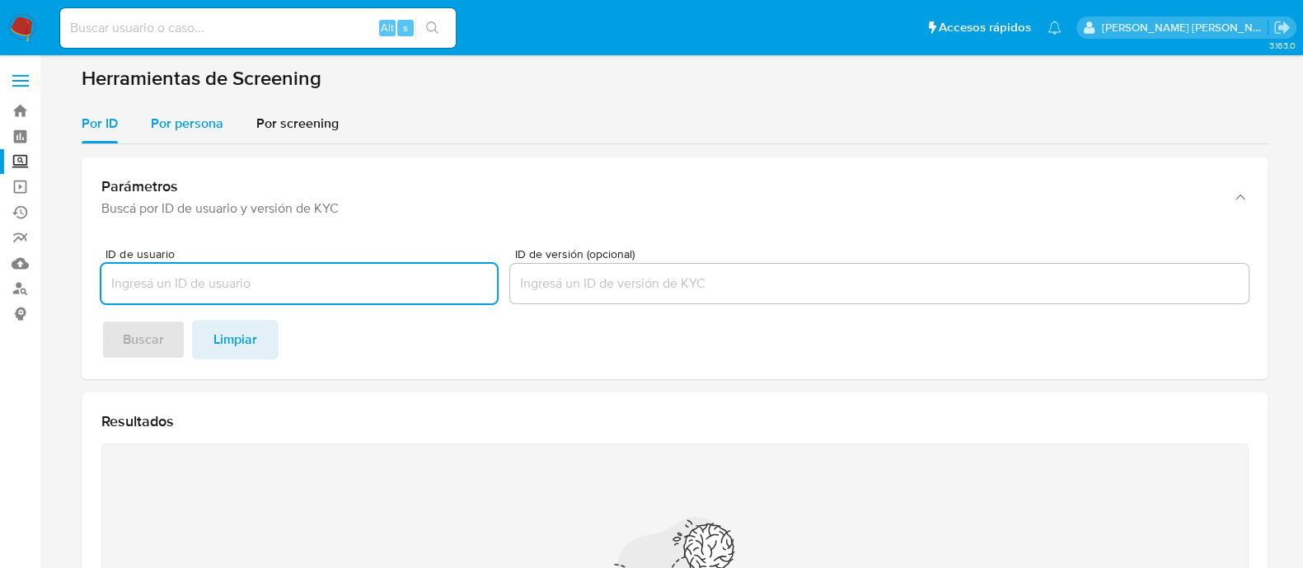
click at [193, 124] on span "Por persona" at bounding box center [187, 123] width 73 height 19
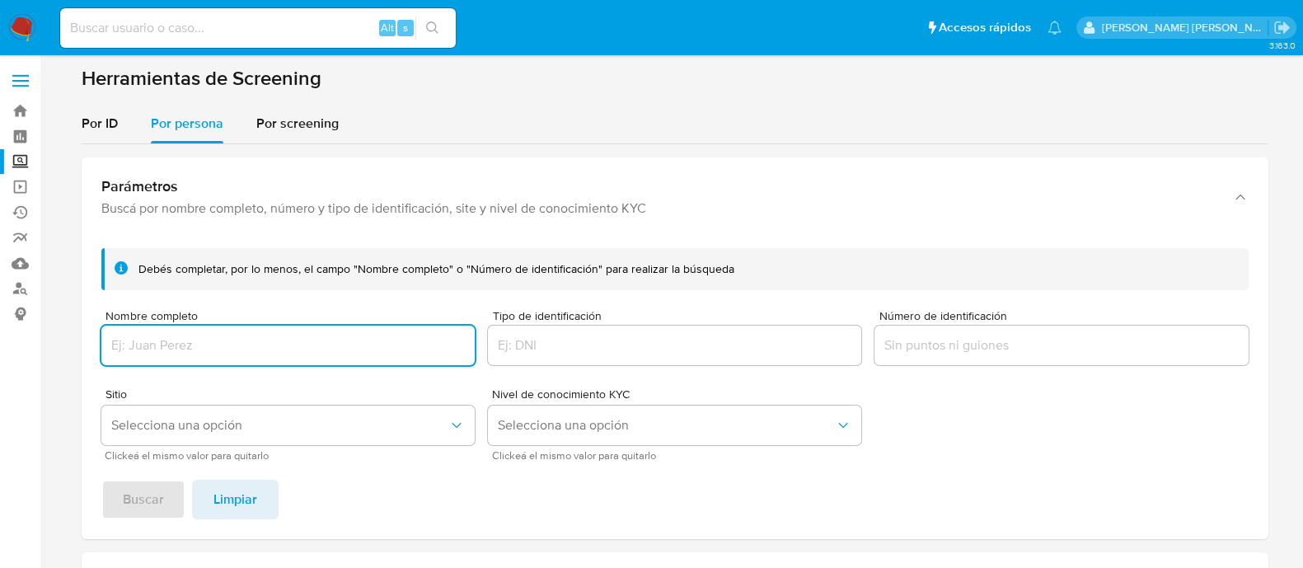
click at [195, 350] on input "Nombre completo" at bounding box center [287, 345] width 373 height 21
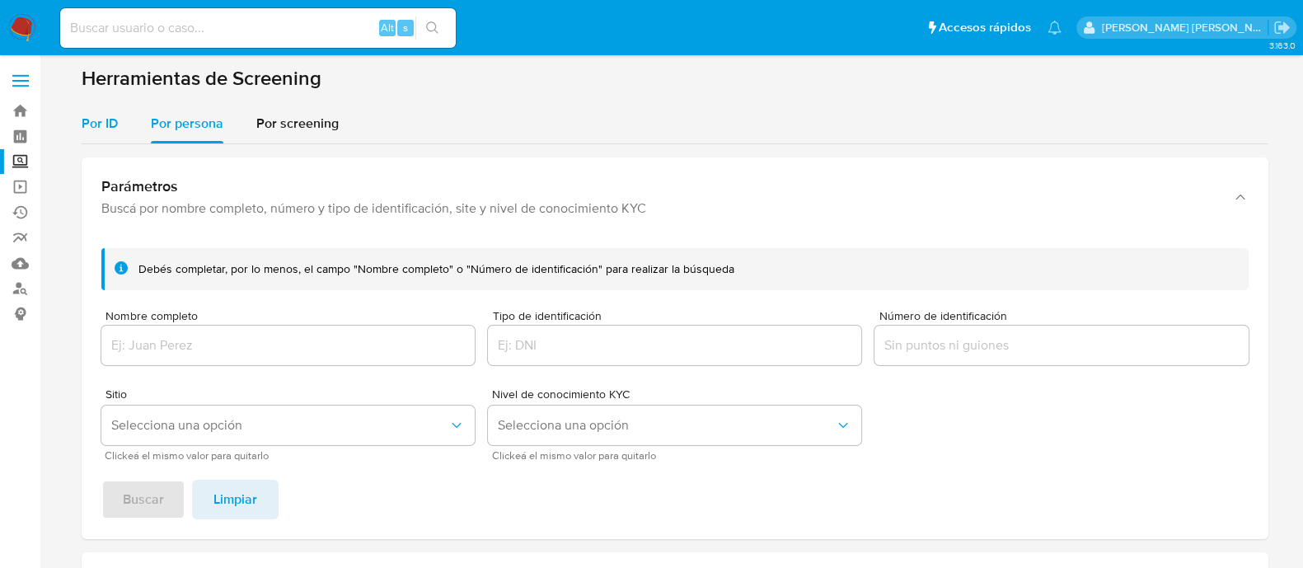
click at [111, 133] on div "Por ID" at bounding box center [100, 124] width 36 height 40
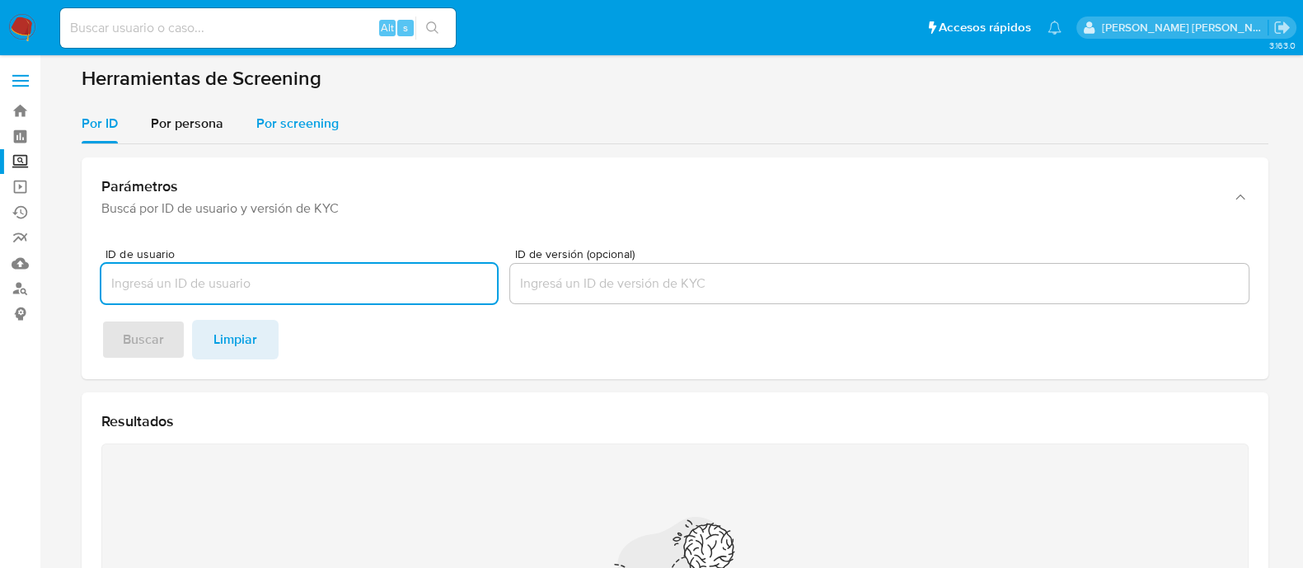
click at [308, 112] on div "Por screening" at bounding box center [297, 124] width 82 height 40
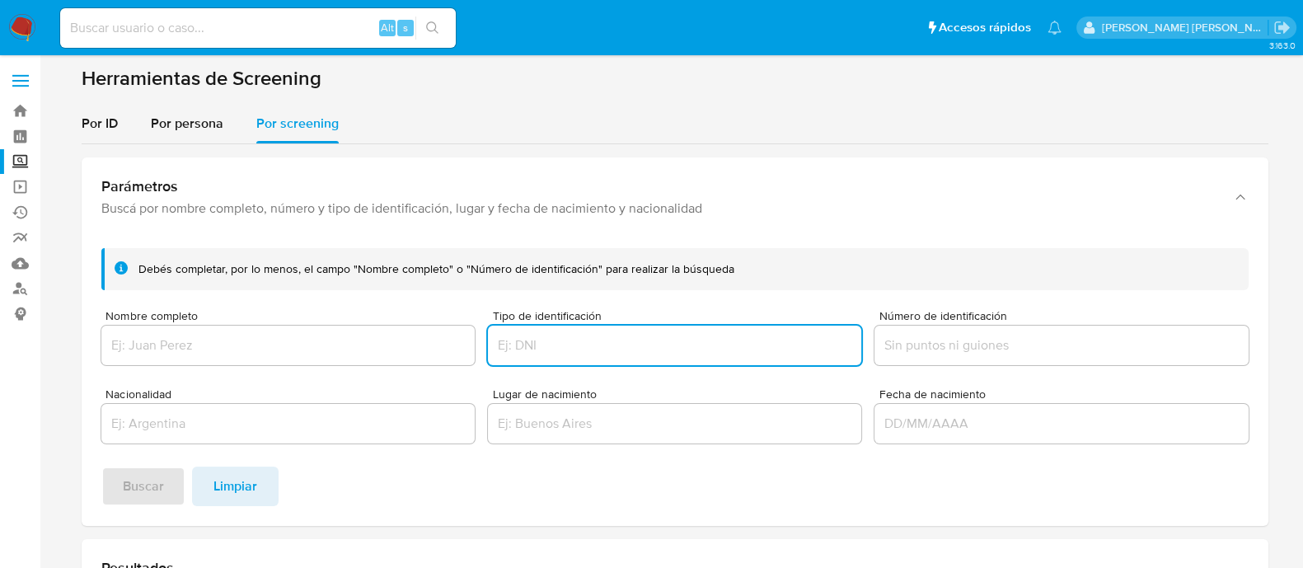
click at [610, 336] on input "Tipo de identificación" at bounding box center [674, 345] width 373 height 21
type input "CURP"
click at [945, 362] on div at bounding box center [1061, 346] width 373 height 40
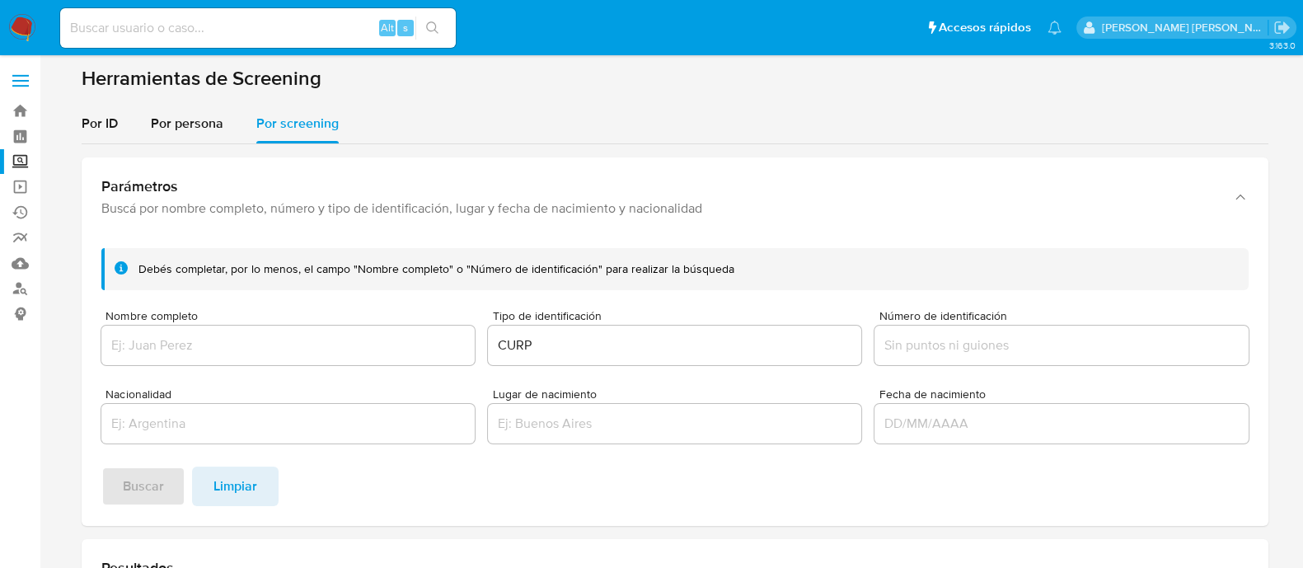
click at [944, 345] on input "Número de identificación" at bounding box center [1061, 345] width 373 height 21
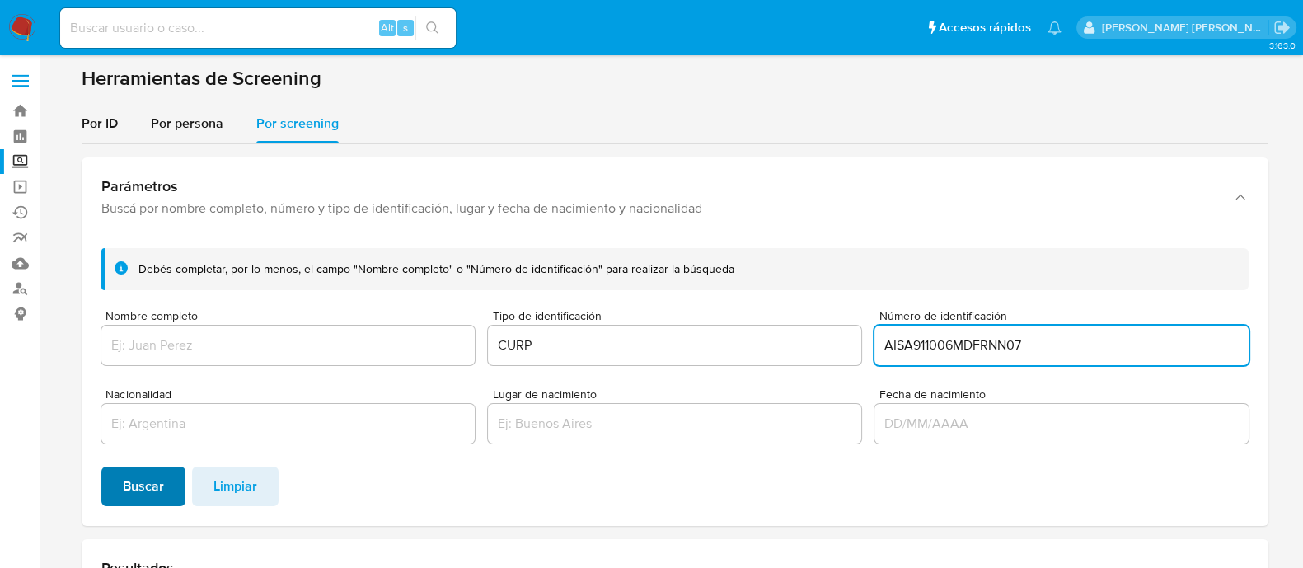
type input "AISA911006MDFRNN07"
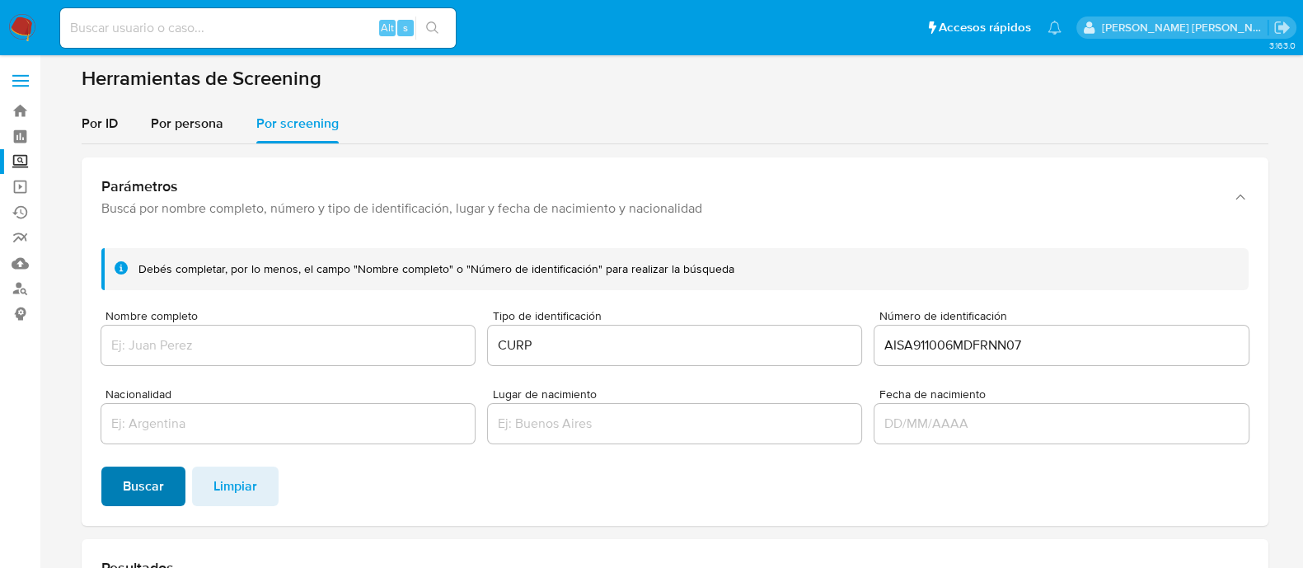
click at [143, 492] on span "Buscar" at bounding box center [143, 486] width 41 height 36
click at [148, 125] on button "Por persona" at bounding box center [187, 124] width 106 height 40
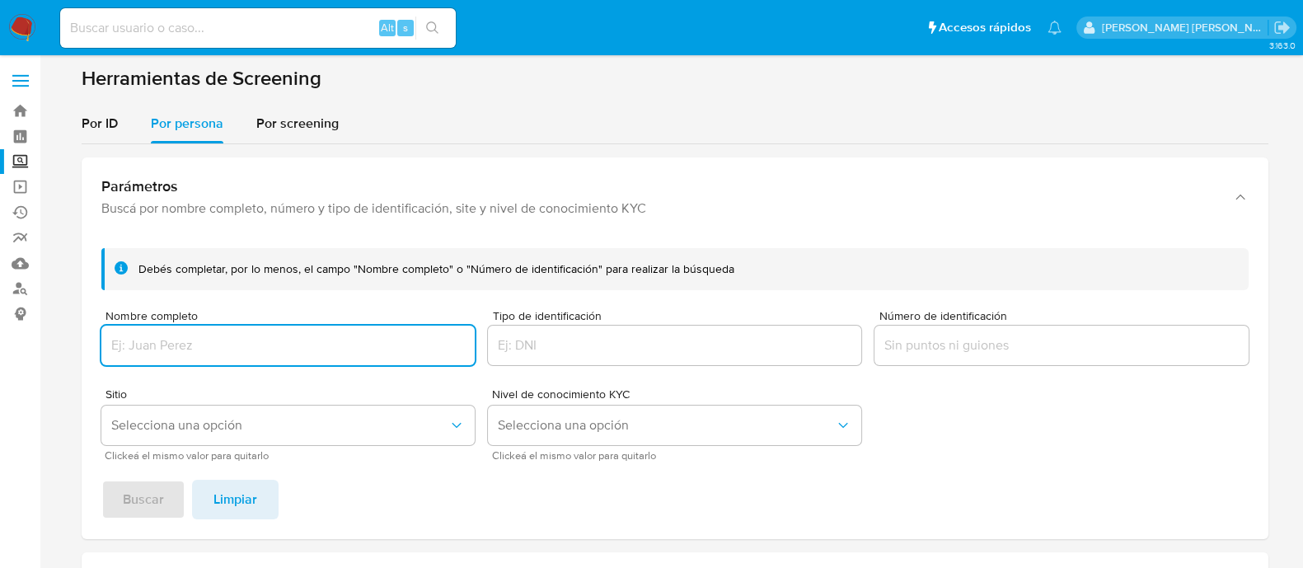
click at [158, 340] on input "Nombre completo" at bounding box center [287, 345] width 373 height 21
type input "[PERSON_NAME] [PERSON_NAME]"
click at [205, 419] on span "Selecciona una opción" at bounding box center [279, 425] width 337 height 16
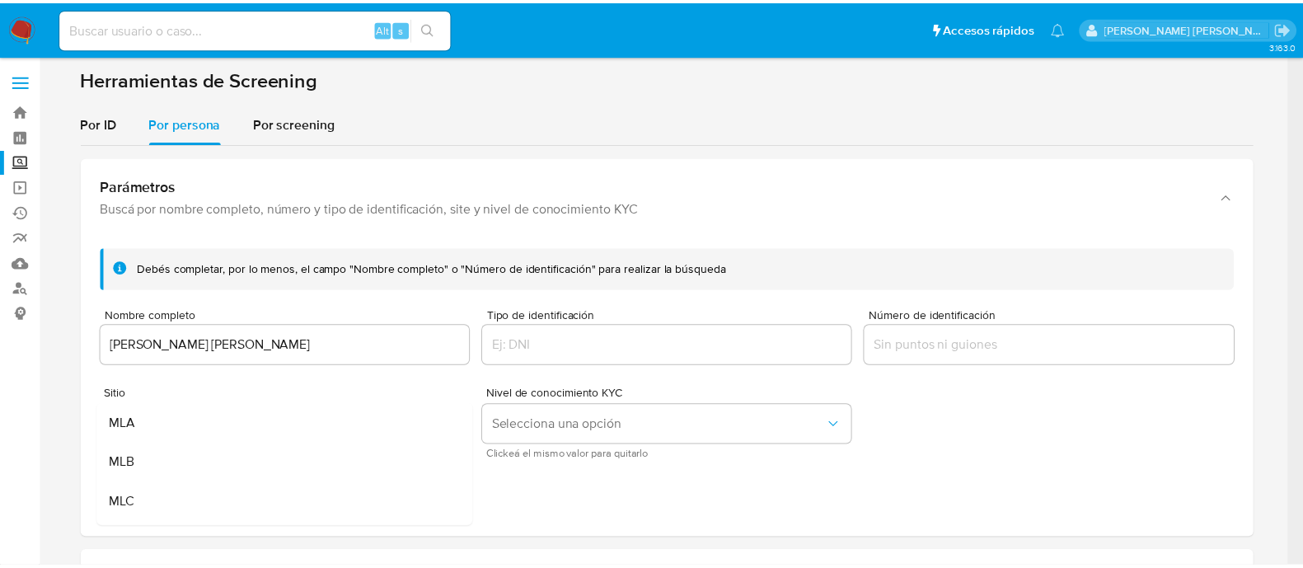
scroll to position [102, 0]
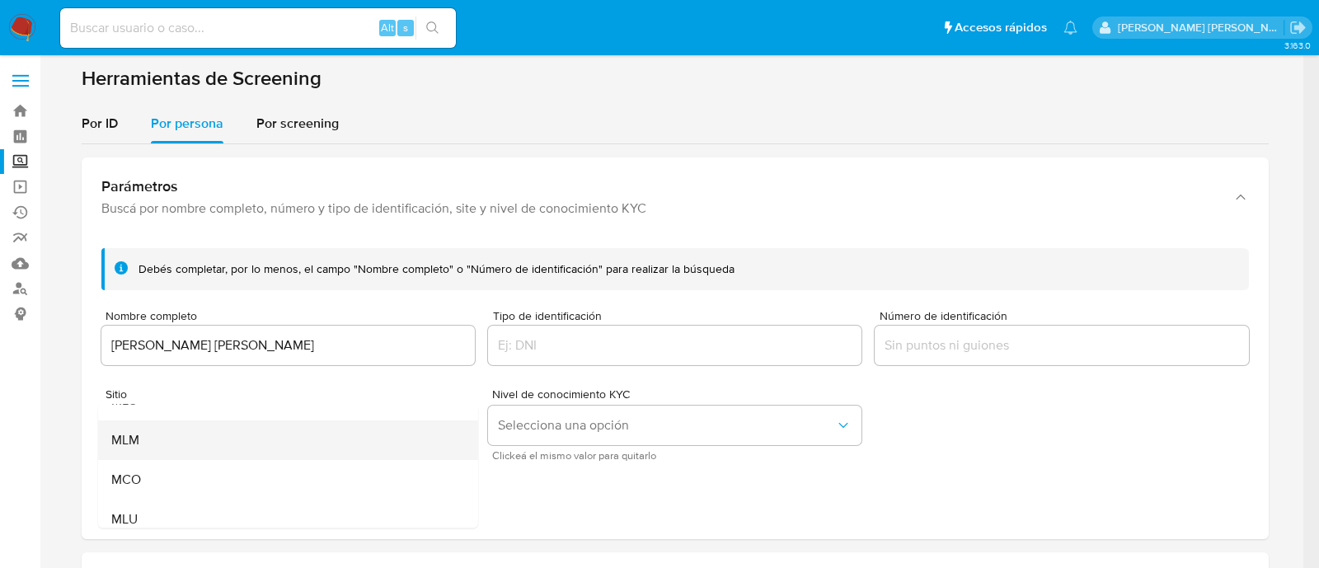
click at [175, 433] on div "MLM" at bounding box center [282, 440] width 344 height 40
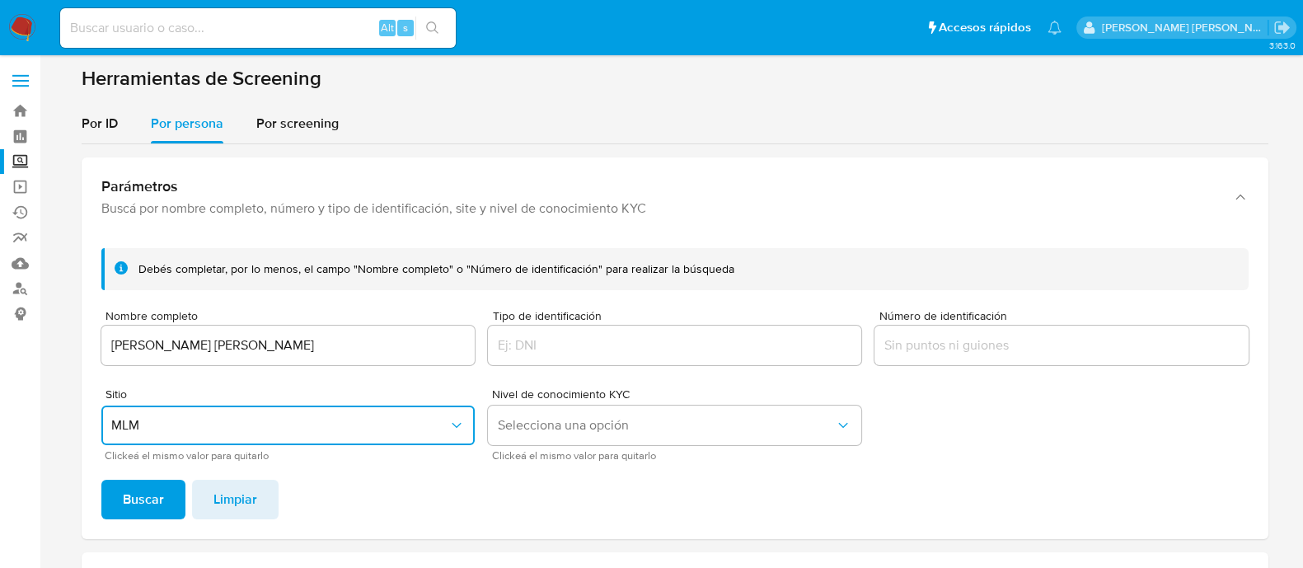
click at [140, 439] on button "MLM" at bounding box center [287, 426] width 373 height 40
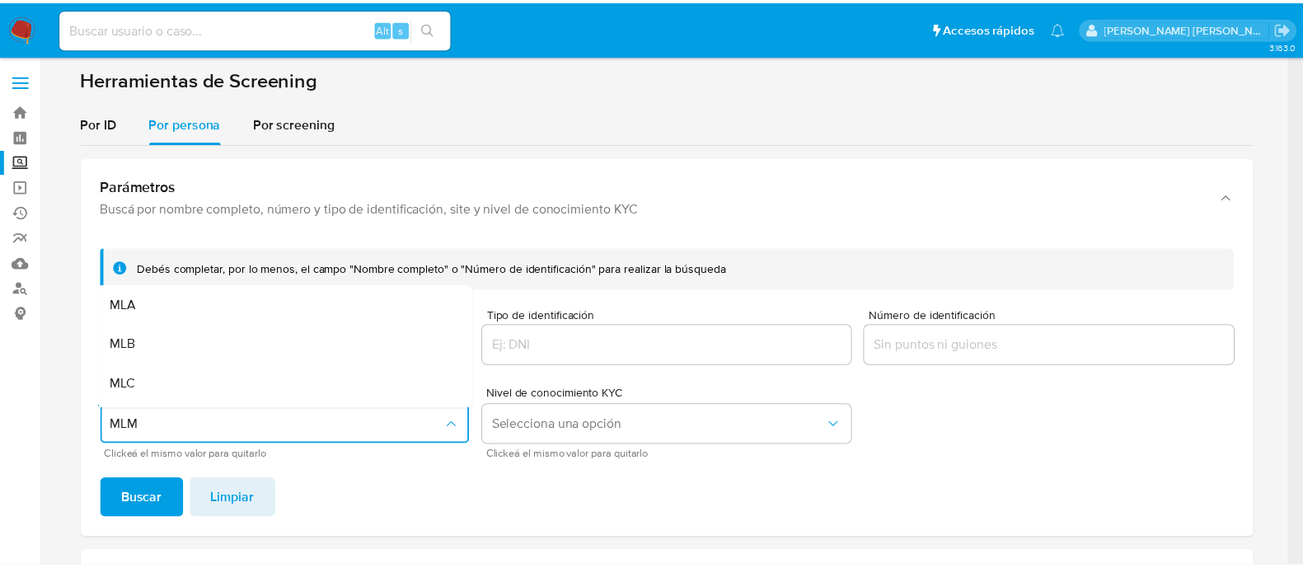
scroll to position [34, 0]
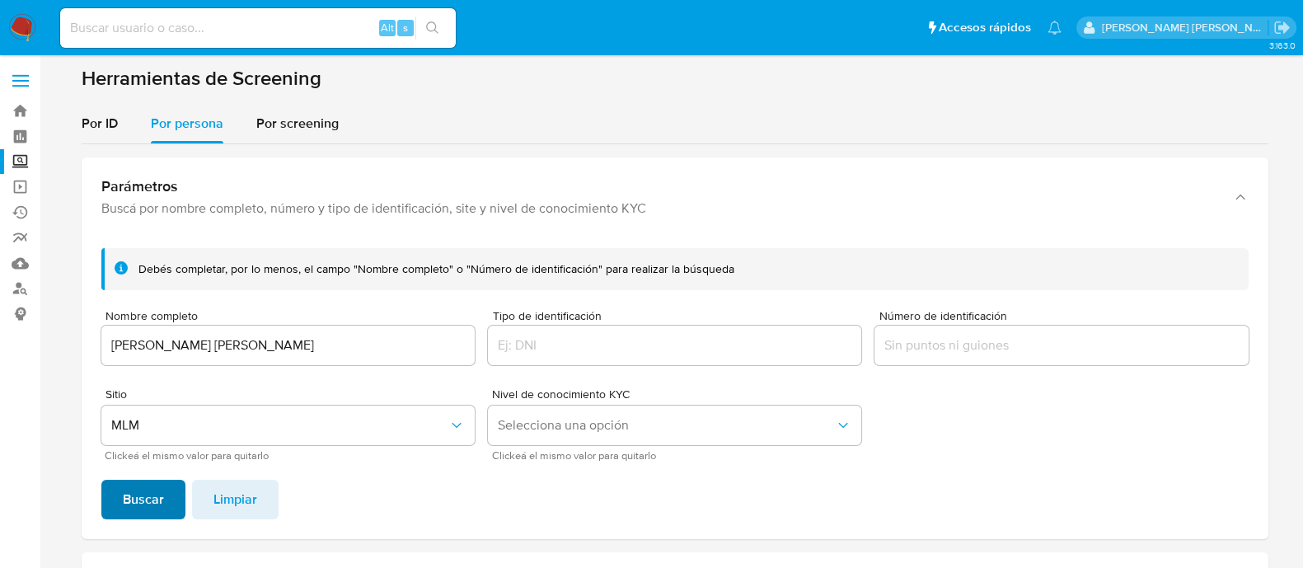
click at [136, 505] on span "Buscar" at bounding box center [143, 499] width 41 height 36
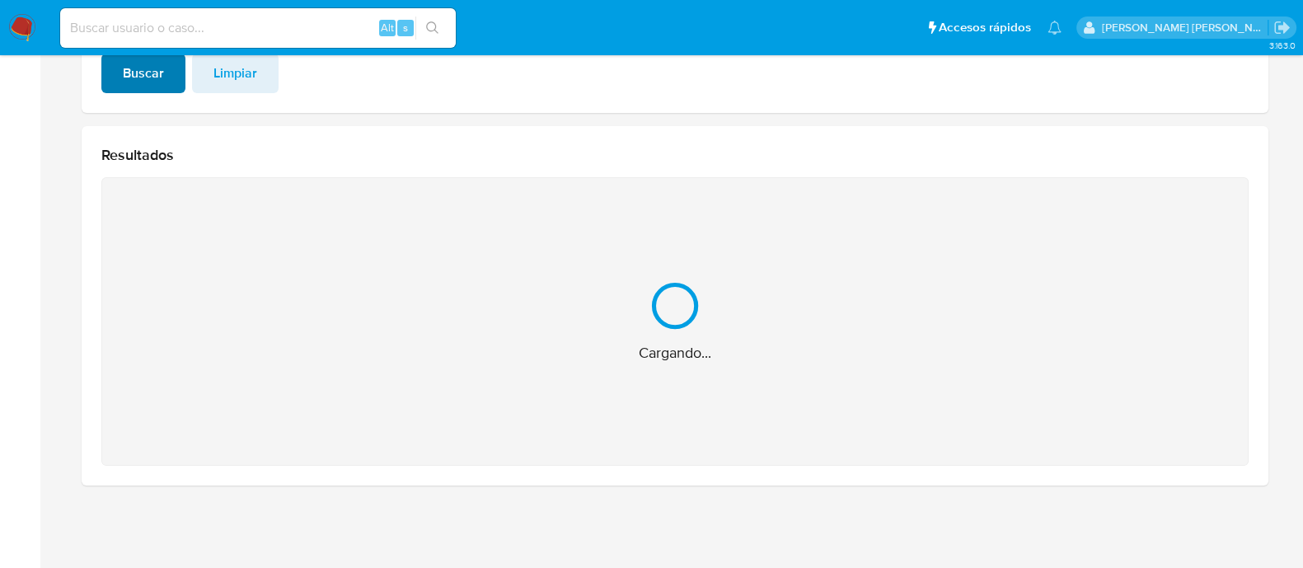
scroll to position [164, 0]
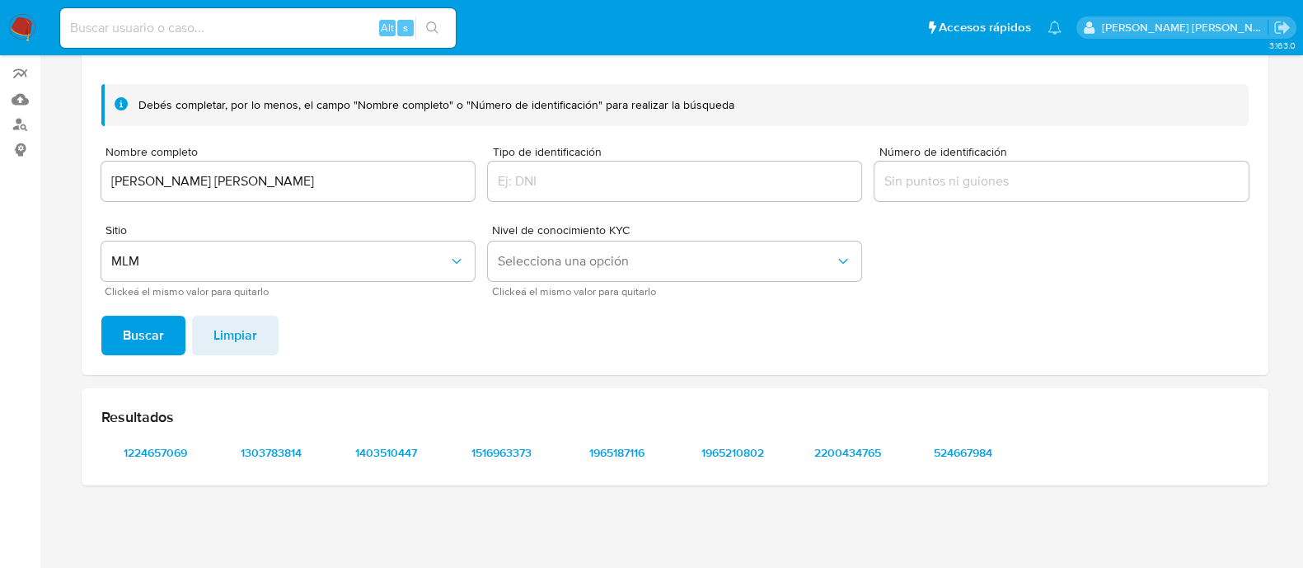
click at [173, 455] on span "1224657069" at bounding box center [156, 452] width 86 height 23
click at [254, 447] on span "1303783814" at bounding box center [271, 452] width 86 height 23
click at [411, 449] on span "1403510447" at bounding box center [387, 452] width 86 height 23
click at [485, 452] on span "1516963373" at bounding box center [502, 452] width 86 height 23
click at [961, 443] on span "524667984" at bounding box center [964, 452] width 86 height 23
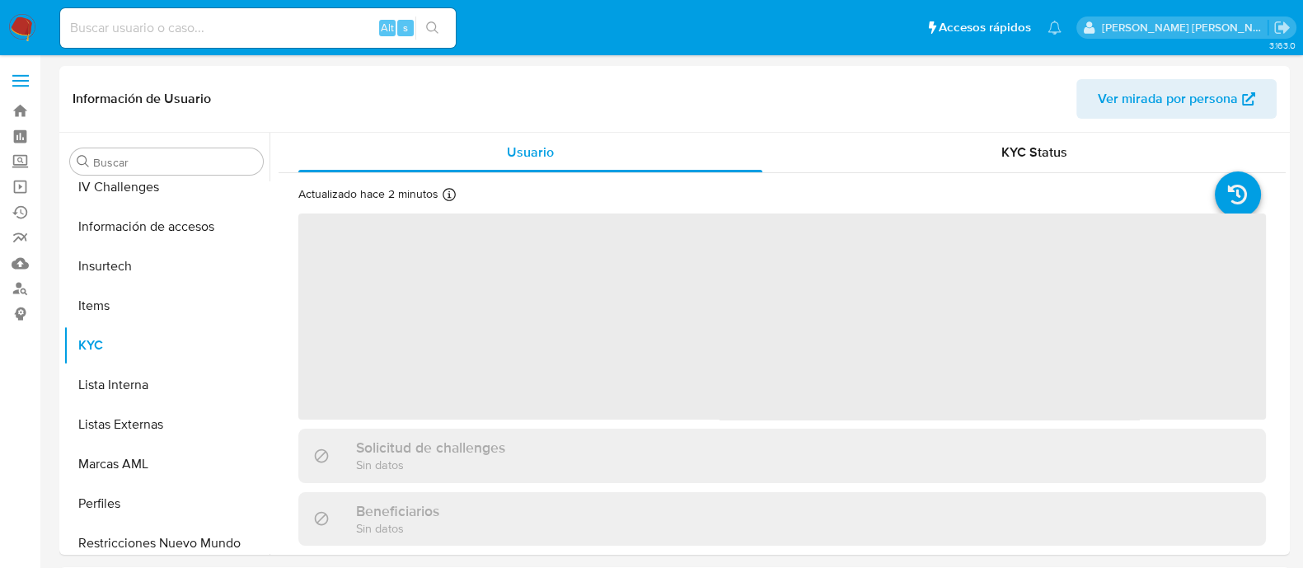
scroll to position [815, 0]
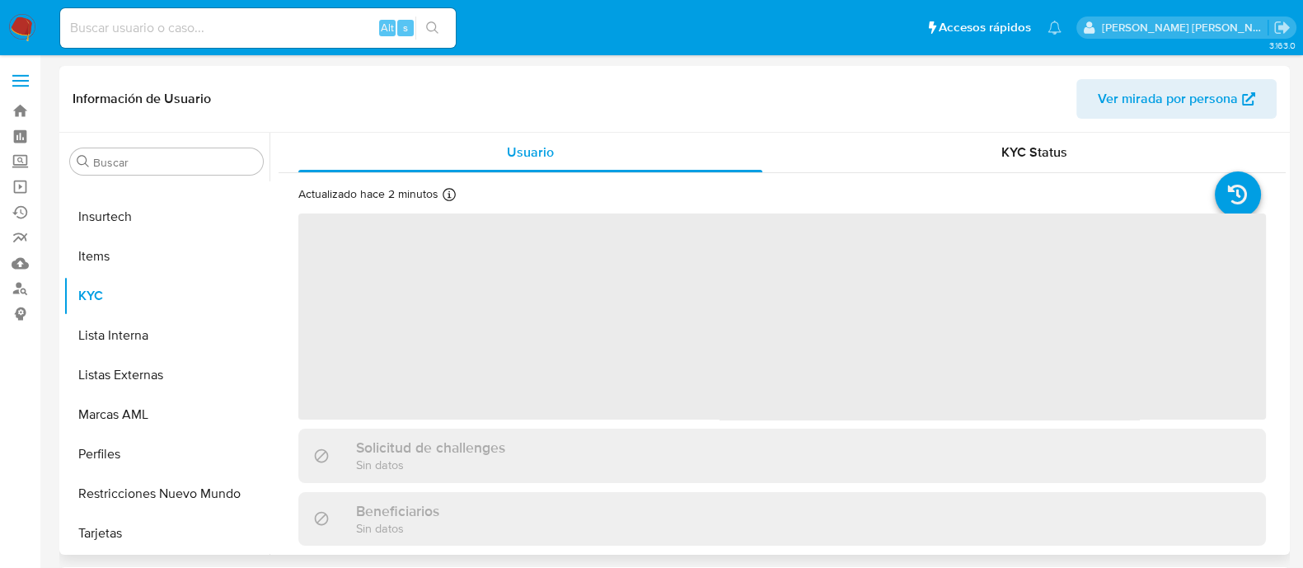
select select "10"
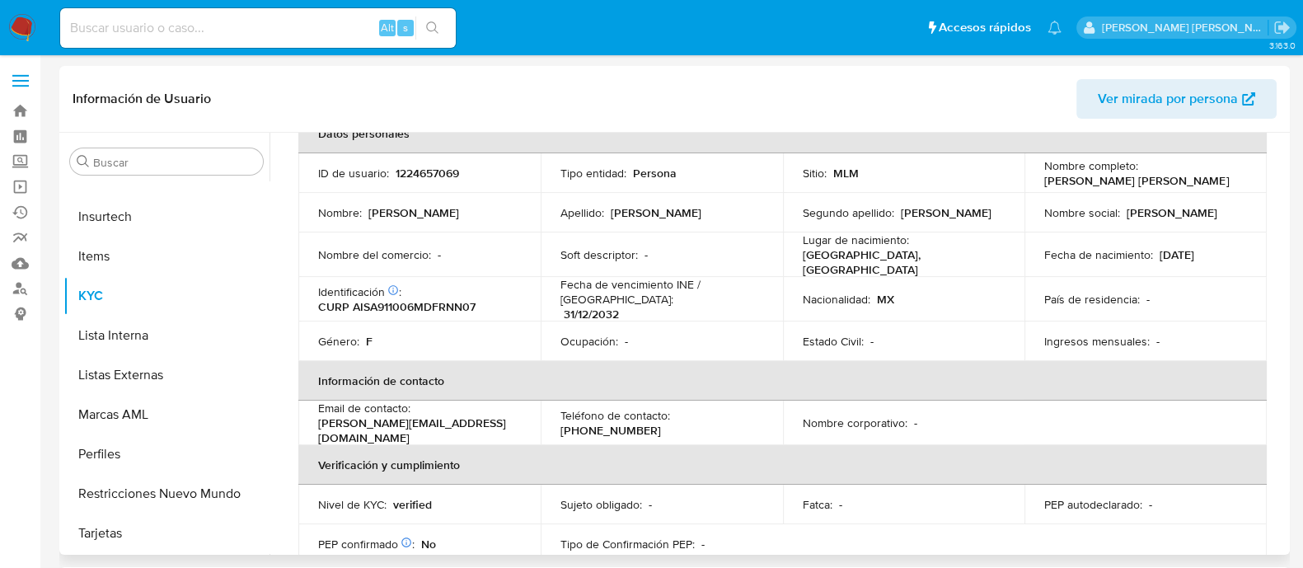
scroll to position [5, 0]
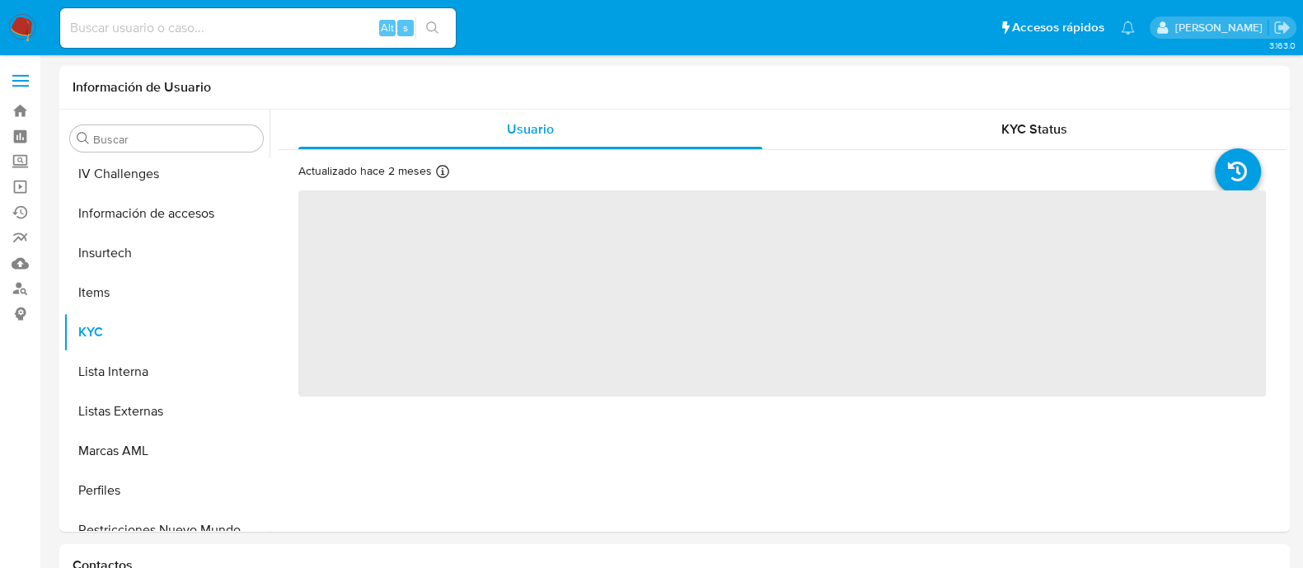
scroll to position [815, 0]
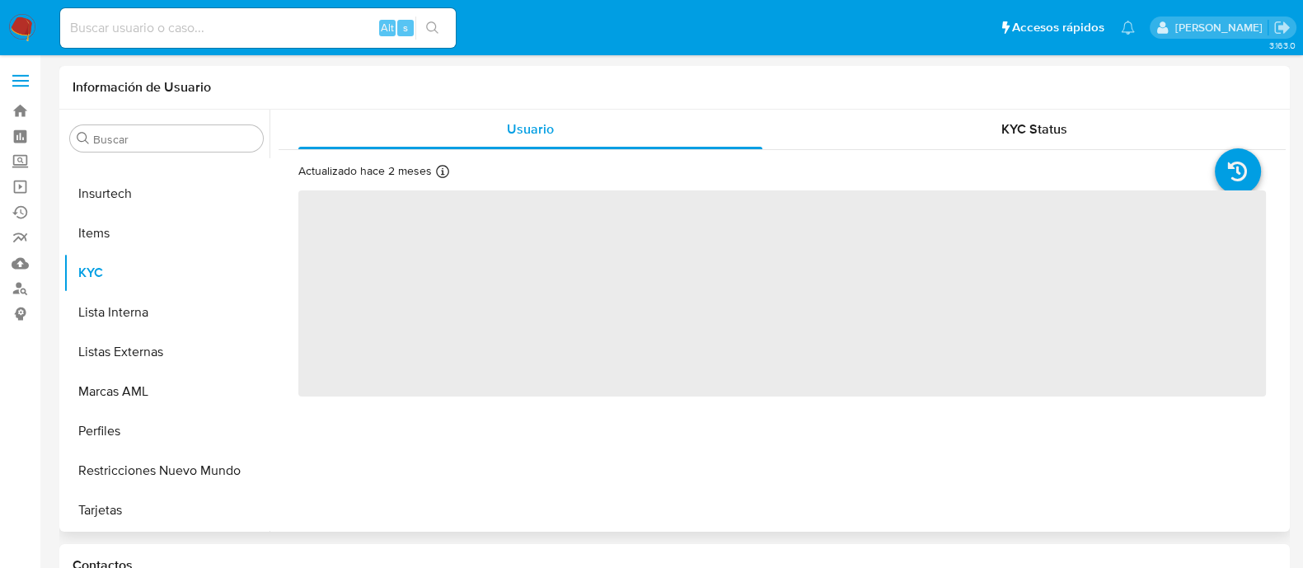
select select "10"
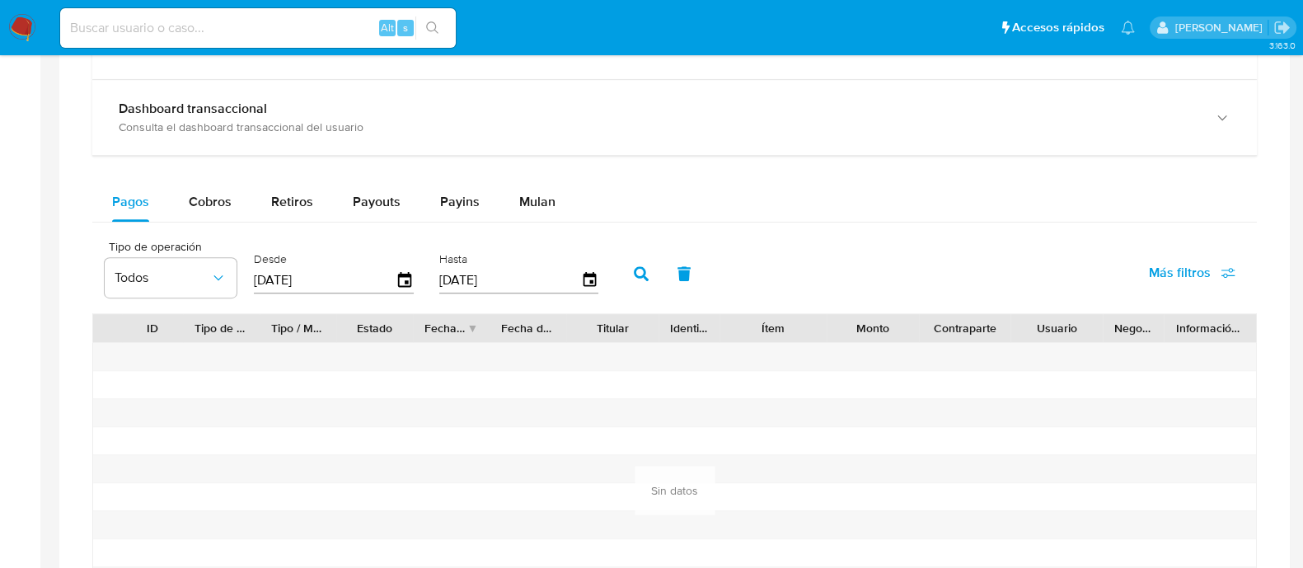
scroll to position [618, 0]
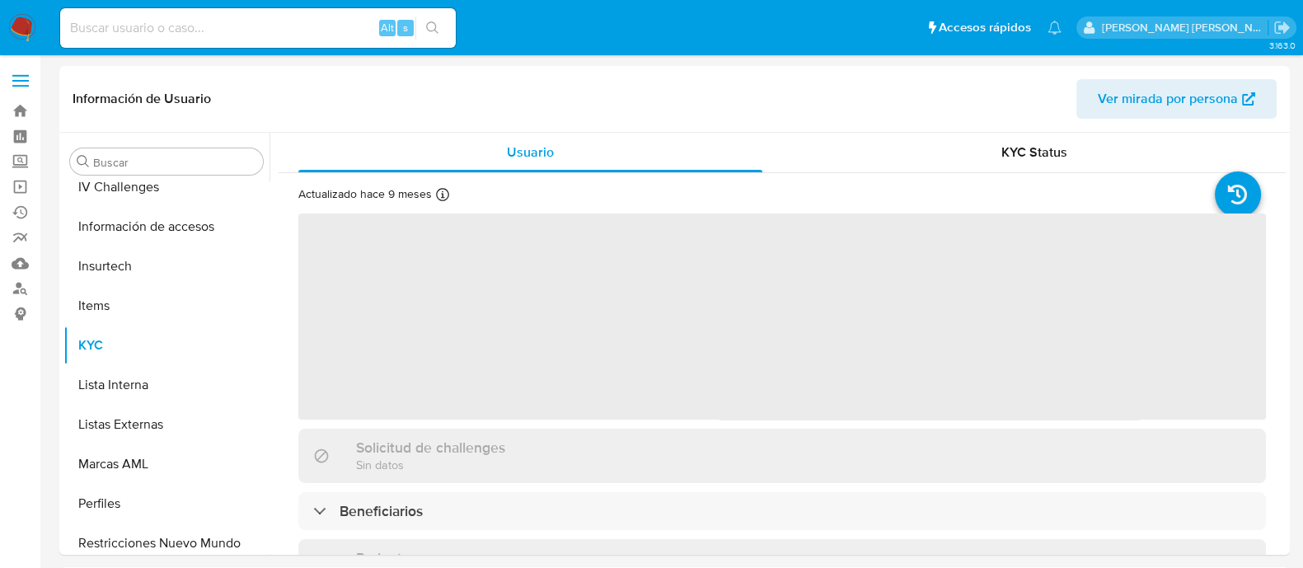
scroll to position [815, 0]
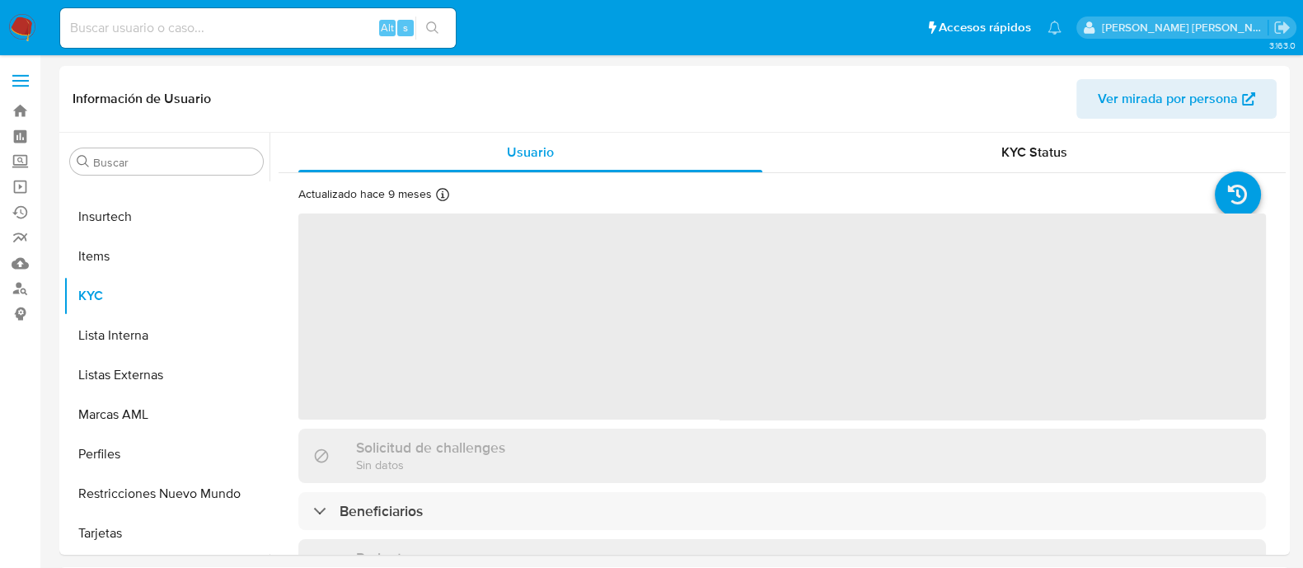
select select "10"
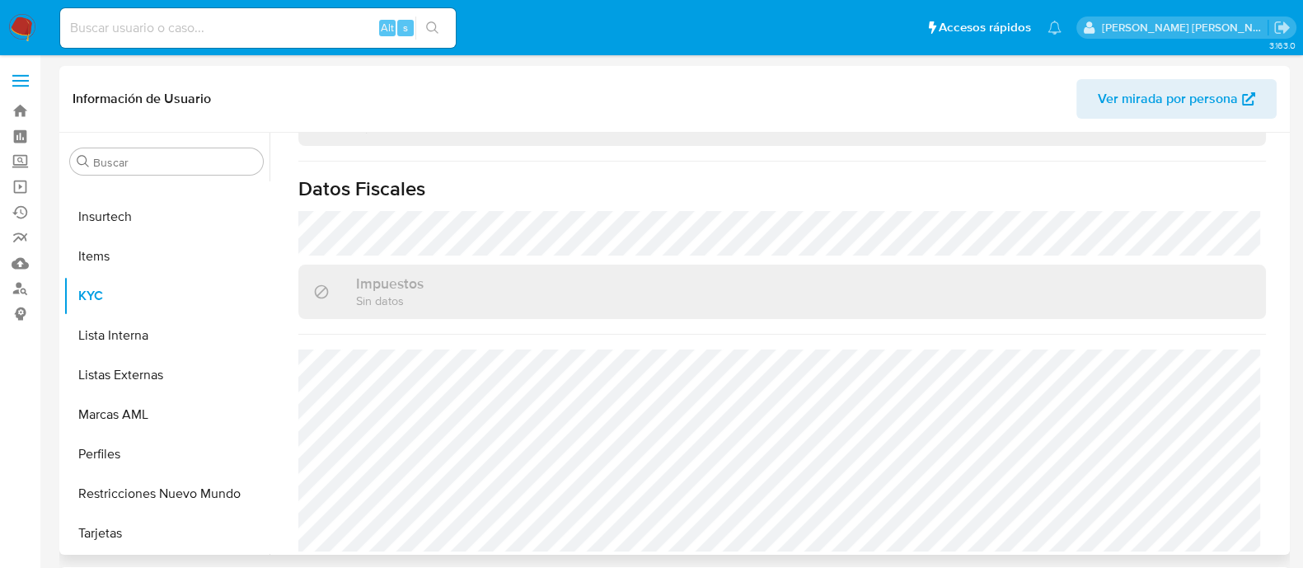
scroll to position [102, 0]
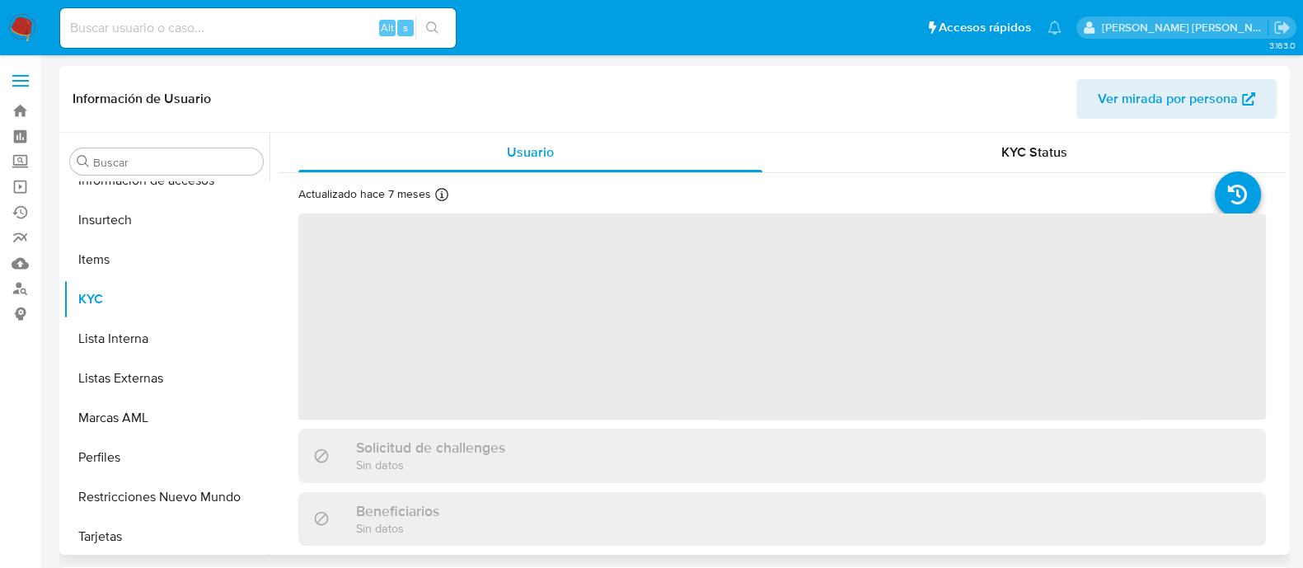
scroll to position [815, 0]
select select "10"
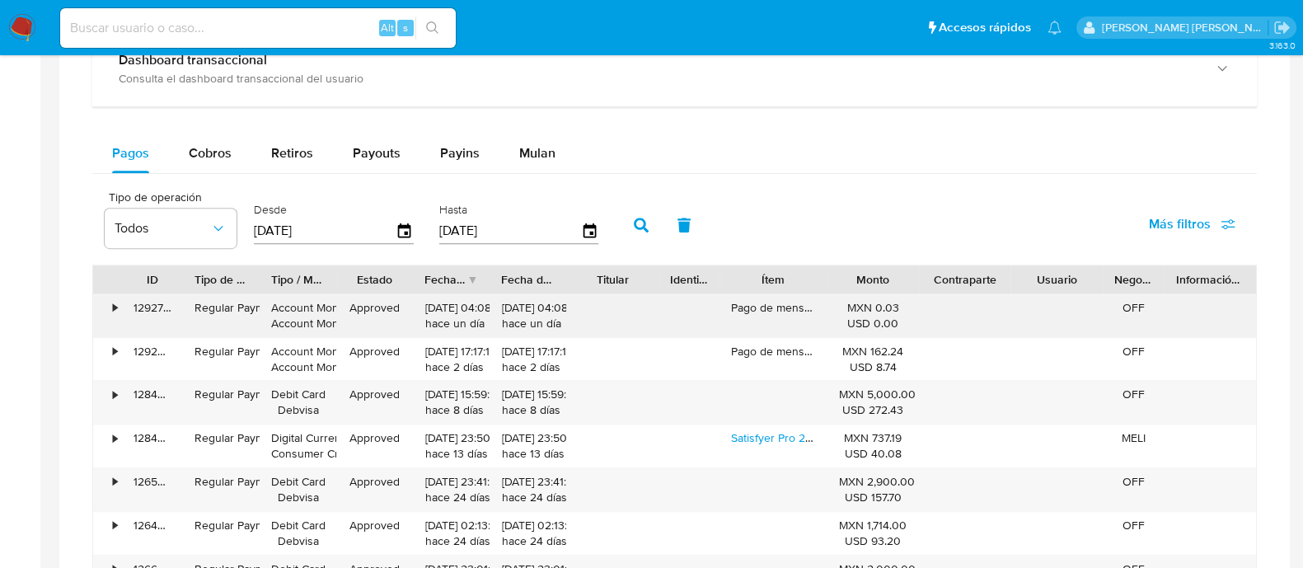
scroll to position [928, 0]
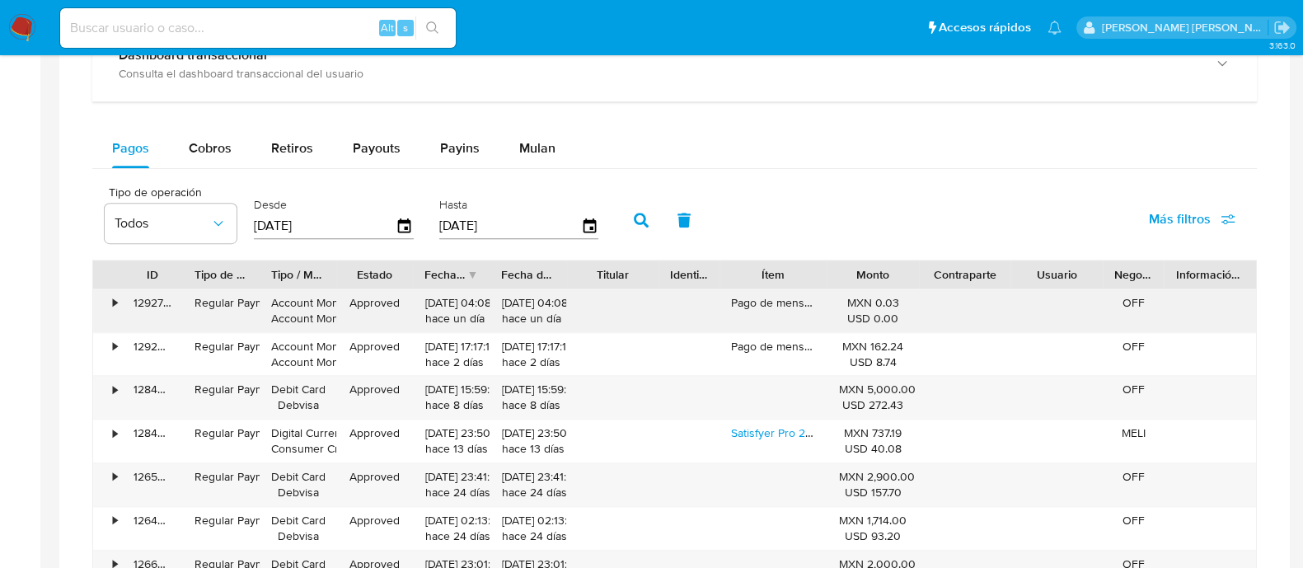
click at [120, 298] on div "•" at bounding box center [107, 310] width 29 height 43
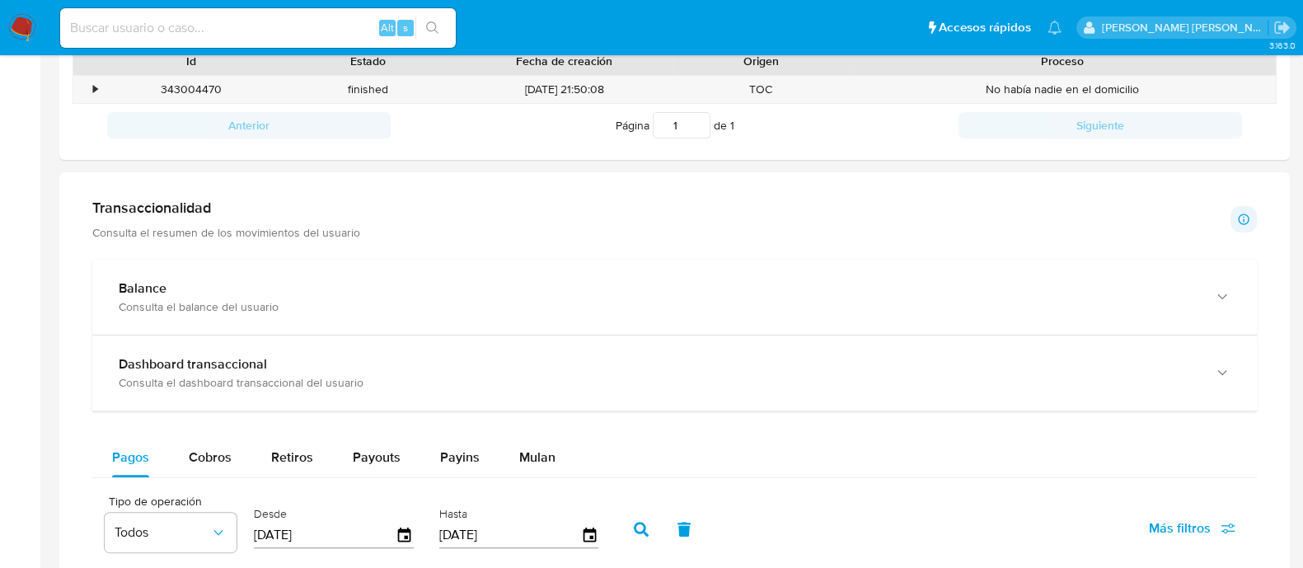
scroll to position [411, 0]
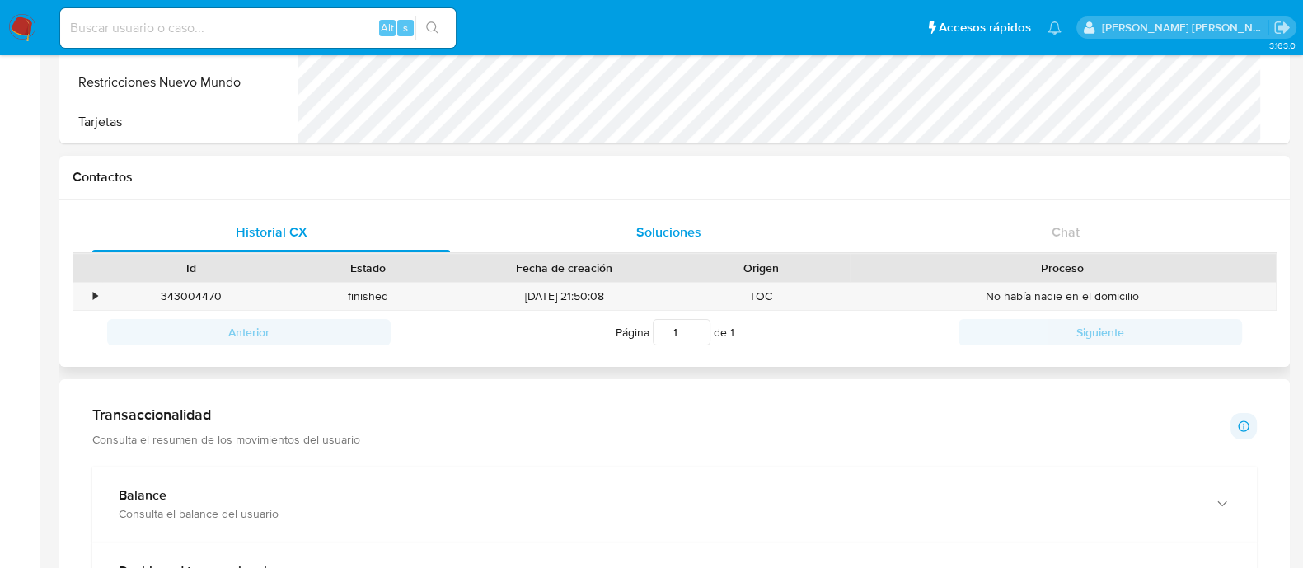
click at [656, 237] on span "Soluciones" at bounding box center [668, 232] width 65 height 19
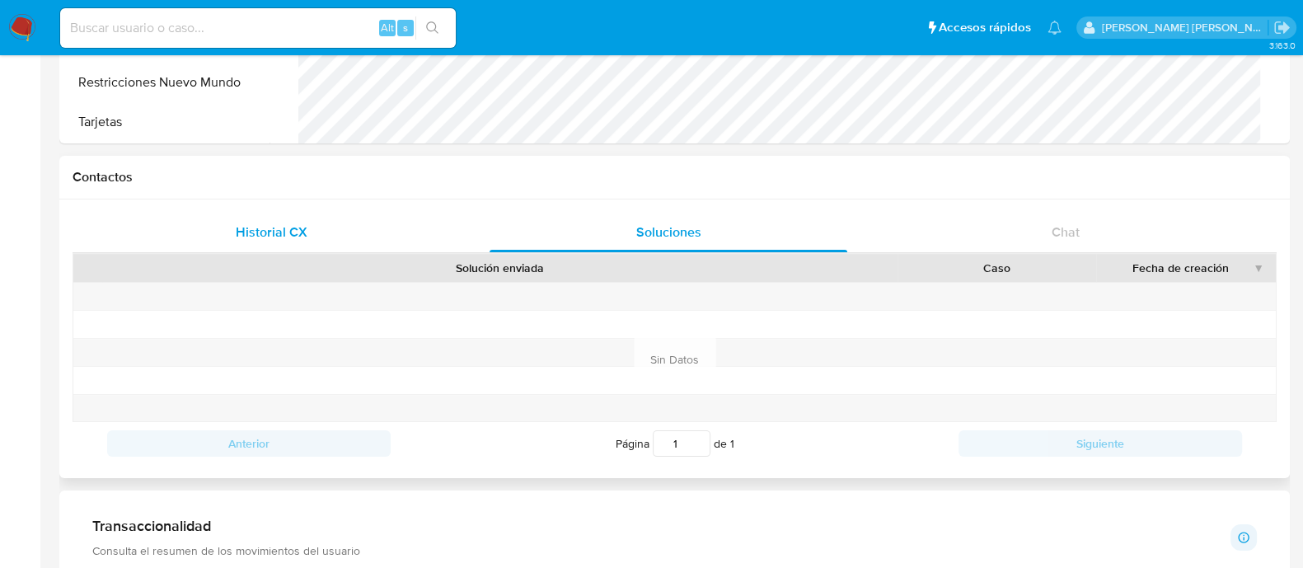
click at [284, 228] on span "Historial CX" at bounding box center [272, 232] width 72 height 19
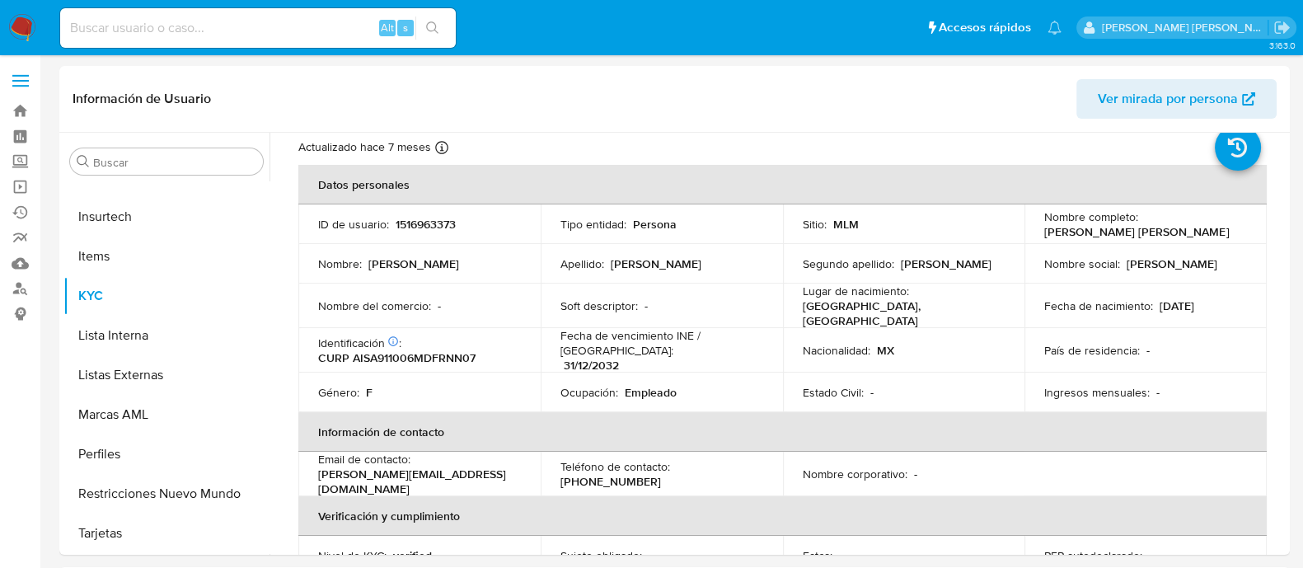
scroll to position [0, 0]
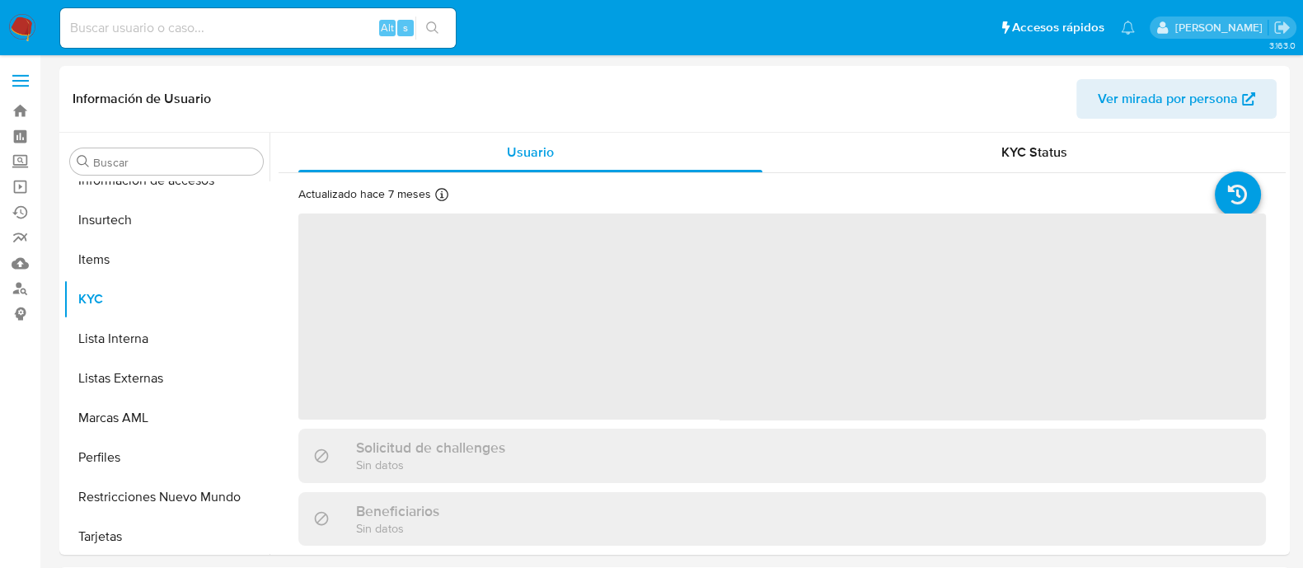
scroll to position [815, 0]
select select "10"
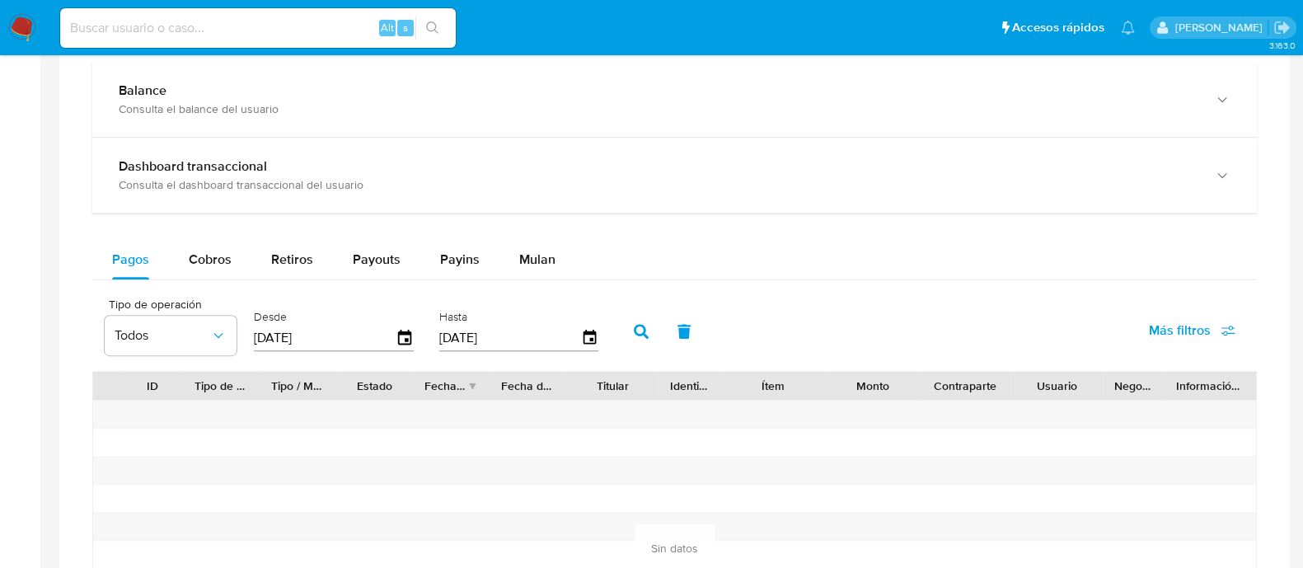
scroll to position [1134, 0]
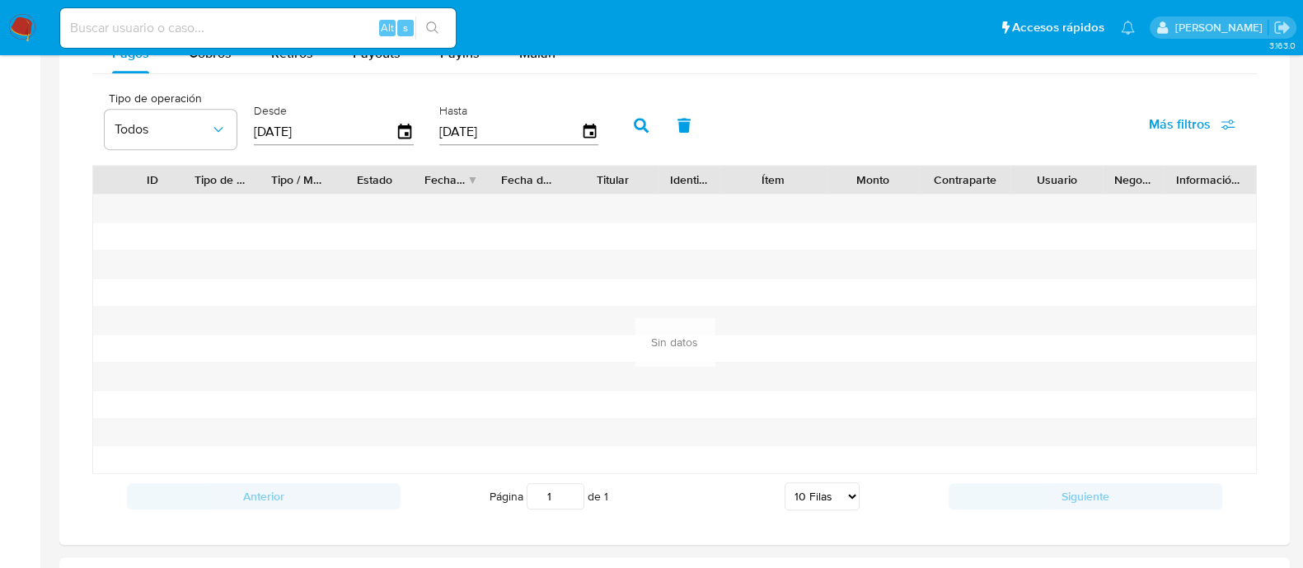
click at [634, 130] on icon "button" at bounding box center [641, 125] width 15 height 15
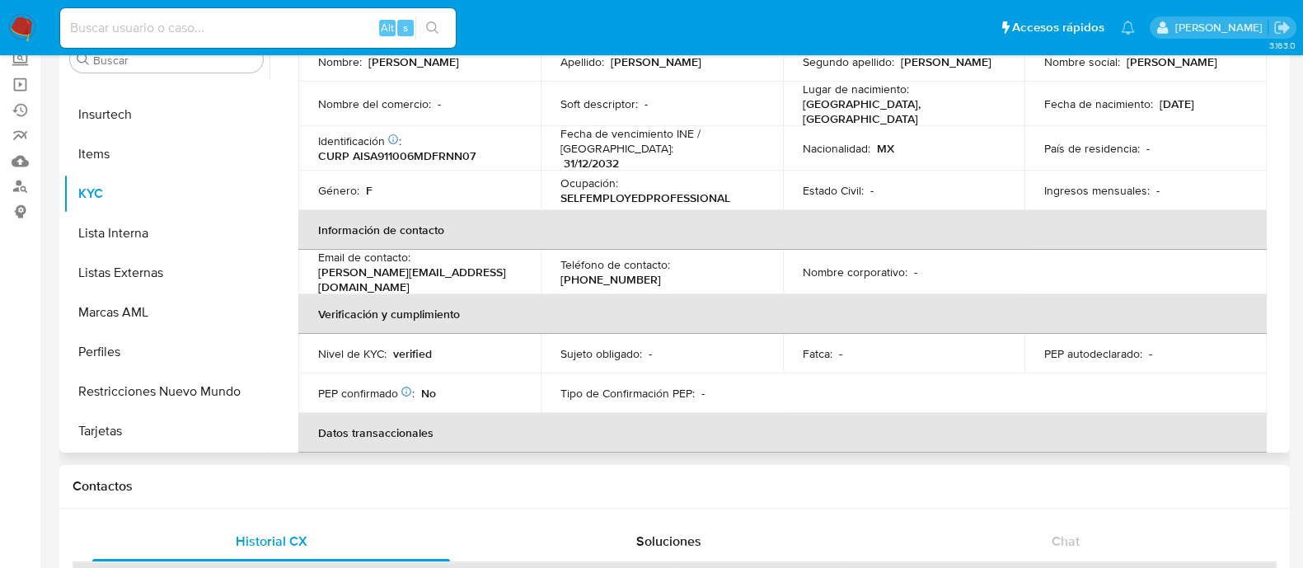
scroll to position [0, 0]
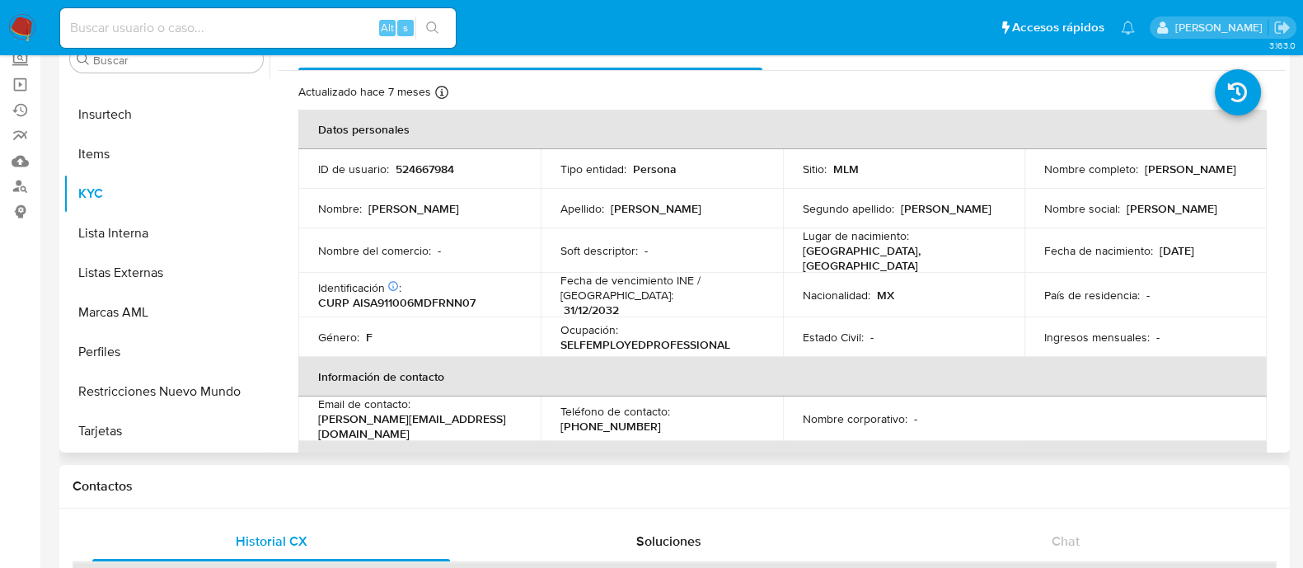
click at [404, 172] on p "524667984" at bounding box center [425, 169] width 59 height 15
copy p "524667984"
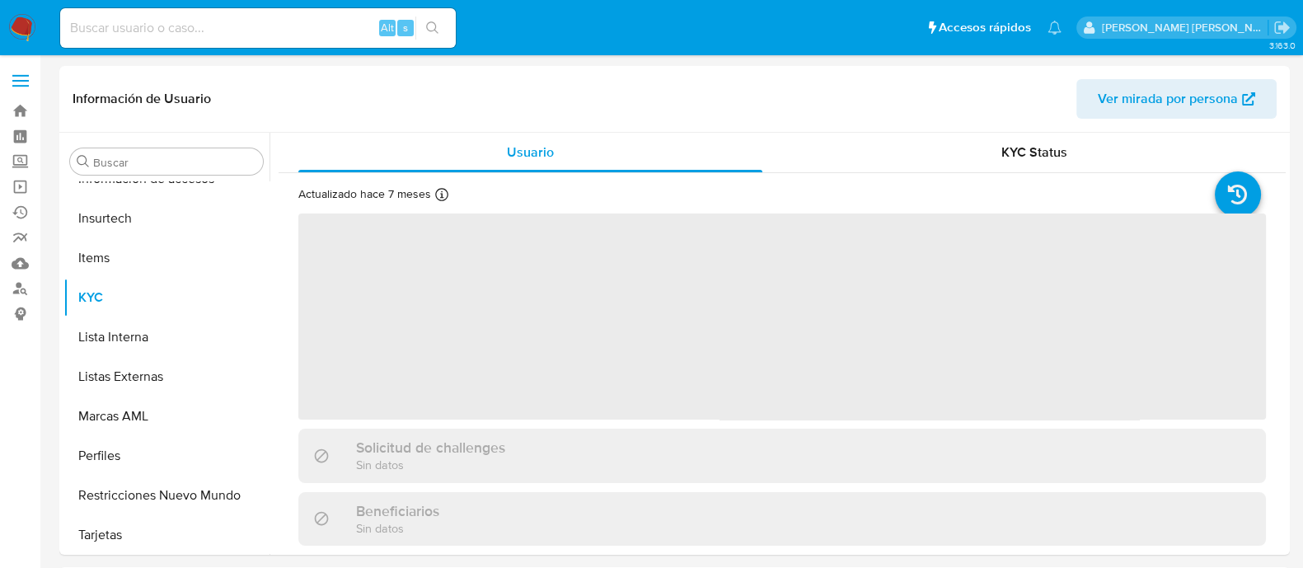
scroll to position [815, 0]
select select "10"
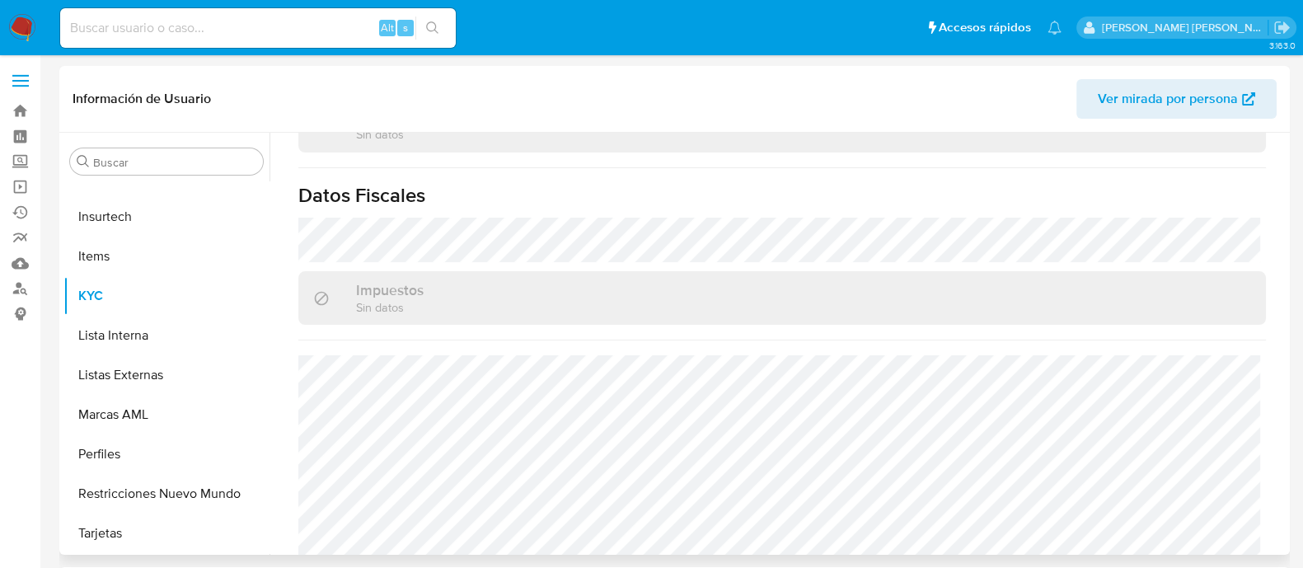
scroll to position [1036, 0]
click at [134, 484] on button "Restricciones Nuevo Mundo" at bounding box center [159, 494] width 193 height 40
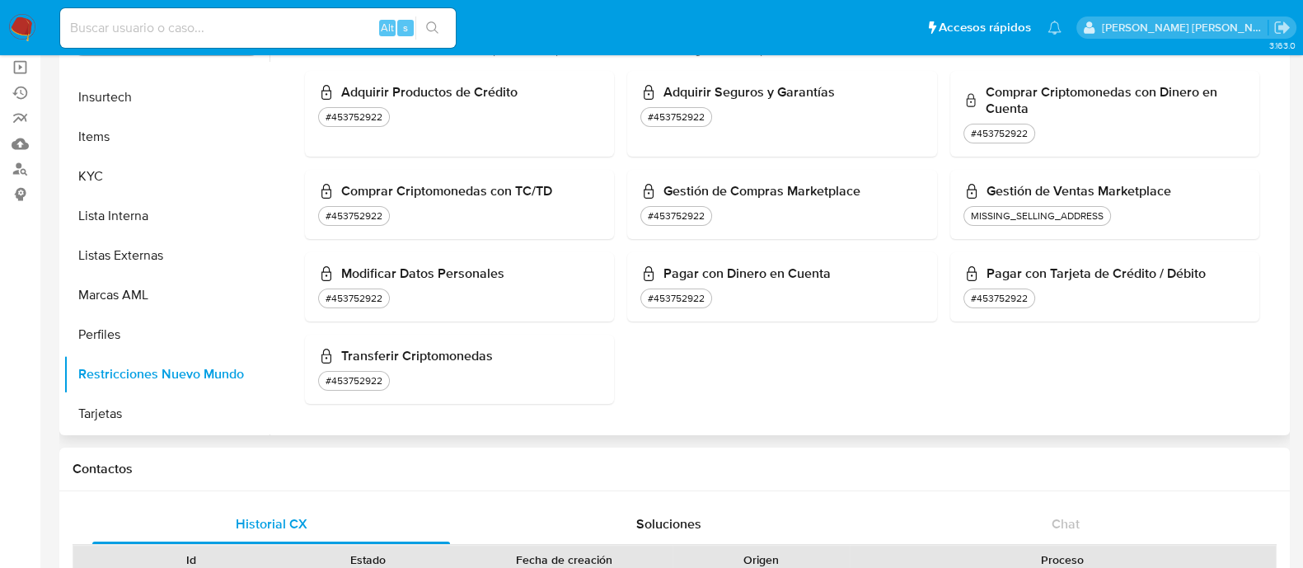
scroll to position [394, 0]
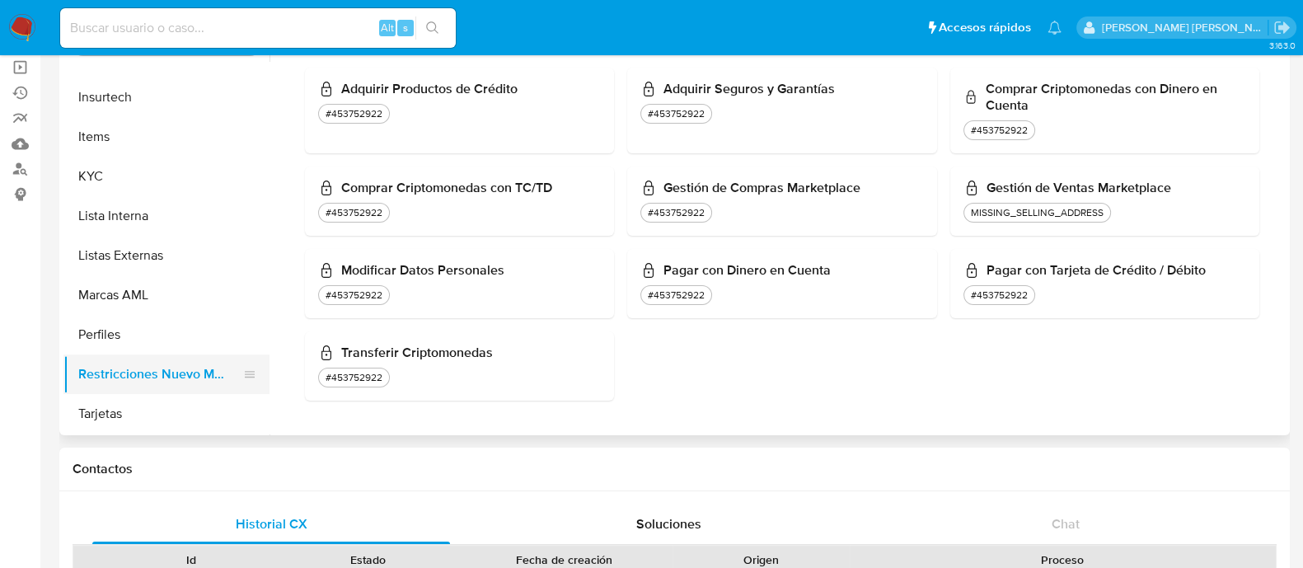
click at [154, 387] on button "Restricciones Nuevo Mundo" at bounding box center [159, 375] width 193 height 40
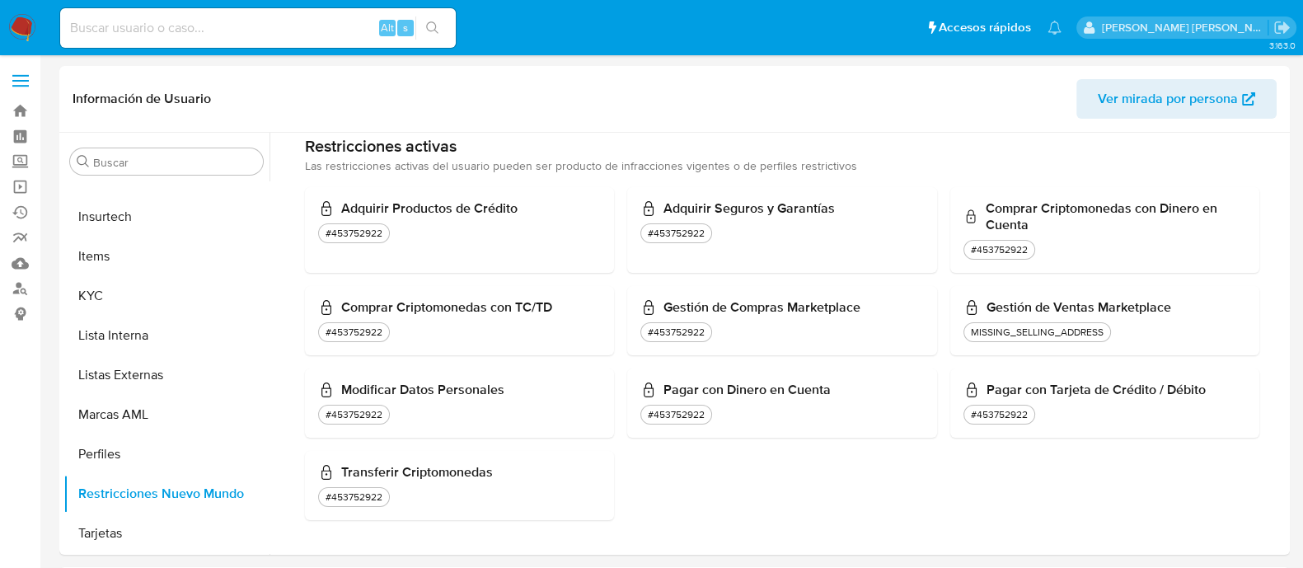
scroll to position [0, 0]
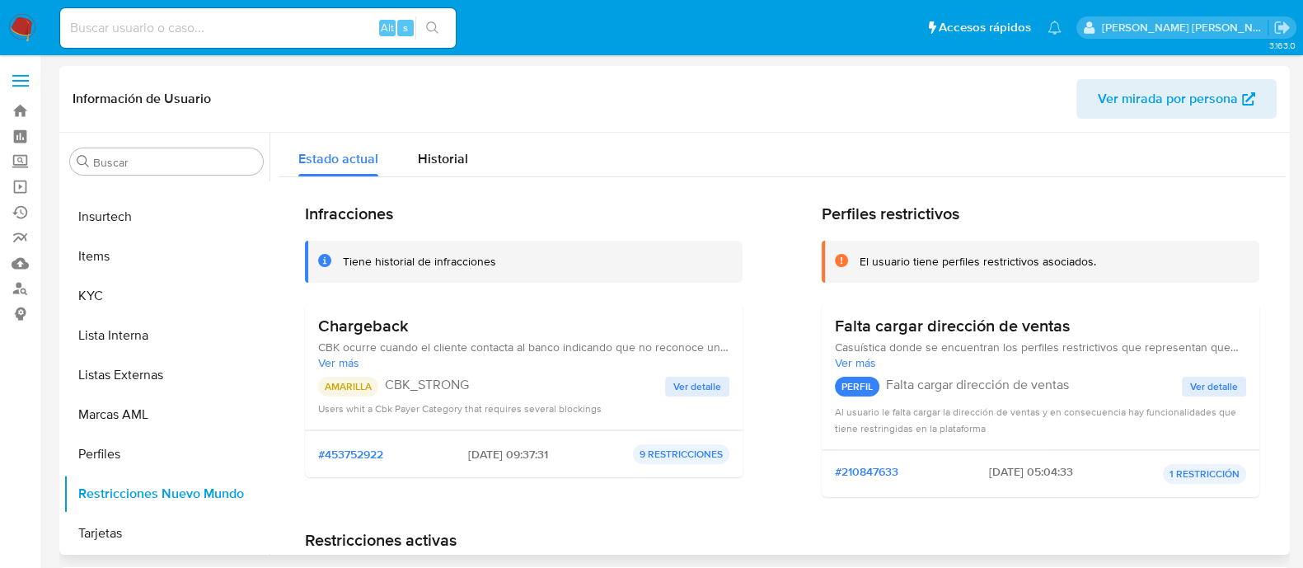
click at [685, 385] on span "Ver detalle" at bounding box center [698, 386] width 48 height 16
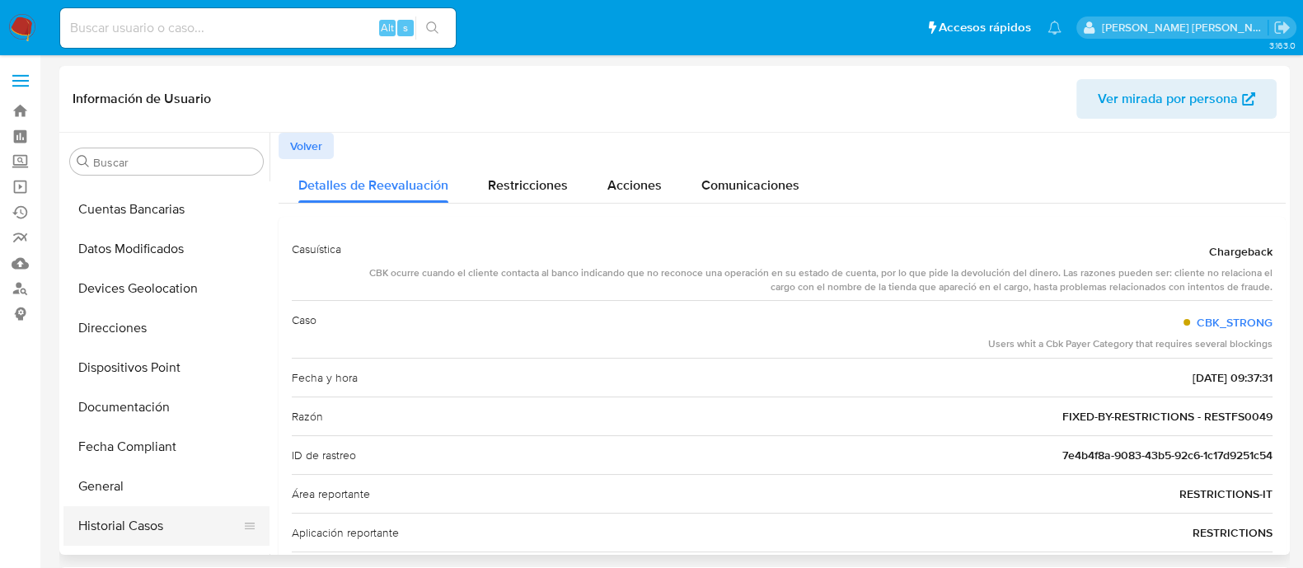
scroll to position [411, 0]
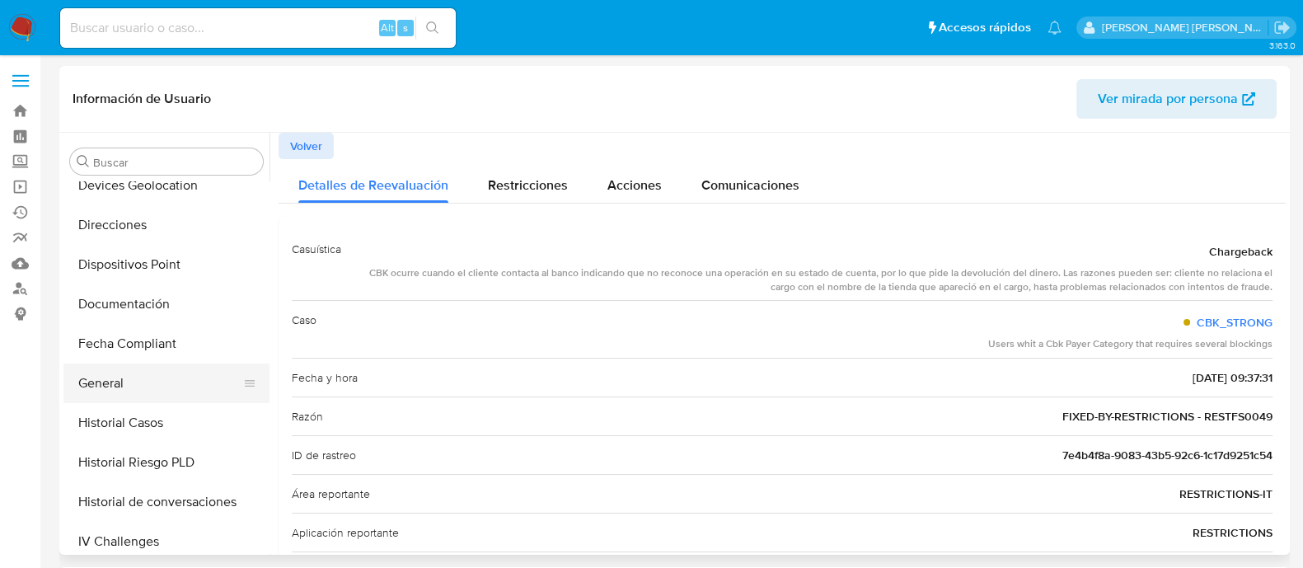
click at [113, 389] on button "General" at bounding box center [159, 384] width 193 height 40
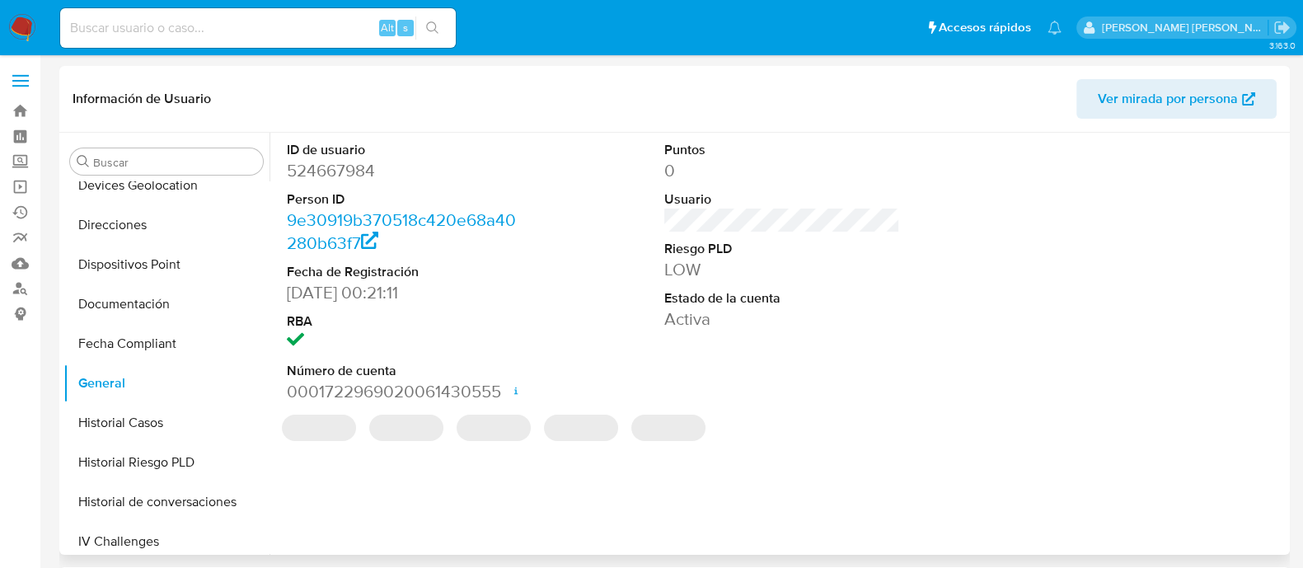
click at [331, 163] on dd "524667984" at bounding box center [405, 170] width 236 height 23
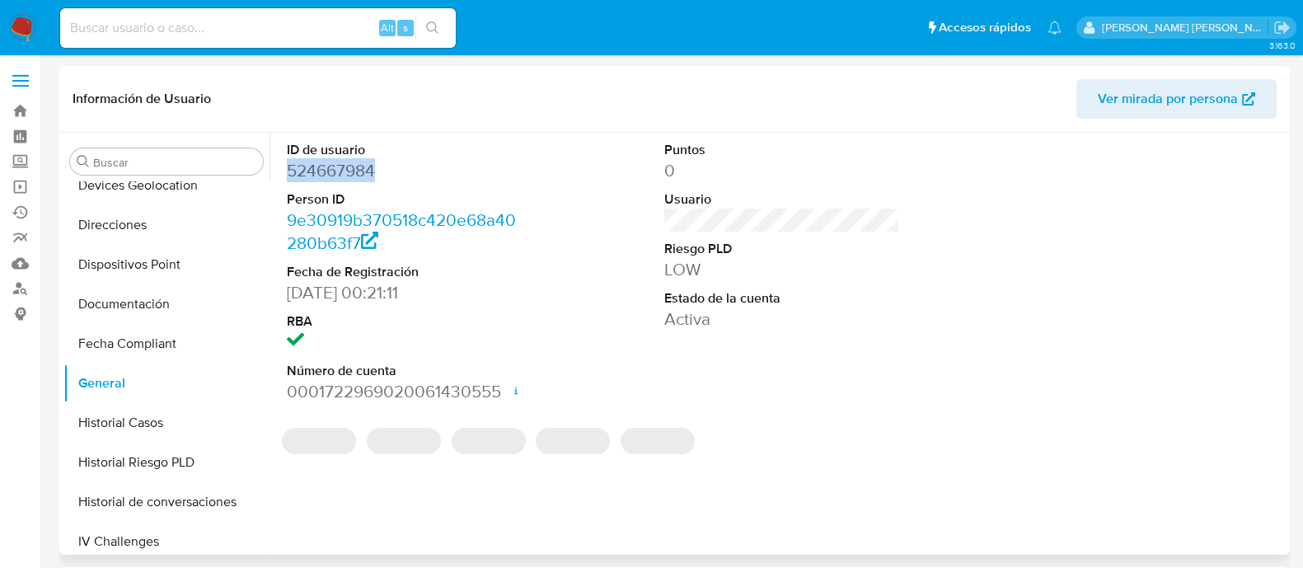
click at [331, 163] on dd "524667984" at bounding box center [405, 170] width 236 height 23
copy dd "524667984"
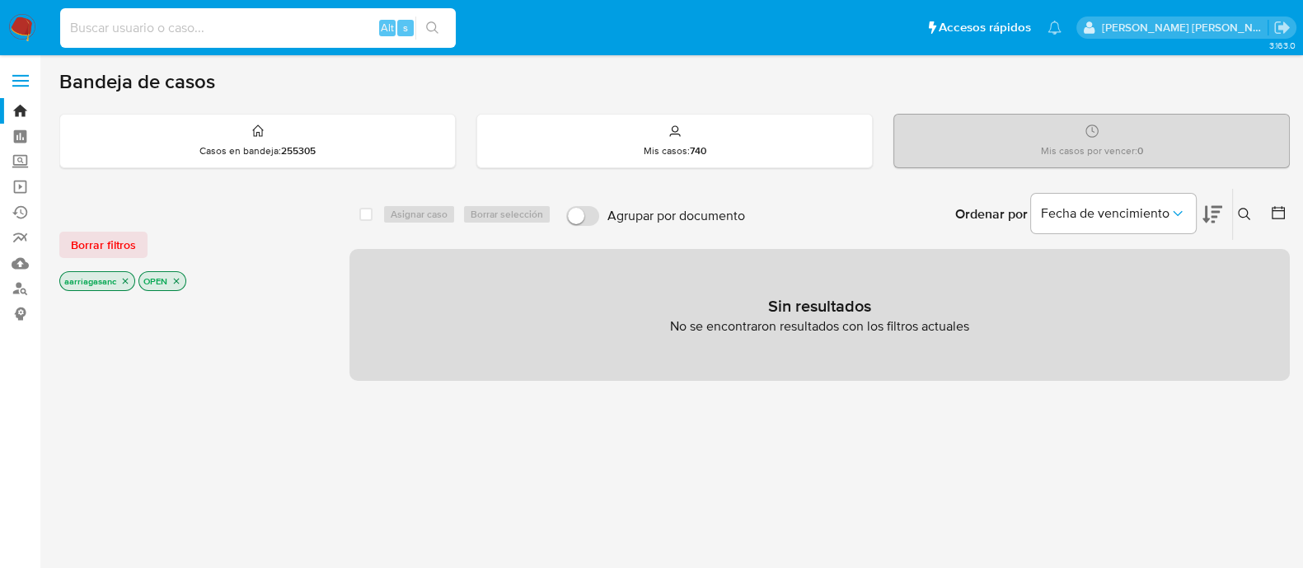
click at [190, 21] on input at bounding box center [258, 27] width 396 height 21
paste input "524667984"
type input "524667984"
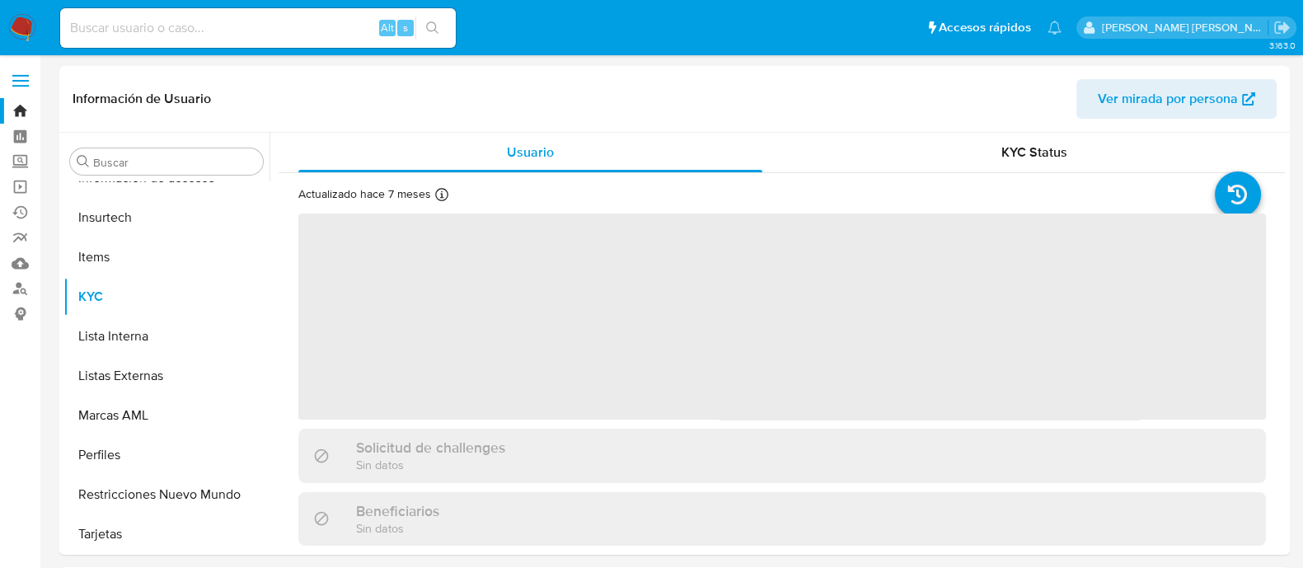
scroll to position [815, 0]
select select "10"
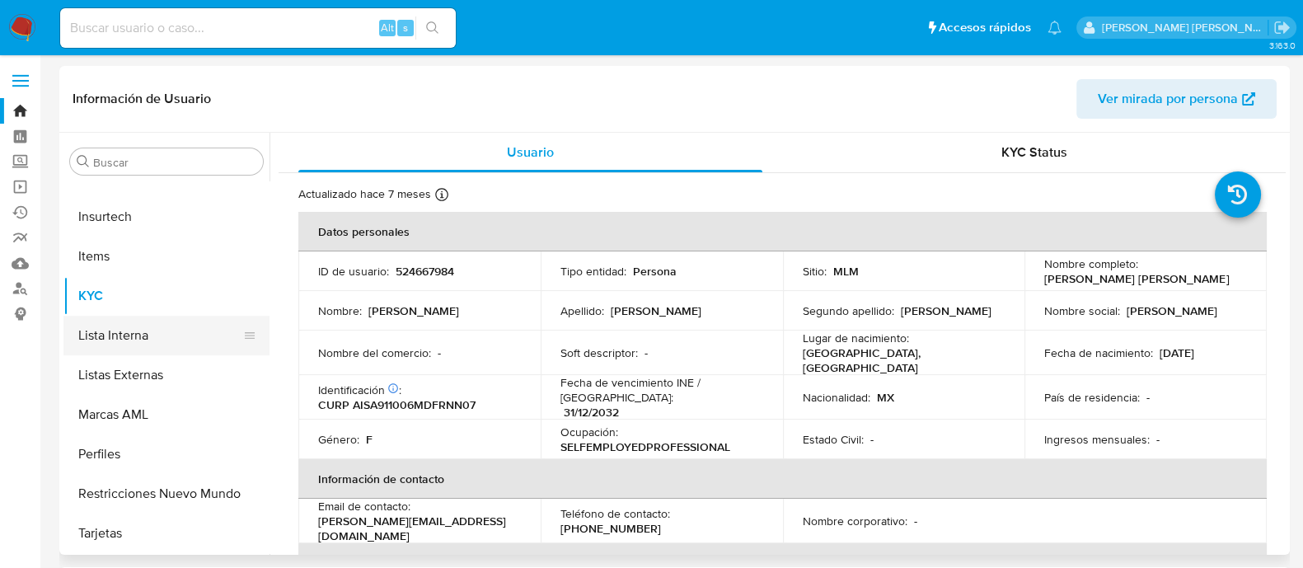
click at [133, 344] on button "Lista Interna" at bounding box center [159, 336] width 193 height 40
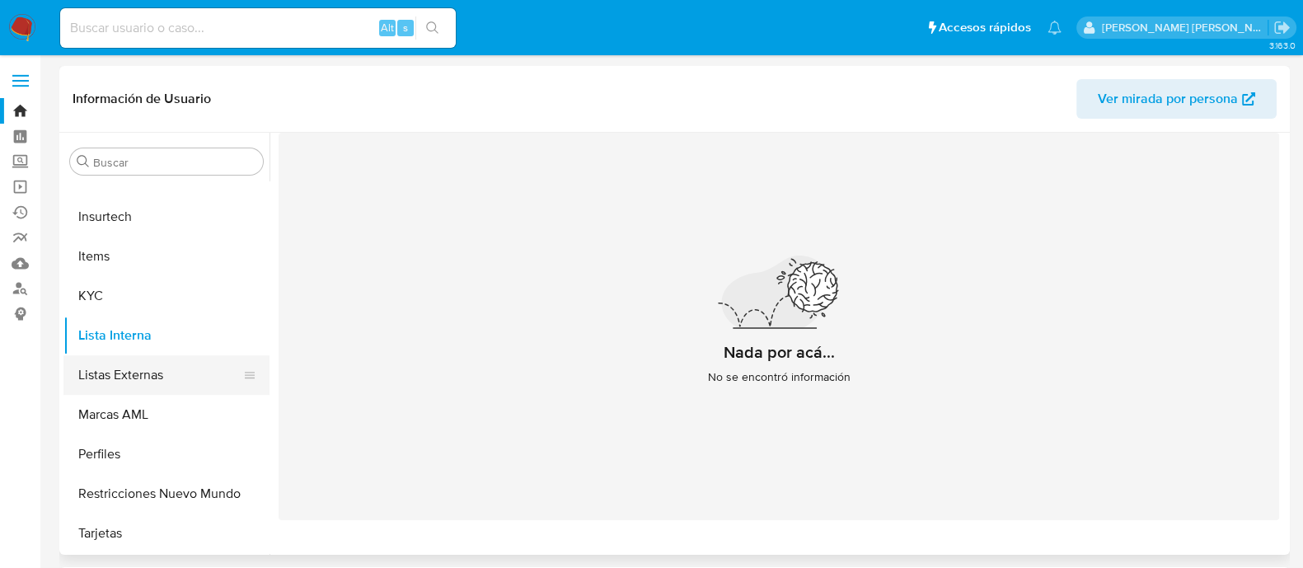
click at [115, 382] on button "Listas Externas" at bounding box center [159, 375] width 193 height 40
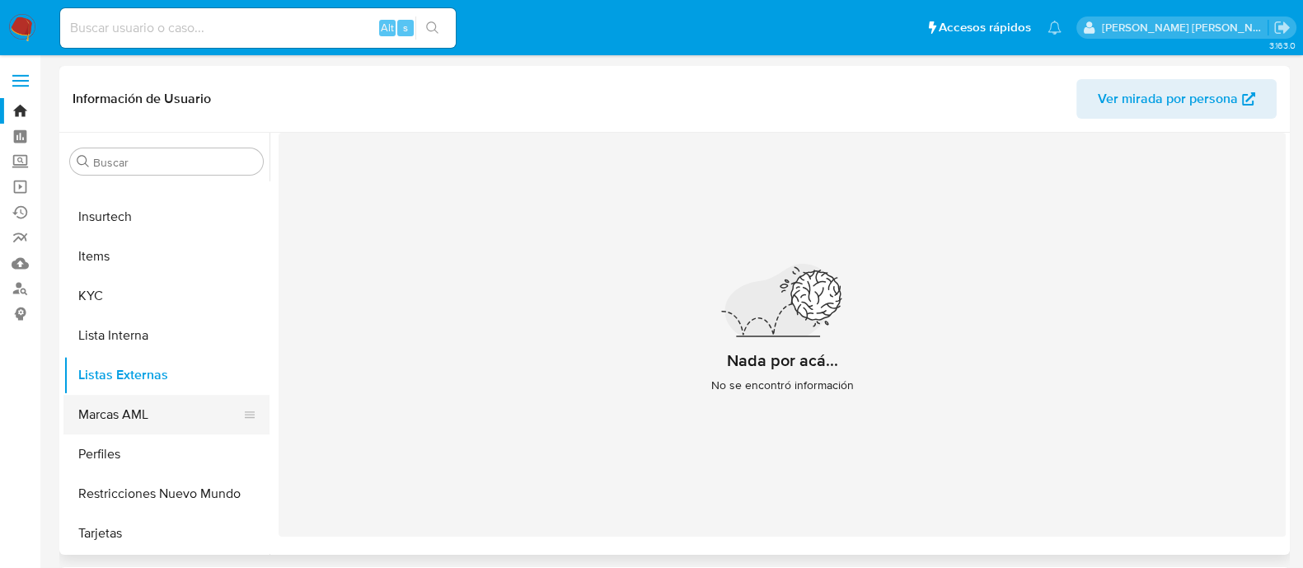
click at [120, 415] on button "Marcas AML" at bounding box center [159, 415] width 193 height 40
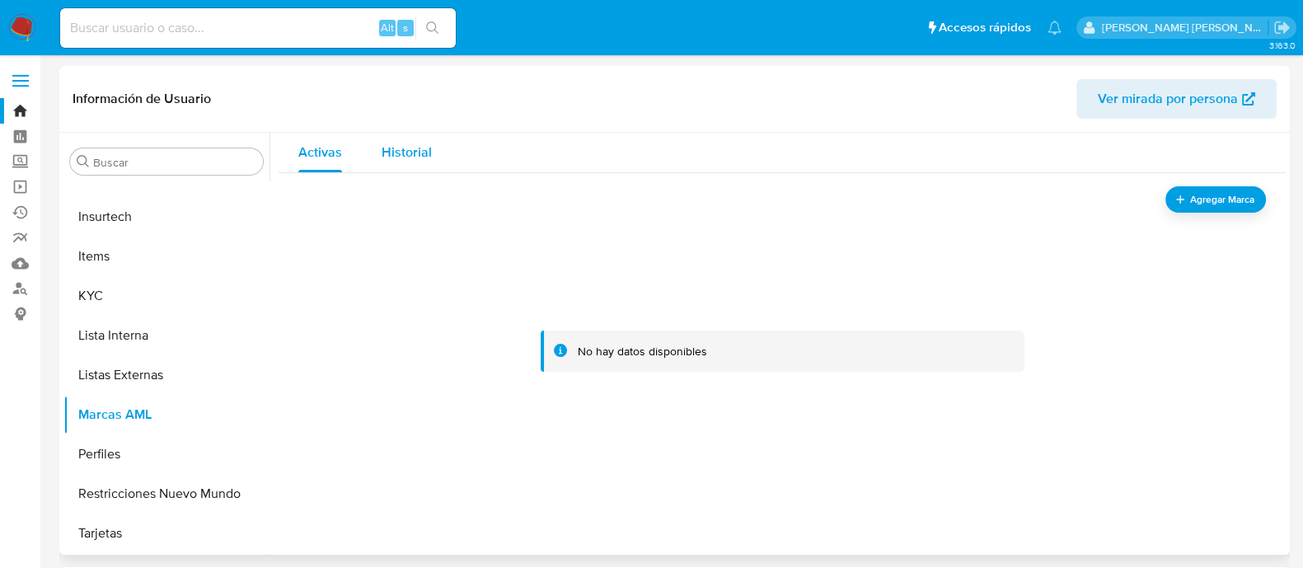
click at [405, 169] on div "Historial" at bounding box center [407, 153] width 50 height 40
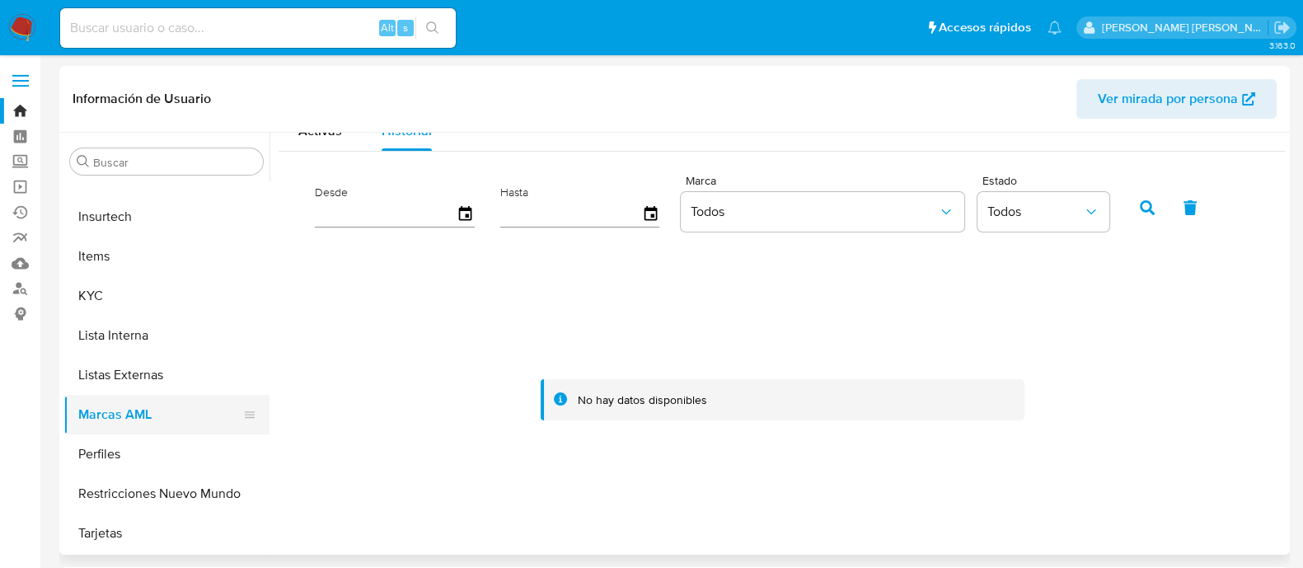
scroll to position [40, 0]
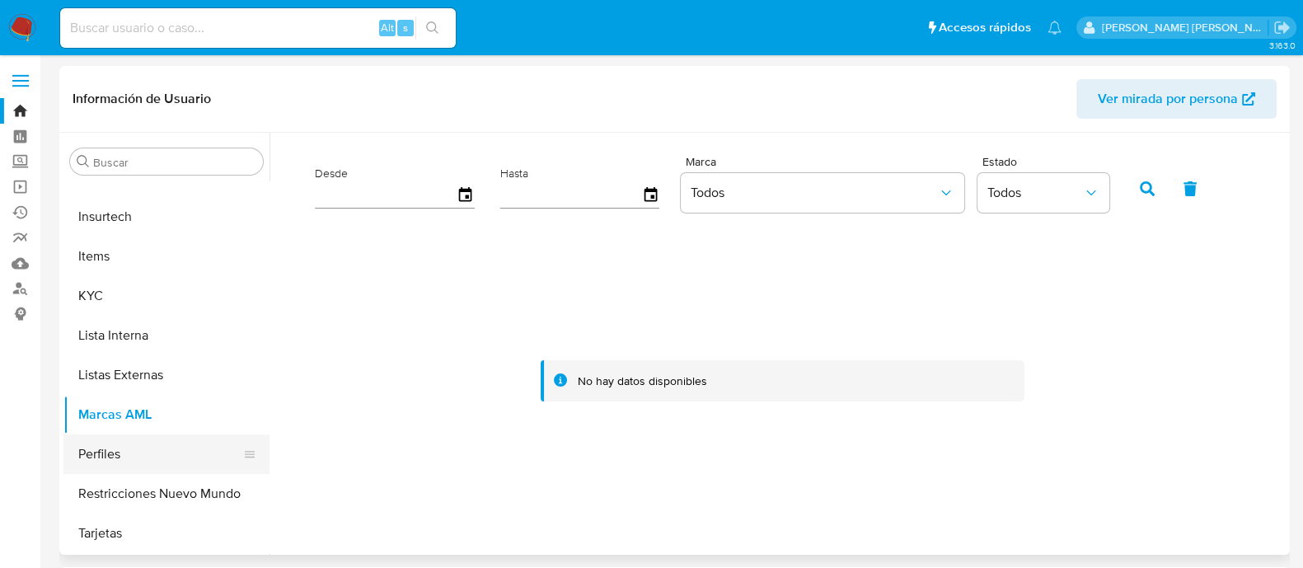
click at [139, 444] on button "Perfiles" at bounding box center [159, 454] width 193 height 40
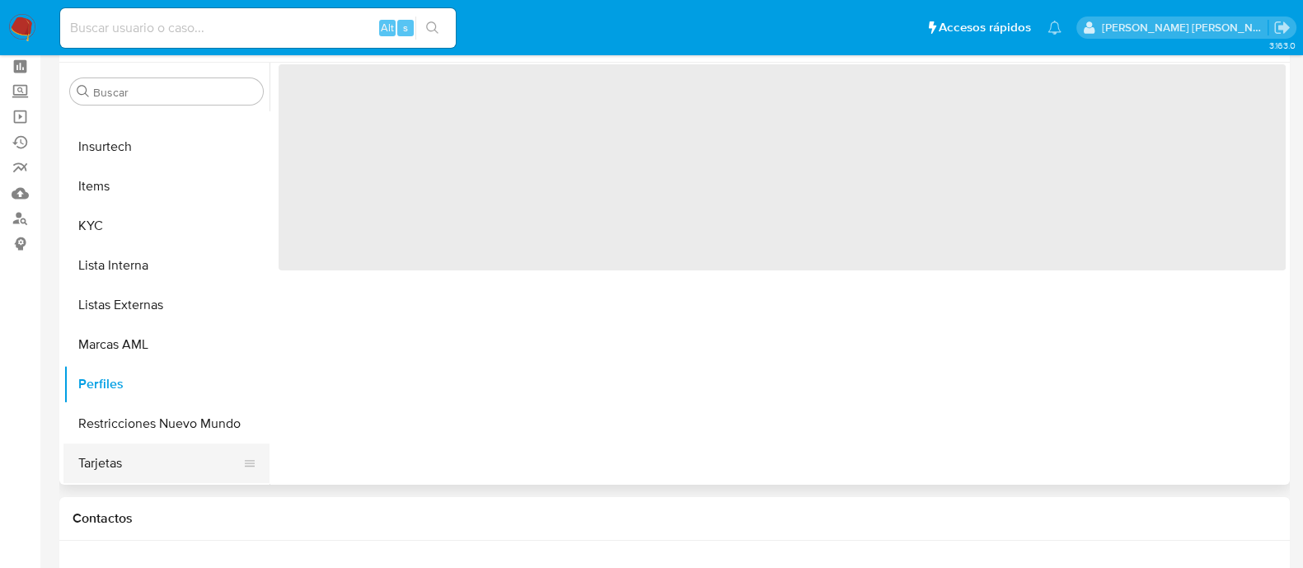
scroll to position [102, 0]
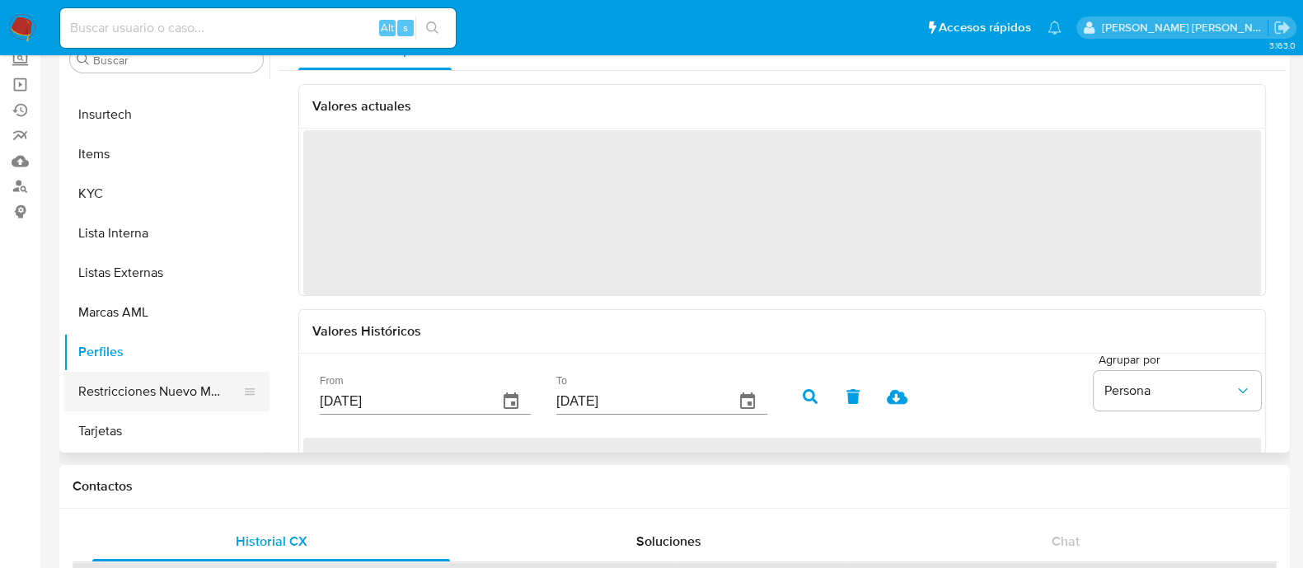
click at [190, 390] on button "Restricciones Nuevo Mundo" at bounding box center [159, 392] width 193 height 40
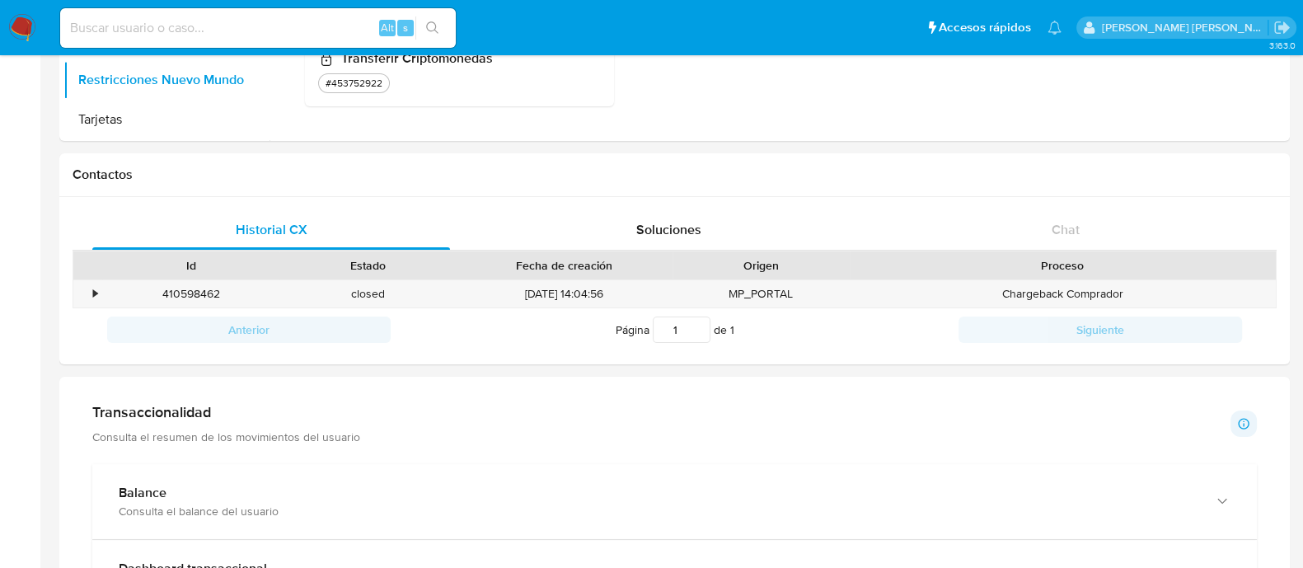
scroll to position [515, 0]
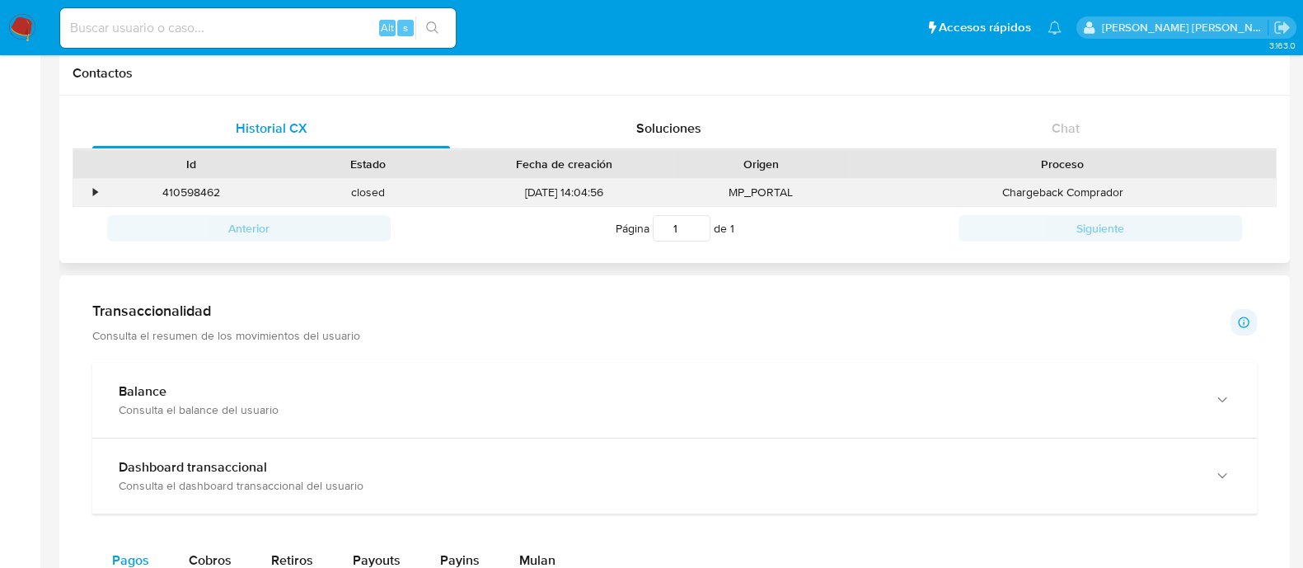
click at [95, 185] on div "•" at bounding box center [95, 193] width 4 height 16
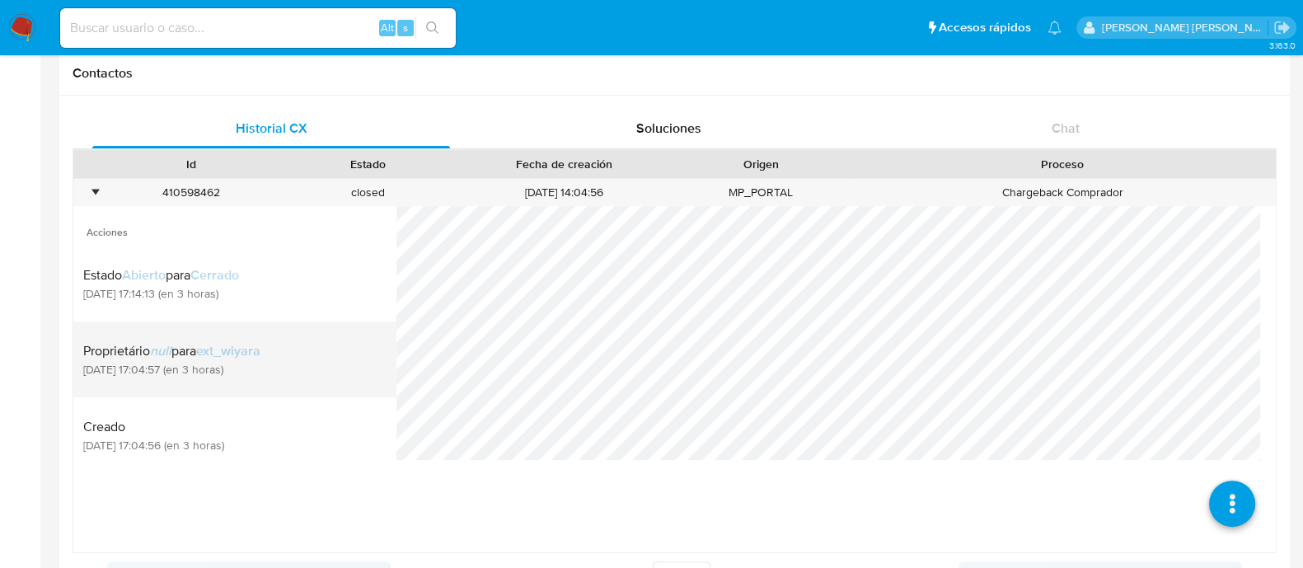
click at [213, 358] on span "ext_wiyara" at bounding box center [228, 350] width 64 height 19
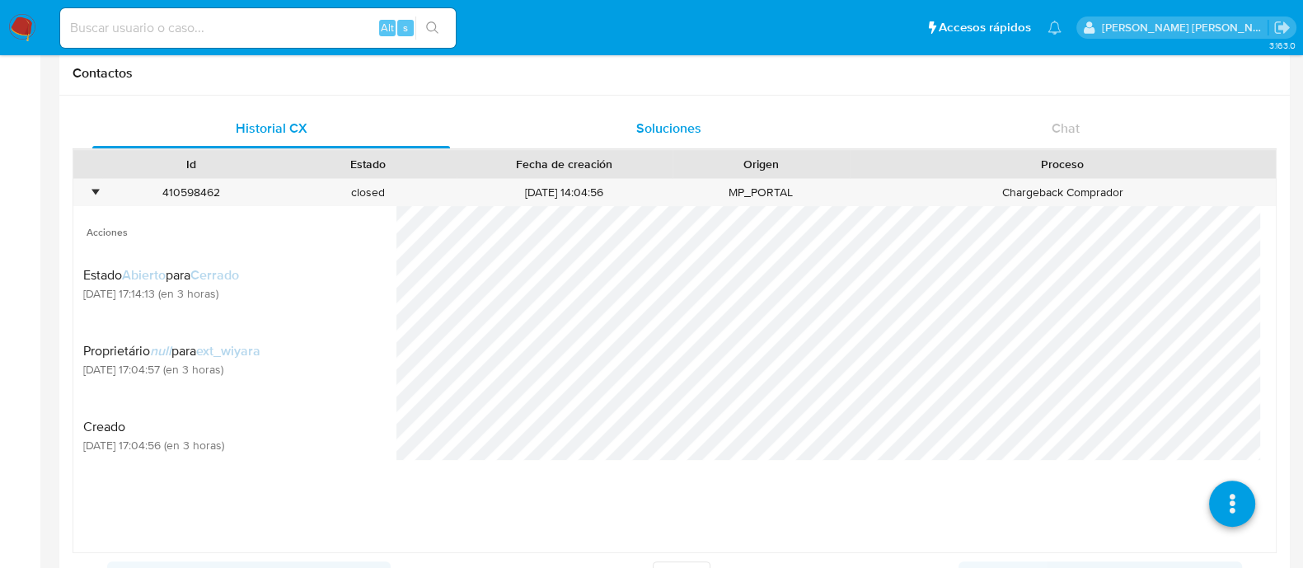
click at [634, 115] on div "Soluciones" at bounding box center [669, 129] width 358 height 40
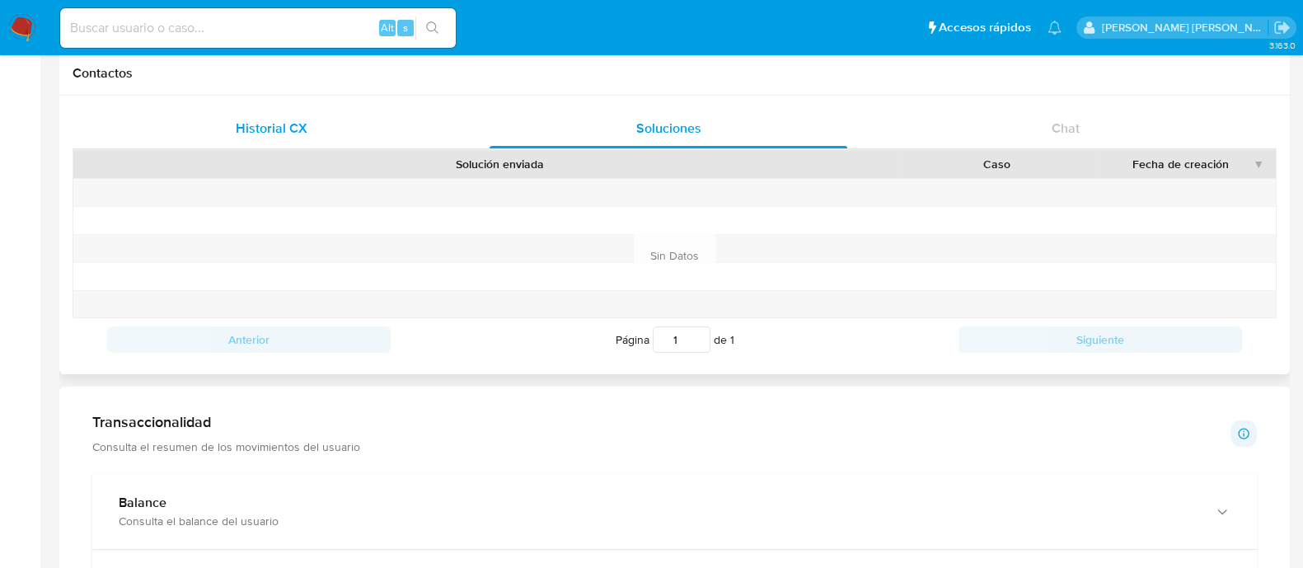
click at [256, 123] on span "Historial CX" at bounding box center [272, 128] width 72 height 19
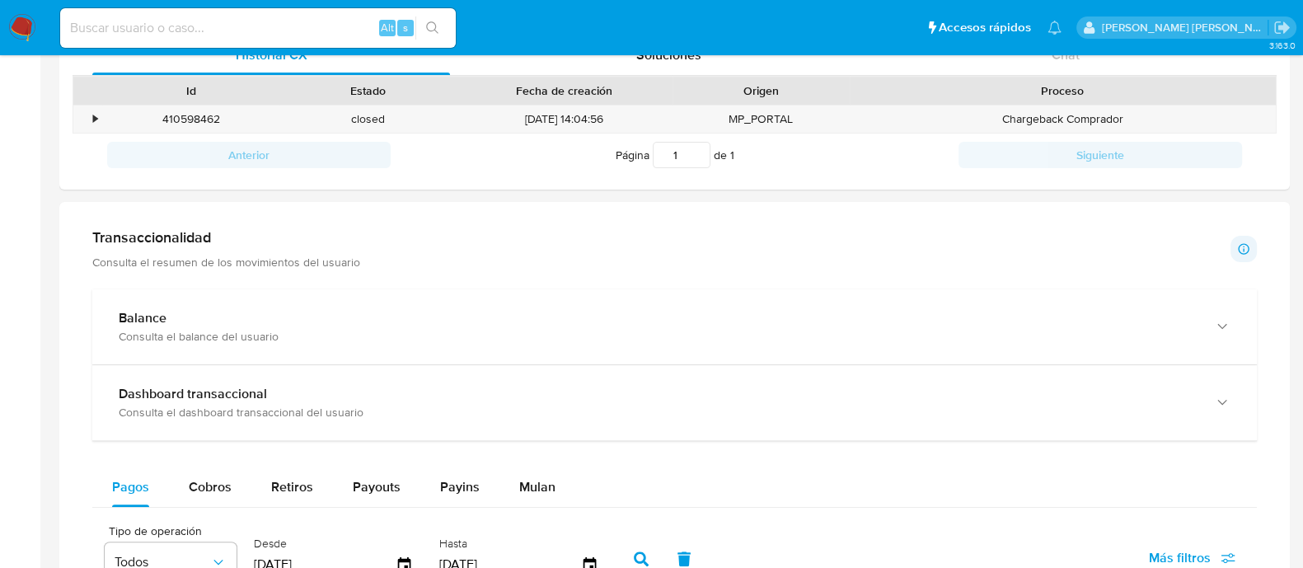
scroll to position [618, 0]
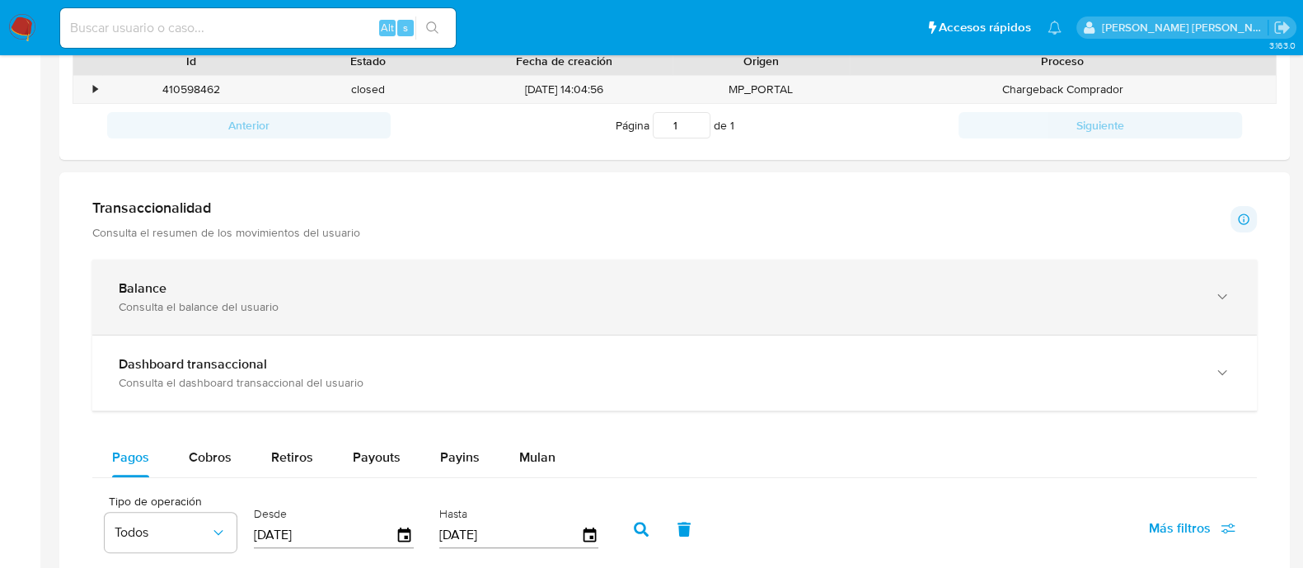
click at [166, 304] on div "Consulta el balance del usuario" at bounding box center [658, 306] width 1079 height 15
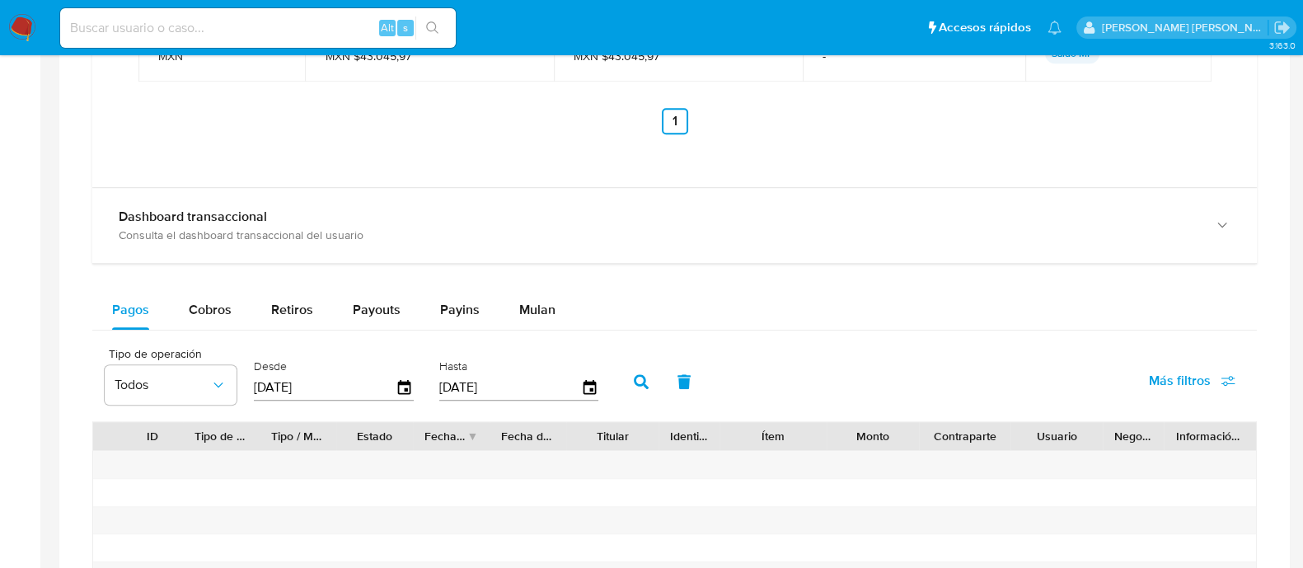
scroll to position [1442, 0]
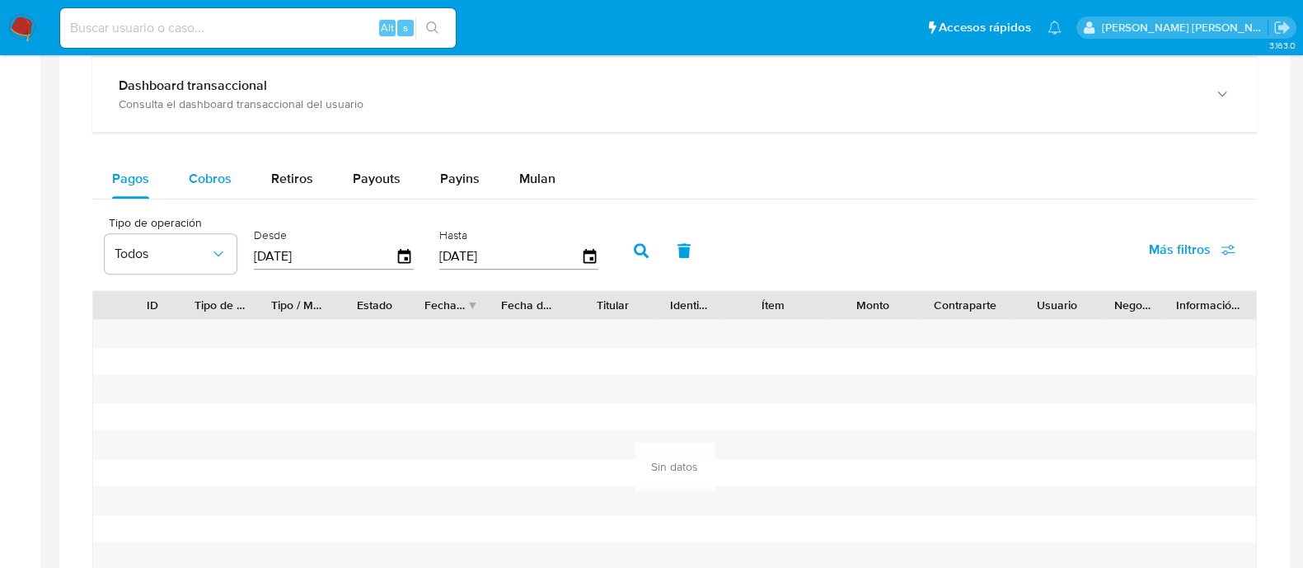
click at [223, 187] on div "Cobros" at bounding box center [210, 179] width 43 height 40
select select "10"
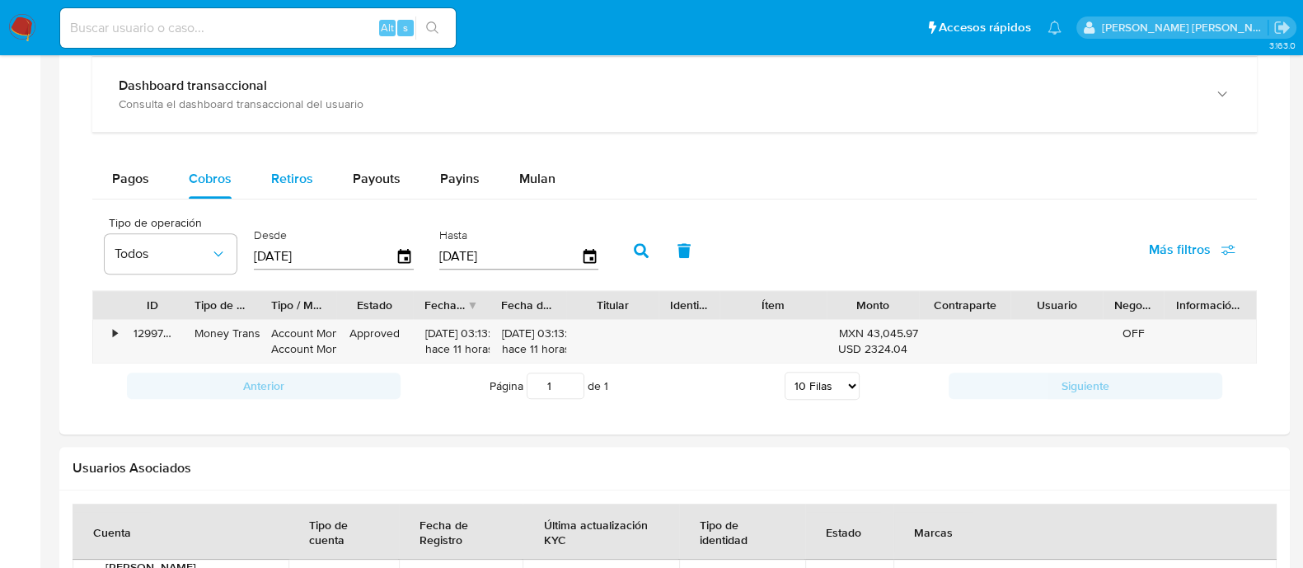
click at [275, 186] on div "Retiros" at bounding box center [292, 179] width 42 height 40
select select "10"
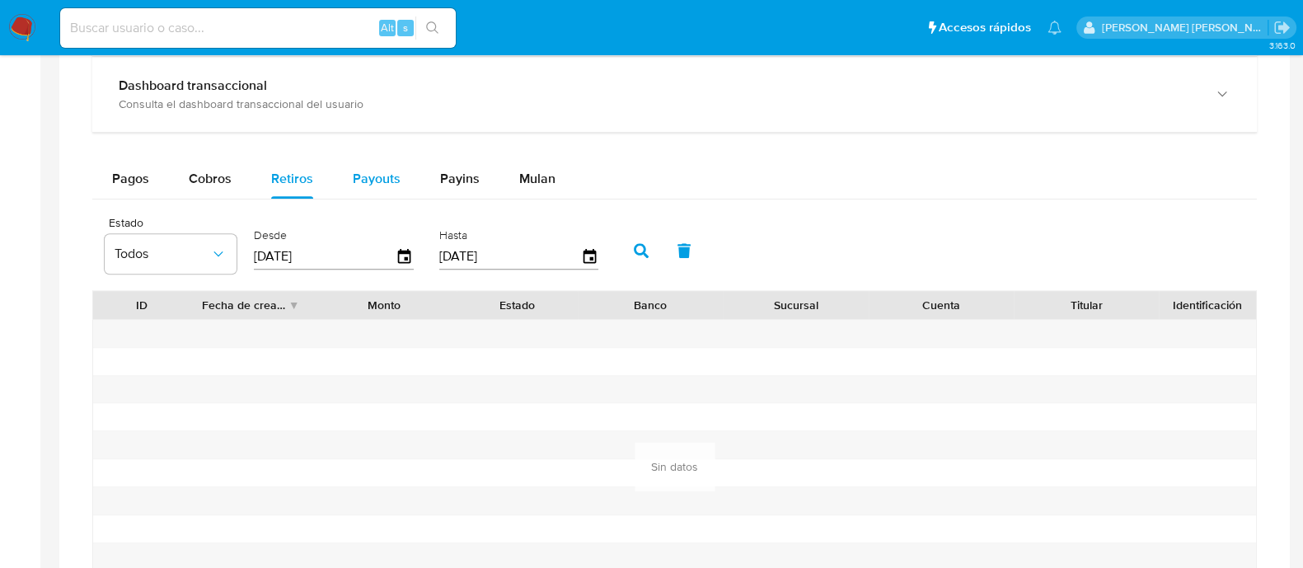
click at [378, 179] on span "Payouts" at bounding box center [377, 178] width 48 height 19
select select "10"
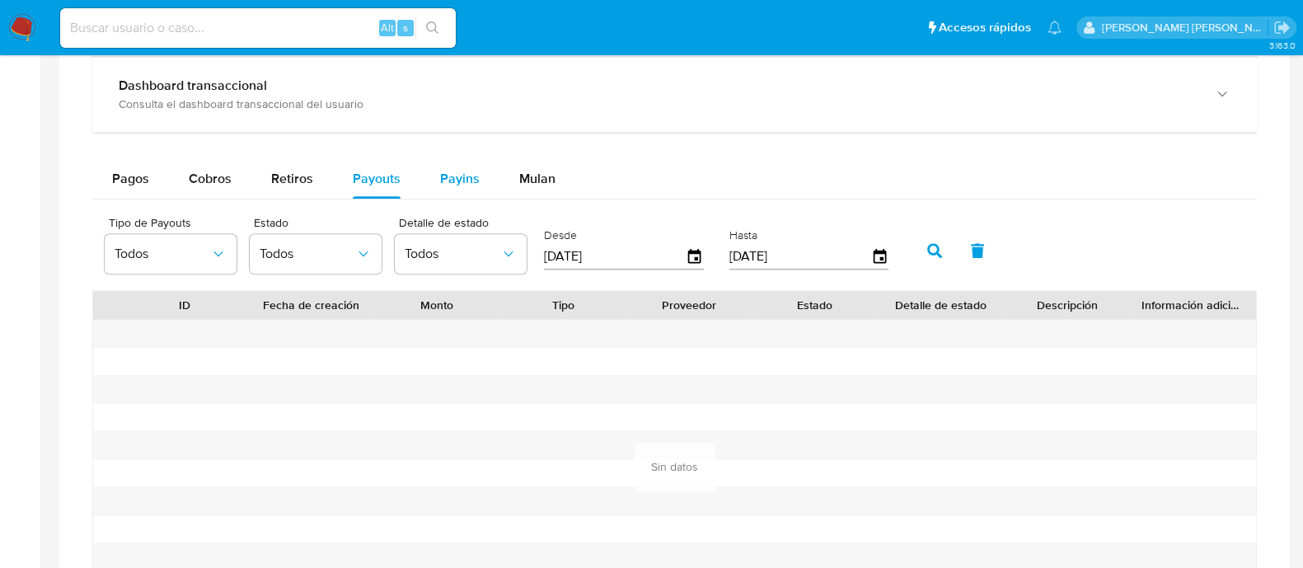
click at [443, 182] on span "Payins" at bounding box center [460, 178] width 40 height 19
select select "10"
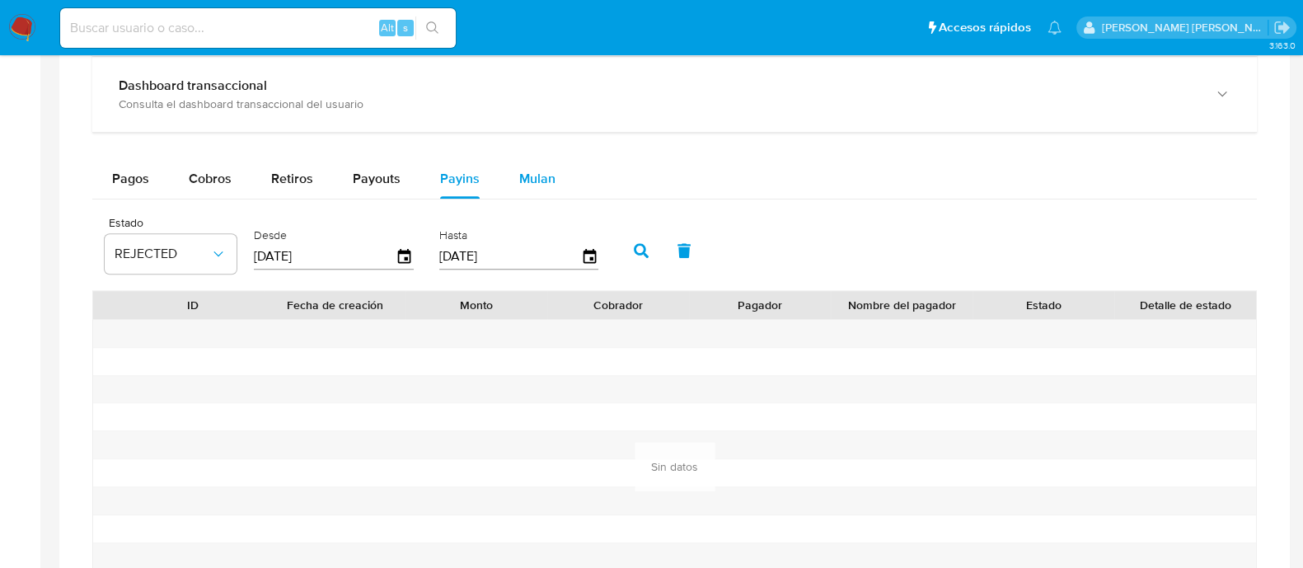
click at [524, 180] on span "Mulan" at bounding box center [537, 178] width 36 height 19
